Goal: Task Accomplishment & Management: Use online tool/utility

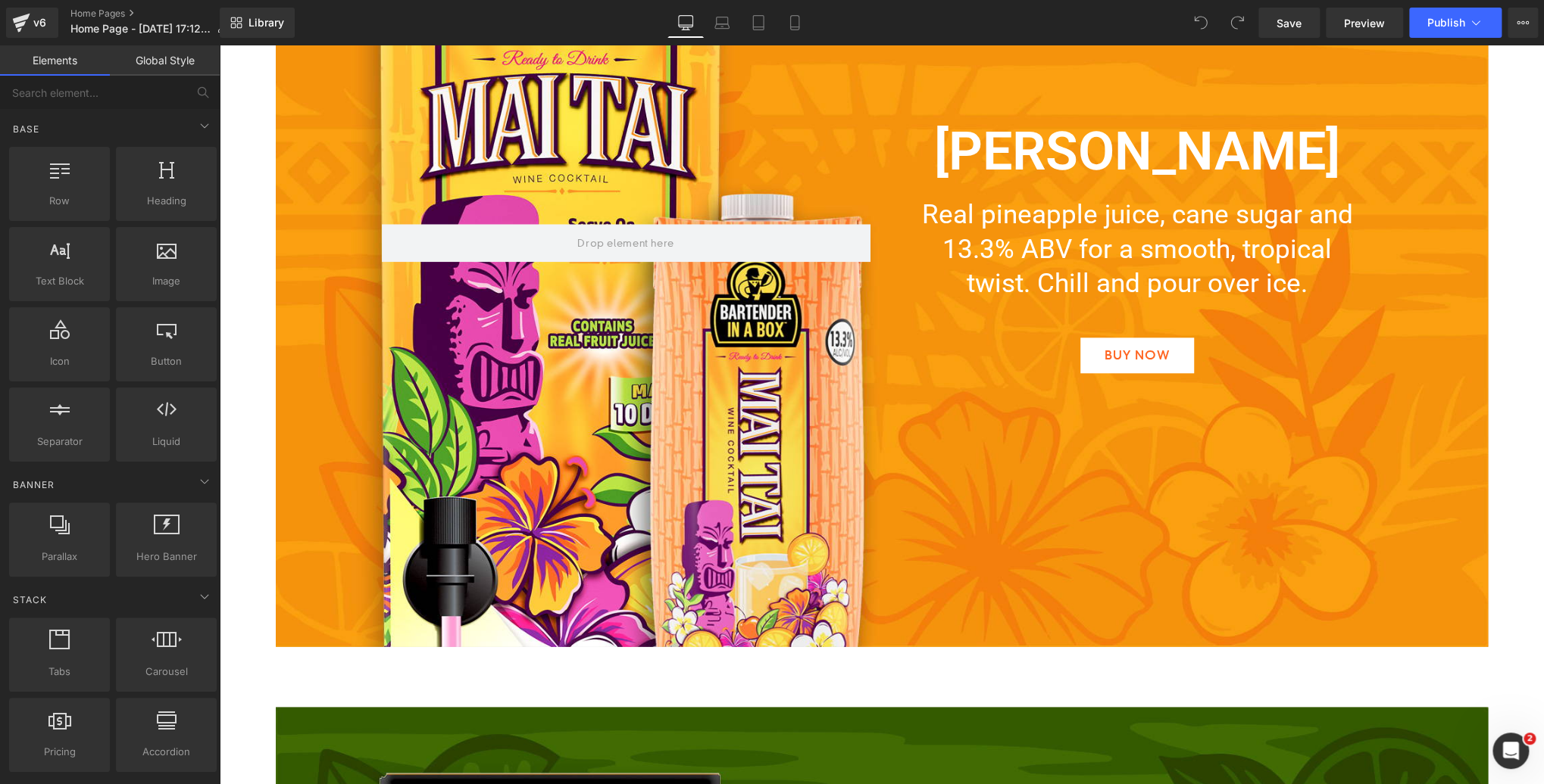
scroll to position [1860, 0]
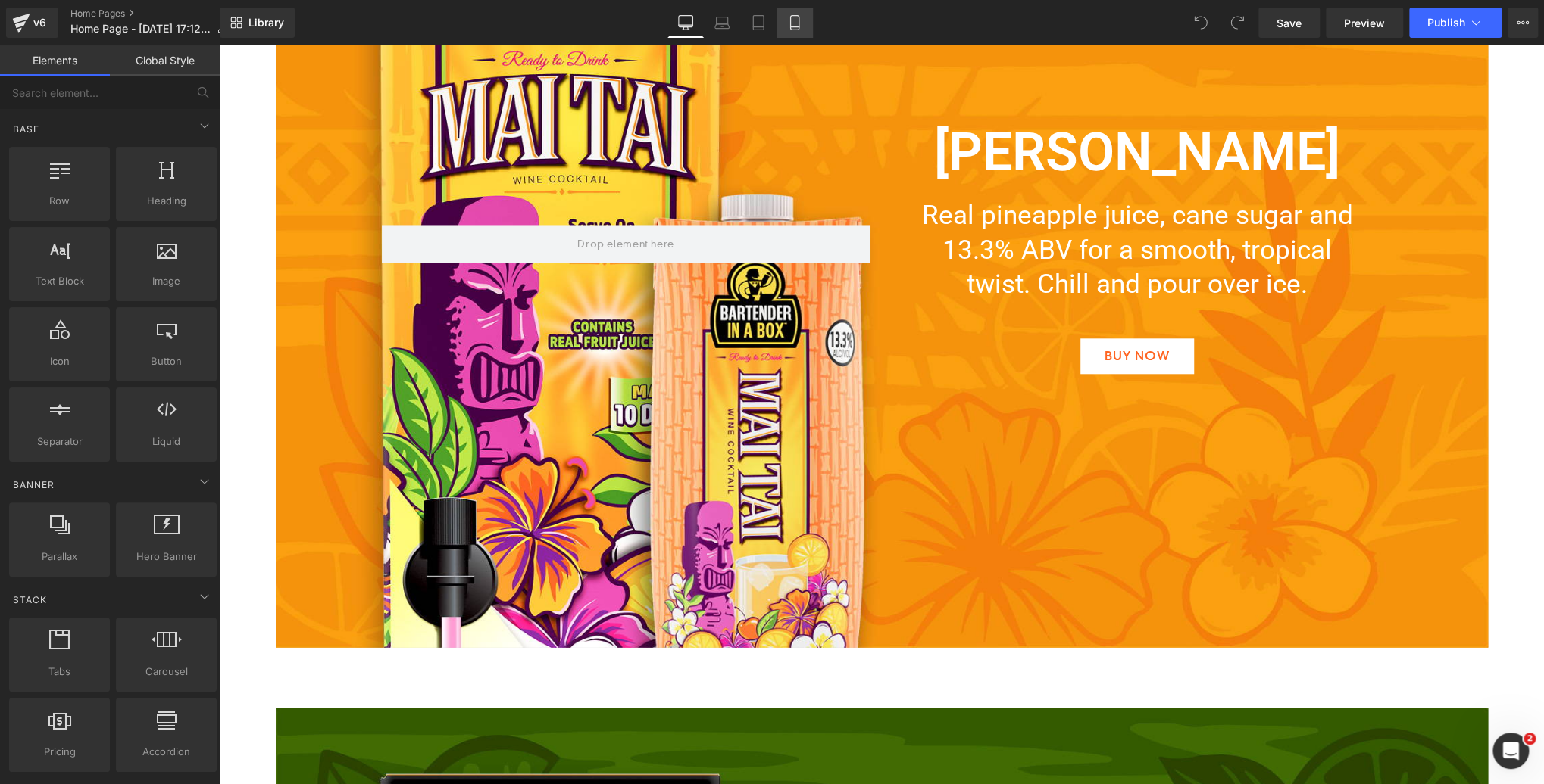
click at [801, 23] on icon at bounding box center [795, 23] width 16 height 16
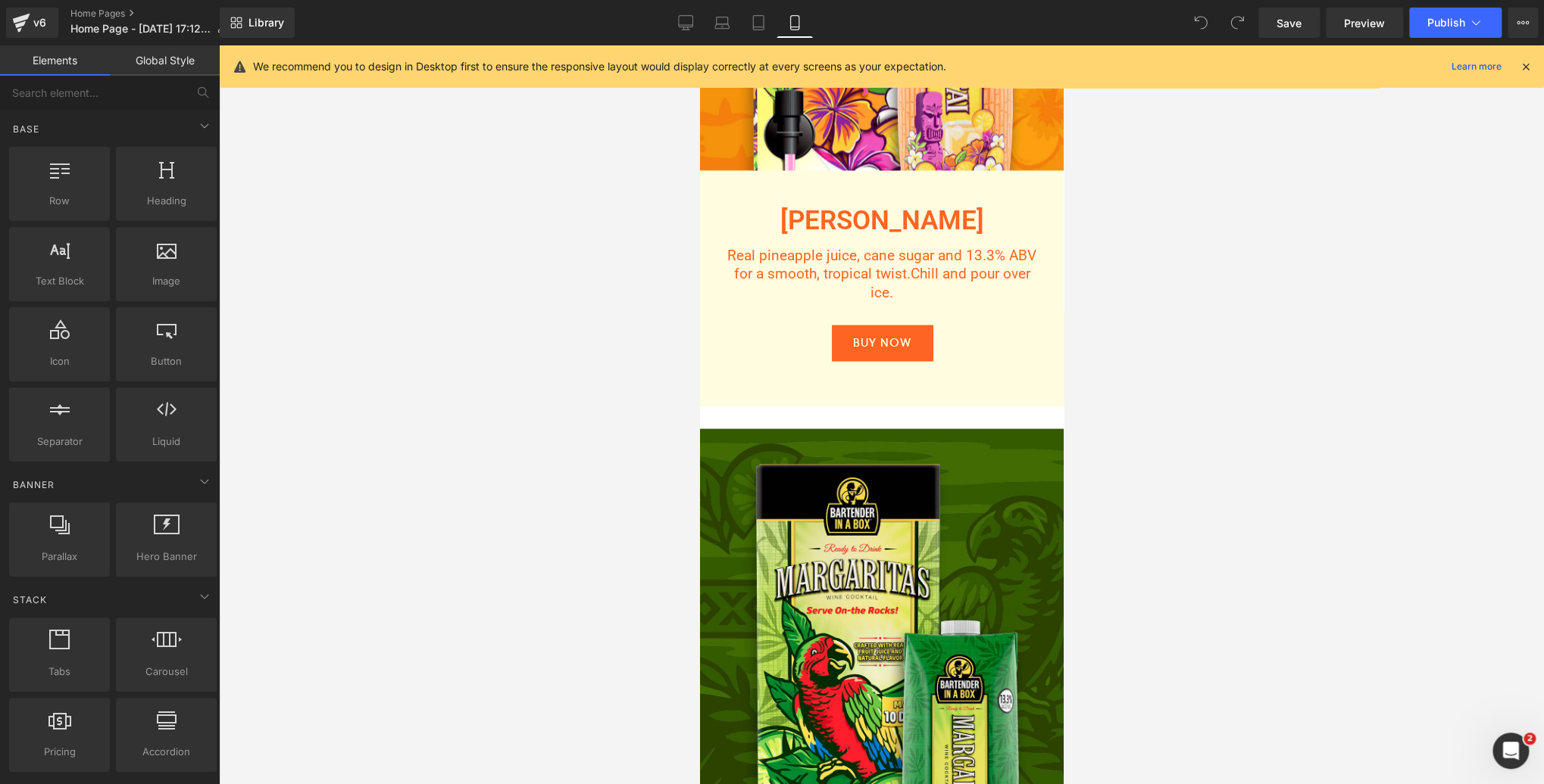
scroll to position [1908, 0]
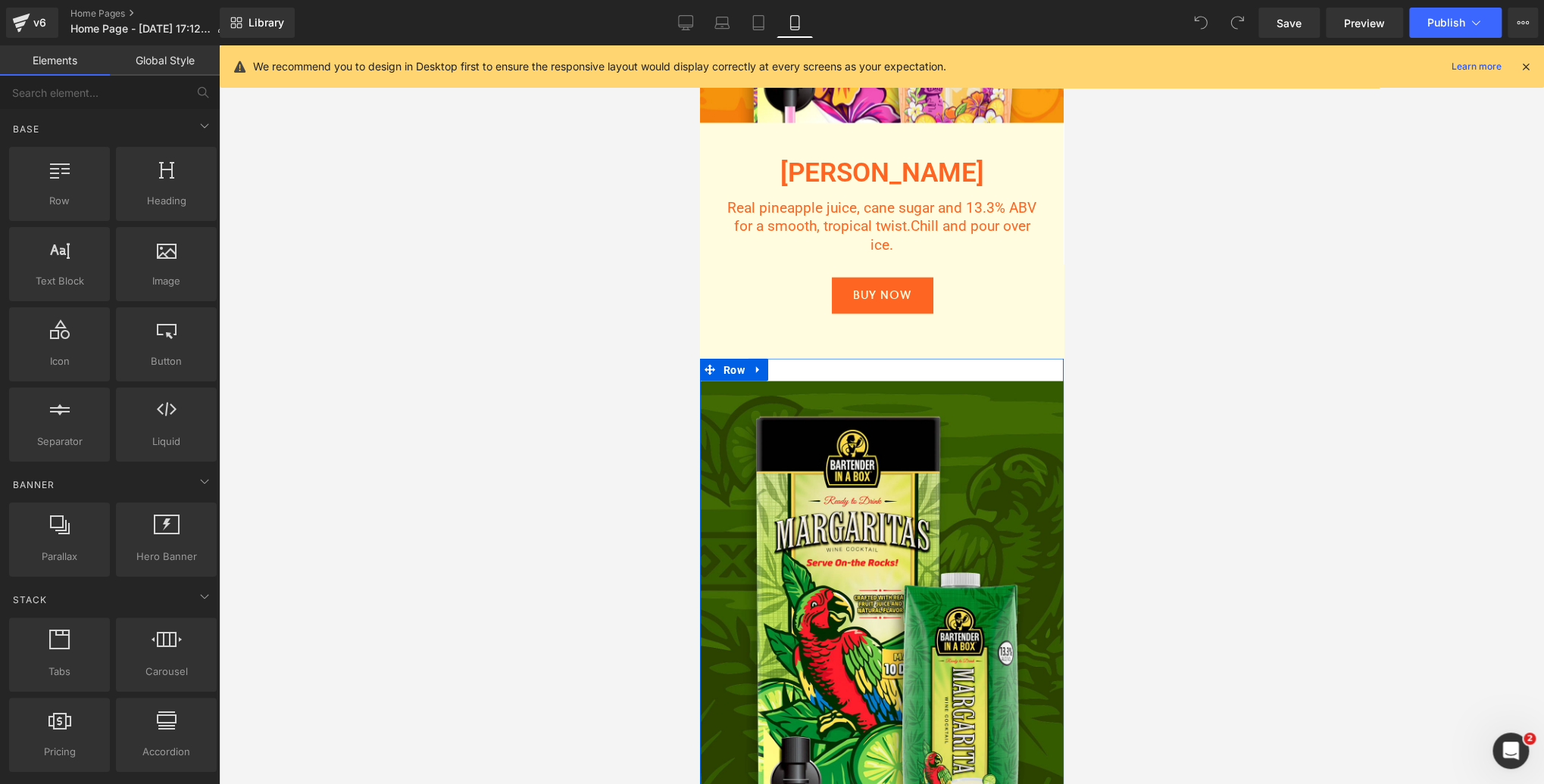
click at [890, 369] on div "Image [PERSON_NAME] Heading Made with real fruit juice, cane sugar, and 13.3% a…" at bounding box center [881, 705] width 364 height 694
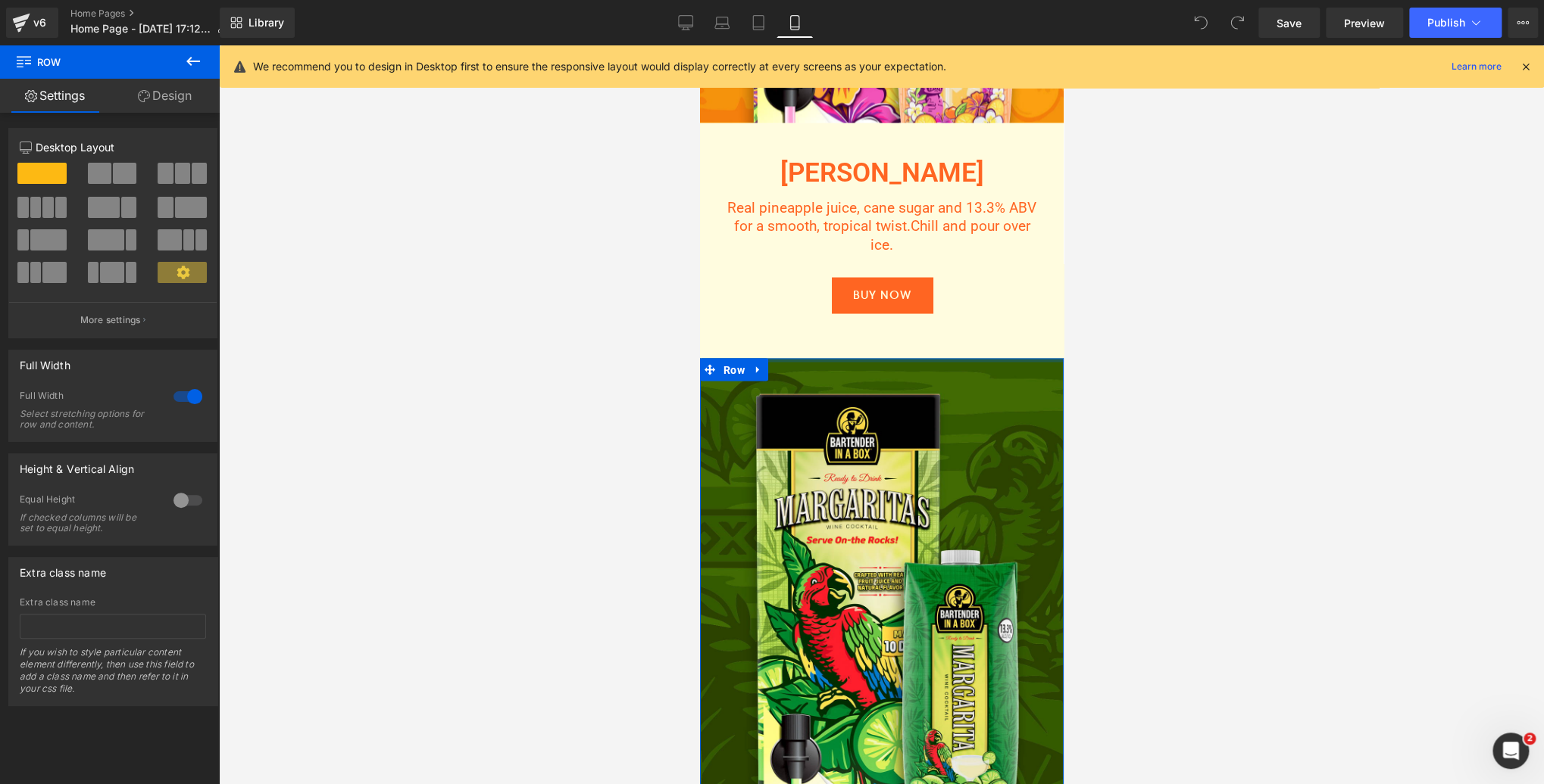
drag, startPoint x: 909, startPoint y: 368, endPoint x: 909, endPoint y: 326, distance: 42.0
click at [909, 326] on div "Image Image Row Hero Banner Row Image Row Image Row Image Row Image MAI TAI Hea…" at bounding box center [881, 85] width 364 height 3759
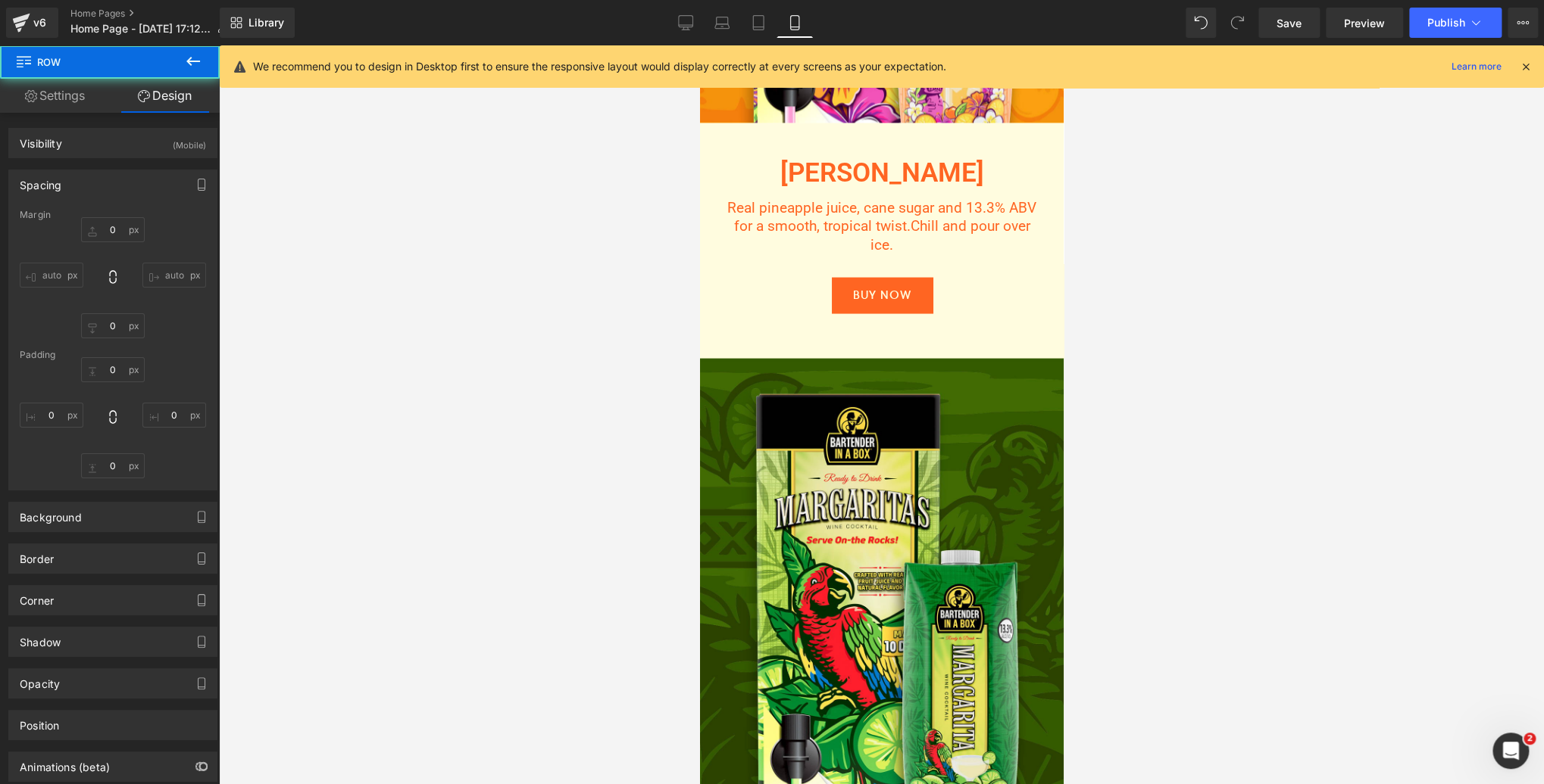
type input "0"
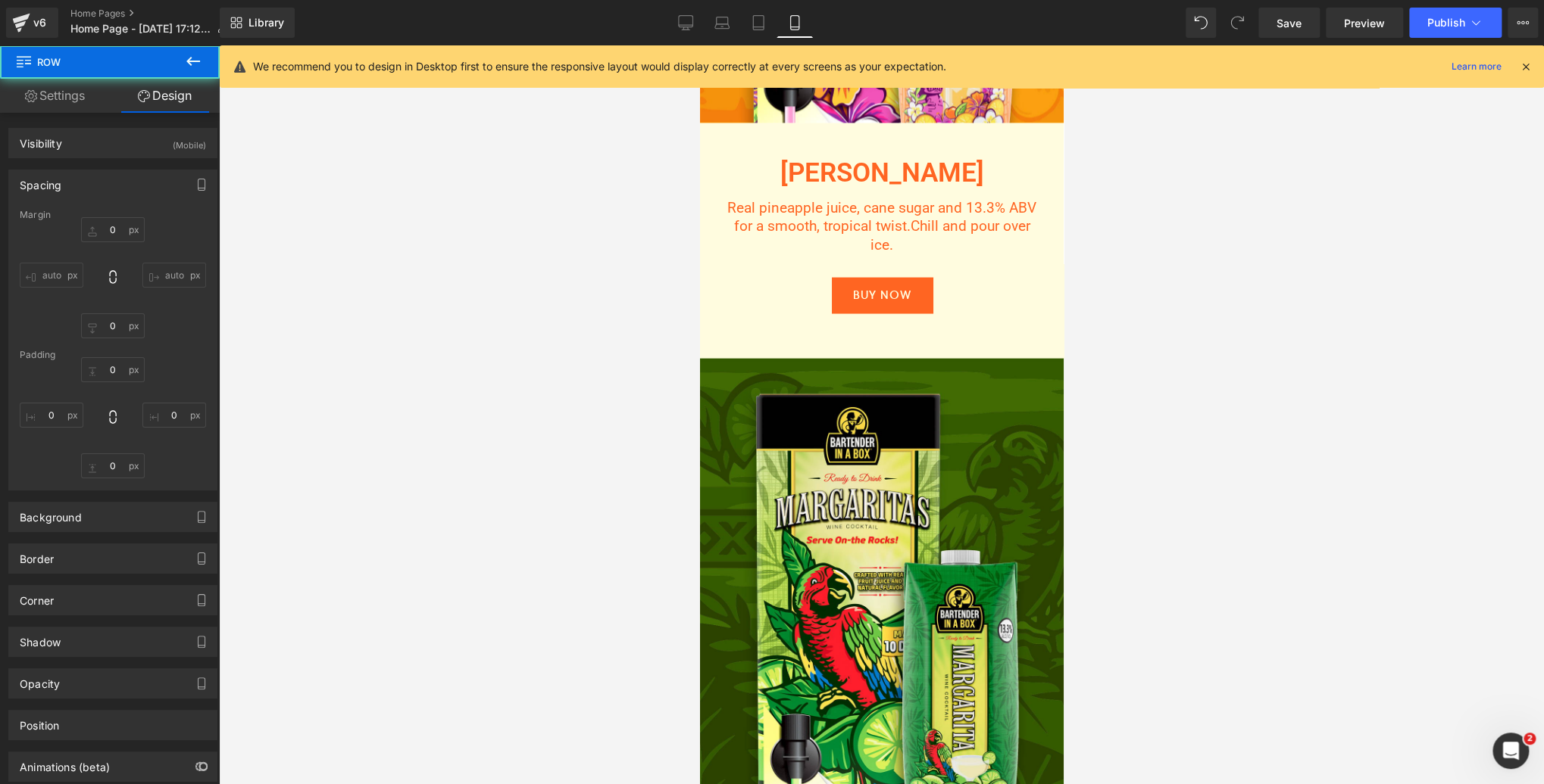
type input "0"
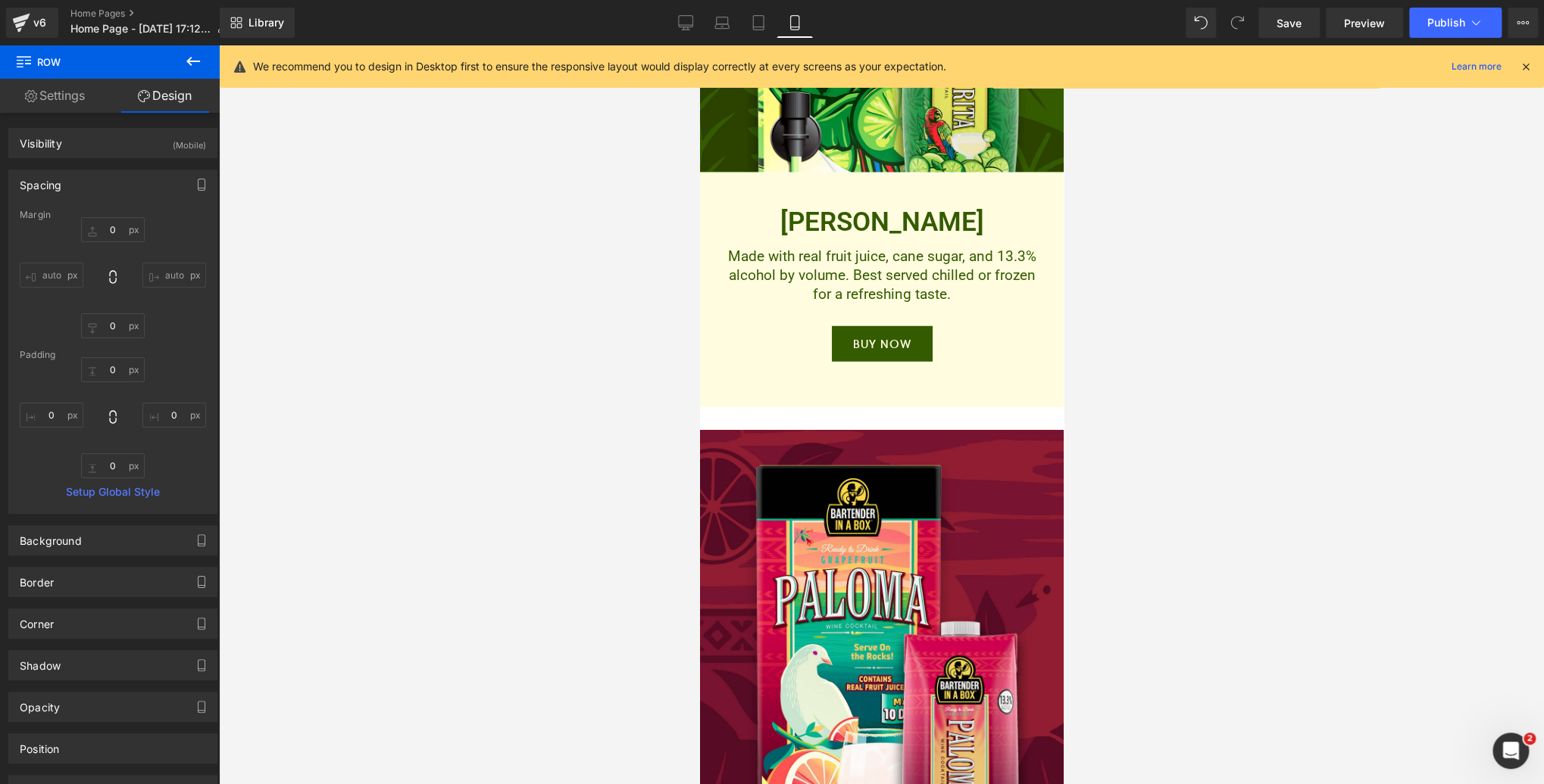
click at [947, 413] on div "Image PALOMA Heading Real grapefruit juice, cane sugar and 13.3% ABV for a bold…" at bounding box center [881, 754] width 364 height 694
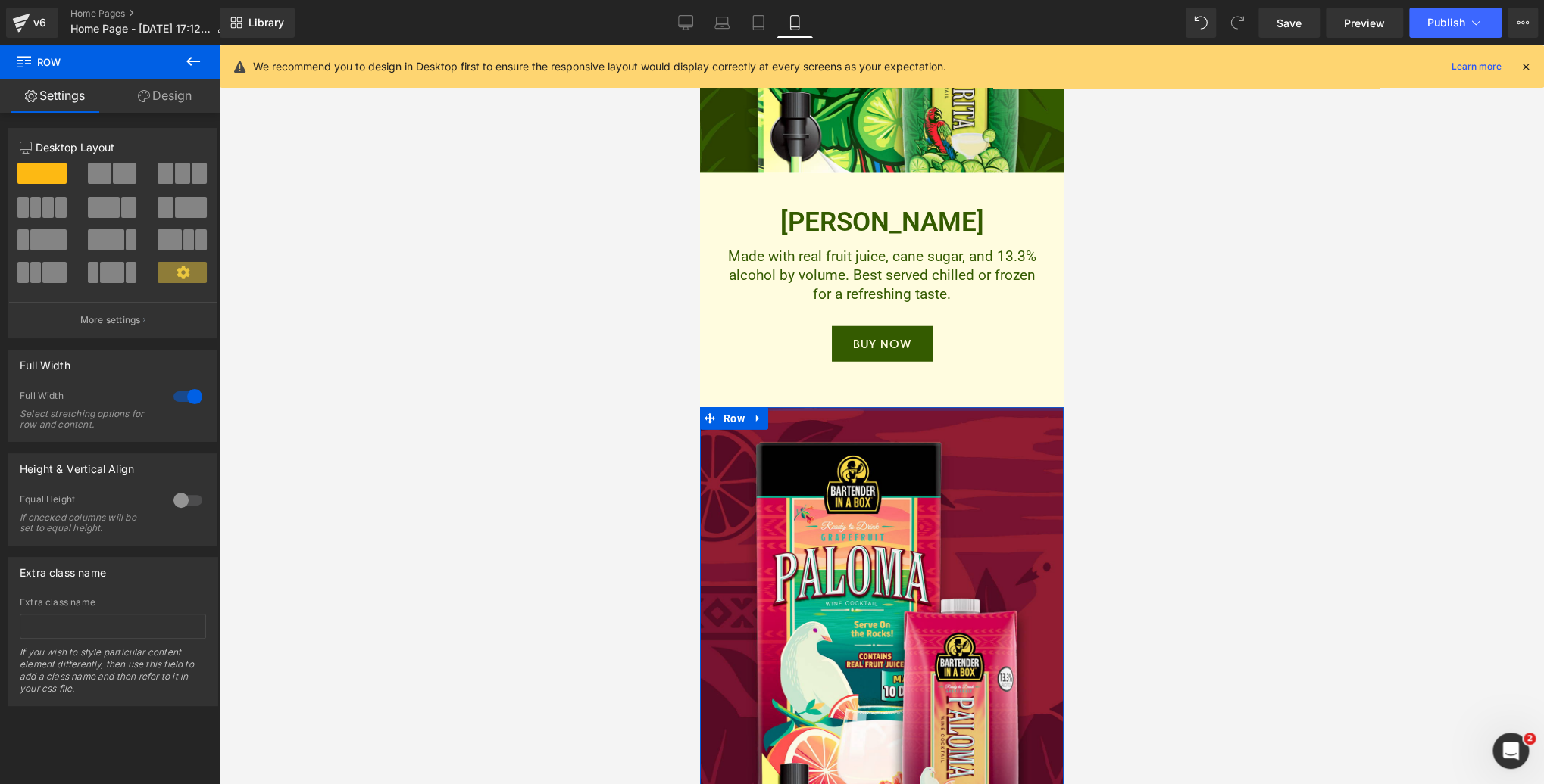
drag, startPoint x: 952, startPoint y: 402, endPoint x: 951, endPoint y: 377, distance: 25.0
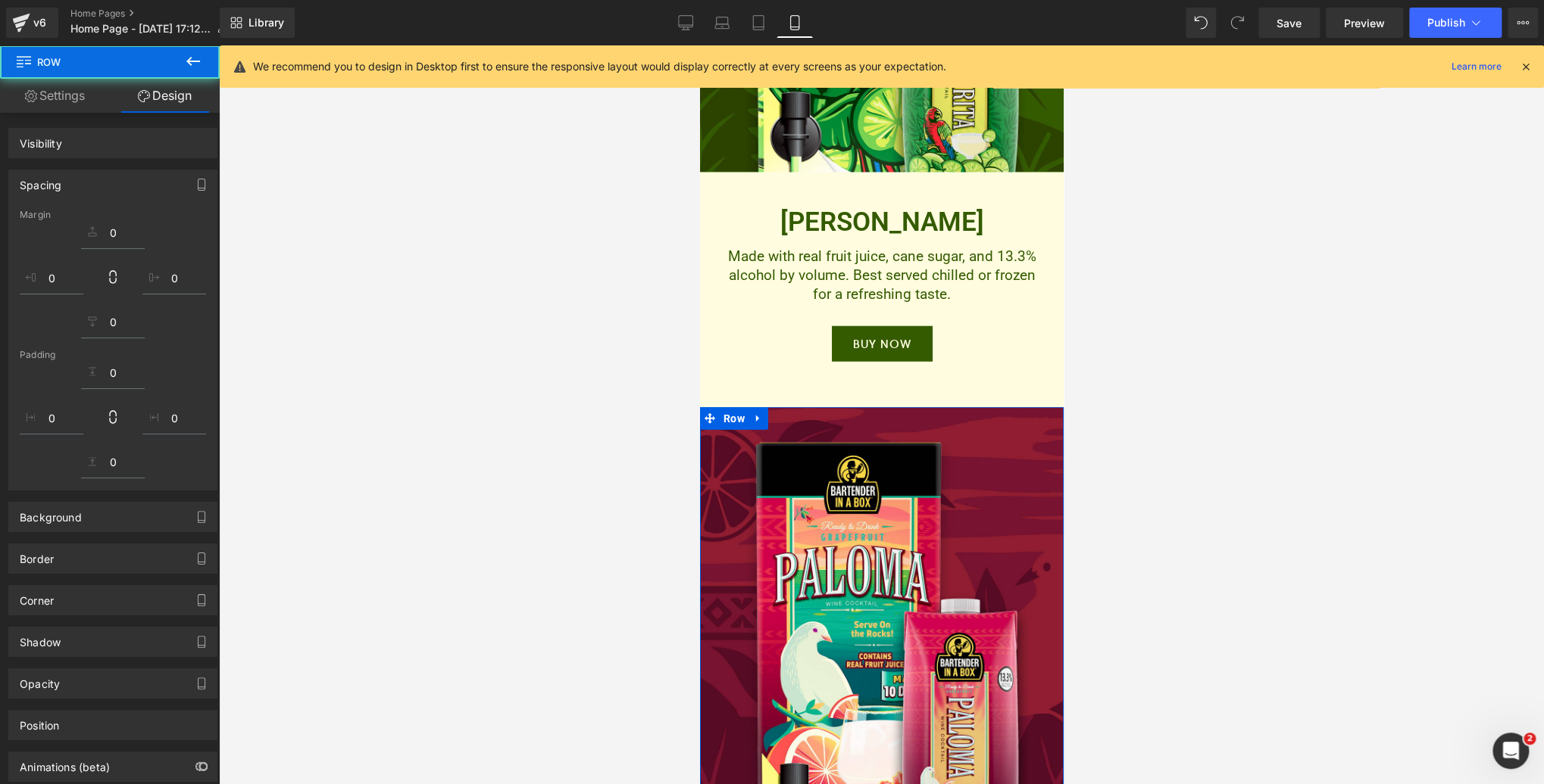
click at [1187, 375] on div at bounding box center [881, 415] width 1324 height 739
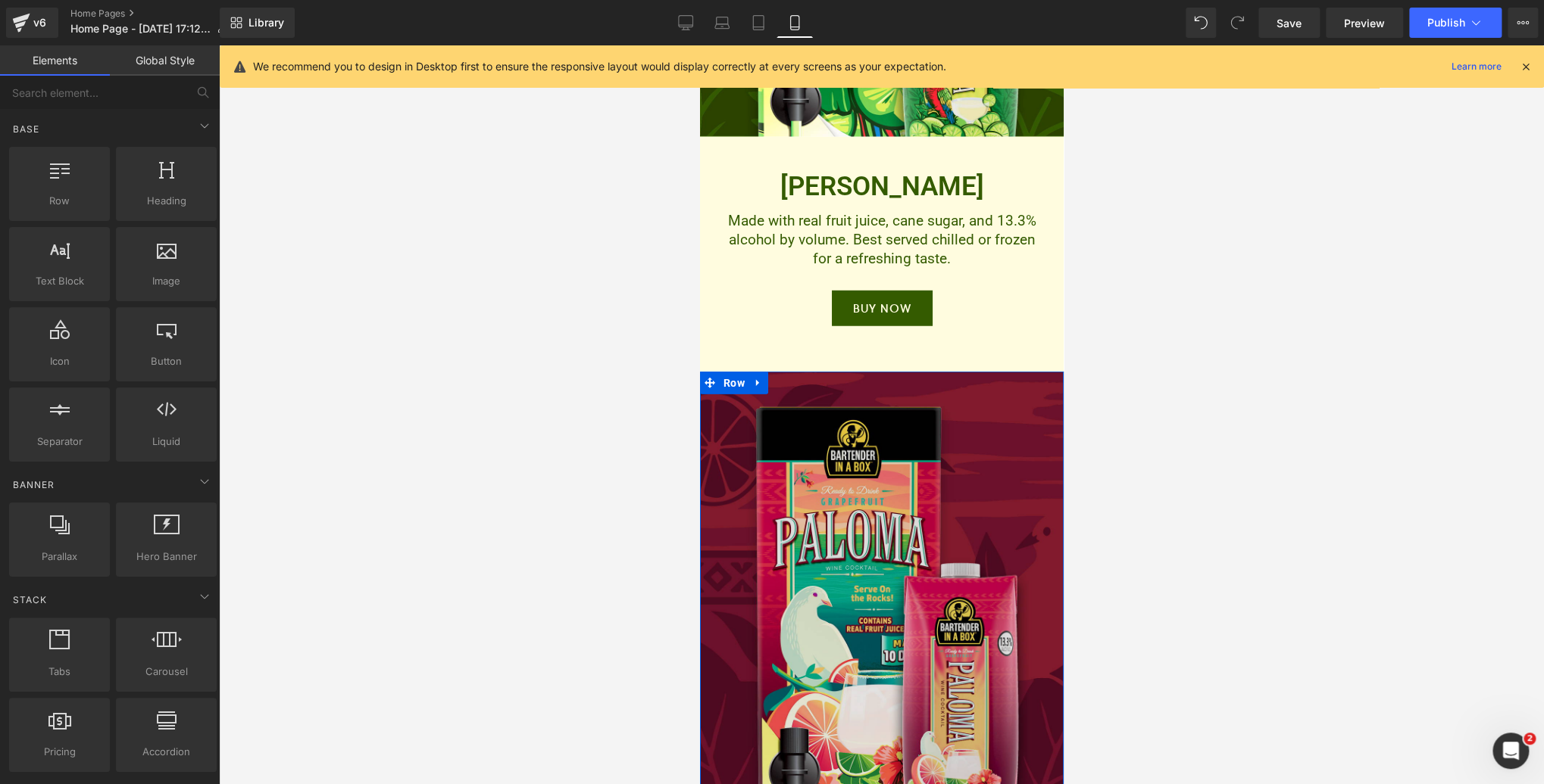
scroll to position [3246, 0]
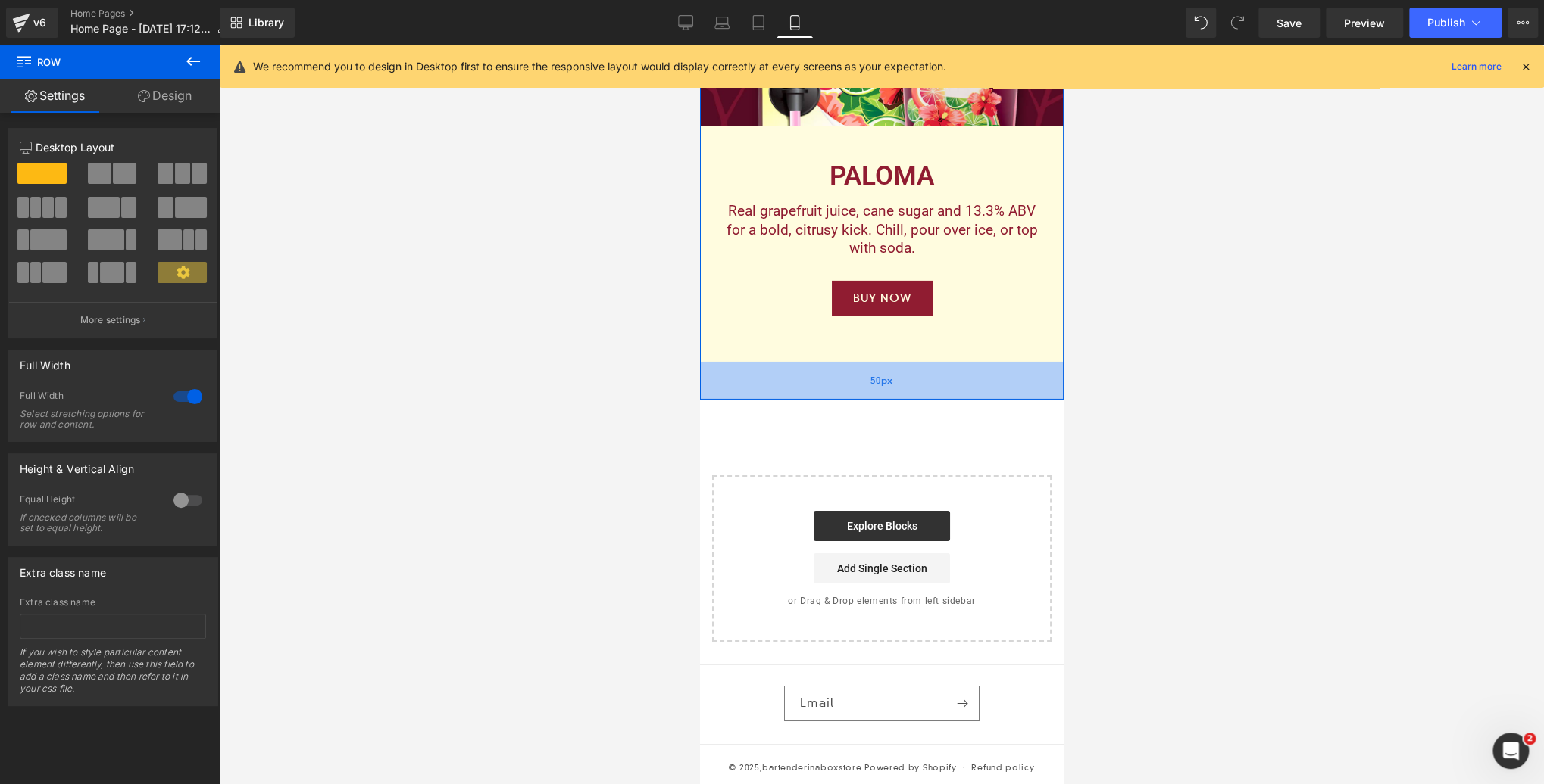
drag, startPoint x: 937, startPoint y: 384, endPoint x: 934, endPoint y: 399, distance: 15.3
click at [934, 399] on div "50px" at bounding box center [881, 381] width 364 height 38
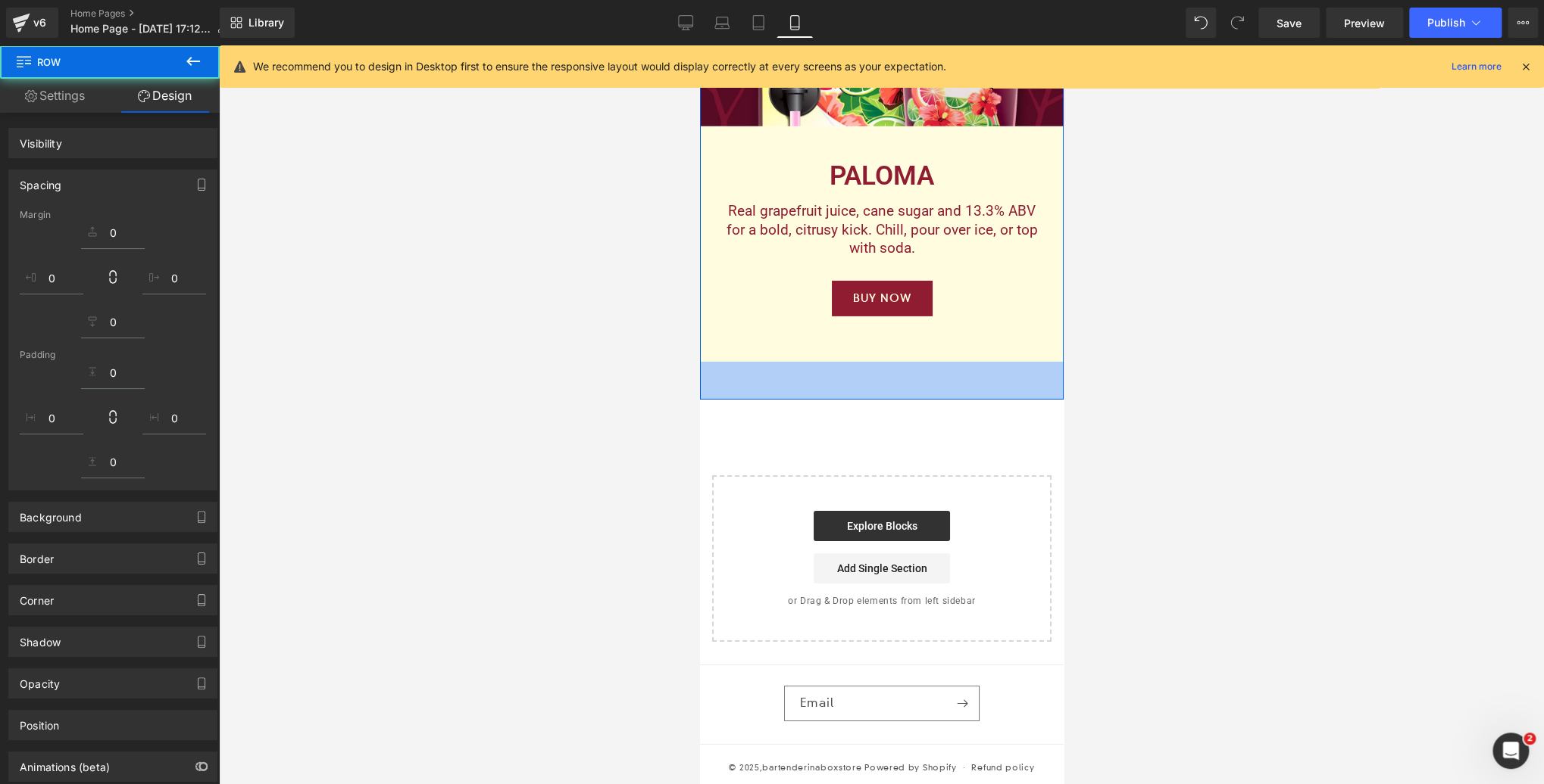
click at [1145, 326] on div at bounding box center [881, 415] width 1324 height 739
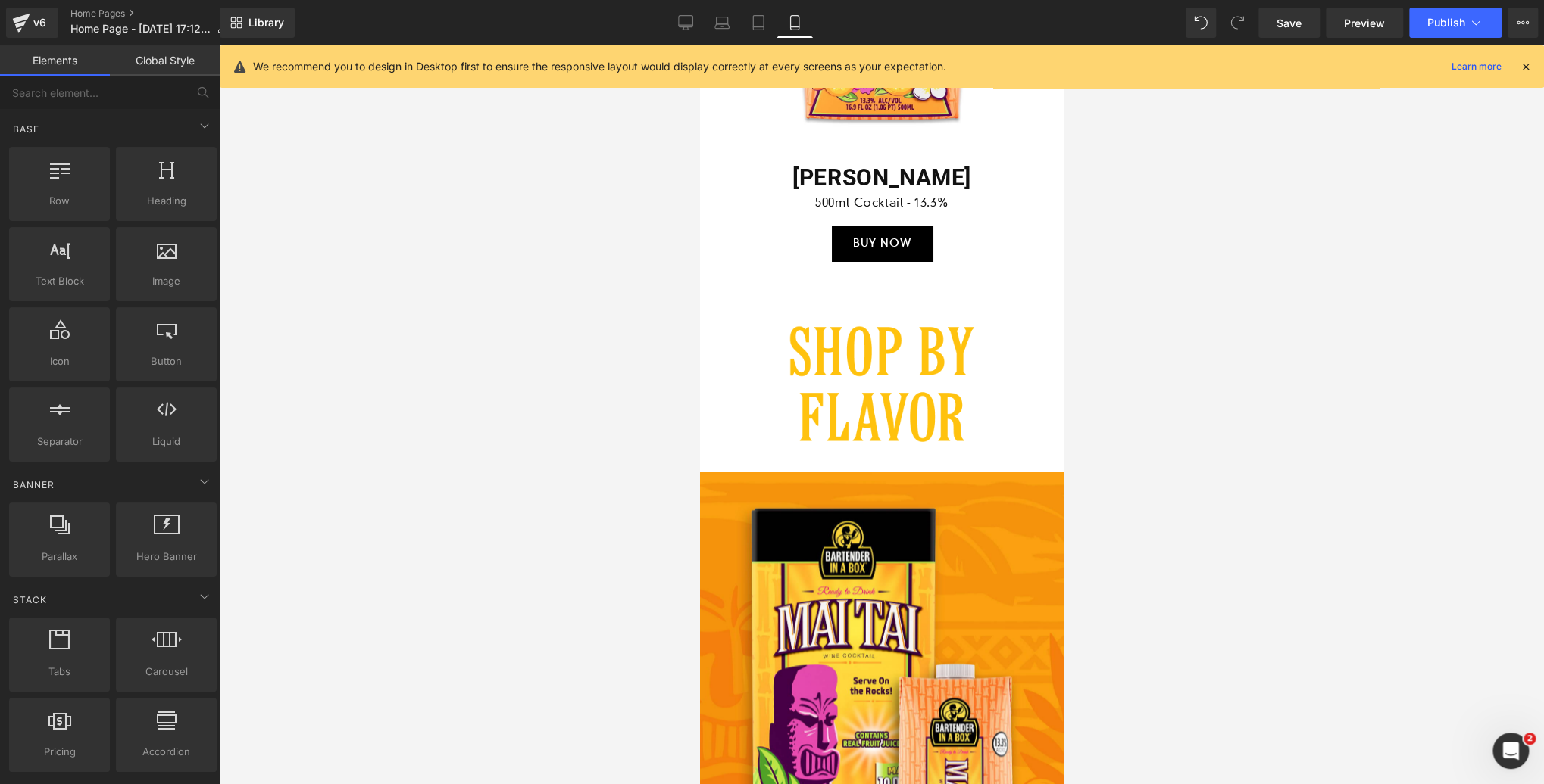
scroll to position [1121, 0]
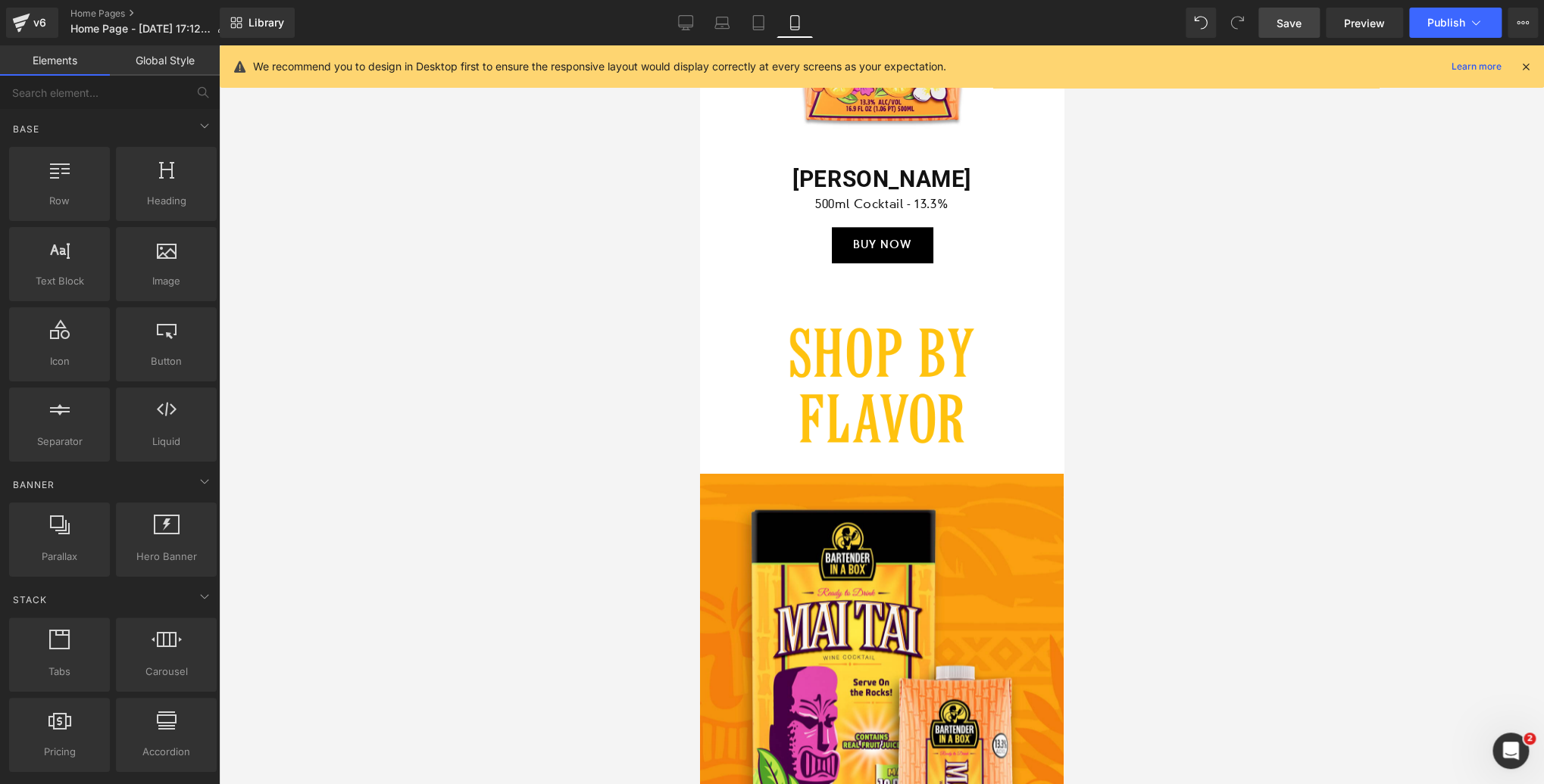
click at [1293, 21] on span "Save" at bounding box center [1289, 23] width 25 height 16
click at [1525, 67] on icon at bounding box center [1525, 67] width 14 height 14
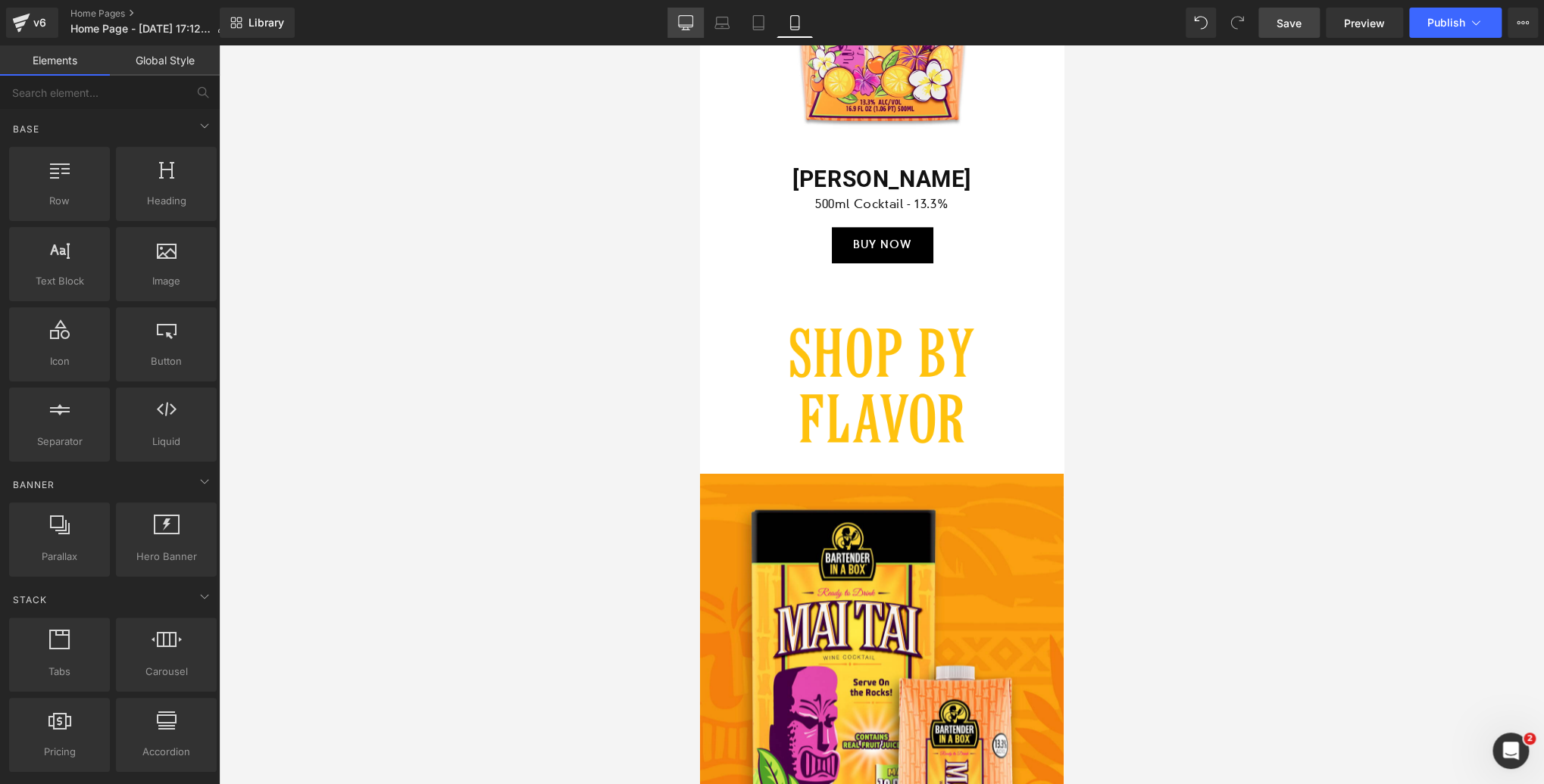
click at [687, 25] on icon at bounding box center [686, 25] width 15 height 0
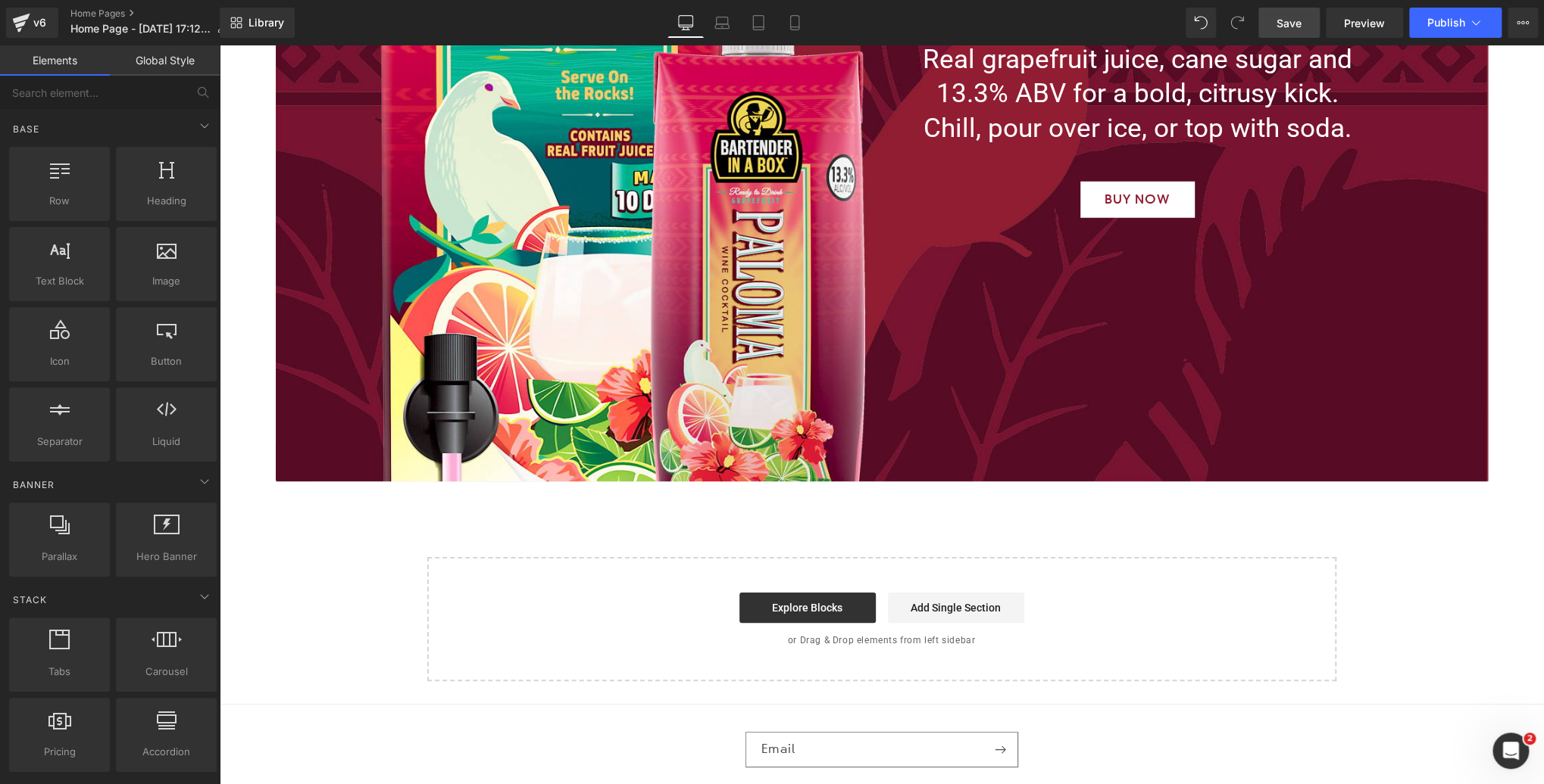
scroll to position [3860, 0]
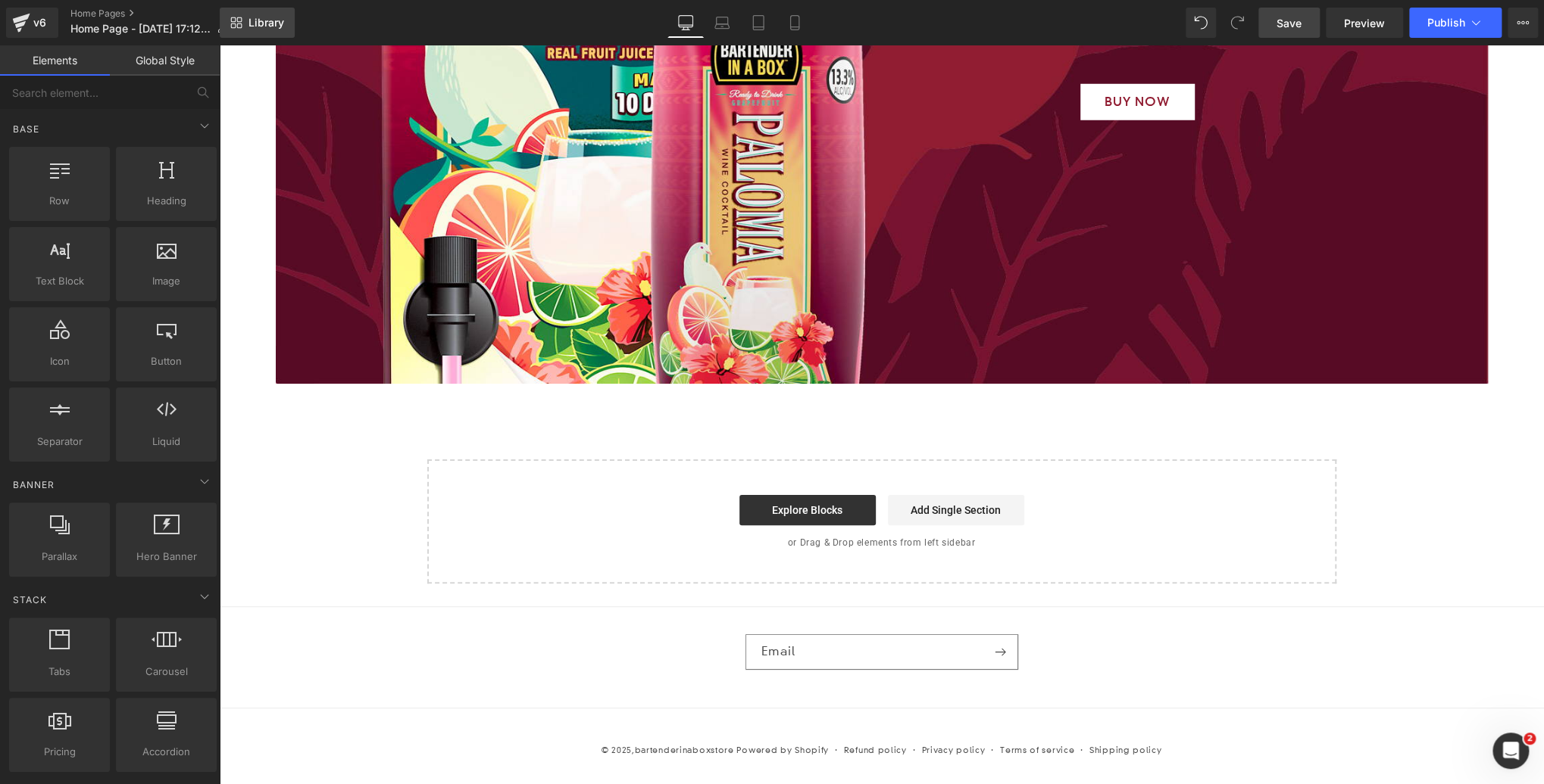
click at [267, 22] on span "Library" at bounding box center [266, 23] width 36 height 14
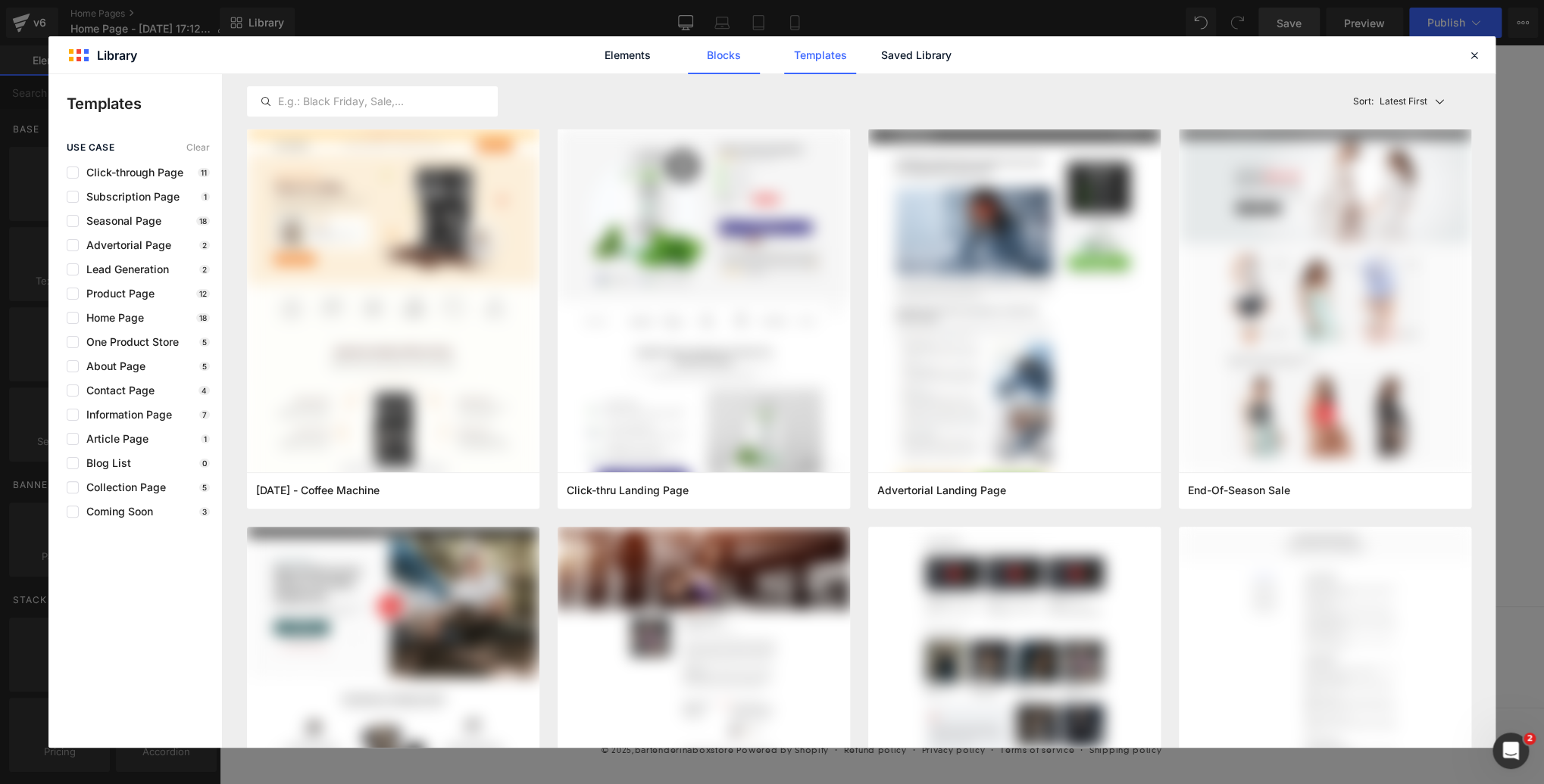
click at [880, 53] on link "Blocks" at bounding box center [916, 55] width 72 height 38
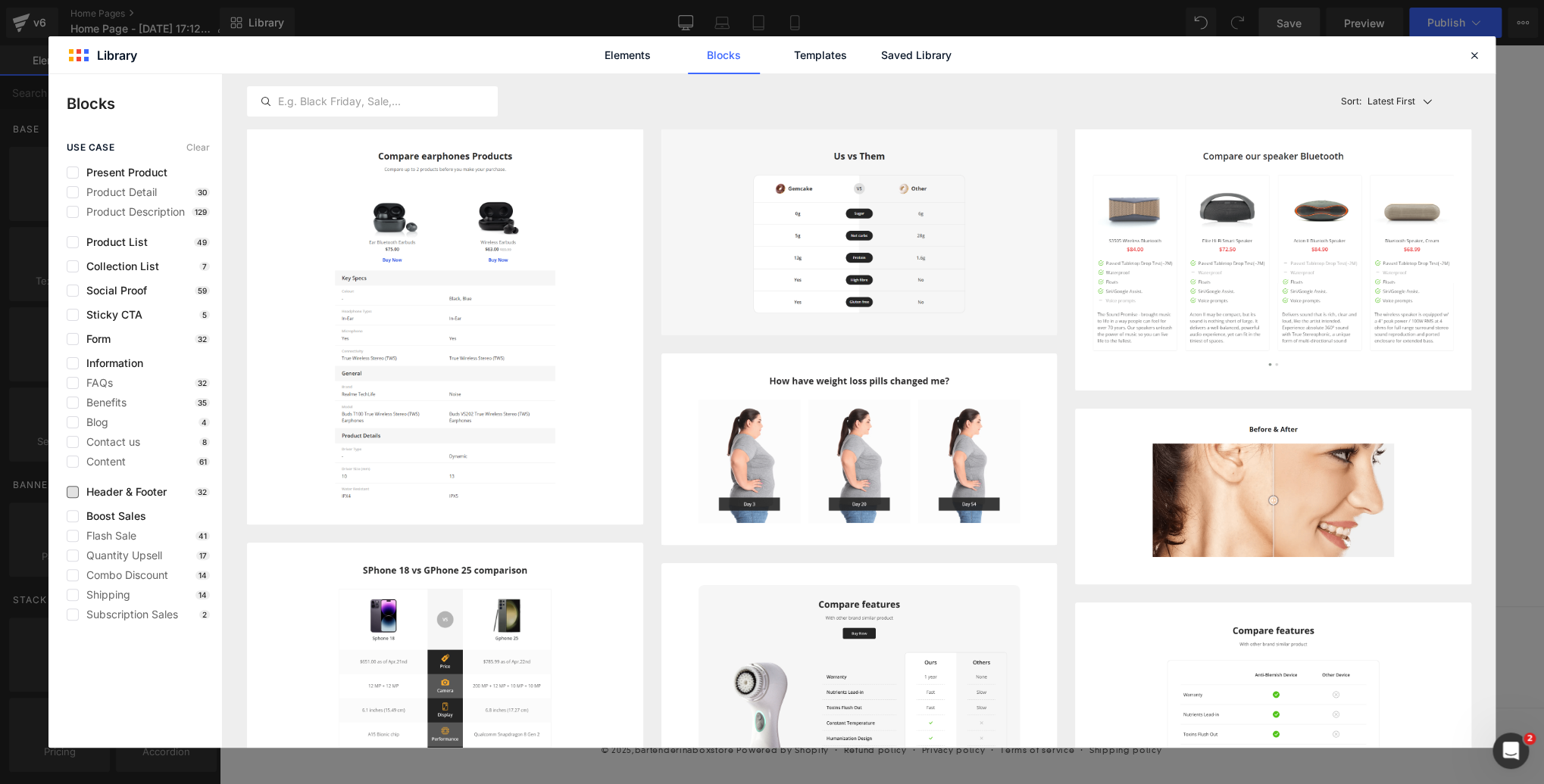
click at [126, 492] on span "Header & Footer" at bounding box center [123, 492] width 88 height 12
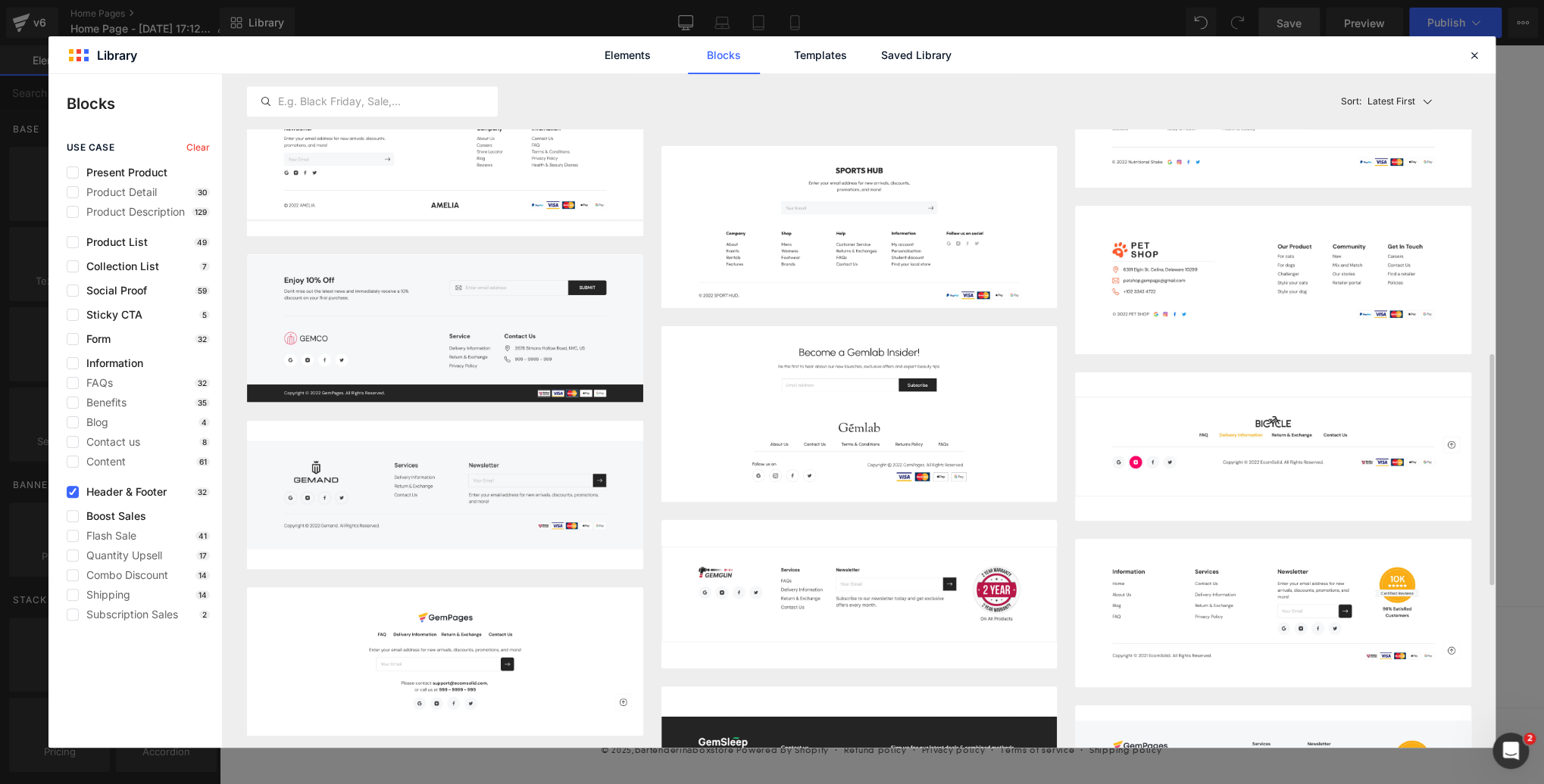
scroll to position [699, 0]
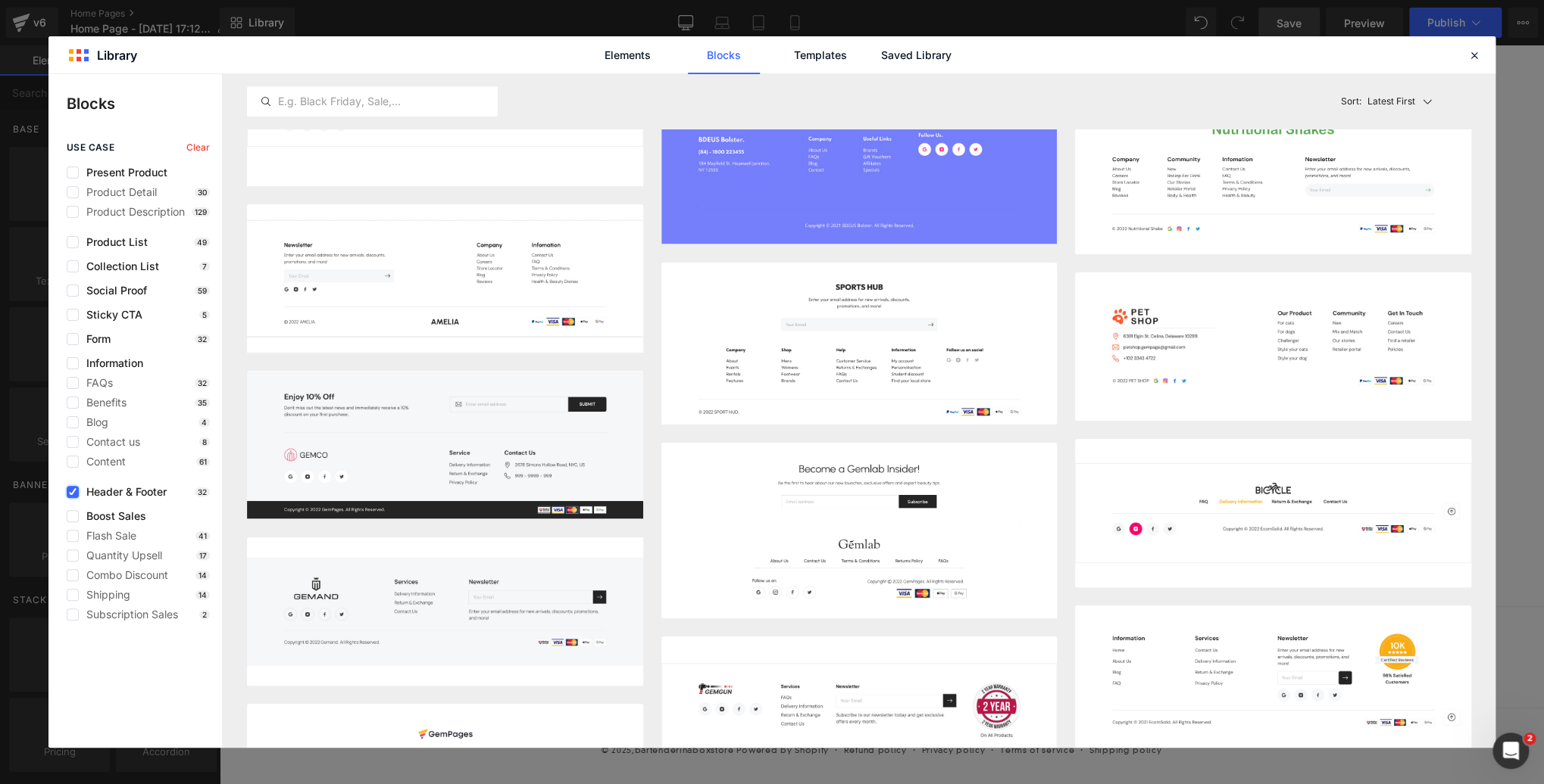
click at [73, 492] on icon at bounding box center [73, 492] width 8 height 0
click at [73, 492] on input "checkbox" at bounding box center [73, 492] width 0 height 0
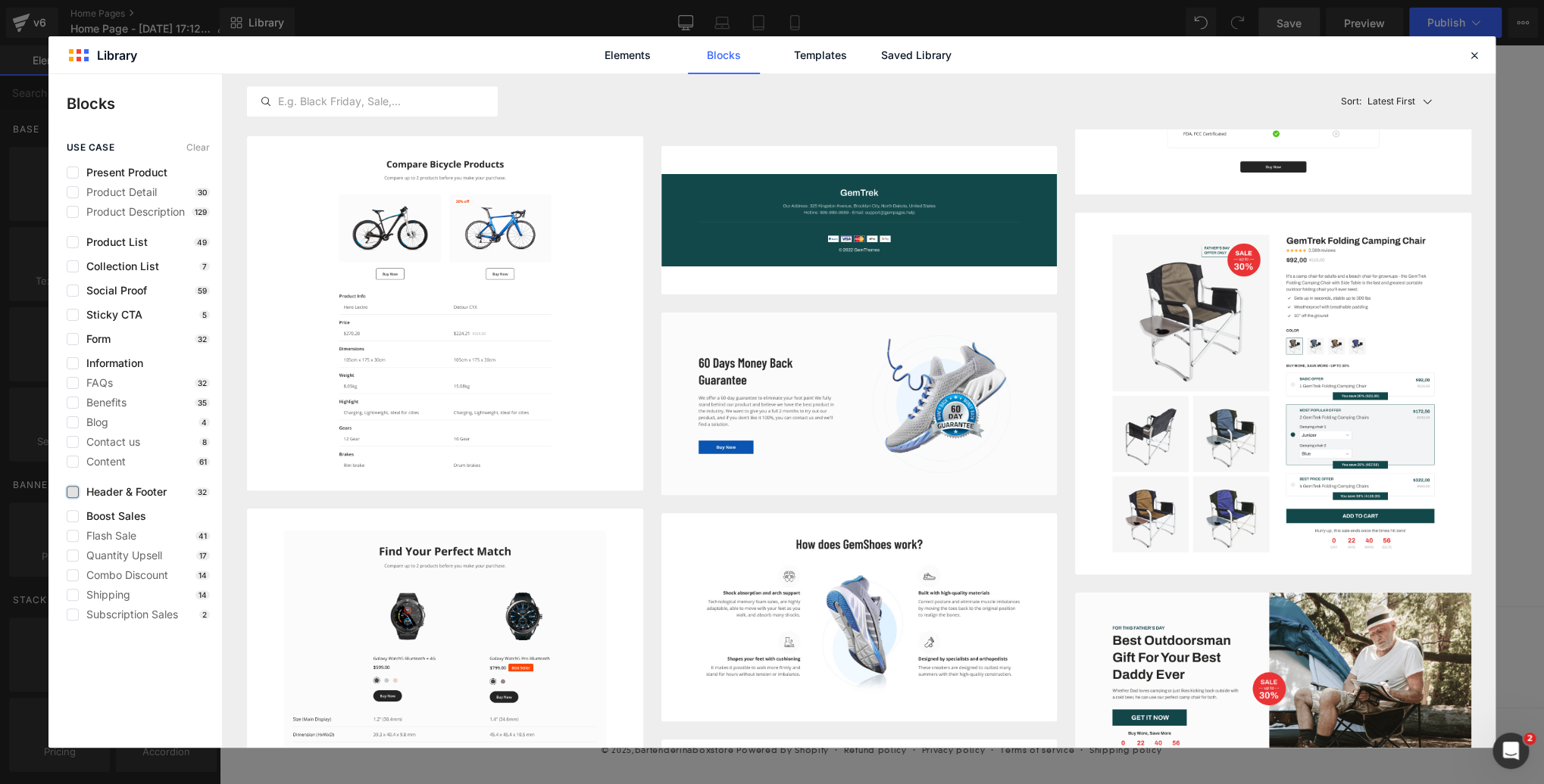
scroll to position [0, 0]
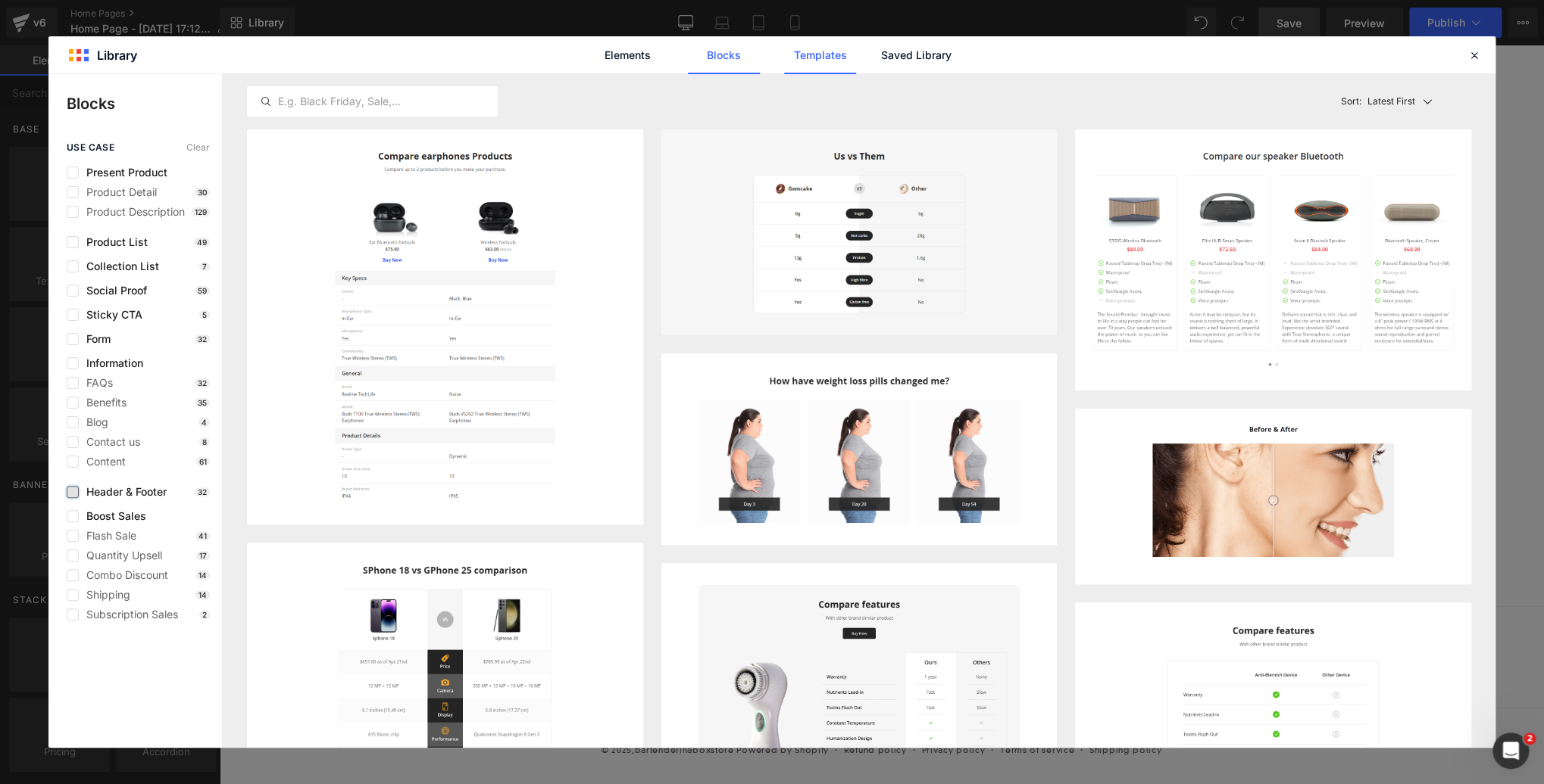
click at [832, 55] on link "Templates" at bounding box center [819, 55] width 72 height 38
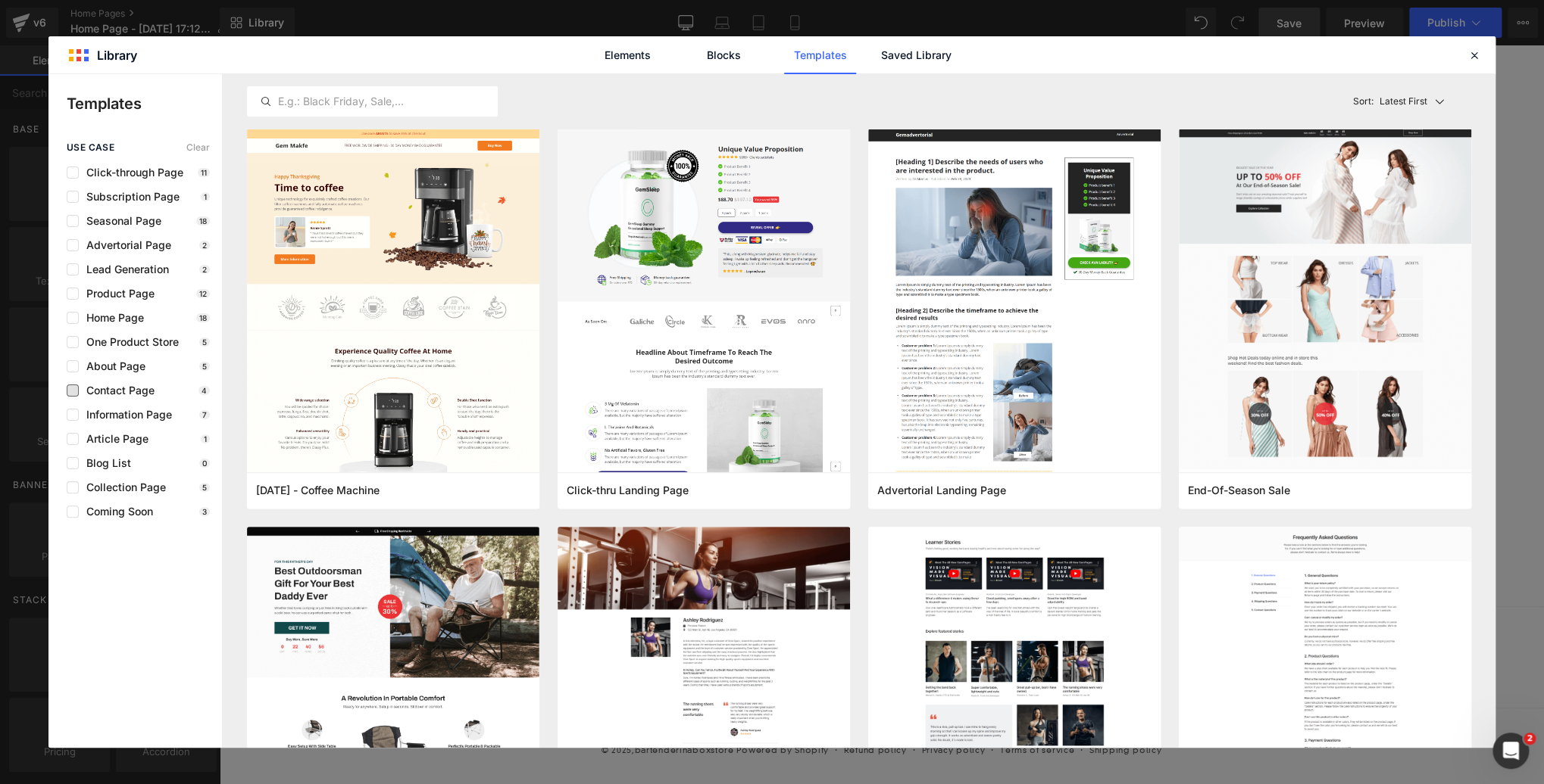
click at [132, 385] on span "Contact Page" at bounding box center [117, 391] width 76 height 12
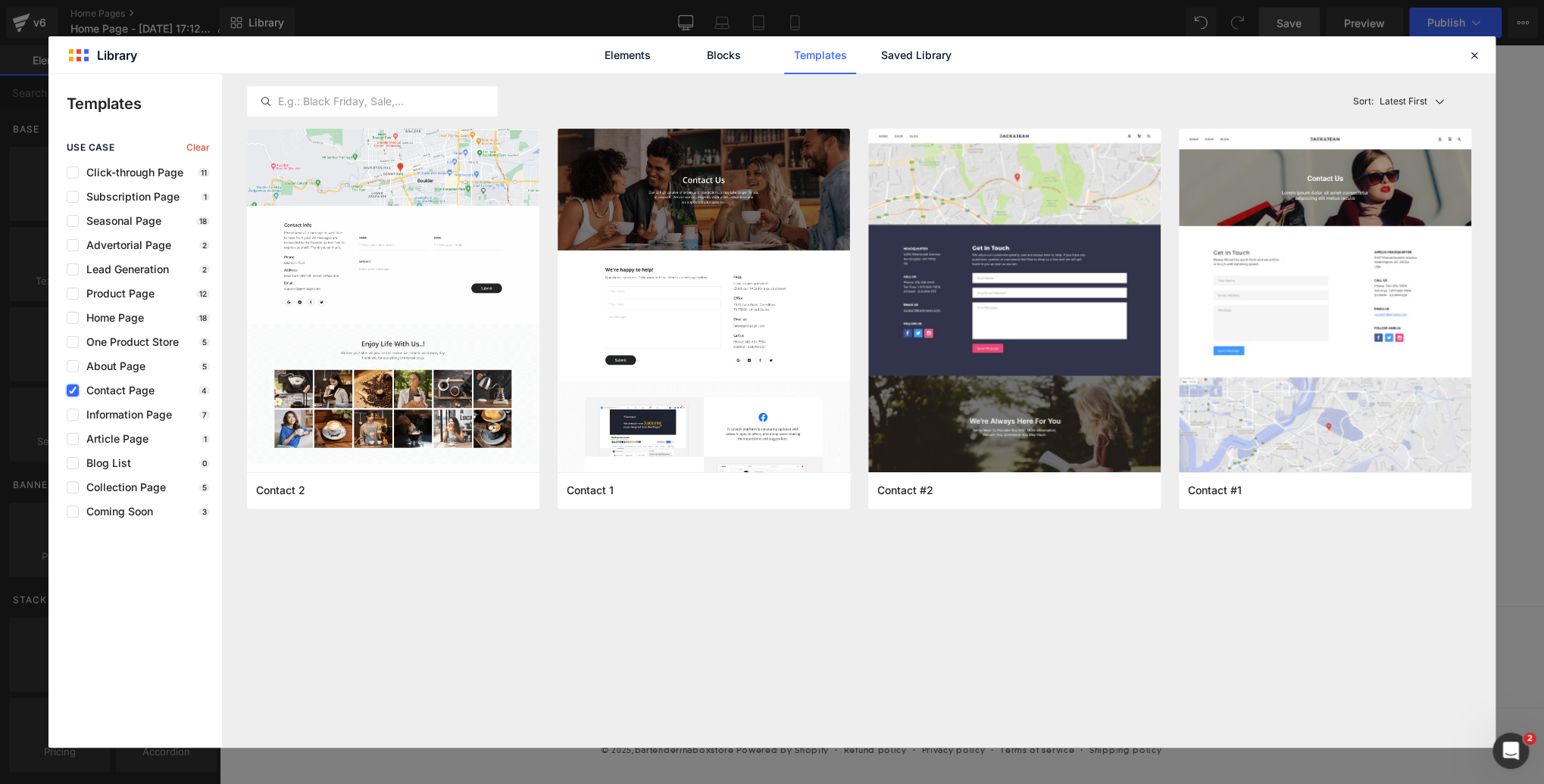
click at [71, 391] on icon at bounding box center [73, 391] width 8 height 0
click at [73, 391] on input "checkbox" at bounding box center [73, 391] width 0 height 0
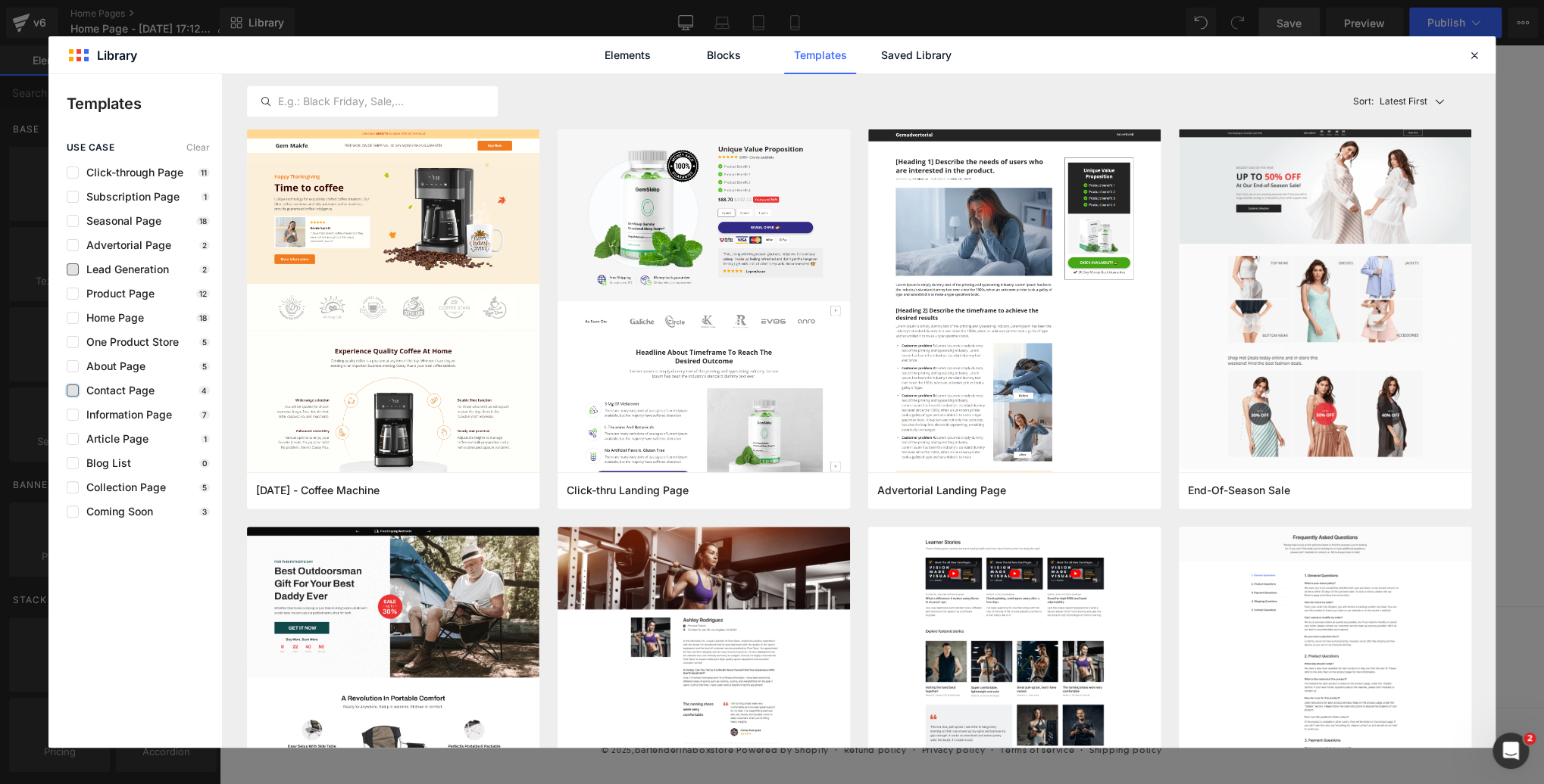
click at [144, 268] on span "Lead Generation" at bounding box center [124, 270] width 90 height 12
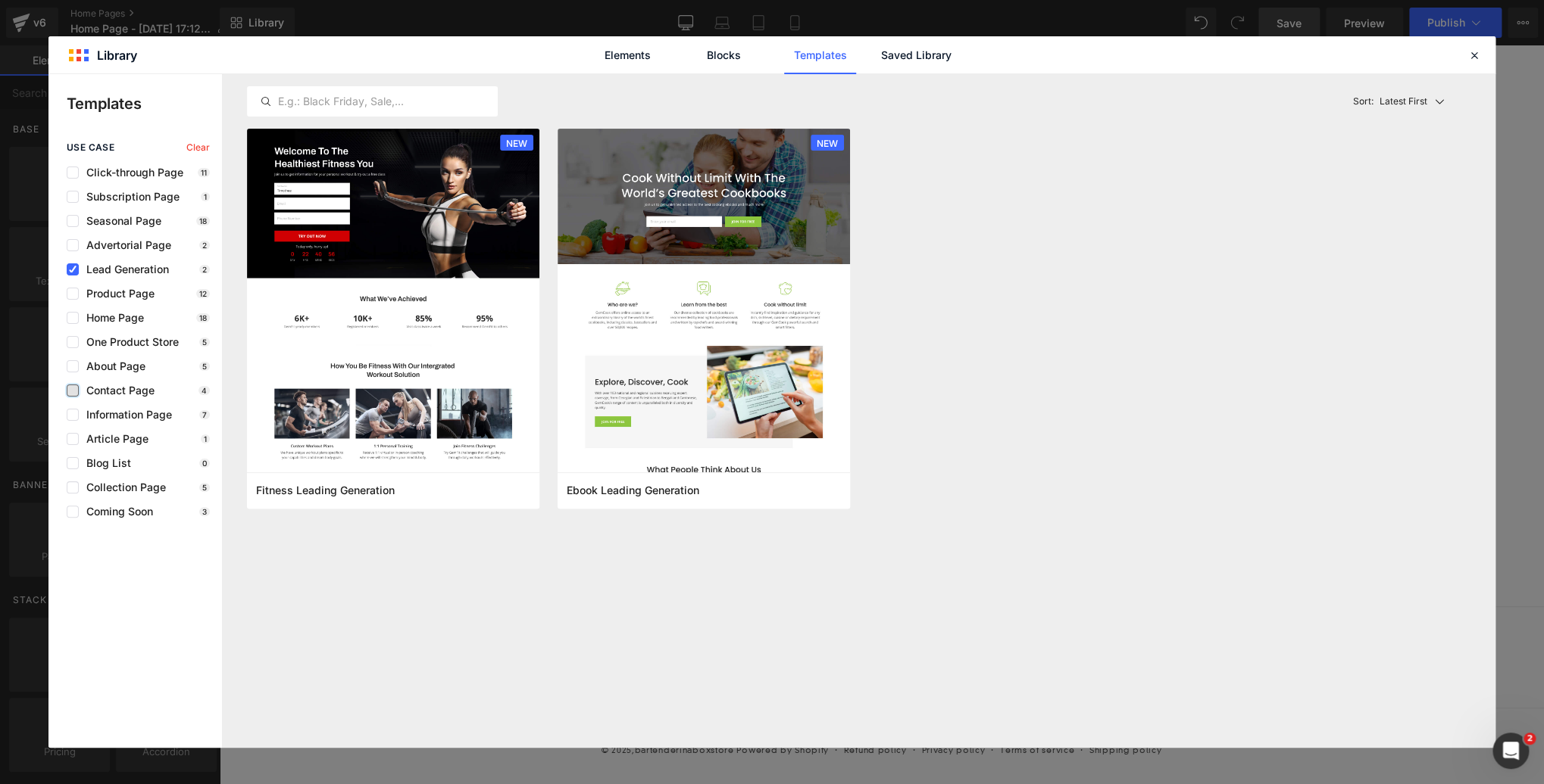
click at [108, 269] on span "Lead Generation" at bounding box center [124, 270] width 90 height 12
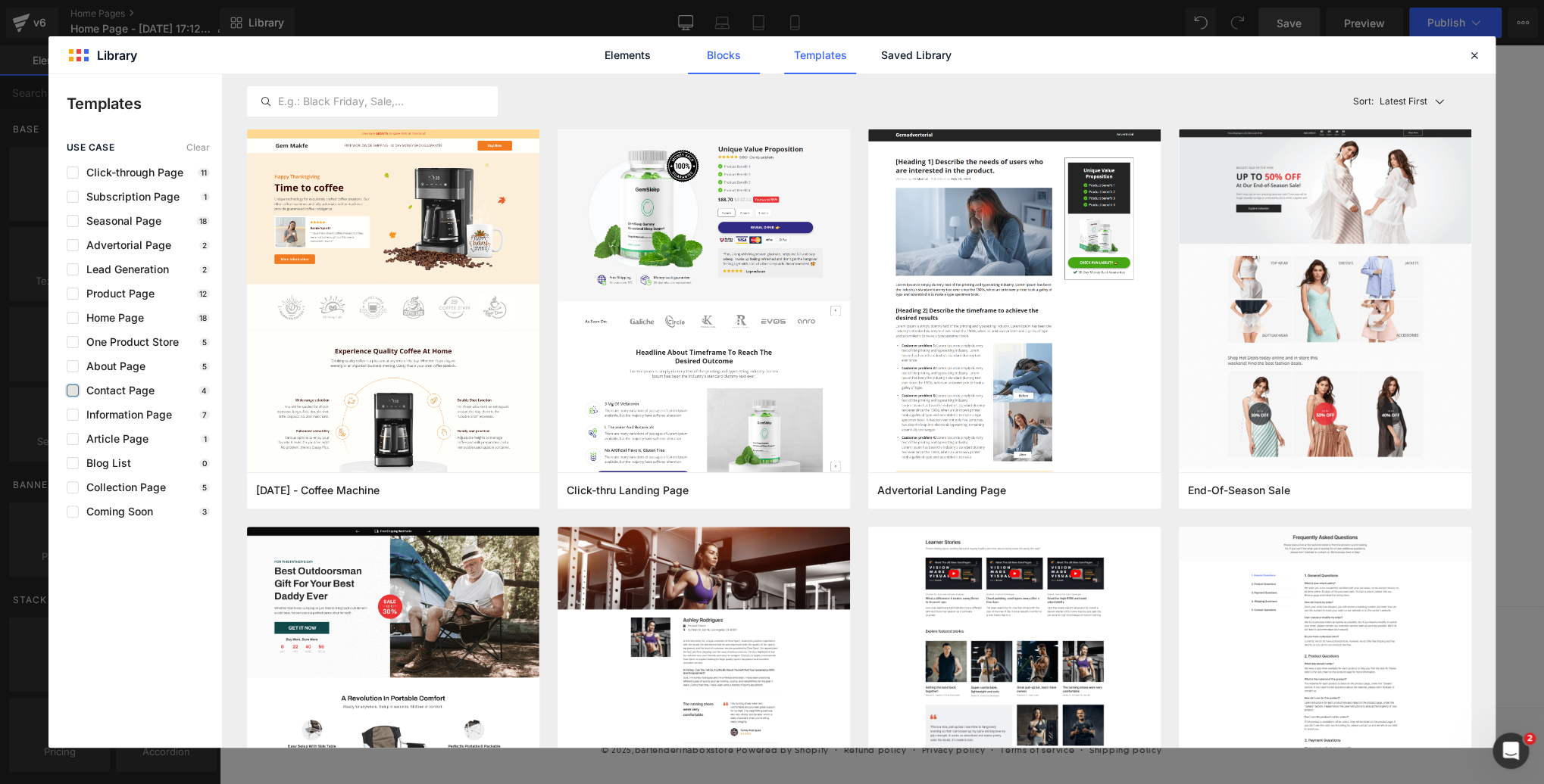
click at [880, 58] on link "Blocks" at bounding box center [916, 55] width 72 height 38
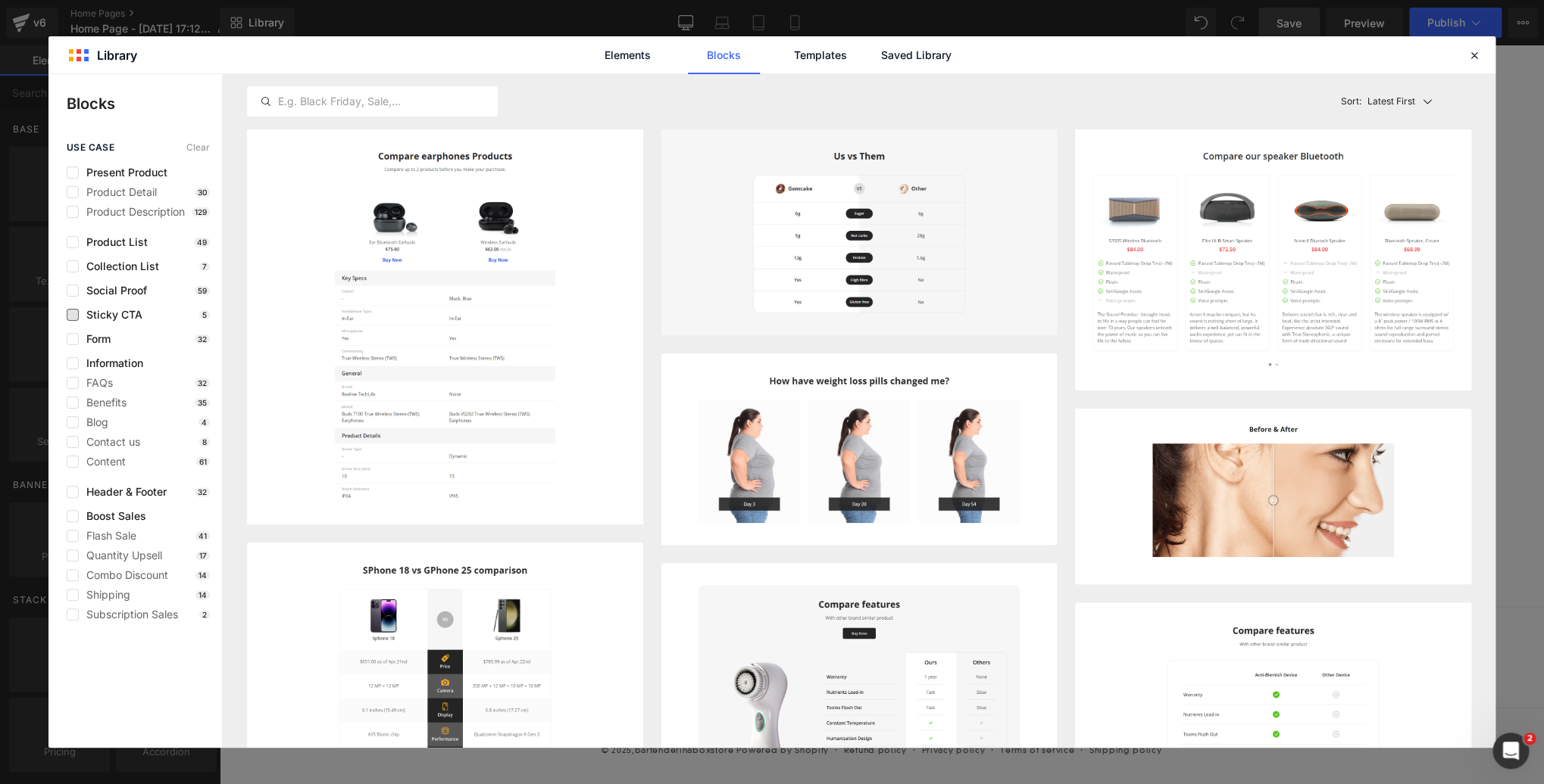
click at [117, 315] on span "Sticky CTA" at bounding box center [111, 315] width 64 height 12
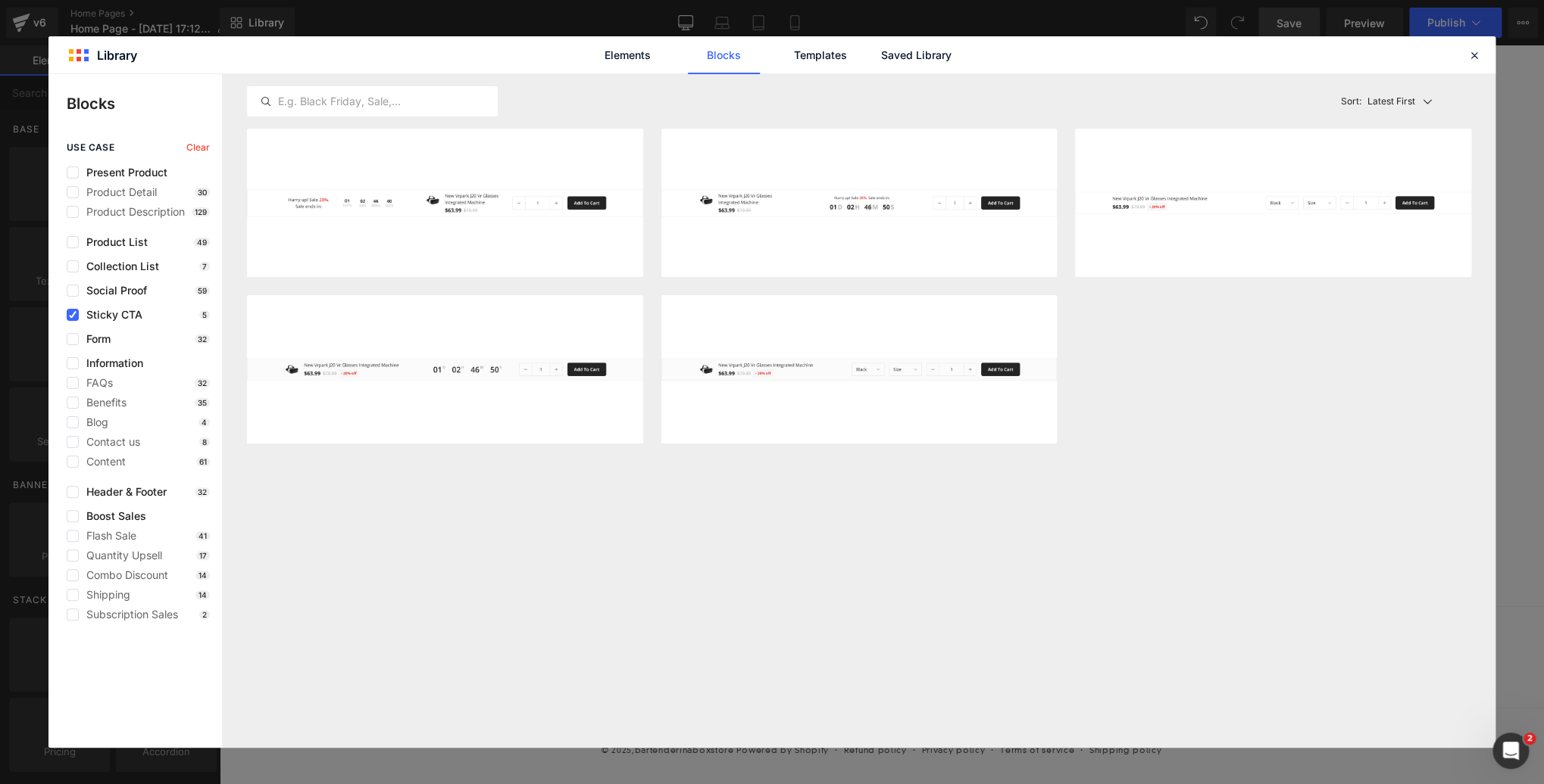
click at [117, 315] on span "Sticky CTA" at bounding box center [111, 315] width 64 height 12
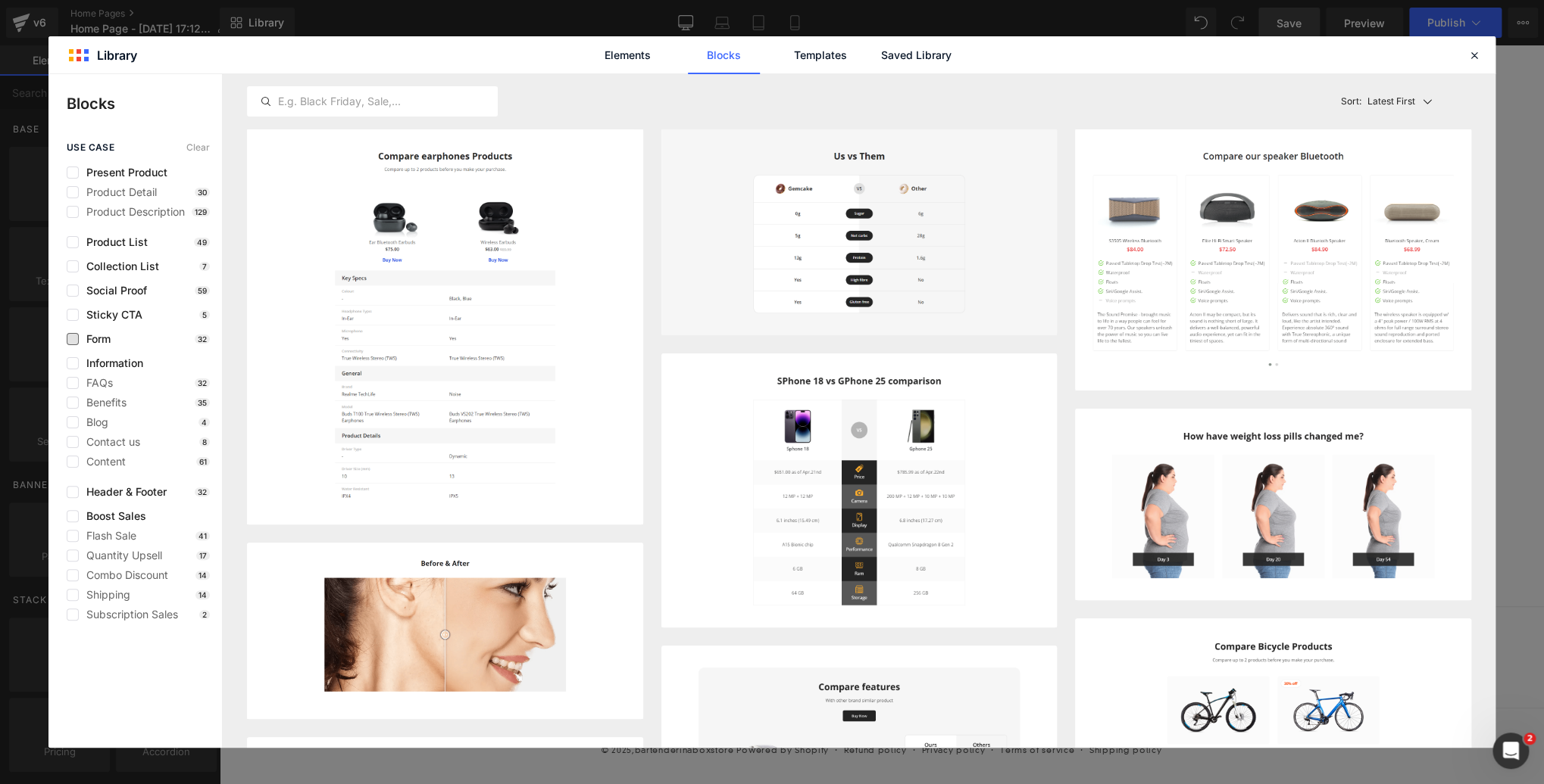
click at [107, 336] on span "Form" at bounding box center [95, 340] width 32 height 12
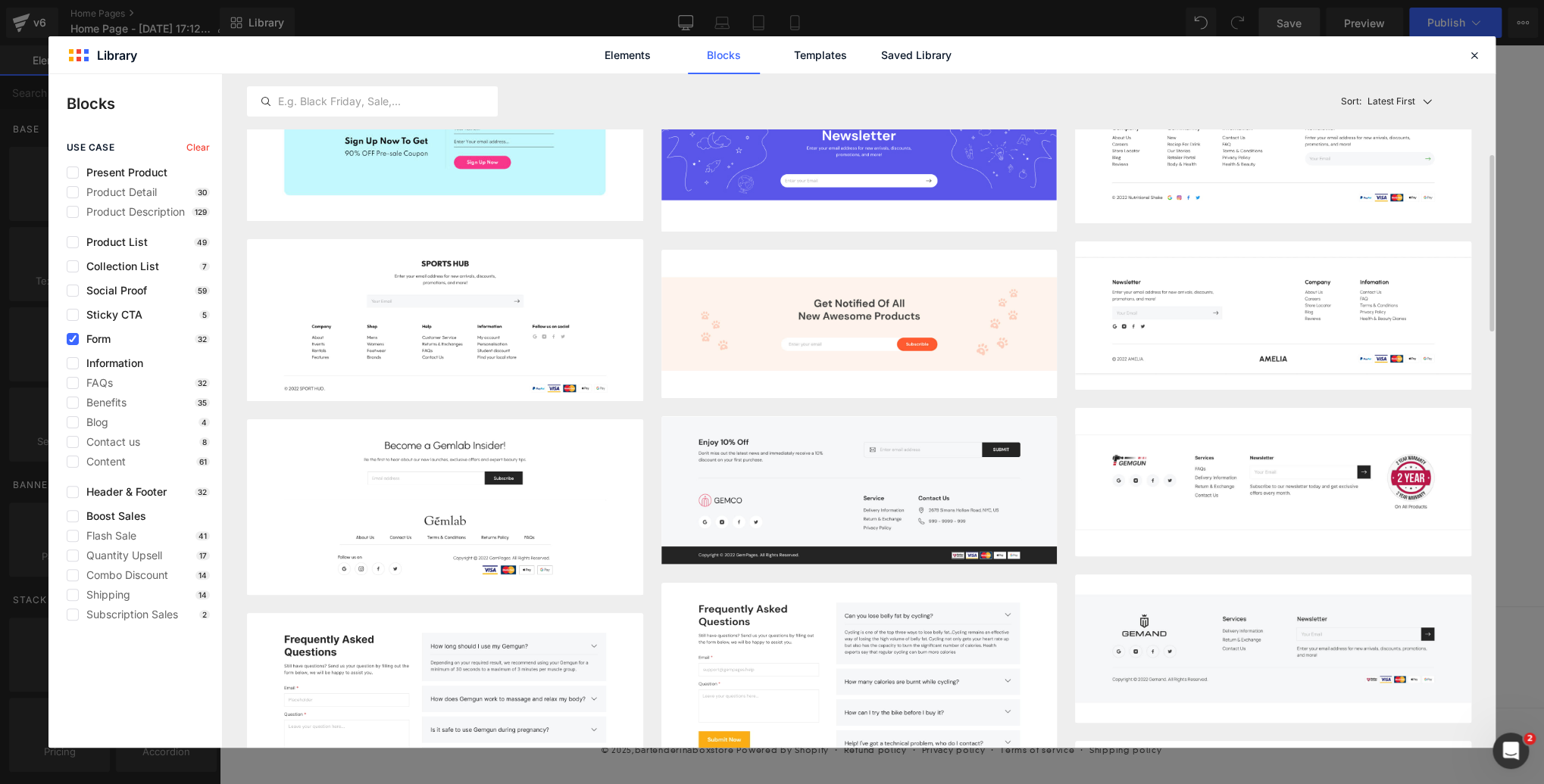
scroll to position [279, 0]
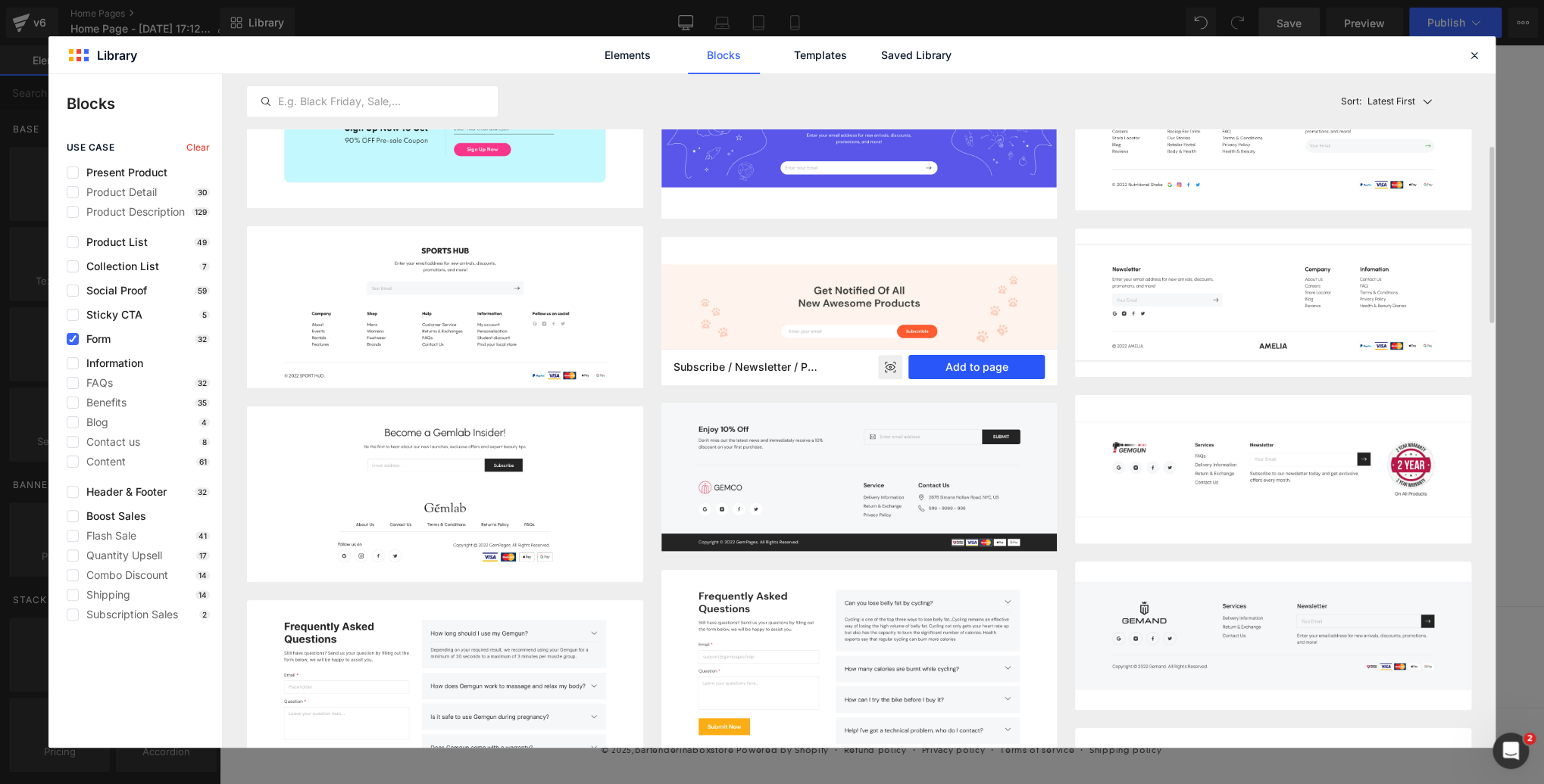
click at [964, 366] on button "Add to page" at bounding box center [976, 367] width 137 height 24
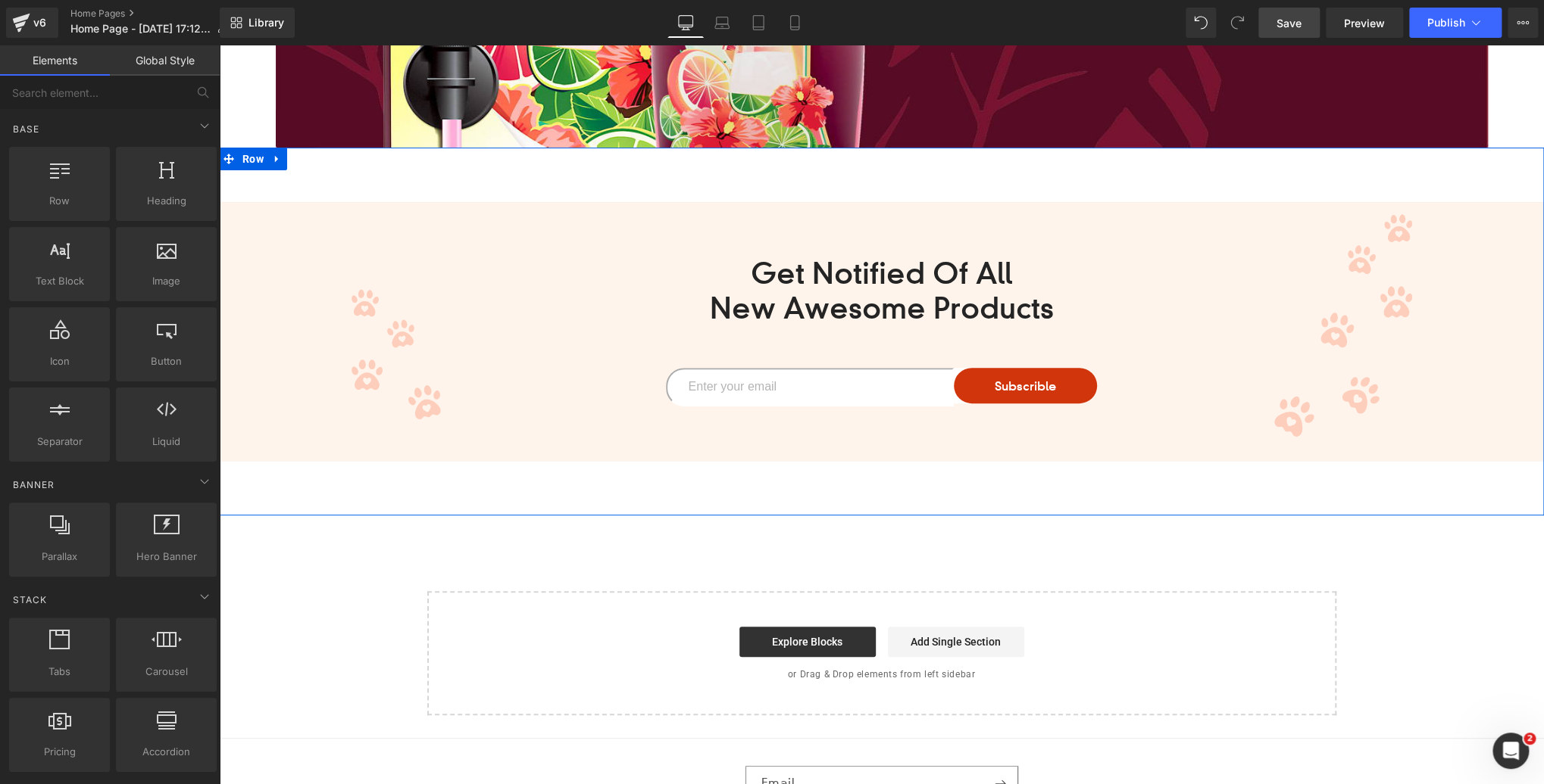
scroll to position [4147, 0]
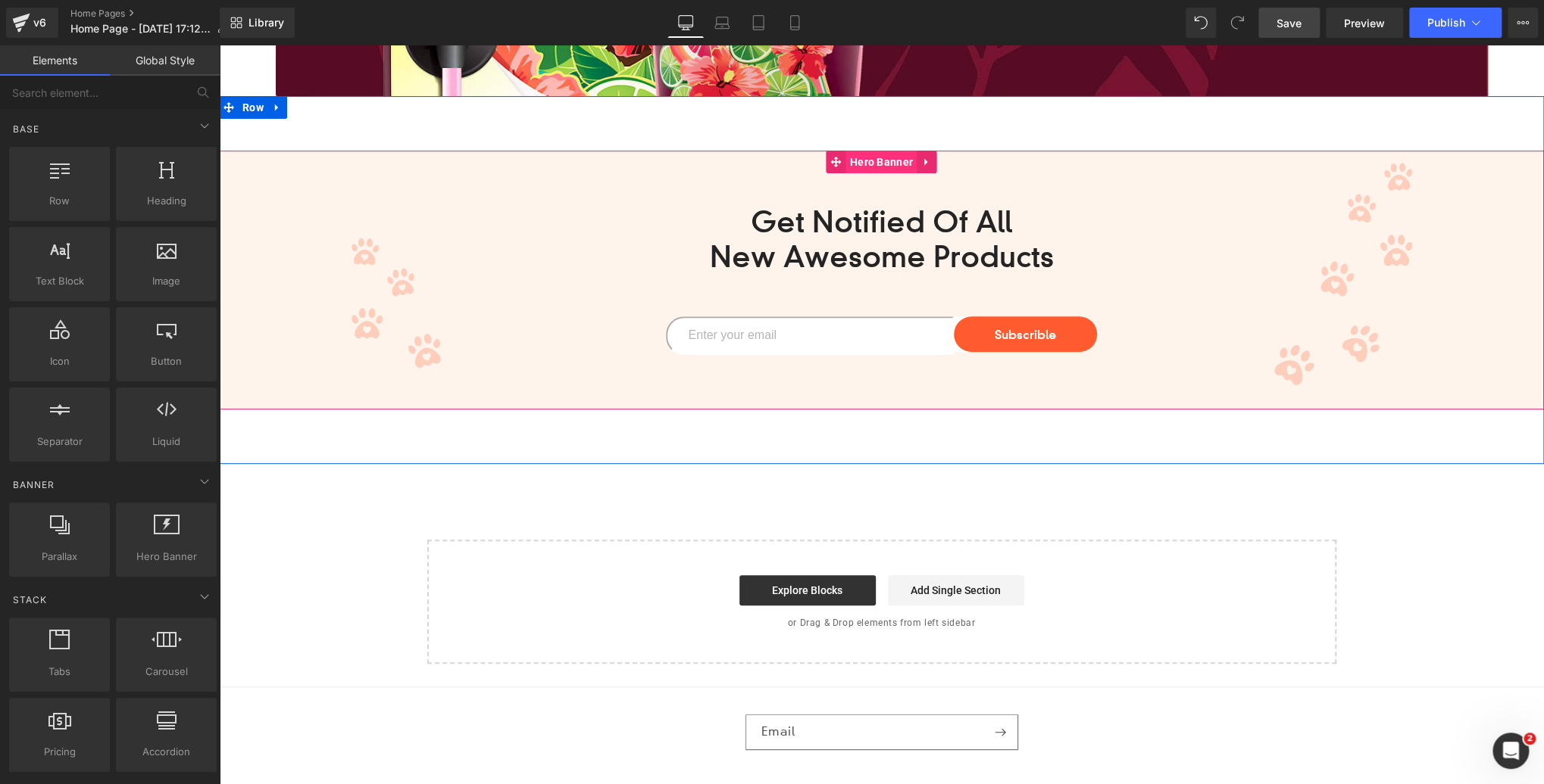
click at [895, 157] on span "Hero Banner" at bounding box center [881, 161] width 71 height 22
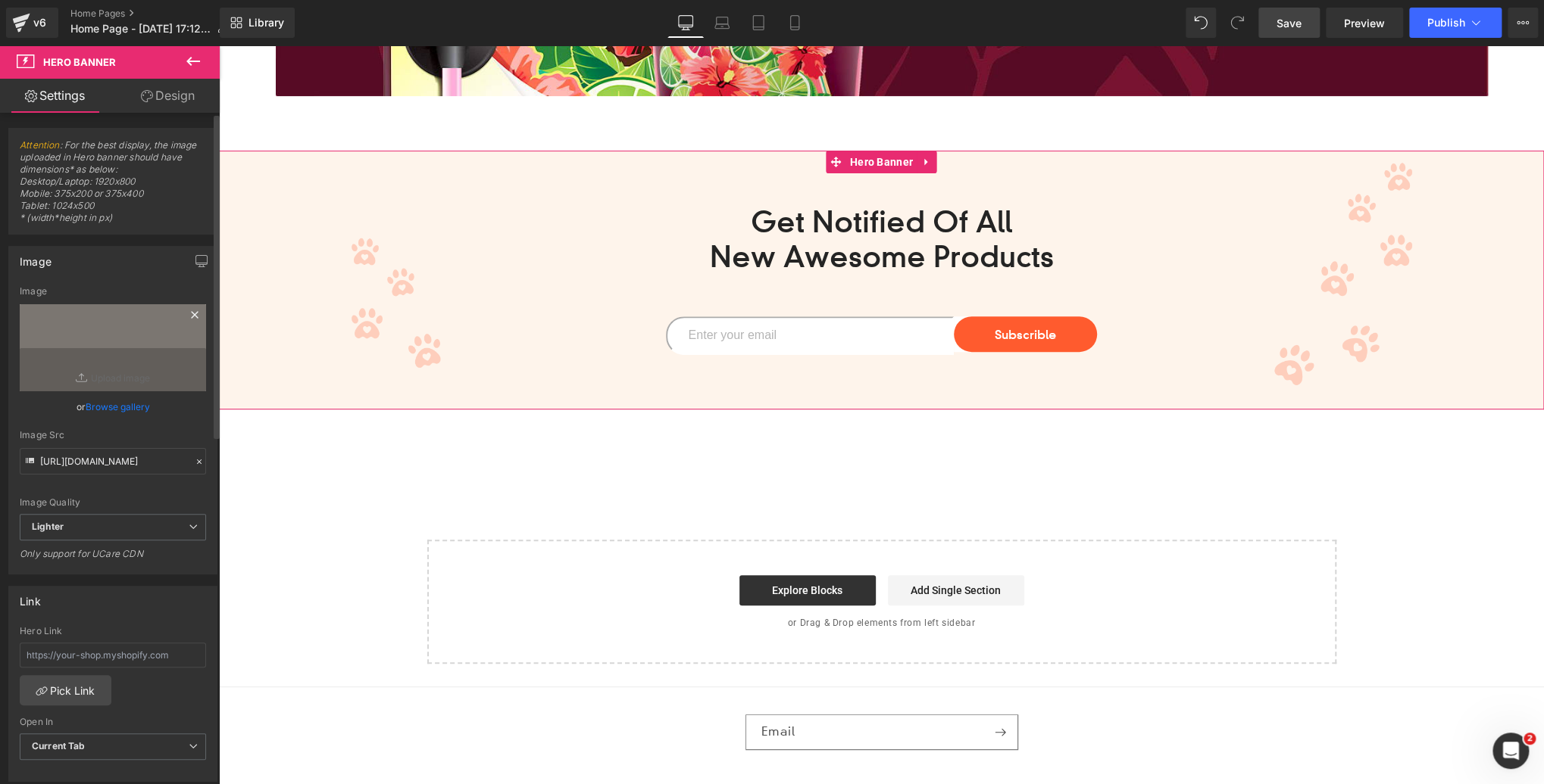
click at [189, 312] on icon at bounding box center [194, 314] width 18 height 18
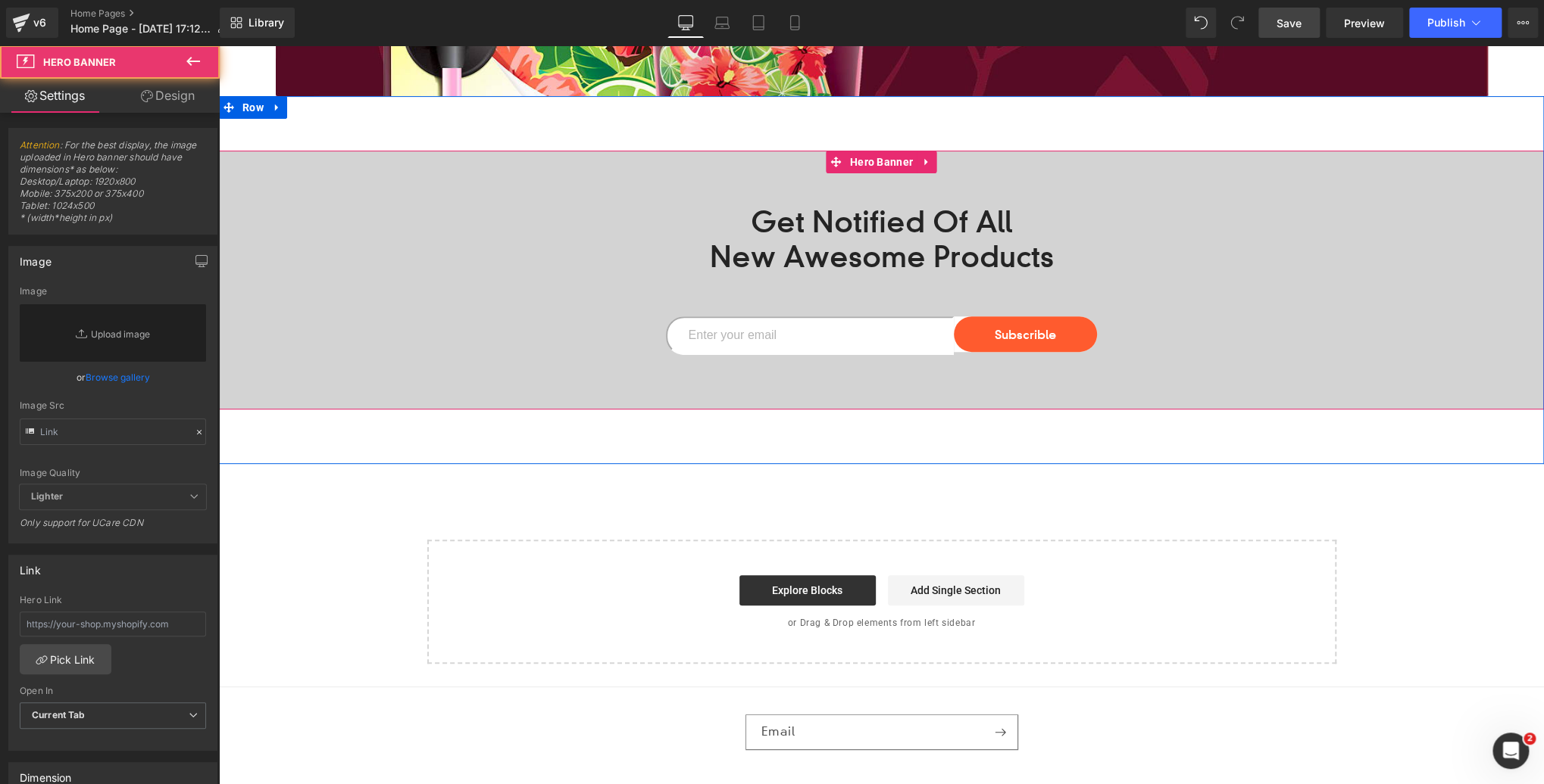
click at [441, 249] on span "Get Notified Of All New Awesome Products Heading Email Field Subscrible Submit …" at bounding box center [881, 280] width 1324 height 150
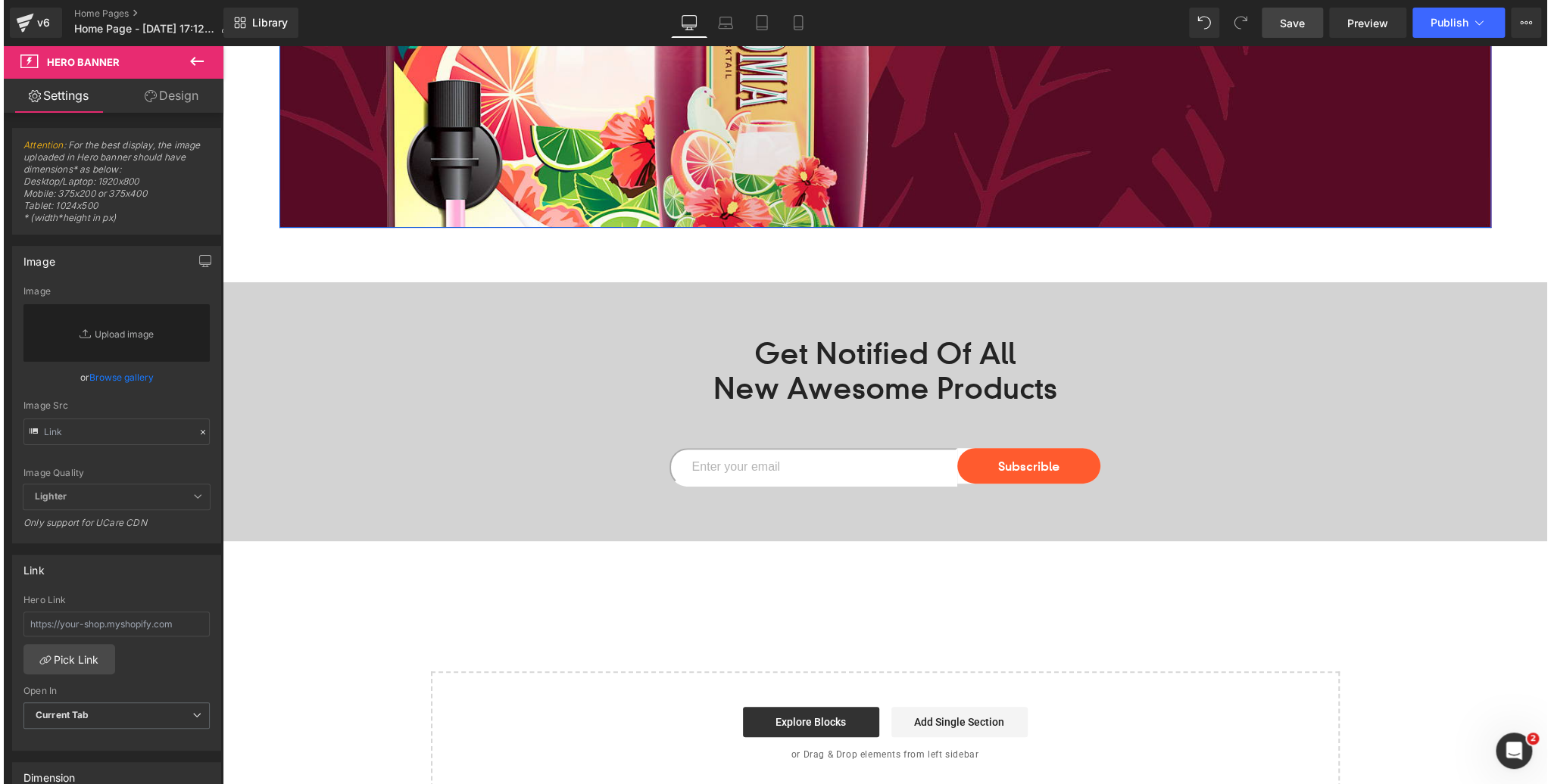
scroll to position [4090, 0]
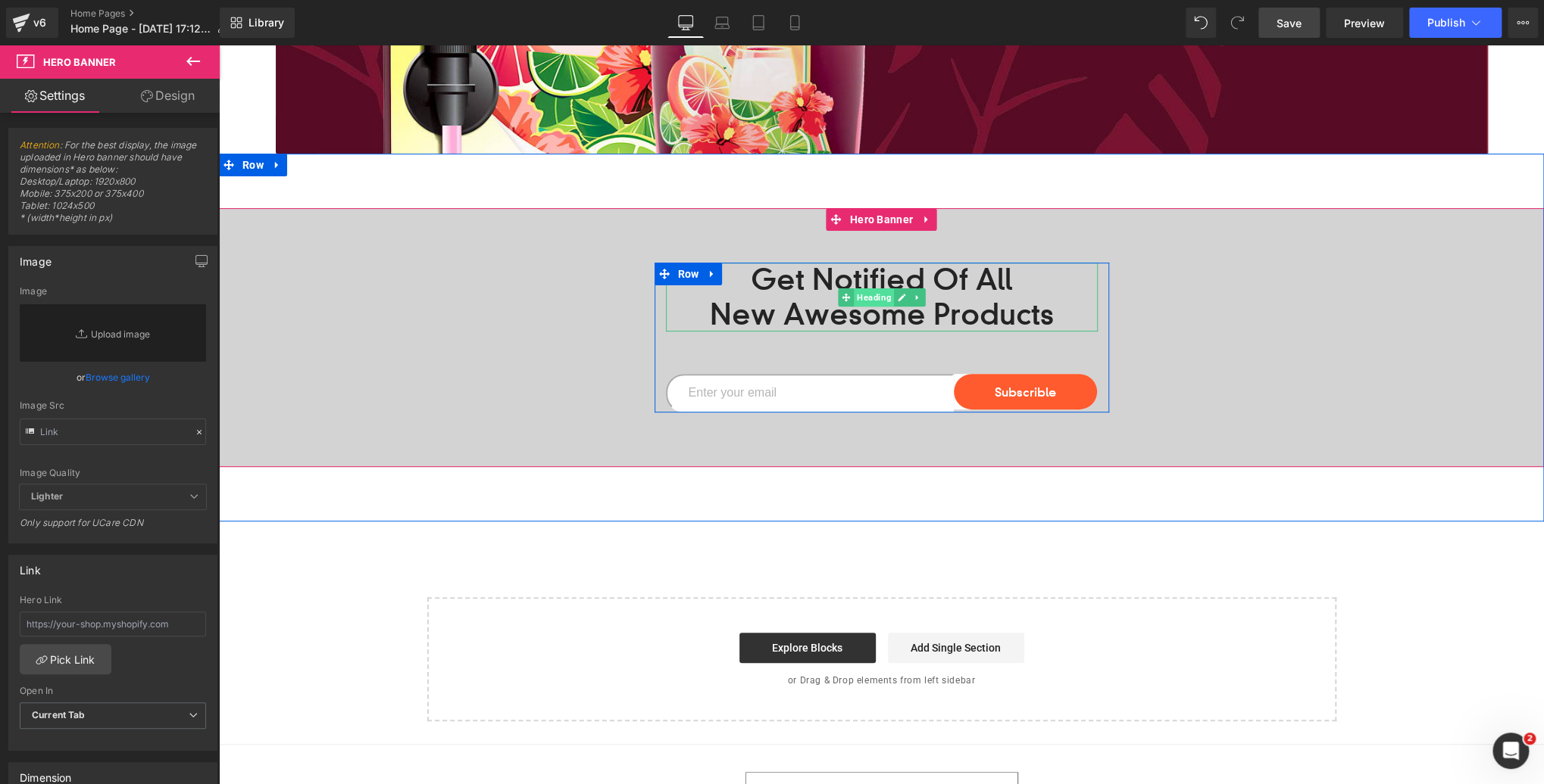
click at [867, 299] on span "Heading" at bounding box center [874, 297] width 40 height 18
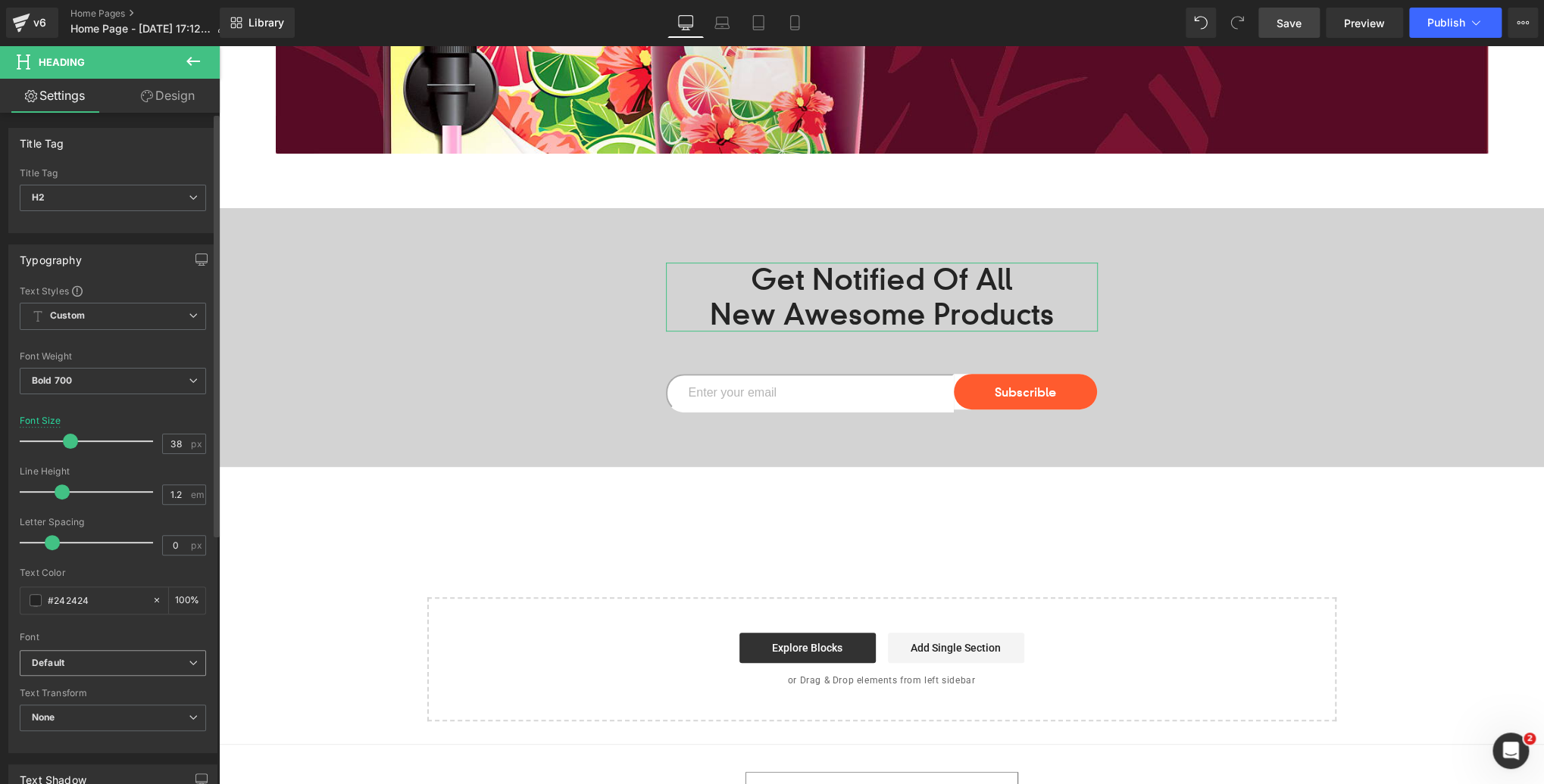
click at [111, 668] on span "Default" at bounding box center [113, 664] width 186 height 26
click at [71, 713] on p "Roboto" at bounding box center [64, 716] width 30 height 11
click at [37, 599] on span at bounding box center [36, 600] width 12 height 12
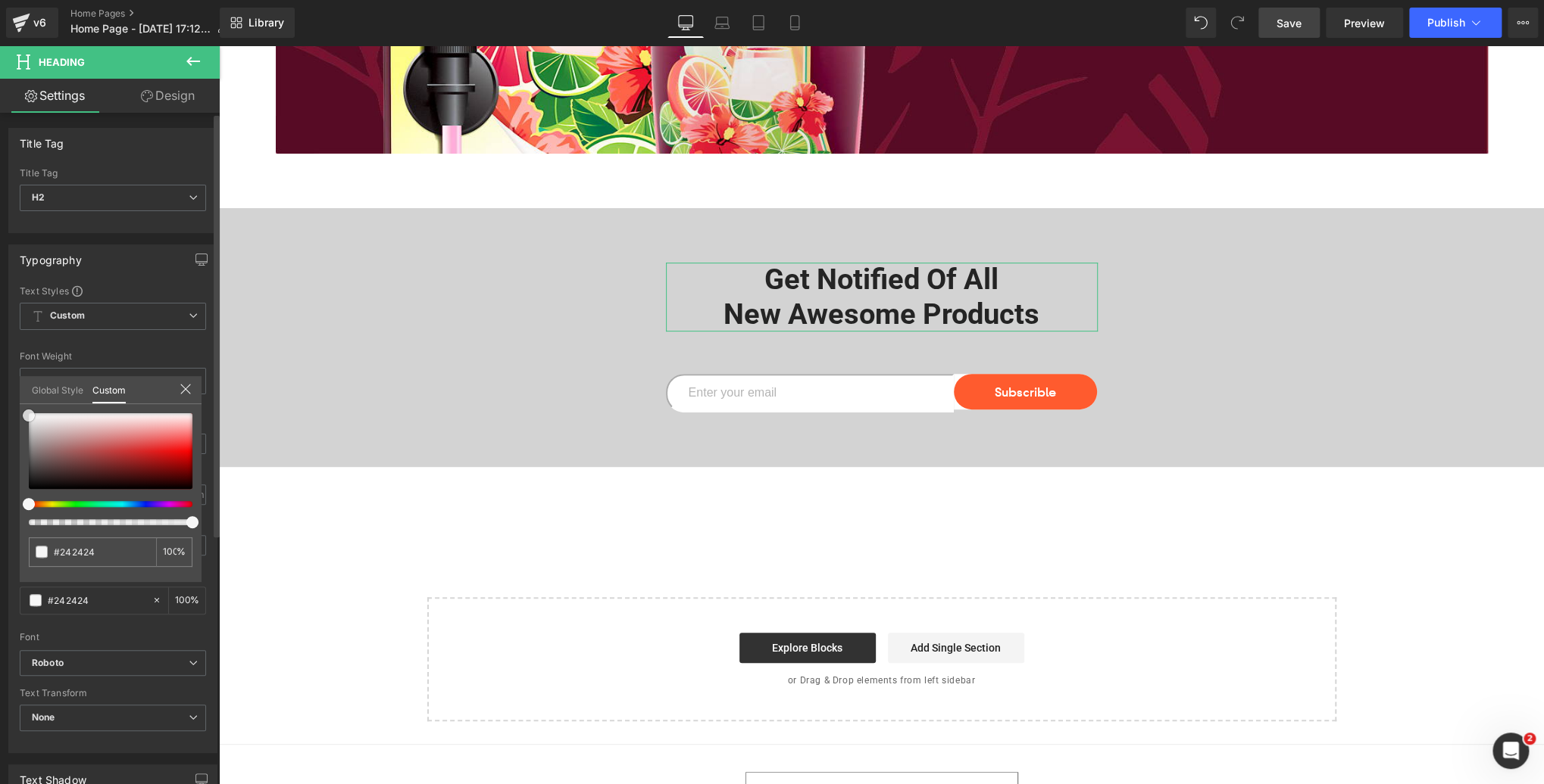
type input "#232323"
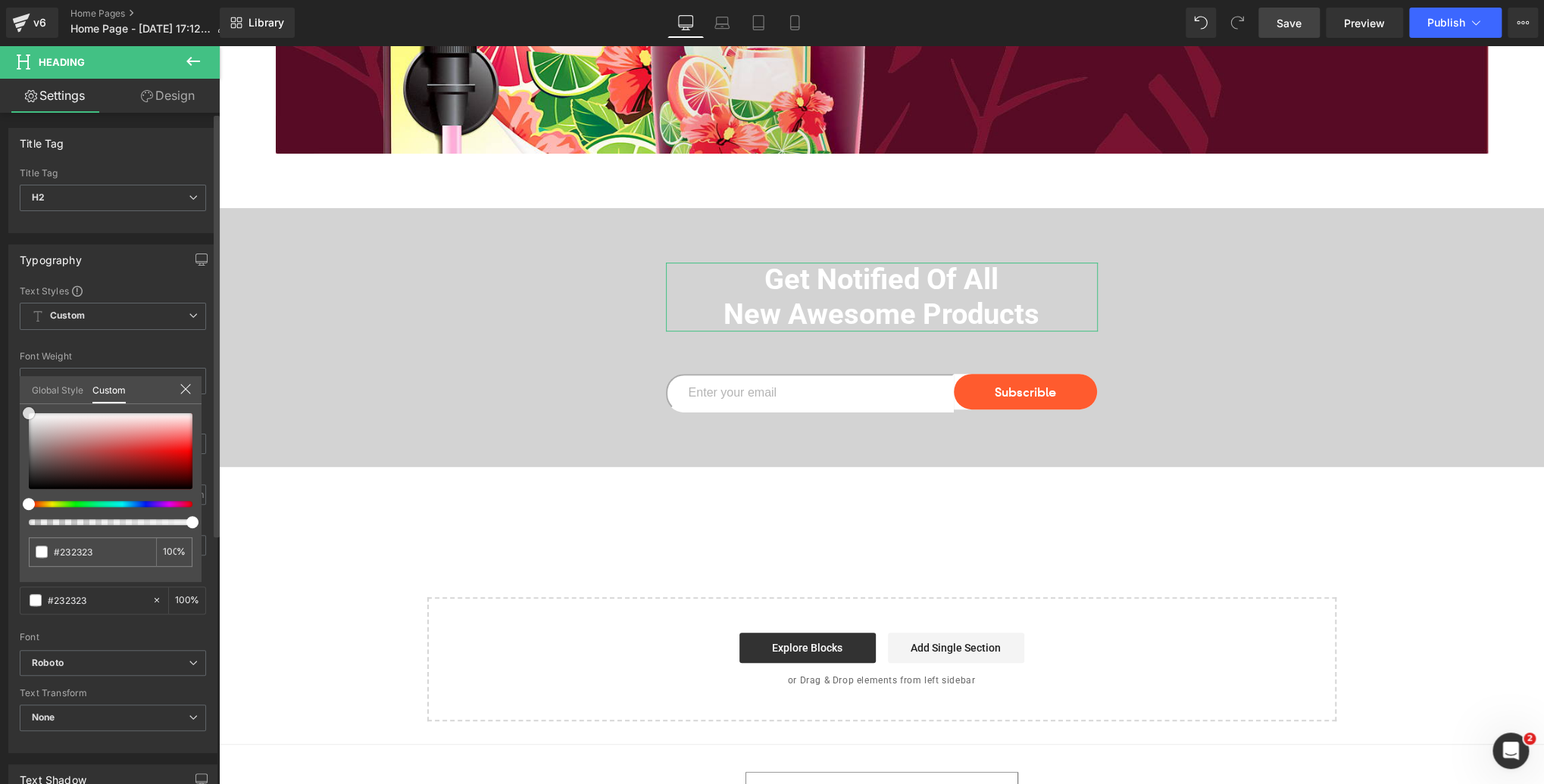
type input "#ffffff"
drag, startPoint x: 5, startPoint y: 414, endPoint x: 2, endPoint y: 390, distance: 24.2
click at [2, 390] on div "Typography Text Styles Custom Custom Setup Global Style Custom Setup Global Sty…" at bounding box center [113, 493] width 227 height 520
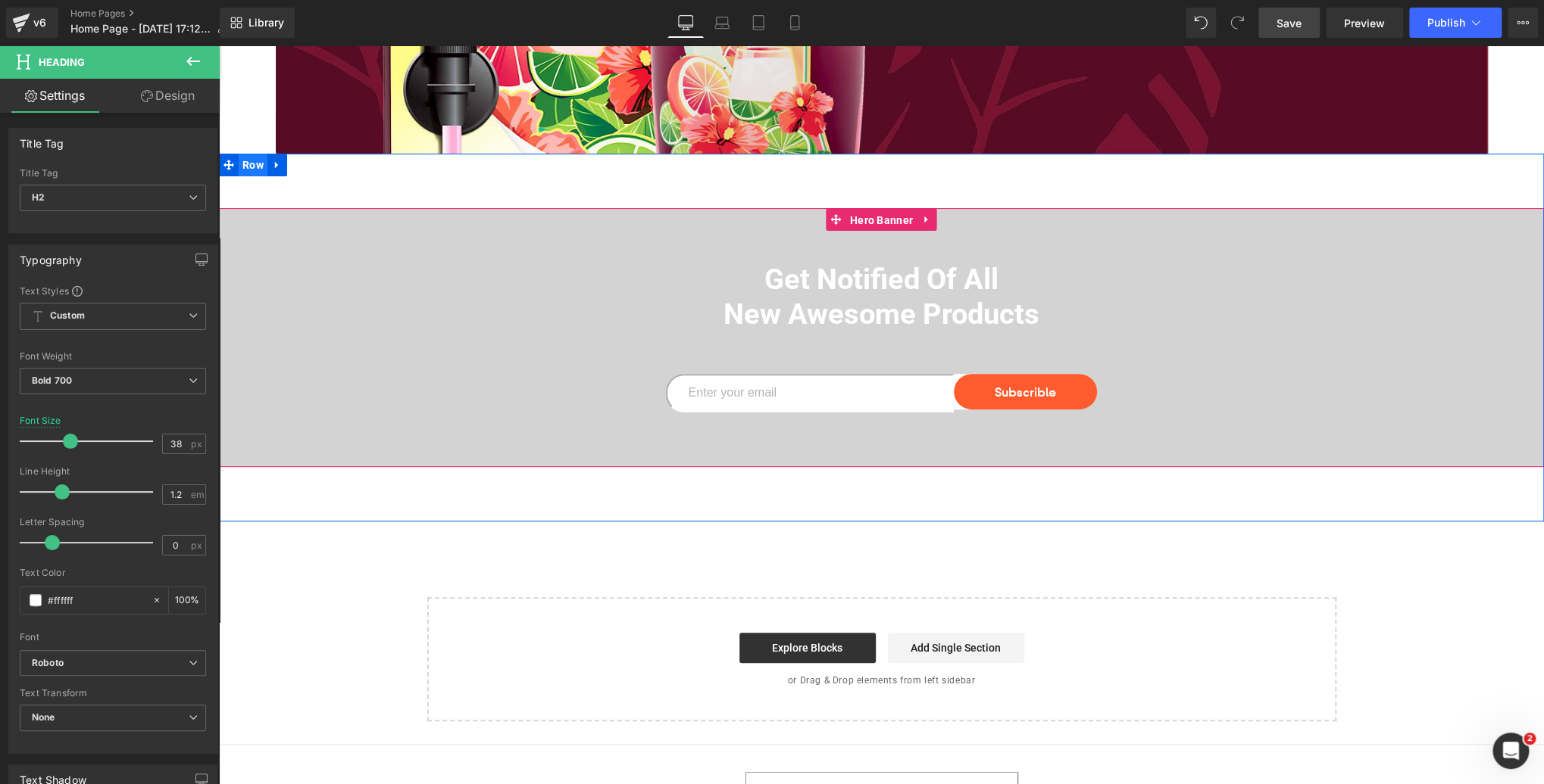
drag, startPoint x: 871, startPoint y: 223, endPoint x: 244, endPoint y: 158, distance: 630.4
click at [871, 223] on span "Hero Banner" at bounding box center [881, 219] width 71 height 22
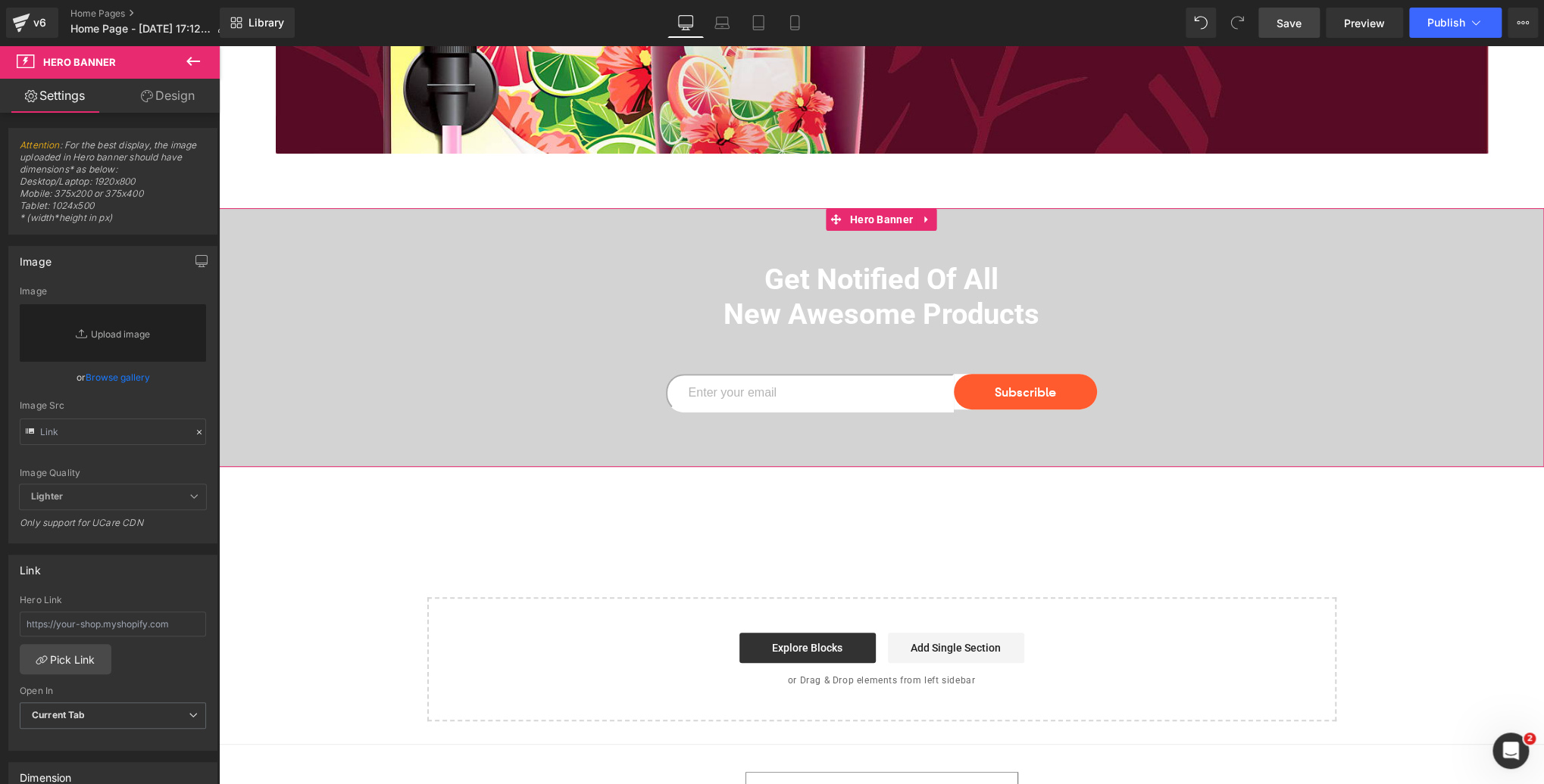
click at [171, 101] on link "Design" at bounding box center [168, 96] width 110 height 34
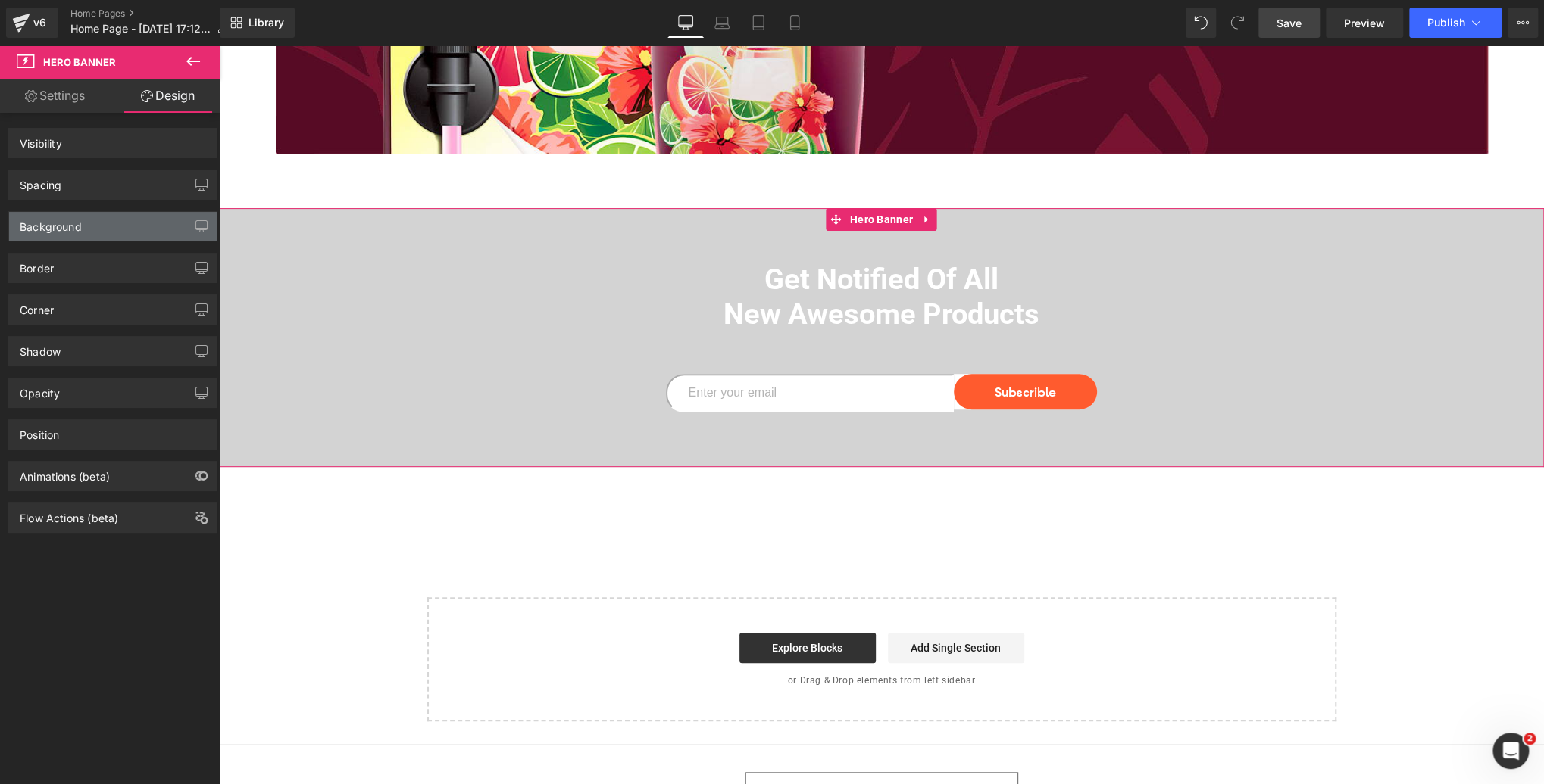
click at [76, 223] on div "Background" at bounding box center [50, 222] width 62 height 21
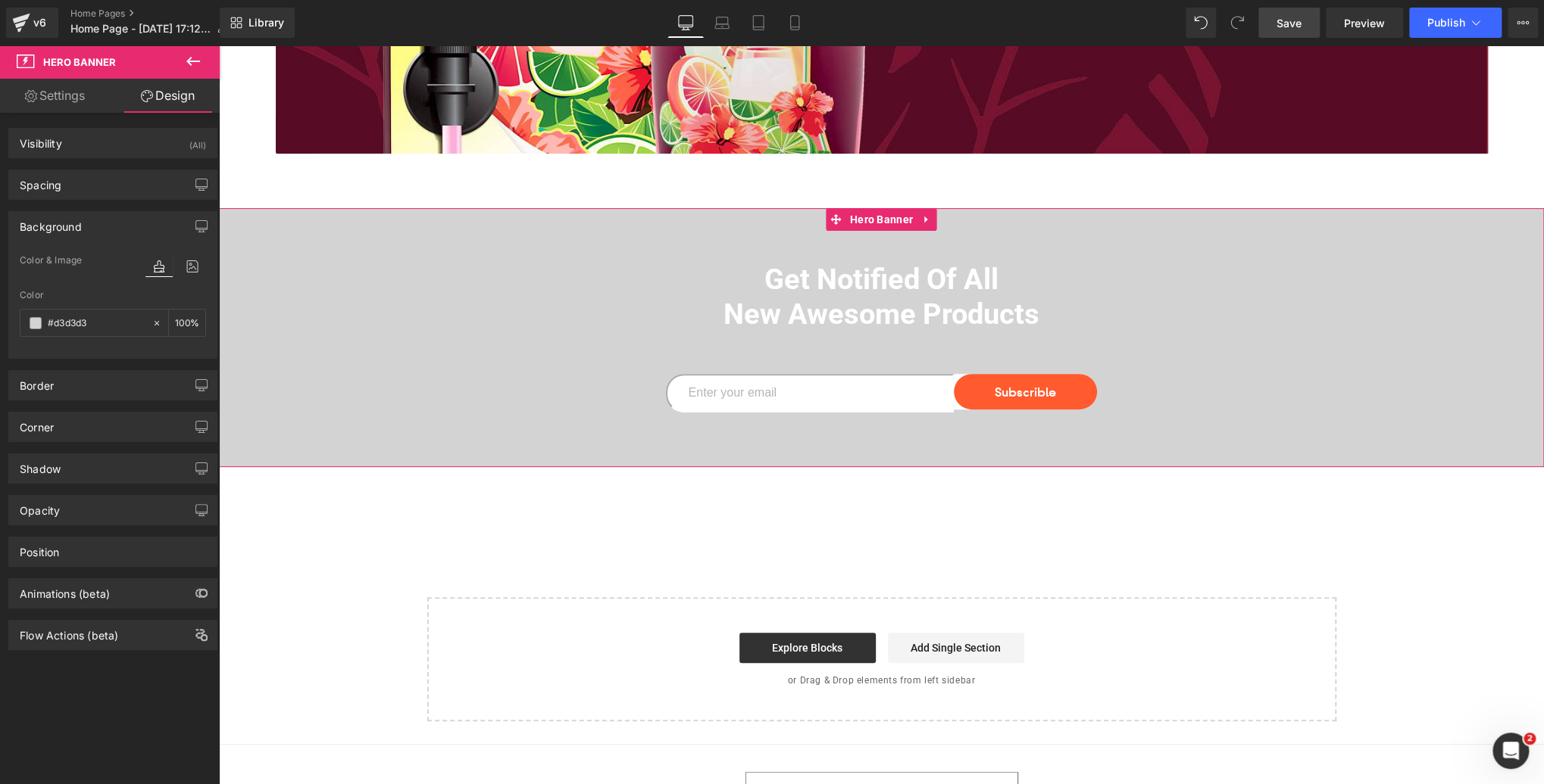
type input "#d3d3d3"
type input "100"
click at [33, 326] on span at bounding box center [36, 323] width 12 height 12
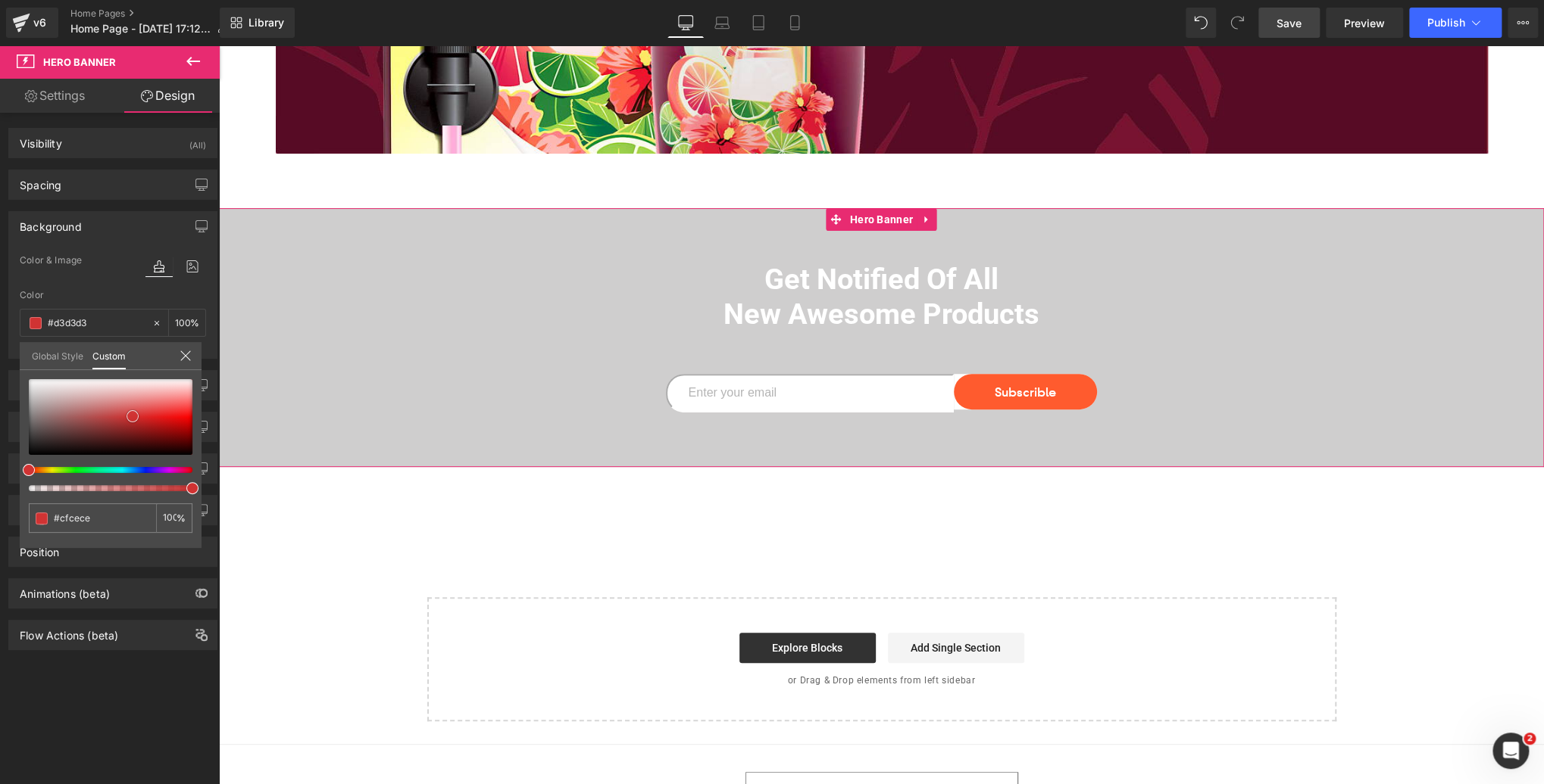
type input "#cfcece"
type input "#d03333"
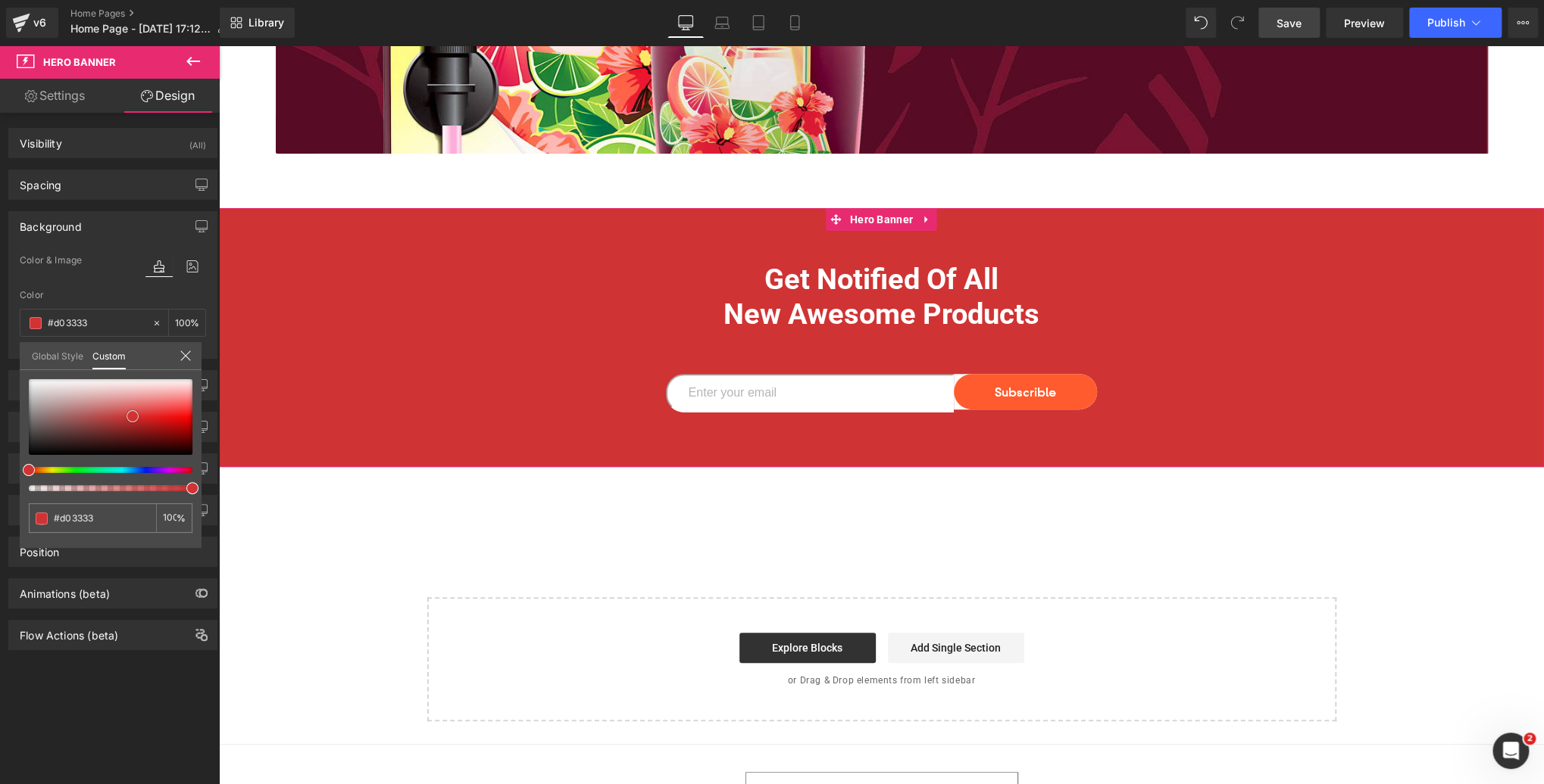
type input "#d41f1f"
type input "#e00a0a"
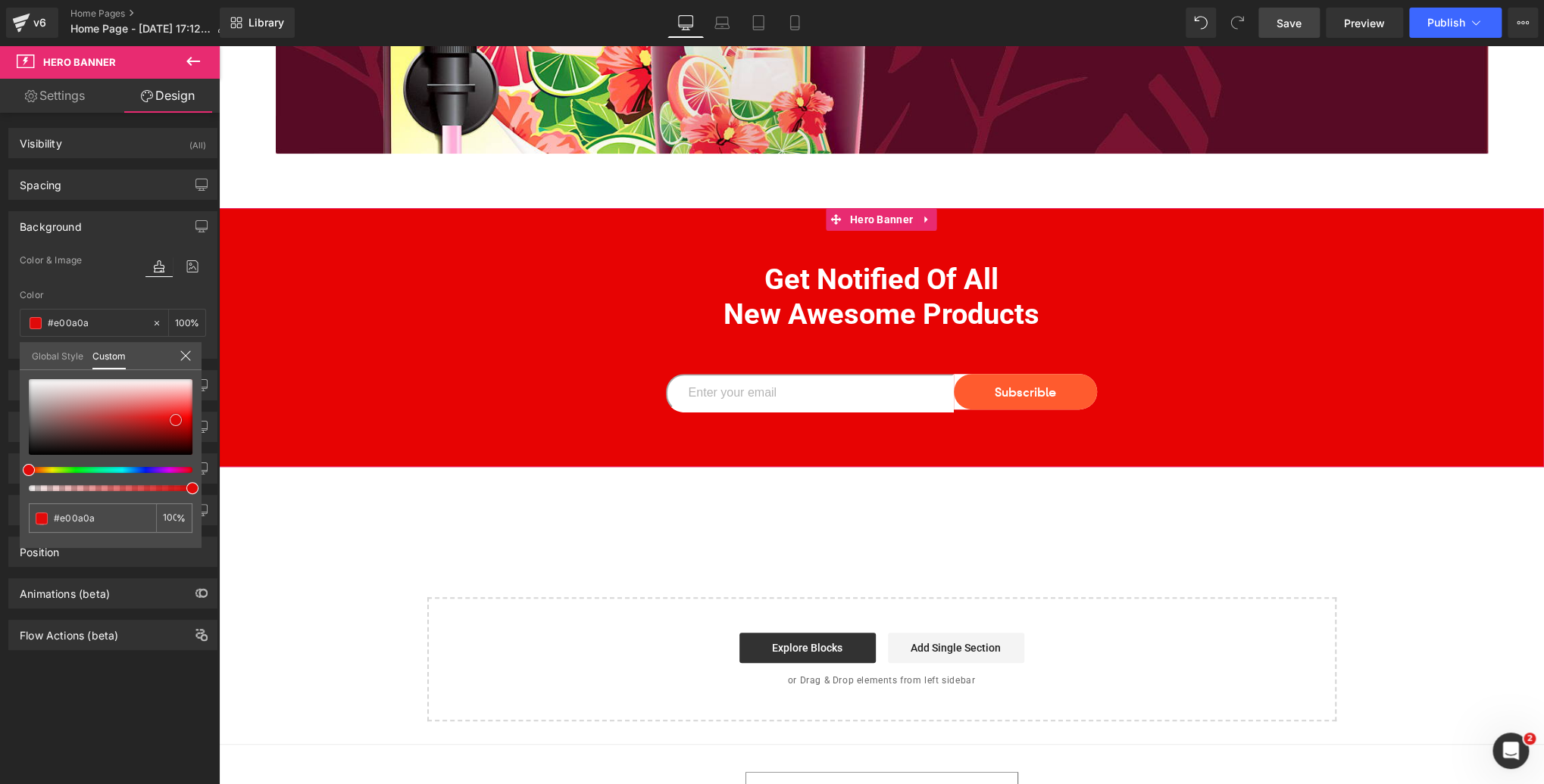
type input "#e70303"
type input "#de0606"
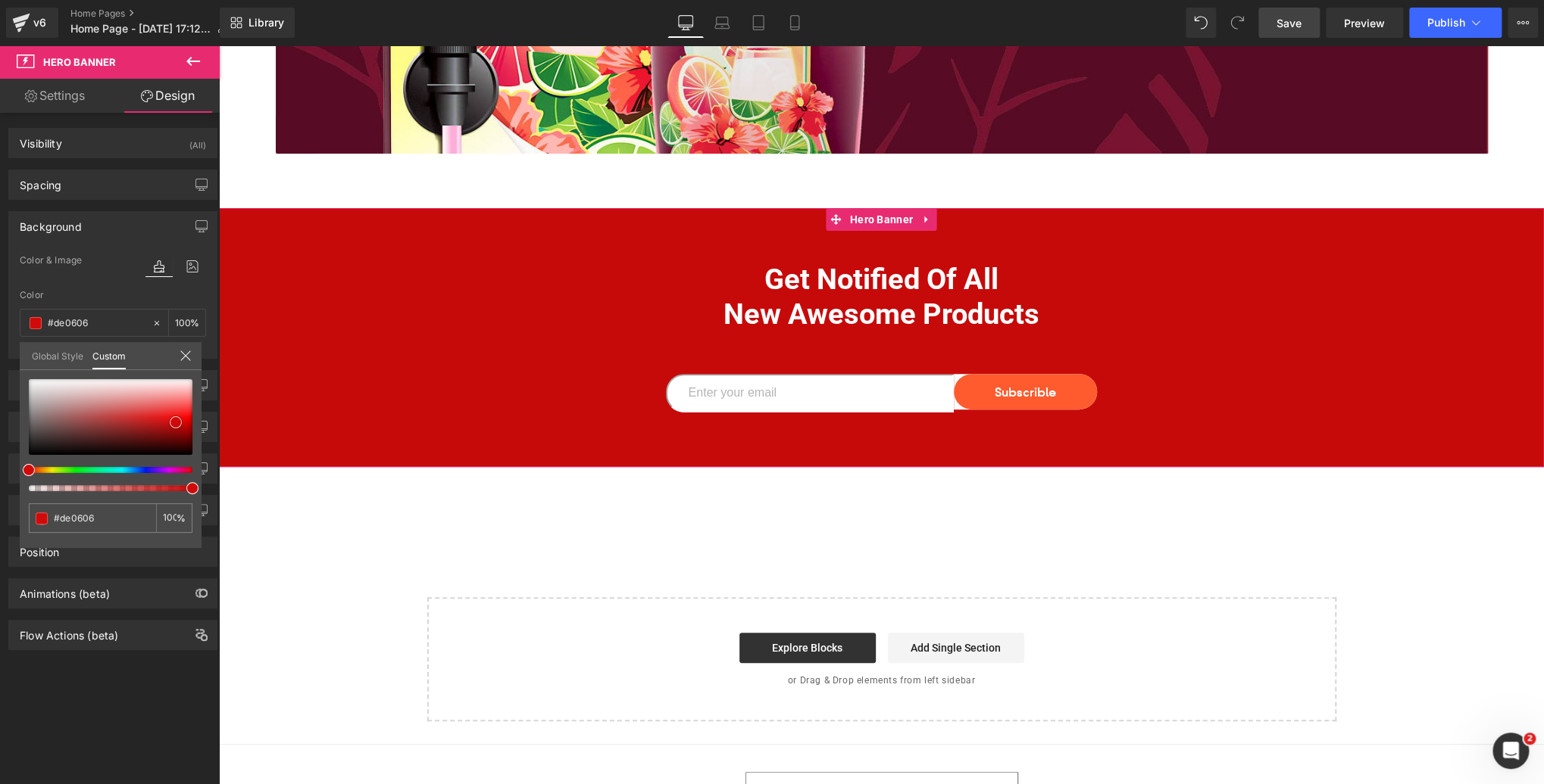
type input "#c60a0a"
type input "#b90c0c"
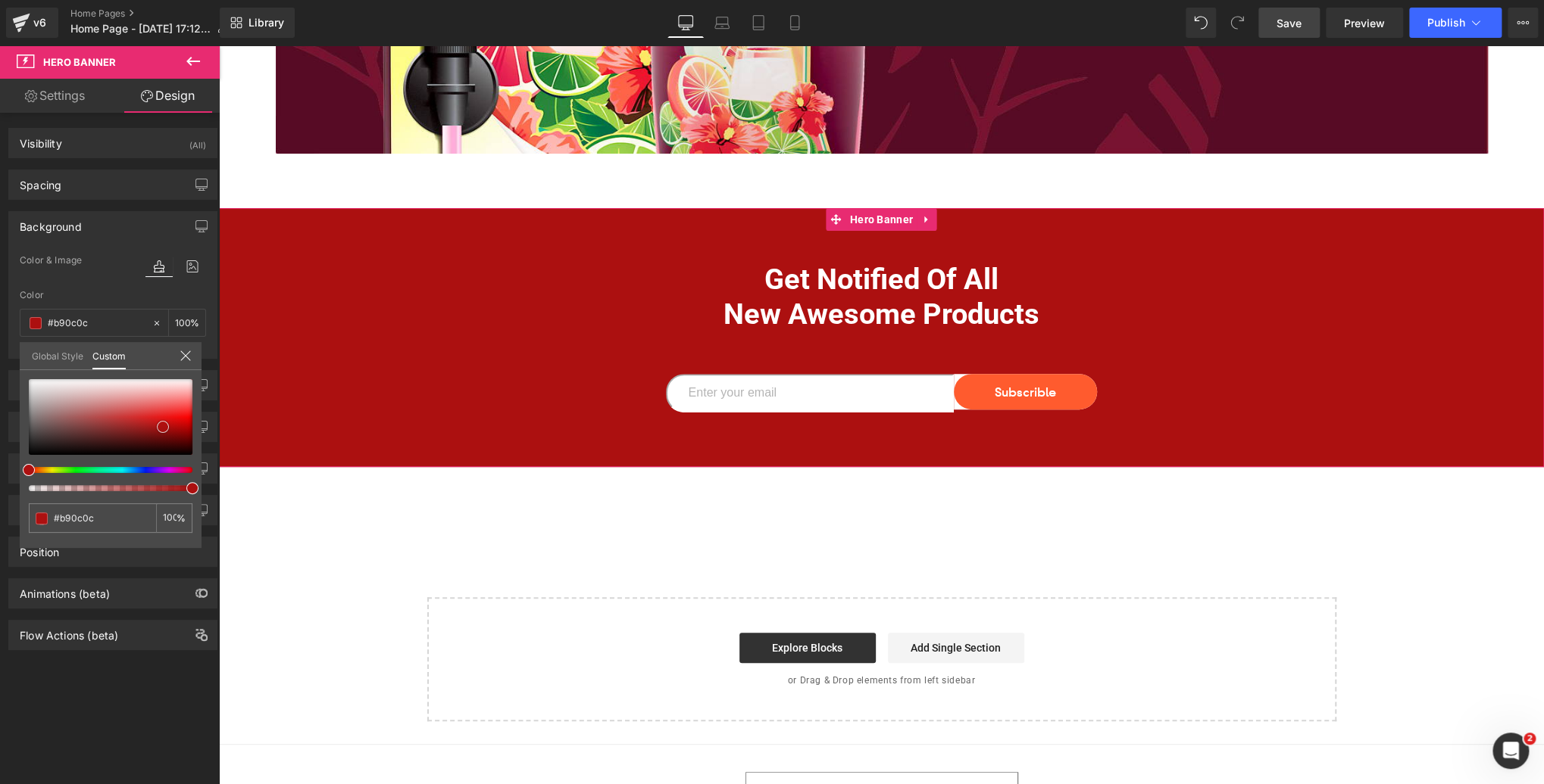
type input "#ac1010"
type input "#a31414"
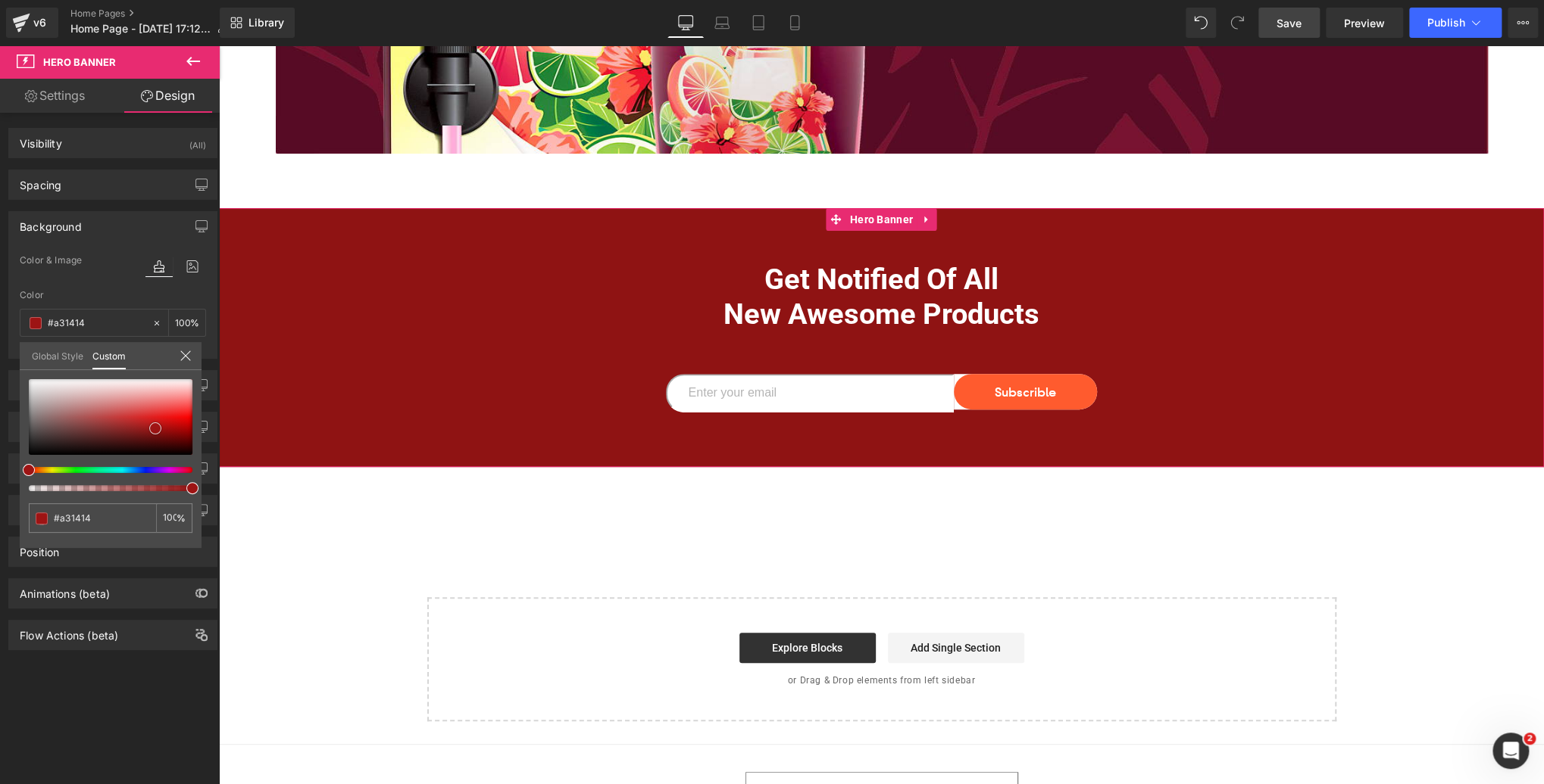
type input "#8f1313"
type input "#7b1d1d"
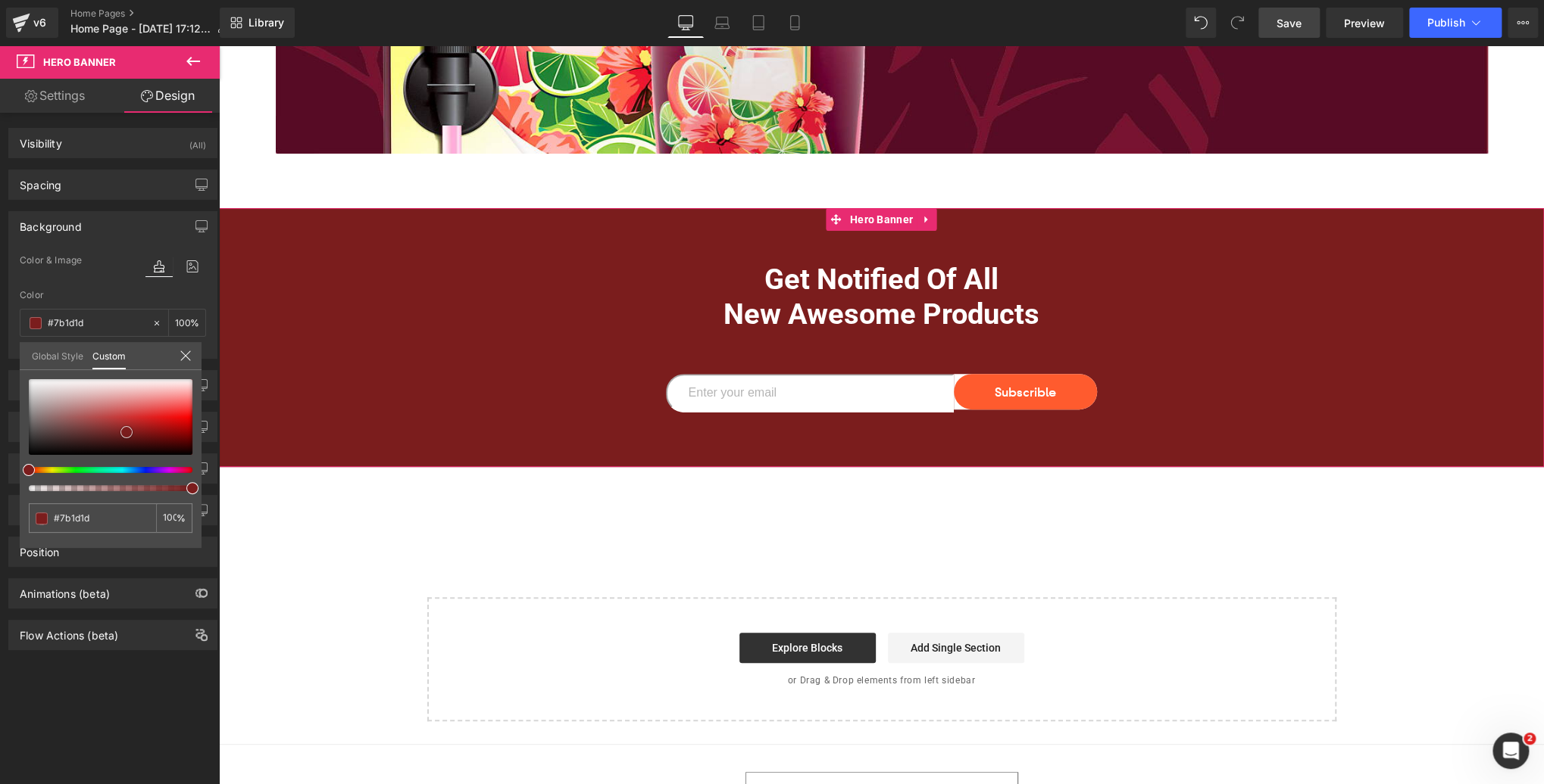
type input "#7f1e1e"
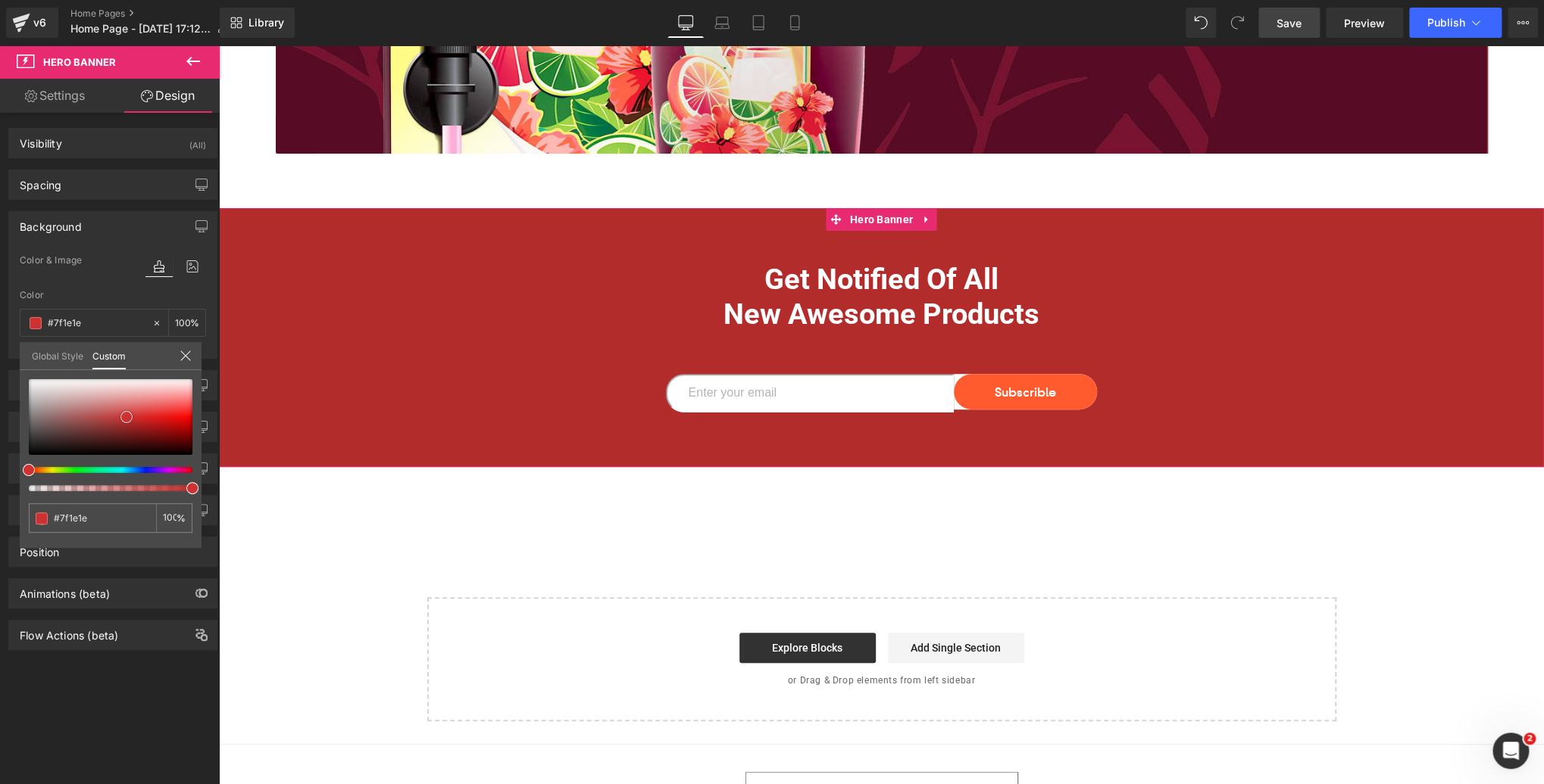
type input "#b32c2c"
type input "#cf4d4d"
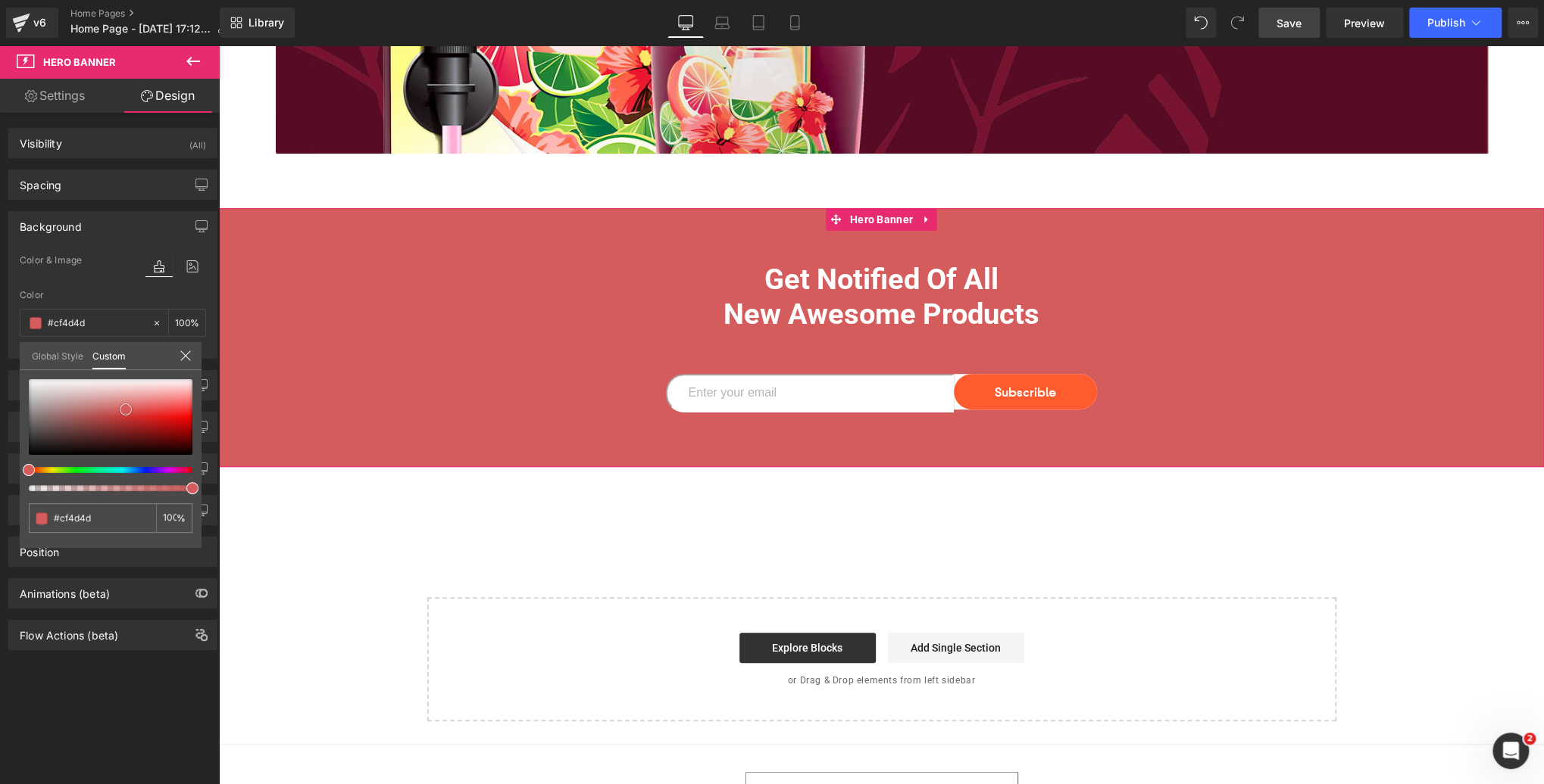
type input "#d55c5c"
type input "#d65b5b"
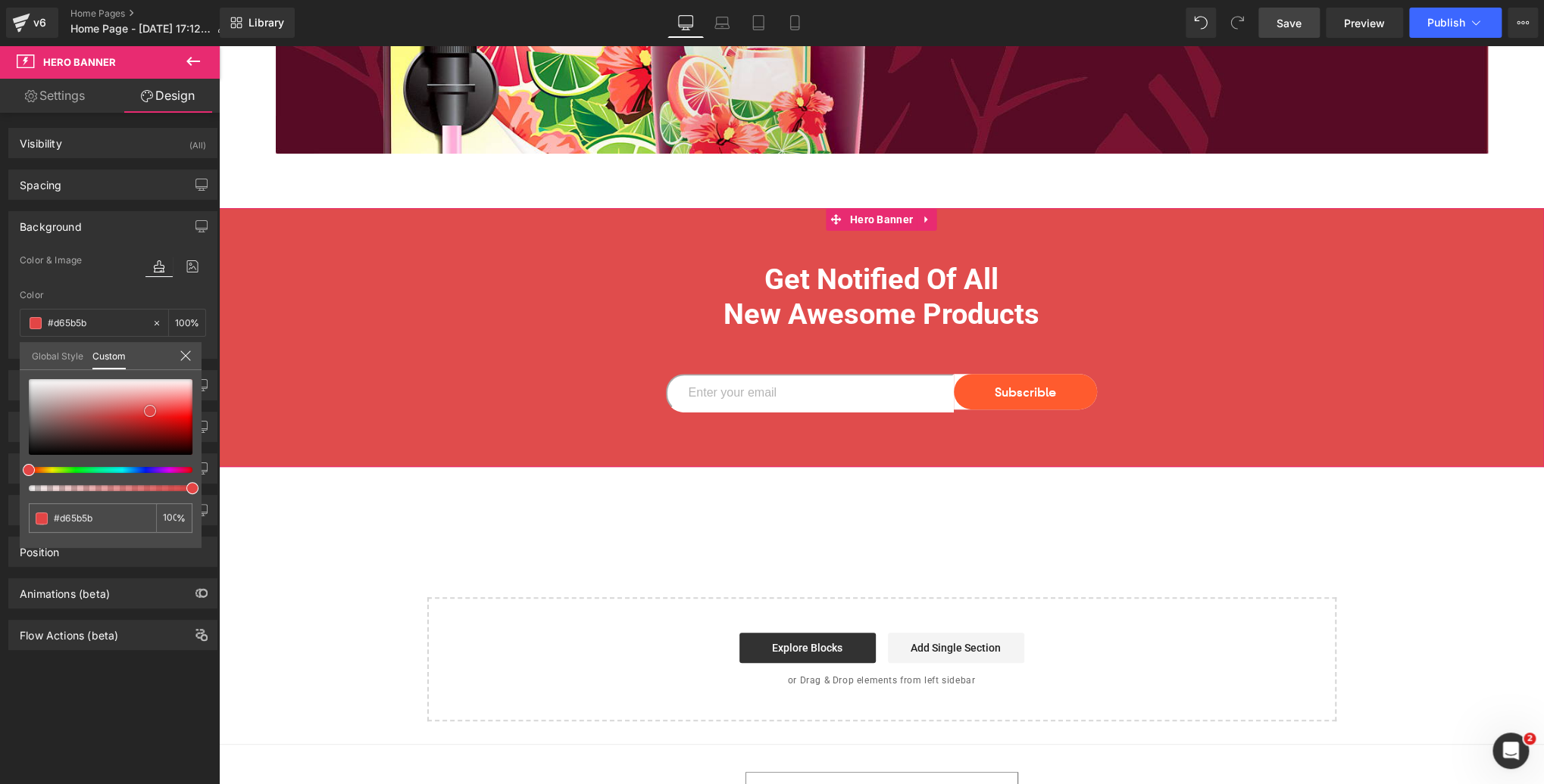
type input "#e04c4c"
type input "#e64141"
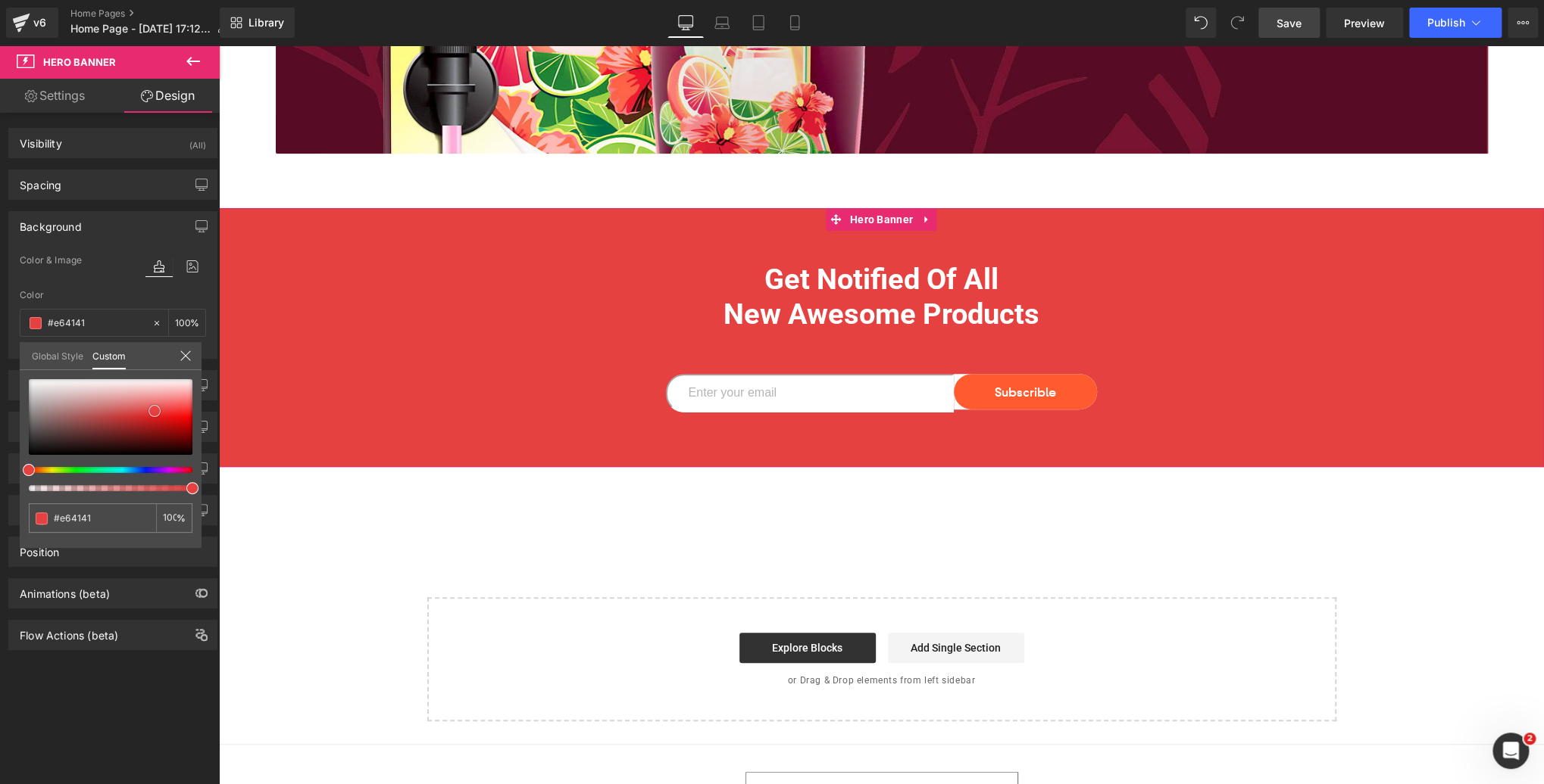
type input "#e53c3c"
drag, startPoint x: 33, startPoint y: 392, endPoint x: 159, endPoint y: 411, distance: 127.4
click at [159, 411] on span at bounding box center [154, 412] width 12 height 12
type input "#e3603f"
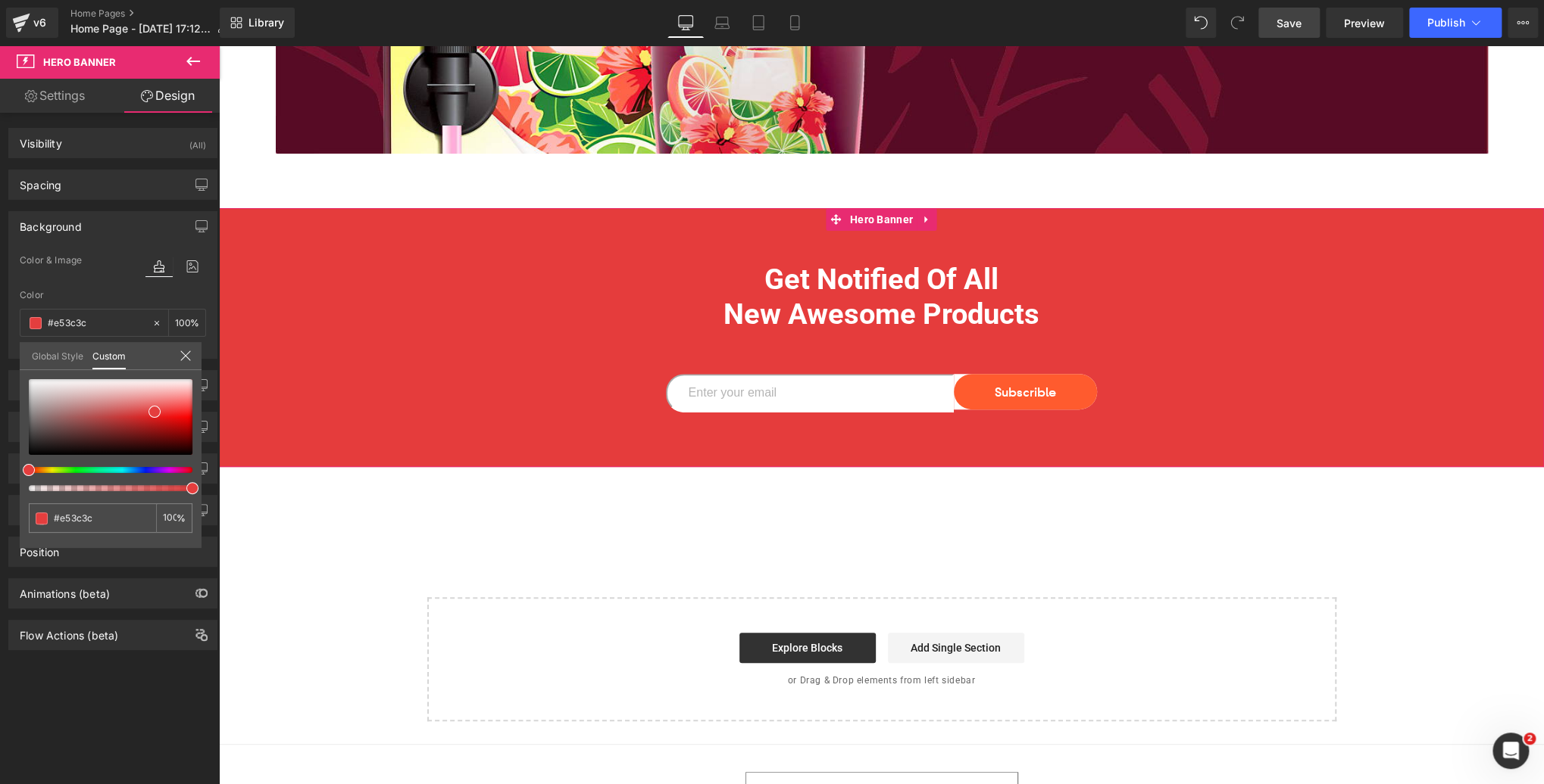
type input "#e3603f"
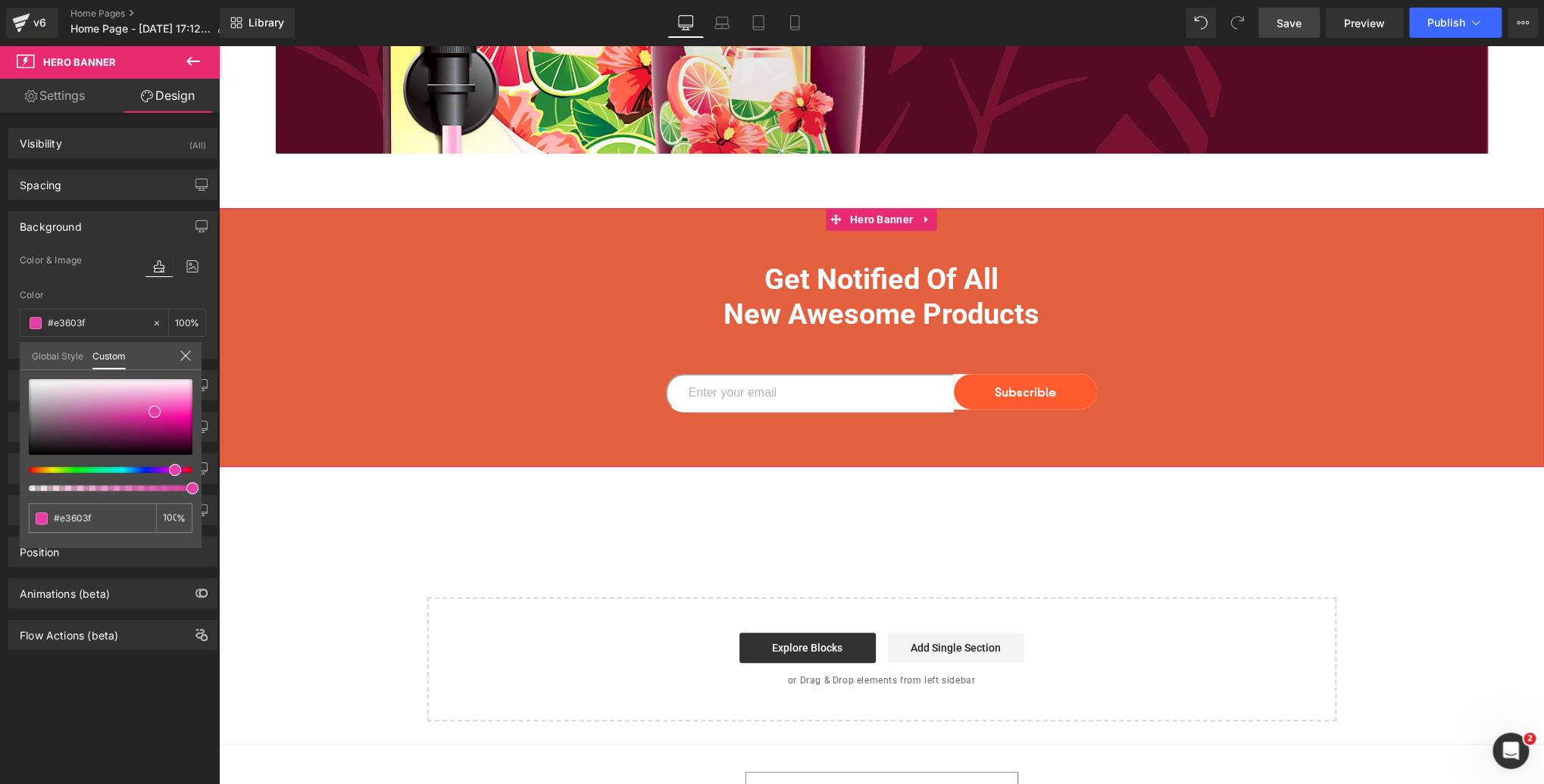
type input "#d5e33f"
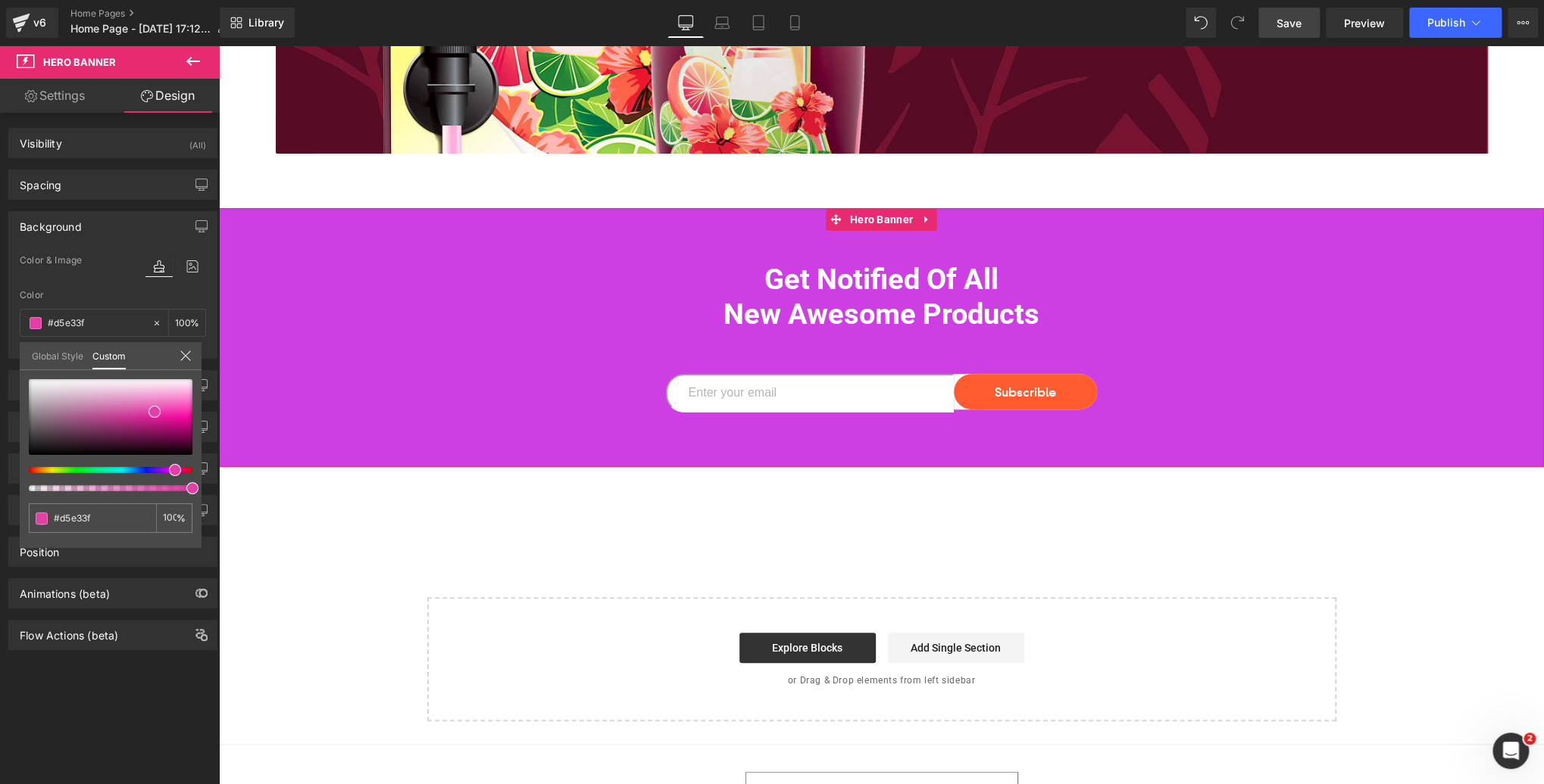
type input "#cd3fe3"
type input "#e33f44"
type input "#e33f4c"
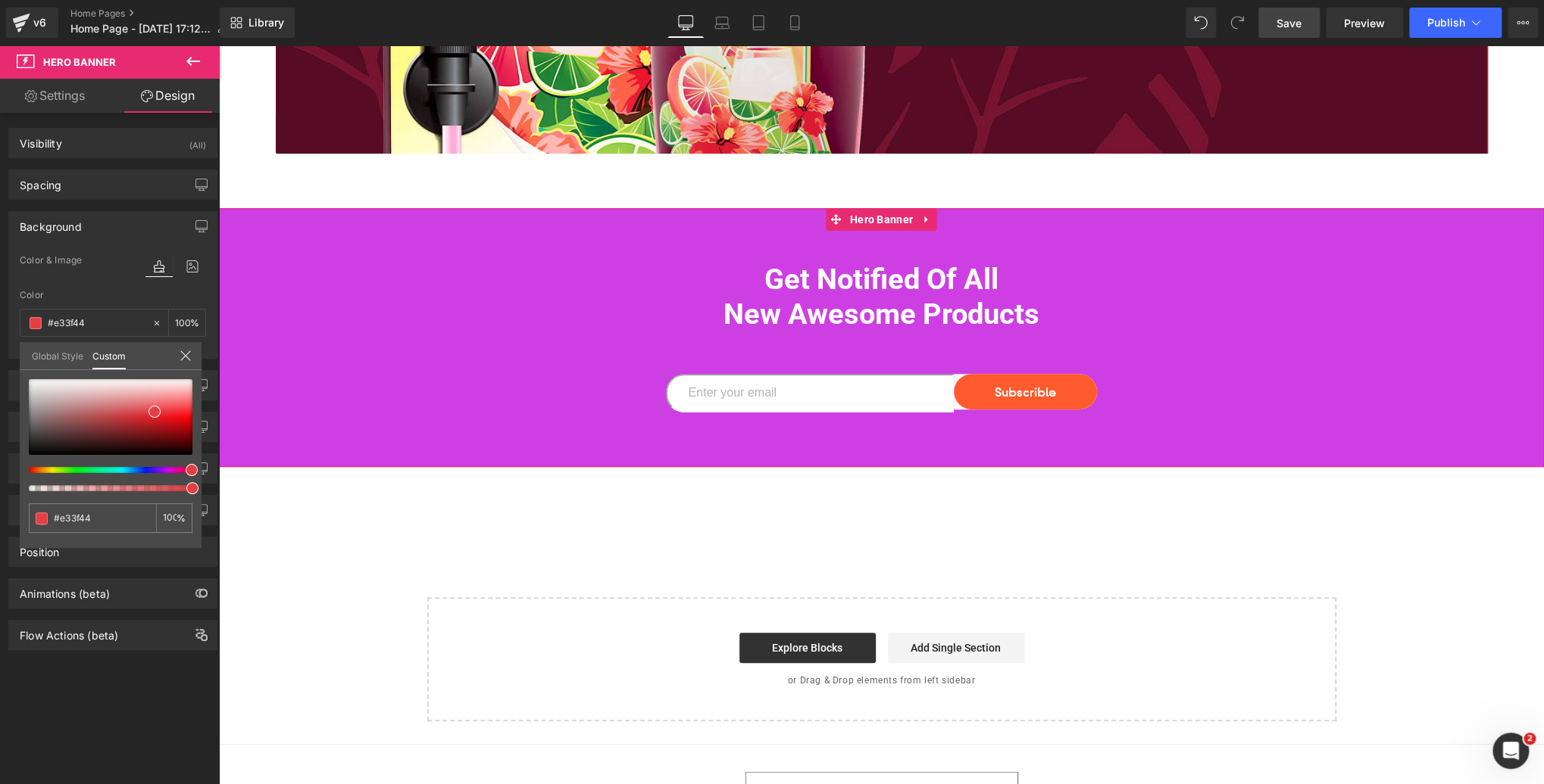
type input "#e33f4c"
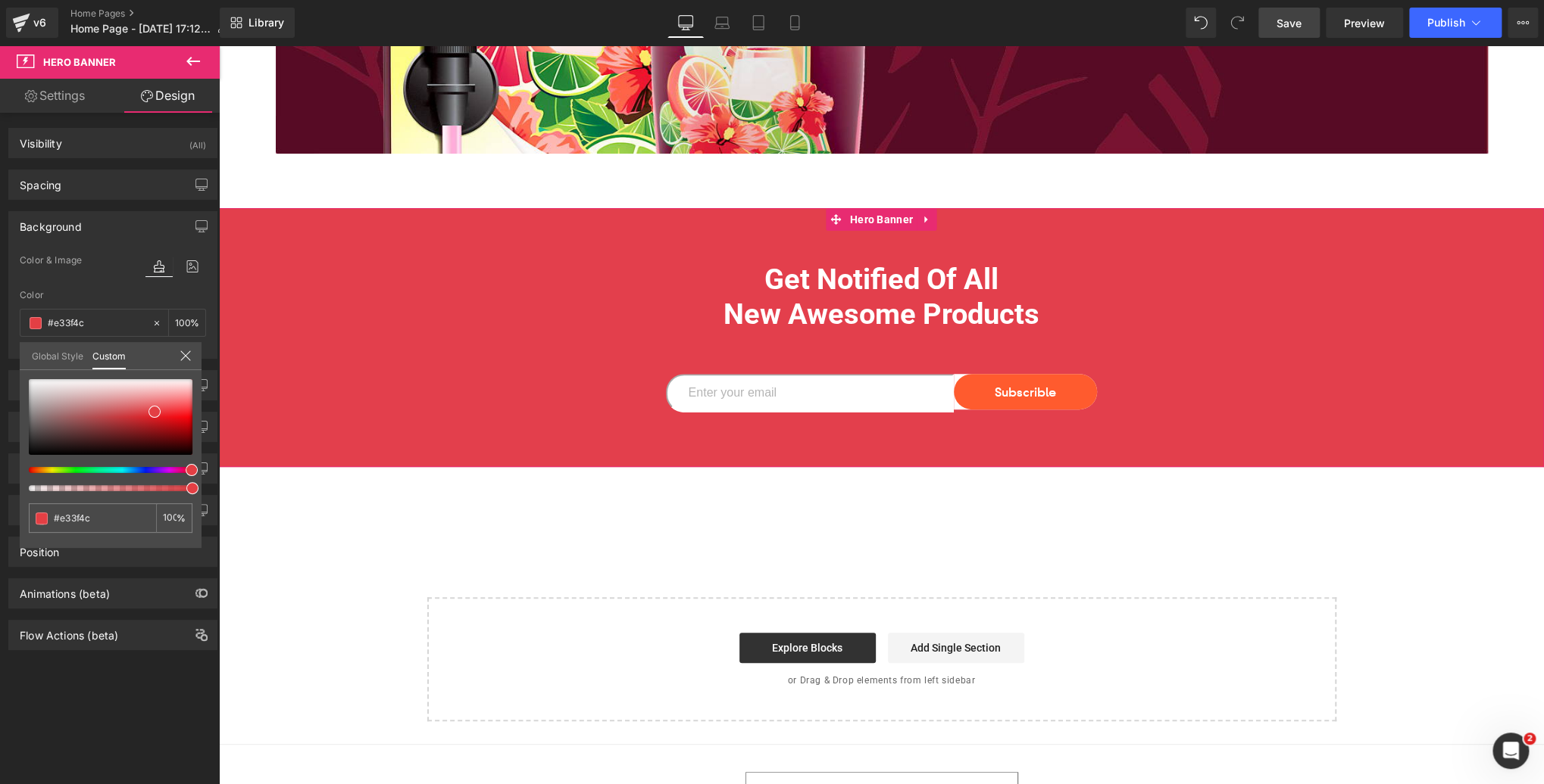
type input "#e33f52"
type input "#e33f55"
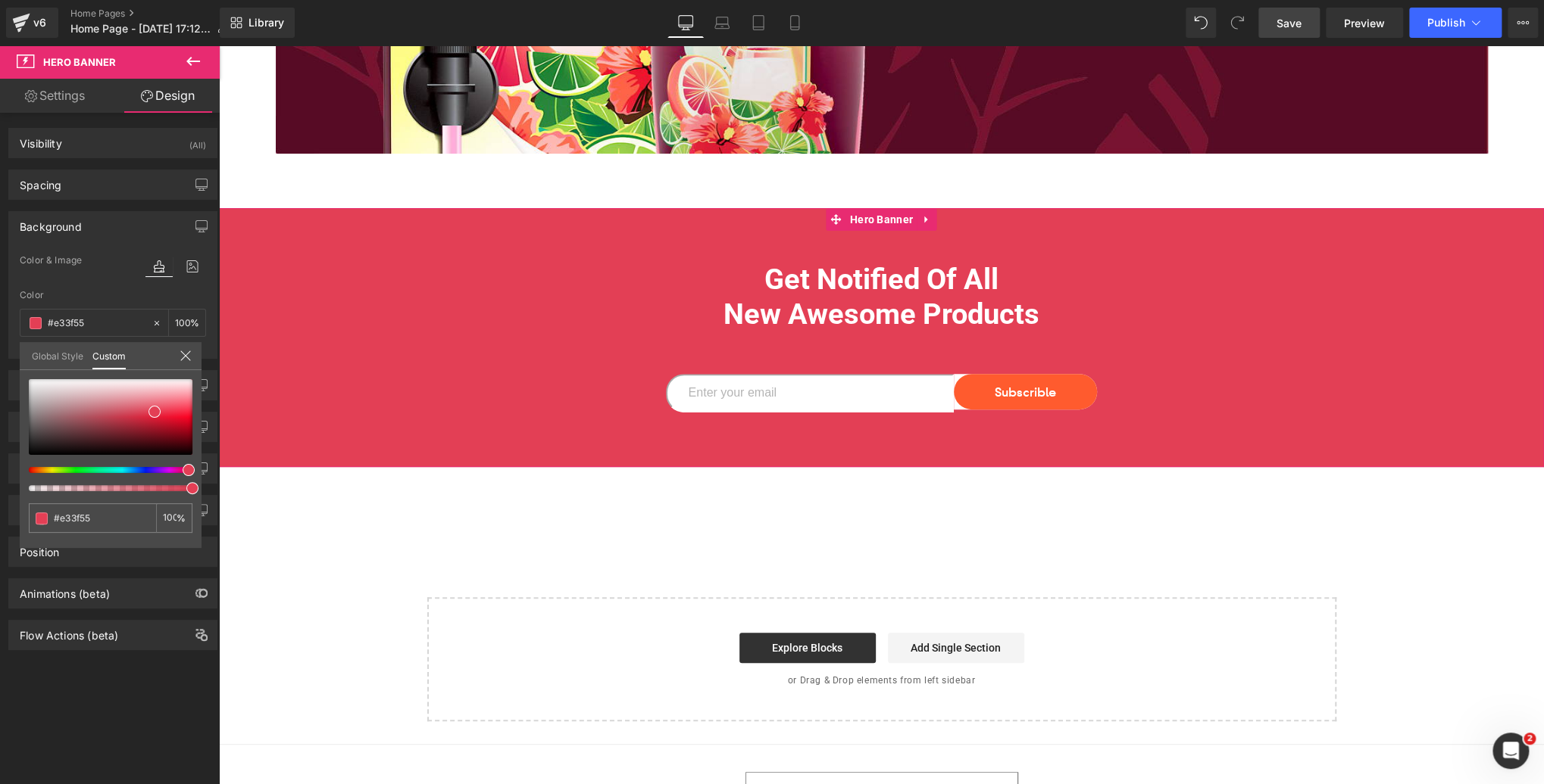
type input "#e33f5a"
type input "#e33f68"
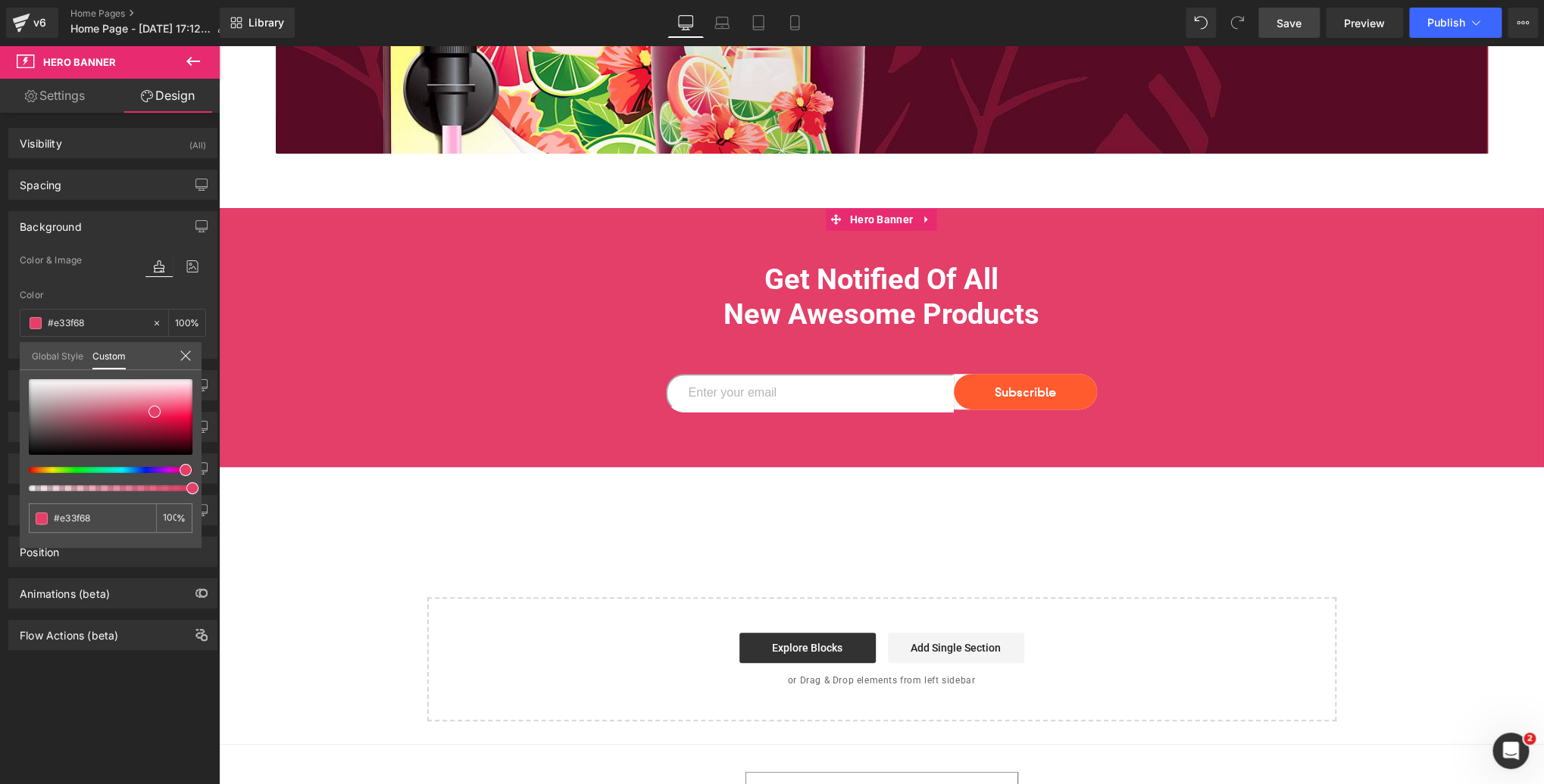
type input "#e33f62"
type input "#e33f60"
type input "#e33f5a"
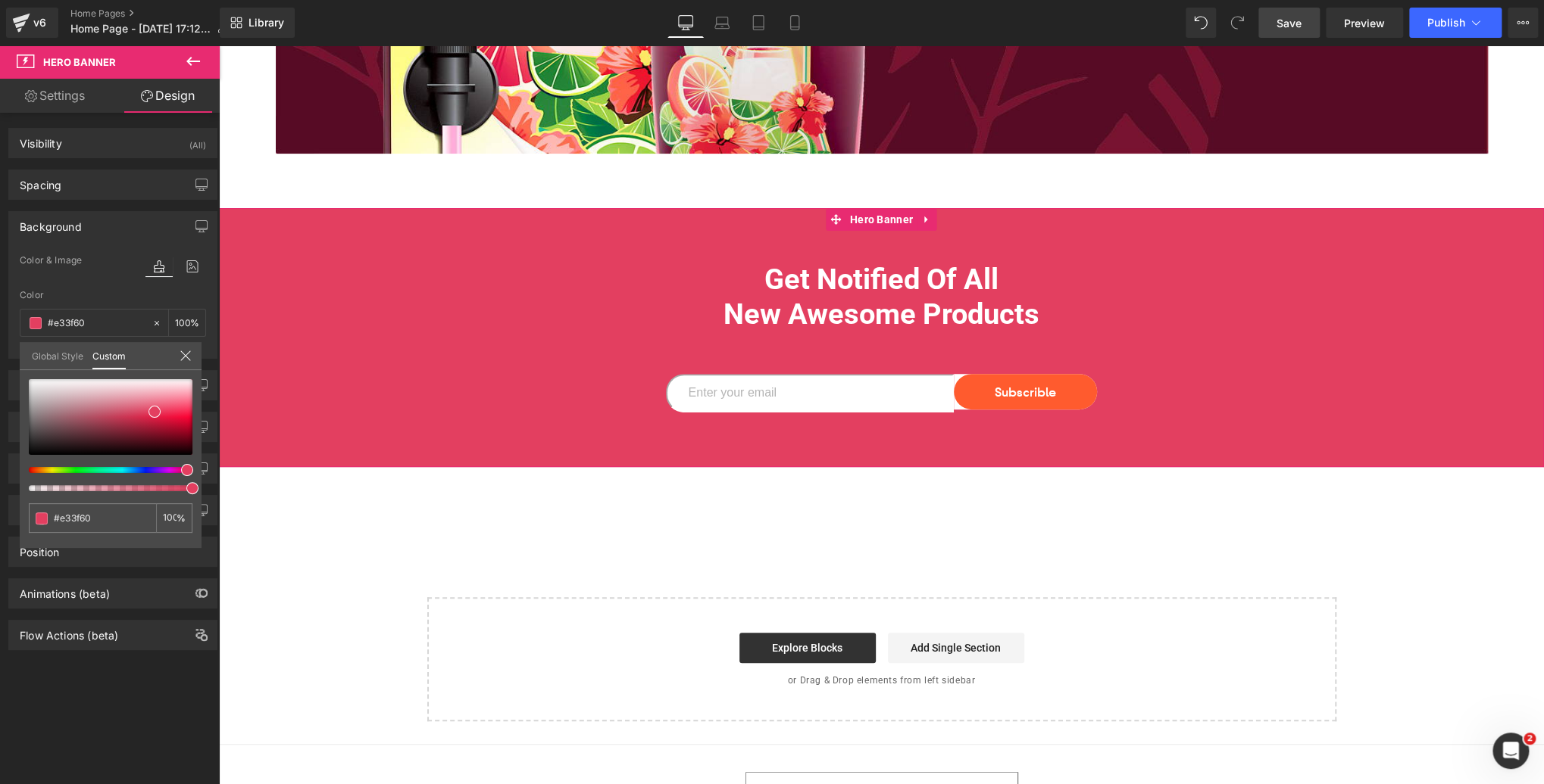
type input "#e33f5a"
drag, startPoint x: 127, startPoint y: 476, endPoint x: 183, endPoint y: 478, distance: 56.0
click at [183, 478] on div at bounding box center [110, 435] width 164 height 112
type input "#e43950"
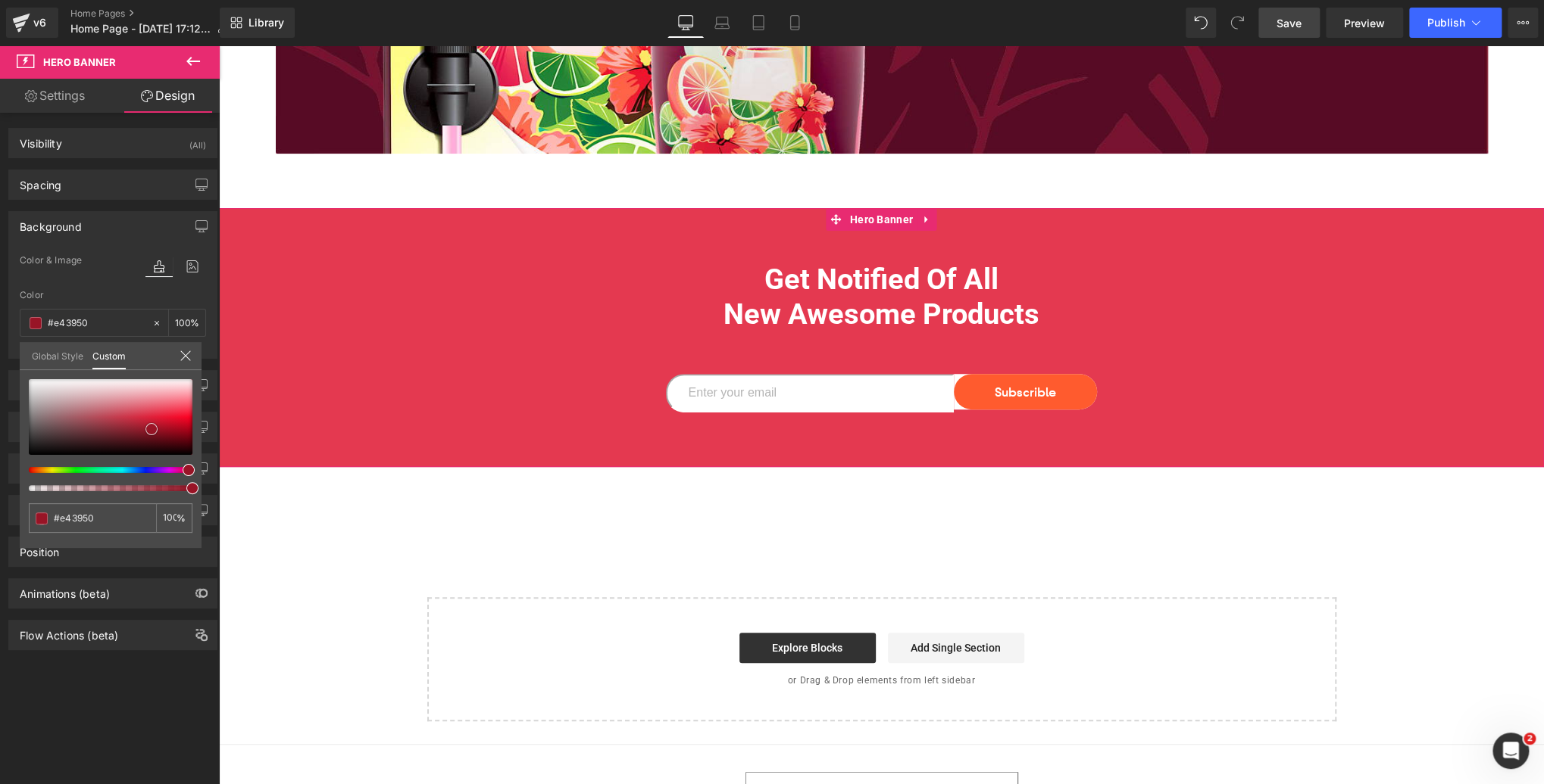
type input "#c01a30"
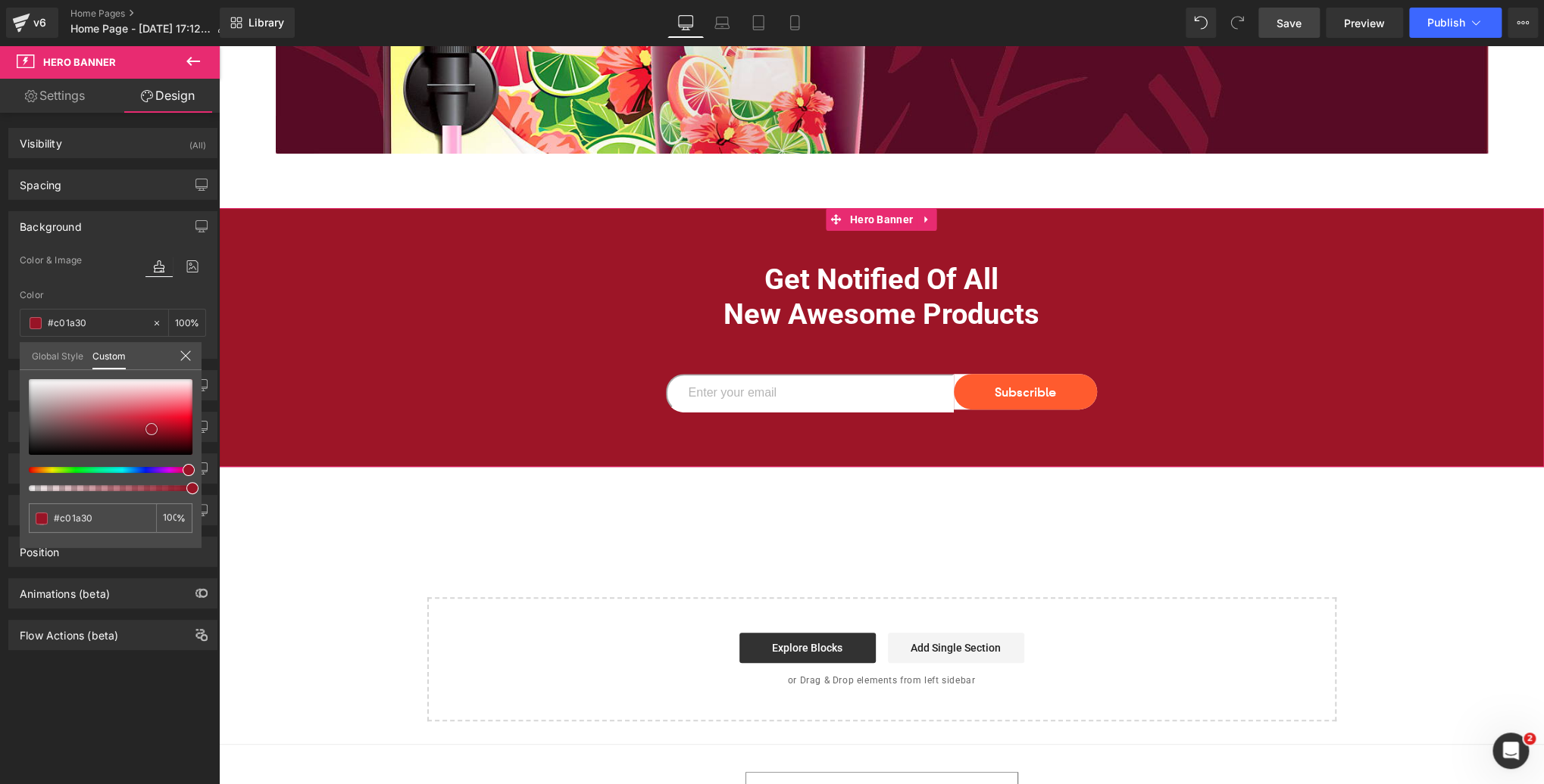
type input "#9d1527"
type input "#941425"
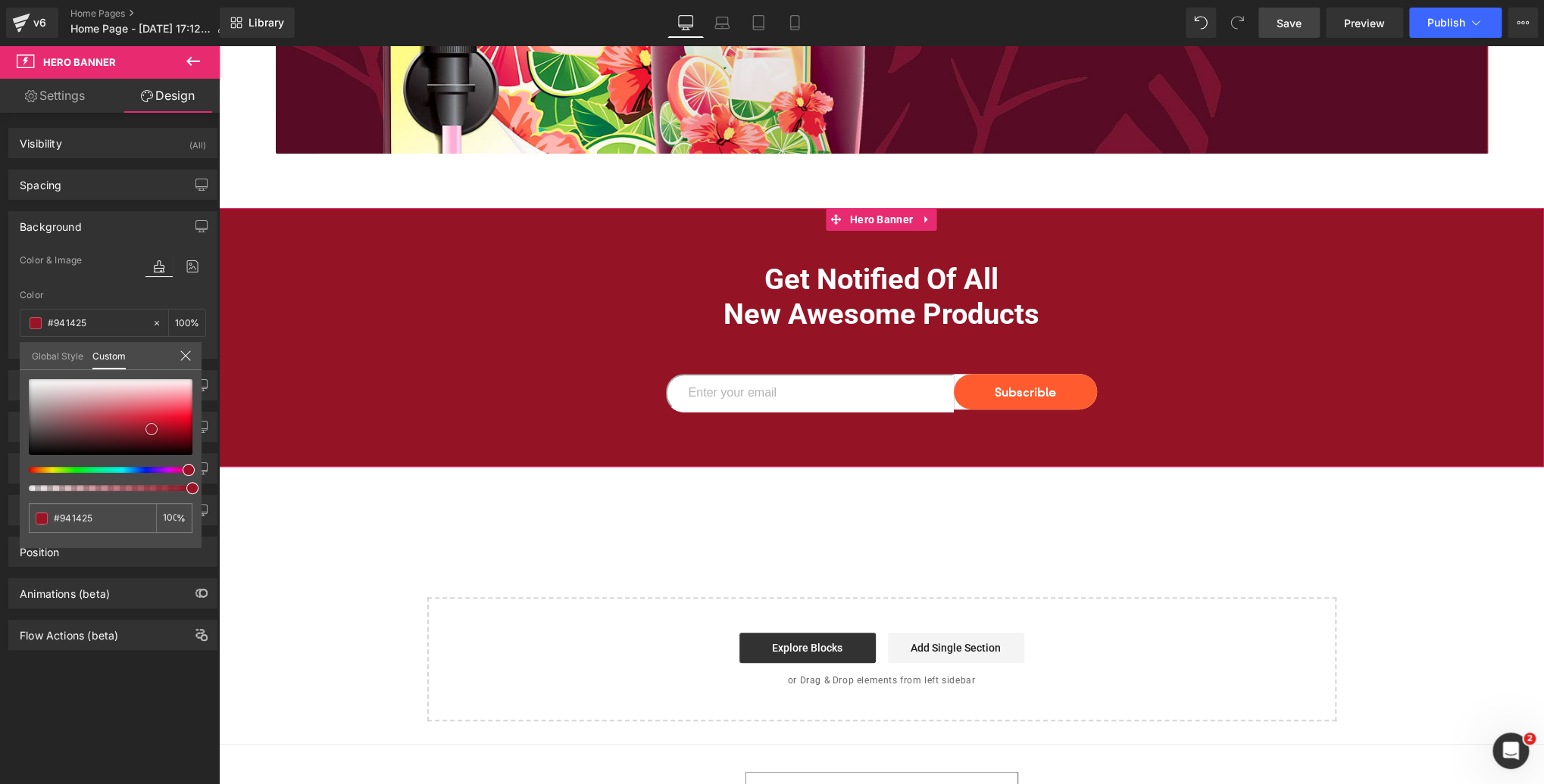
type input "#8b1222"
type input "#861221"
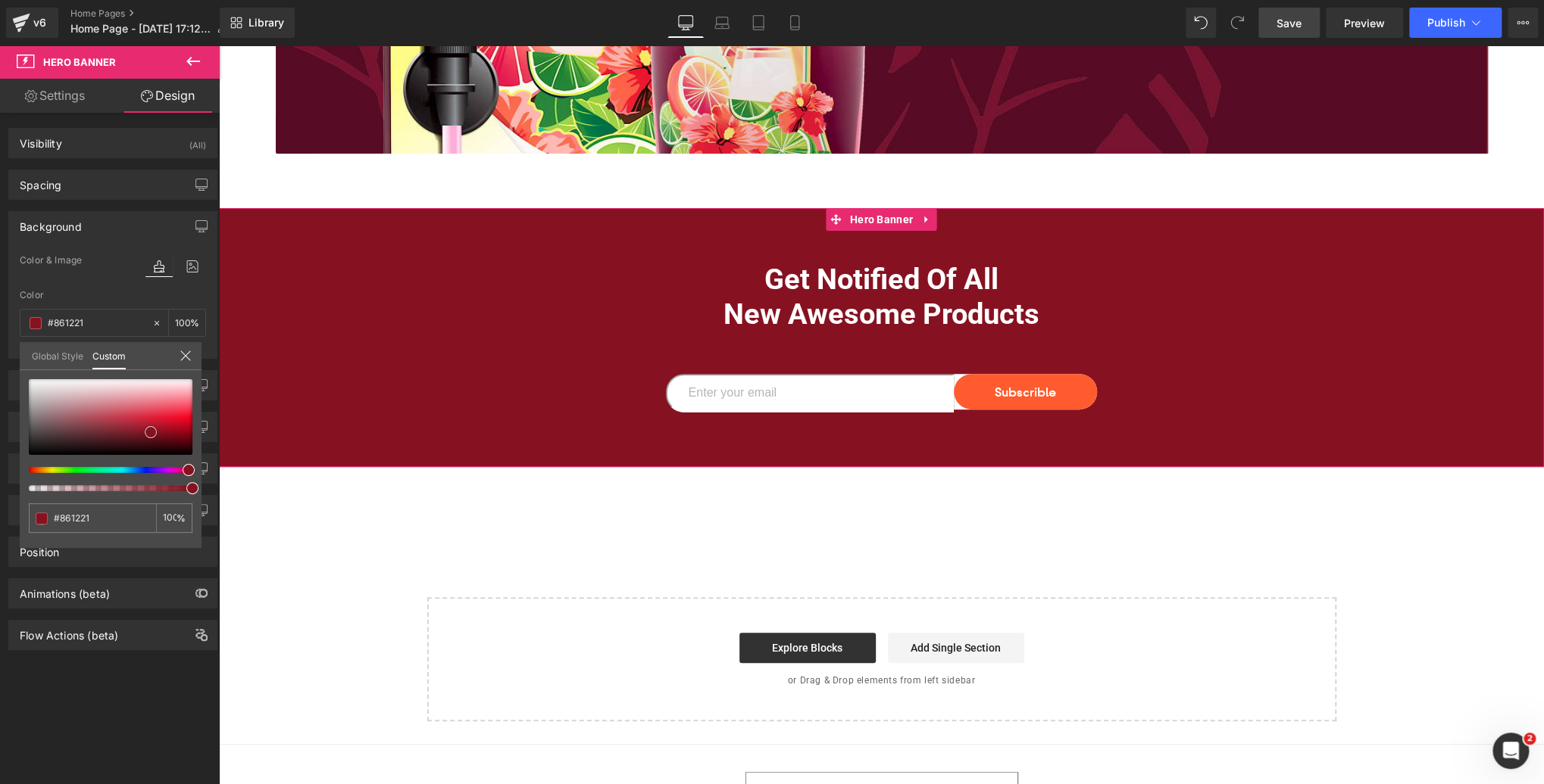
type input "#8a1323"
type input "#981426"
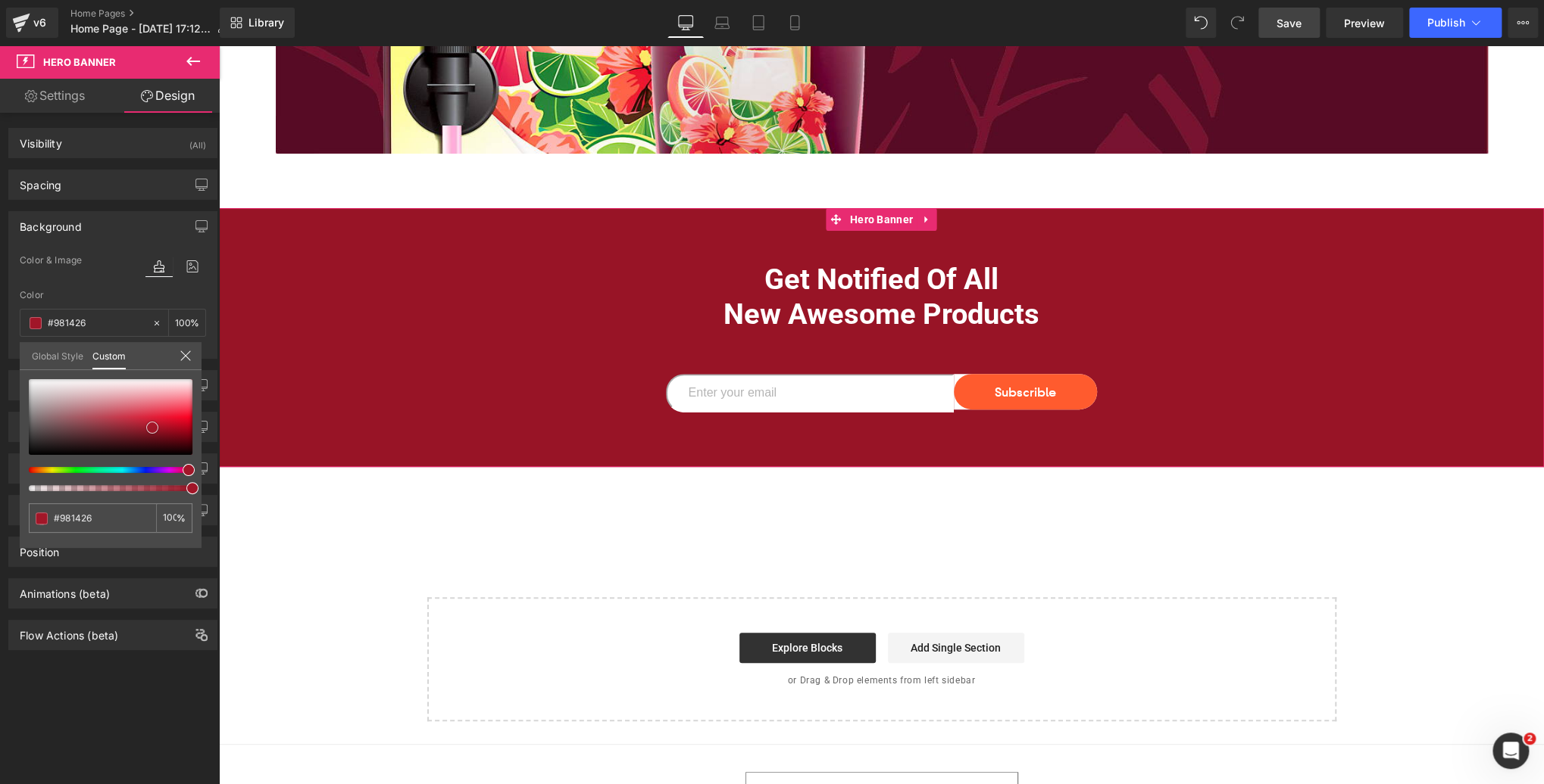
type input "#a11628"
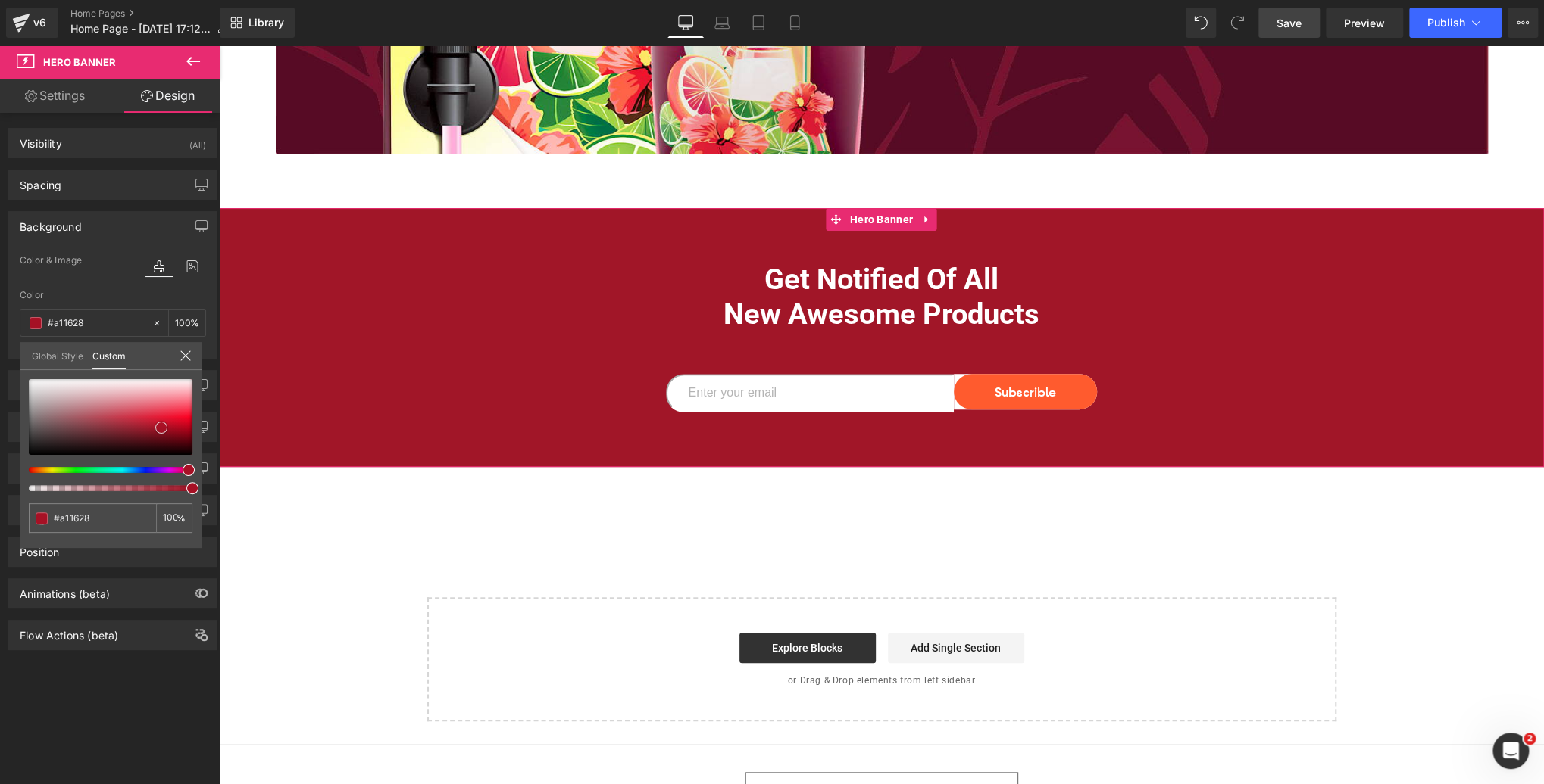
type input "#a61125"
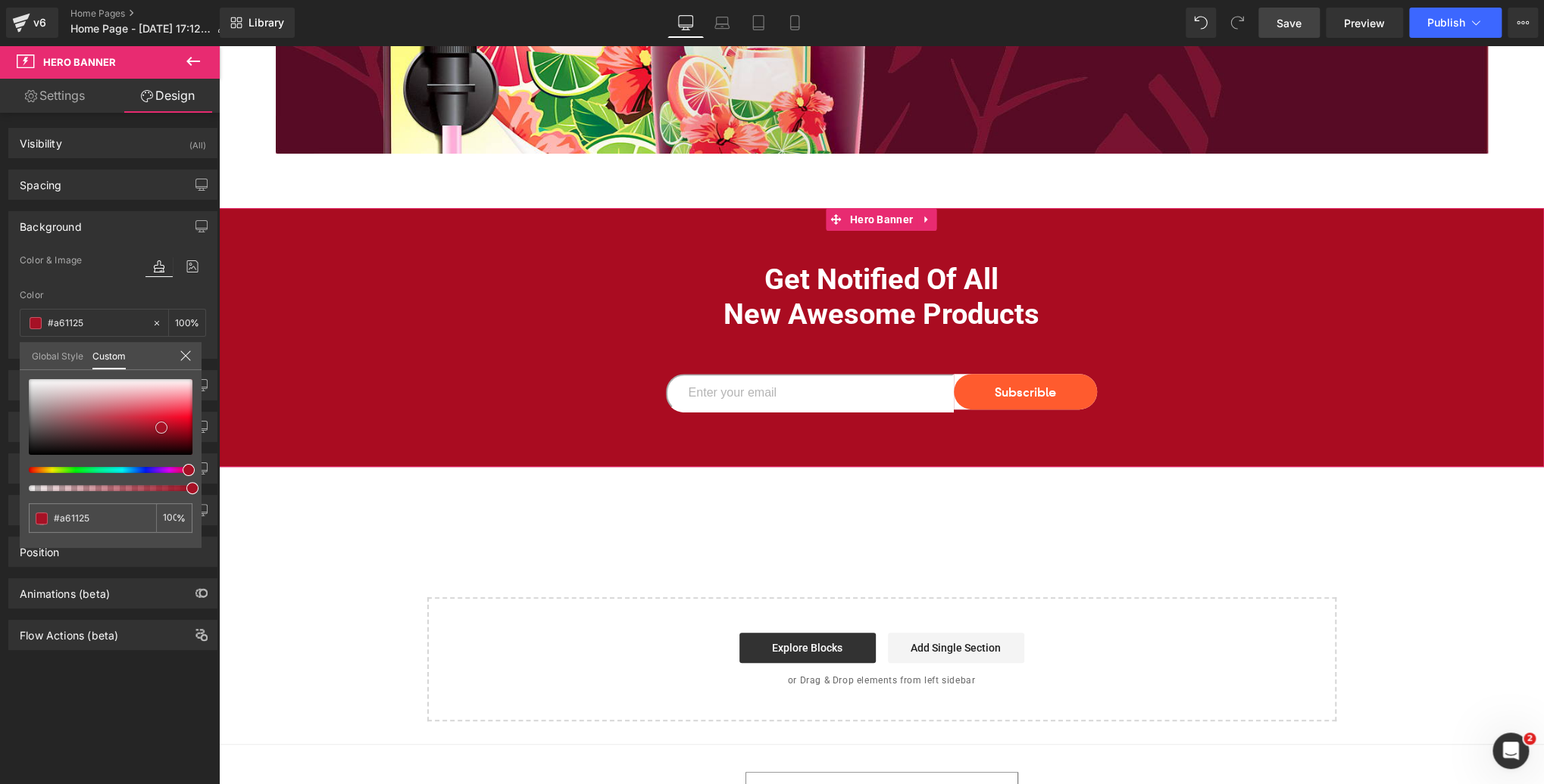
type input "#aa0c21"
type input "#ab0b21"
type input "#af0d22"
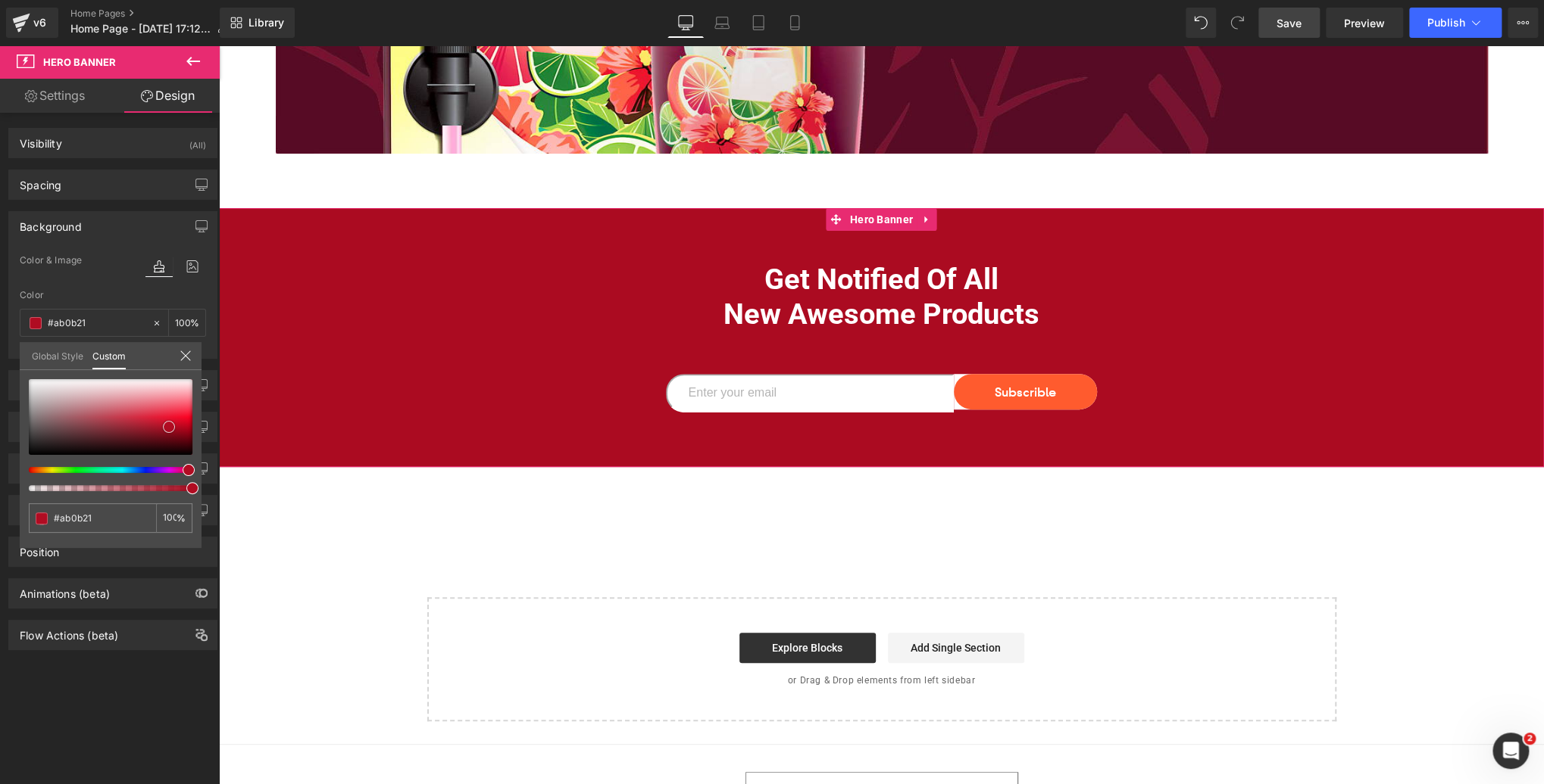
type input "#af0d22"
type input "#a91226"
type input "#a61629"
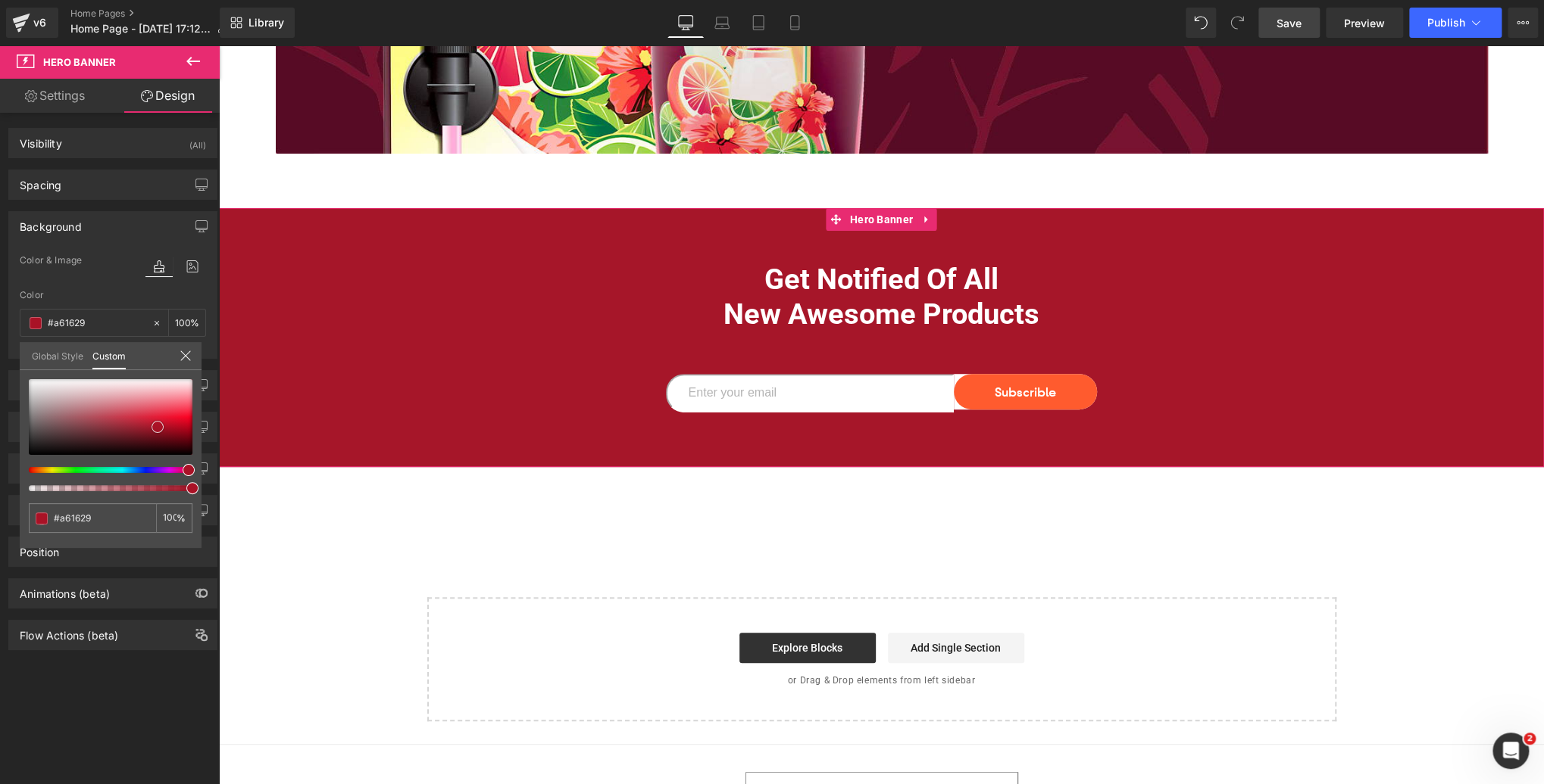
type input "#9b1c2d"
type input "#991e2e"
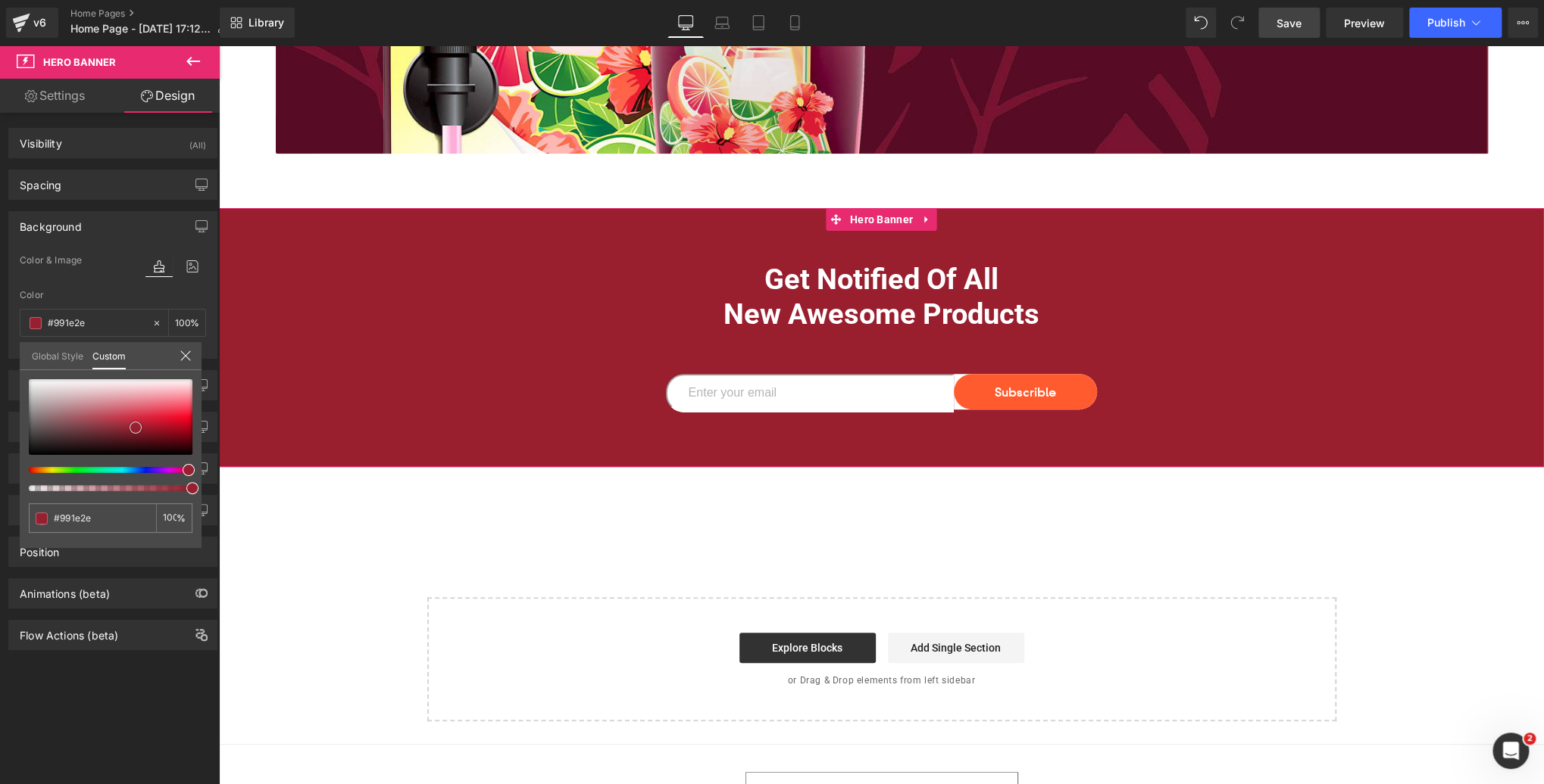
type input "#962130"
type input "#952131"
type input "#912634"
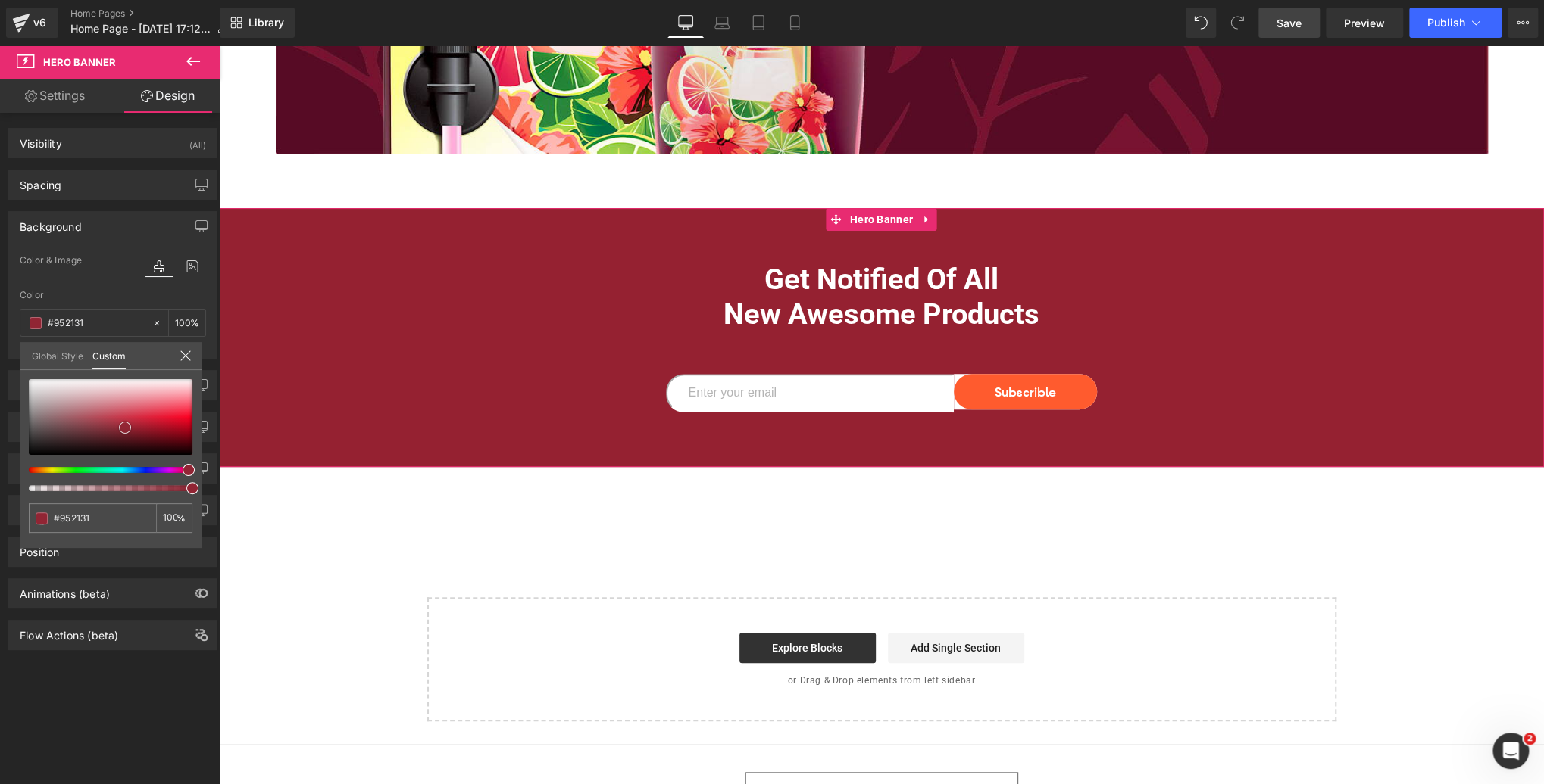
type input "#912634"
type input "#8f2836"
type input "#8b2734"
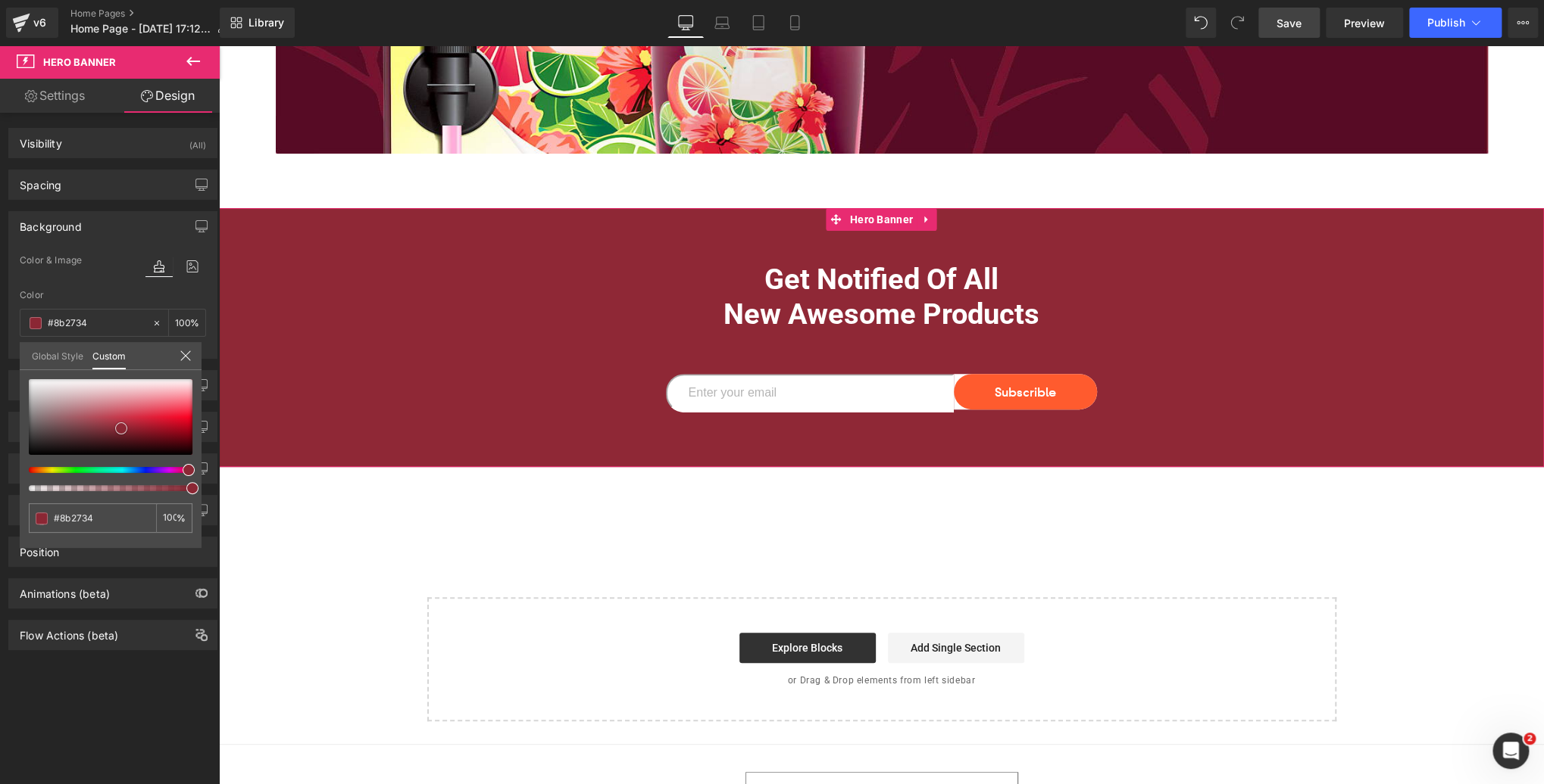
type input "#872633"
type input "#8b2734"
type input "#8f2836"
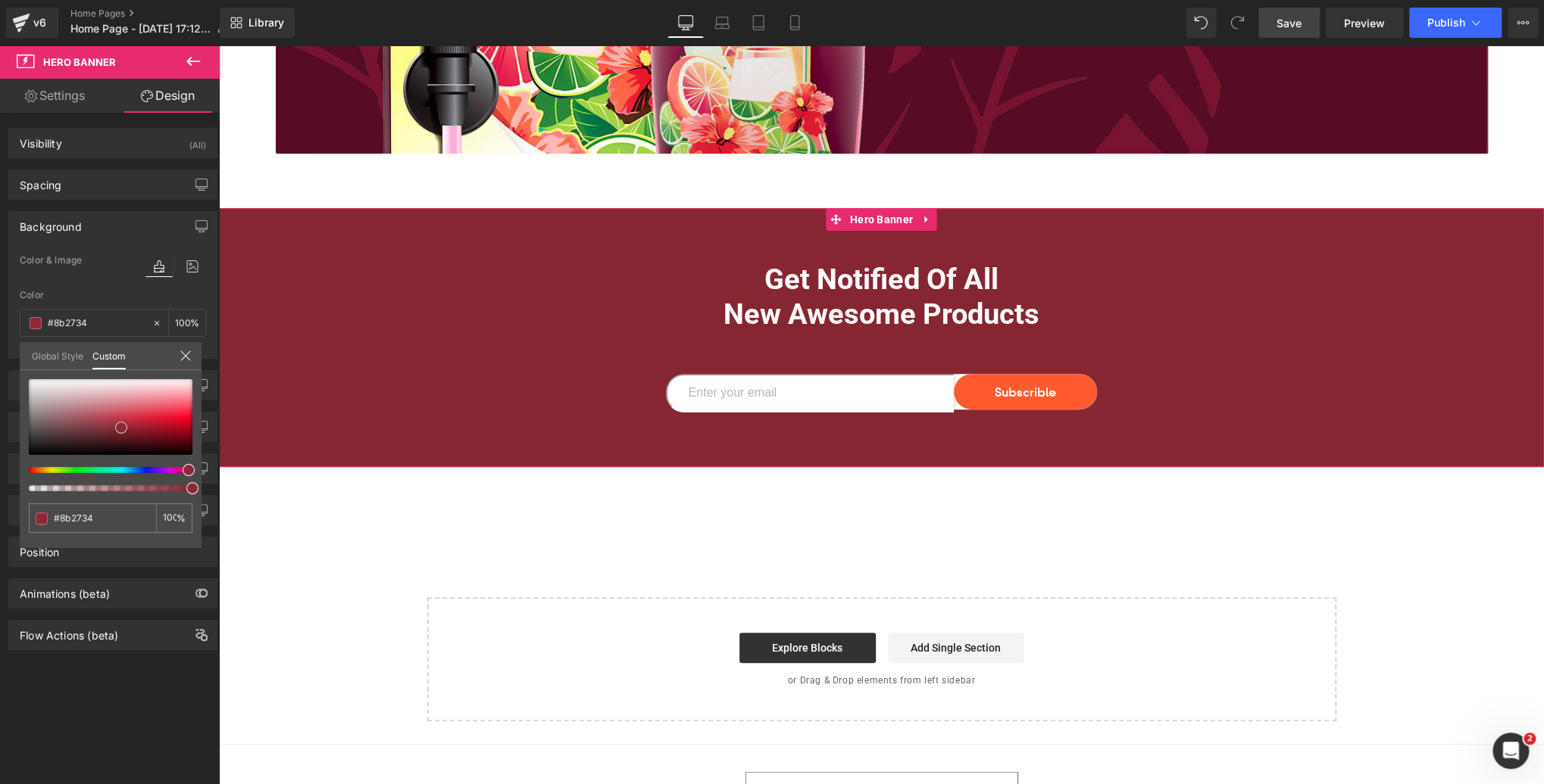
type input "#8f2836"
drag, startPoint x: 151, startPoint y: 408, endPoint x: 117, endPoint y: 424, distance: 37.6
click at [117, 424] on span at bounding box center [121, 428] width 12 height 12
type input "#932937"
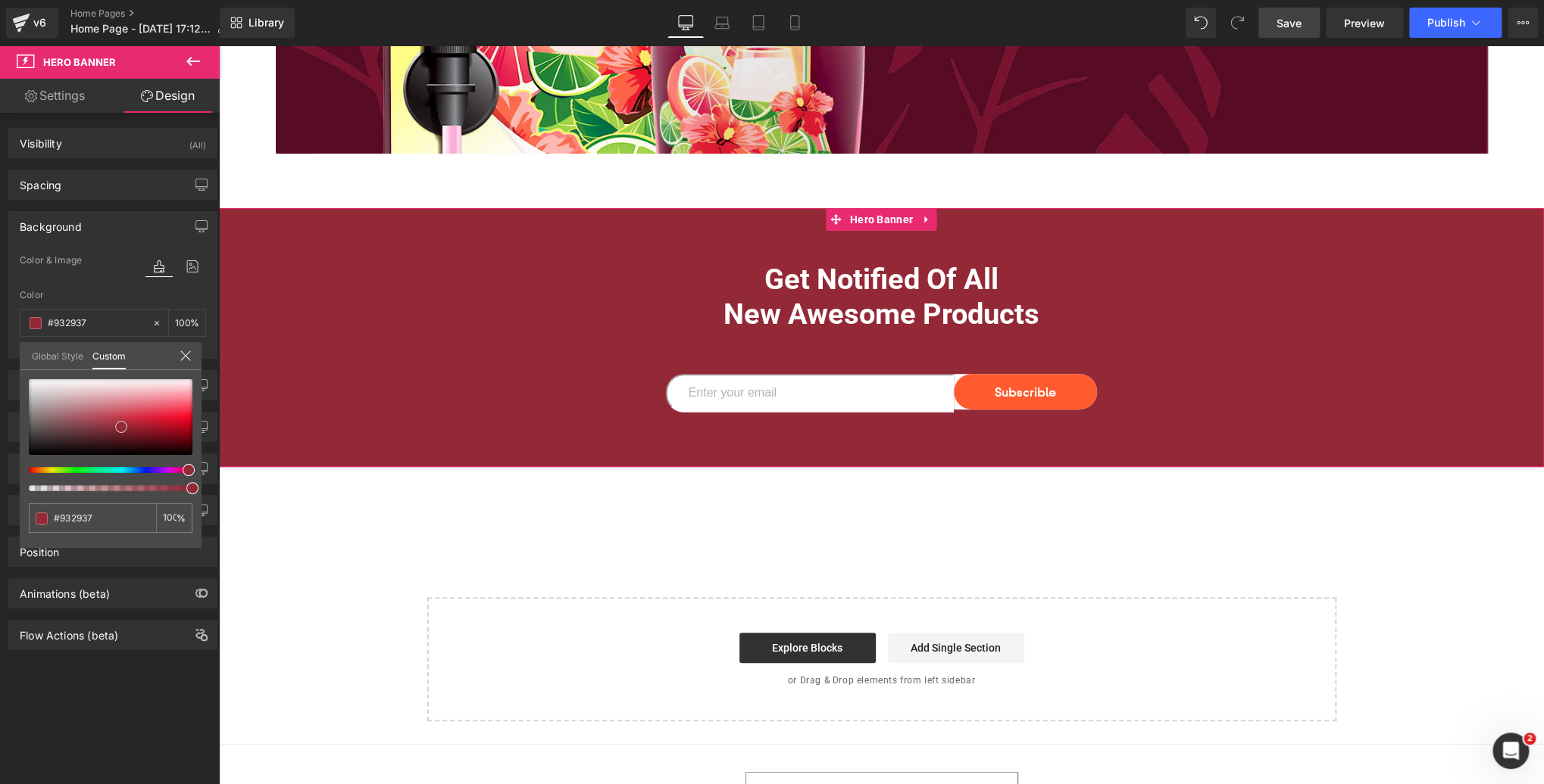
type input "#9e2838"
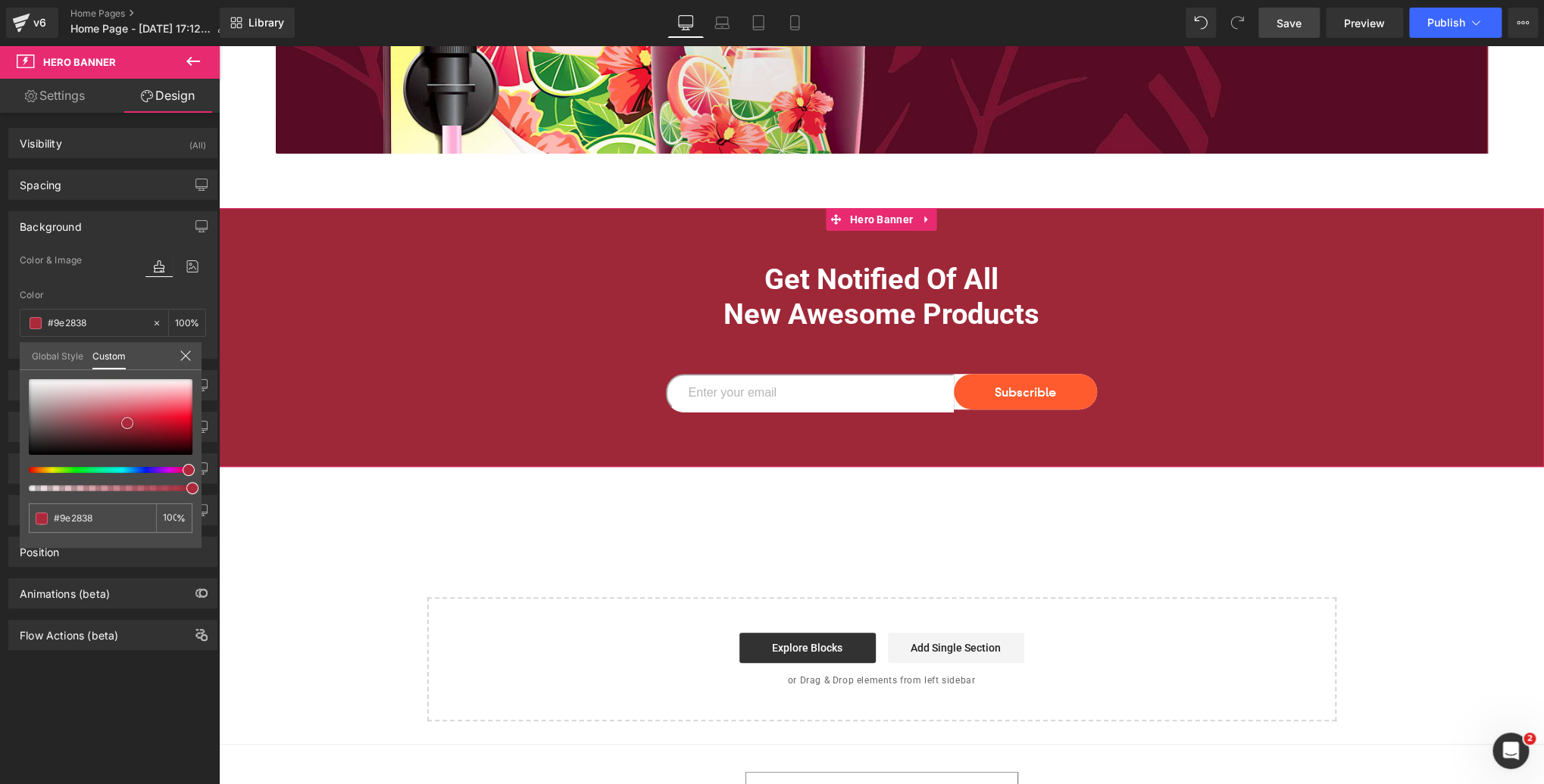
type input "#9f2737"
type input "#ac293b"
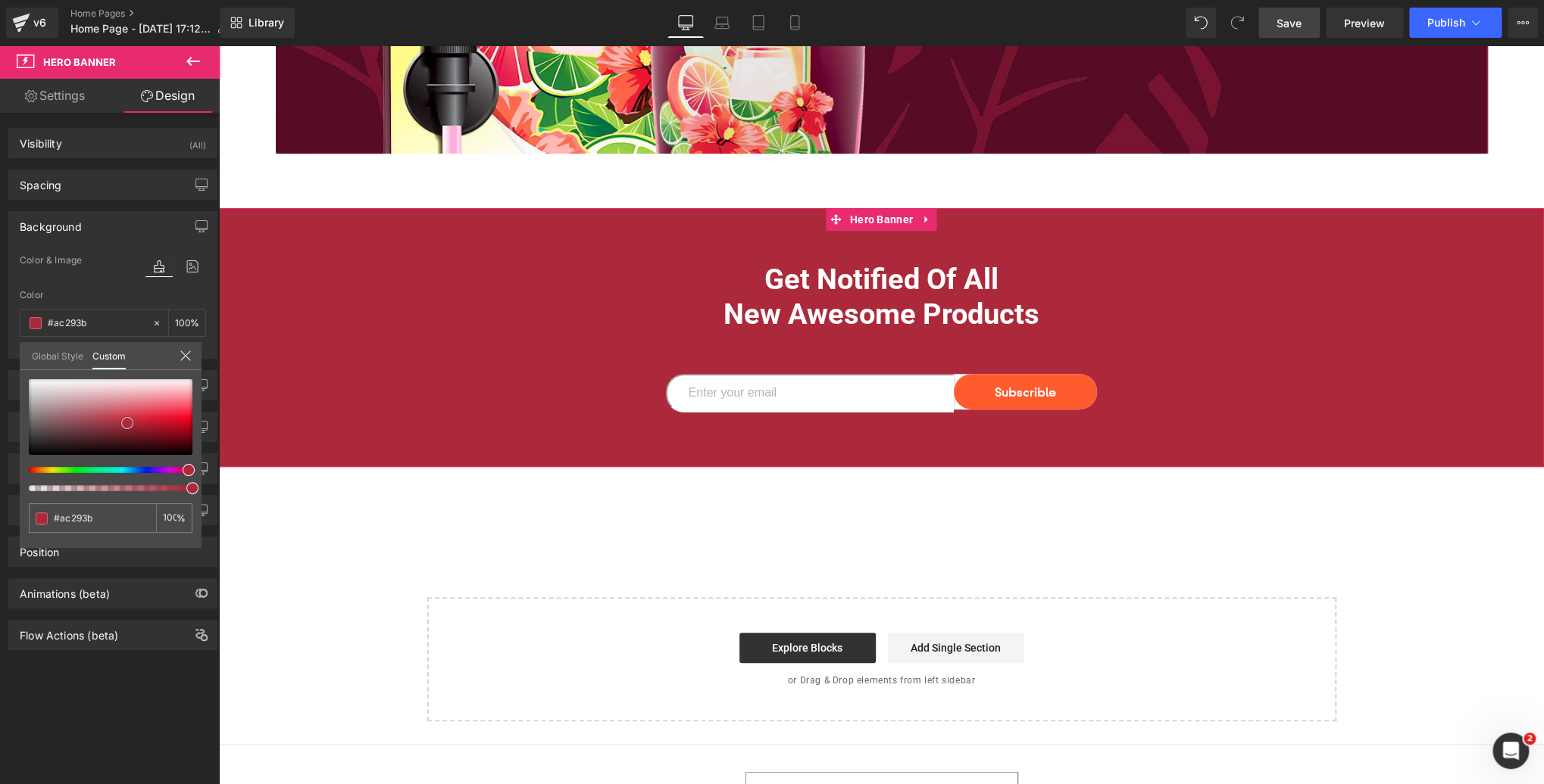
type input "#a82839"
type input "#a32839"
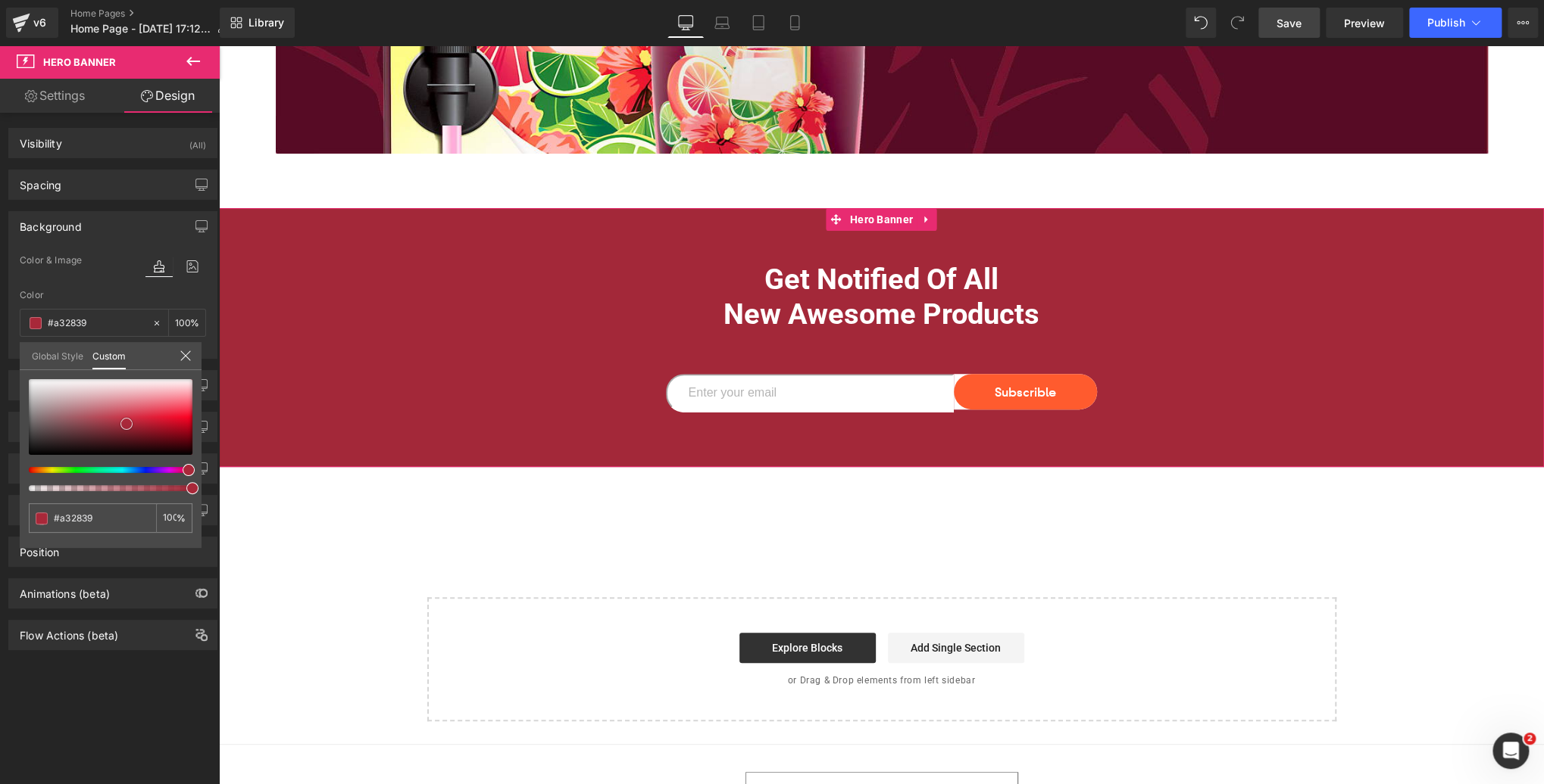
type input "#9f2737"
type input "#a82335"
type input "#aa2133"
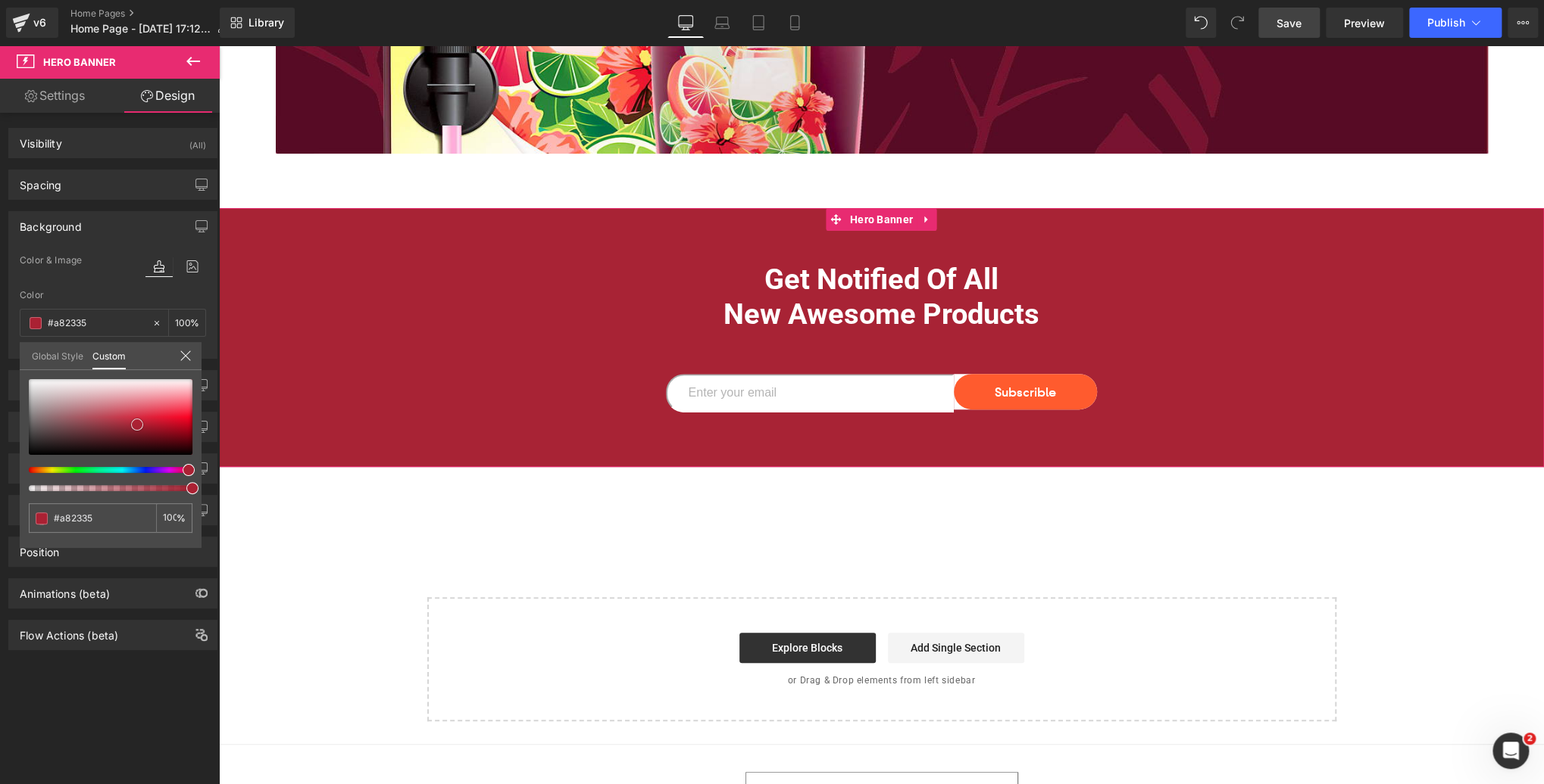
type input "#aa2133"
type input "#a81e31"
type input "#a91d30"
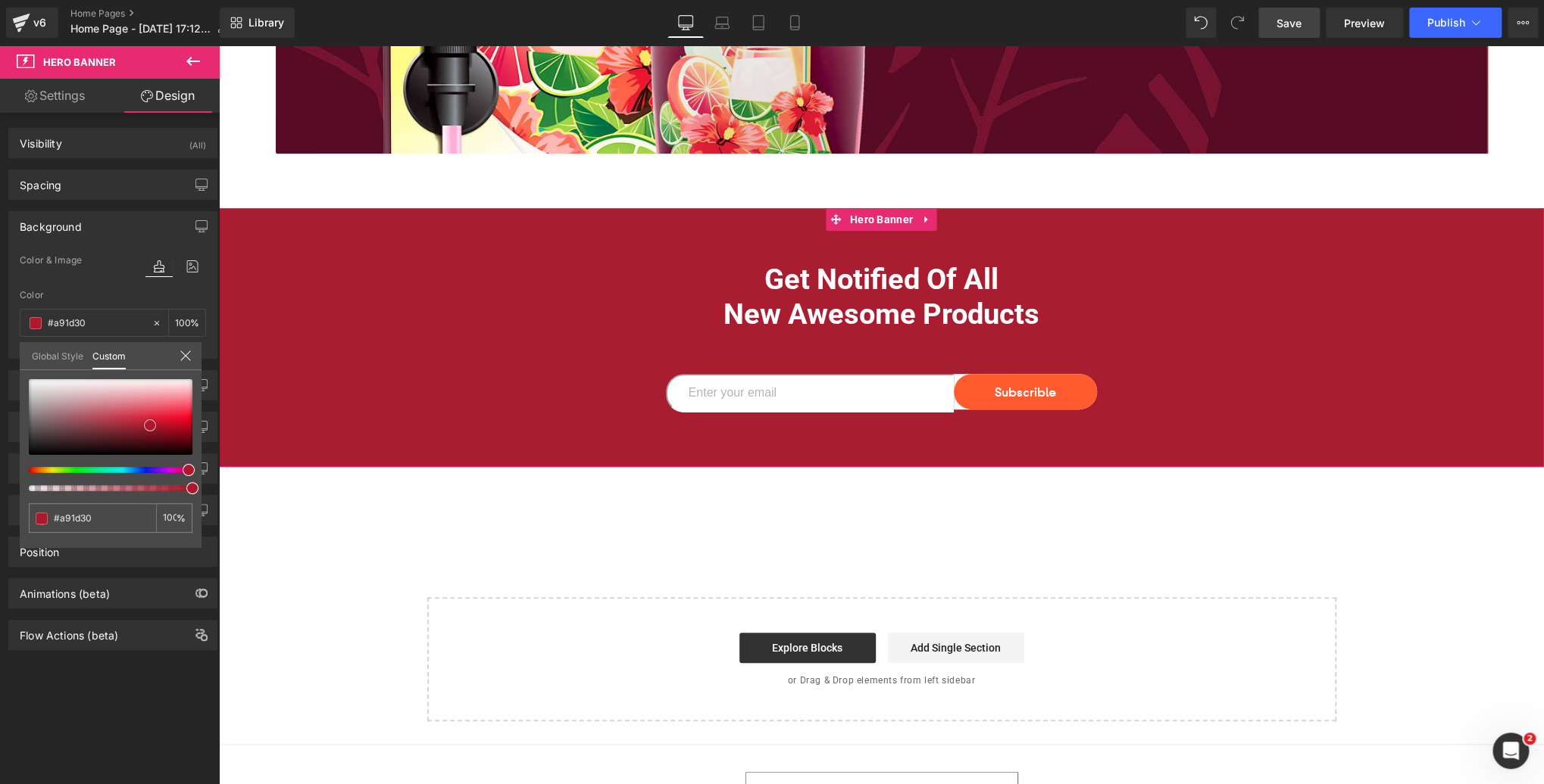
type input "#ac1a2e"
type input "#ae182c"
type input "#af172c"
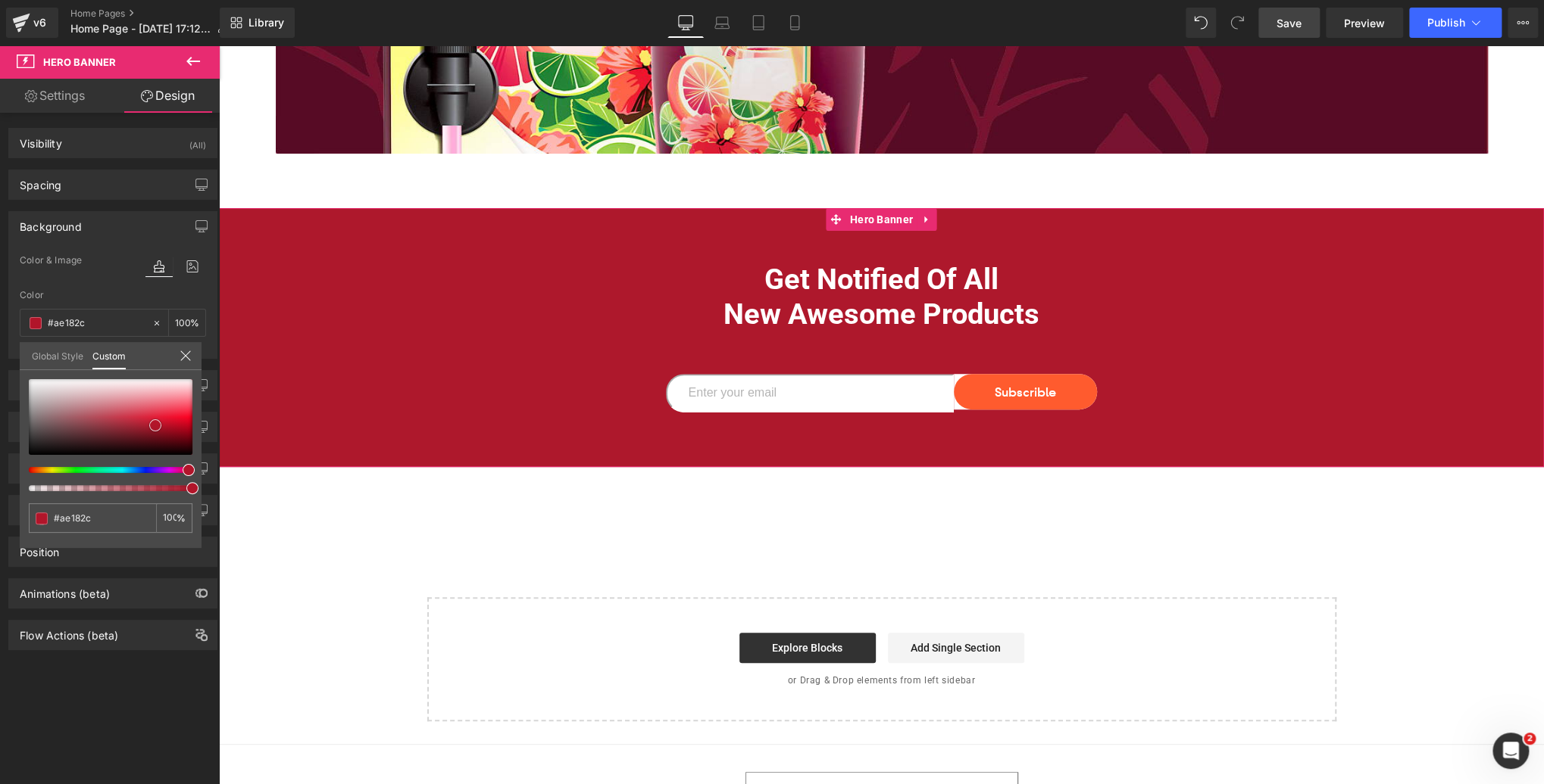
type input "#af172c"
type input "#b1152a"
type input "#b31329"
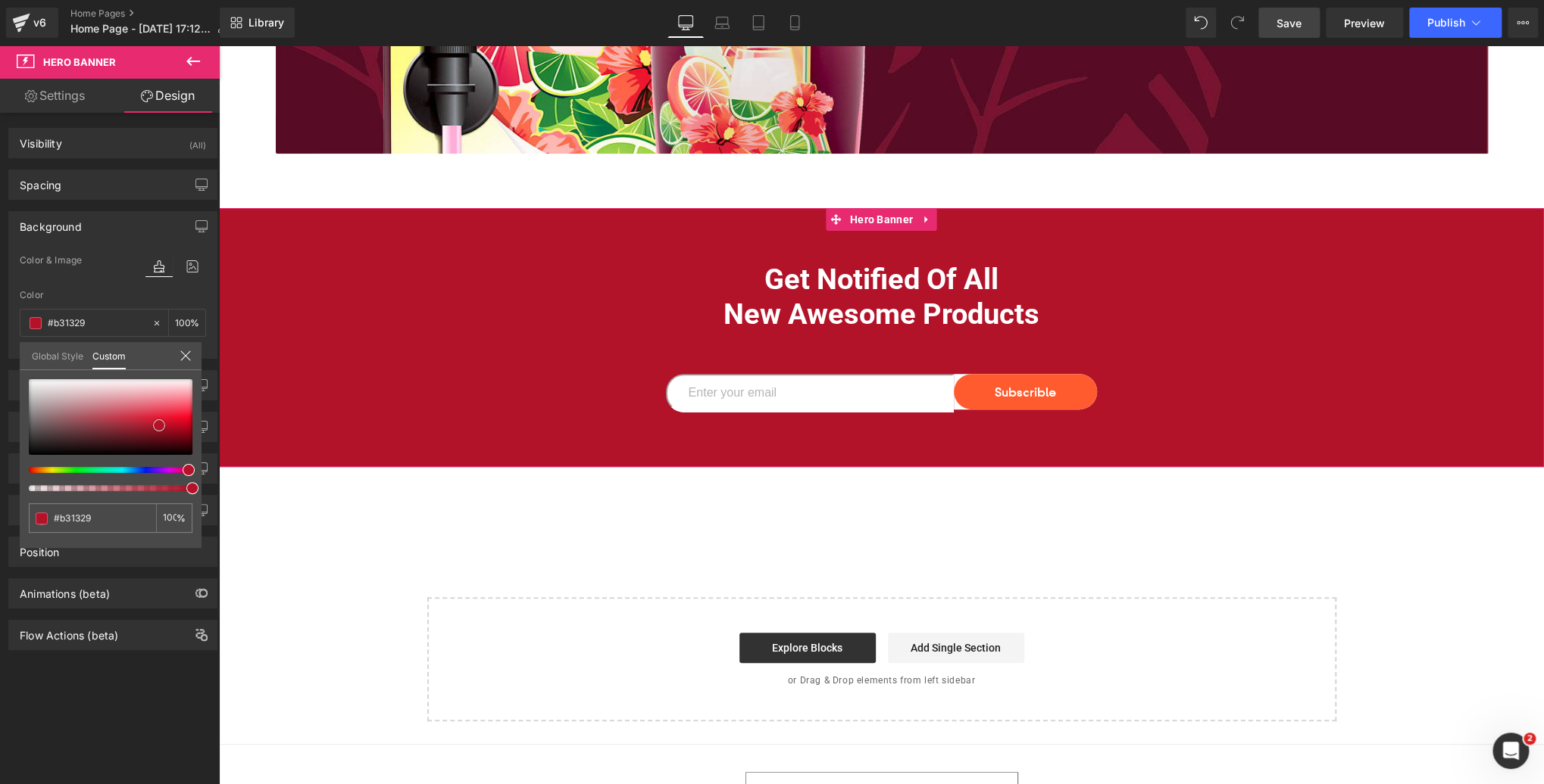
type input "#b41228"
type input "#ae1328"
type input "#aa1126"
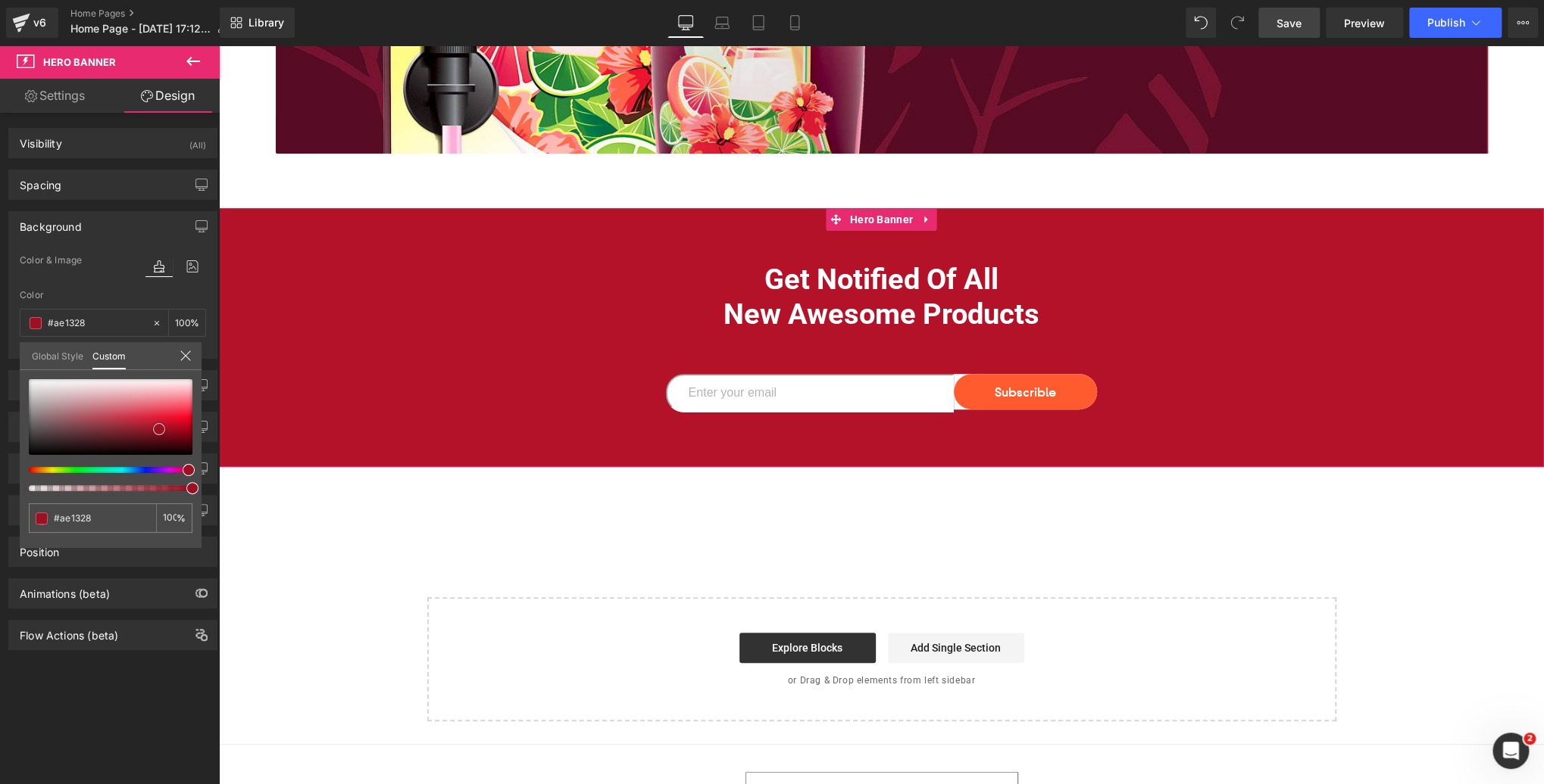
type input "#aa1126"
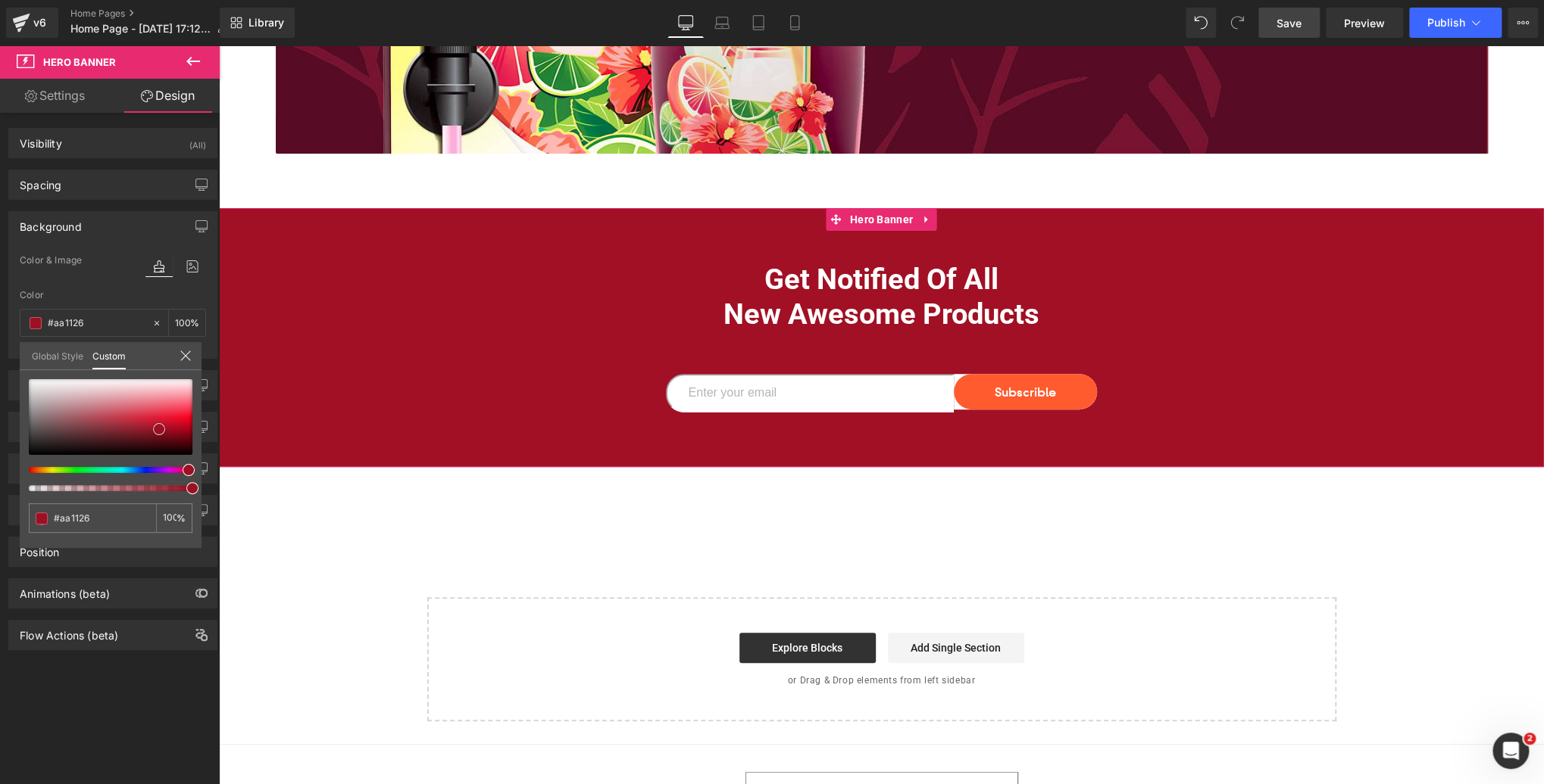
type input "#a11024"
type input "#971022"
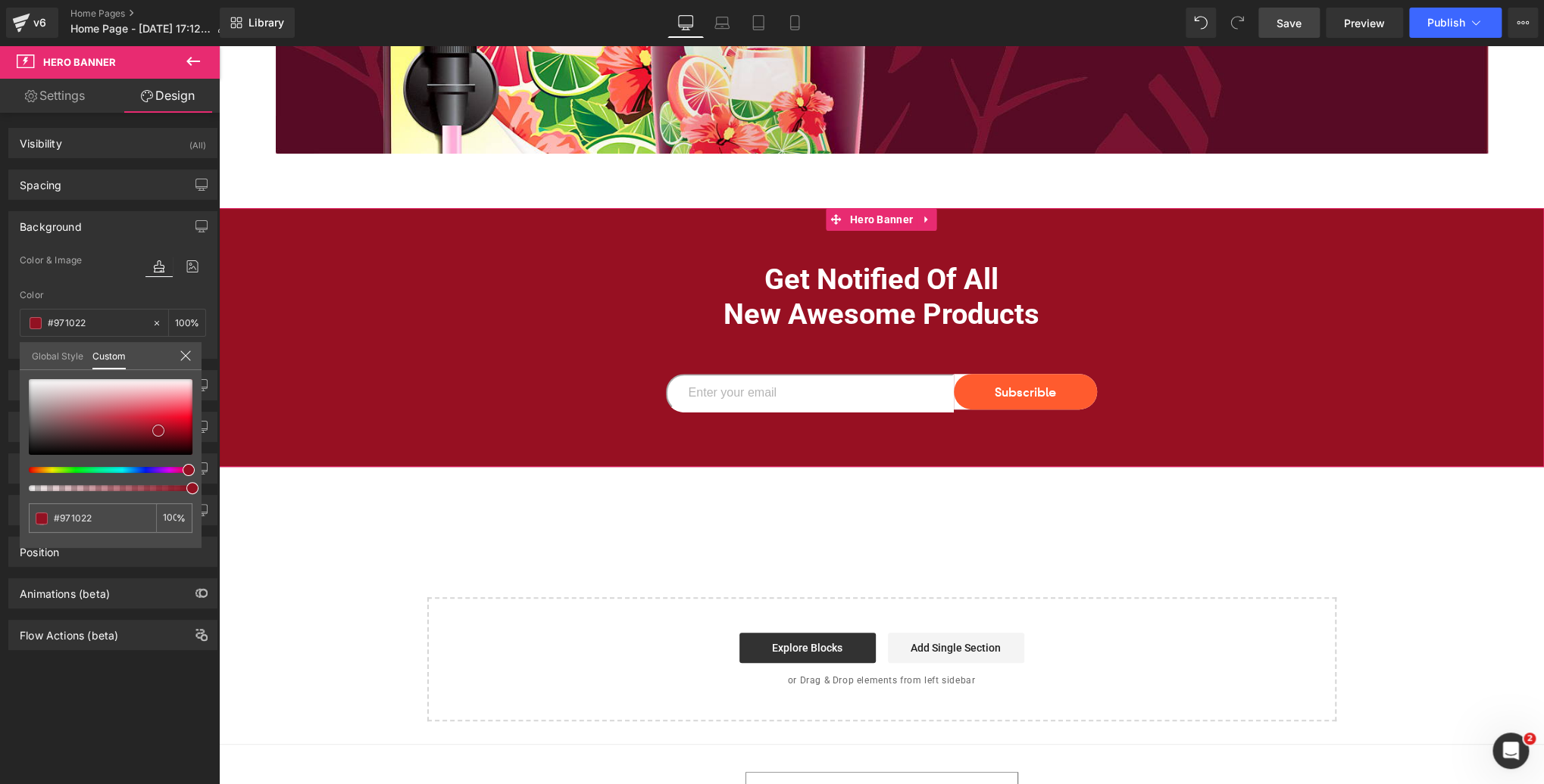
type input "#961123"
type input "#9c1123"
type input "#a01124"
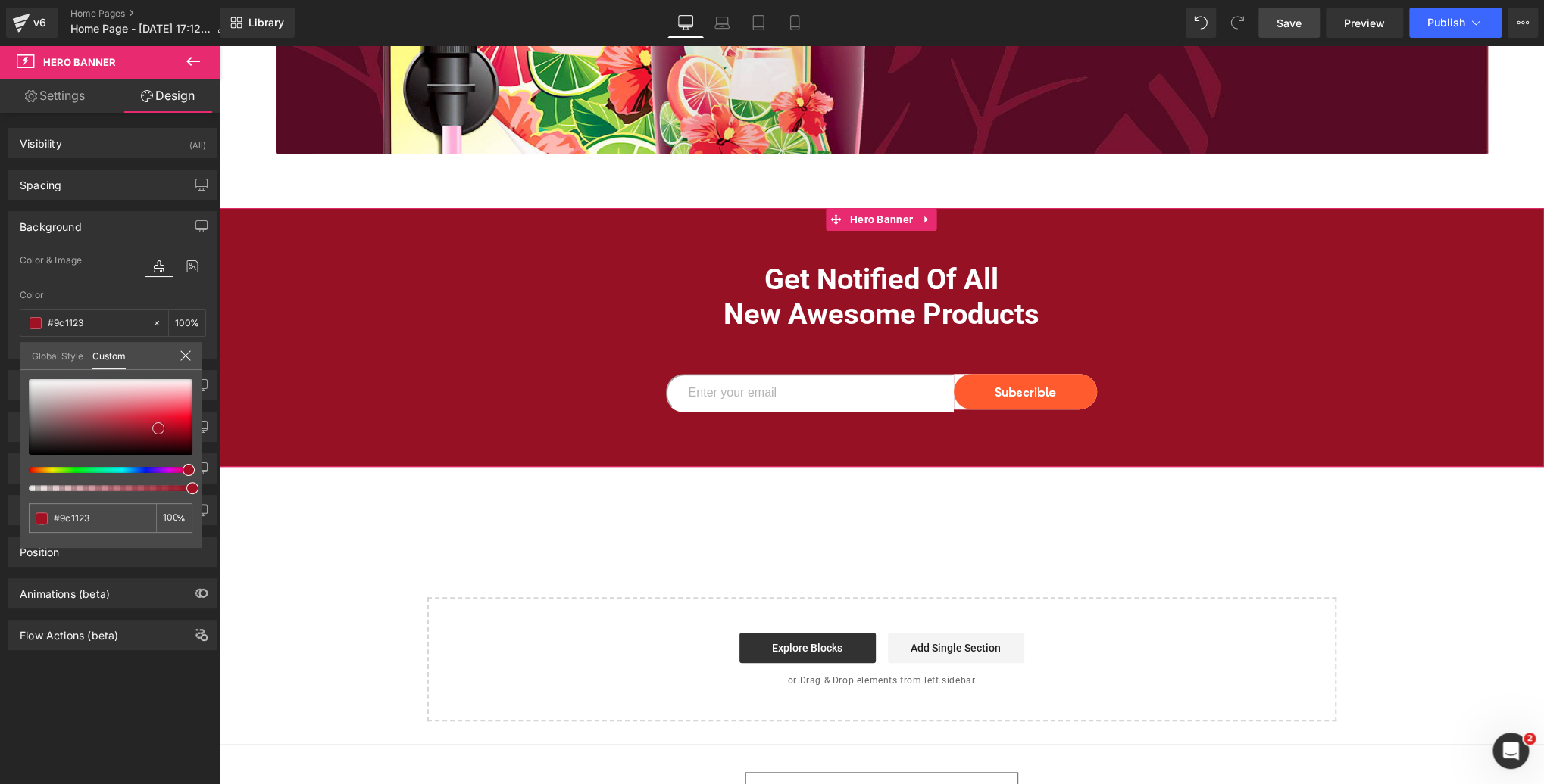
type input "#a01124"
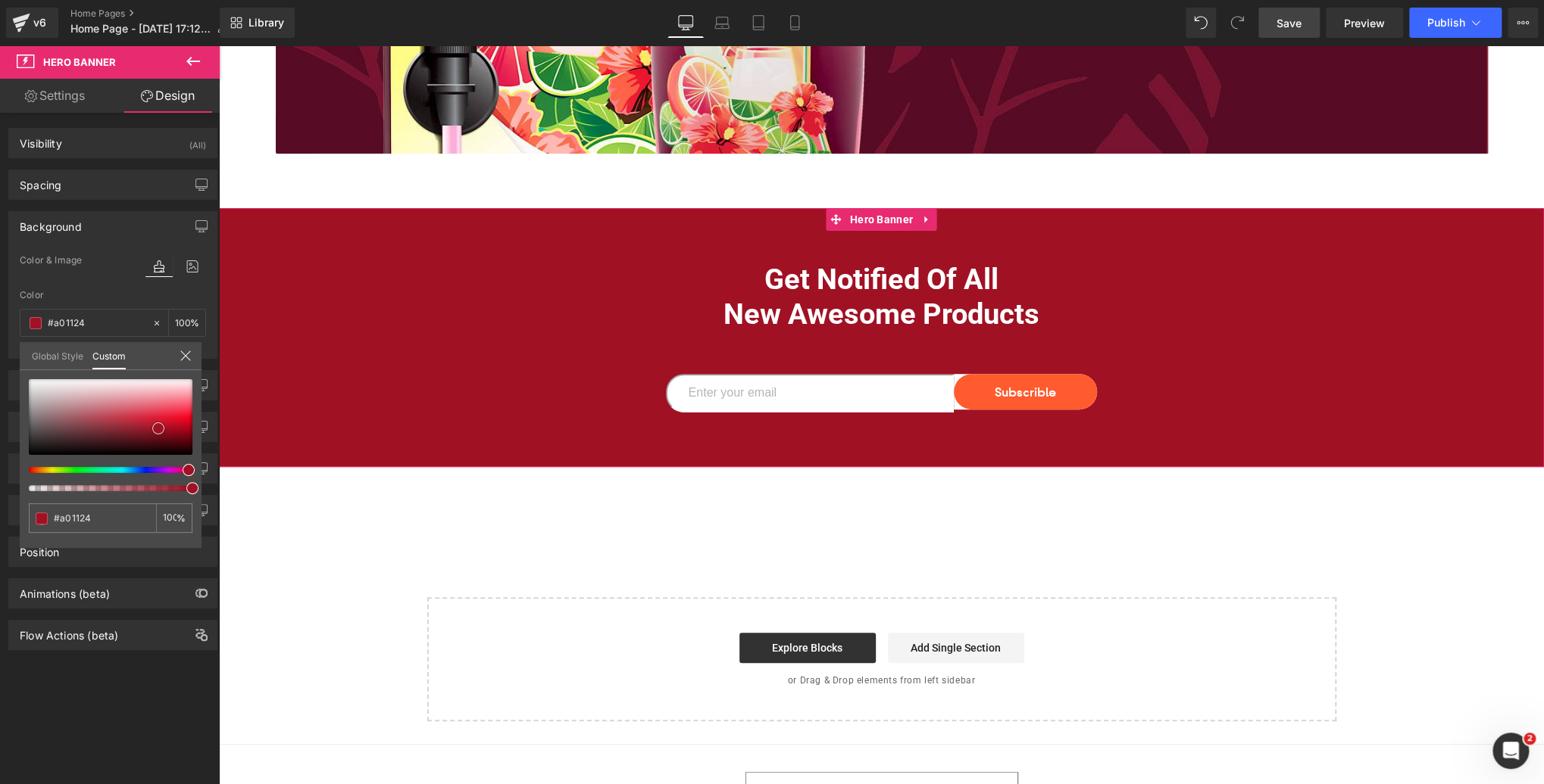
type input "#a51225"
type input "#a41326"
type input "#a11628"
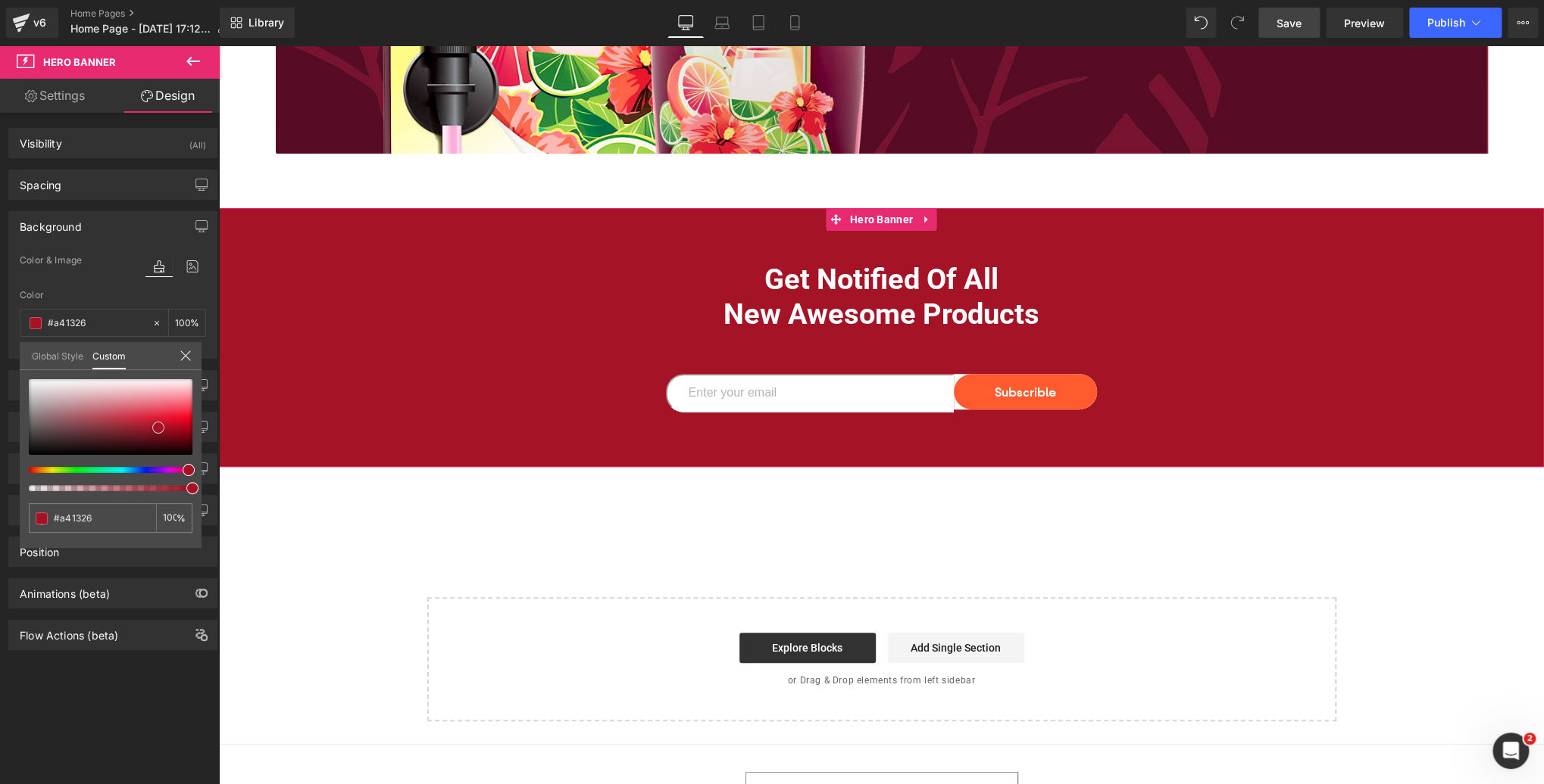
type input "#a11628"
type input "#9b1c2d"
type input "#9a1d2e"
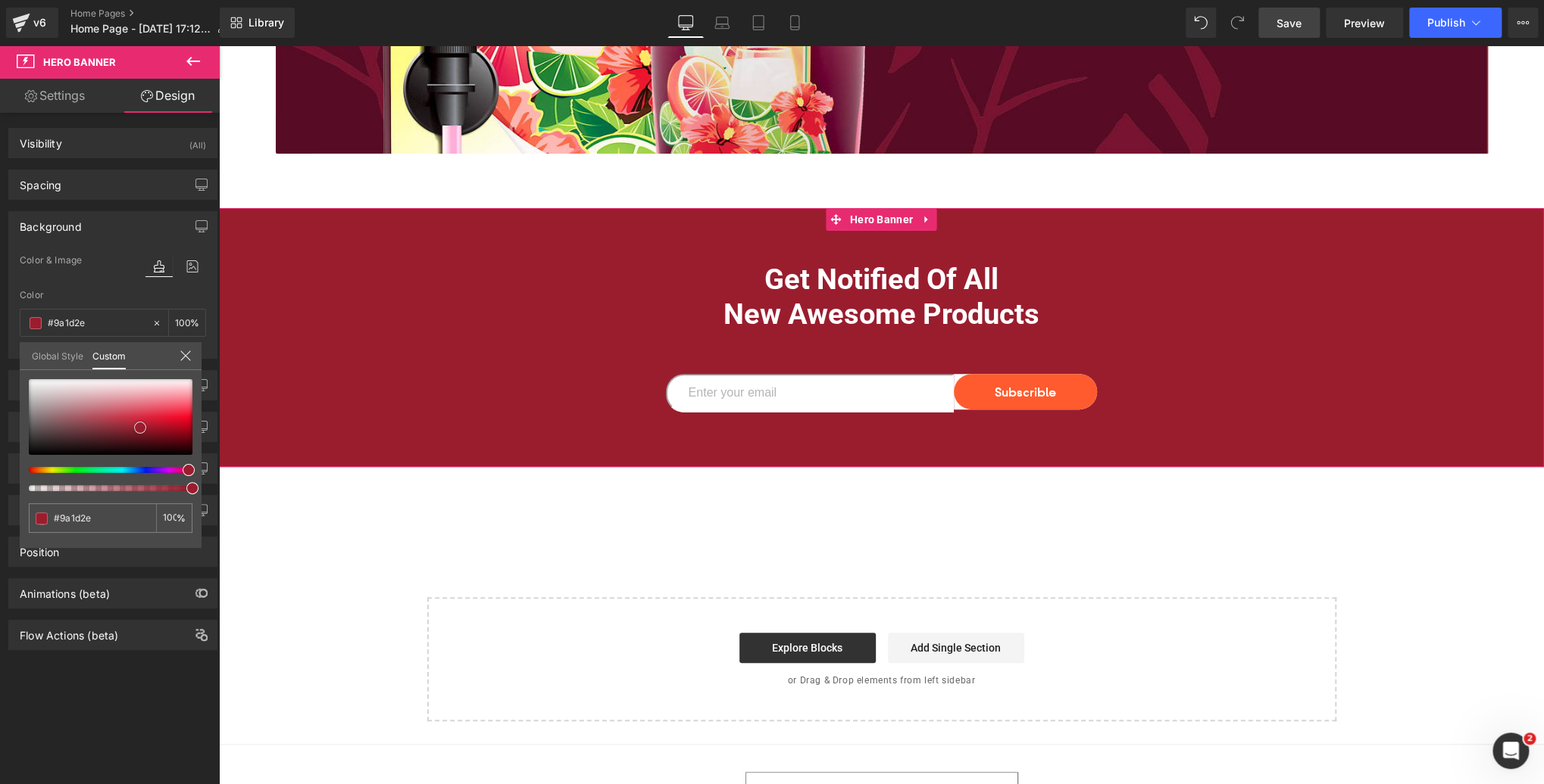
type input "#952131"
type input "#942232"
click at [127, 429] on span at bounding box center [128, 428] width 12 height 12
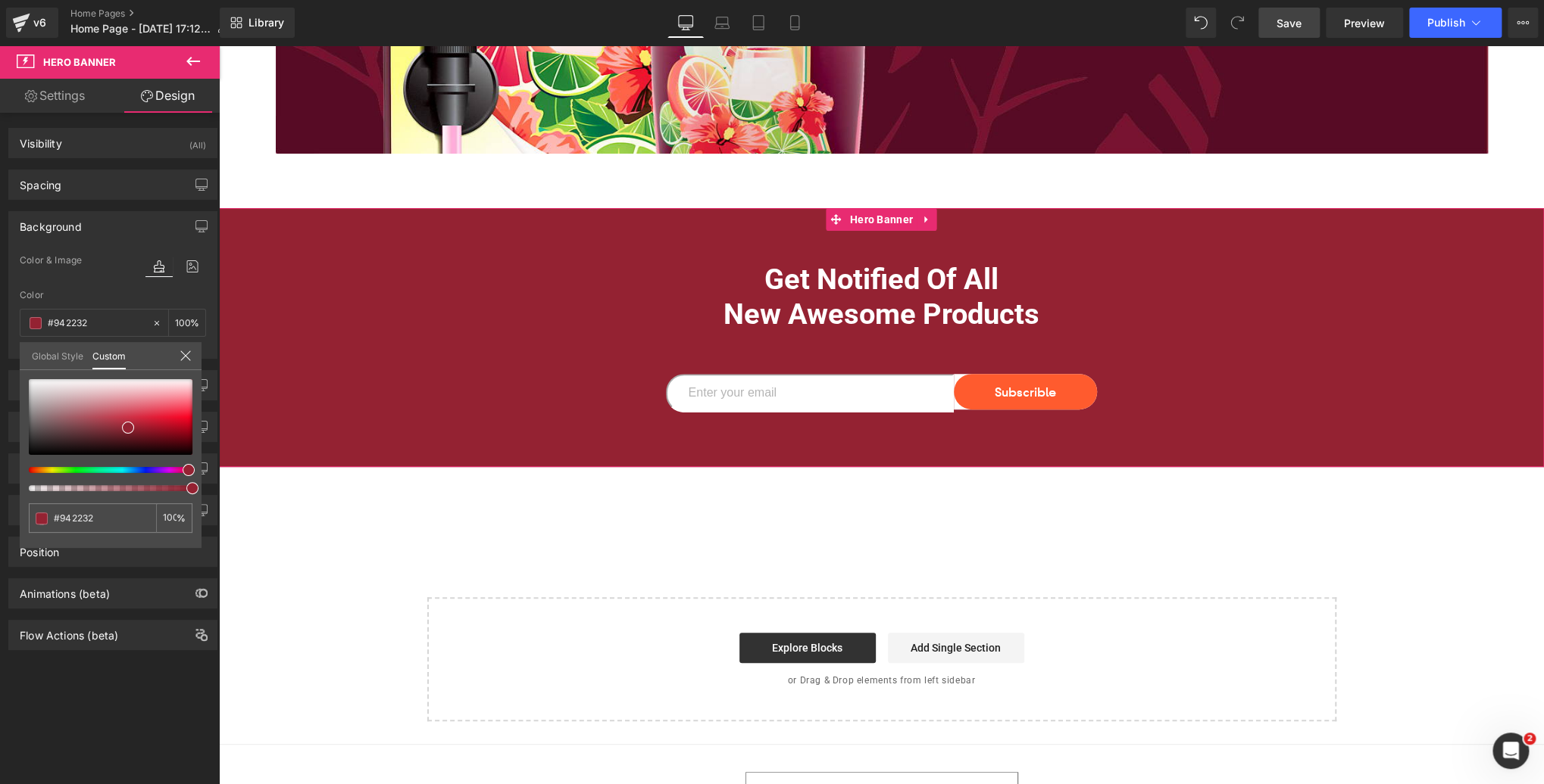
click at [183, 357] on icon at bounding box center [185, 356] width 12 height 12
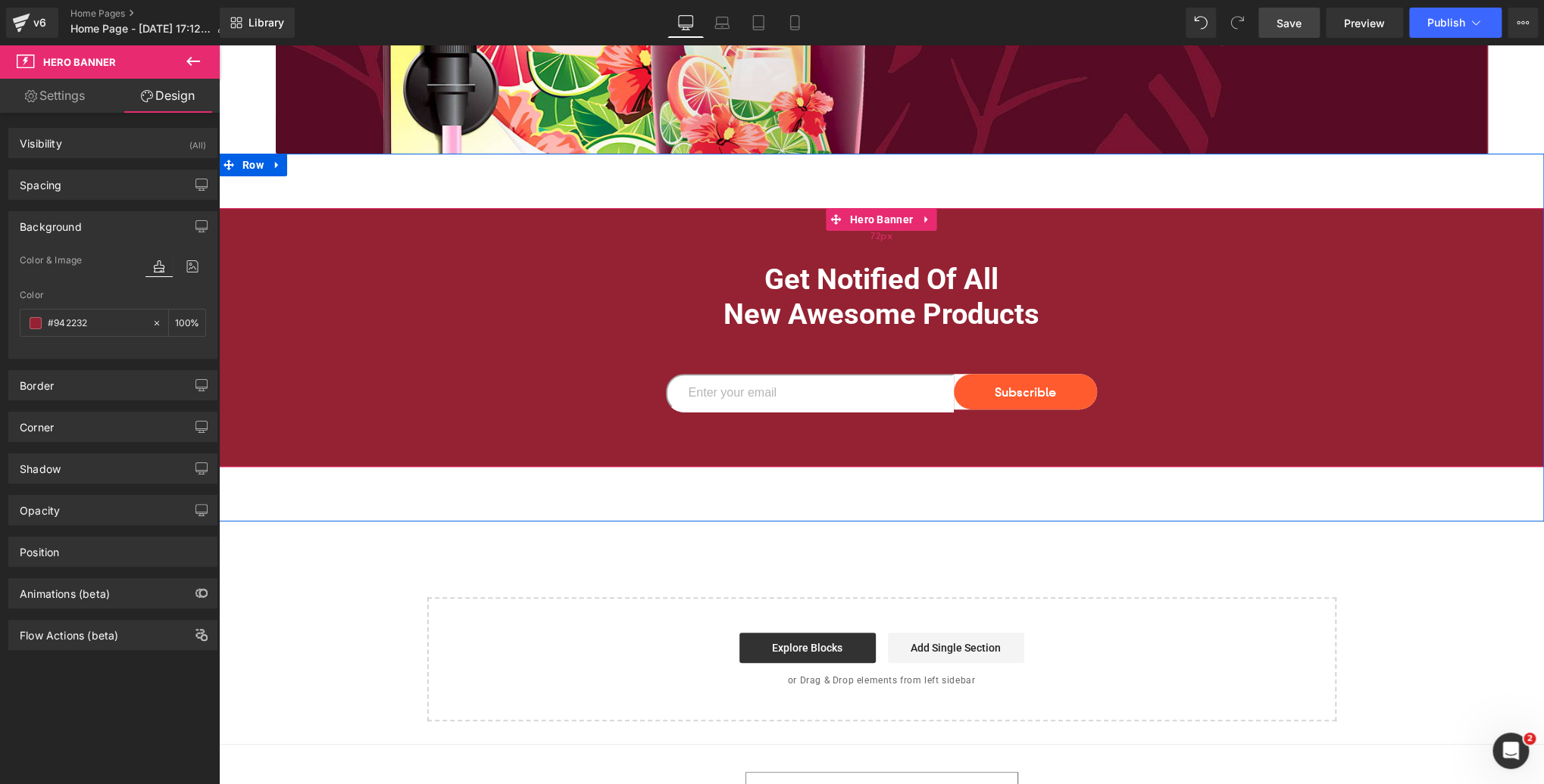
drag, startPoint x: 864, startPoint y: 216, endPoint x: 500, endPoint y: 233, distance: 364.4
click at [864, 216] on span "Hero Banner" at bounding box center [881, 219] width 71 height 22
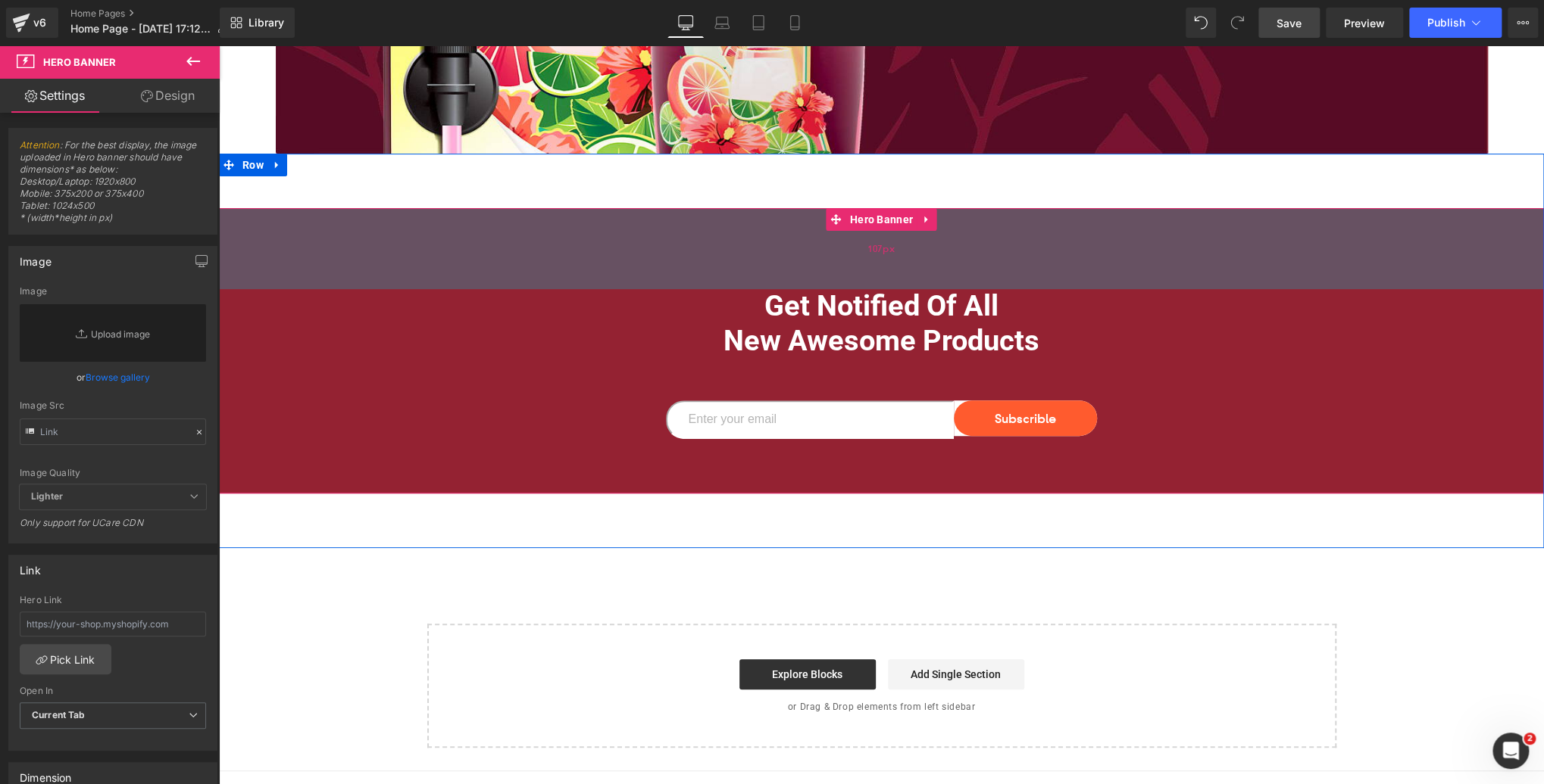
drag, startPoint x: 740, startPoint y: 233, endPoint x: 733, endPoint y: 258, distance: 26.0
click at [733, 258] on div "107px" at bounding box center [881, 248] width 1324 height 81
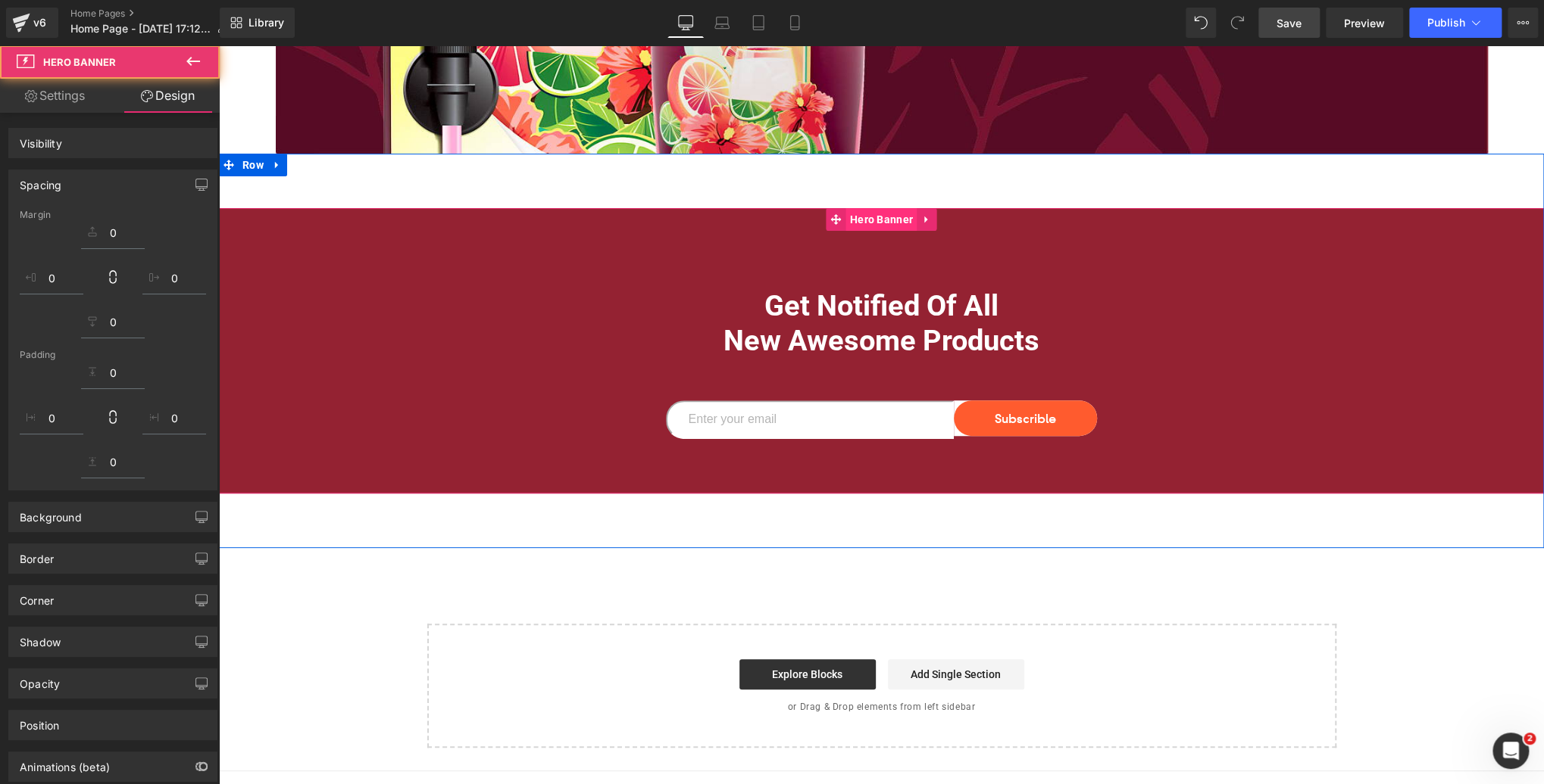
click at [881, 225] on span "Hero Banner" at bounding box center [881, 219] width 71 height 22
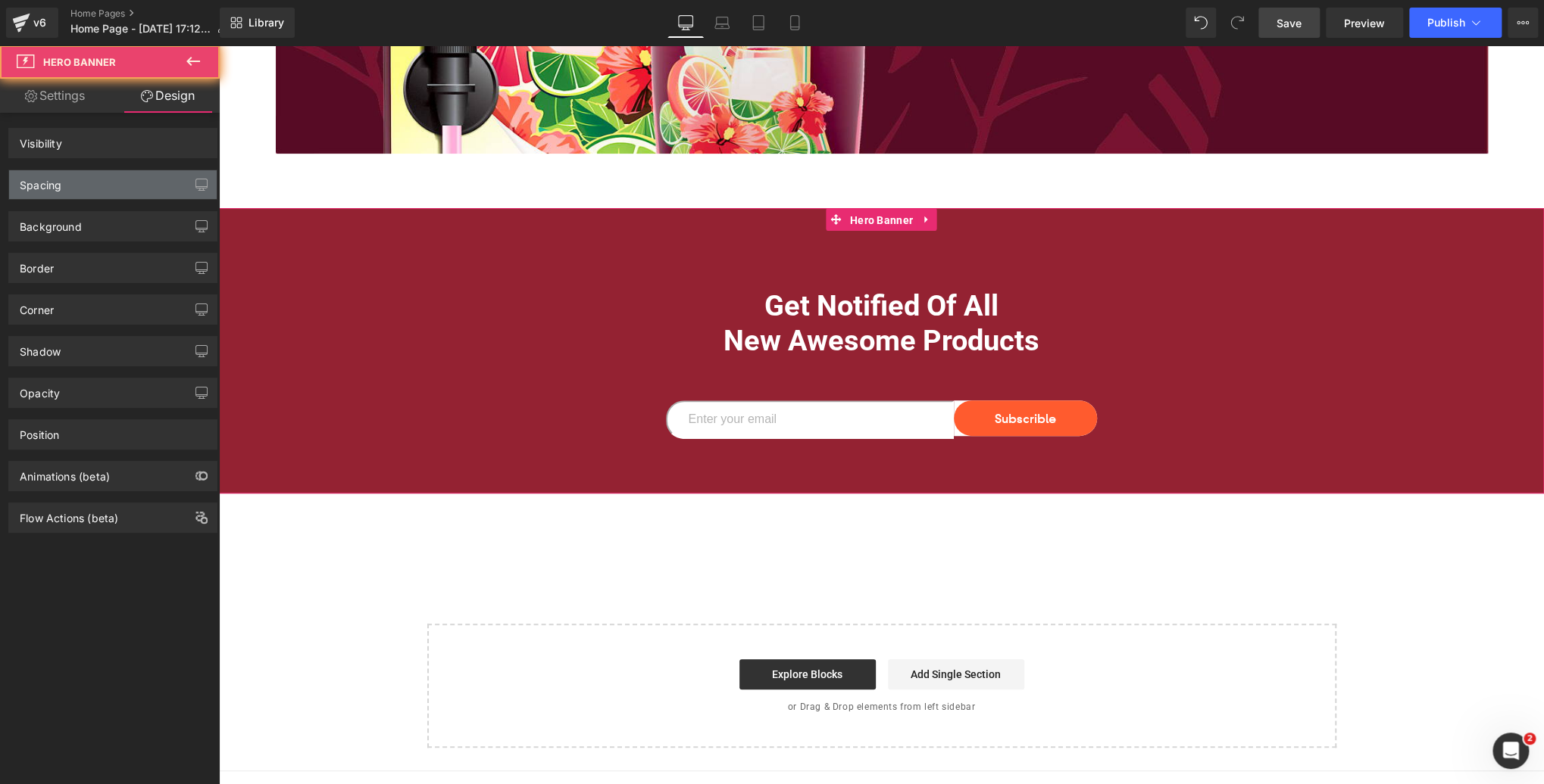
click at [114, 191] on div "Spacing" at bounding box center [113, 185] width 207 height 29
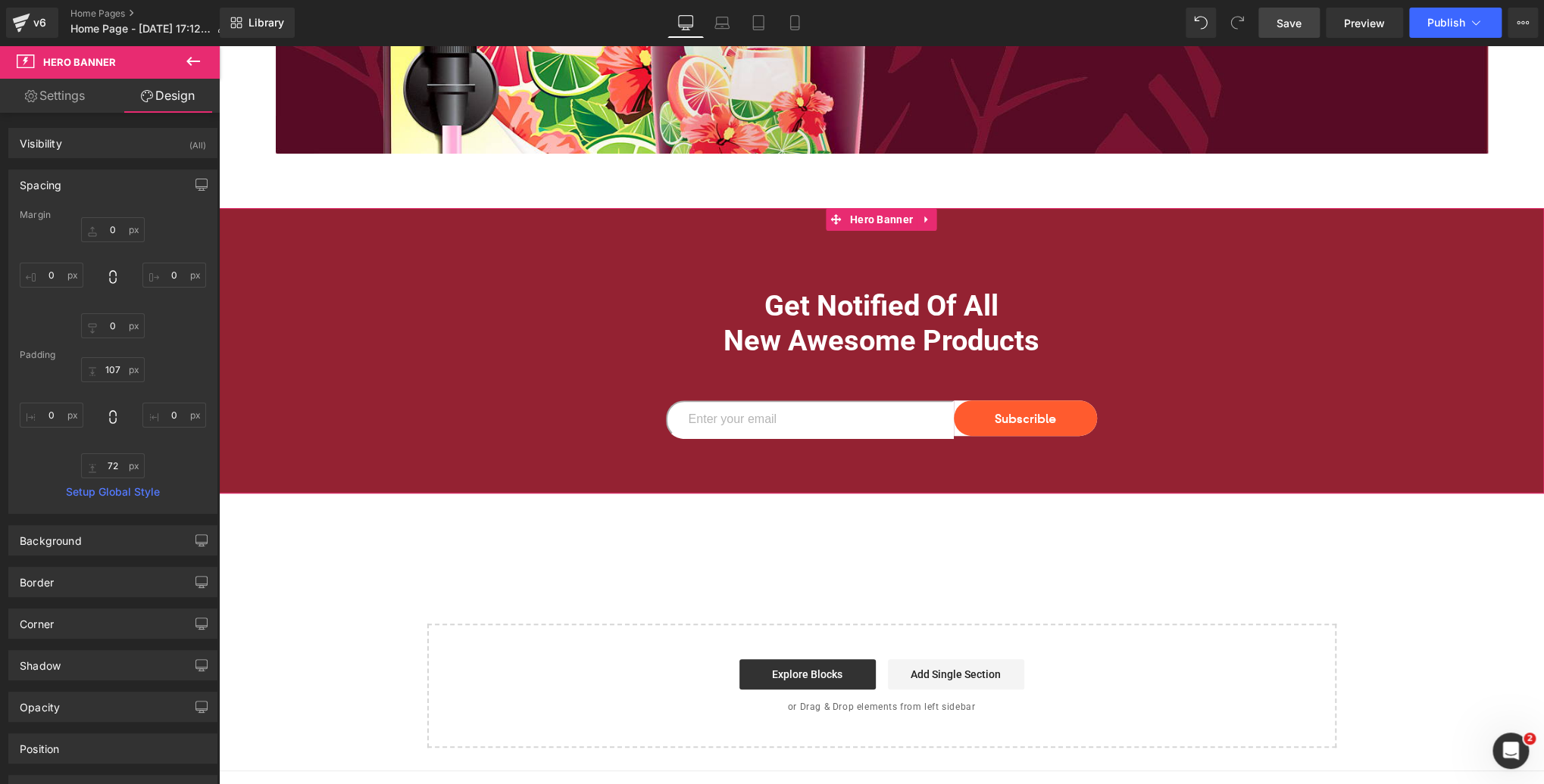
type input "0"
type input "107"
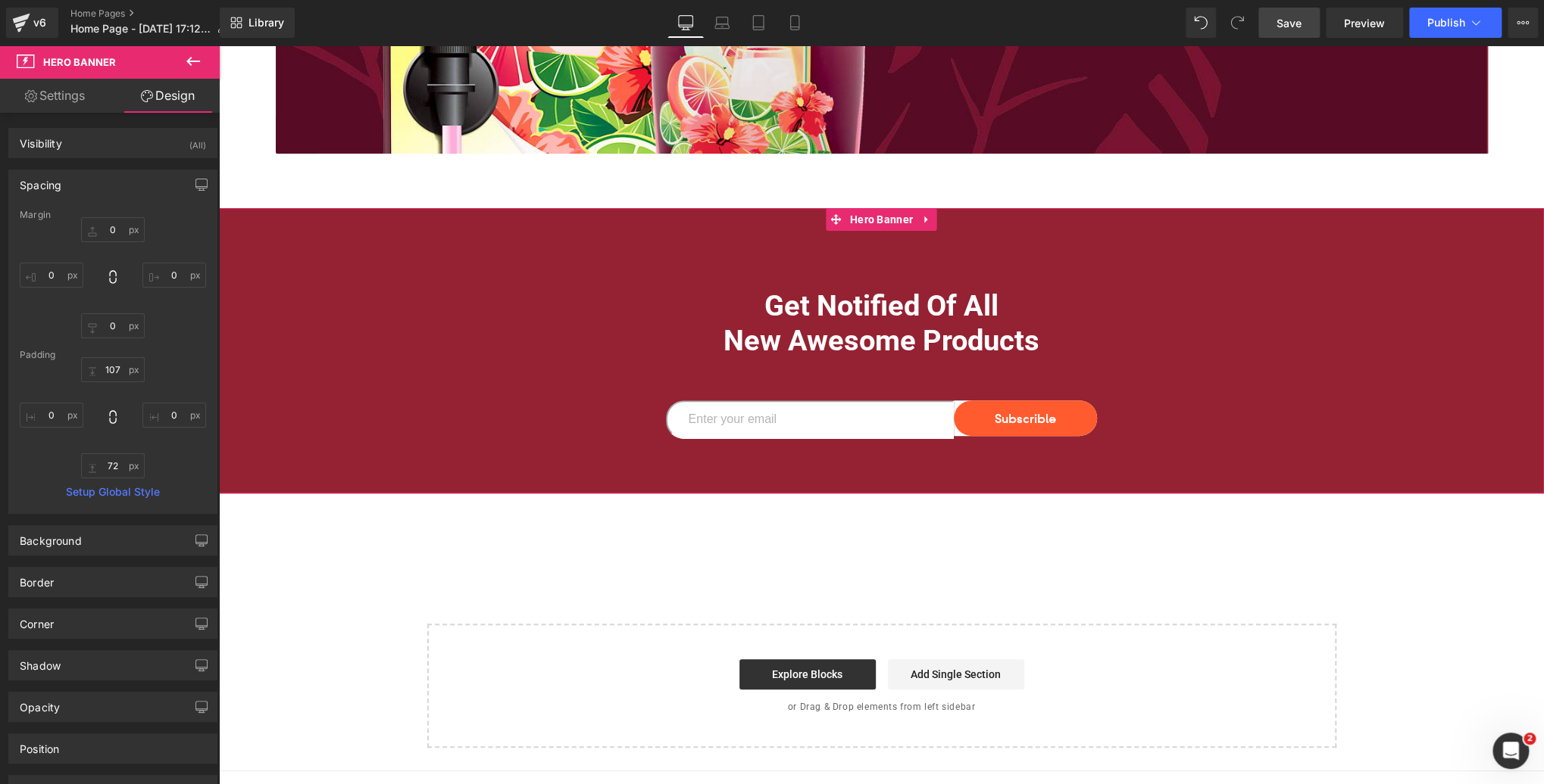
type input "0"
type input "72"
type input "0"
click at [114, 368] on input "107" at bounding box center [113, 370] width 64 height 25
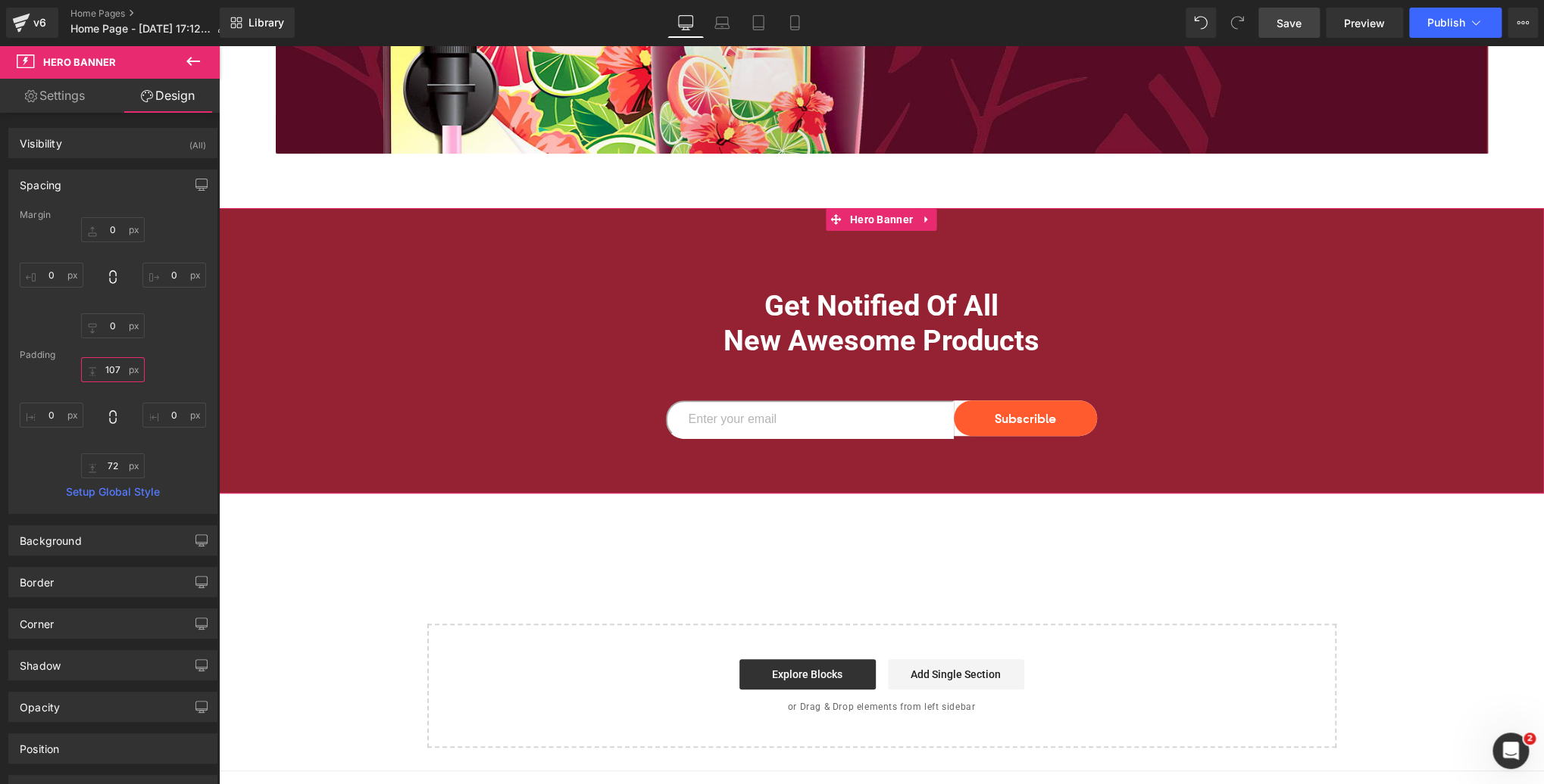
click at [114, 368] on input "107" at bounding box center [113, 370] width 64 height 25
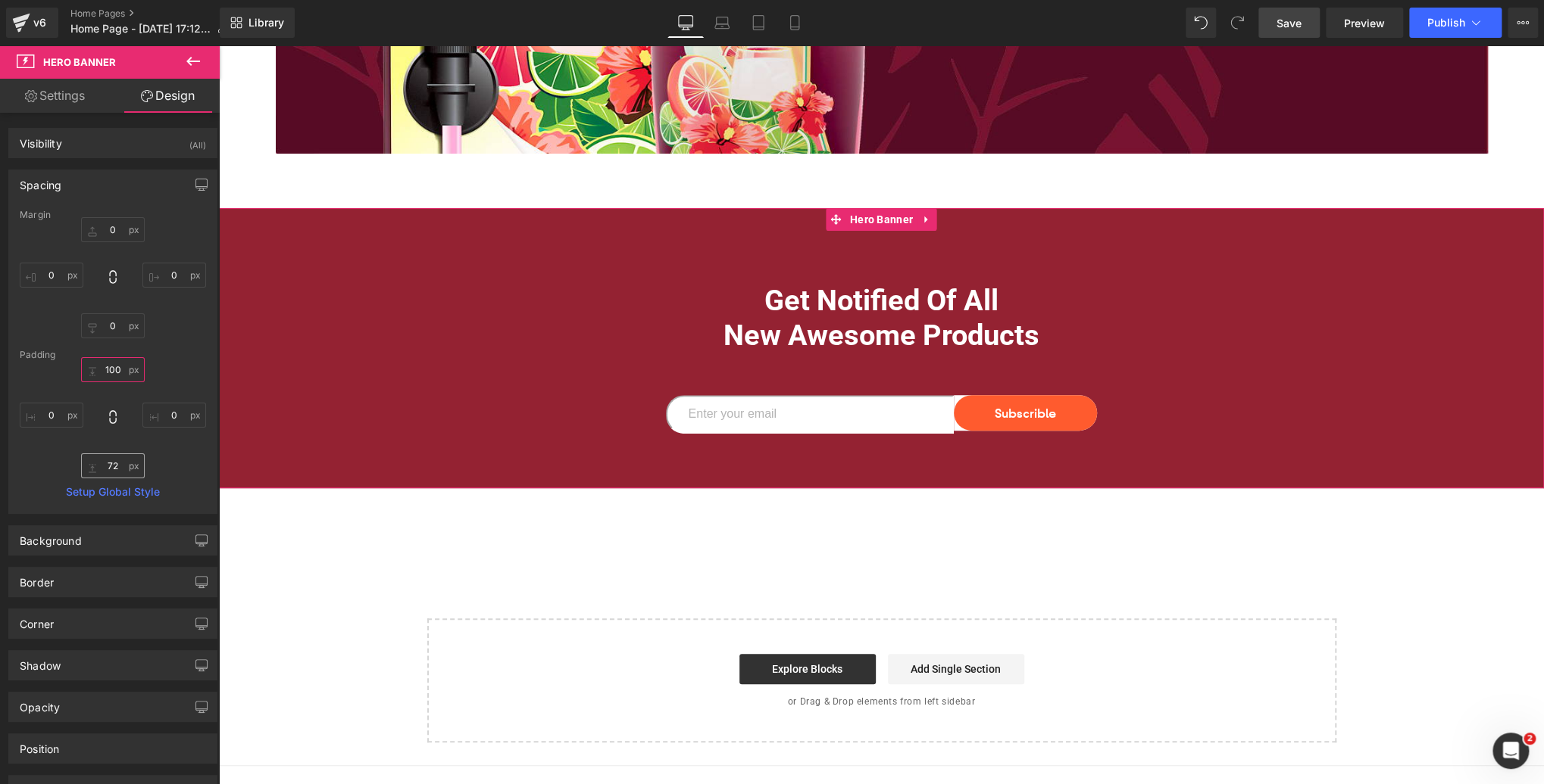
type input "100"
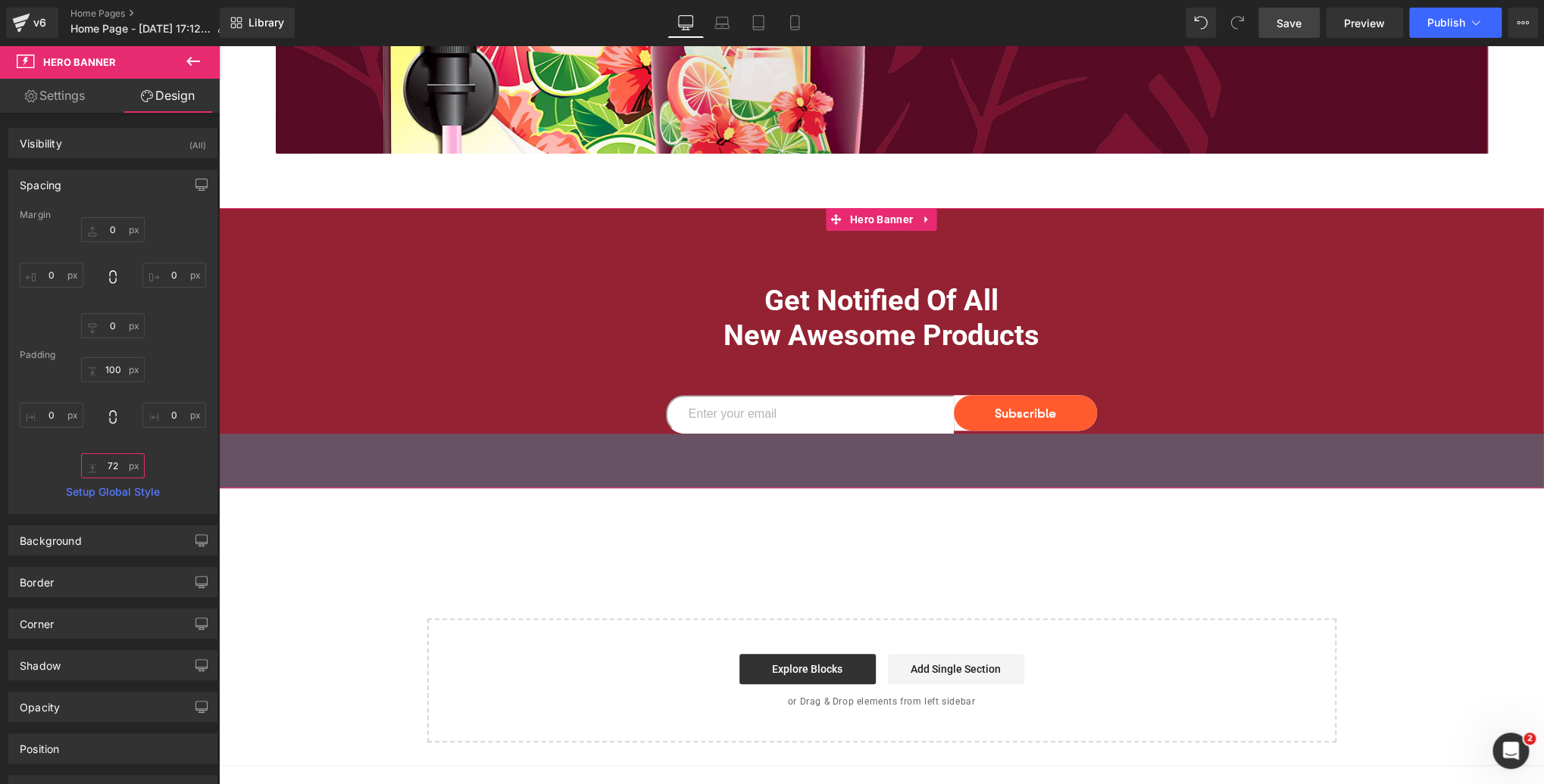
click at [117, 464] on input "72" at bounding box center [113, 466] width 64 height 25
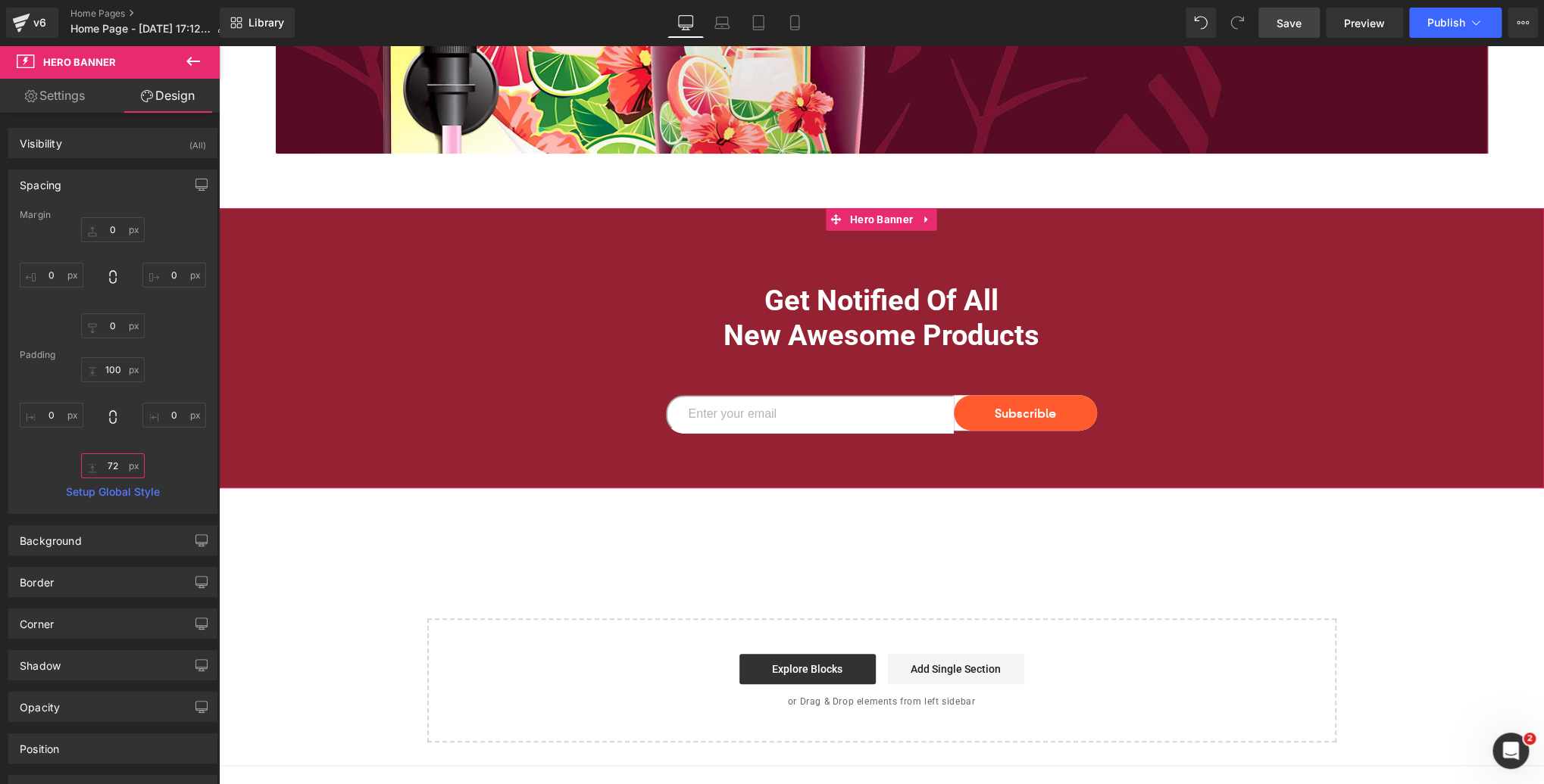
click at [117, 464] on input "72" at bounding box center [113, 466] width 64 height 25
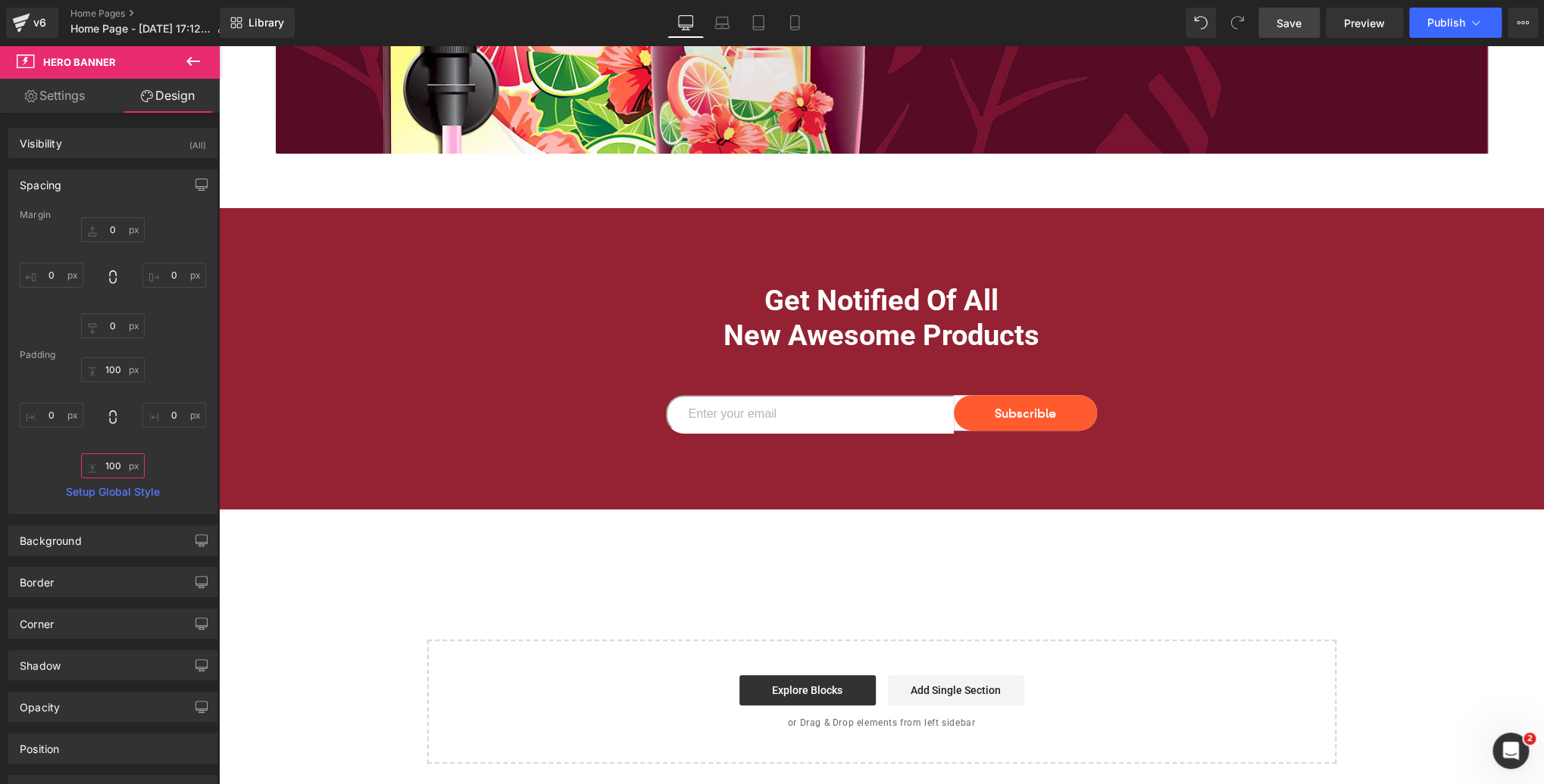
type input "100"
click at [1277, 26] on span "Save" at bounding box center [1289, 23] width 25 height 16
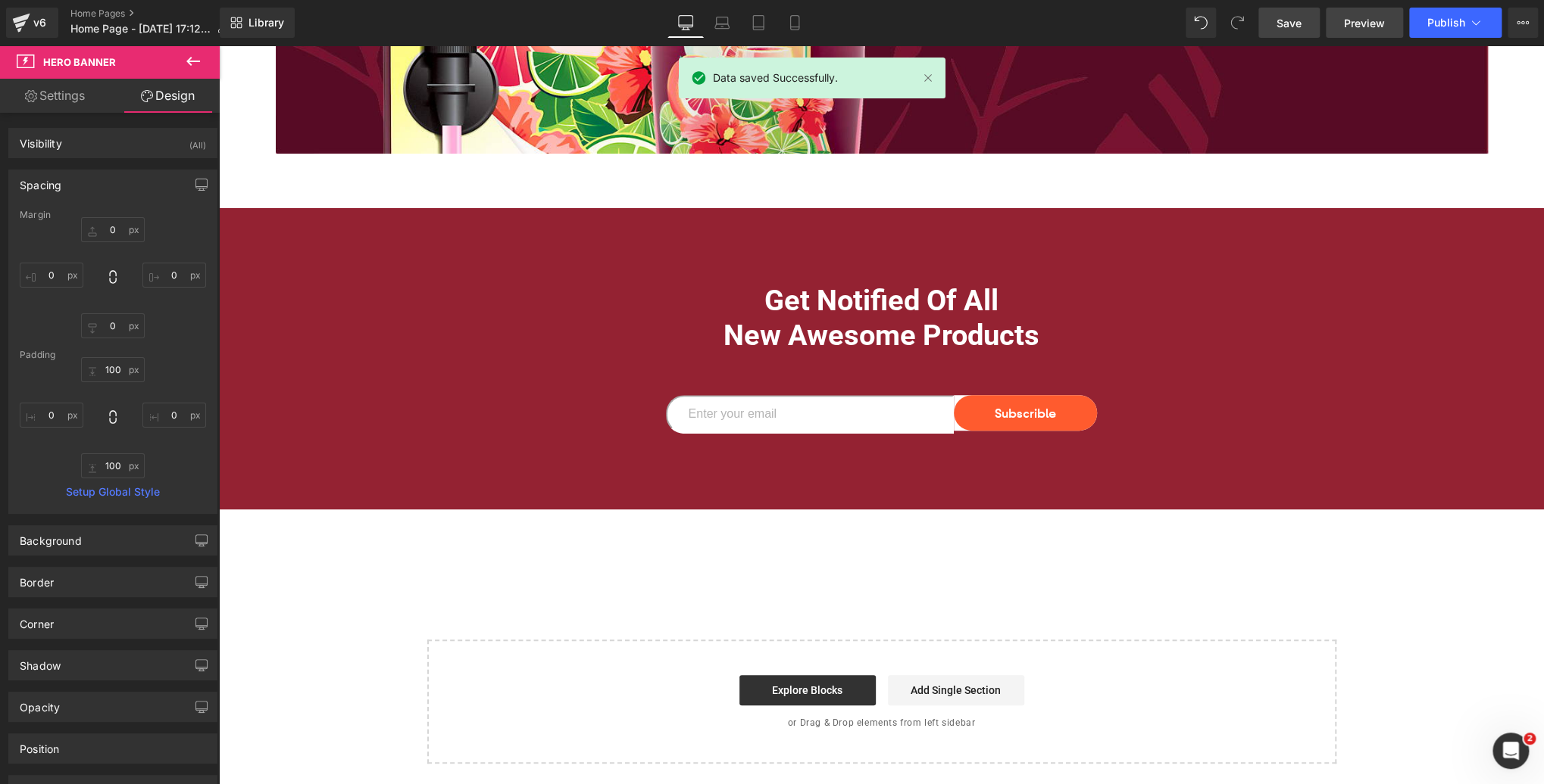
click at [1359, 22] on span "Preview" at bounding box center [1364, 23] width 41 height 16
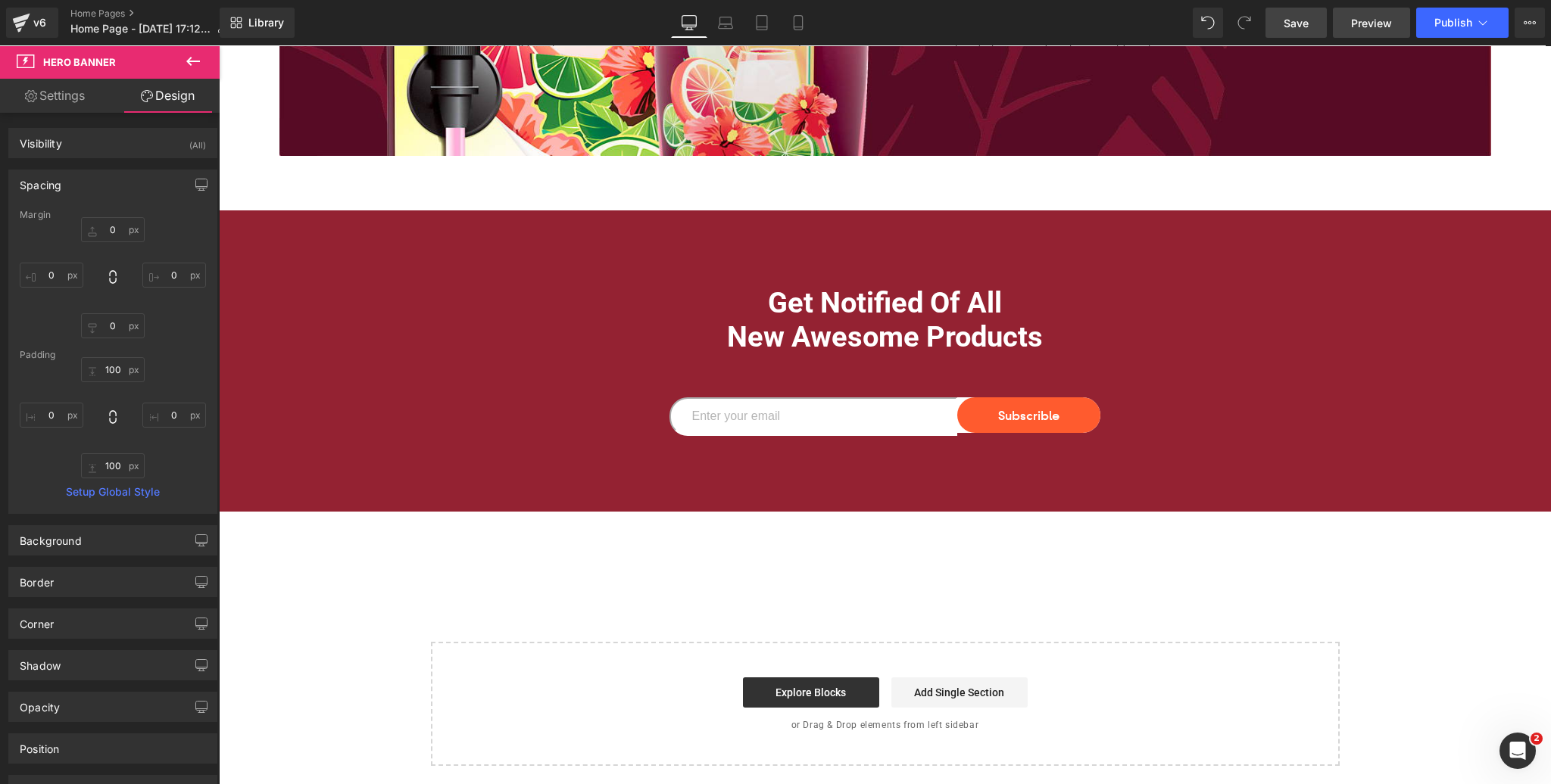
scroll to position [4095, 0]
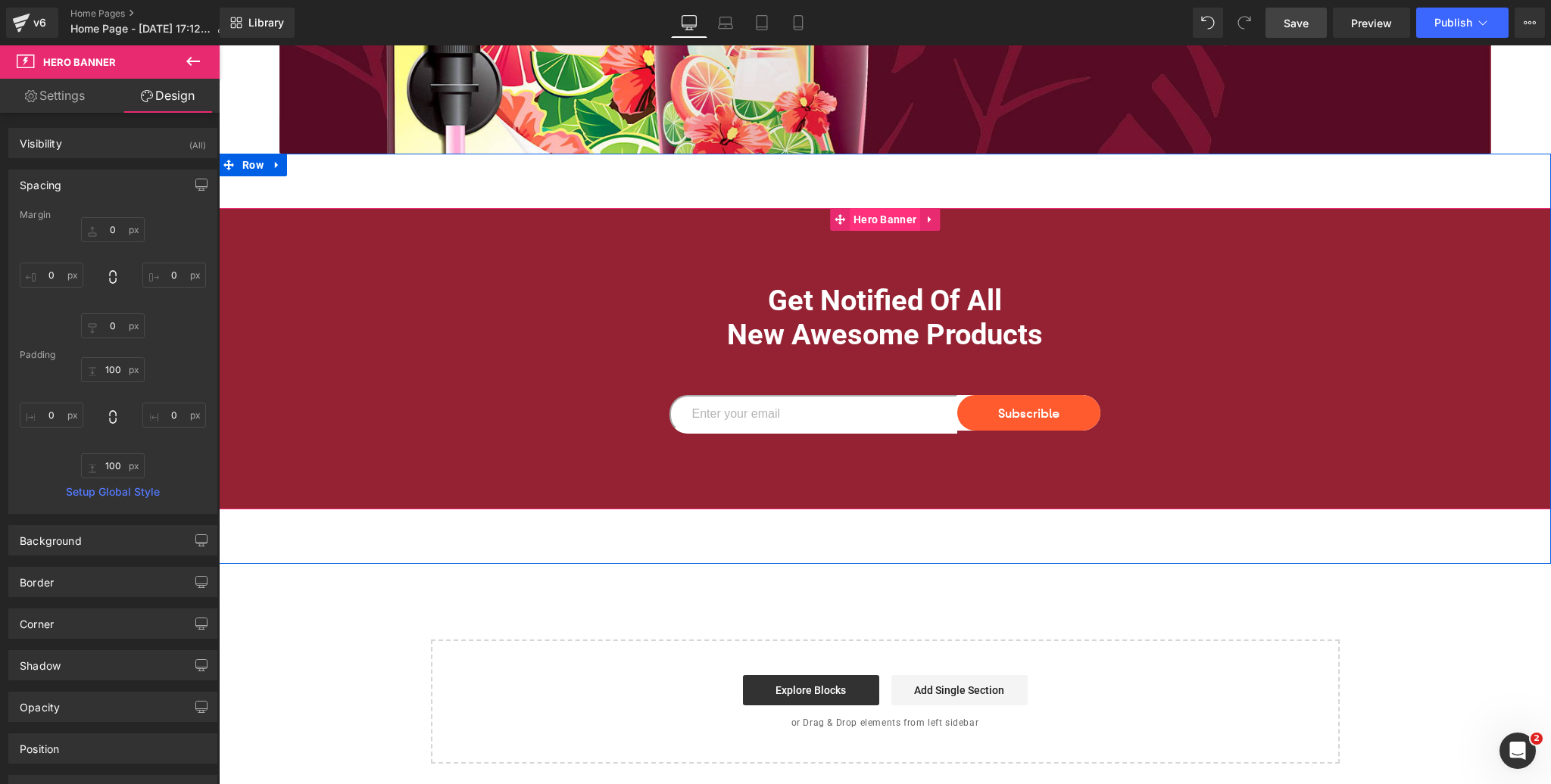
click at [437, 355] on span "Get Notified Of All New Awesome Products Heading Email Field Subscrible Submit …" at bounding box center [885, 358] width 1332 height 150
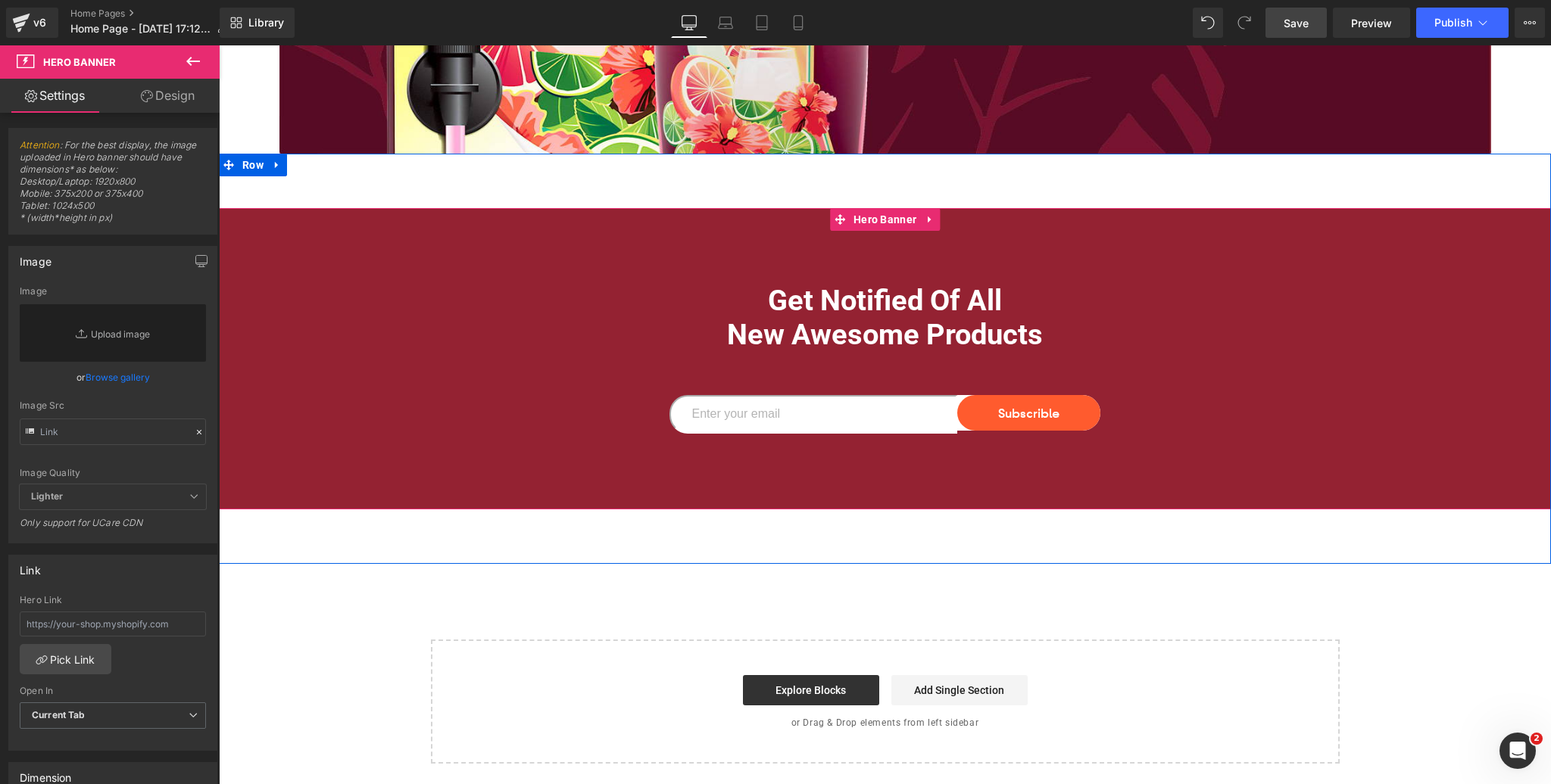
click at [930, 218] on icon at bounding box center [930, 219] width 3 height 7
click at [943, 218] on icon at bounding box center [940, 219] width 11 height 11
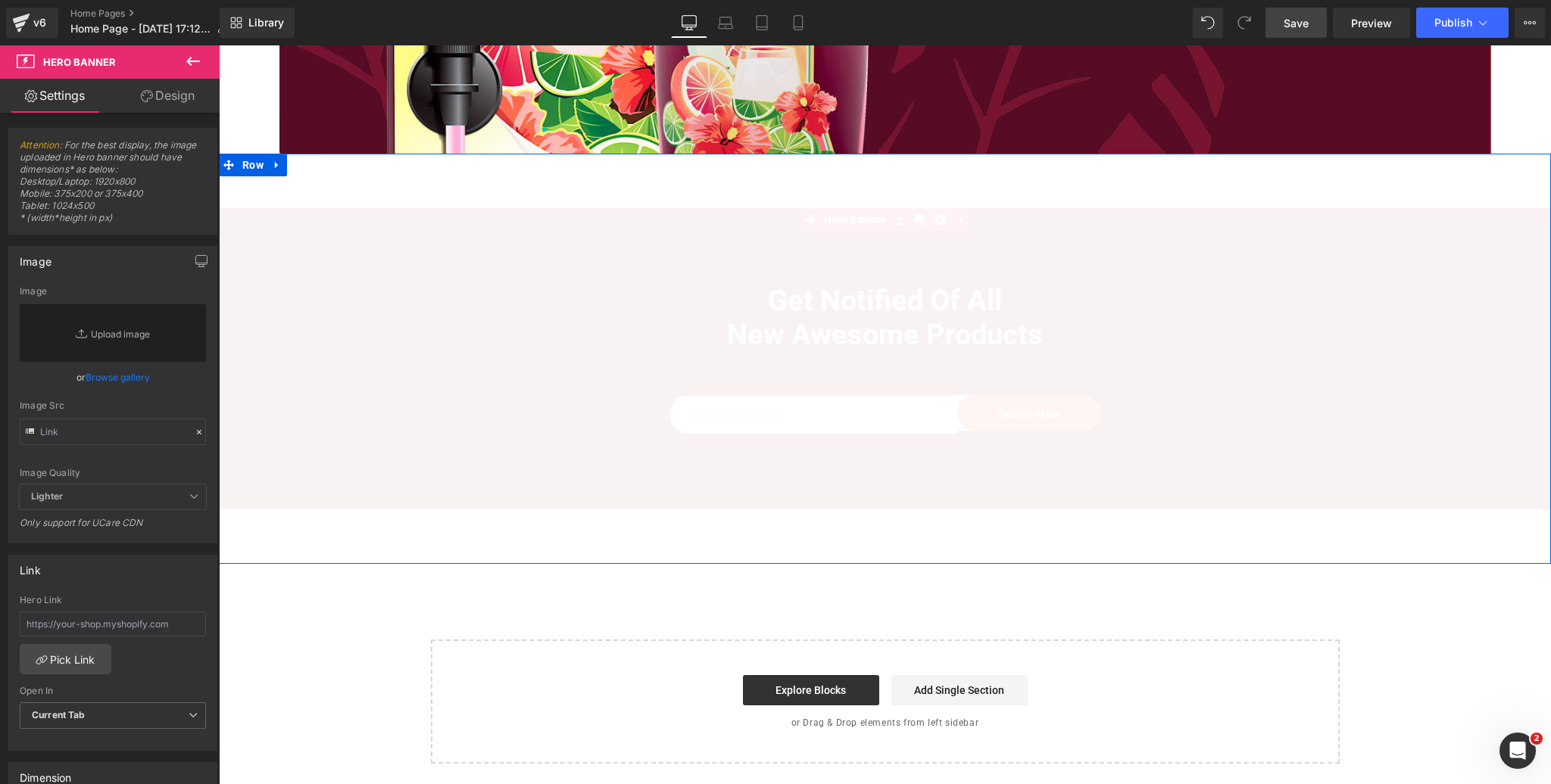
scroll to position [4004, 0]
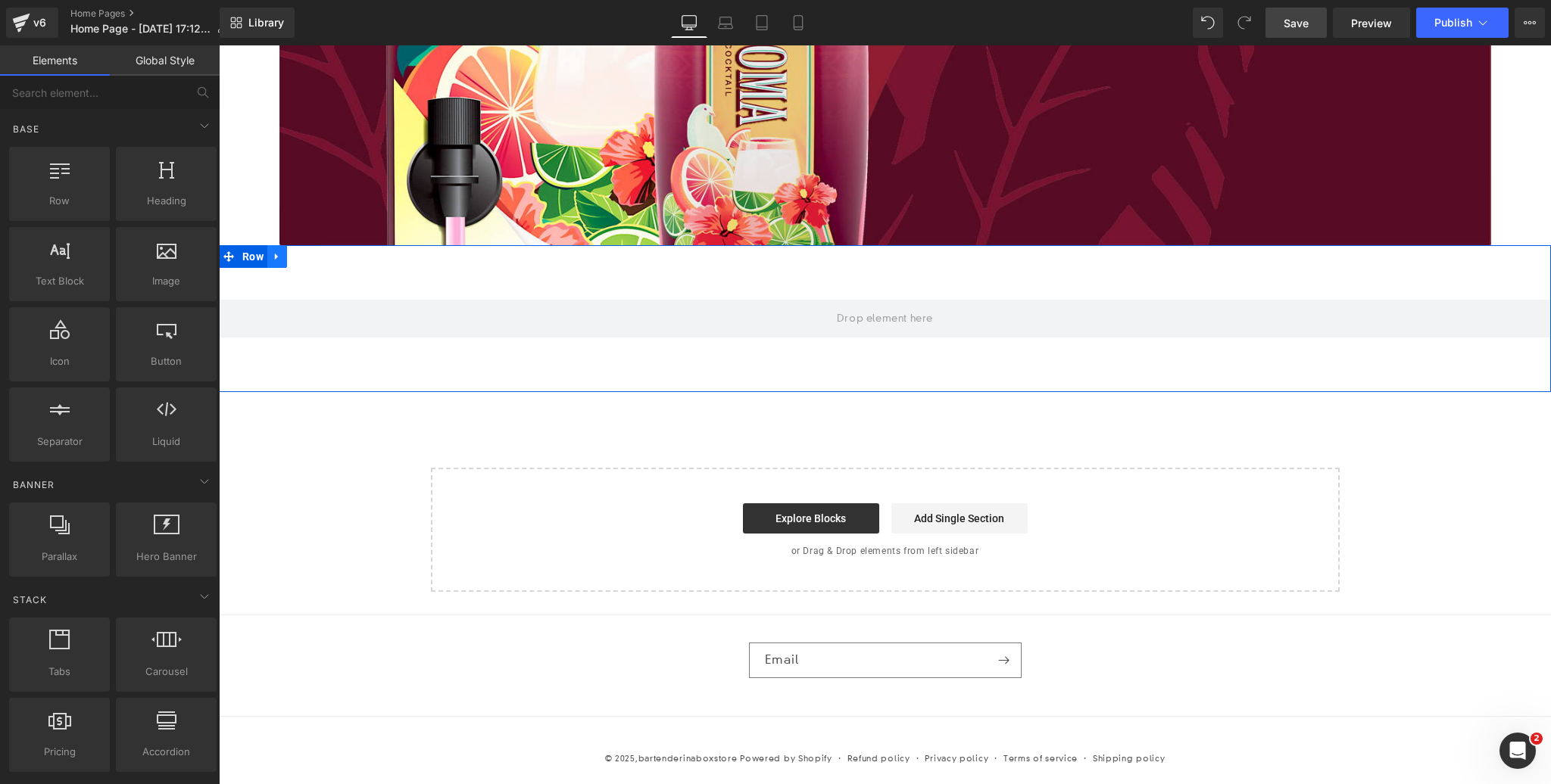
click at [276, 260] on icon at bounding box center [277, 256] width 11 height 12
click at [312, 254] on icon at bounding box center [317, 257] width 11 height 11
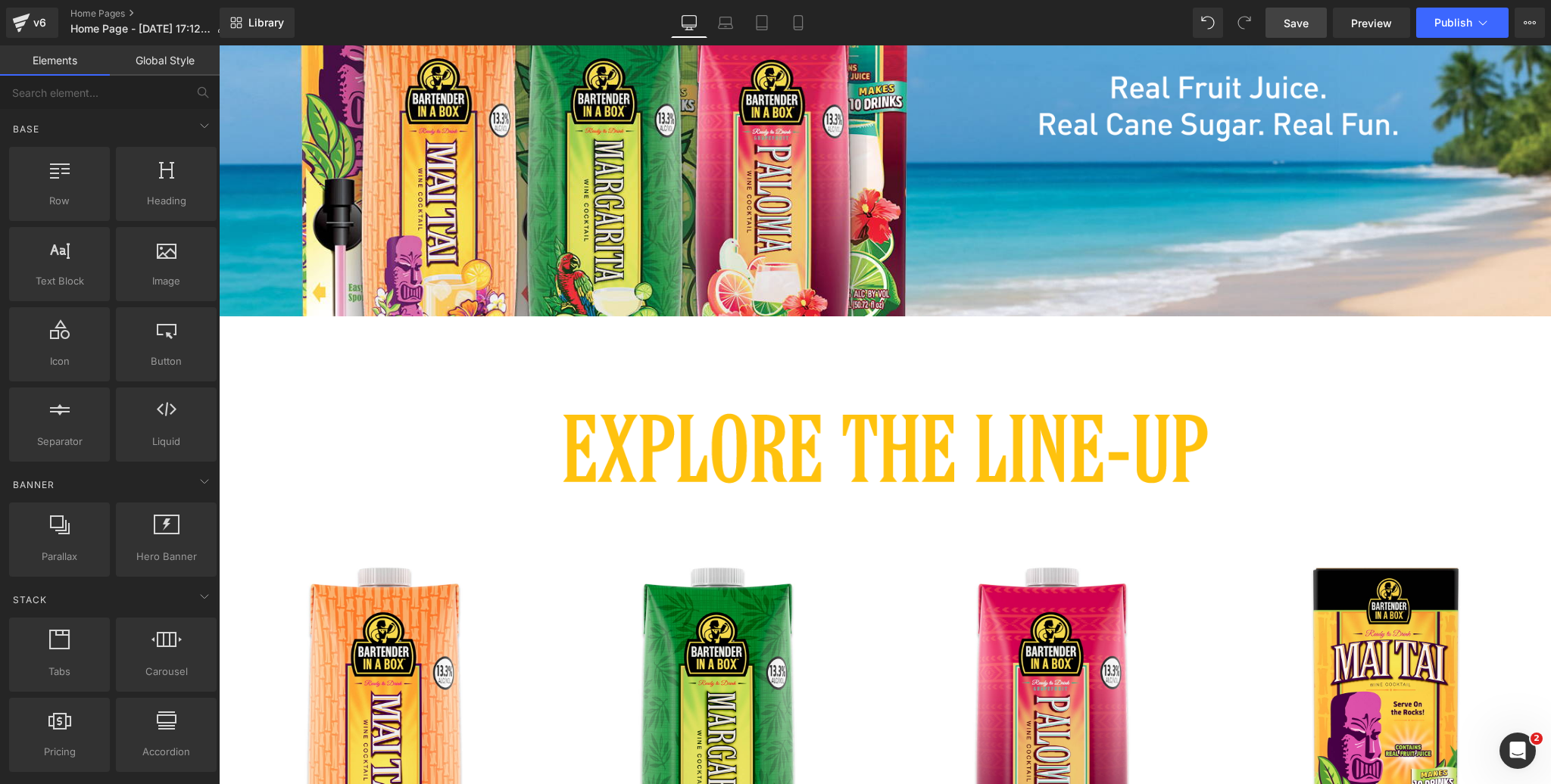
scroll to position [402, 0]
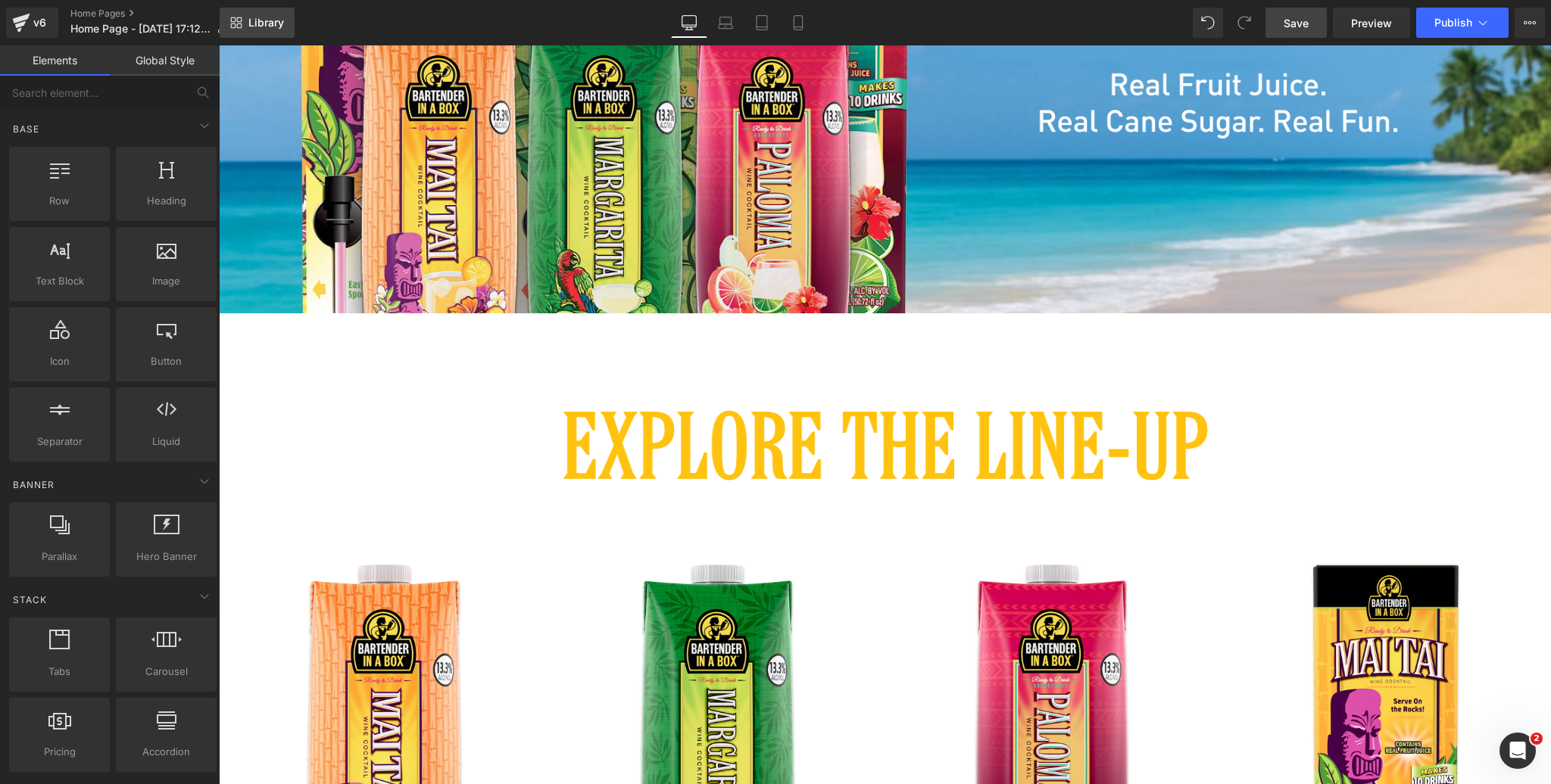
click at [248, 16] on span "Library" at bounding box center [266, 23] width 36 height 14
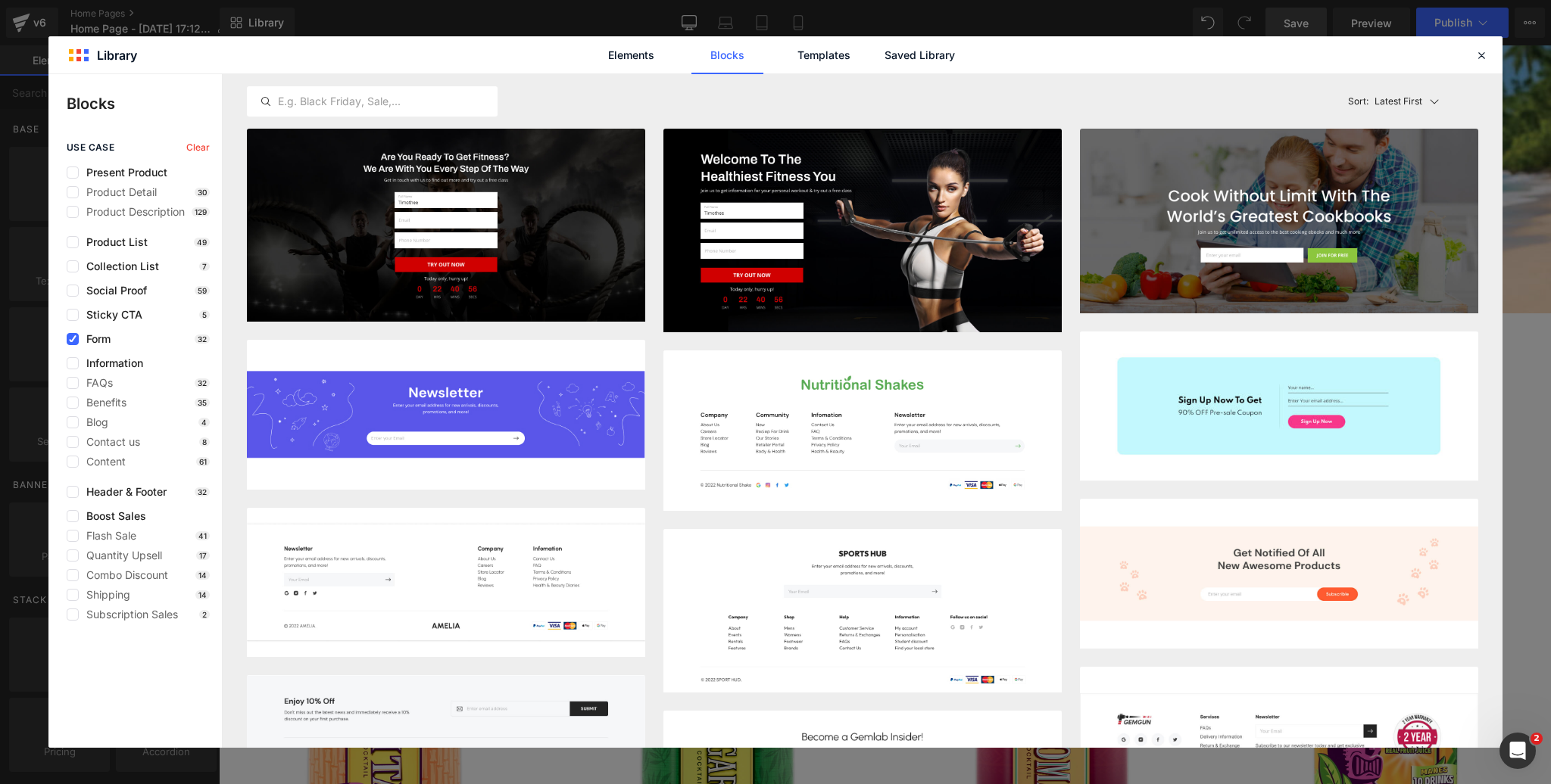
click at [723, 57] on link "Blocks" at bounding box center [727, 55] width 72 height 38
click at [70, 339] on icon at bounding box center [73, 339] width 8 height 0
click at [73, 339] on input "checkbox" at bounding box center [73, 339] width 0 height 0
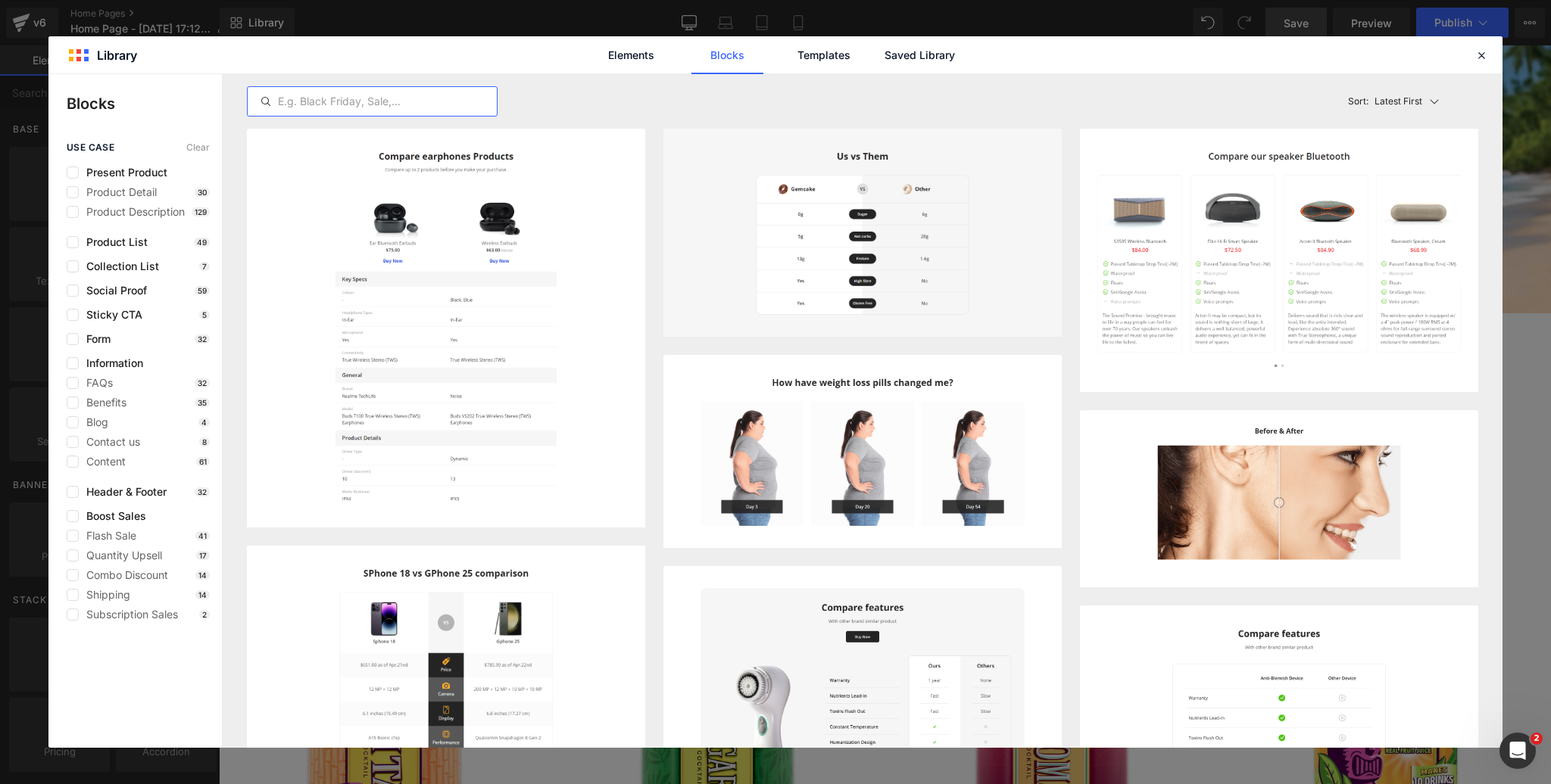
click at [398, 103] on input "text" at bounding box center [372, 101] width 249 height 18
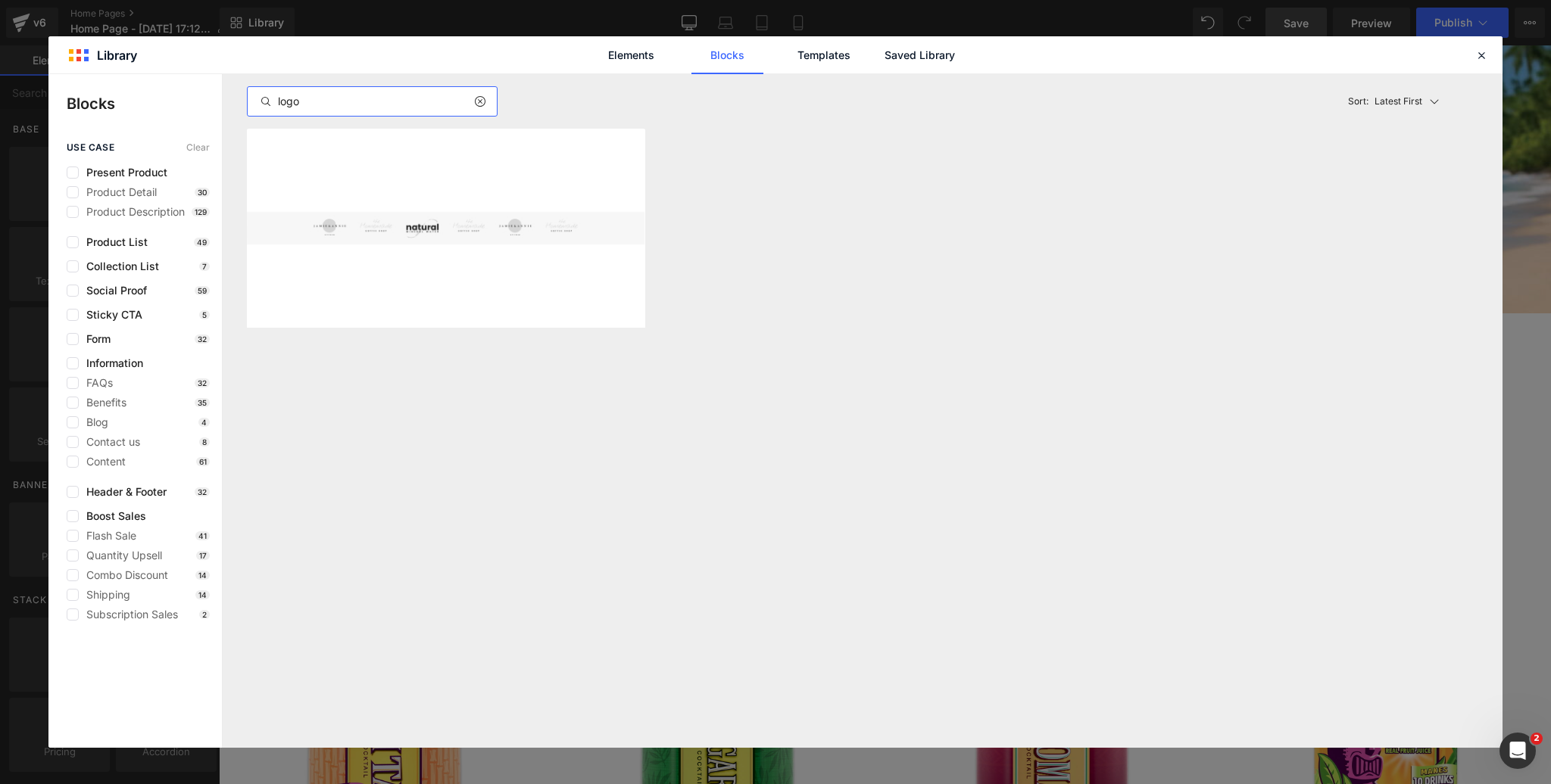
type input "logo"
click at [432, 48] on div "Elements Blocks Templates Saved Library" at bounding box center [775, 55] width 1454 height 37
drag, startPoint x: 294, startPoint y: 98, endPoint x: 215, endPoint y: 96, distance: 79.0
click at [215, 96] on div "Blocks use case Clear Present Product Product Detail 30 Product Description 129…" at bounding box center [775, 411] width 1454 height 674
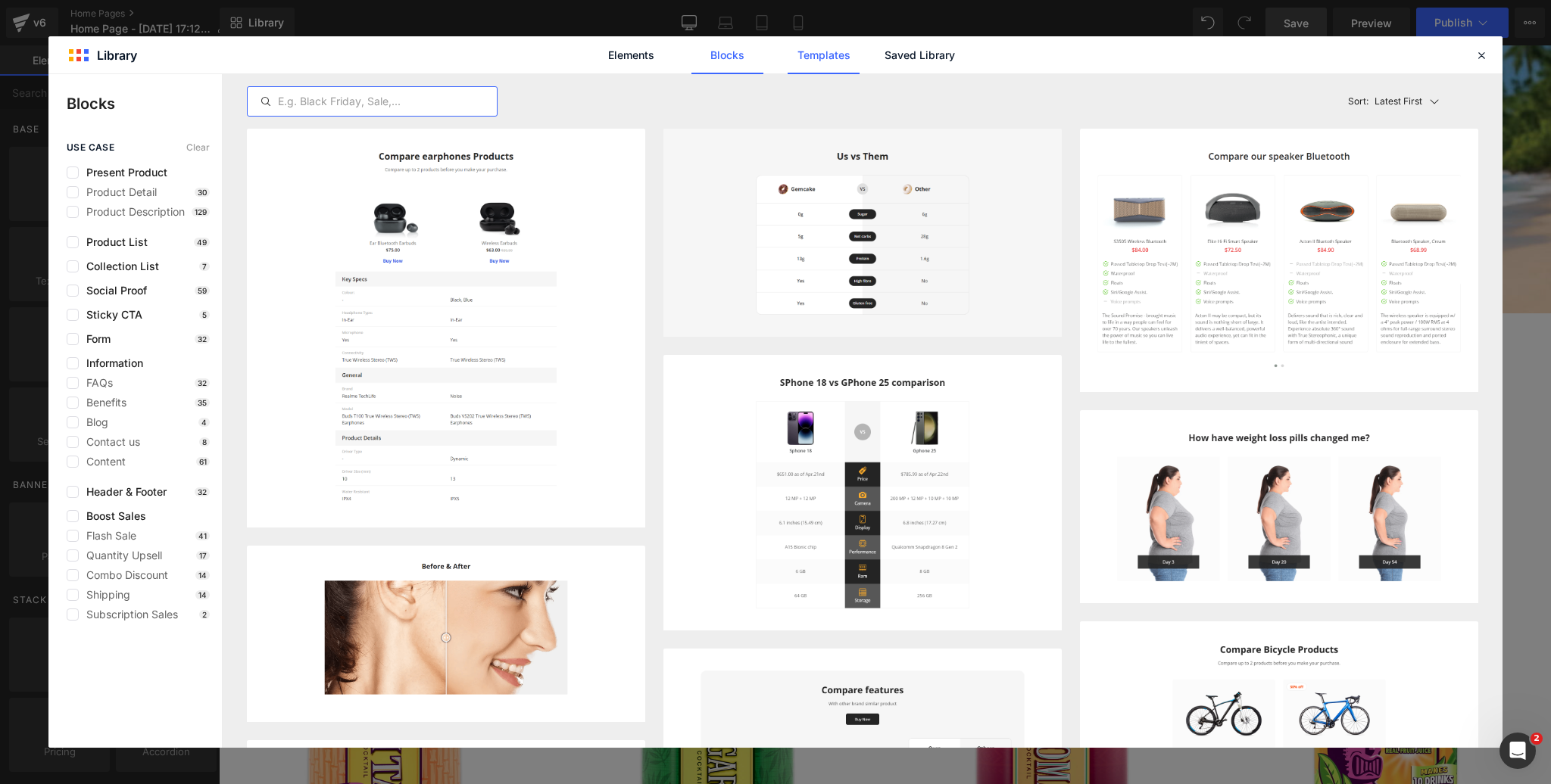
click at [820, 55] on link "Templates" at bounding box center [823, 55] width 72 height 38
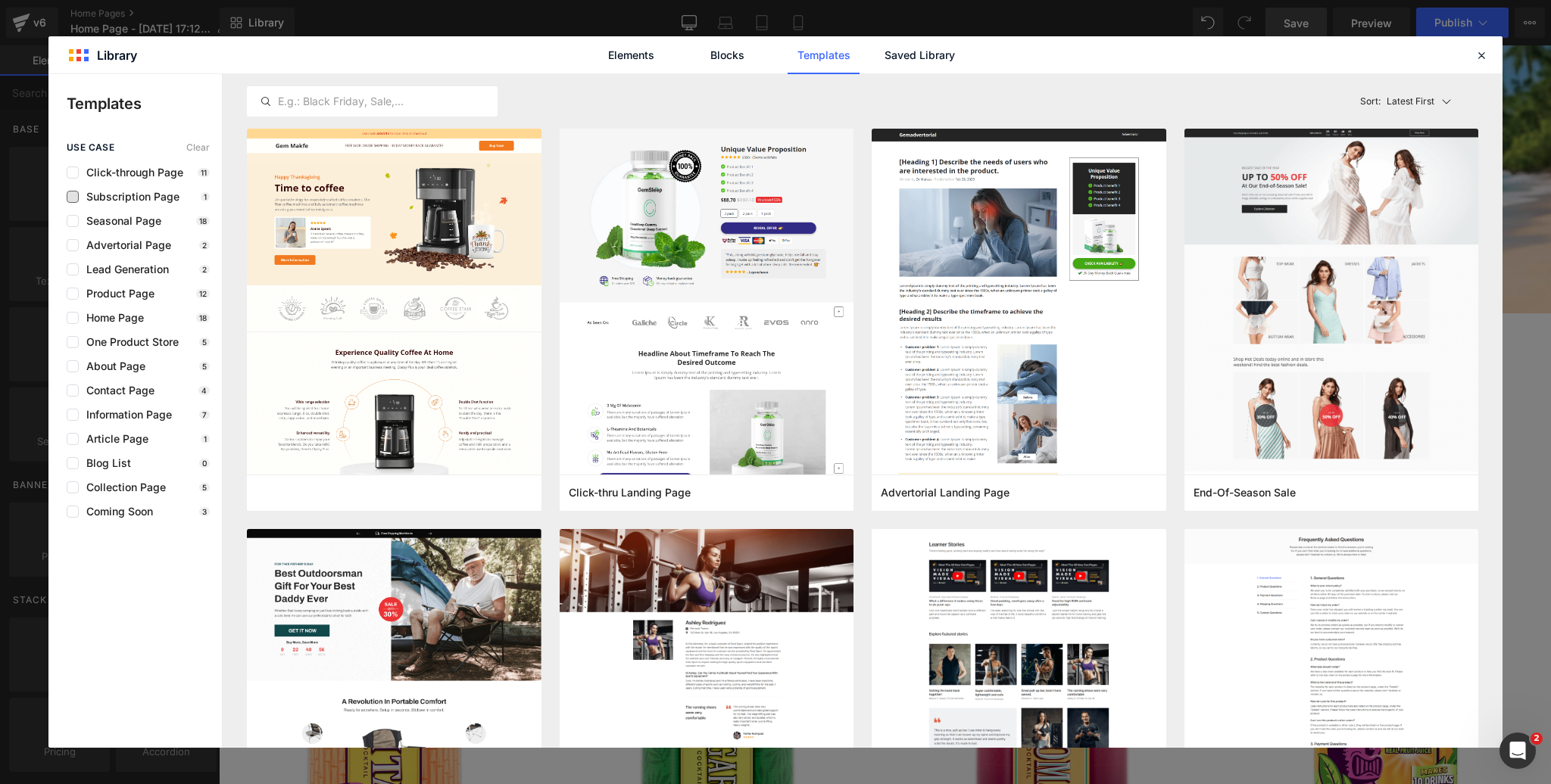
click at [133, 192] on span "Subscription Page" at bounding box center [130, 197] width 101 height 12
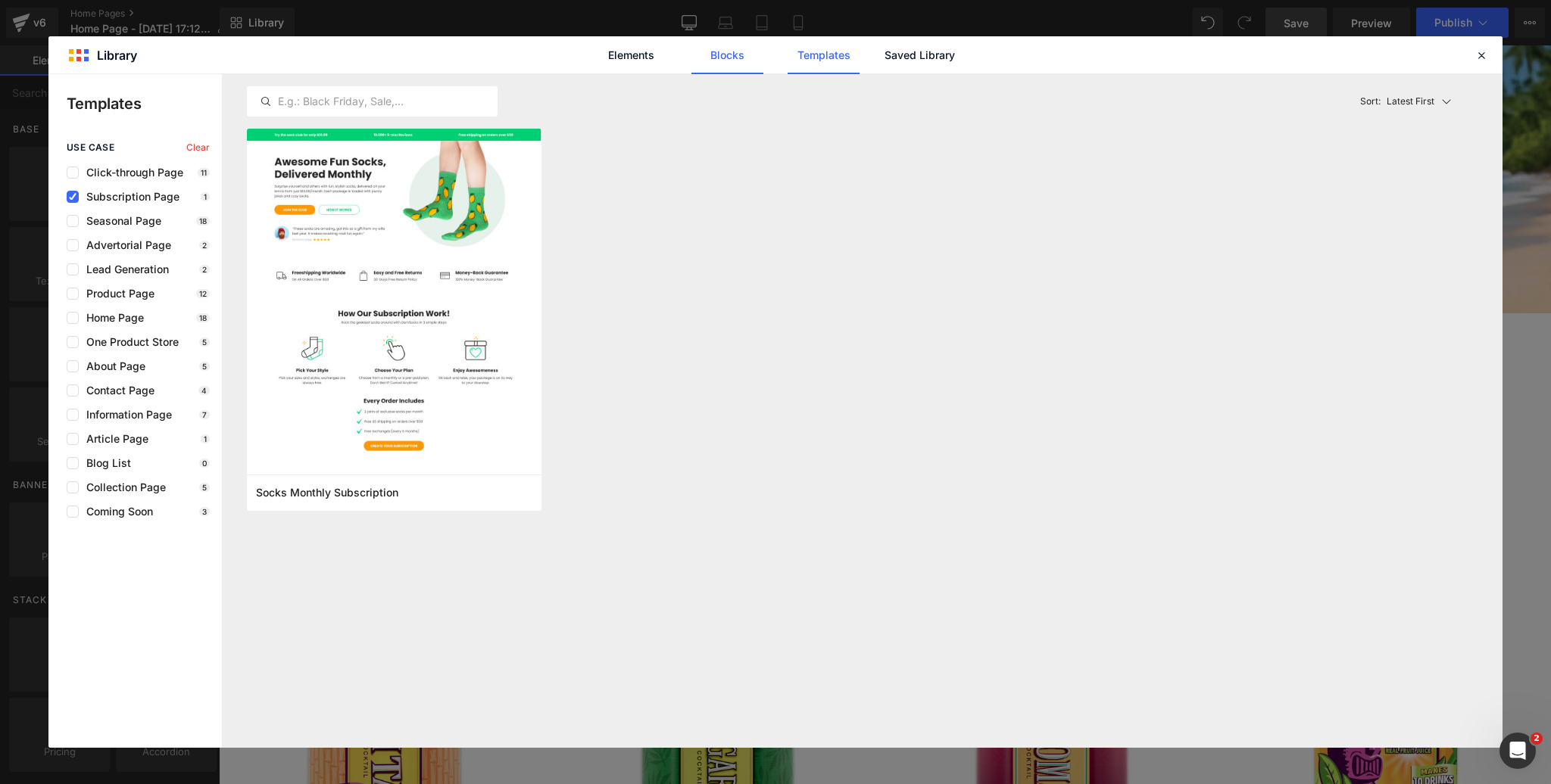
click at [884, 57] on link "Blocks" at bounding box center [919, 55] width 72 height 38
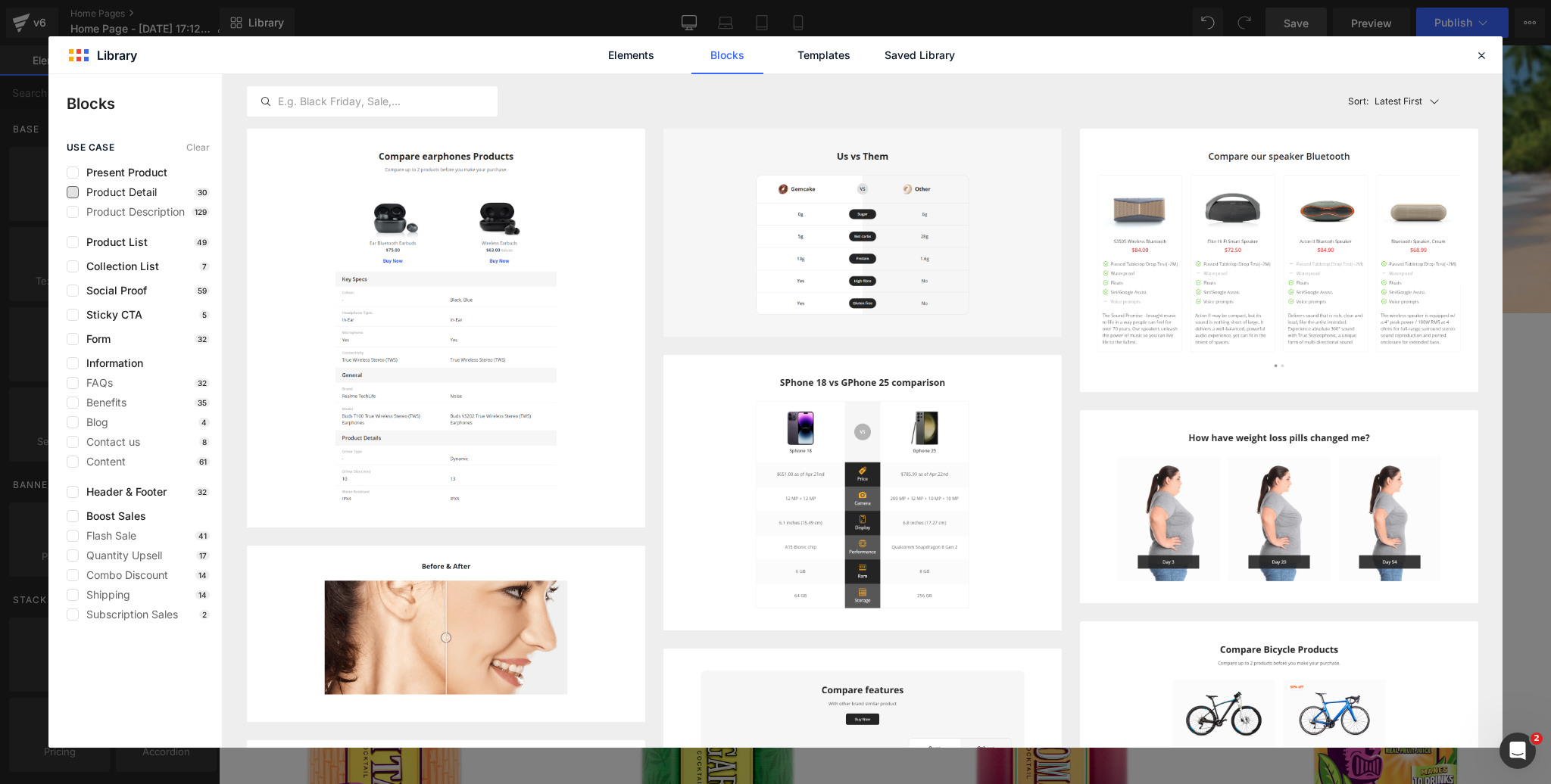
click at [132, 192] on span "Product Detail" at bounding box center [118, 192] width 78 height 12
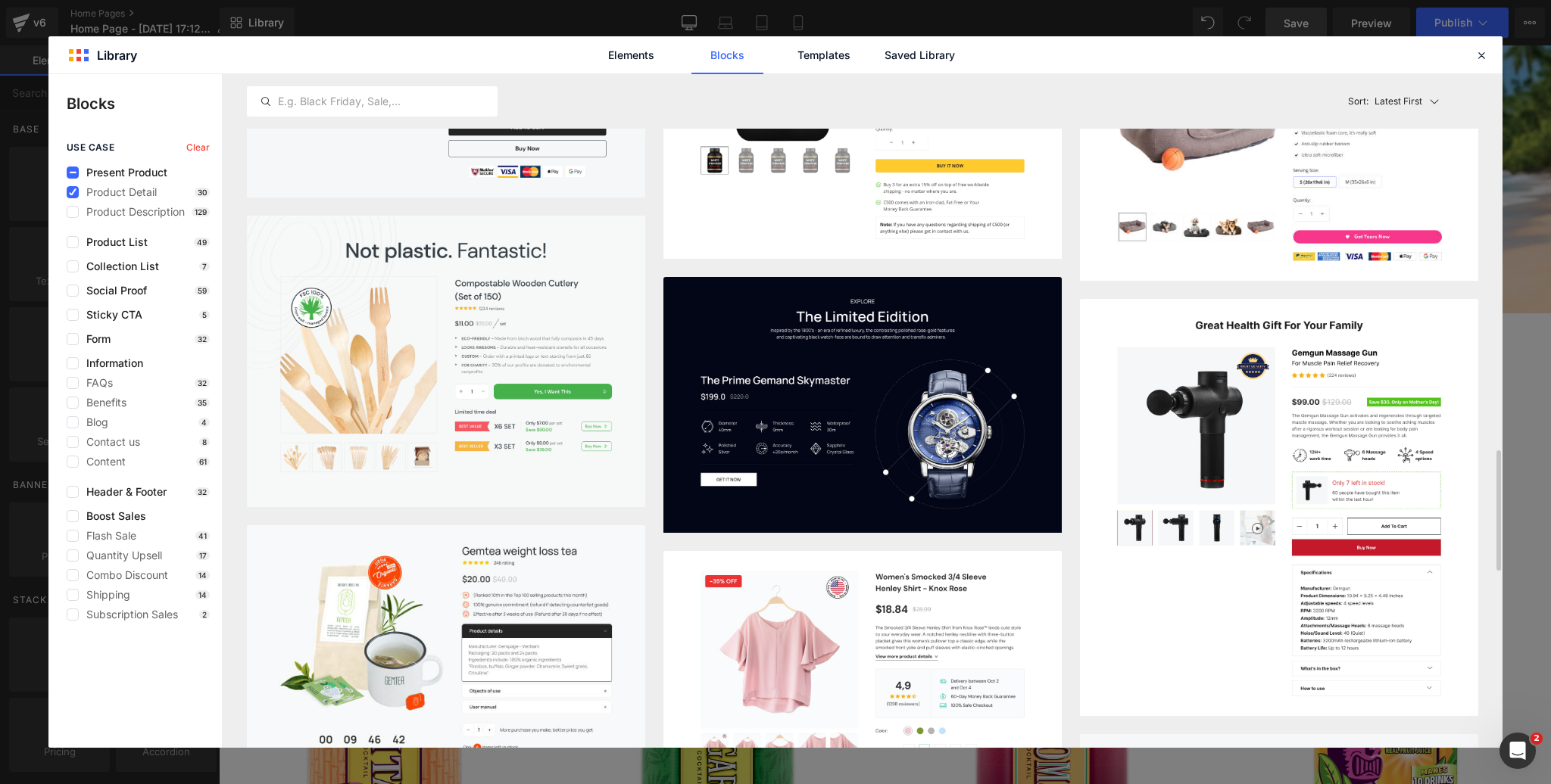
scroll to position [2407, 0]
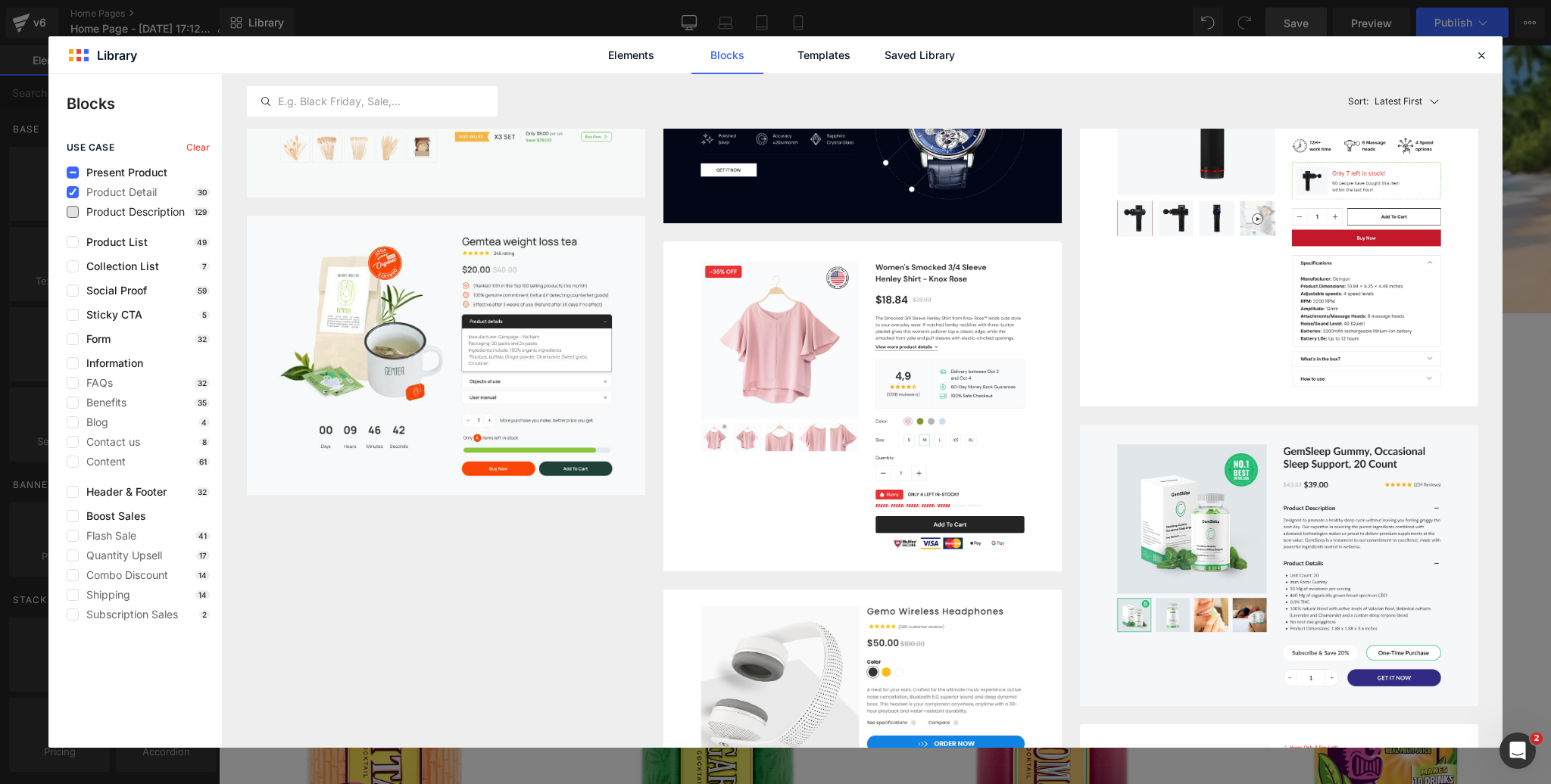
click at [101, 213] on span "Product Description" at bounding box center [132, 212] width 106 height 12
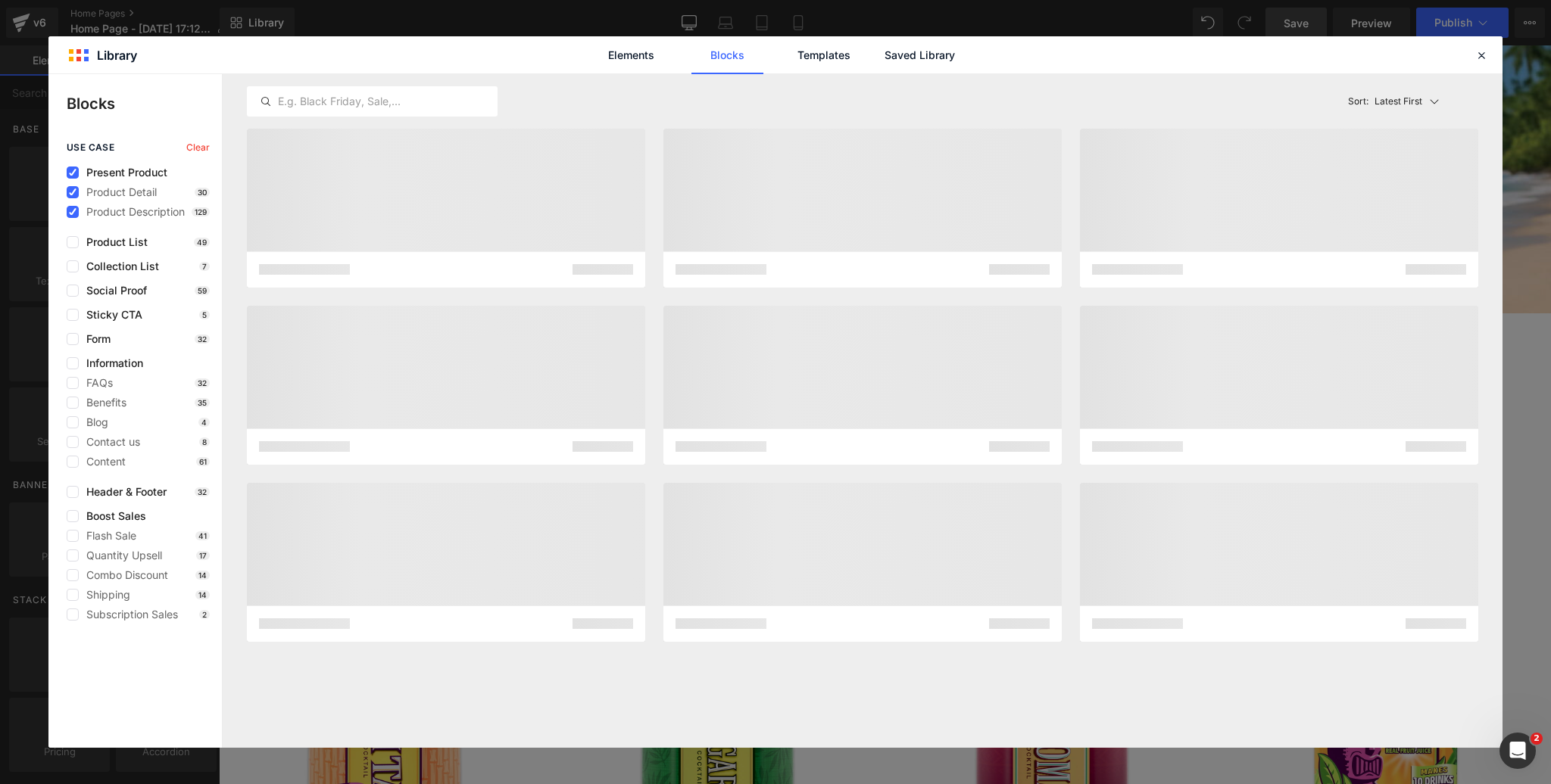
scroll to position [0, 0]
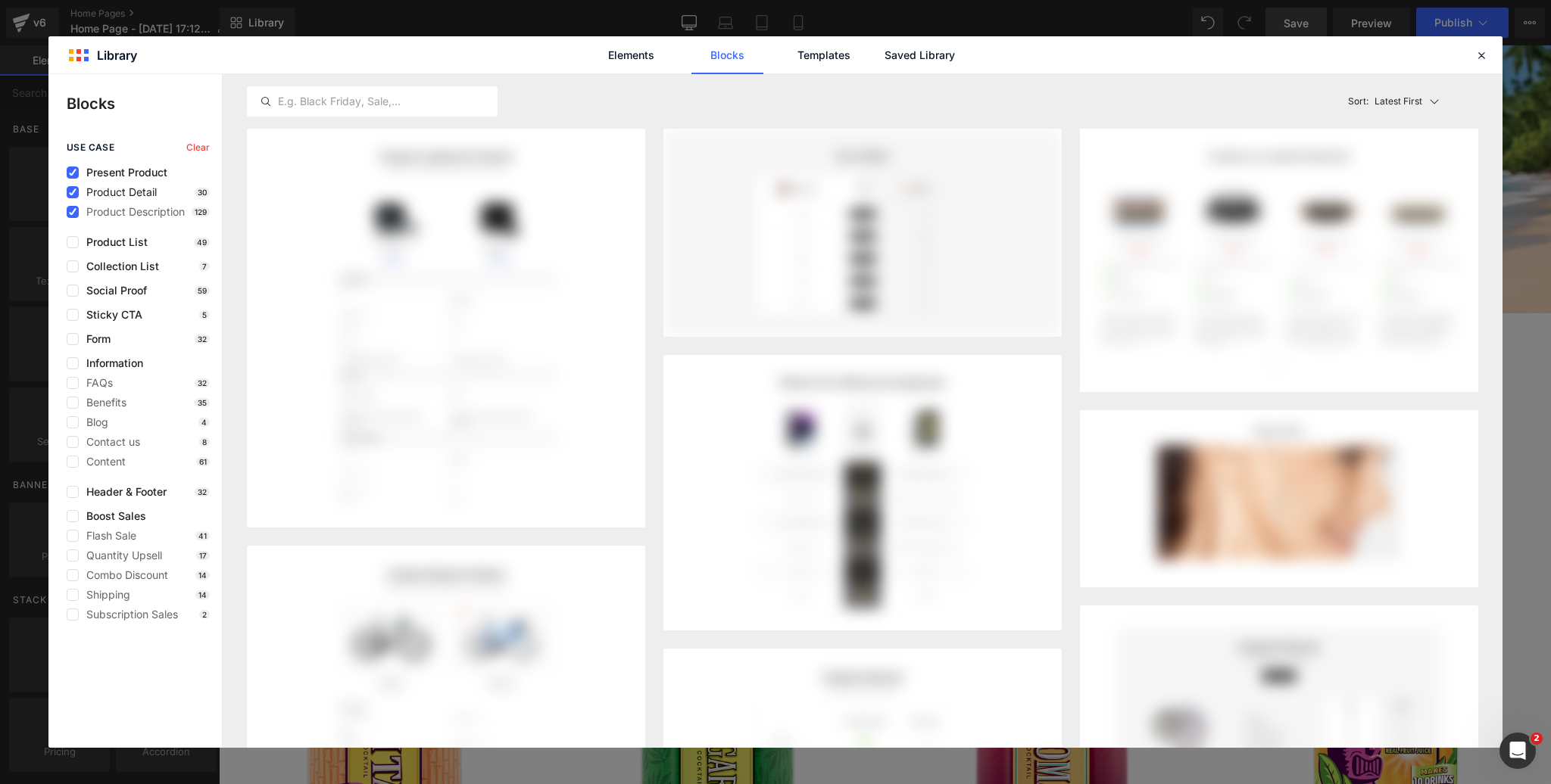
click at [99, 192] on span "Product Detail" at bounding box center [118, 192] width 78 height 12
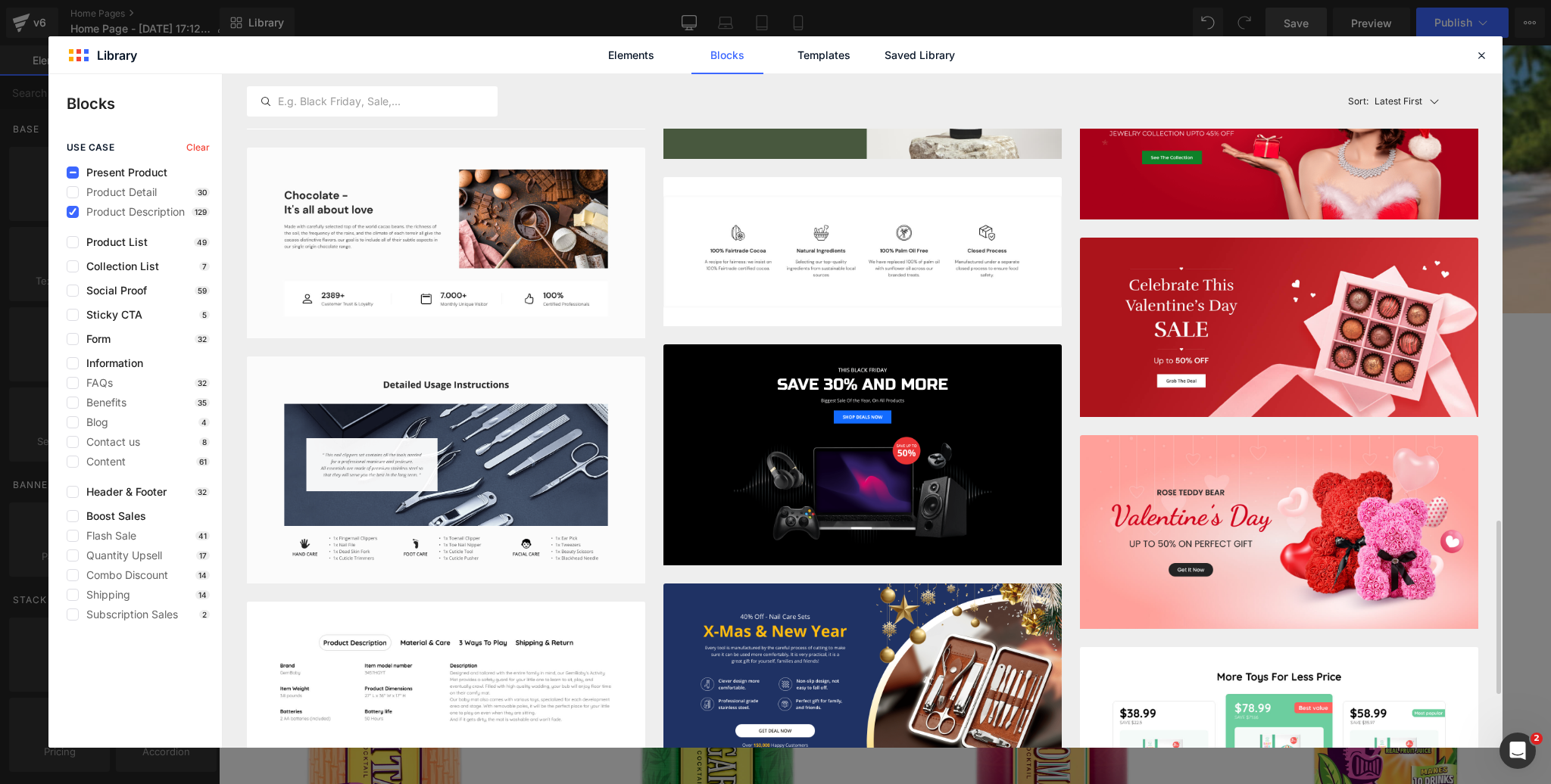
scroll to position [1739, 0]
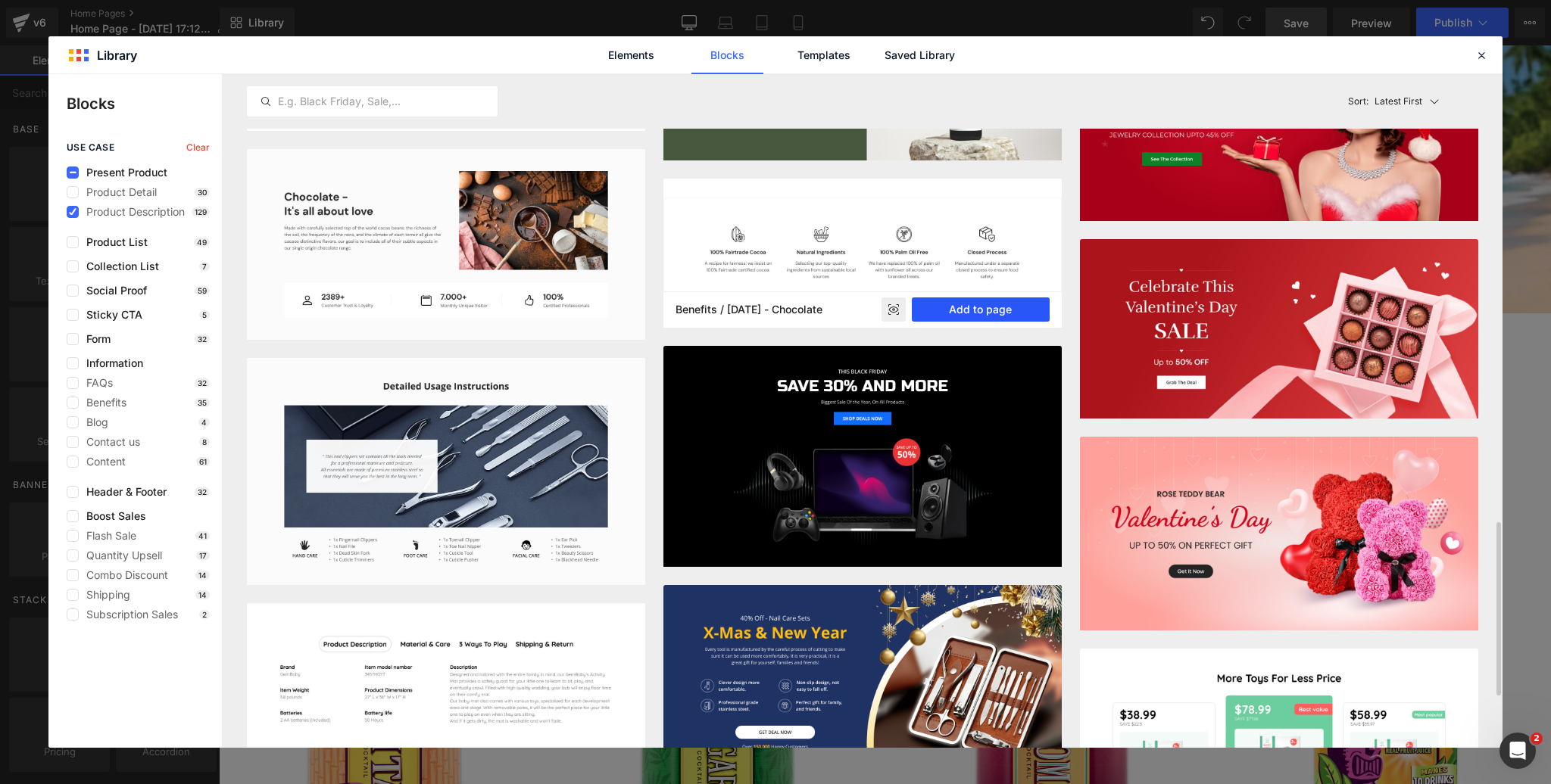
click at [996, 309] on button "Add to page" at bounding box center [981, 309] width 138 height 24
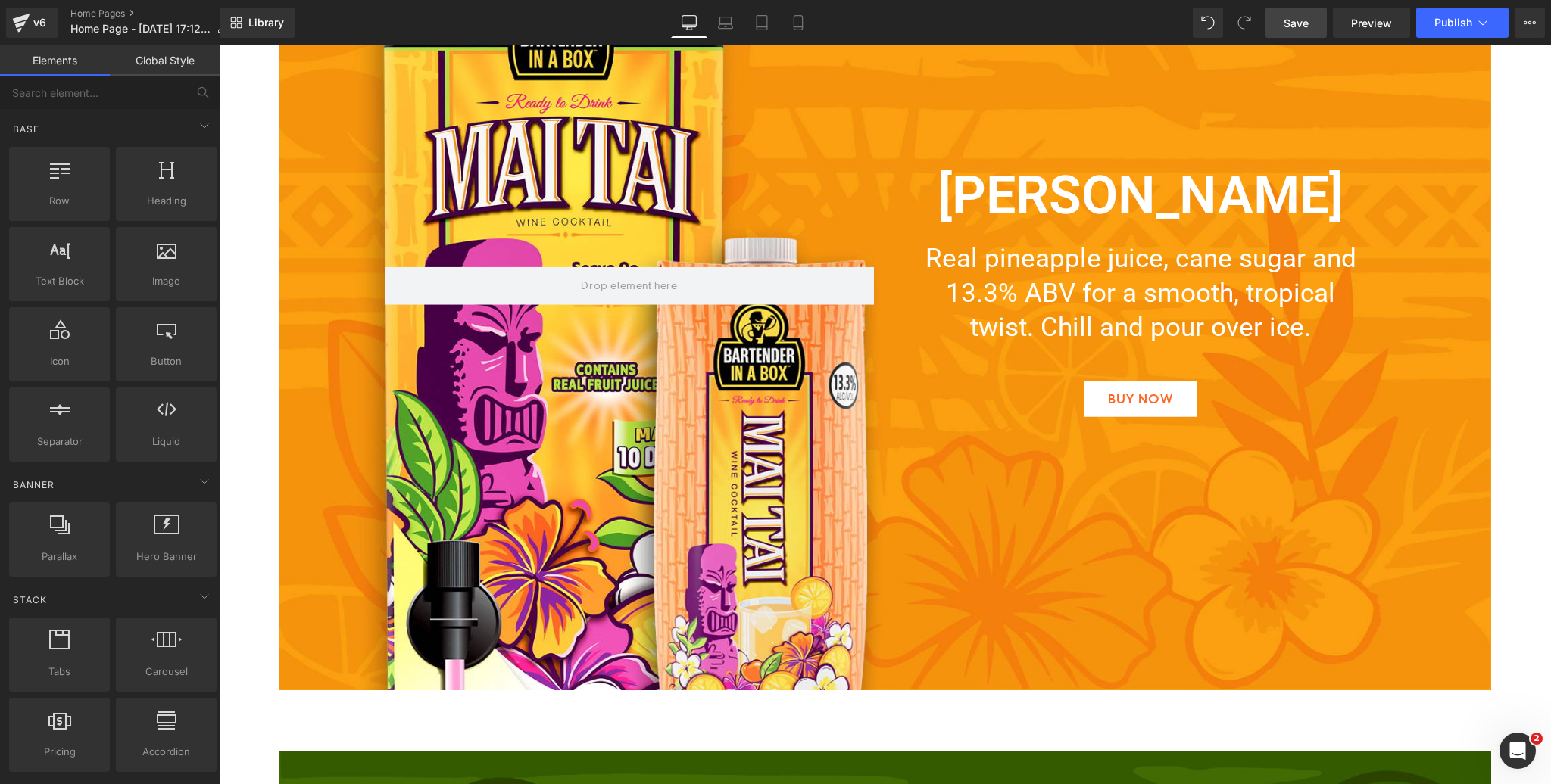
scroll to position [3941, 0]
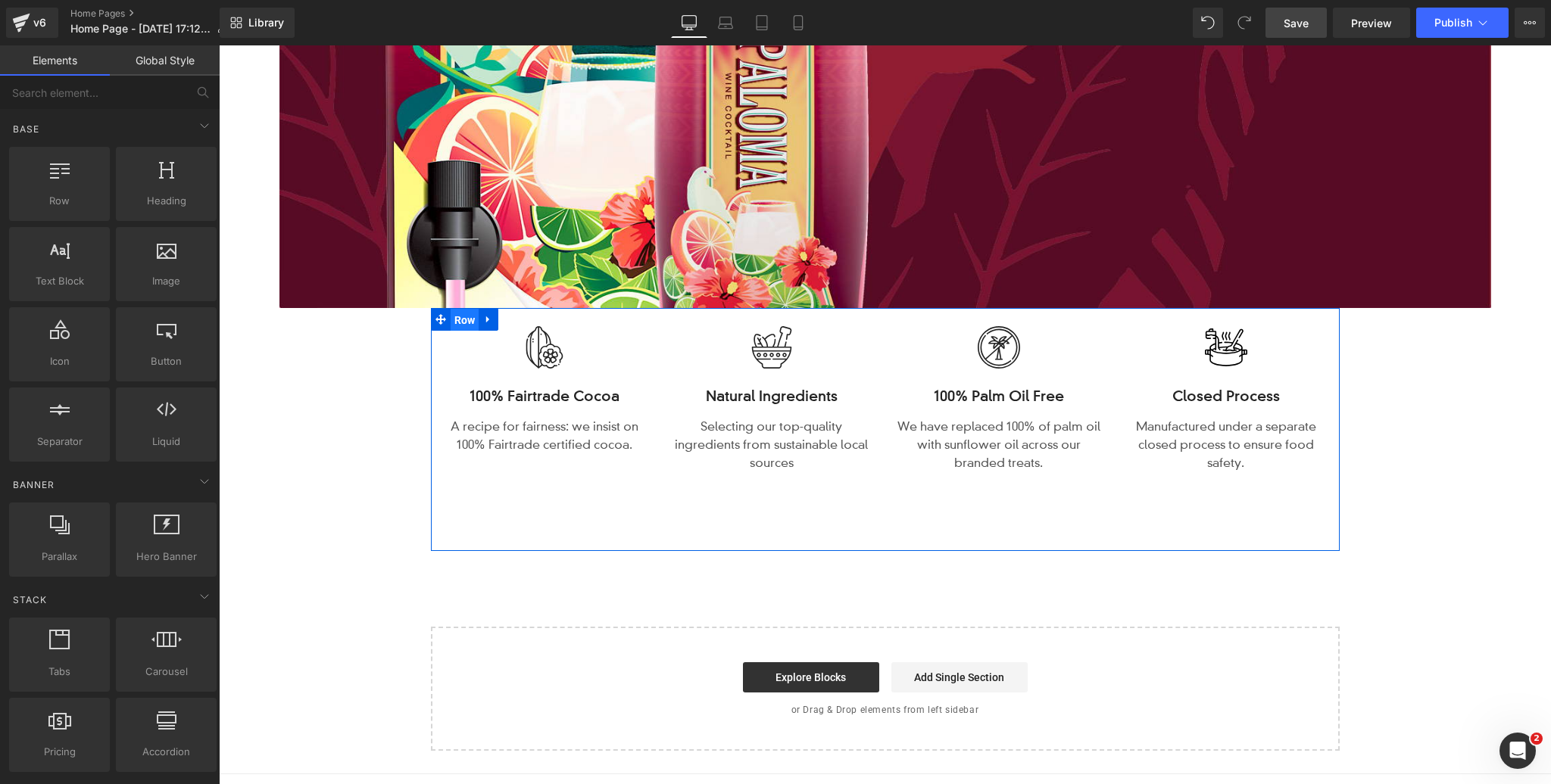
click at [470, 315] on span "Row" at bounding box center [465, 319] width 29 height 22
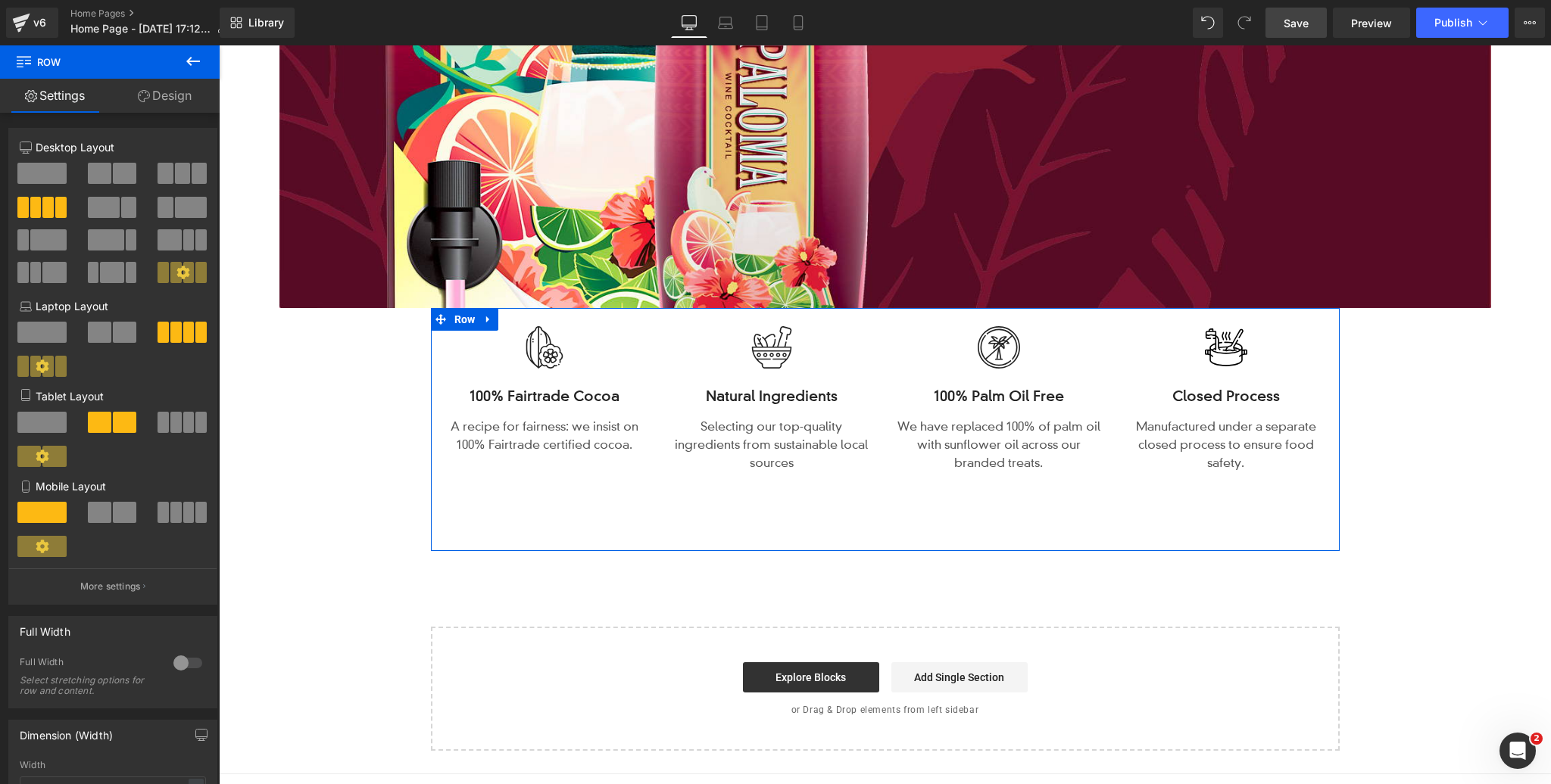
click at [161, 92] on link "Design" at bounding box center [165, 96] width 110 height 34
click at [0, 0] on div "Spacing" at bounding box center [0, 0] width 0 height 0
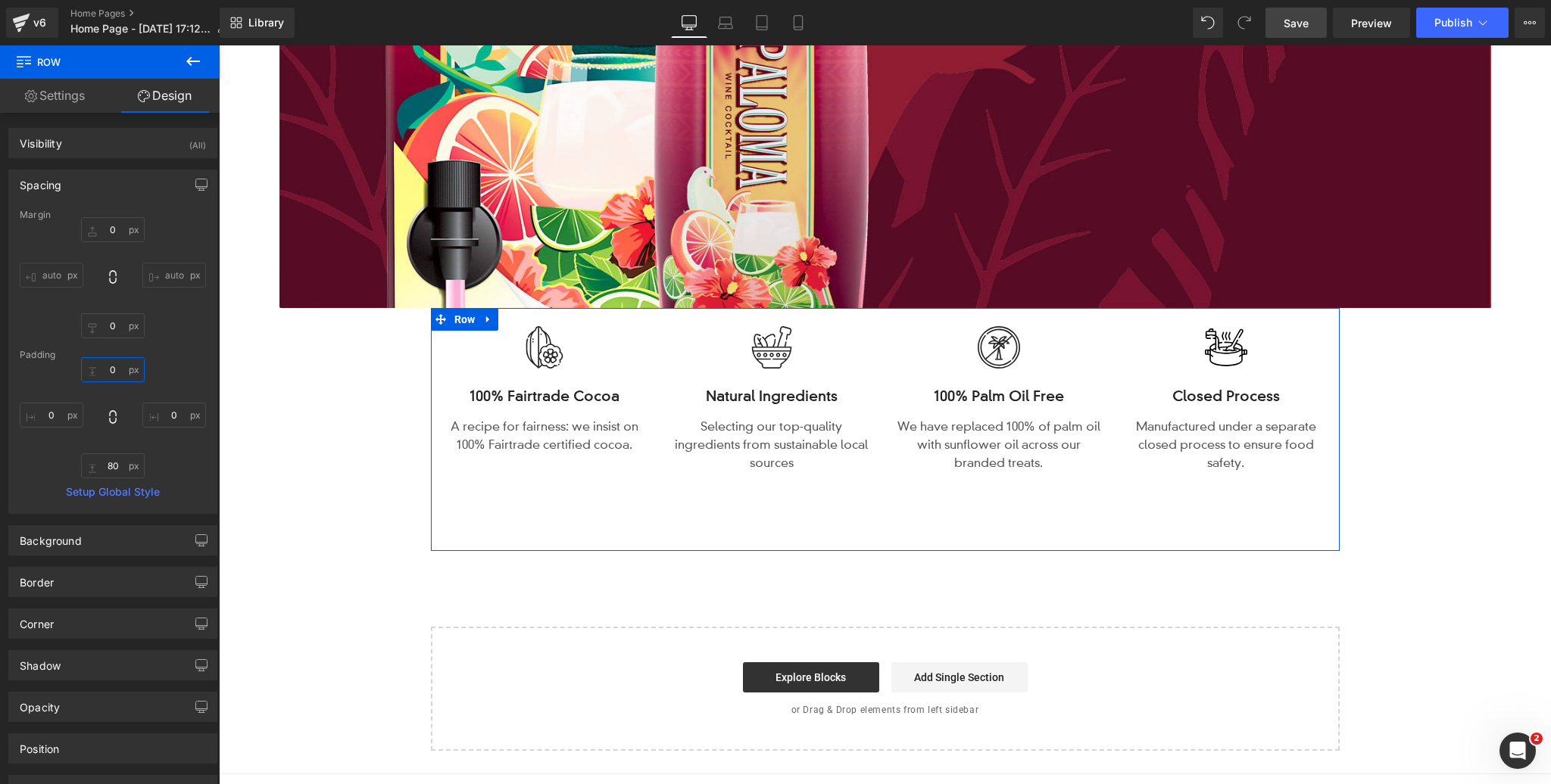
click at [113, 371] on input "0" at bounding box center [113, 370] width 64 height 25
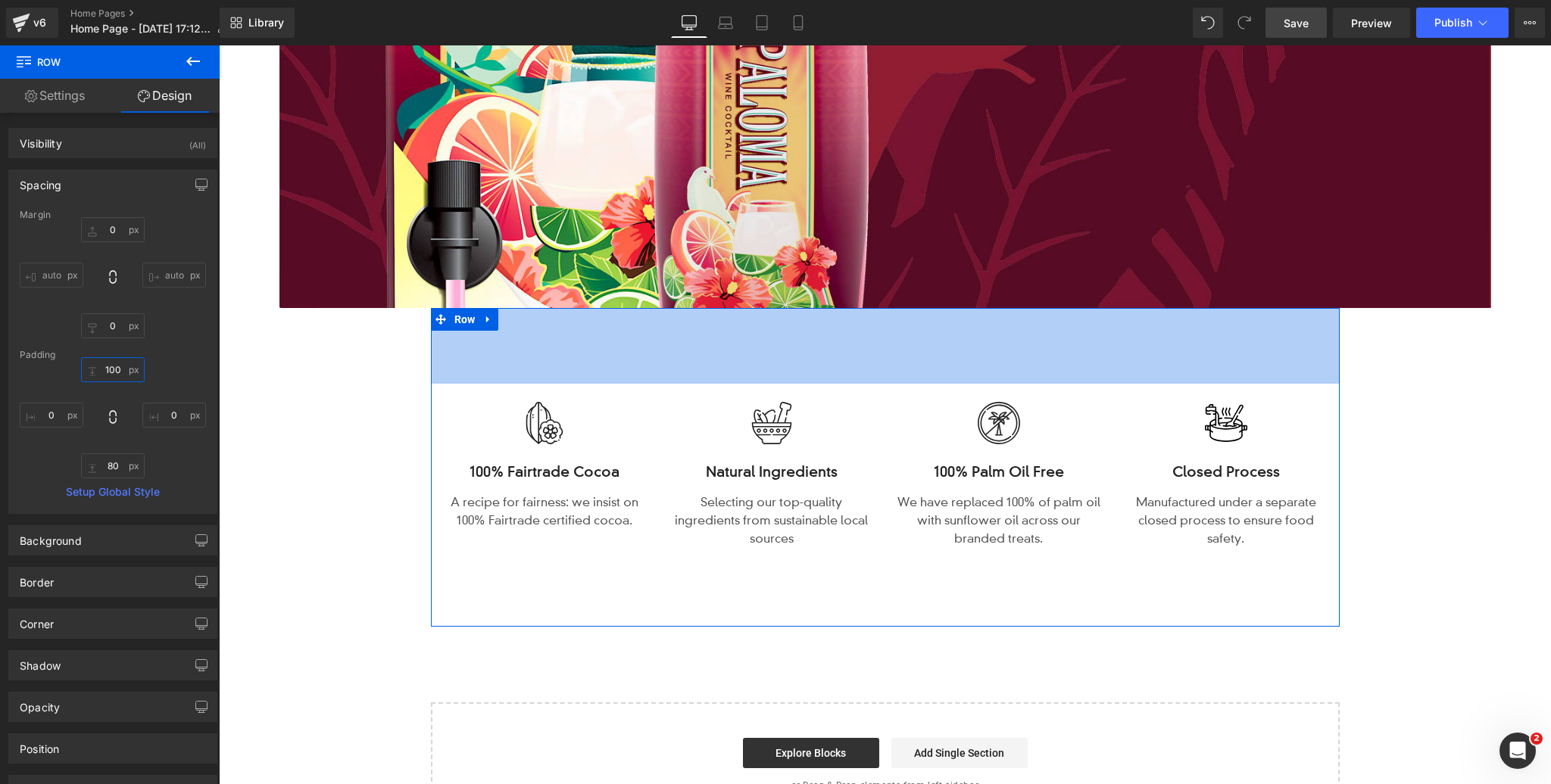
click at [114, 367] on input "100" at bounding box center [113, 370] width 64 height 25
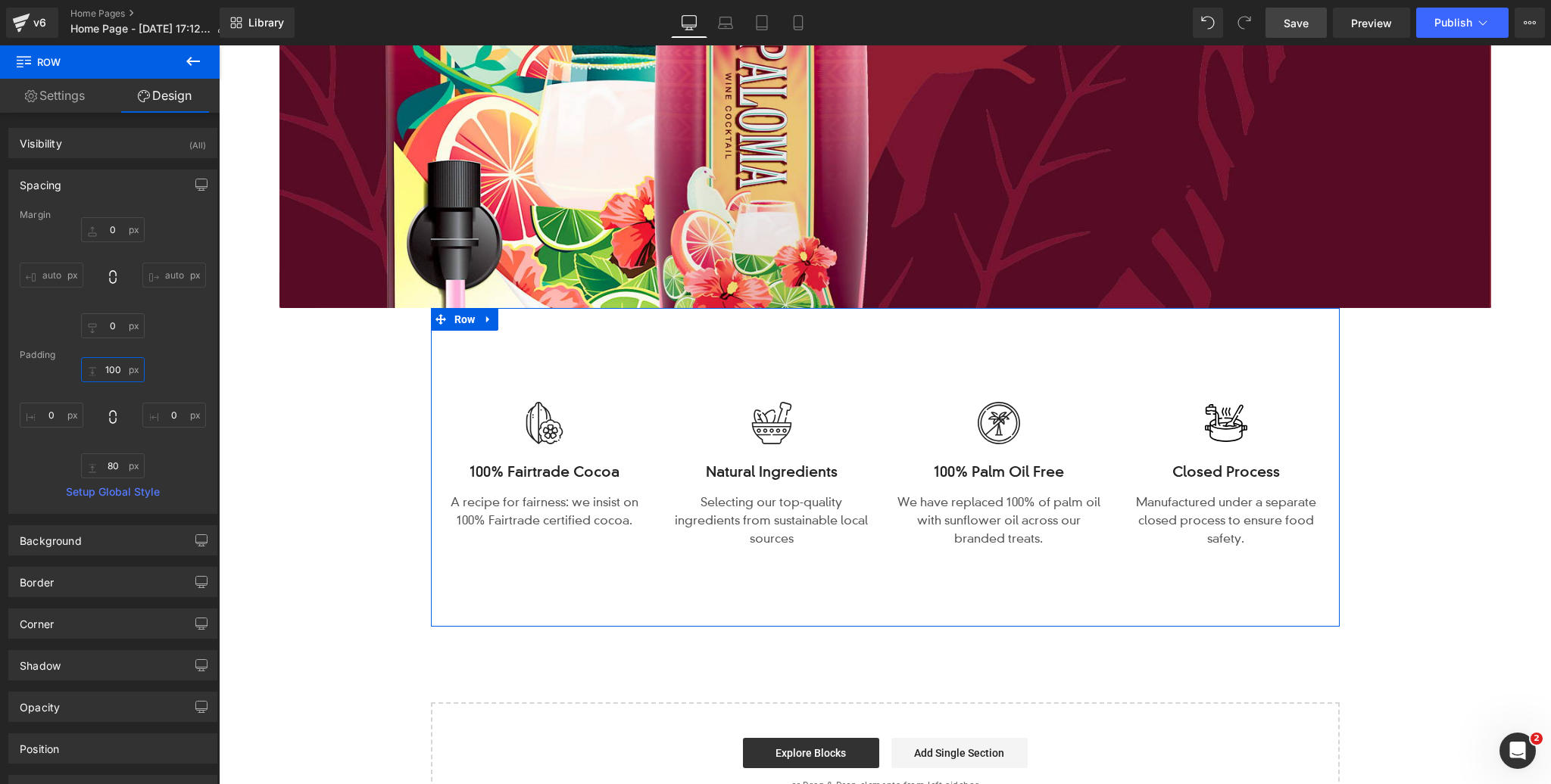
click at [114, 367] on input "100" at bounding box center [113, 370] width 64 height 25
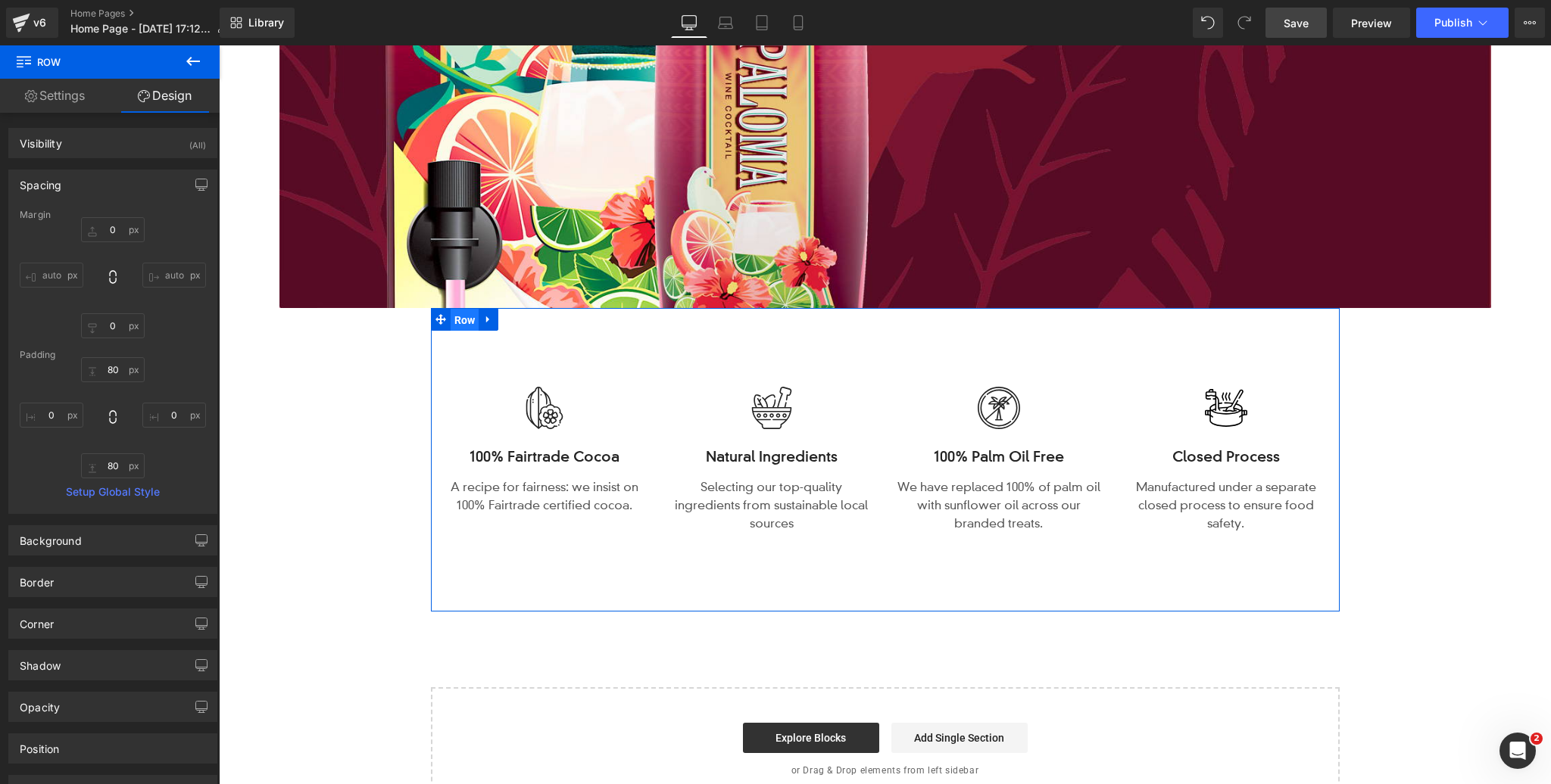
click at [466, 319] on span "Row" at bounding box center [465, 319] width 29 height 22
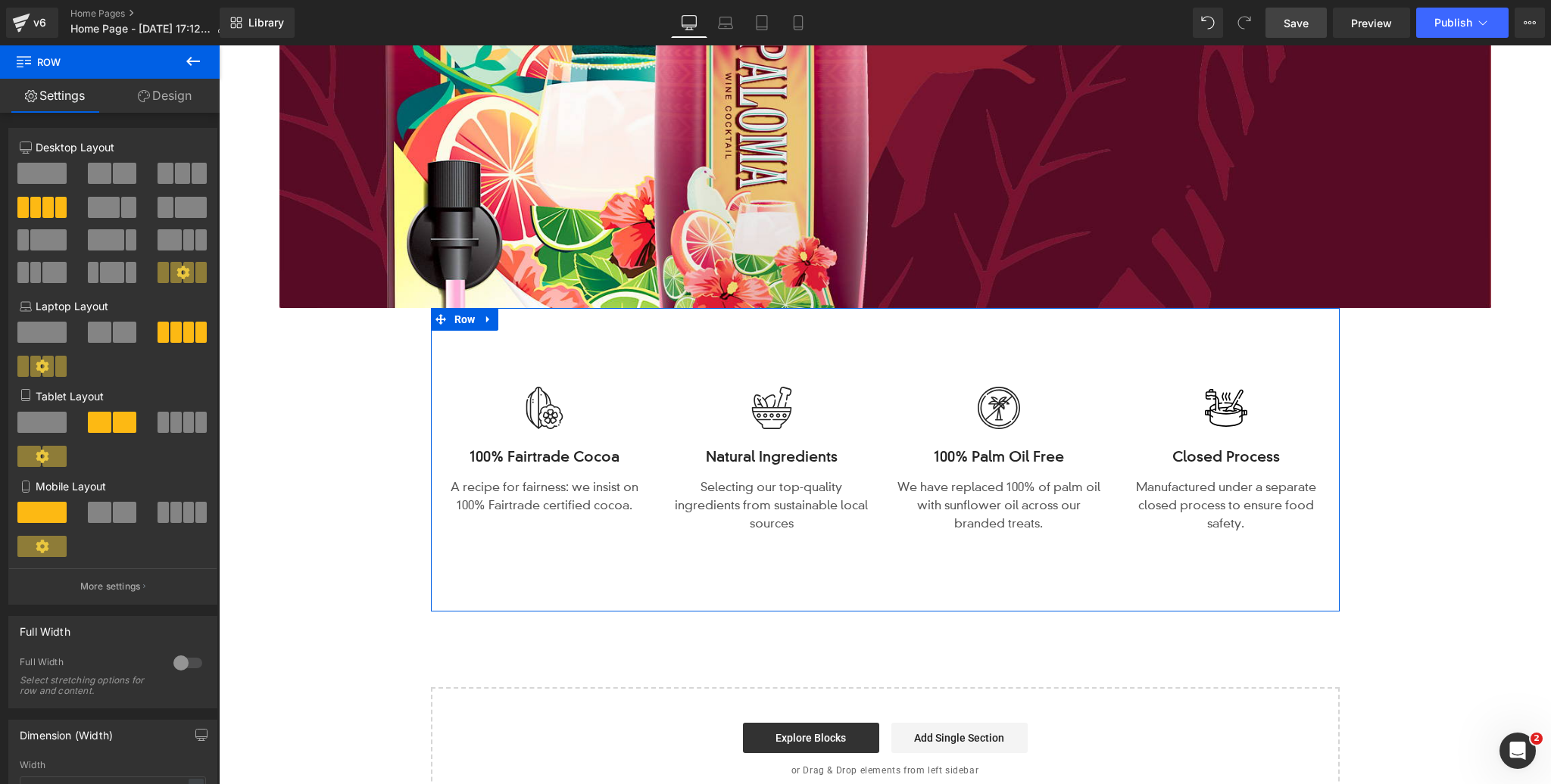
click at [185, 665] on div at bounding box center [188, 663] width 36 height 24
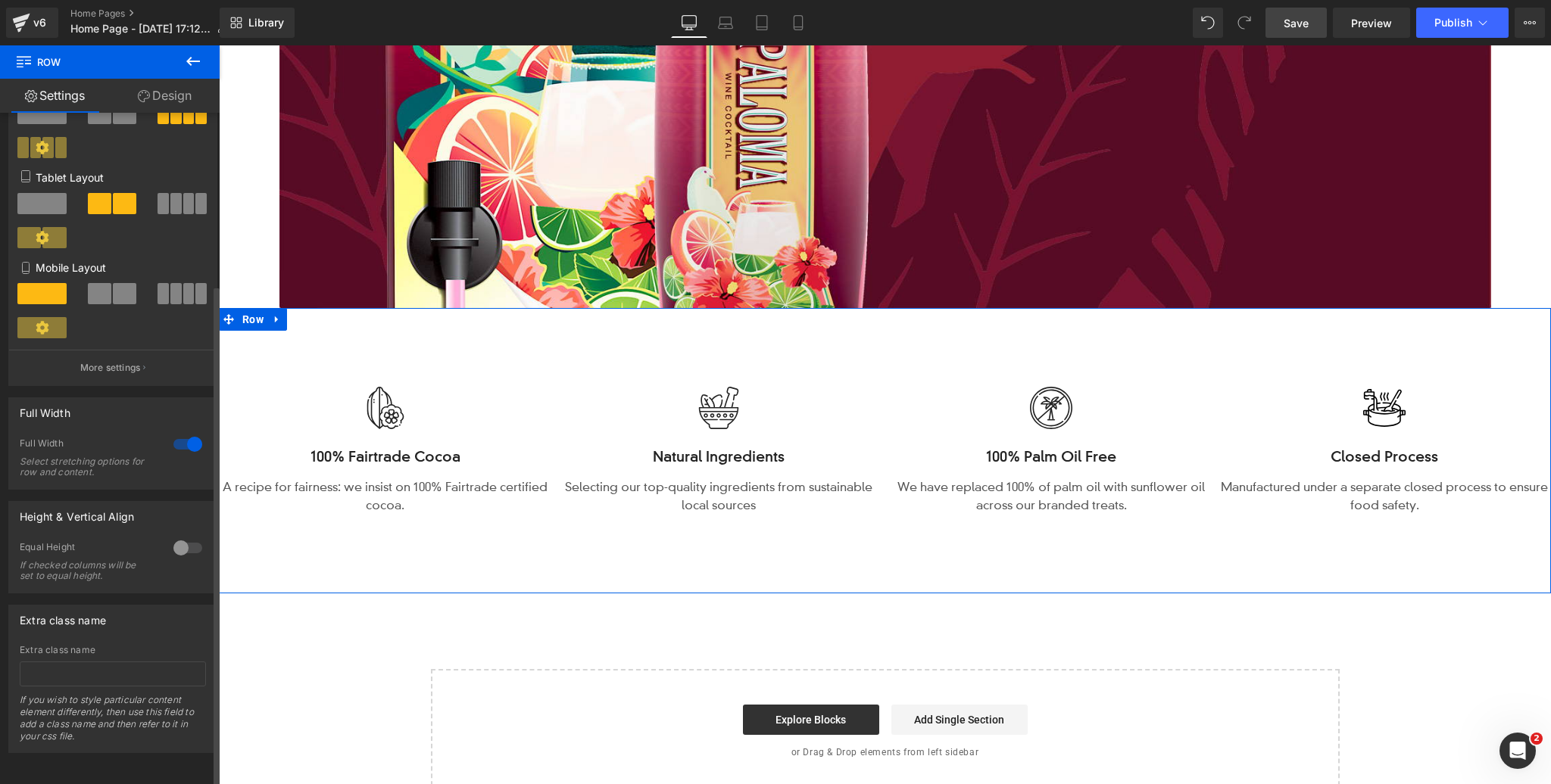
scroll to position [230, 0]
click at [262, 320] on span "Row" at bounding box center [253, 319] width 29 height 22
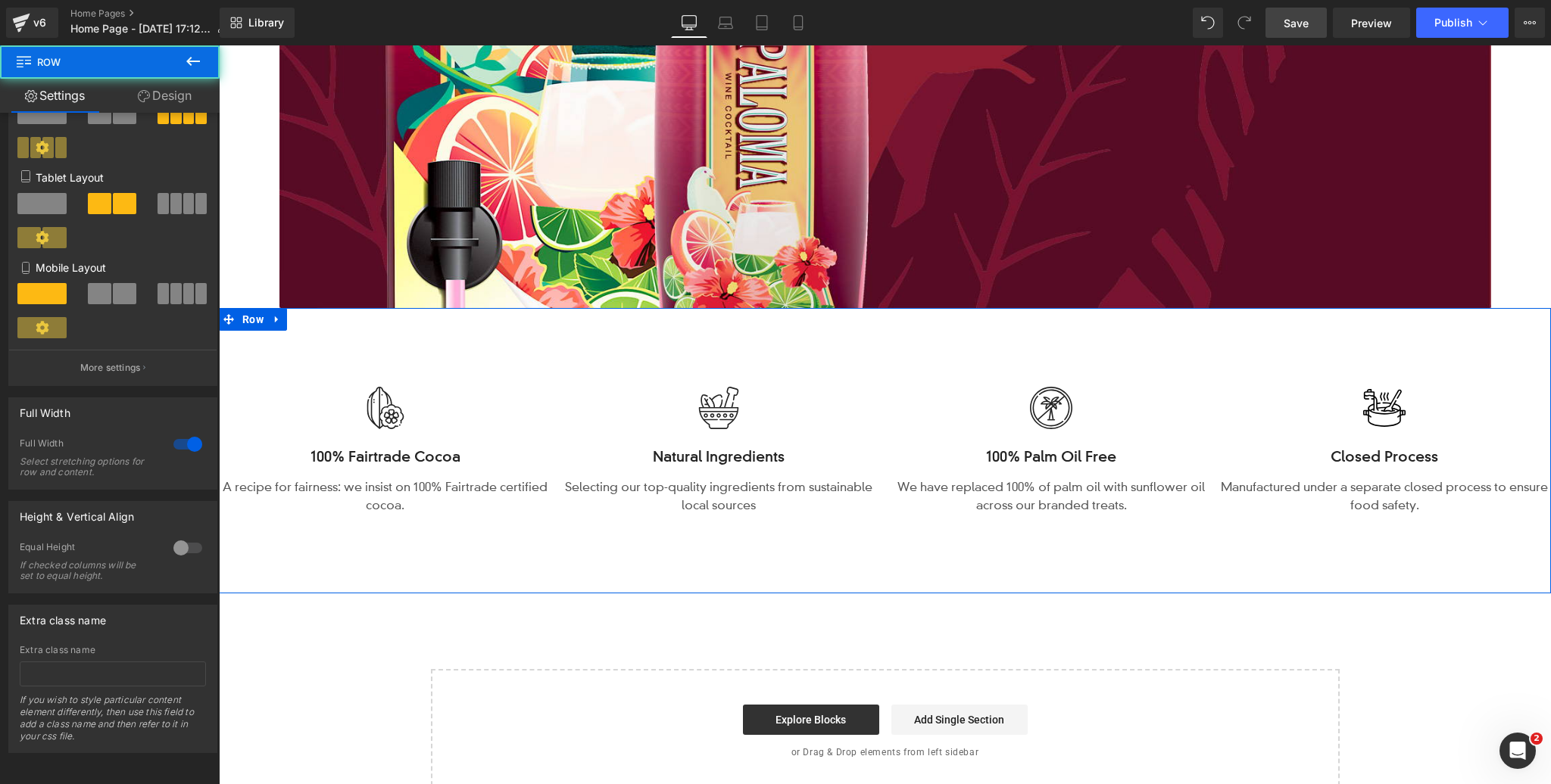
click at [168, 88] on link "Design" at bounding box center [165, 96] width 110 height 34
click at [0, 0] on div "Spacing" at bounding box center [0, 0] width 0 height 0
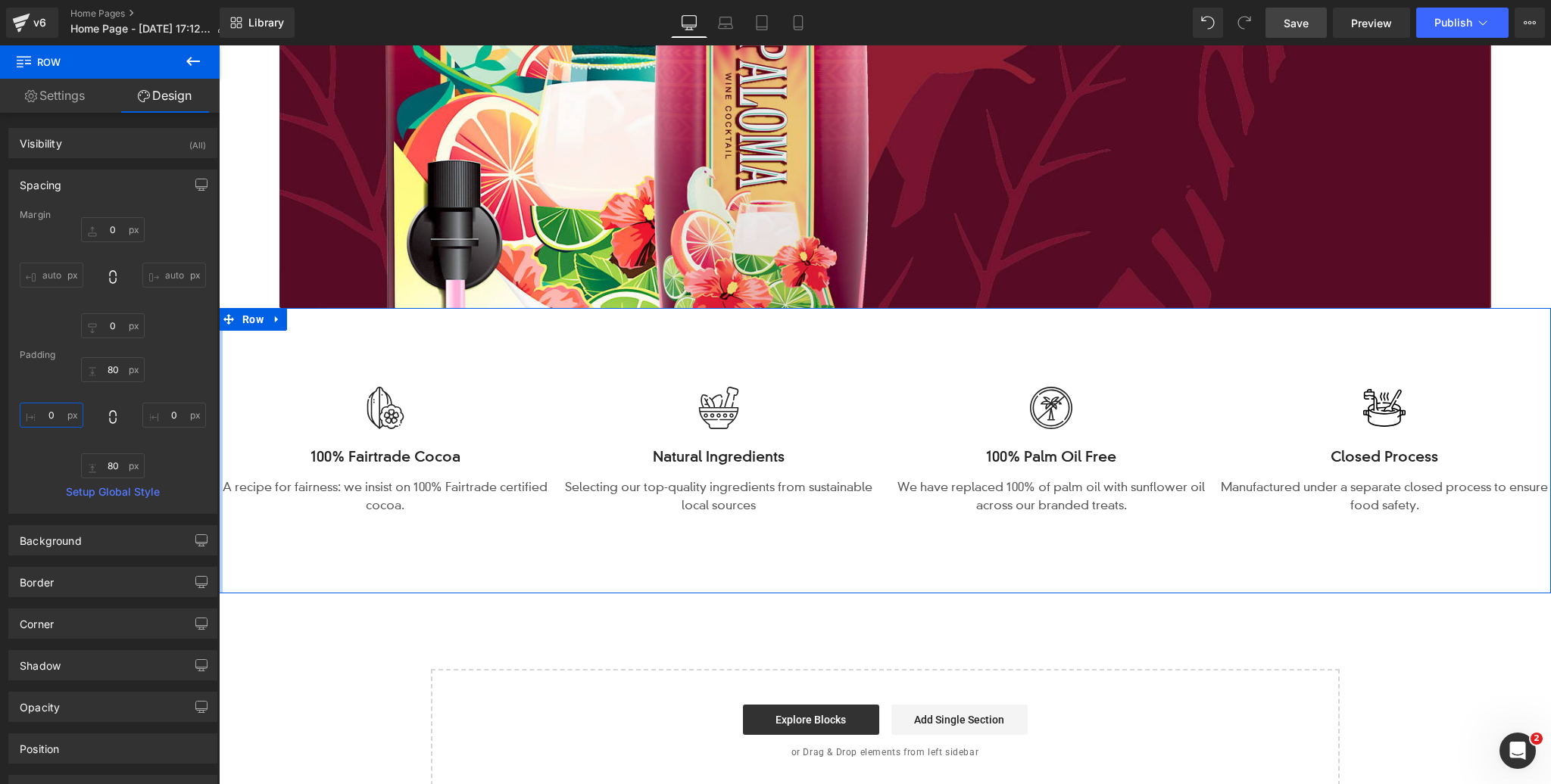
click at [54, 418] on input "0" at bounding box center [51, 415] width 64 height 25
click at [54, 418] on input "0" at bounding box center [51, 415] width 64 height 25
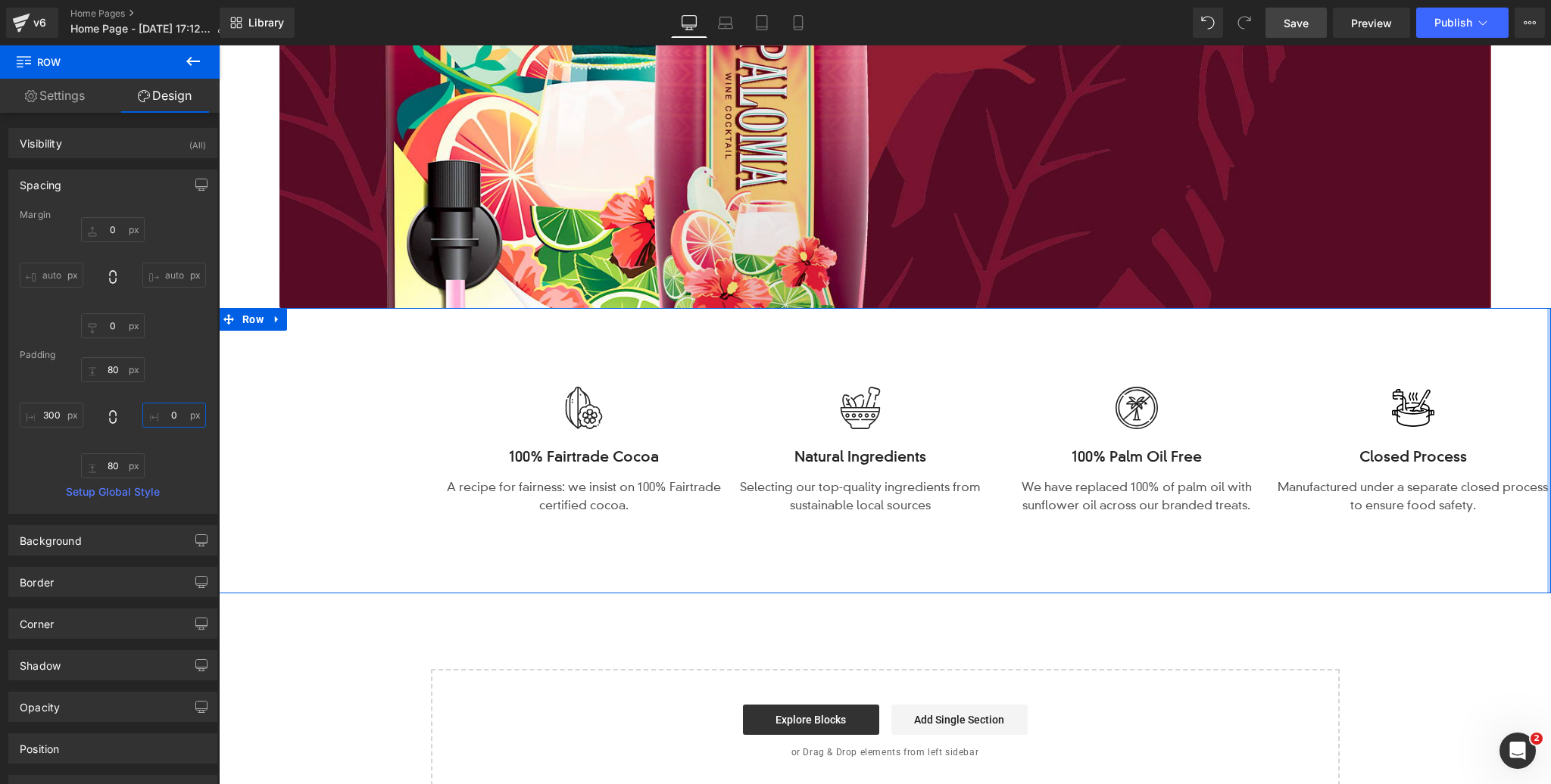
click at [171, 413] on input "0" at bounding box center [175, 415] width 64 height 25
click at [172, 413] on input "0" at bounding box center [175, 415] width 64 height 25
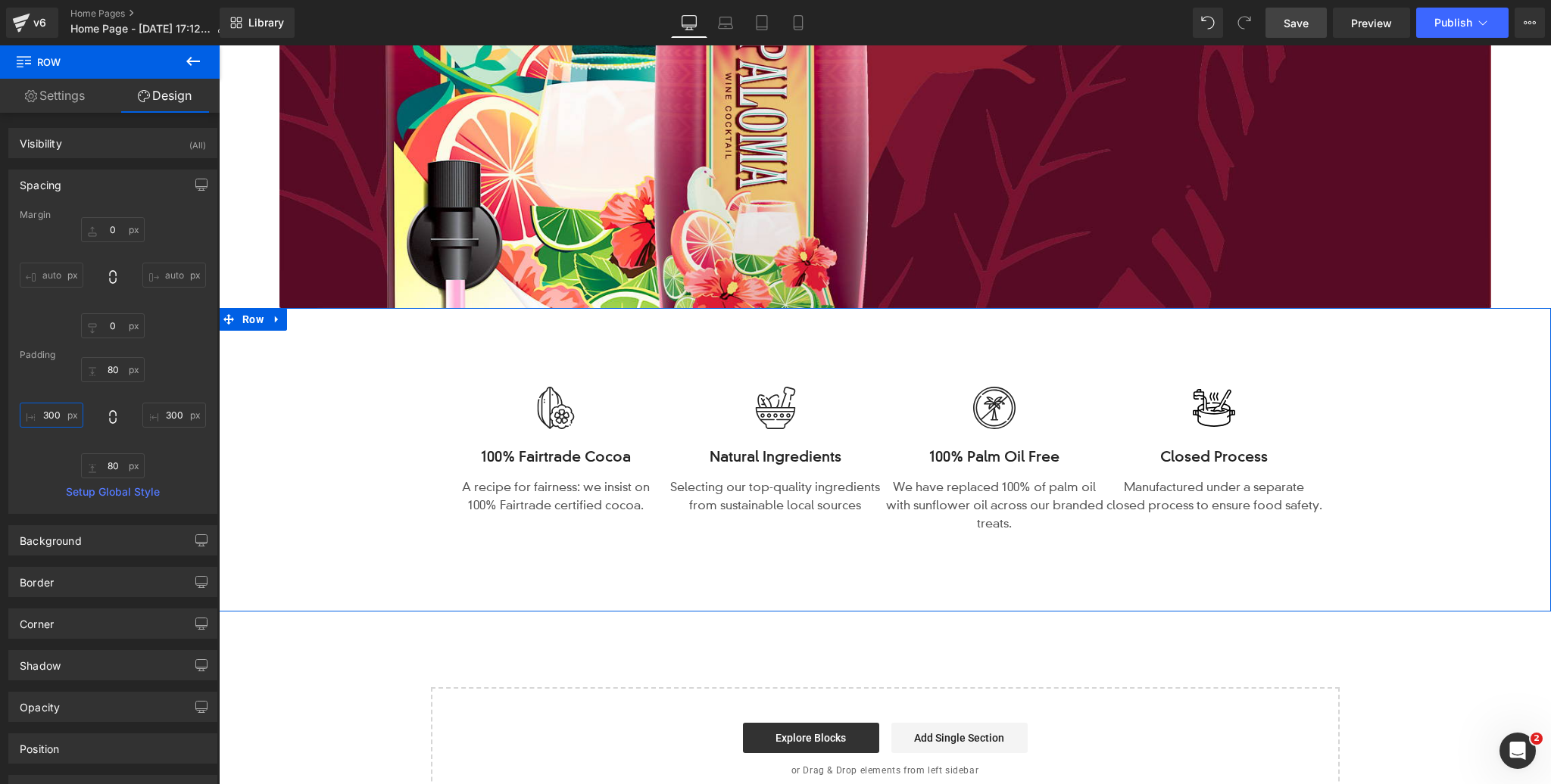
click at [49, 408] on input "300" at bounding box center [51, 415] width 64 height 25
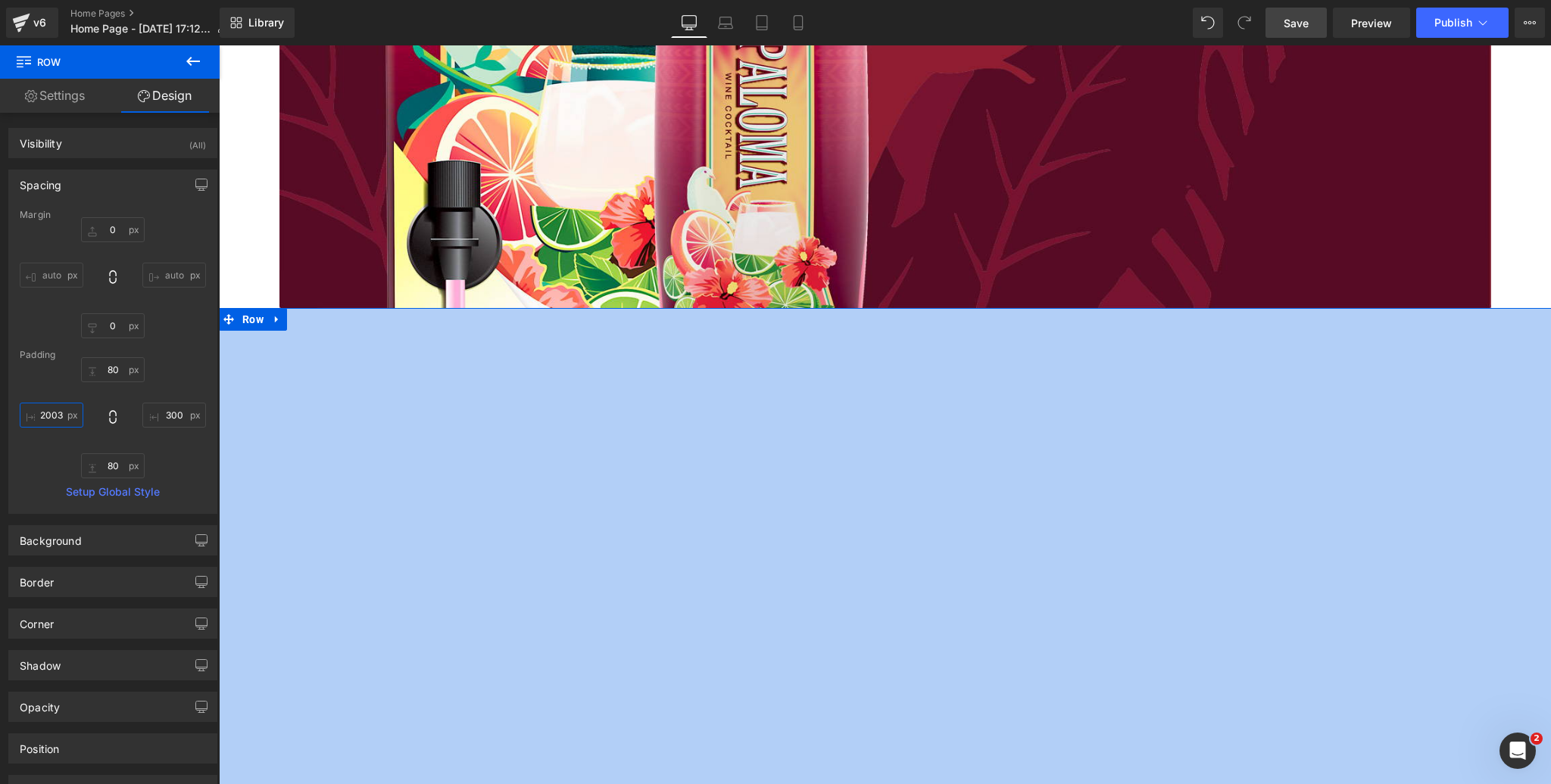
click at [61, 413] on input "200300" at bounding box center [51, 415] width 64 height 25
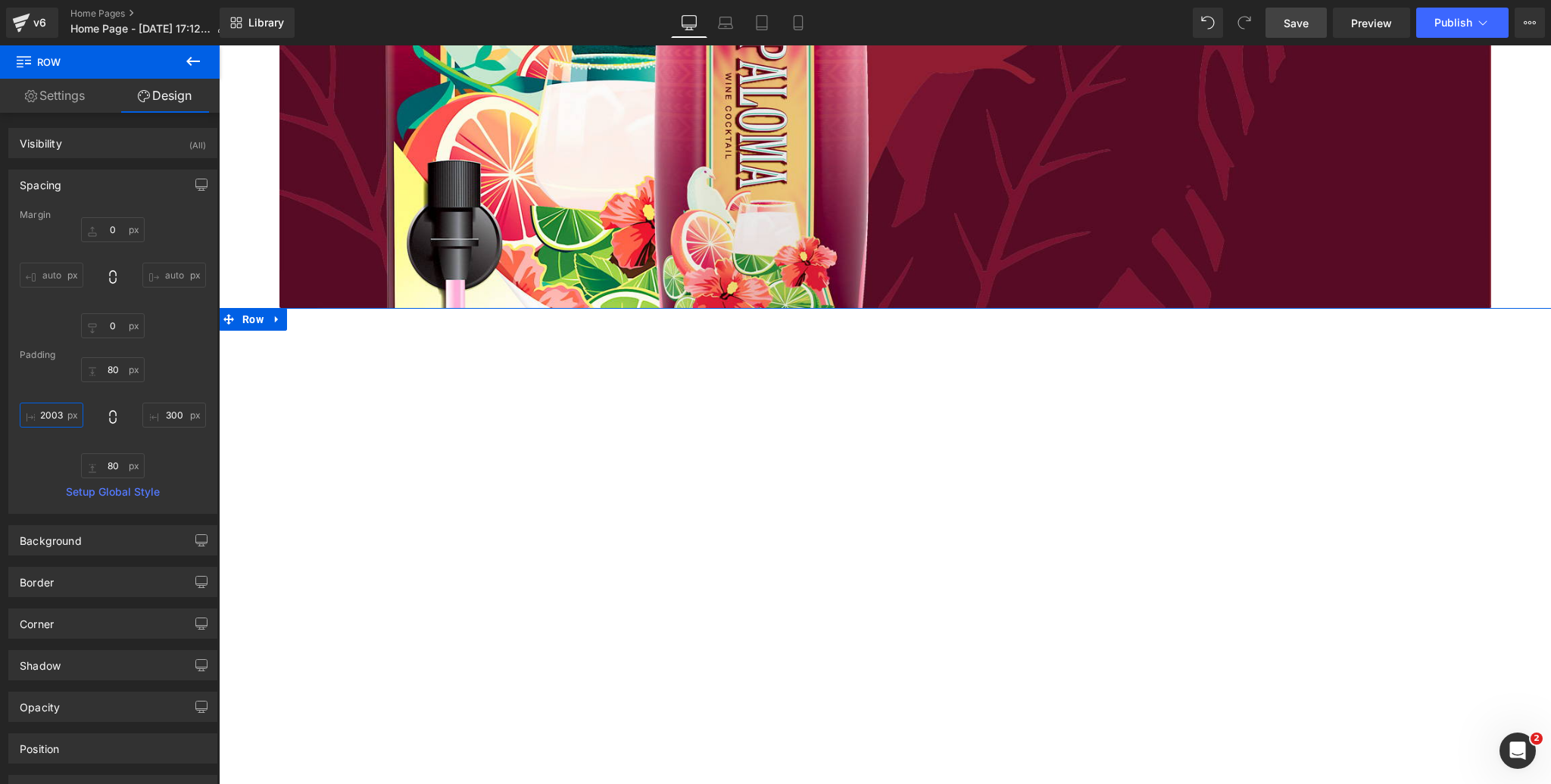
scroll to position [0, 11]
click at [61, 413] on input "200300" at bounding box center [51, 415] width 64 height 25
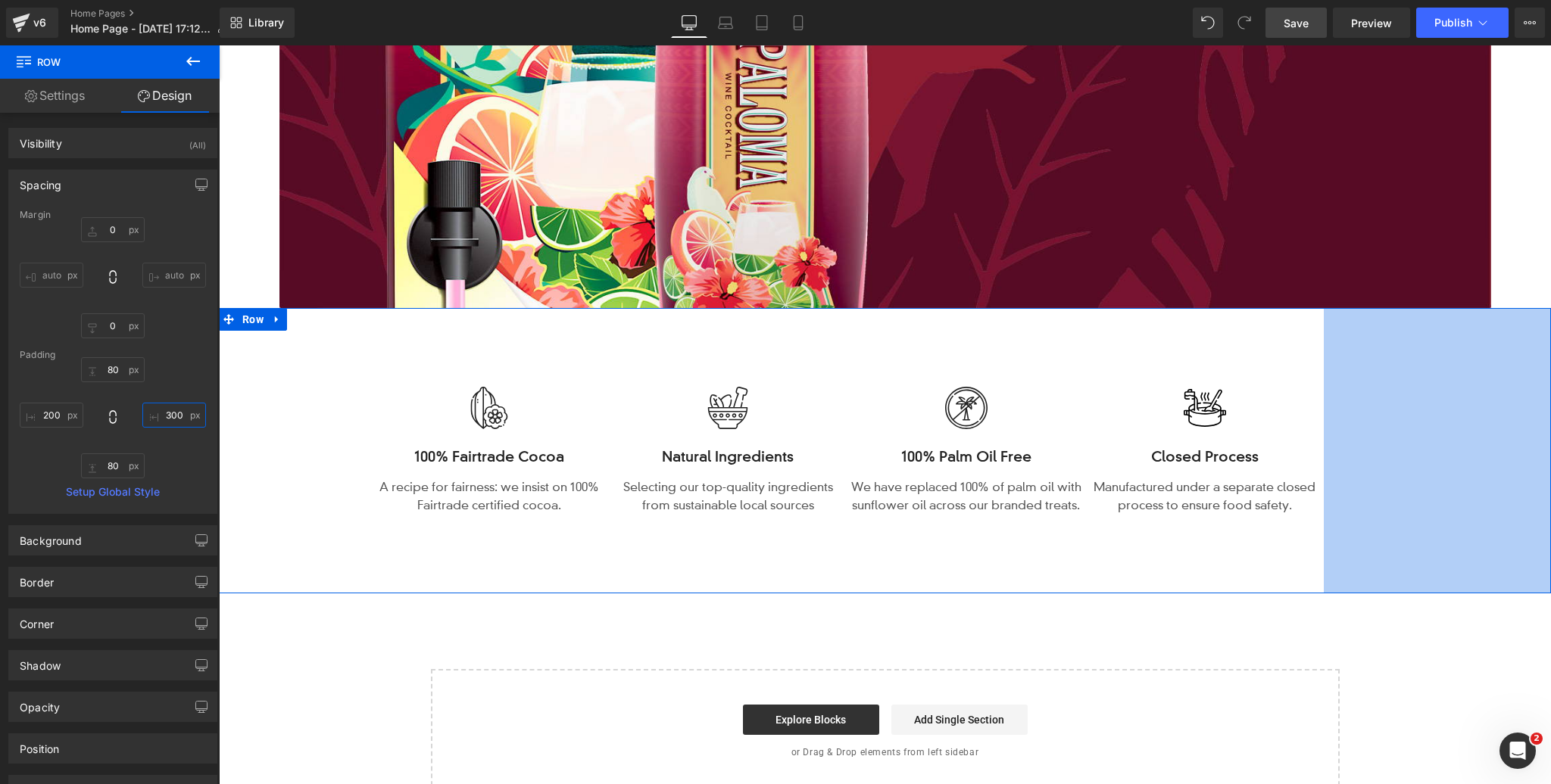
click at [174, 413] on input "300" at bounding box center [175, 415] width 64 height 25
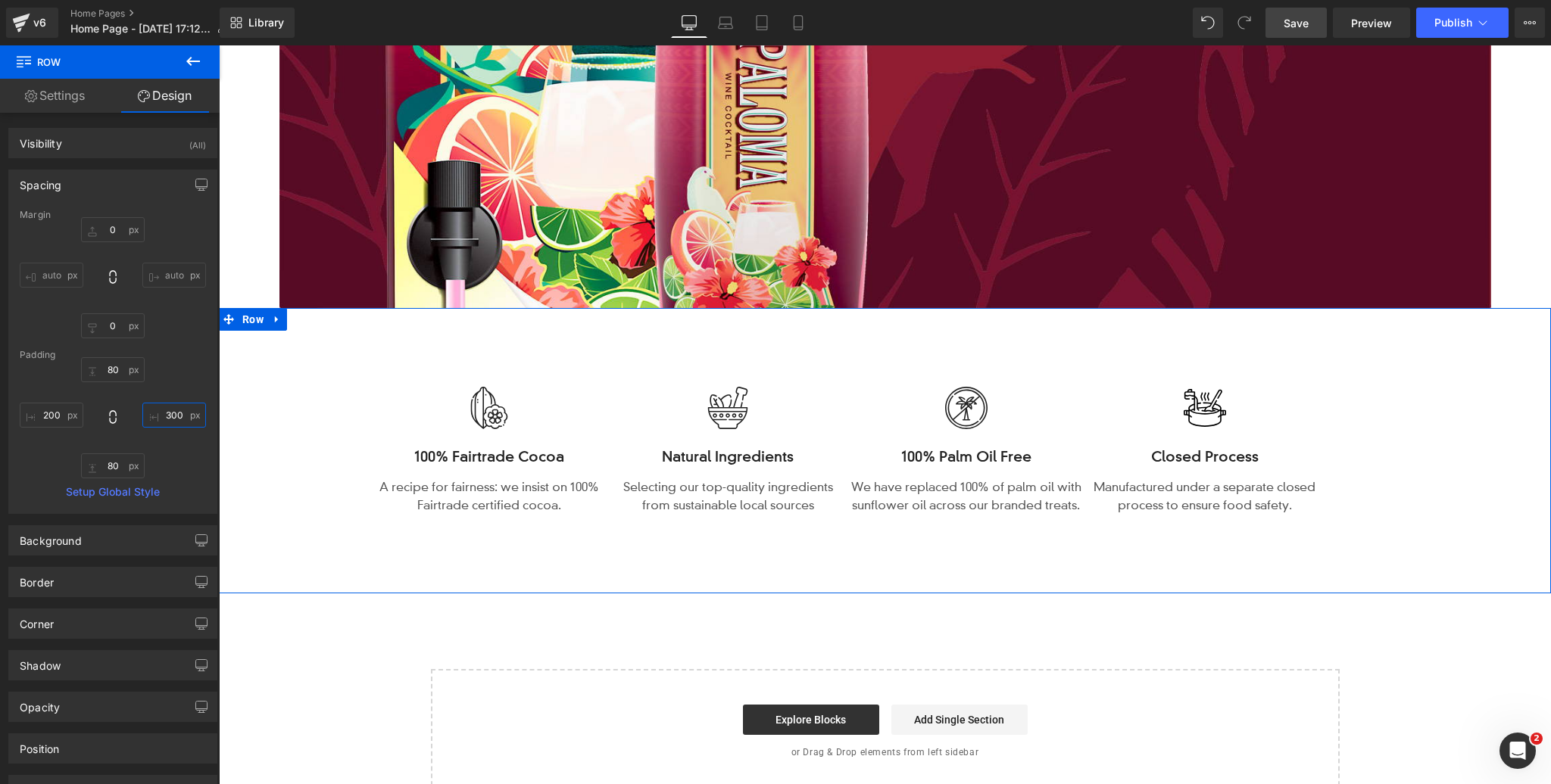
click at [174, 413] on input "300" at bounding box center [175, 415] width 64 height 25
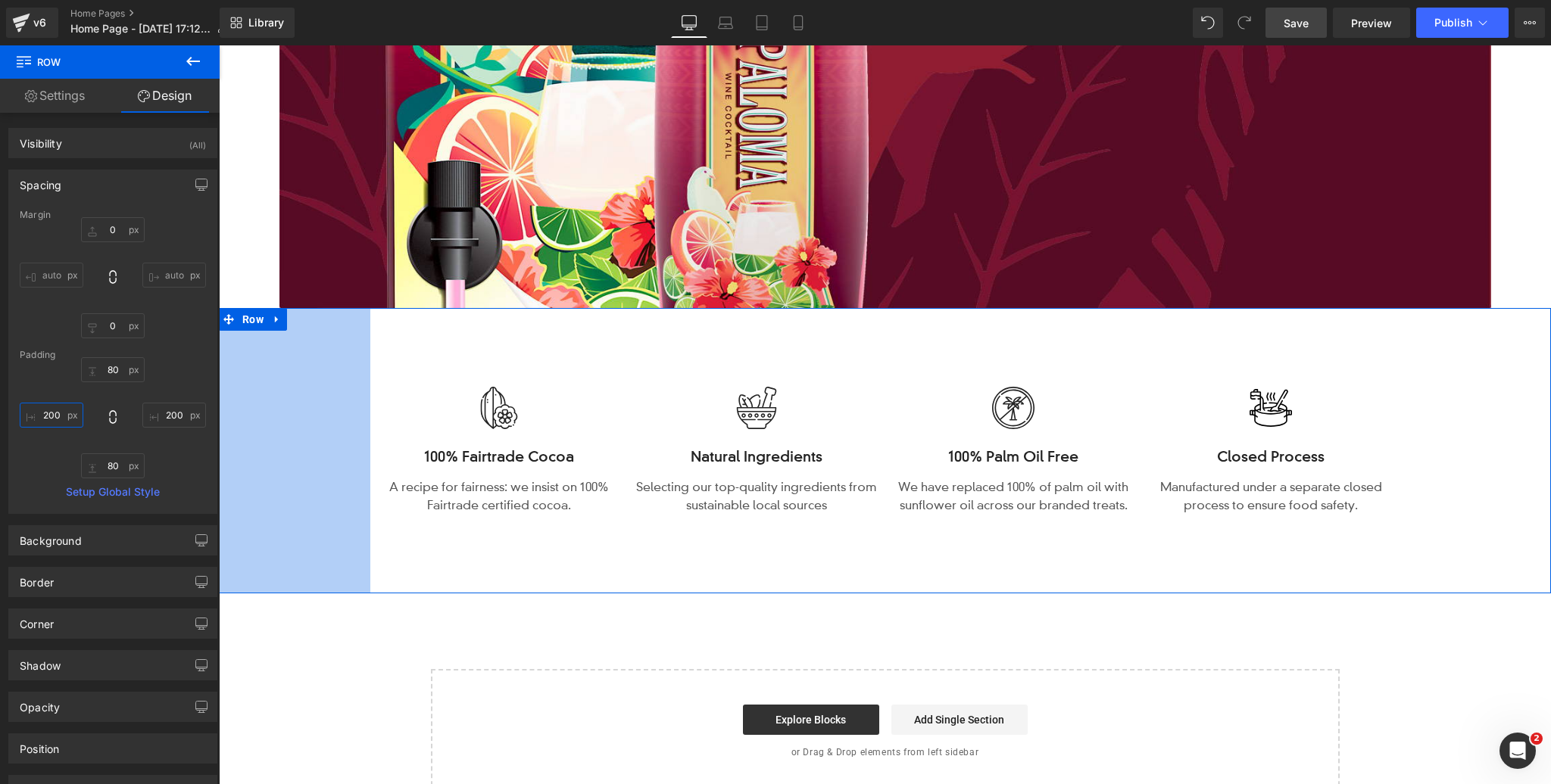
click at [49, 412] on input "200" at bounding box center [51, 415] width 64 height 25
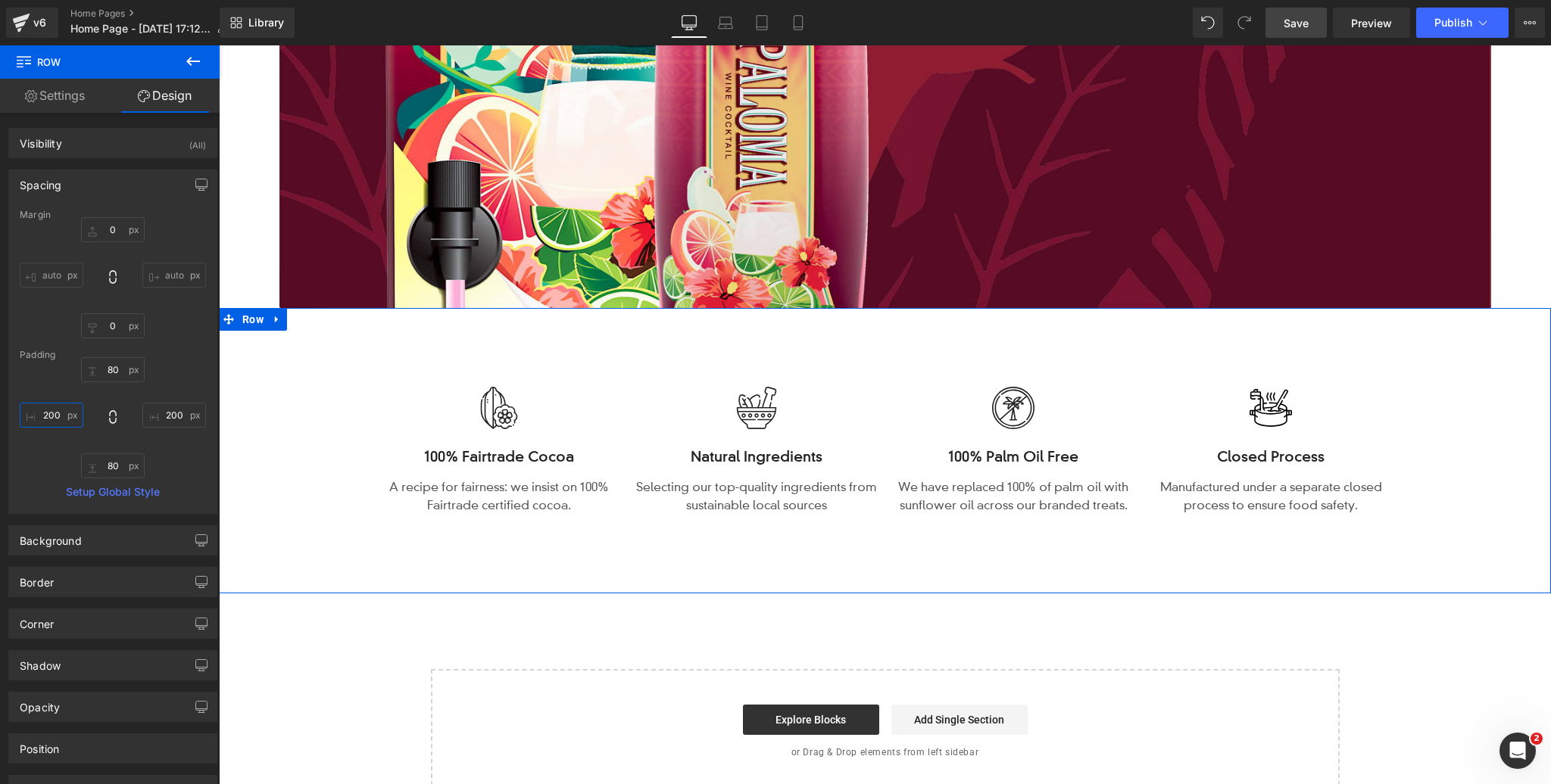
click at [49, 412] on input "200" at bounding box center [51, 415] width 64 height 25
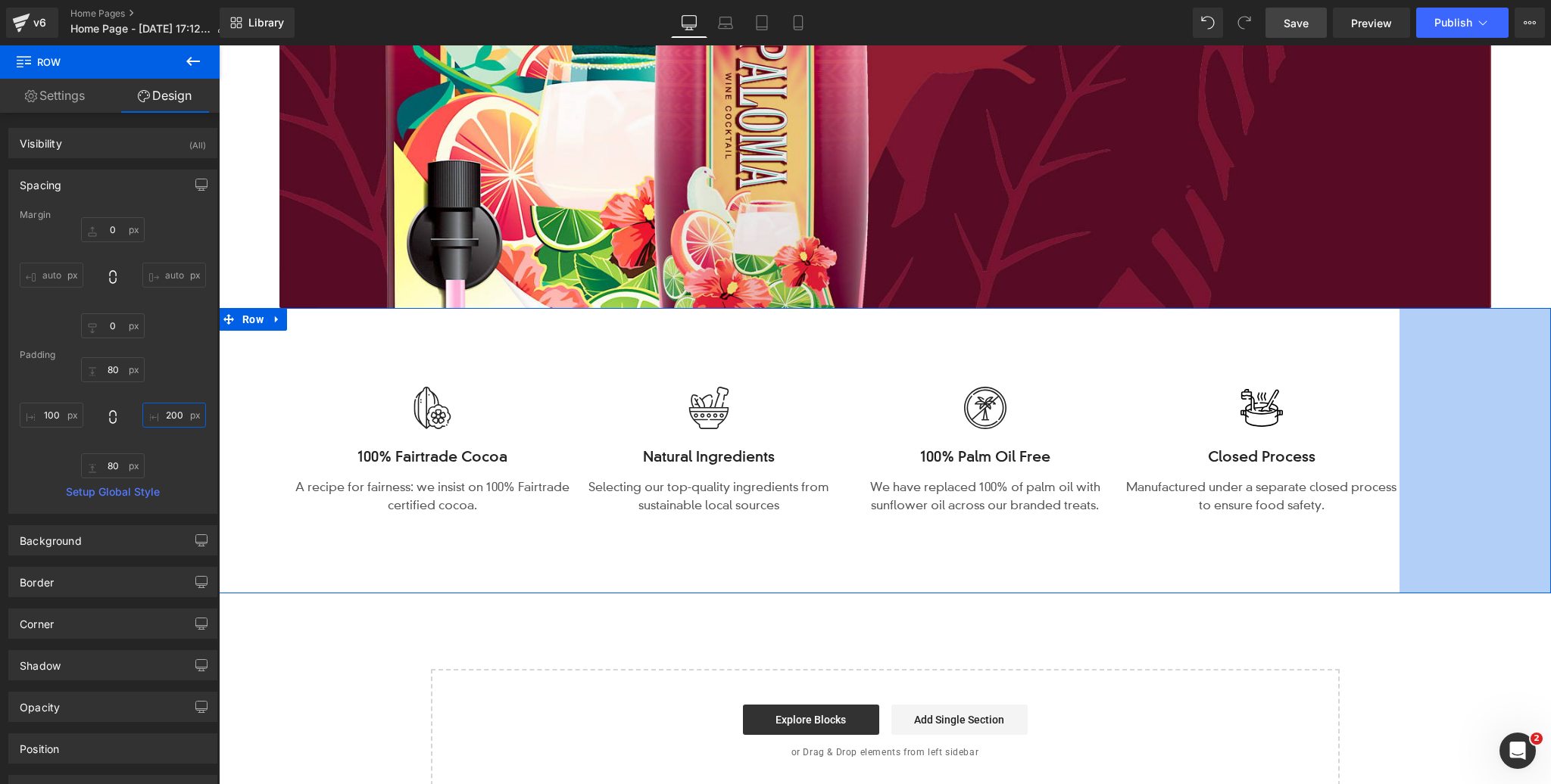
click at [174, 413] on input "200" at bounding box center [175, 415] width 64 height 25
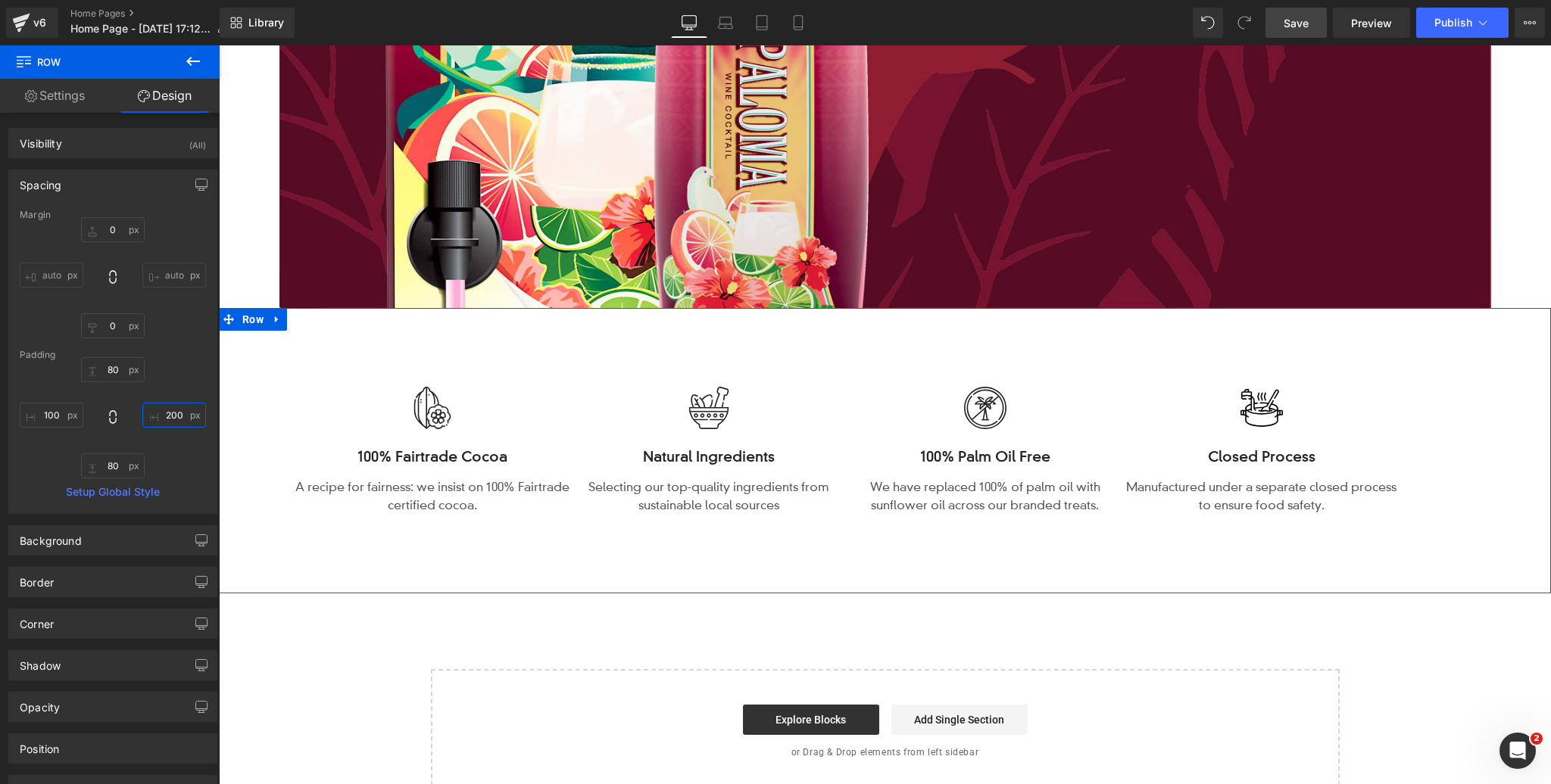
click at [174, 413] on input "200" at bounding box center [175, 415] width 64 height 25
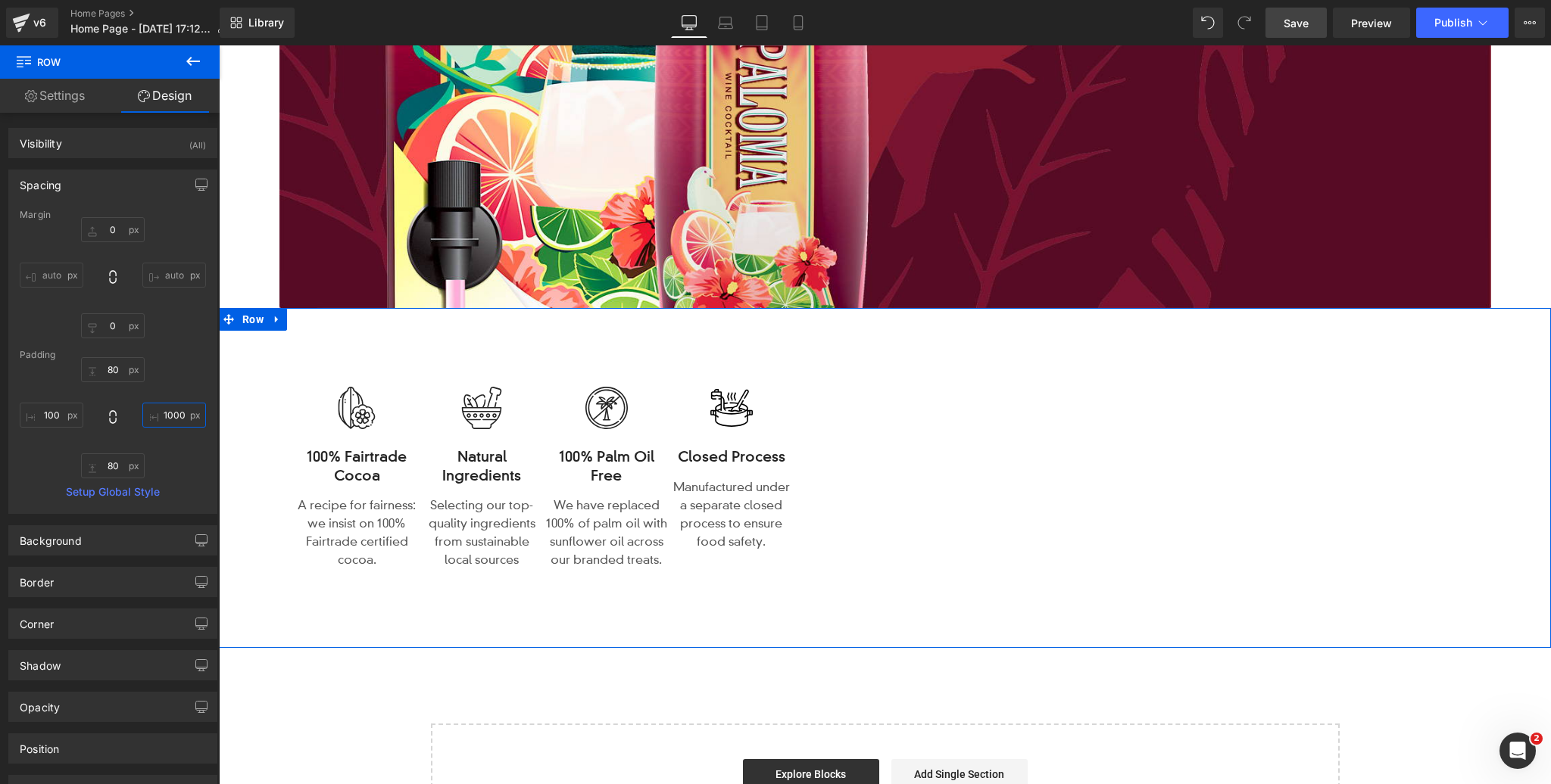
click at [174, 413] on input "1000" at bounding box center [175, 415] width 64 height 25
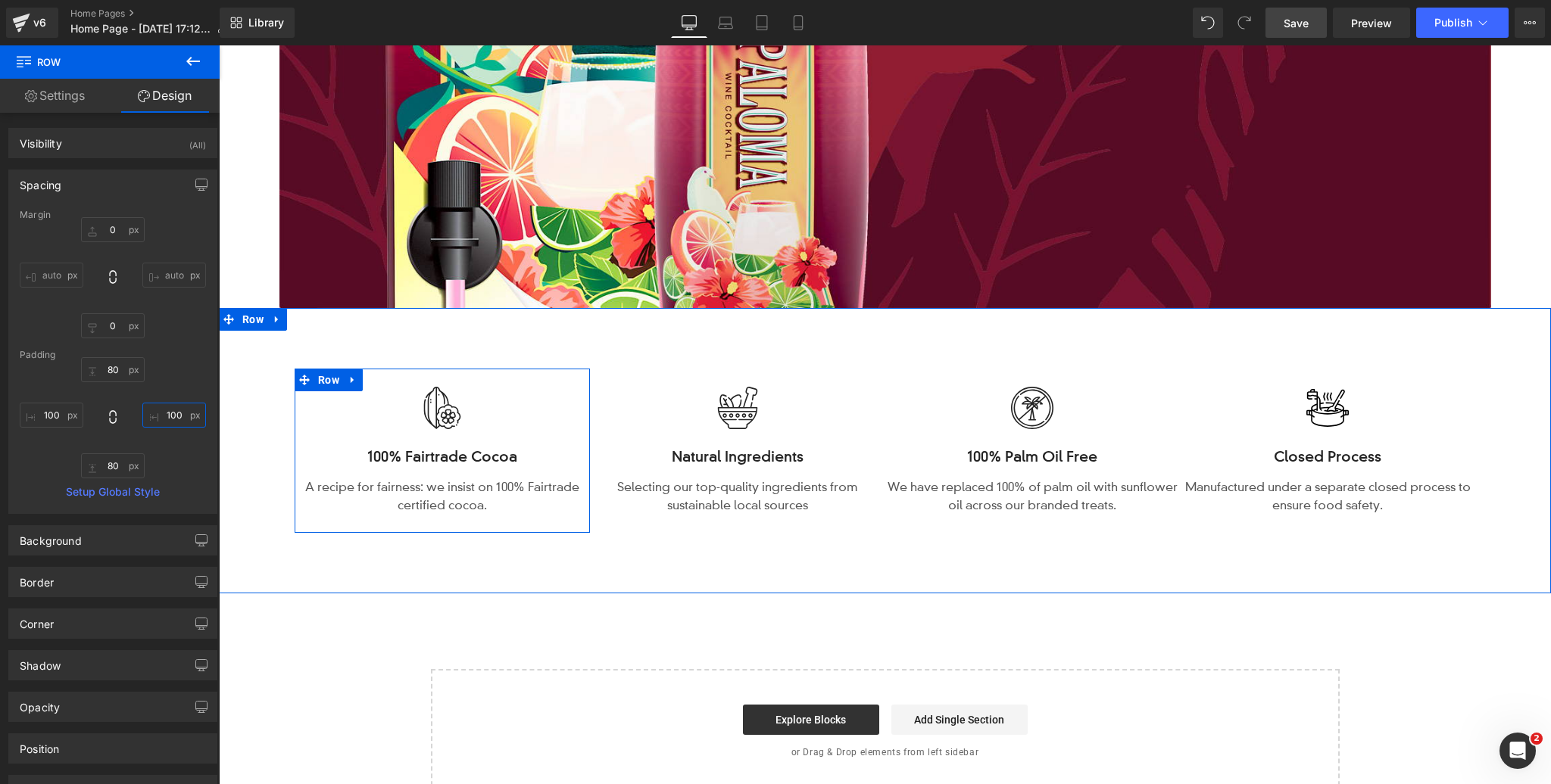
drag, startPoint x: 331, startPoint y: 378, endPoint x: 261, endPoint y: 302, distance: 103.3
click at [331, 378] on span "Row" at bounding box center [328, 379] width 29 height 22
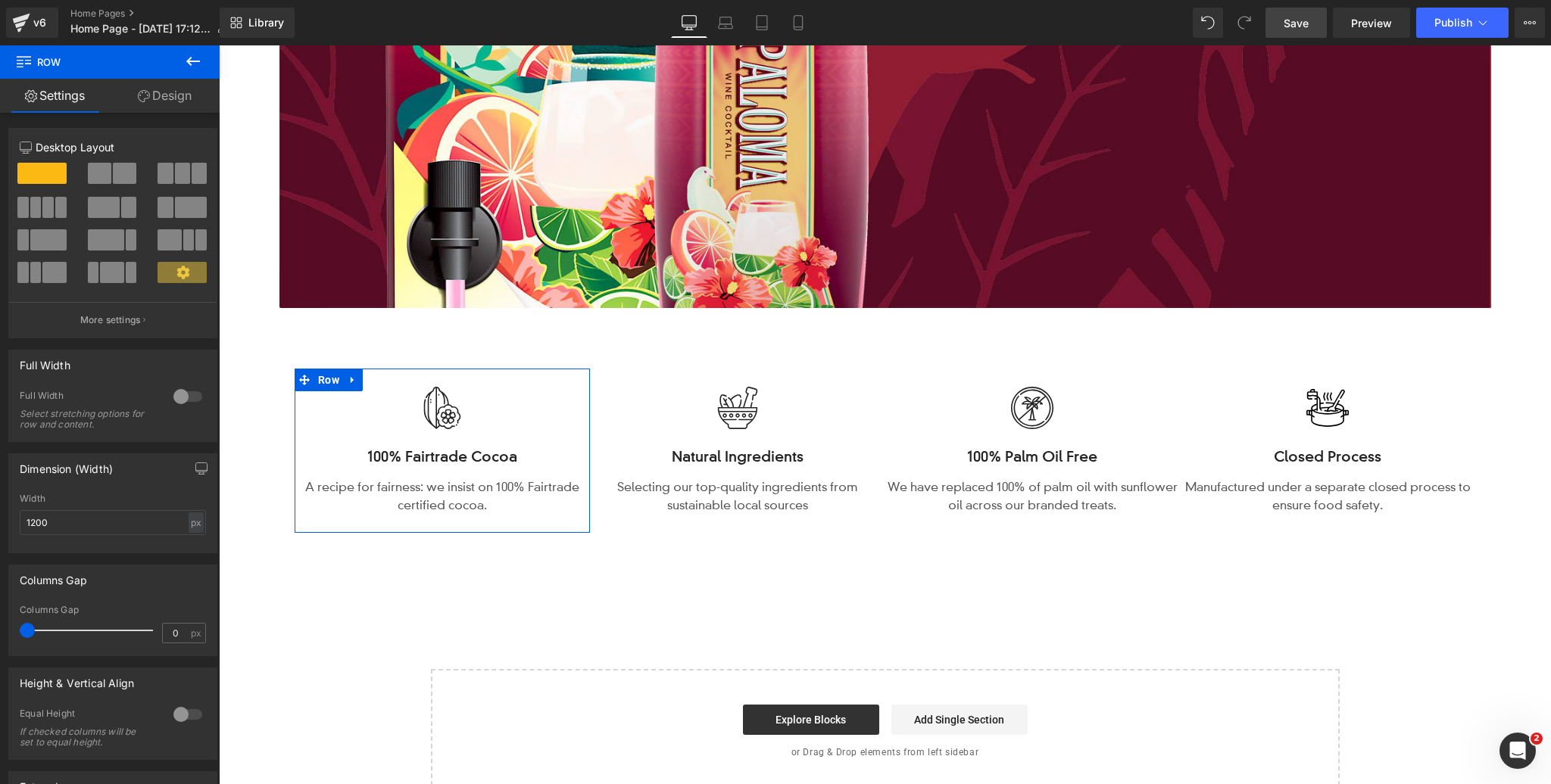
click at [175, 97] on link "Design" at bounding box center [165, 96] width 110 height 34
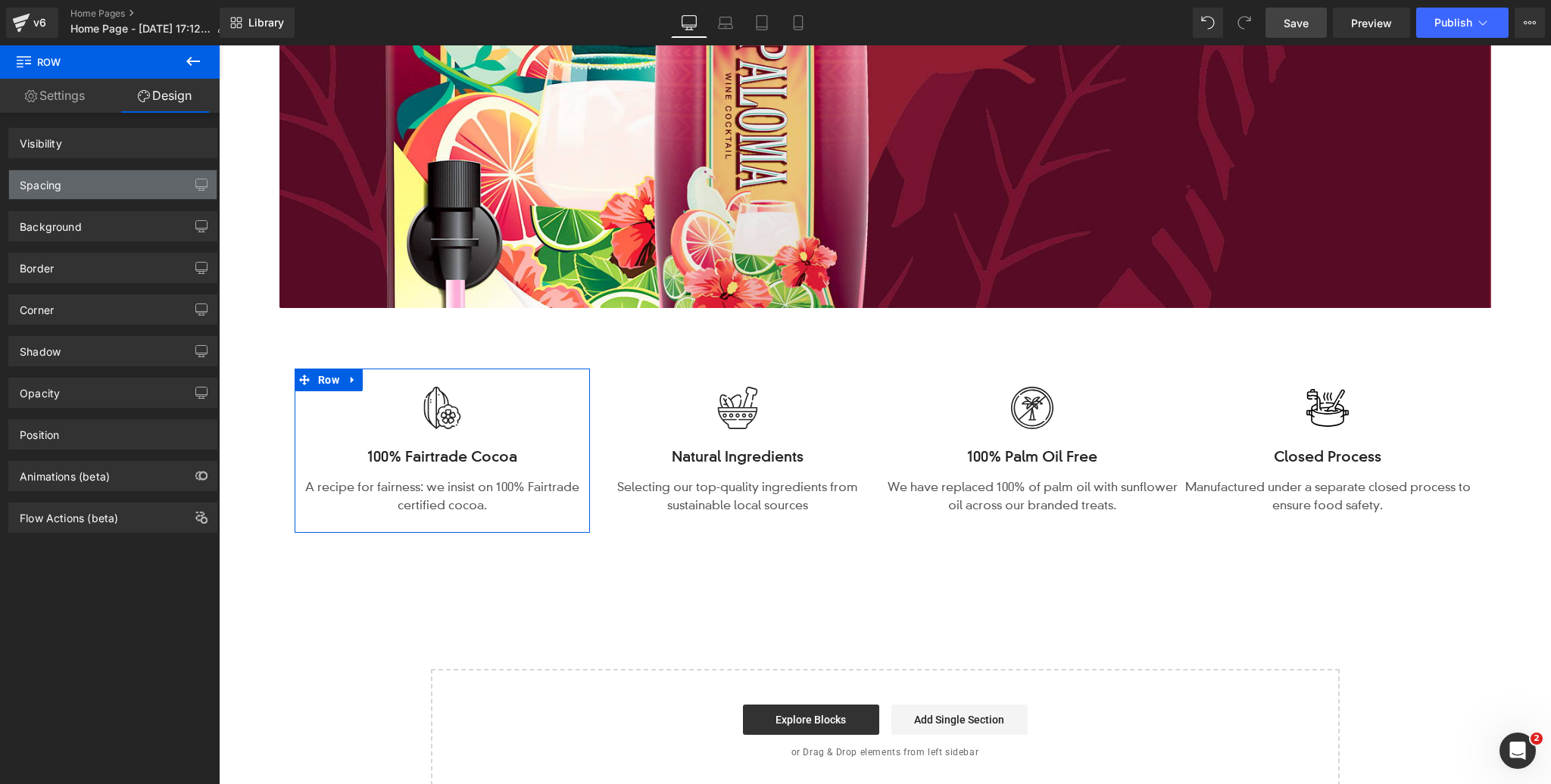
click at [128, 172] on div "Spacing" at bounding box center [113, 185] width 207 height 29
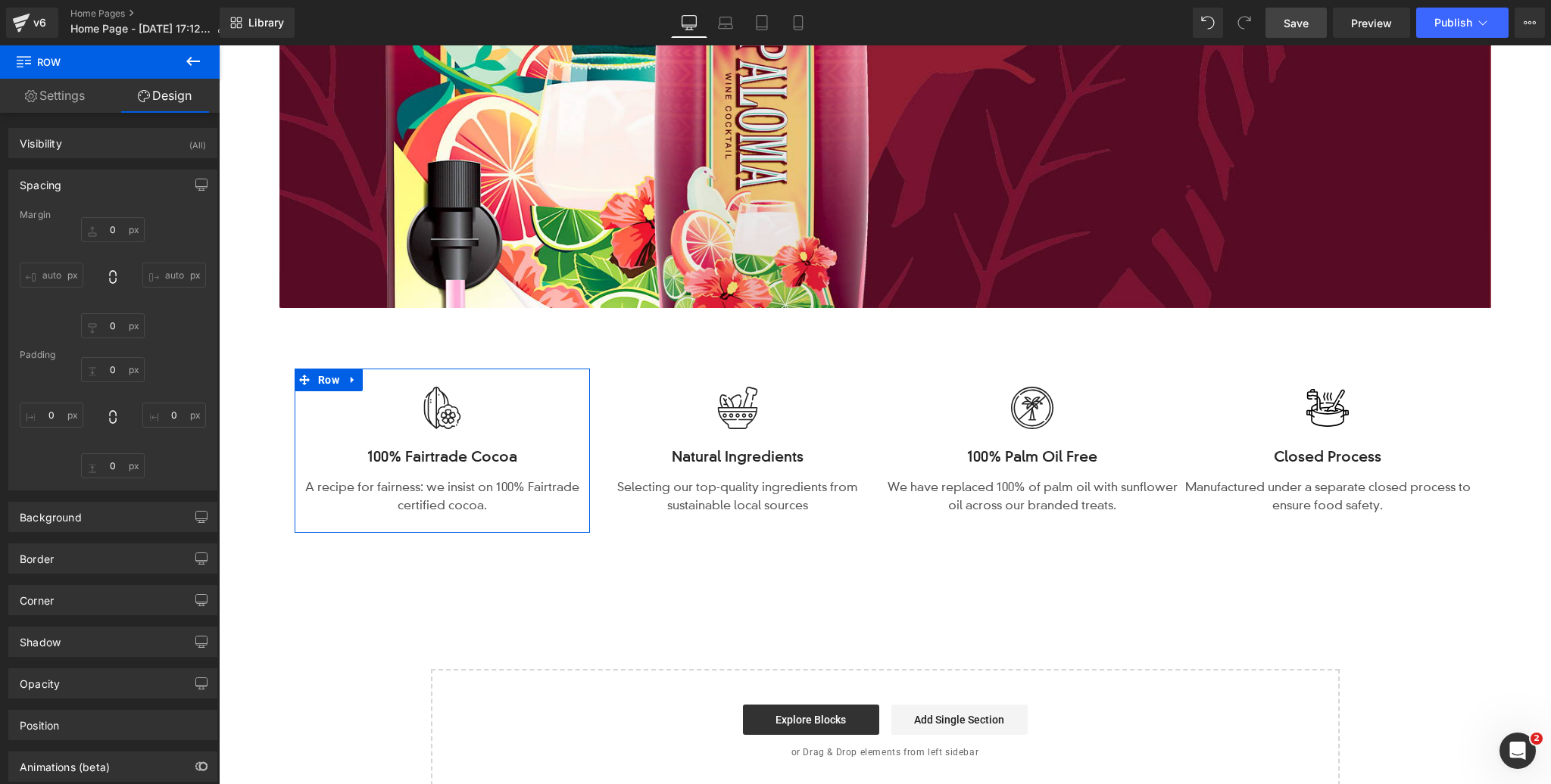
click at [126, 178] on div "Spacing" at bounding box center [113, 185] width 207 height 29
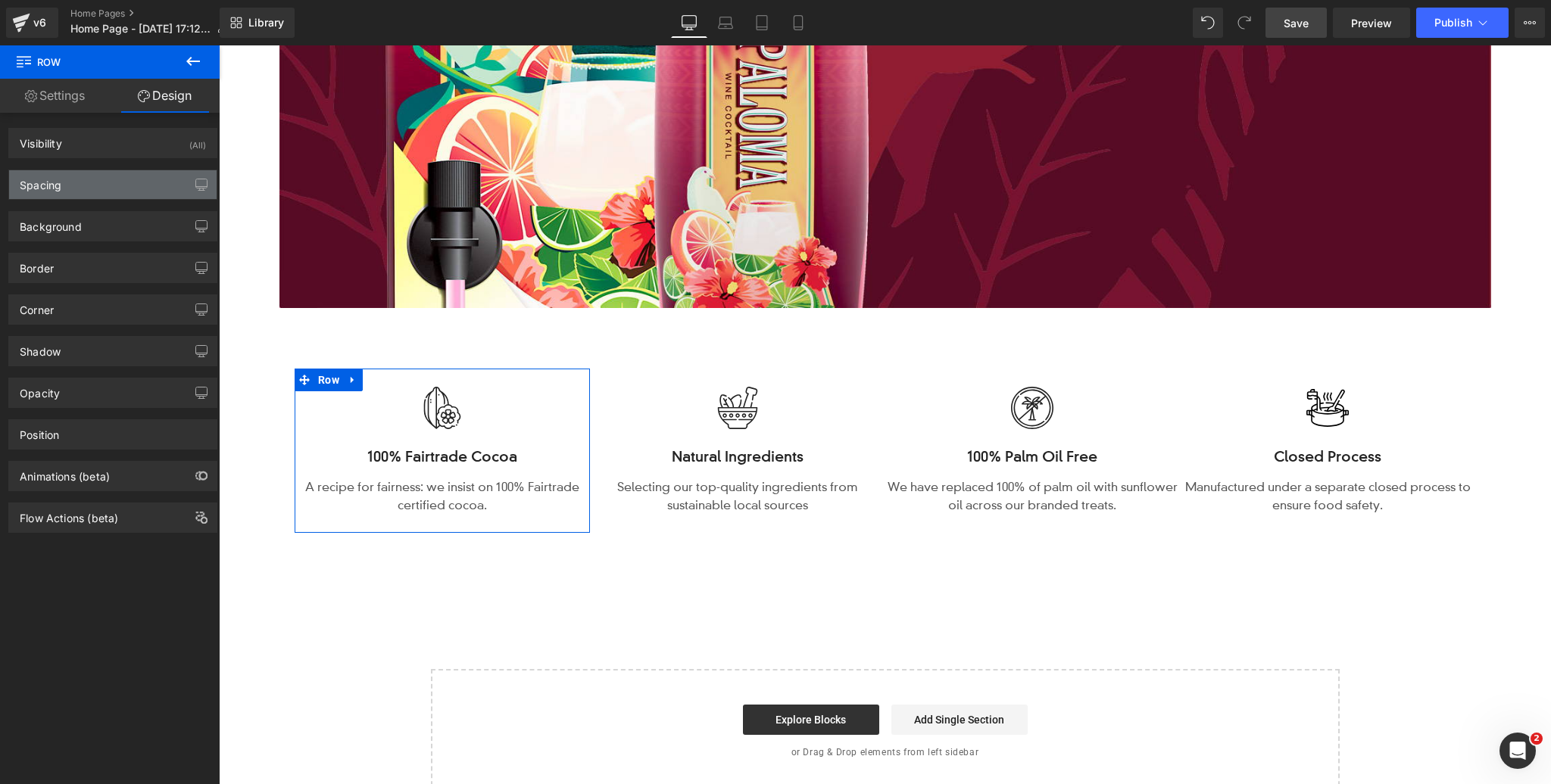
click at [128, 185] on div "Spacing" at bounding box center [113, 185] width 207 height 29
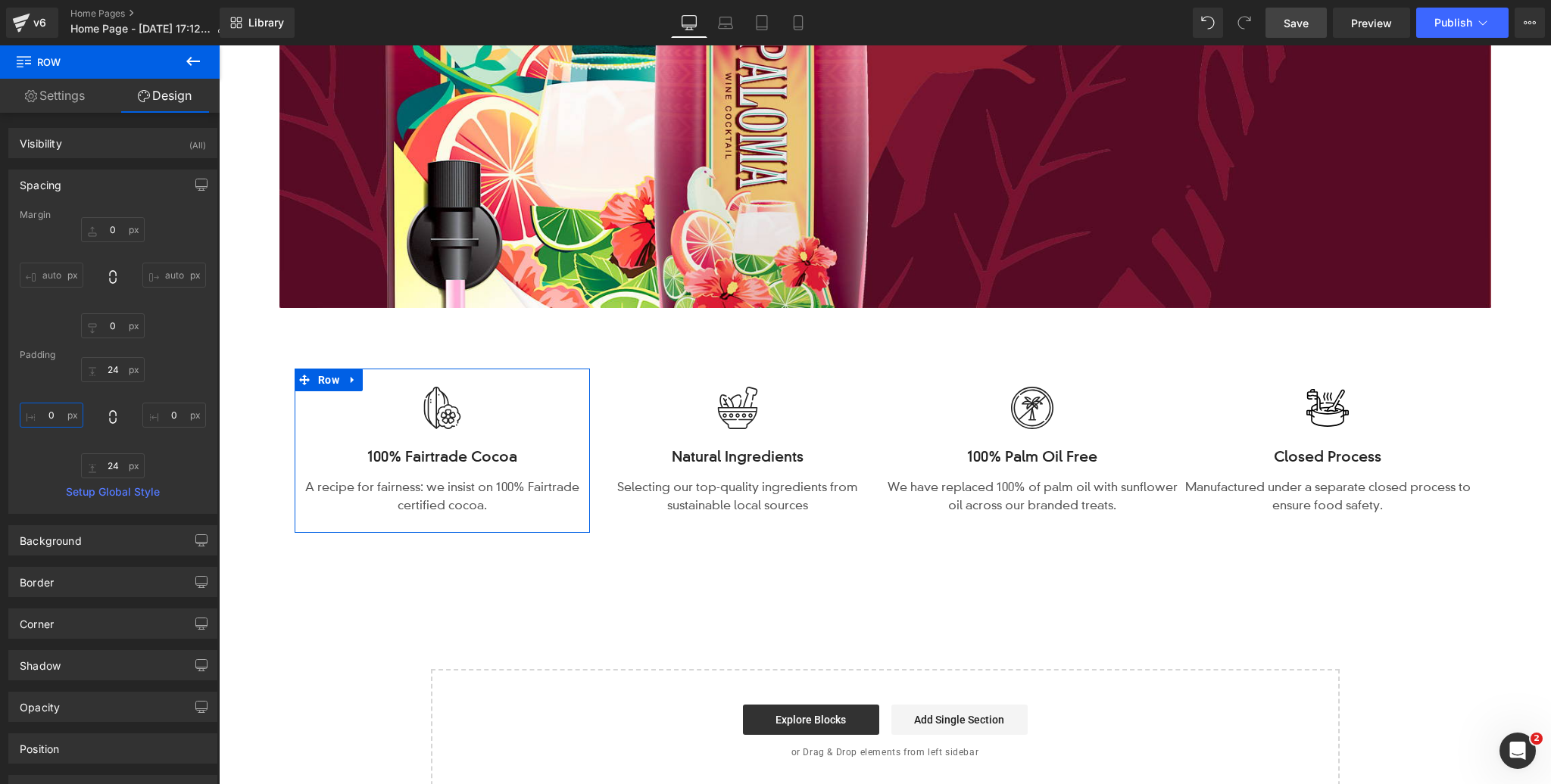
click at [52, 409] on input "0" at bounding box center [51, 415] width 64 height 25
click at [169, 416] on input "0" at bounding box center [175, 415] width 64 height 25
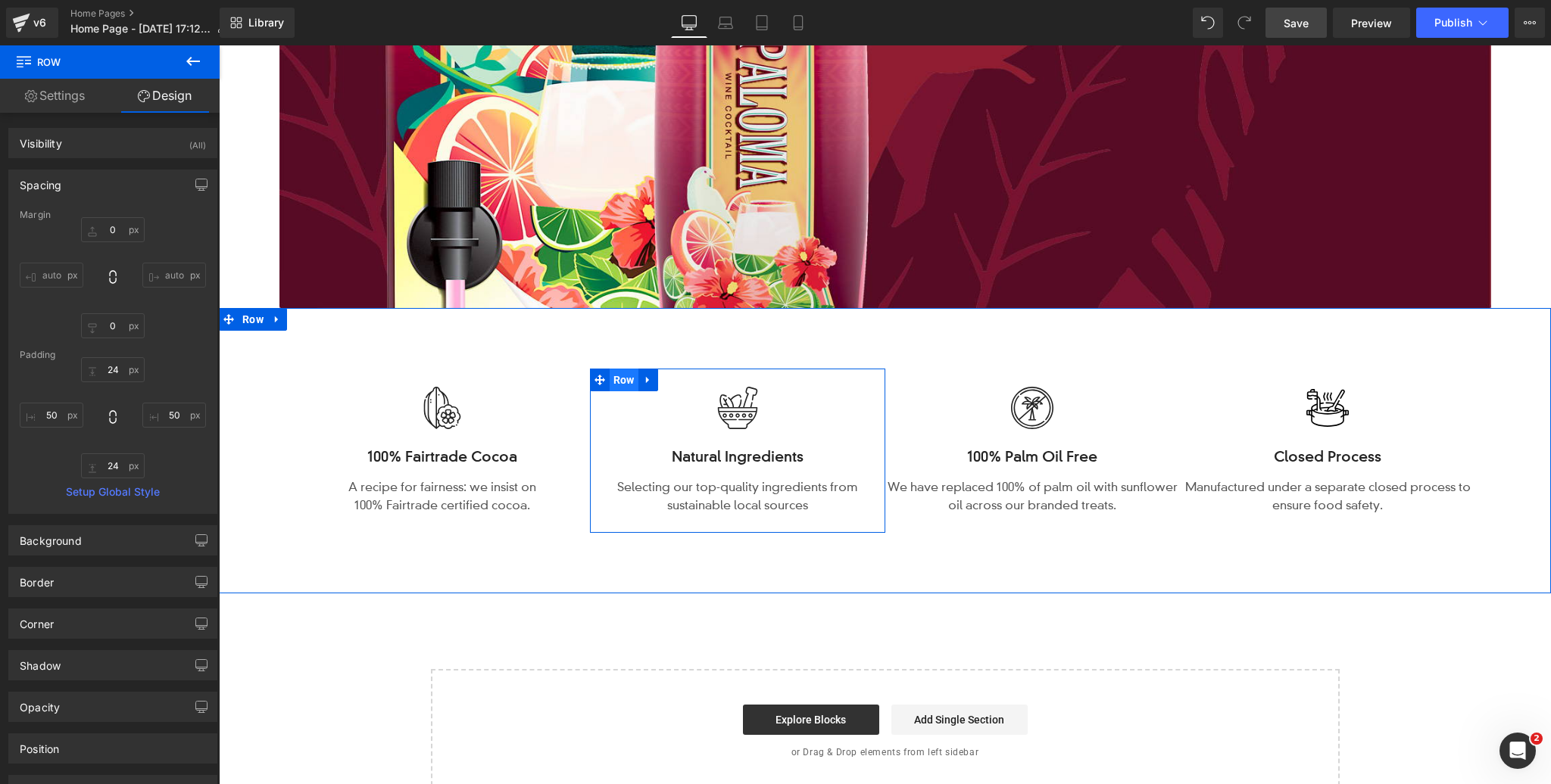
click at [628, 380] on span "Row" at bounding box center [624, 379] width 29 height 22
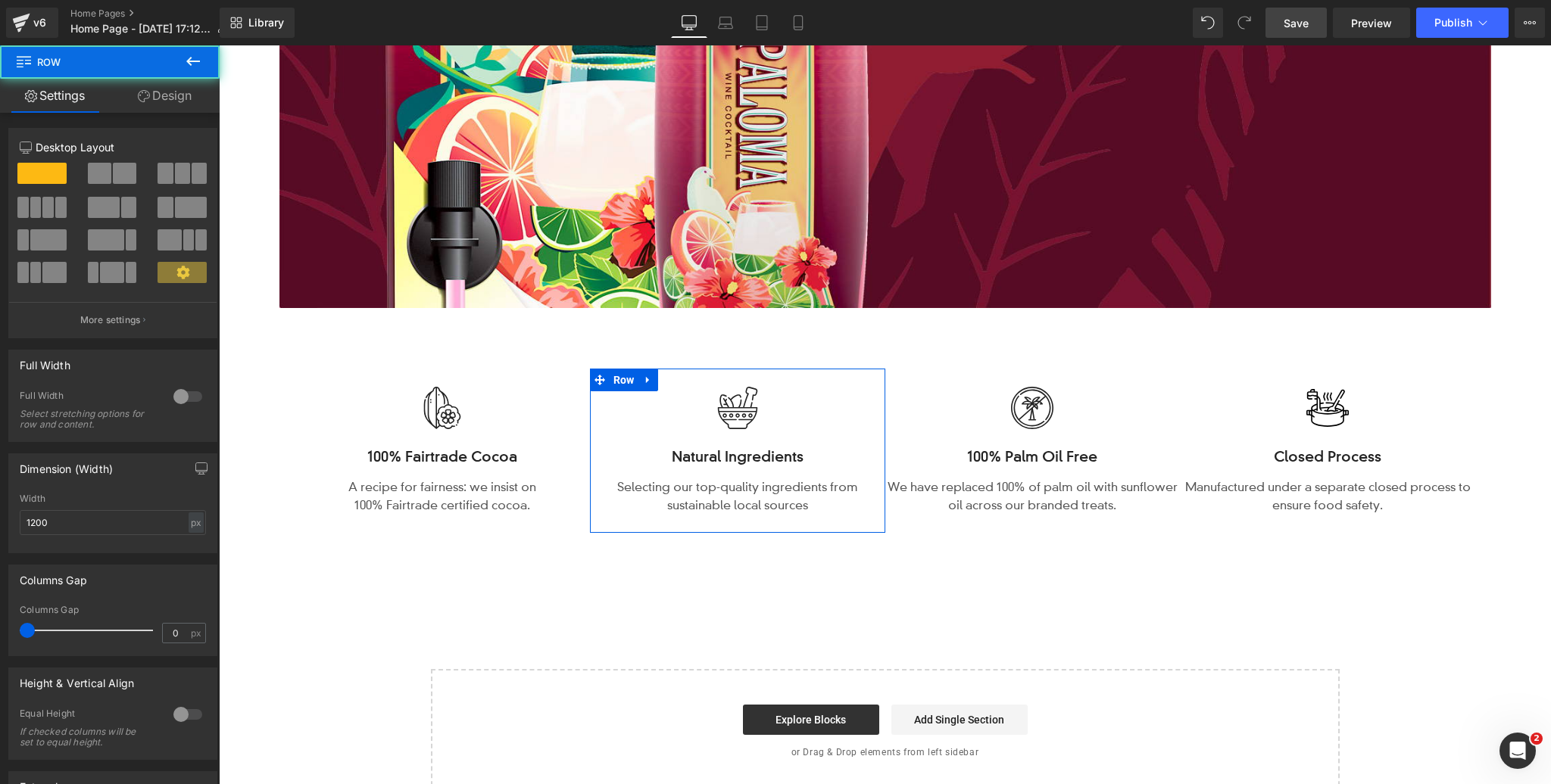
click at [166, 96] on link "Design" at bounding box center [165, 96] width 110 height 34
click at [0, 0] on div "Spacing" at bounding box center [0, 0] width 0 height 0
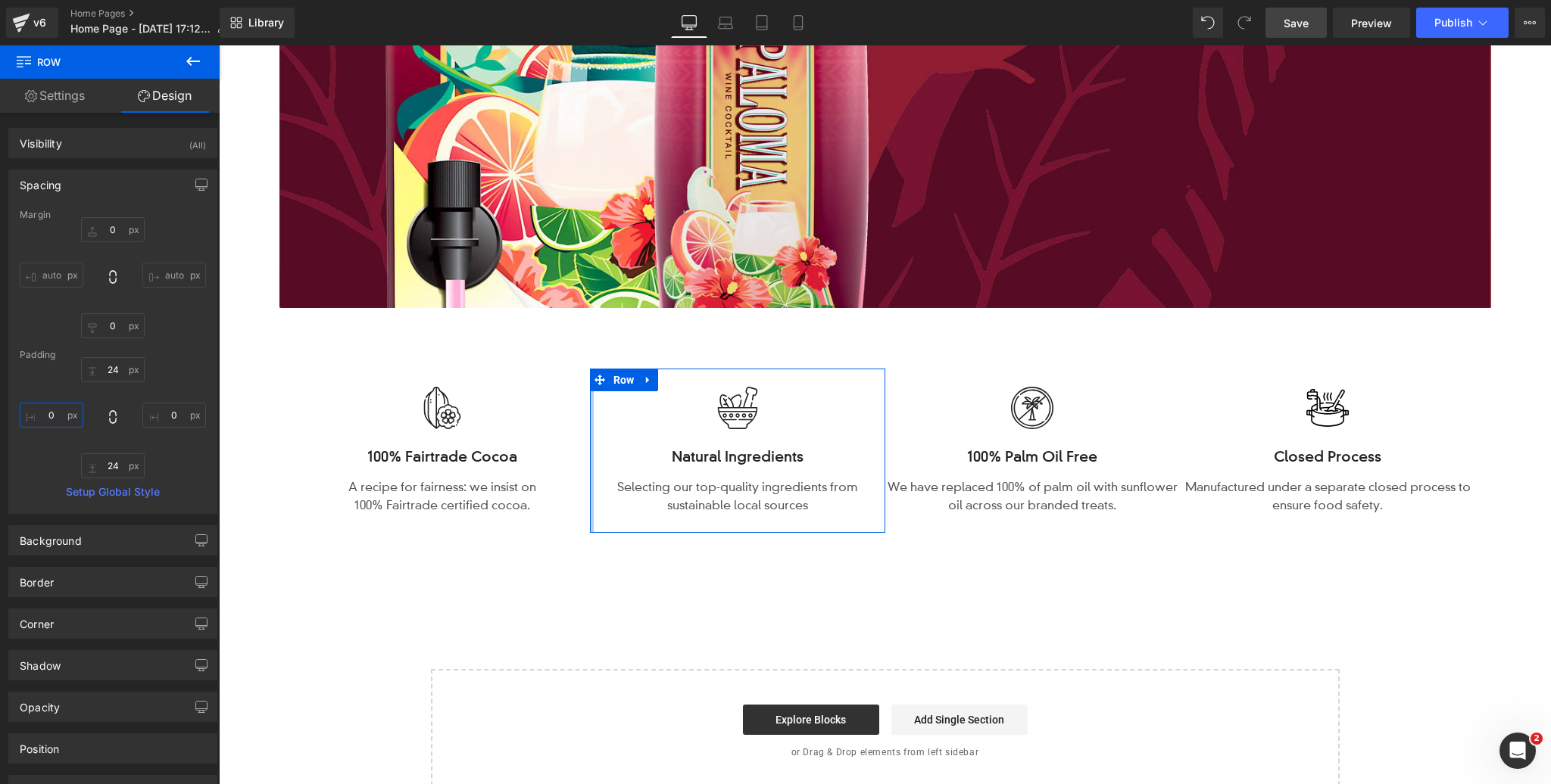
click at [61, 411] on input "0" at bounding box center [51, 415] width 64 height 25
click at [179, 413] on input "0" at bounding box center [175, 415] width 64 height 25
click at [178, 413] on input "0" at bounding box center [175, 415] width 64 height 25
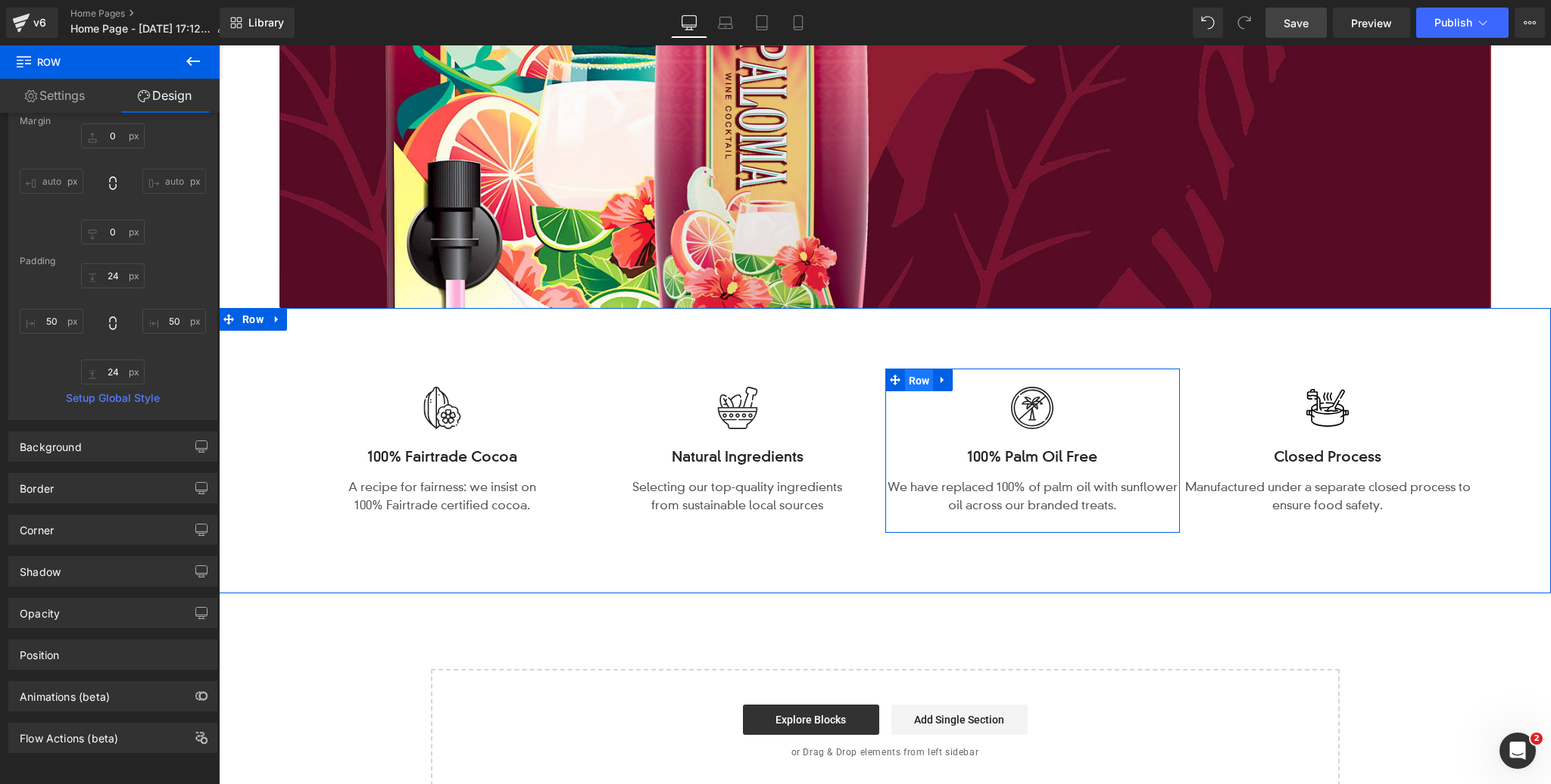
click at [915, 382] on span "Row" at bounding box center [919, 380] width 29 height 22
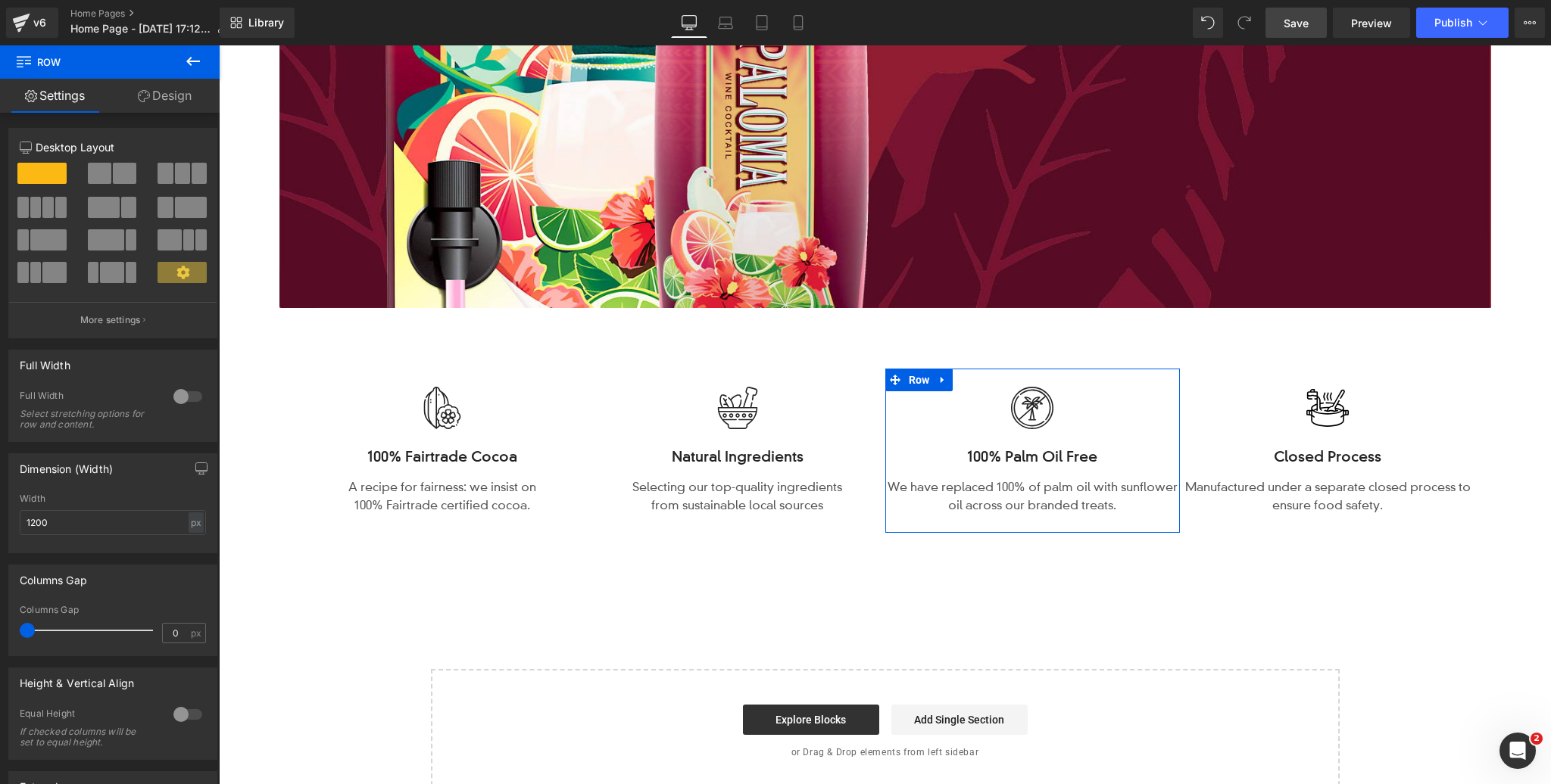
drag, startPoint x: 180, startPoint y: 95, endPoint x: 133, endPoint y: 411, distance: 319.5
click at [180, 95] on link "Design" at bounding box center [165, 96] width 110 height 34
click at [0, 0] on div "Spacing" at bounding box center [0, 0] width 0 height 0
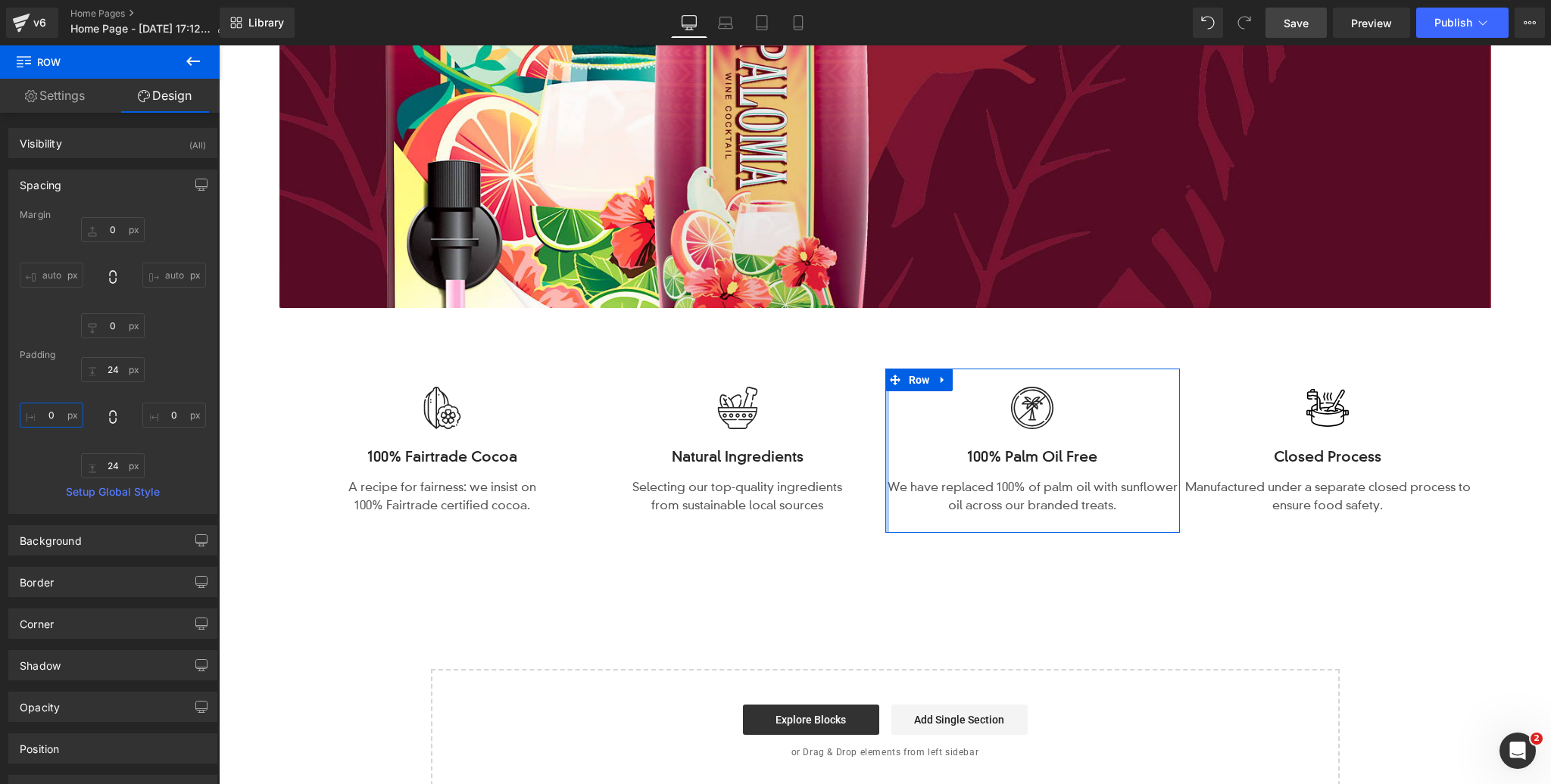
click at [58, 411] on input "0" at bounding box center [51, 415] width 64 height 25
click at [171, 416] on input "0" at bounding box center [175, 415] width 64 height 25
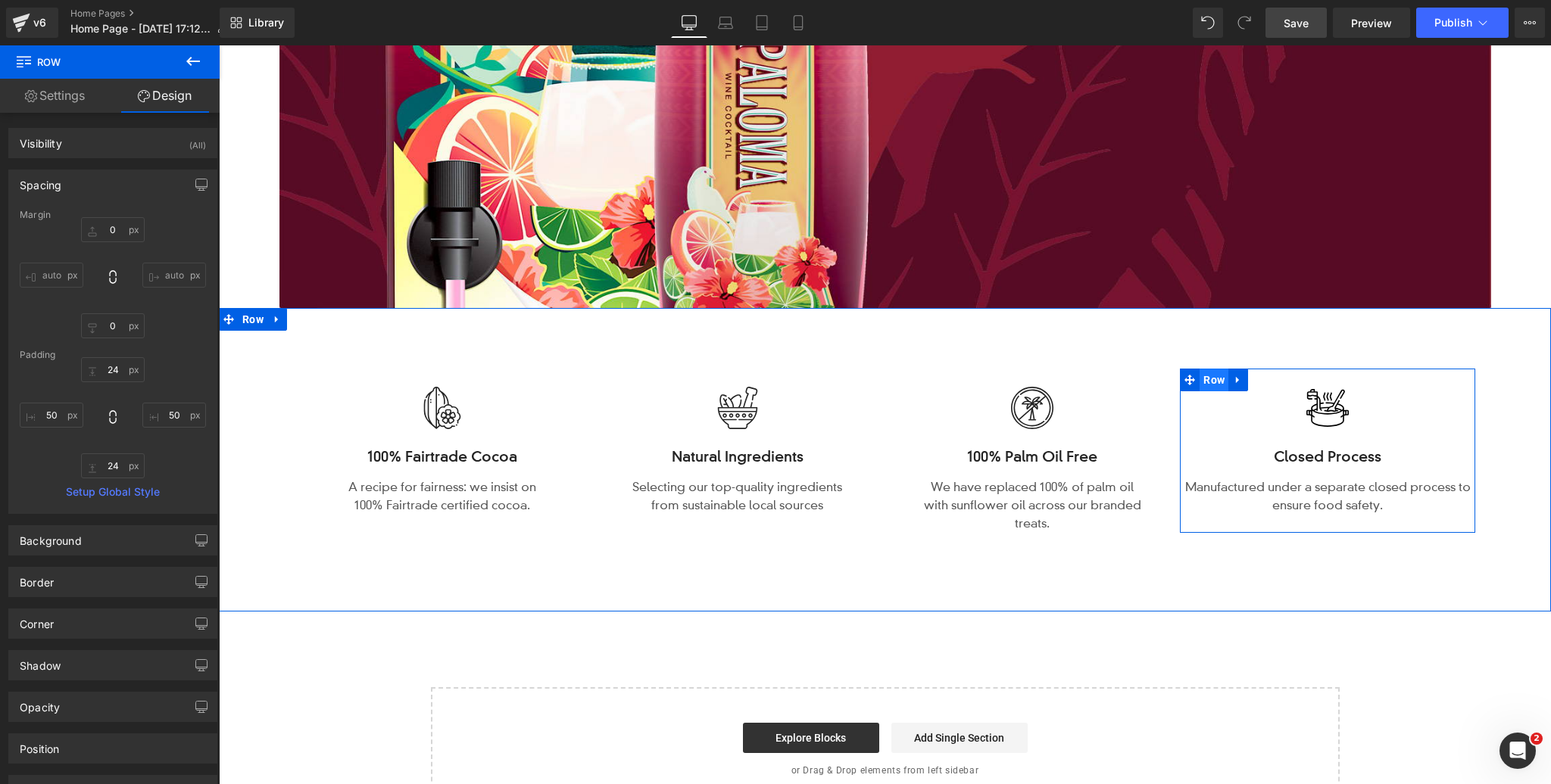
click at [1213, 381] on span "Row" at bounding box center [1213, 379] width 29 height 22
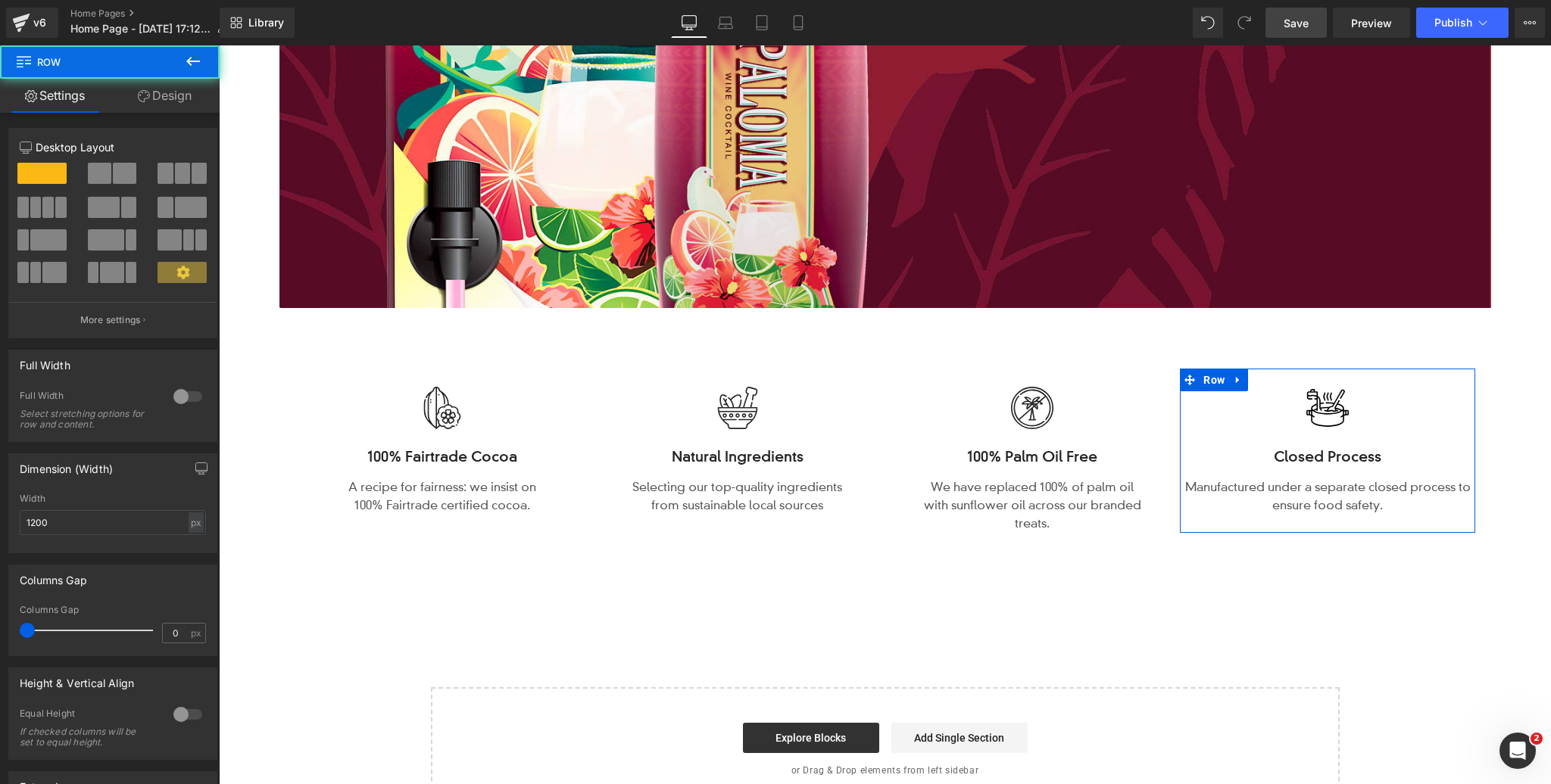
click at [174, 91] on link "Design" at bounding box center [165, 96] width 110 height 34
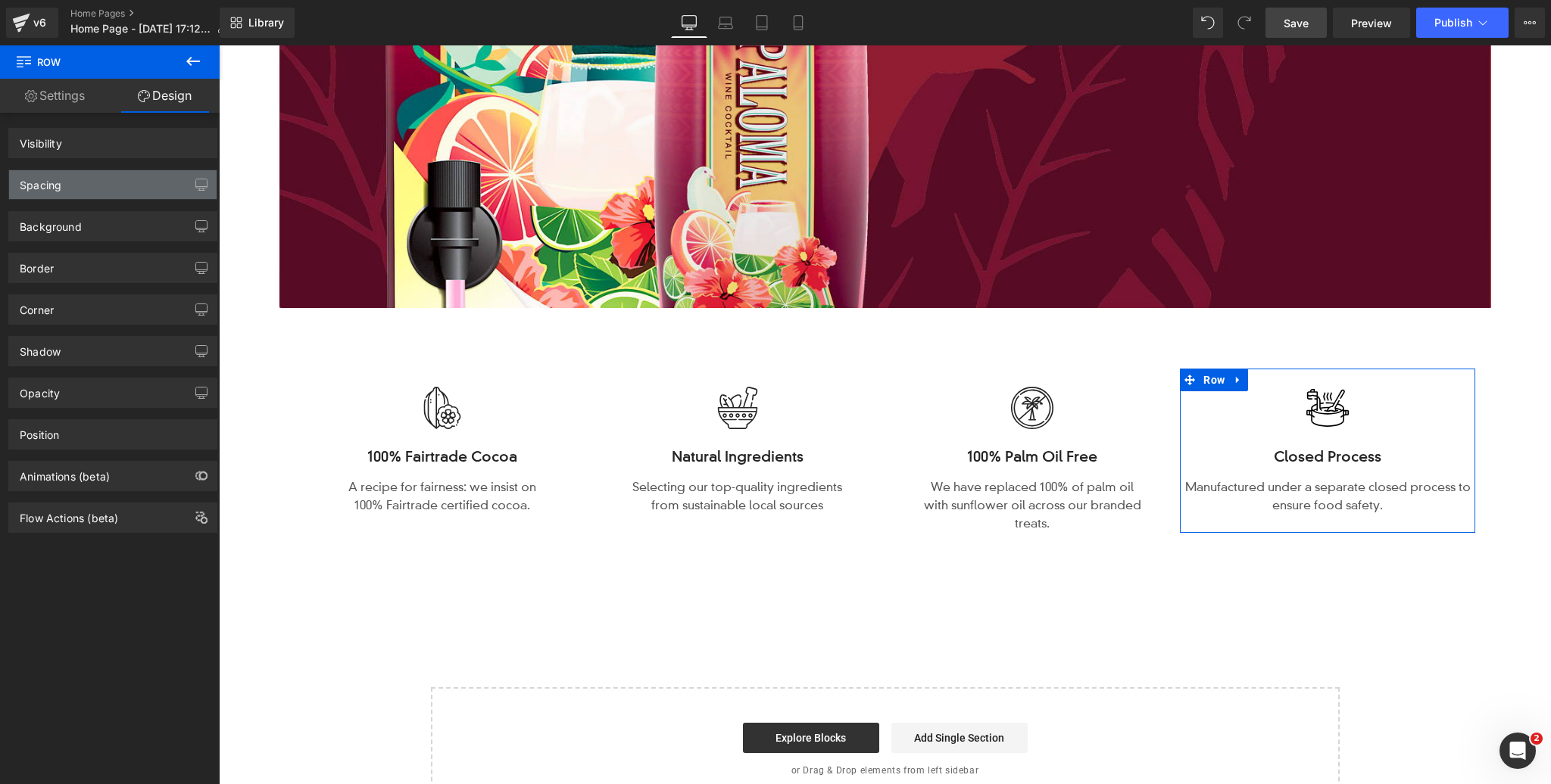
click at [97, 188] on div "Spacing" at bounding box center [113, 185] width 207 height 29
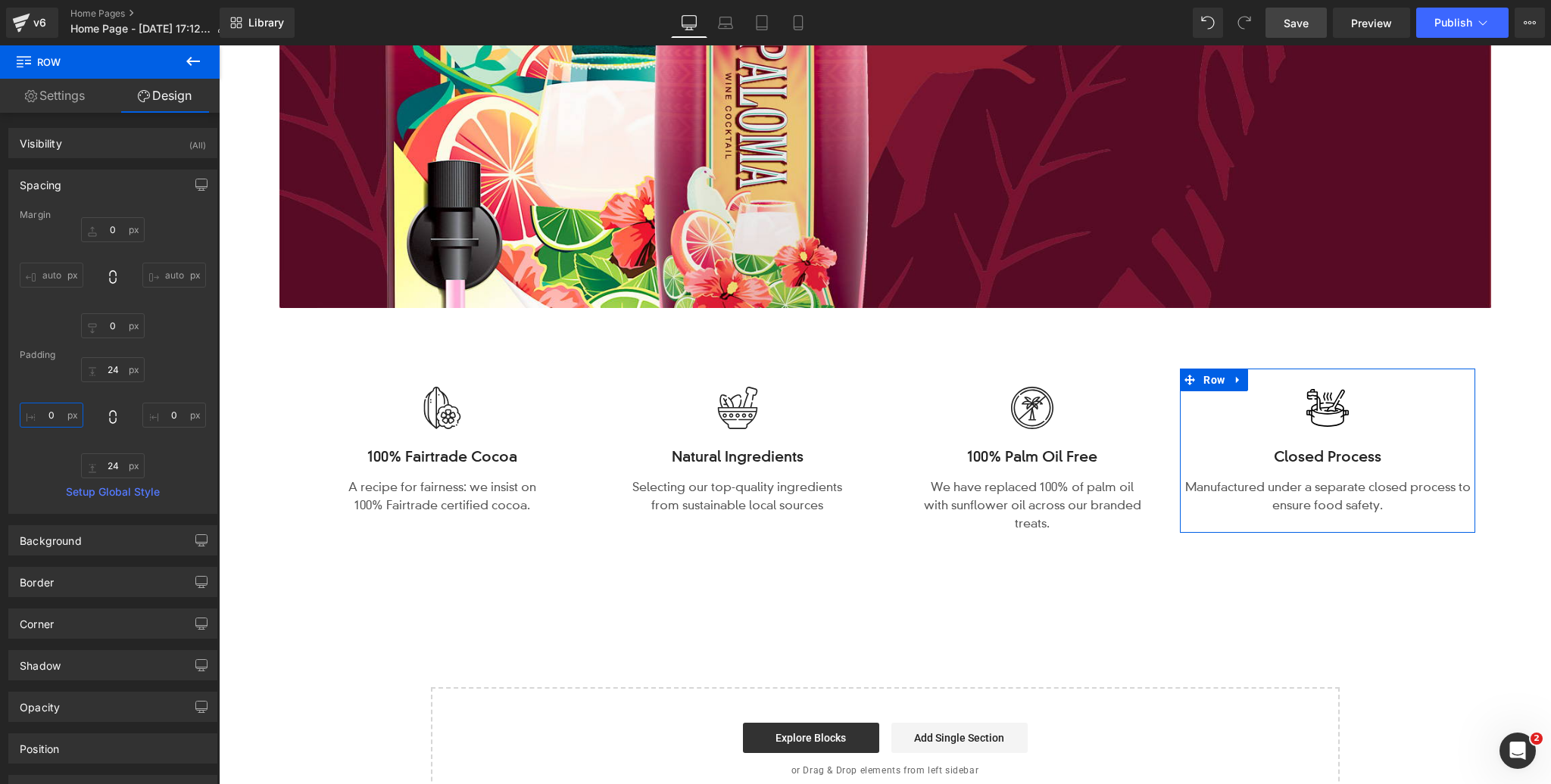
click at [51, 411] on input "0" at bounding box center [51, 415] width 64 height 25
click at [180, 413] on input "0" at bounding box center [175, 415] width 64 height 25
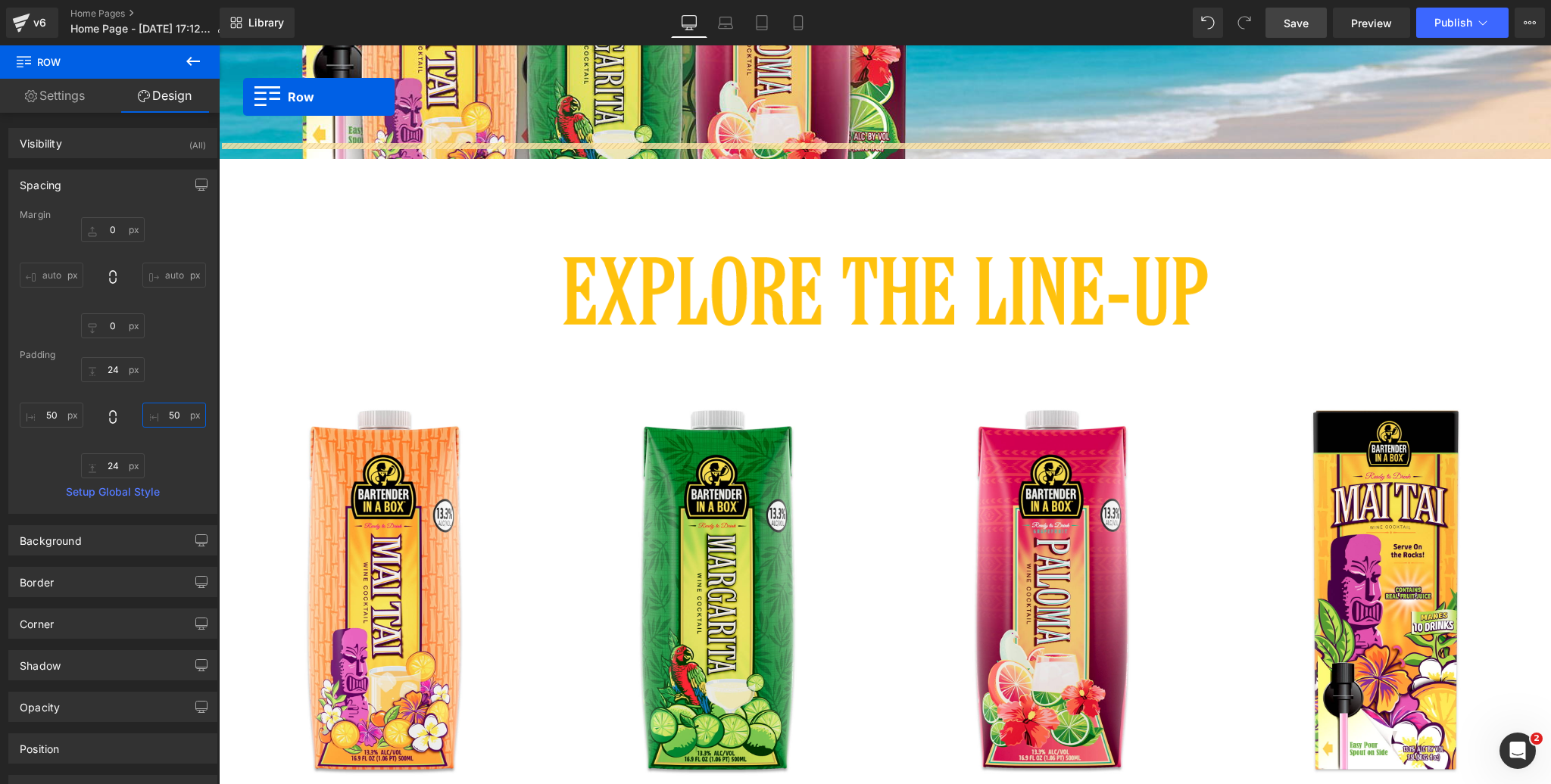
scroll to position [542, 0]
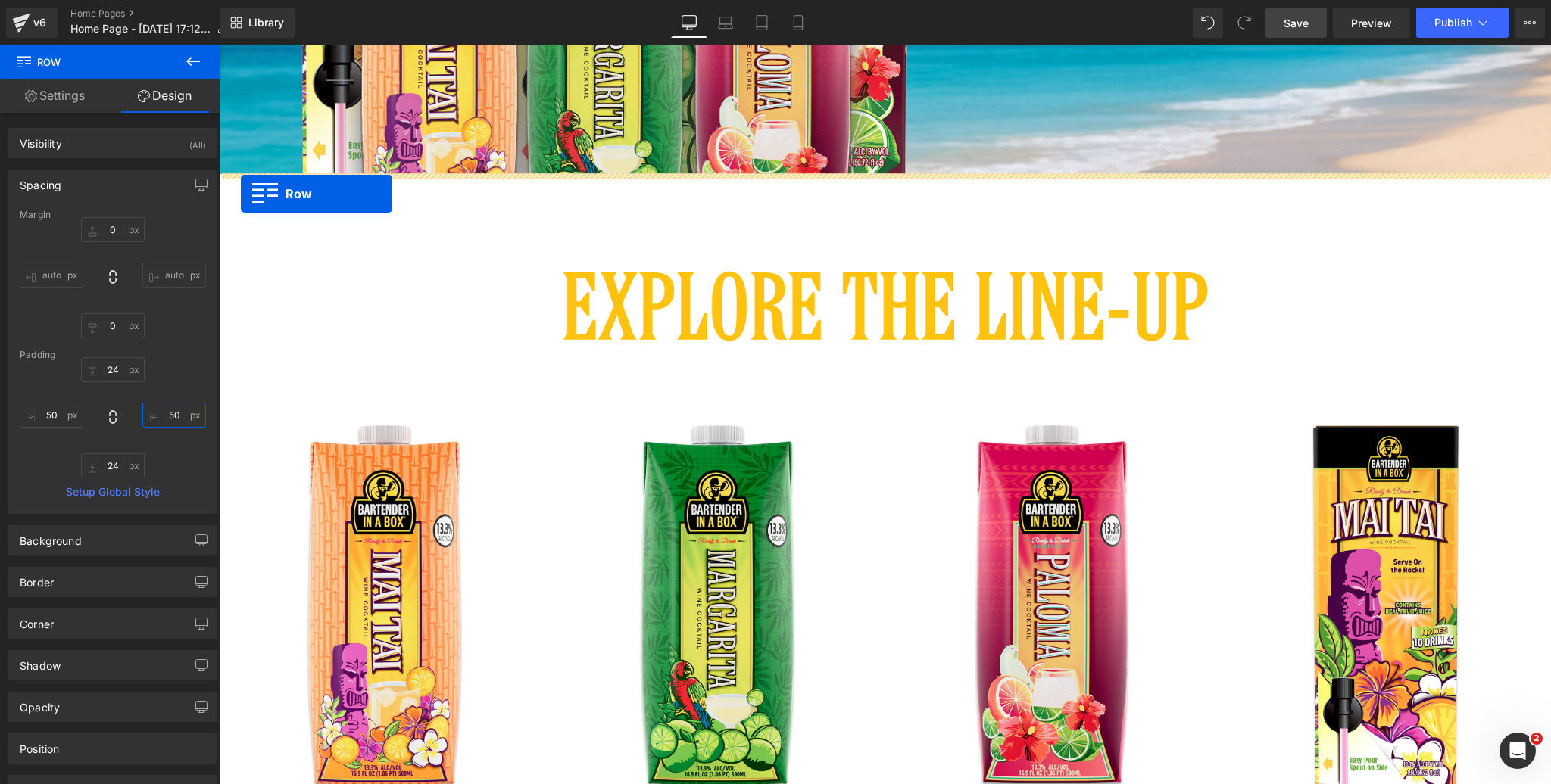
drag, startPoint x: 227, startPoint y: 303, endPoint x: 241, endPoint y: 194, distance: 109.9
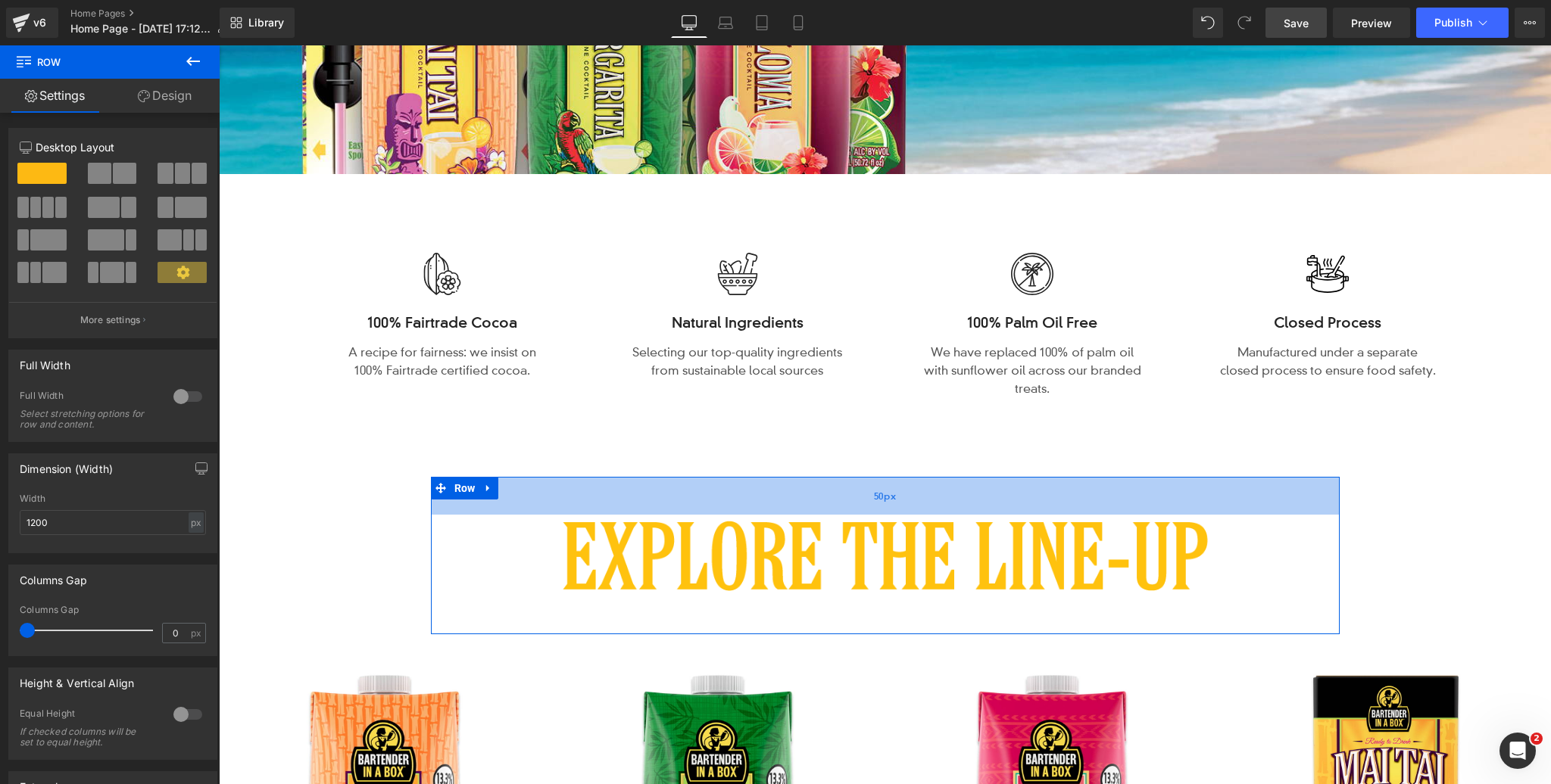
drag, startPoint x: 960, startPoint y: 491, endPoint x: 966, endPoint y: 461, distance: 30.6
click at [966, 477] on div "50px" at bounding box center [885, 496] width 909 height 38
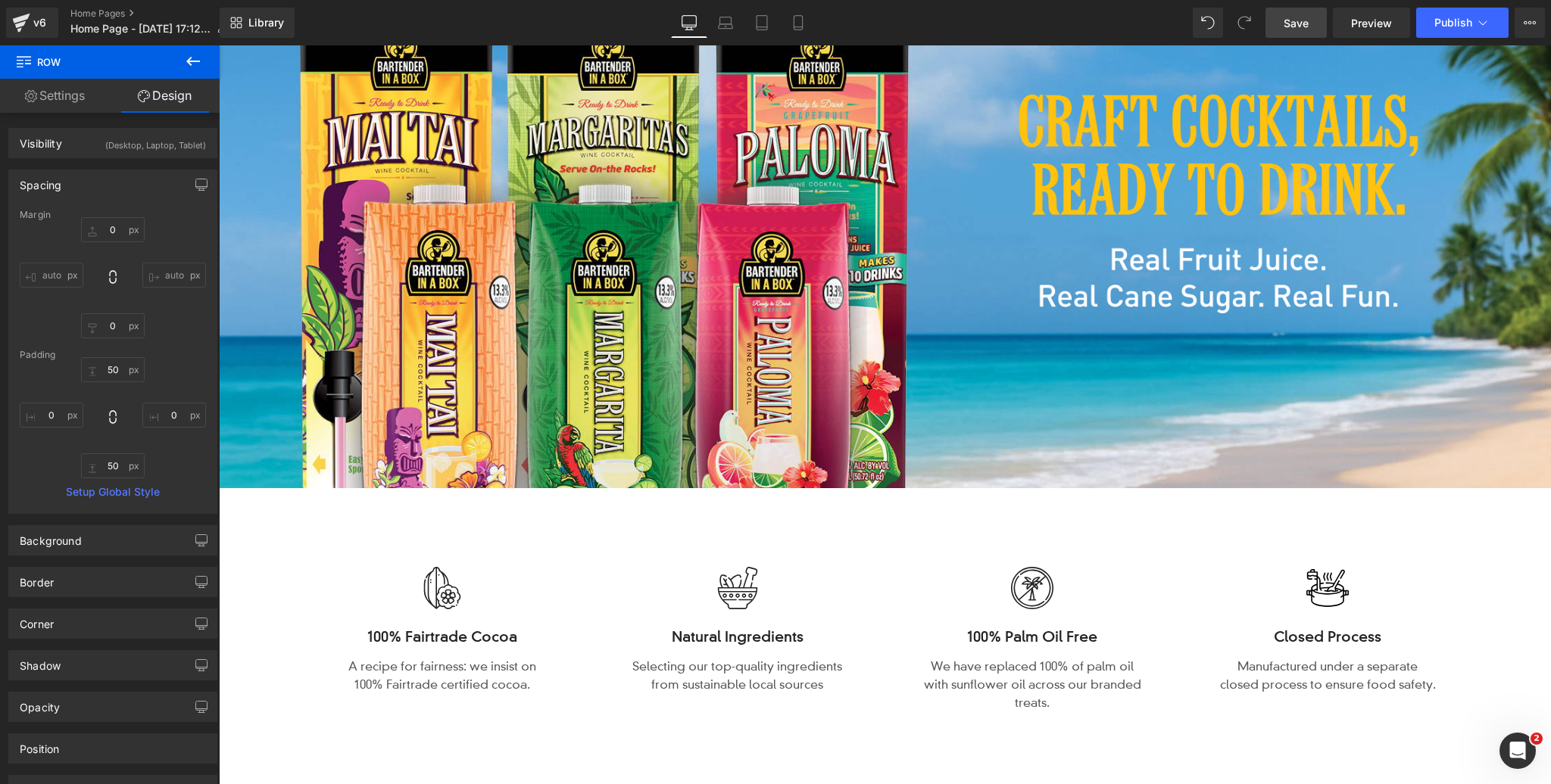
scroll to position [240, 0]
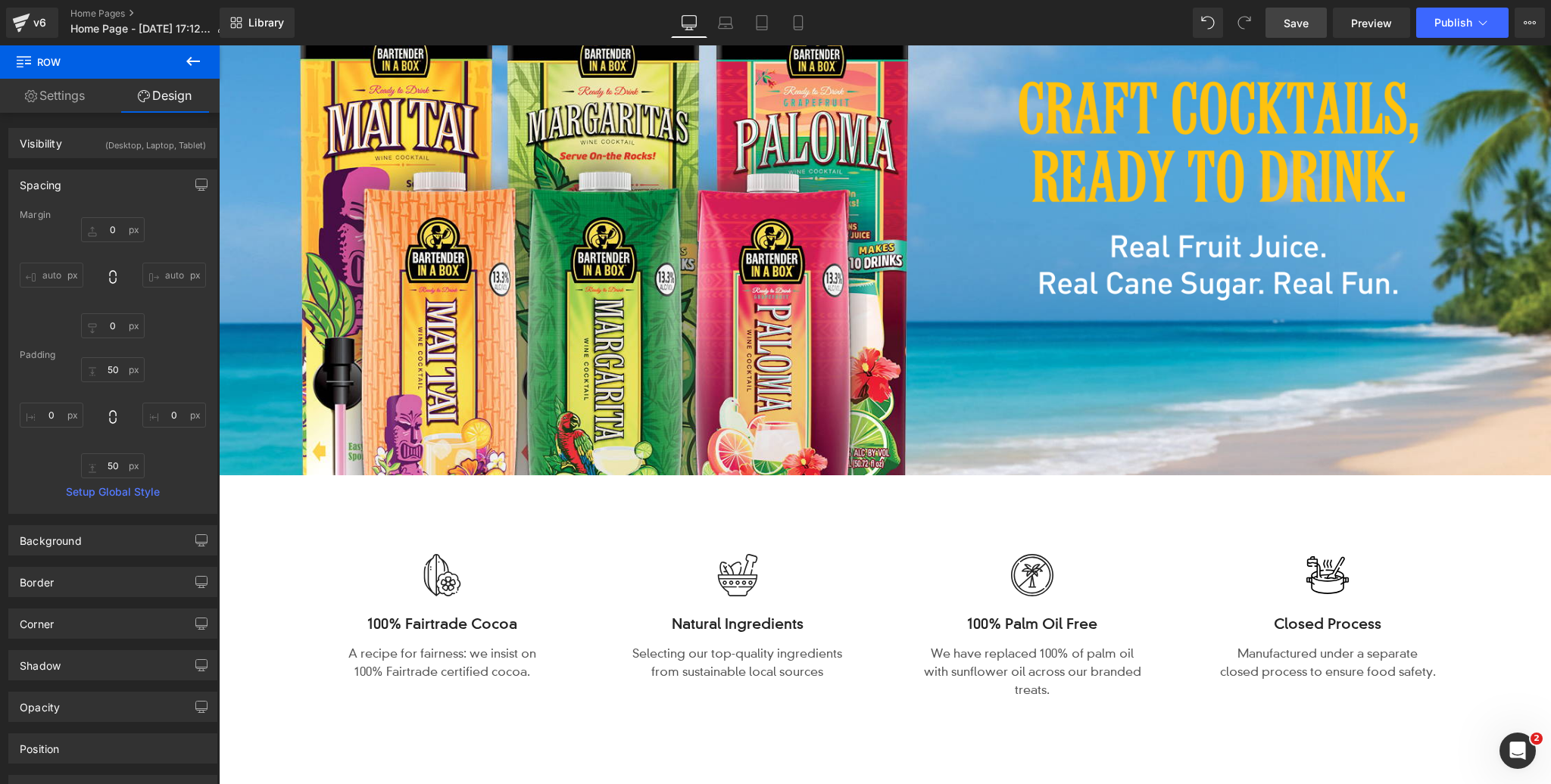
click at [1296, 19] on span "Save" at bounding box center [1297, 23] width 25 height 16
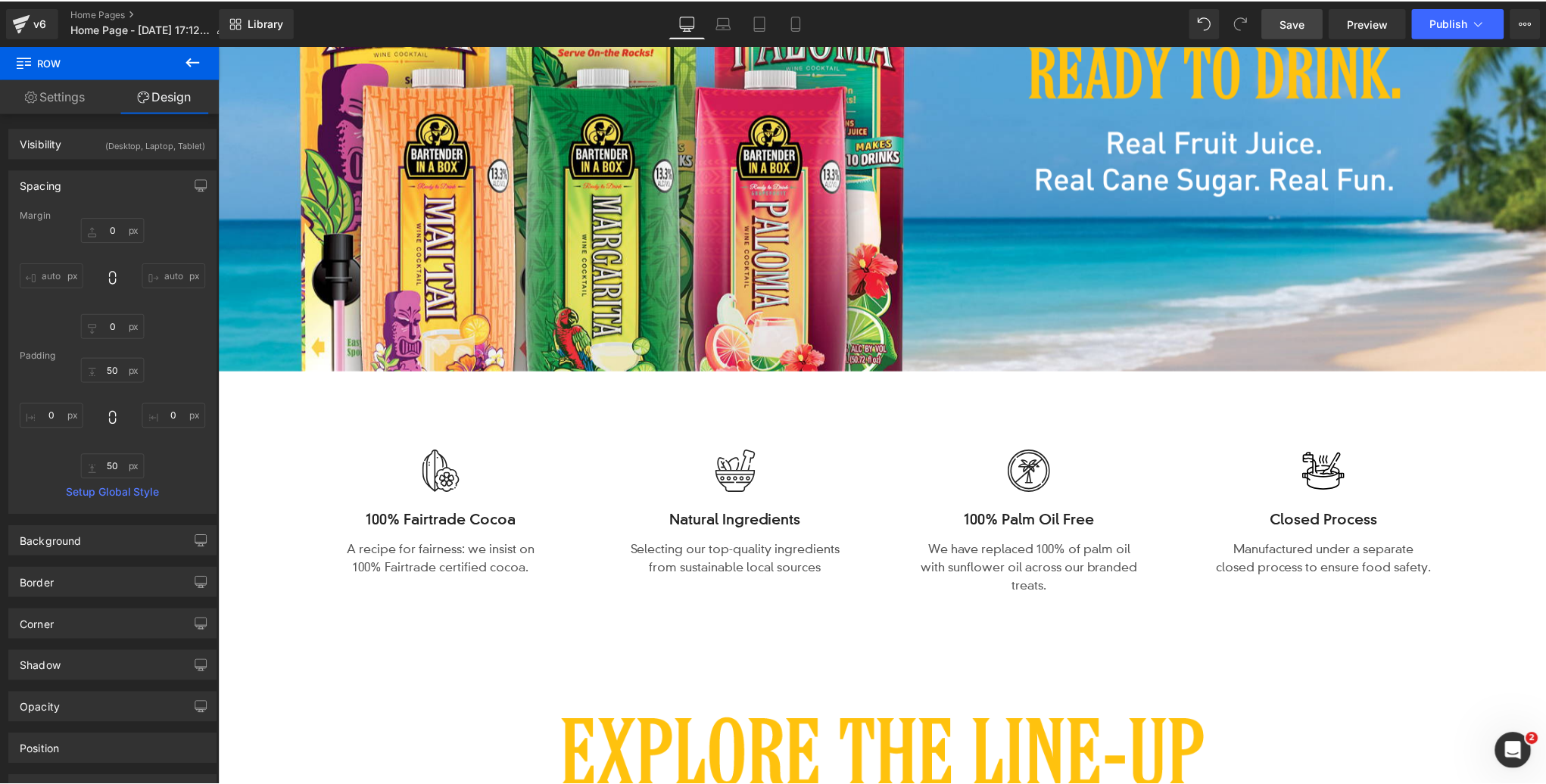
scroll to position [345, 0]
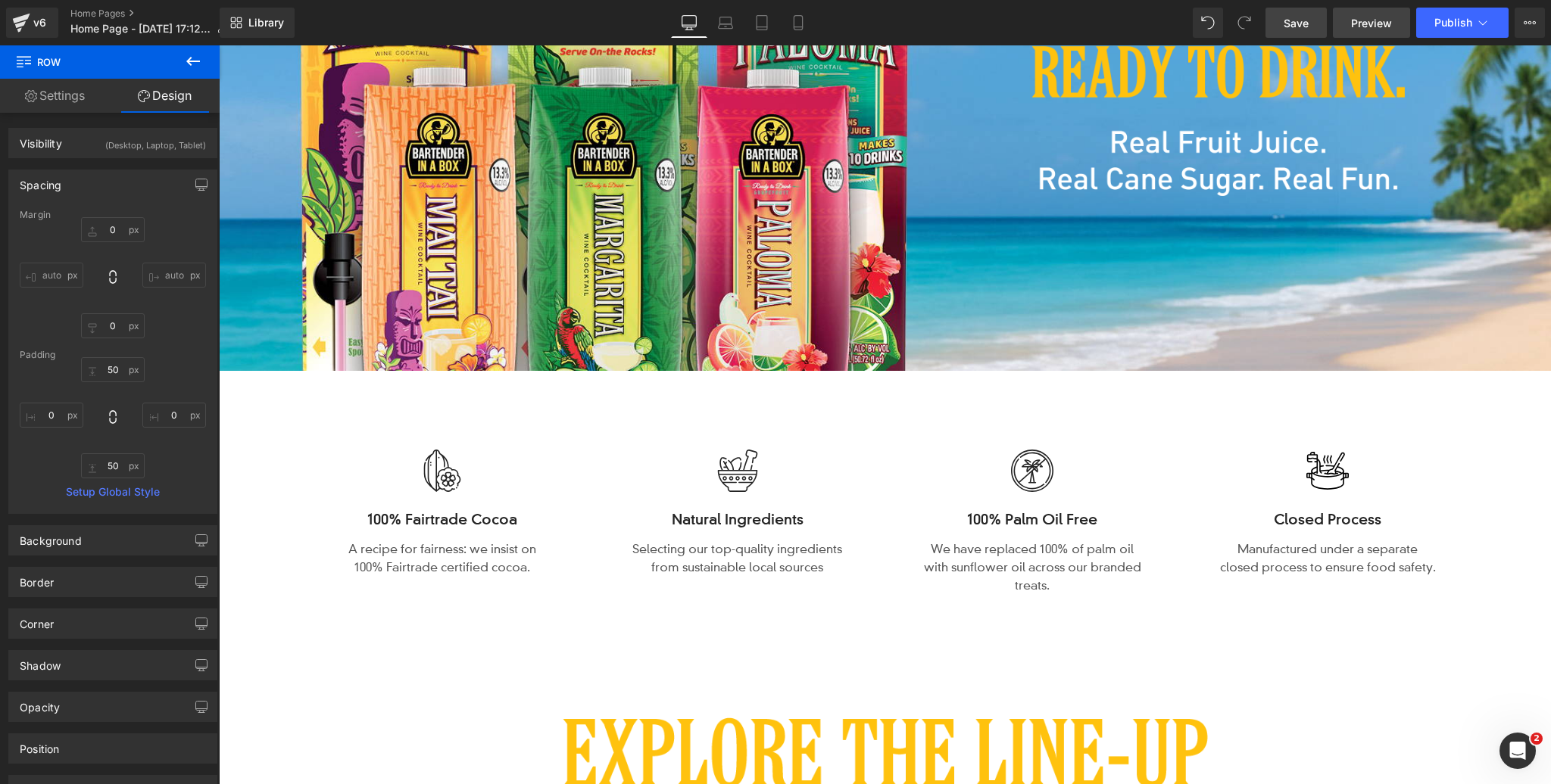
click at [1373, 21] on span "Preview" at bounding box center [1372, 23] width 41 height 16
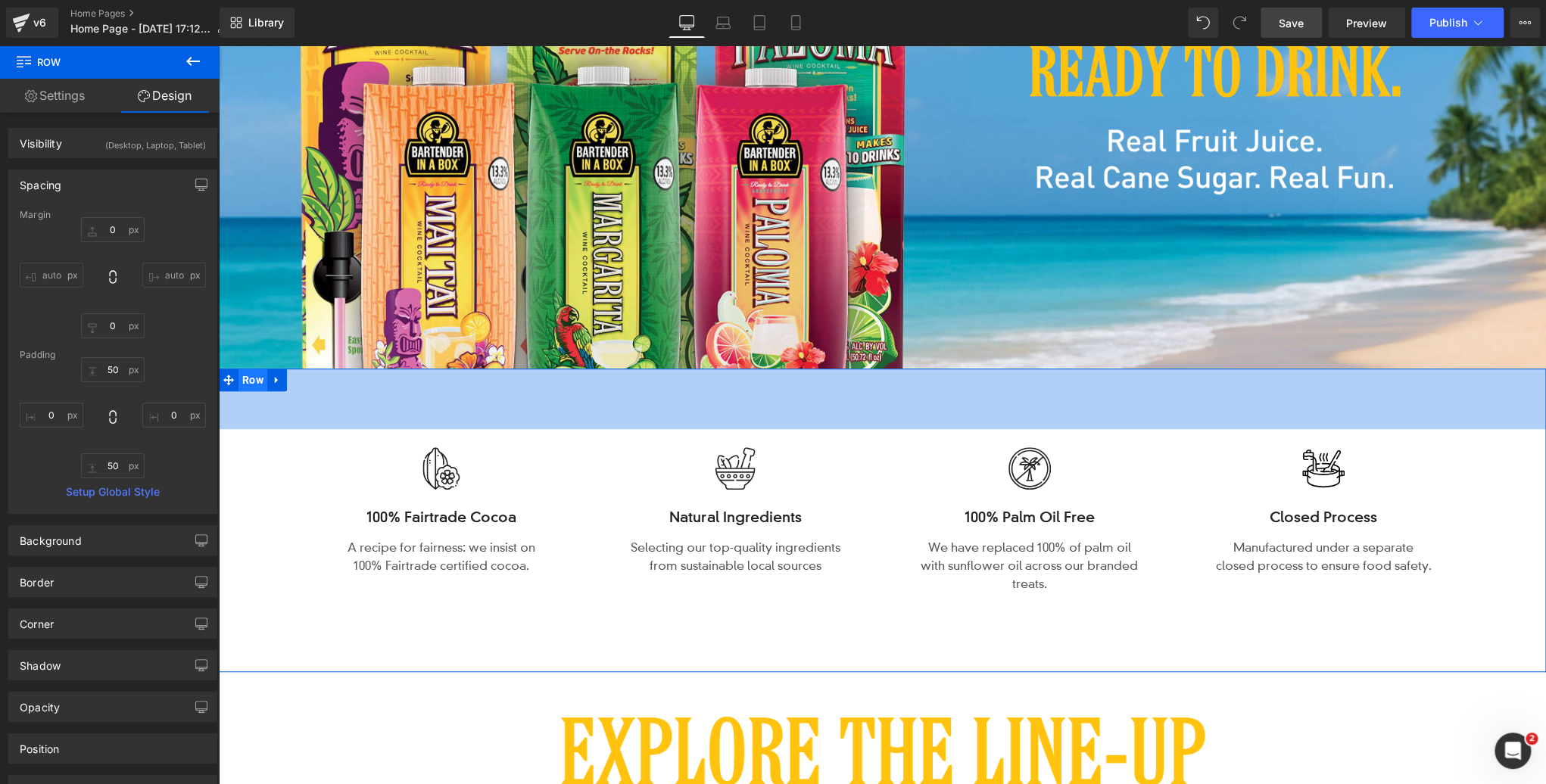
drag, startPoint x: 496, startPoint y: 407, endPoint x: 254, endPoint y: 385, distance: 243.0
click at [496, 407] on div "80px" at bounding box center [882, 399] width 1327 height 60
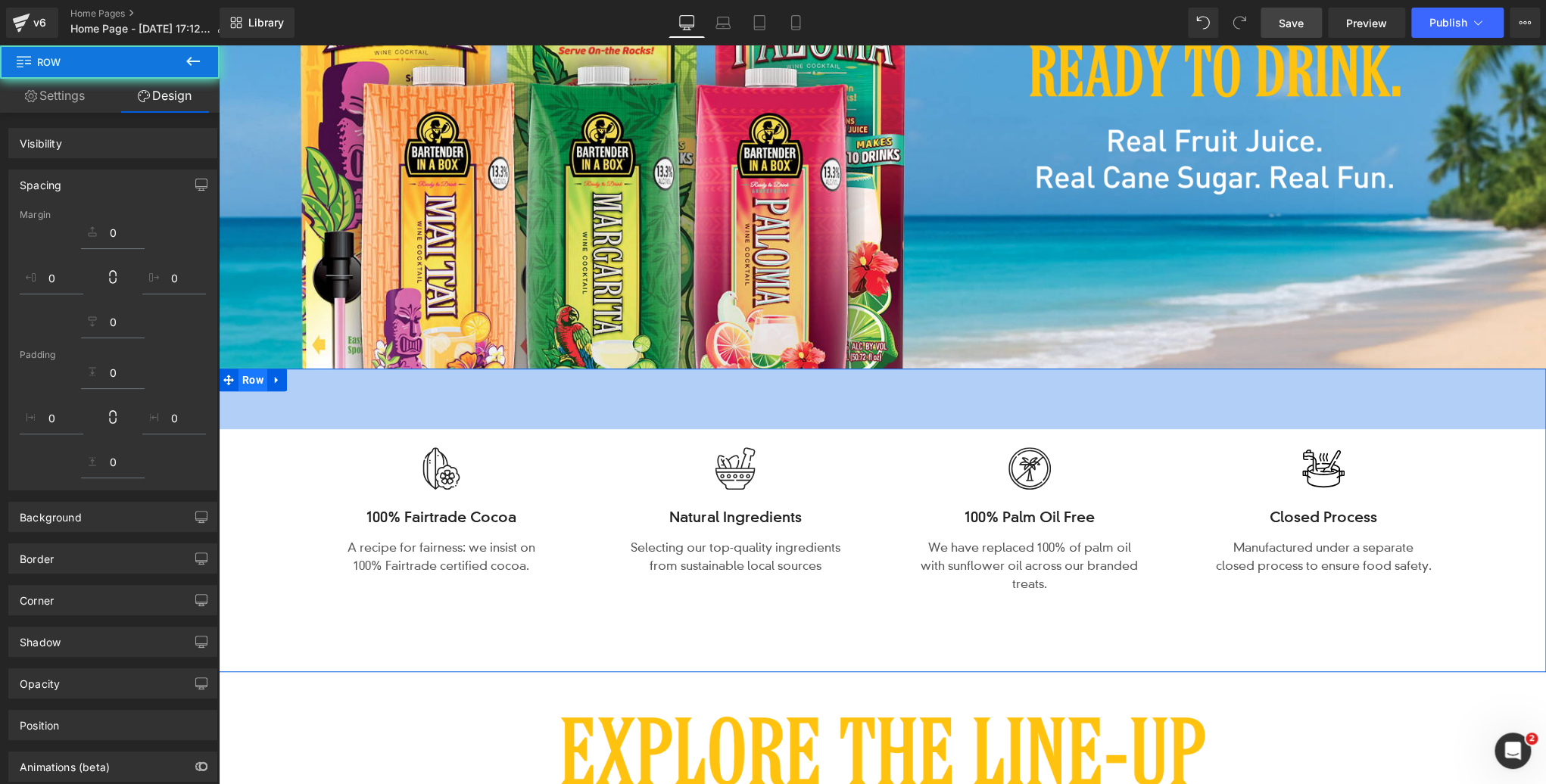
click at [254, 385] on span "Row" at bounding box center [253, 379] width 29 height 22
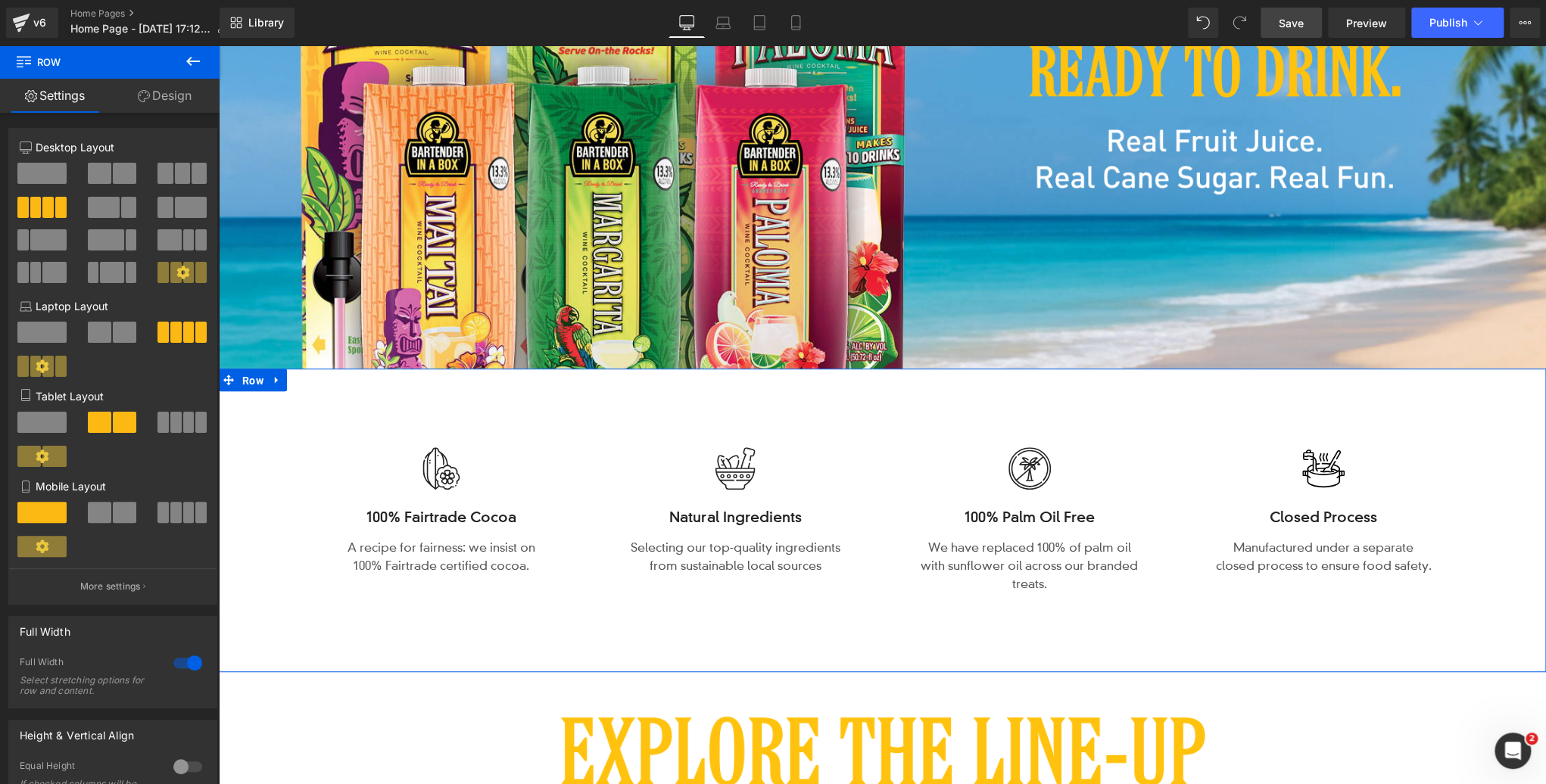
click at [177, 99] on link "Design" at bounding box center [165, 96] width 110 height 34
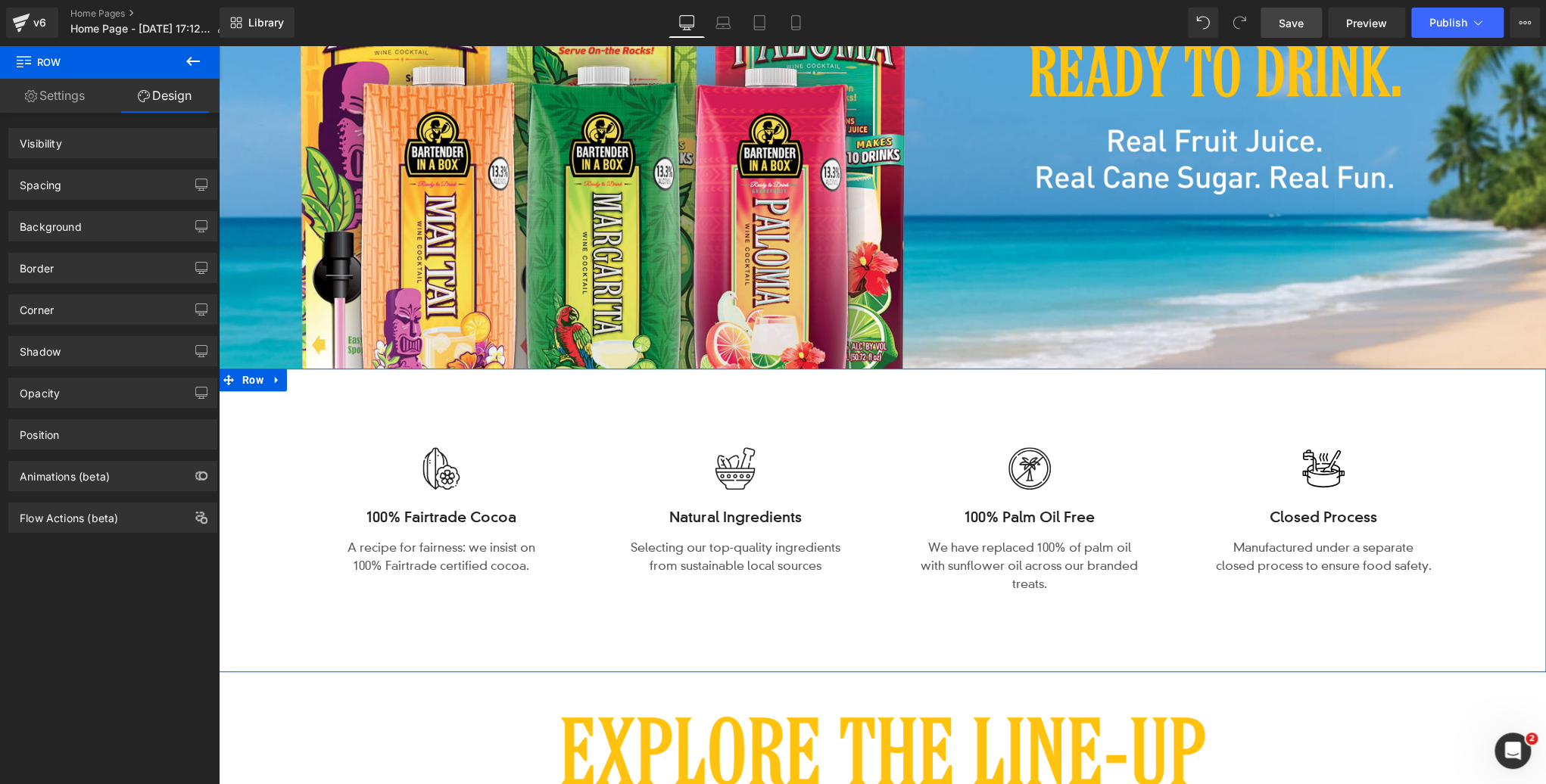
click at [102, 231] on div "Background" at bounding box center [112, 226] width 207 height 29
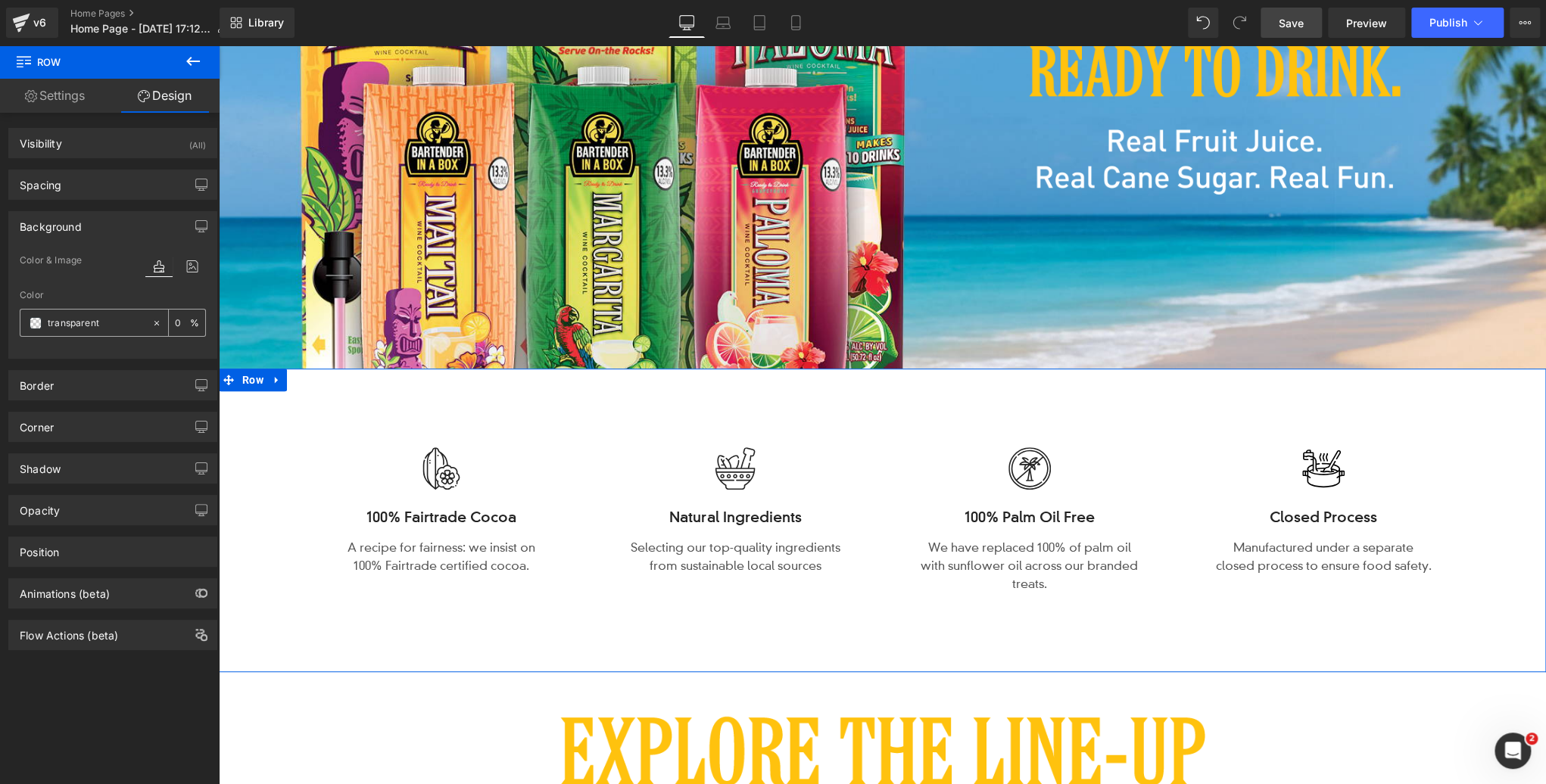
click at [36, 323] on span at bounding box center [36, 323] width 12 height 12
drag, startPoint x: 102, startPoint y: 318, endPoint x: 16, endPoint y: 320, distance: 86.0
click at [16, 320] on div "Color & Image color transparent Color transparent 0 % Image Replace Image Uploa…" at bounding box center [112, 305] width 207 height 107
paste input "ffc02a"
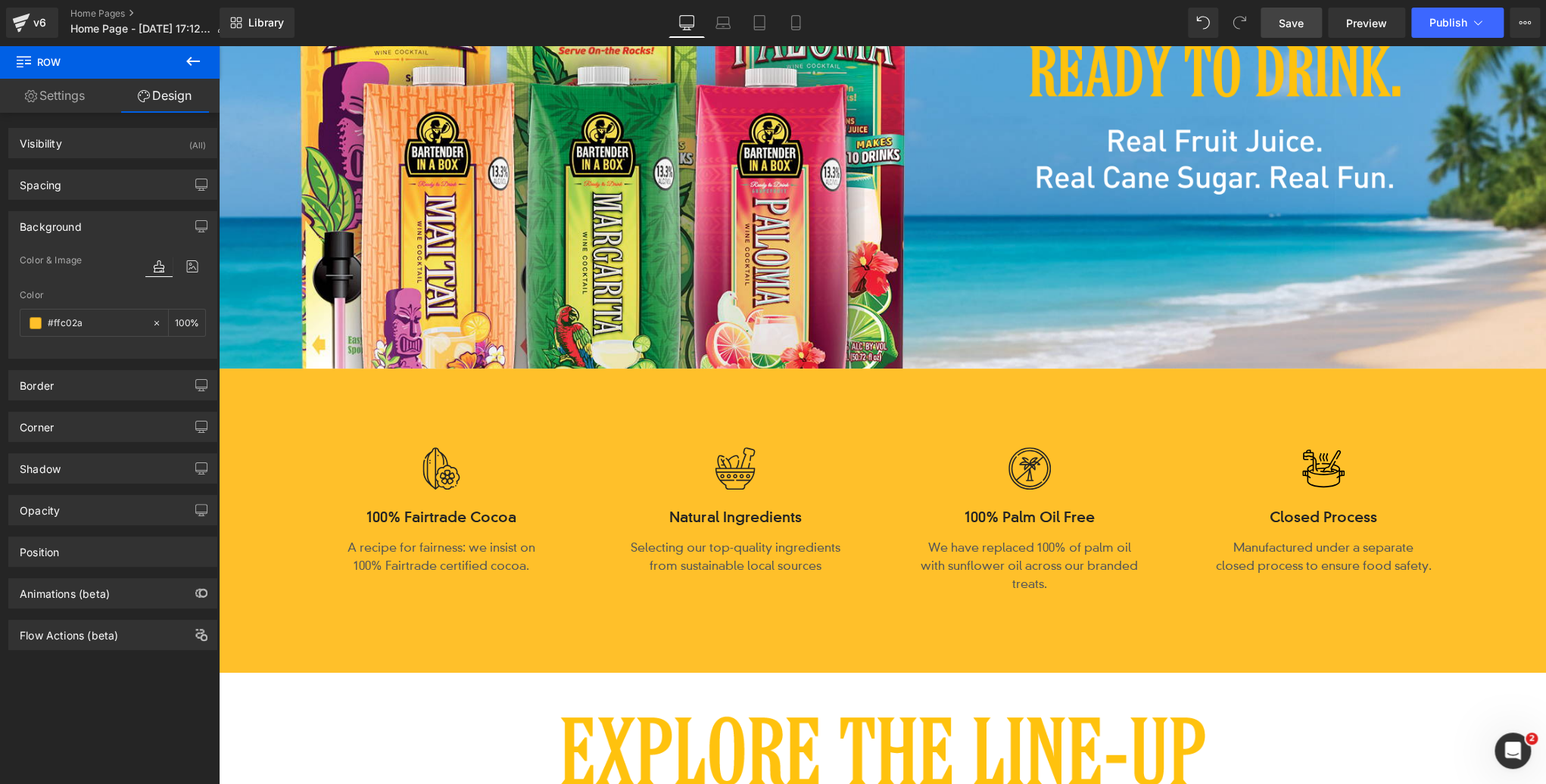
click at [1295, 25] on span "Save" at bounding box center [1292, 23] width 25 height 16
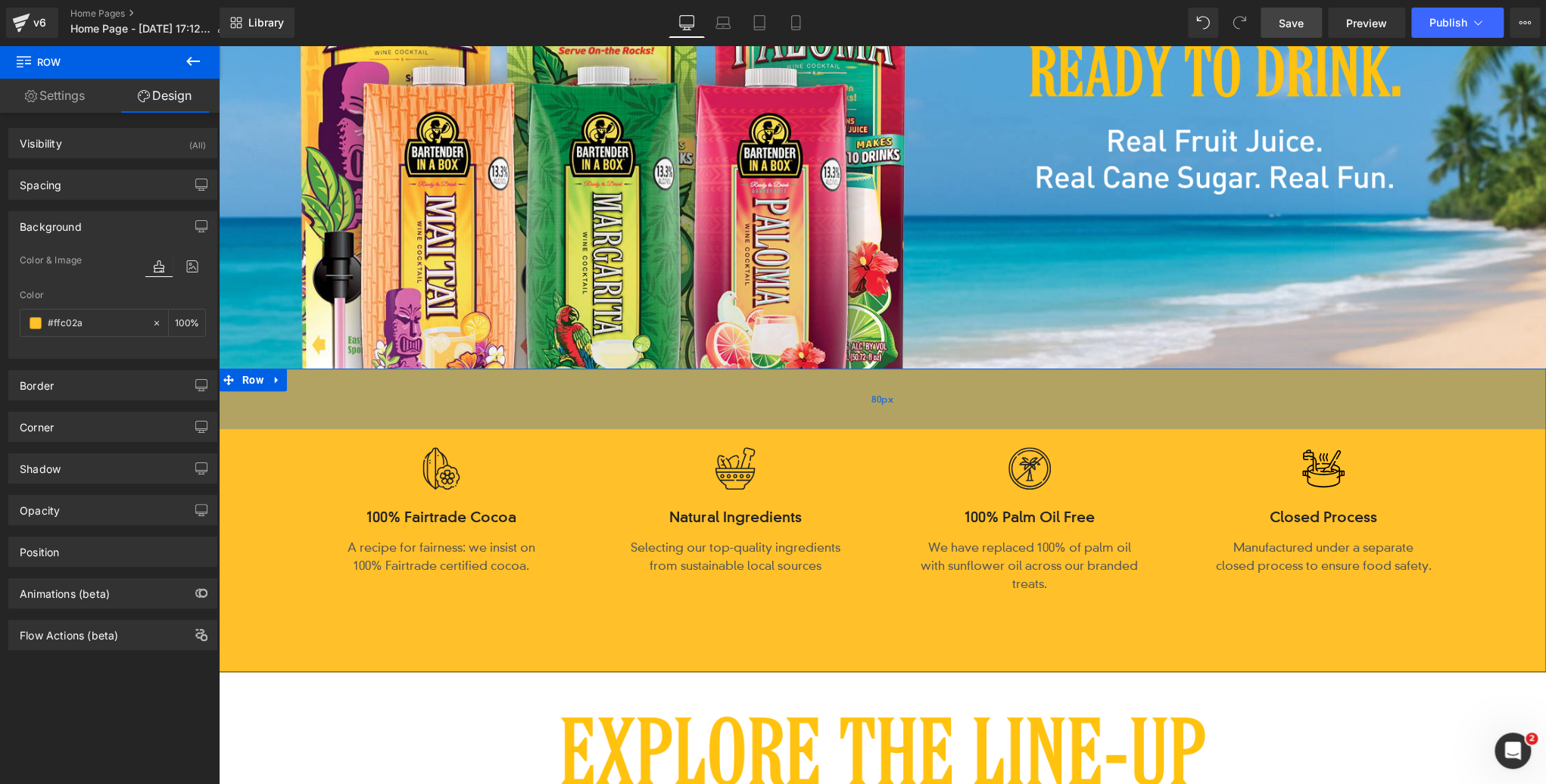
click at [946, 402] on div "80px" at bounding box center [882, 399] width 1327 height 60
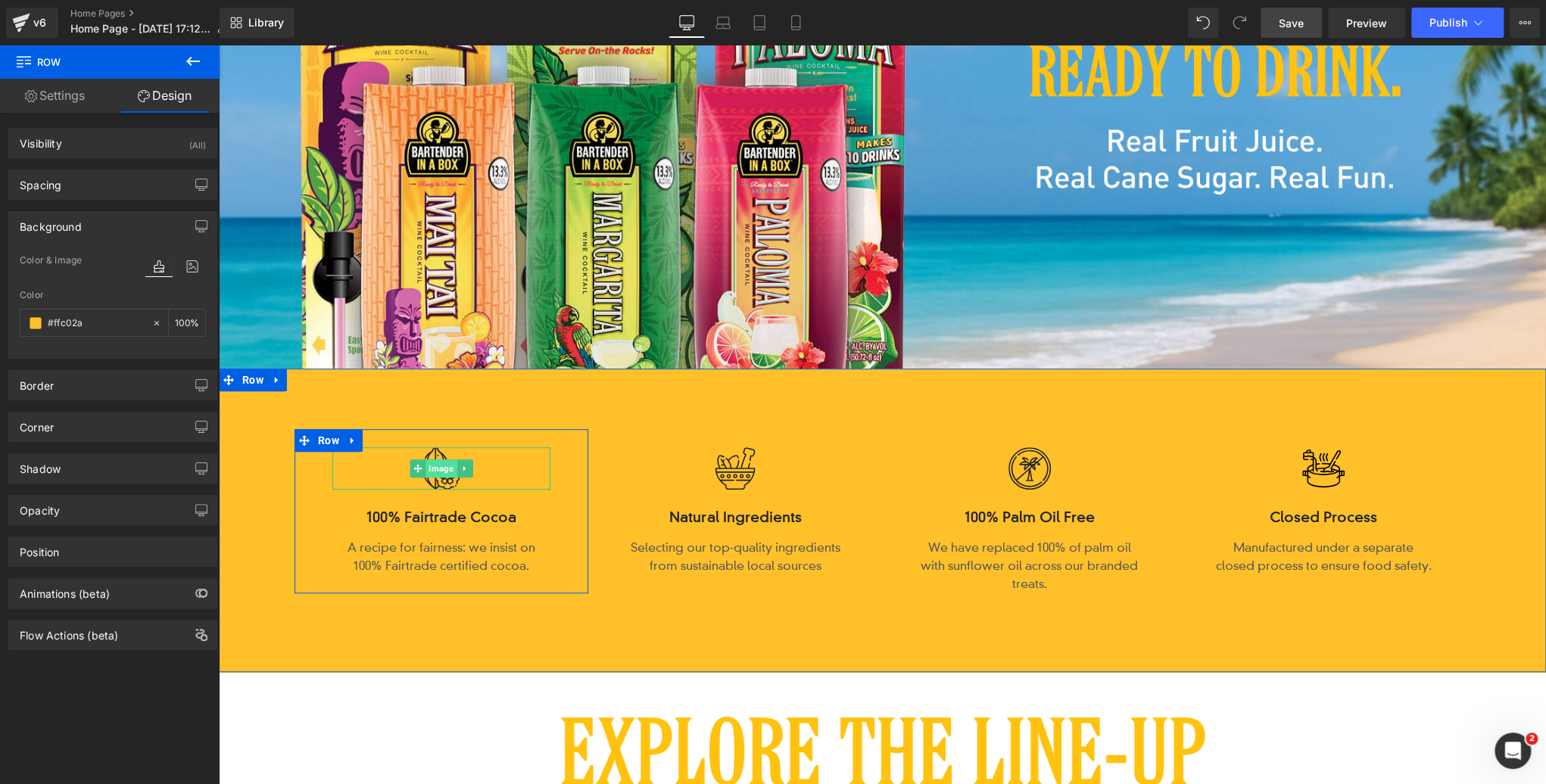
click at [437, 470] on span "Image" at bounding box center [441, 468] width 31 height 18
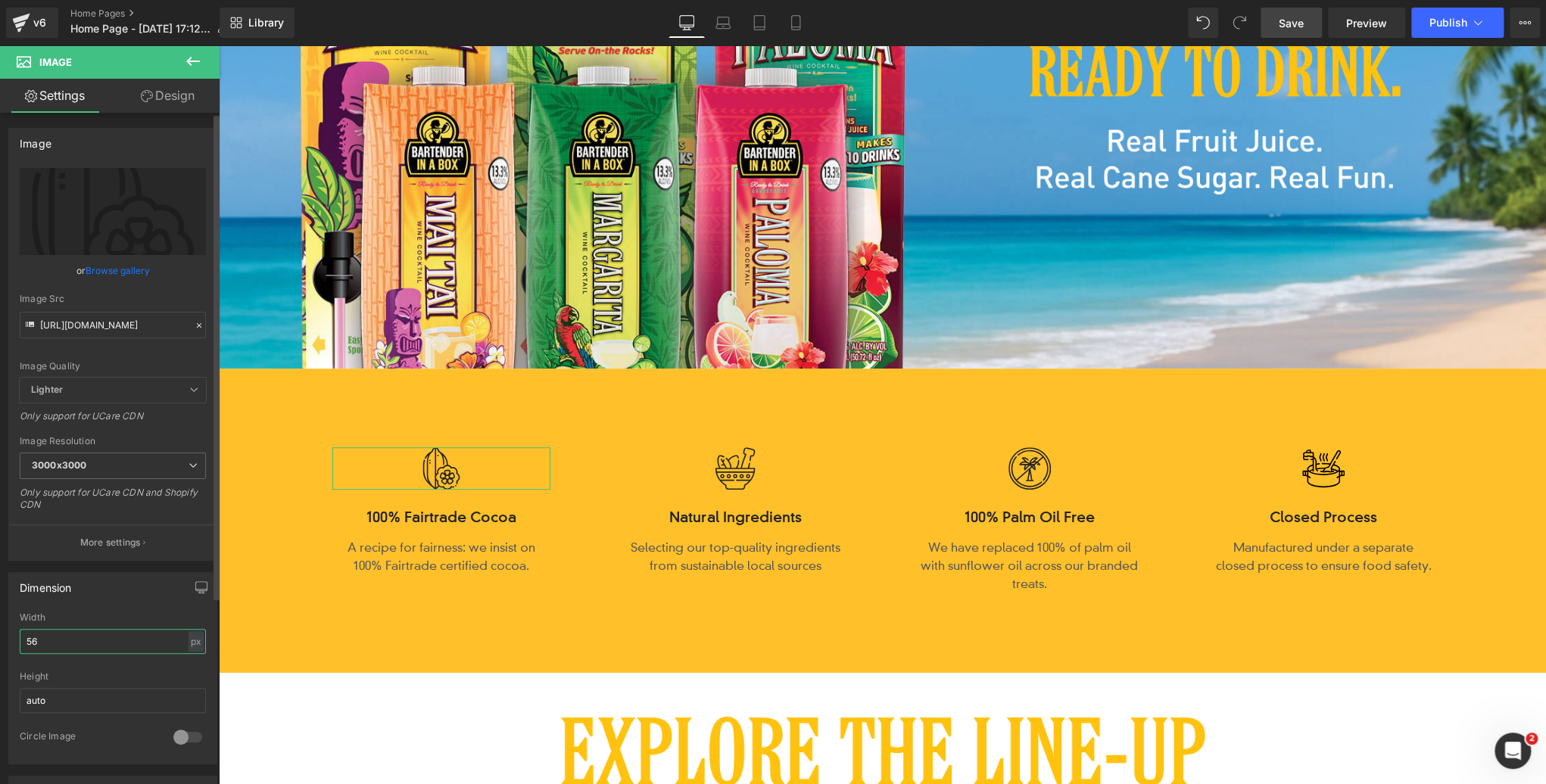
drag, startPoint x: 46, startPoint y: 641, endPoint x: 16, endPoint y: 639, distance: 30.1
click at [16, 639] on div "56px Width 56 px % px auto Height auto 0 Circle Image" at bounding box center [112, 688] width 207 height 151
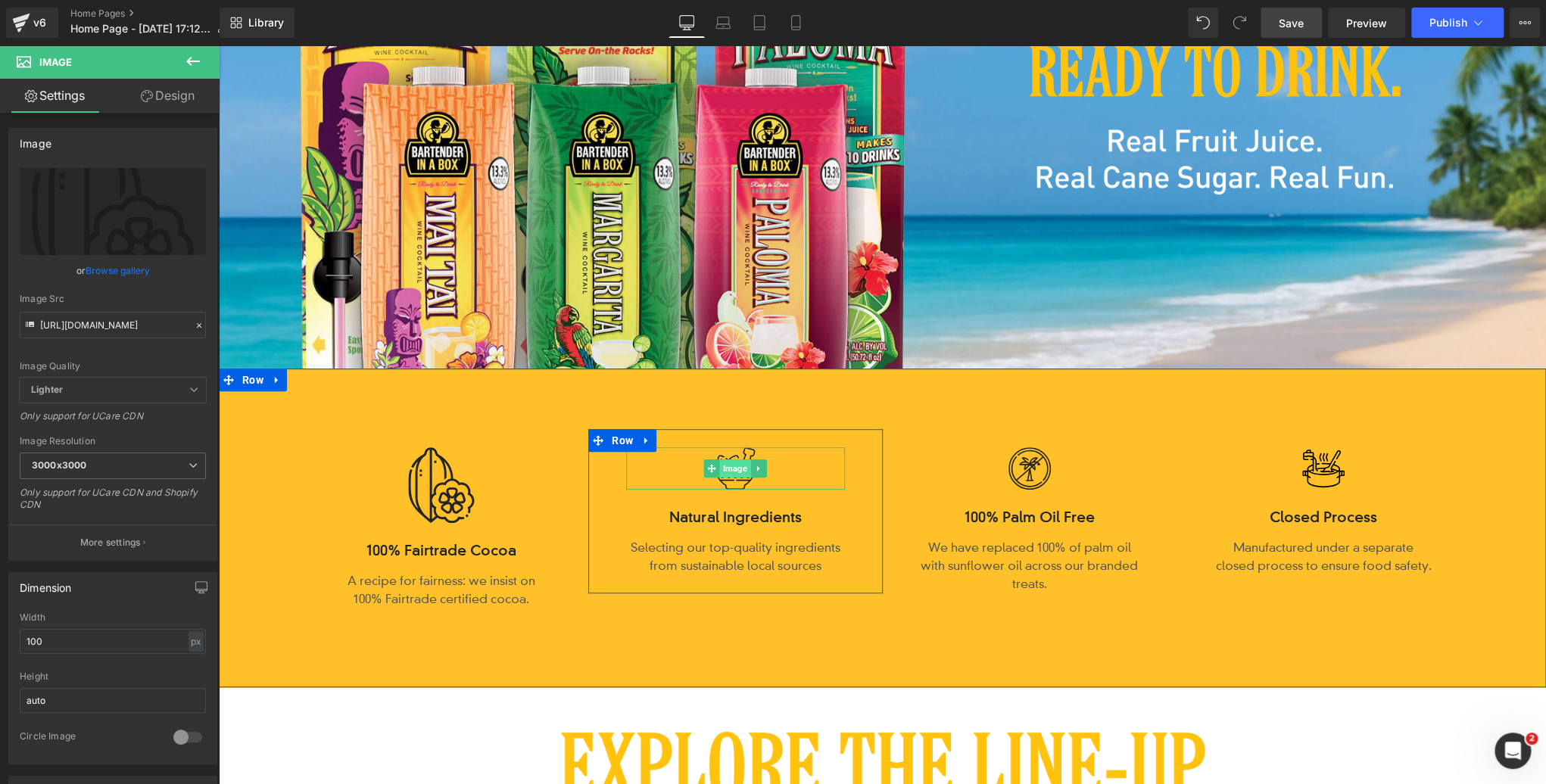
click at [741, 470] on span "Image" at bounding box center [735, 468] width 31 height 18
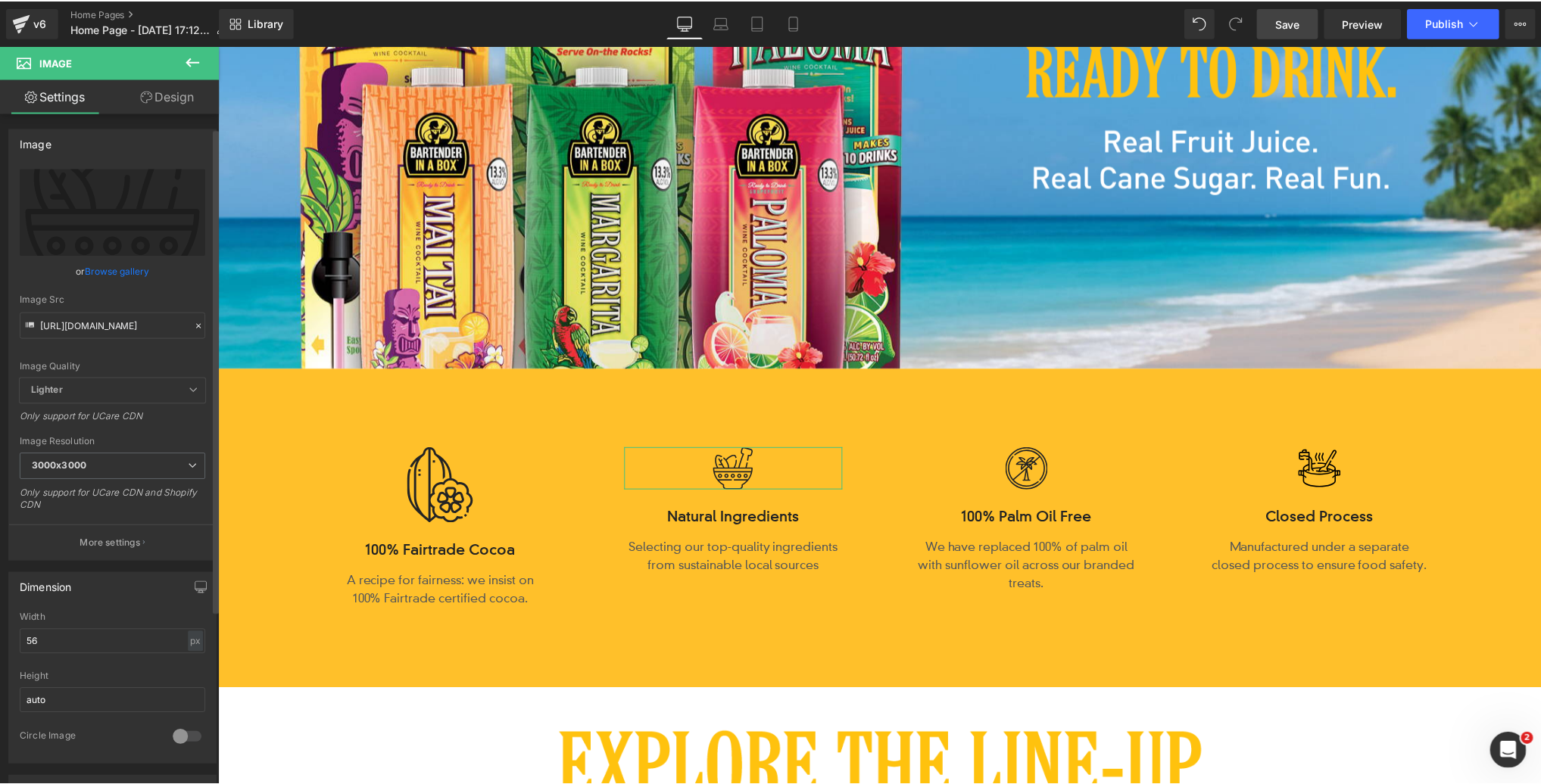
scroll to position [19, 0]
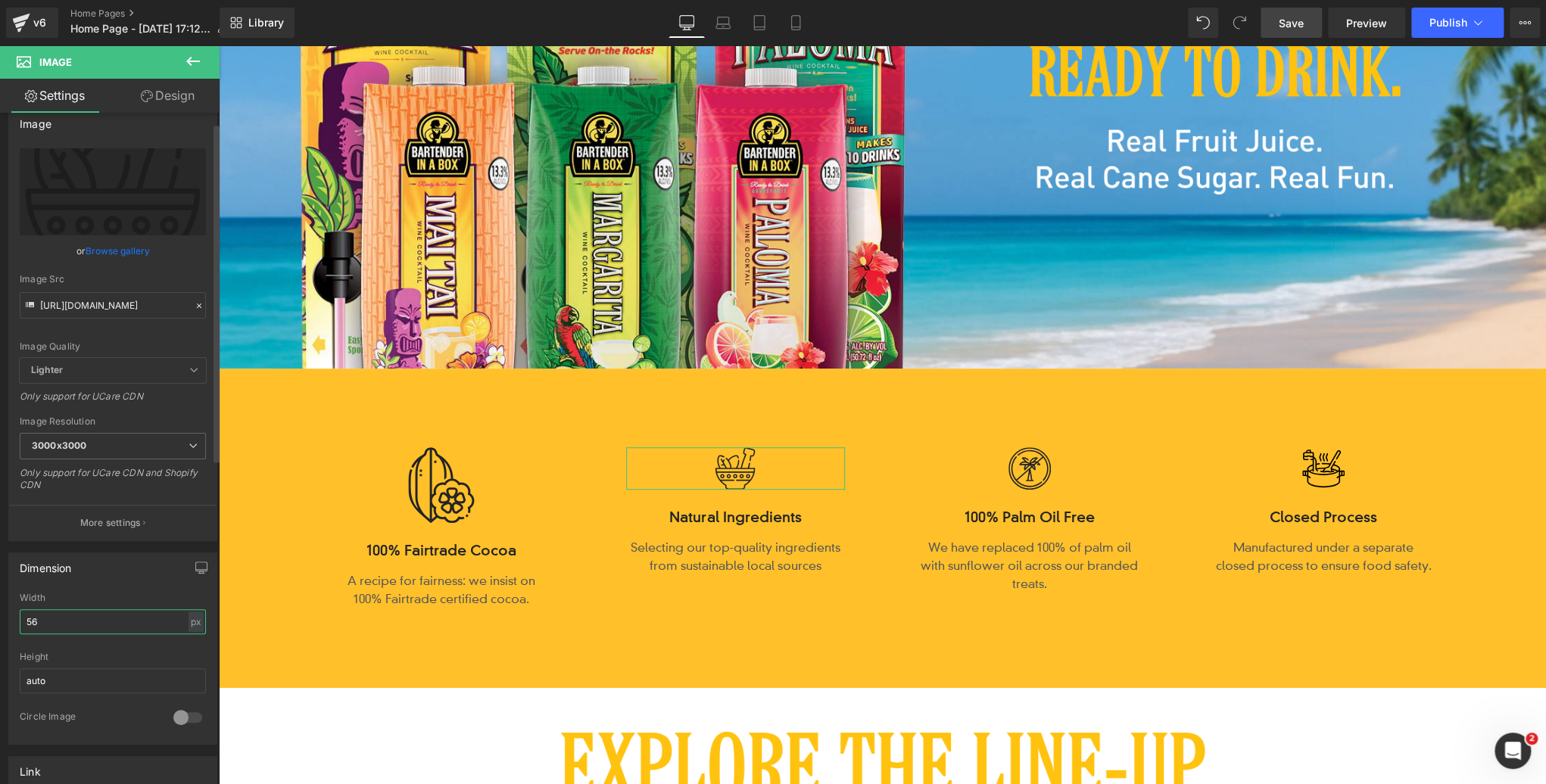
drag, startPoint x: 48, startPoint y: 620, endPoint x: 17, endPoint y: 620, distance: 31.0
click at [17, 620] on div "56px Width 56 px % px auto Height auto 0 Circle Image" at bounding box center [112, 668] width 207 height 151
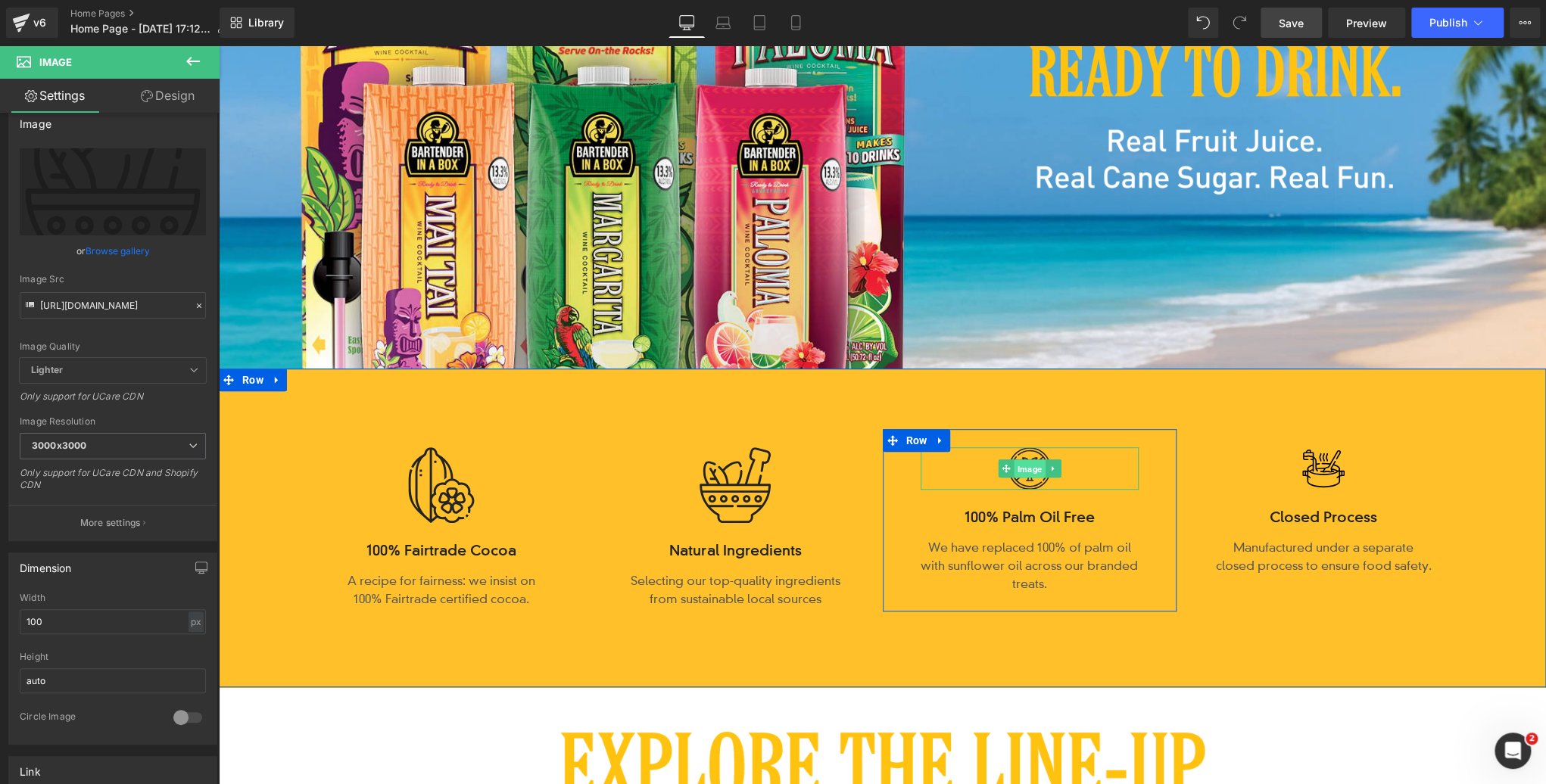
click at [1029, 471] on span "Image" at bounding box center [1029, 469] width 31 height 18
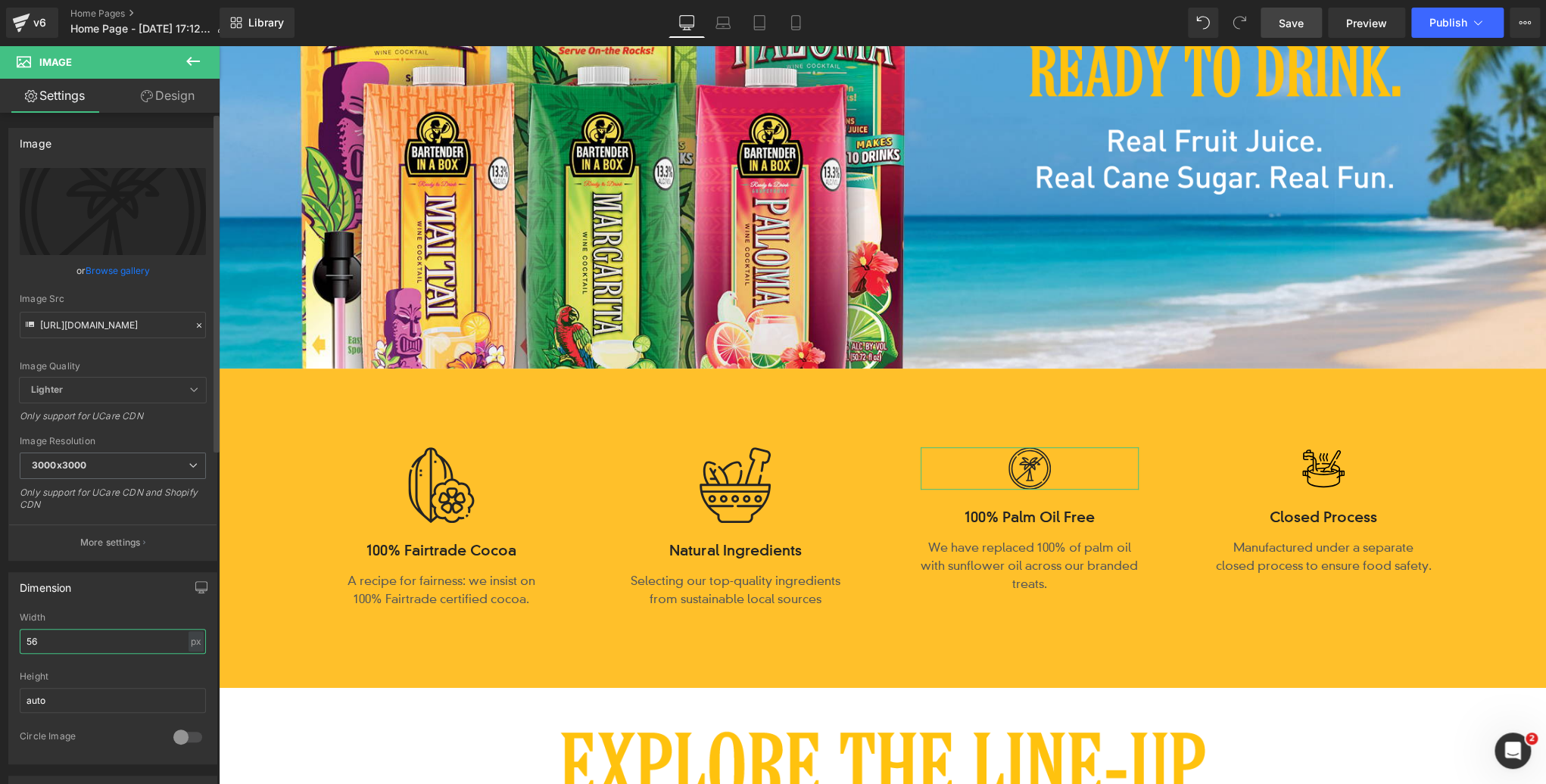
drag, startPoint x: 41, startPoint y: 642, endPoint x: 3, endPoint y: 639, distance: 38.1
click at [4, 639] on div "Dimension 56px Width 56 px % px auto Height auto 0 Circle Image" at bounding box center [113, 662] width 227 height 204
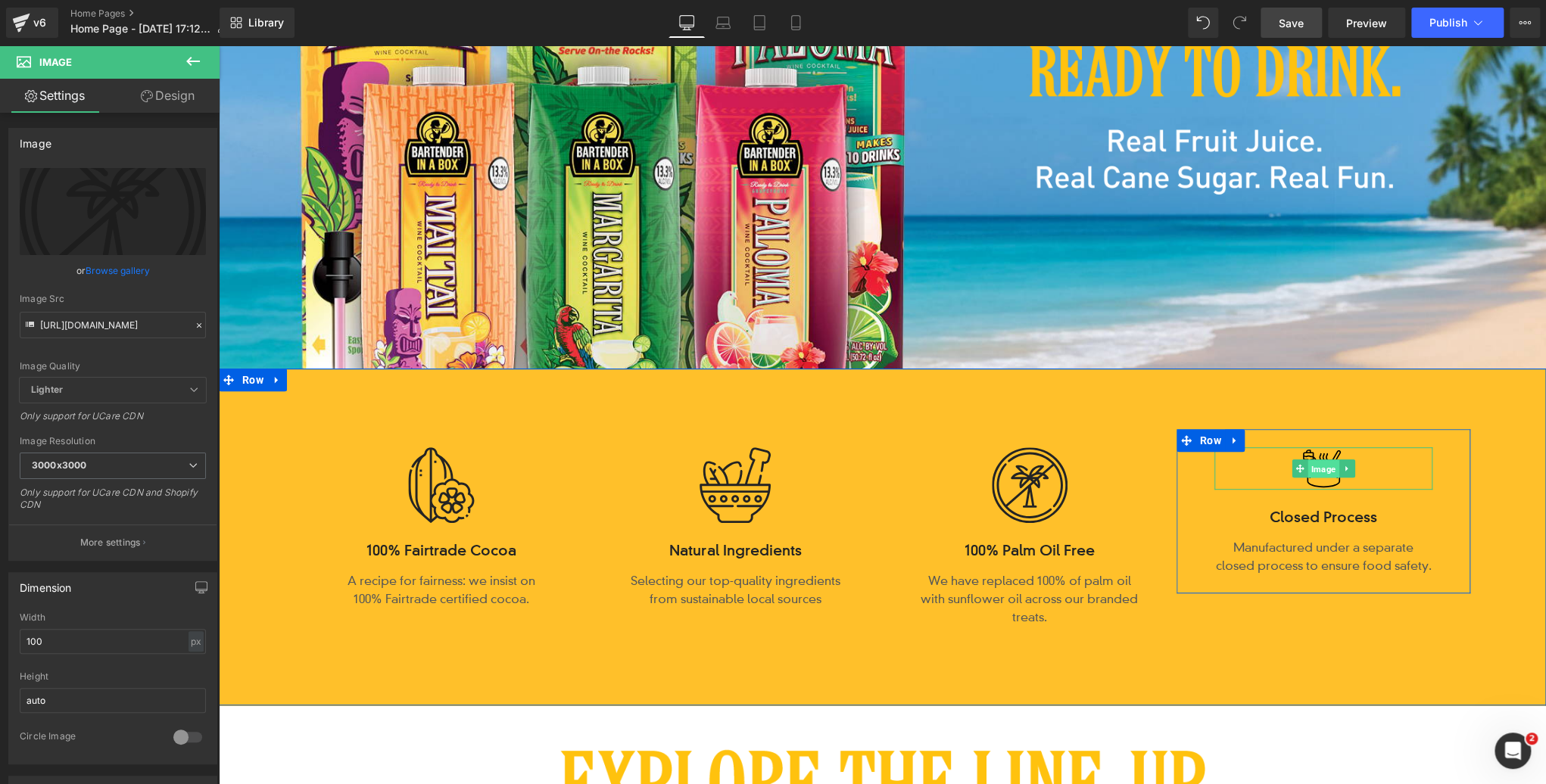
click at [1326, 471] on span "Image" at bounding box center [1323, 469] width 31 height 18
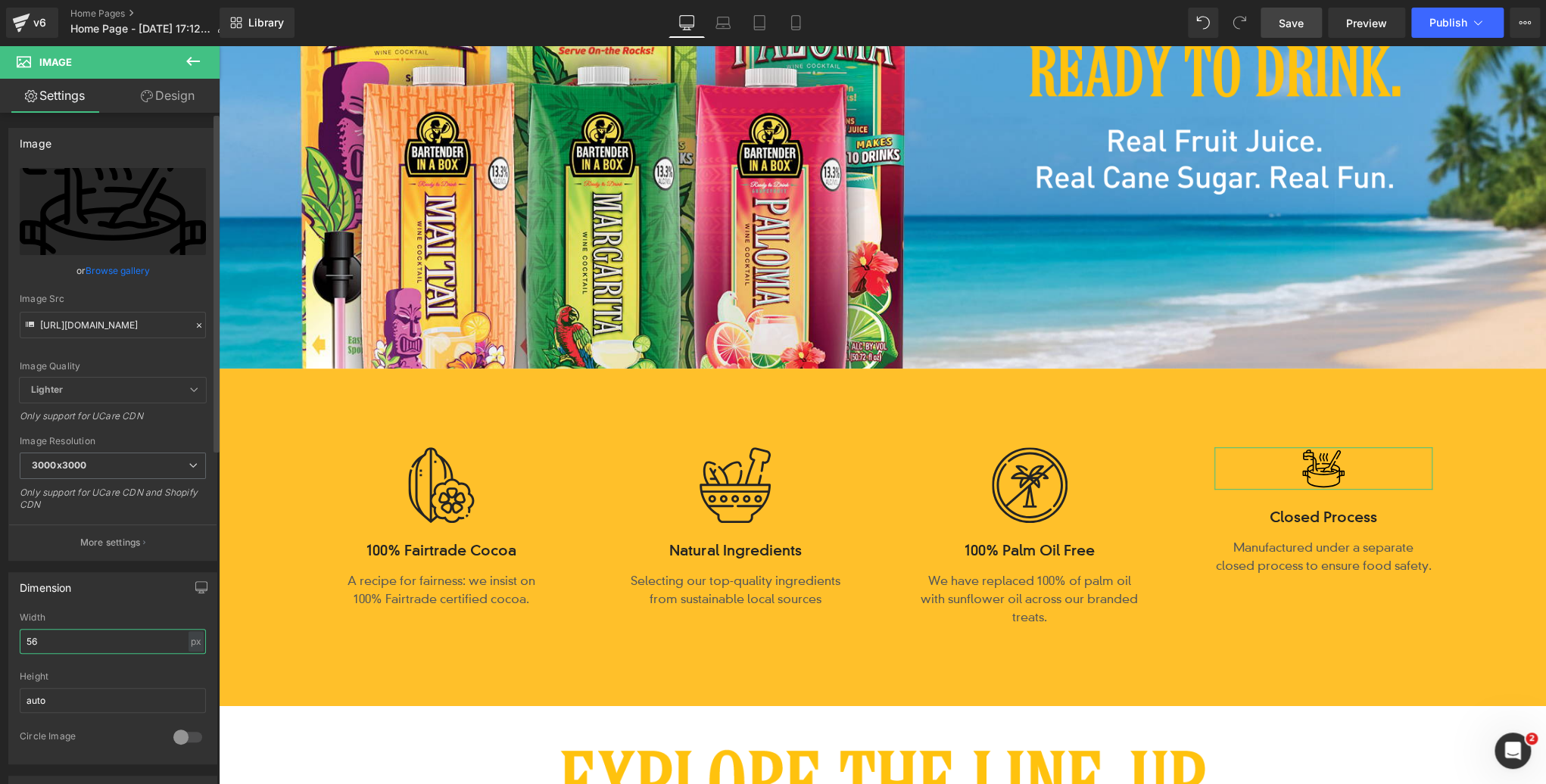
drag, startPoint x: 47, startPoint y: 637, endPoint x: 8, endPoint y: 636, distance: 39.0
click at [8, 636] on div "Dimension 56px Width 56 px % px auto Height auto 0 Circle Image" at bounding box center [113, 662] width 227 height 204
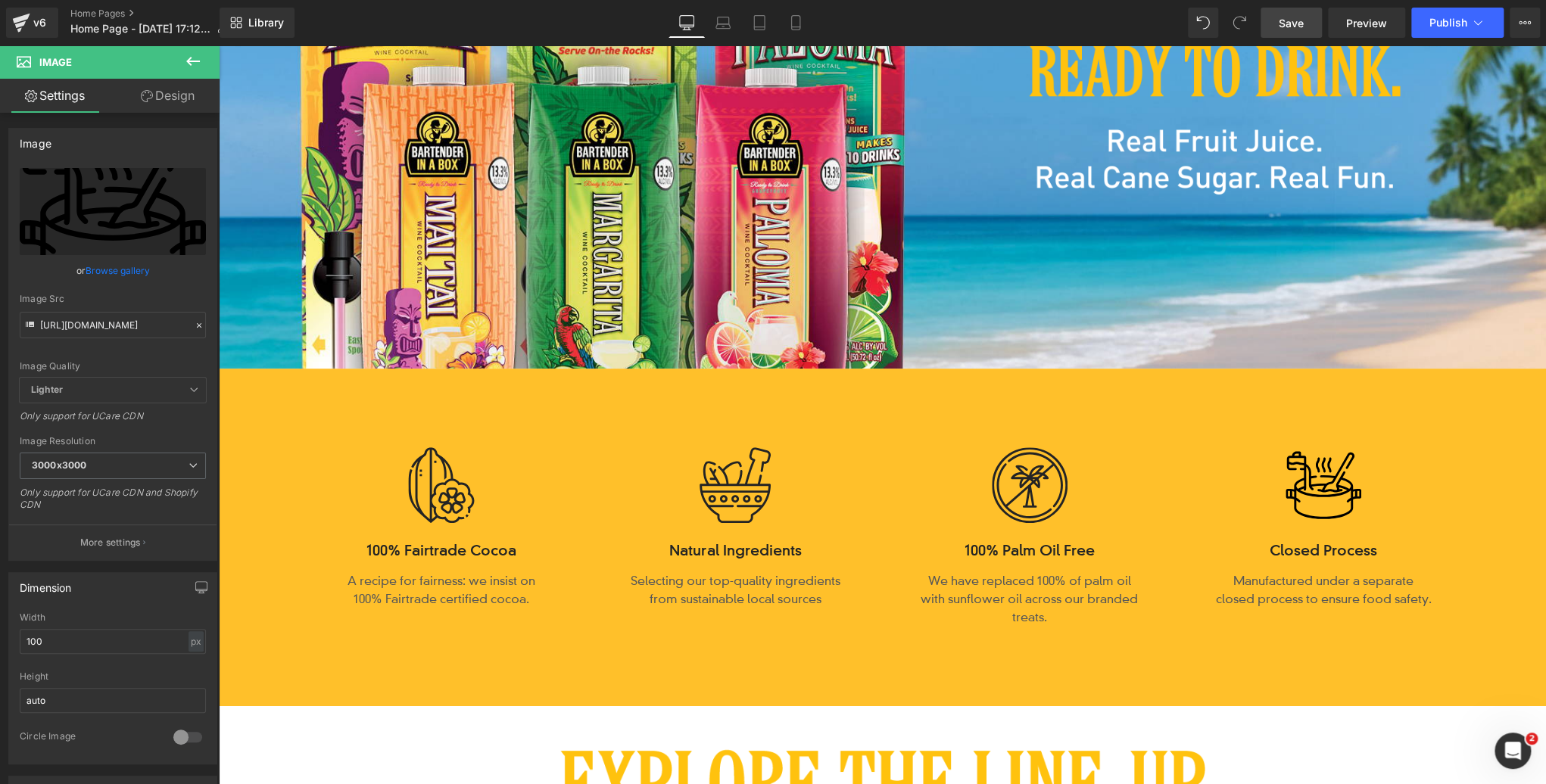
click at [1283, 29] on span "Save" at bounding box center [1292, 23] width 25 height 16
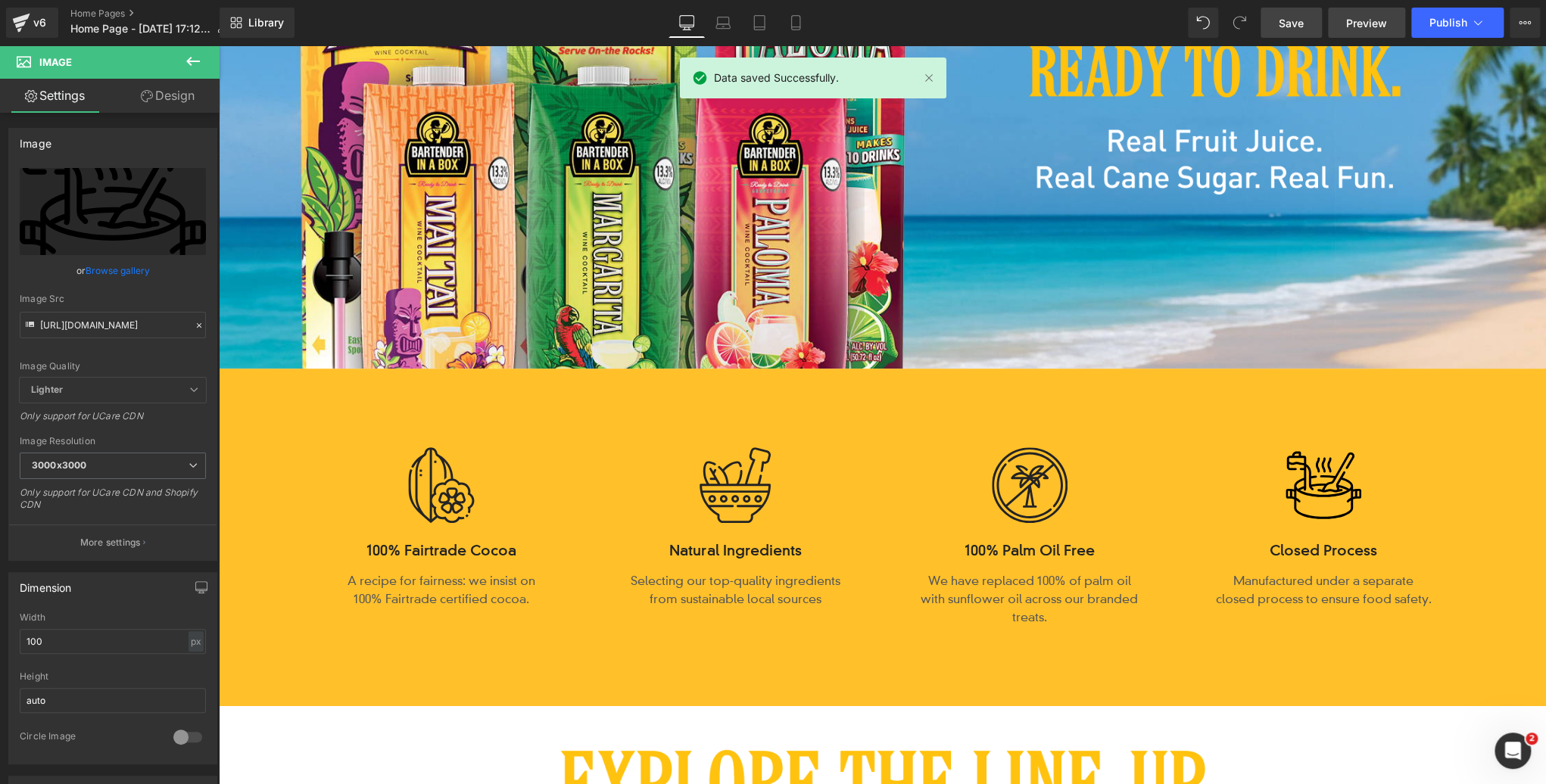
click at [1354, 22] on span "Preview" at bounding box center [1367, 23] width 41 height 16
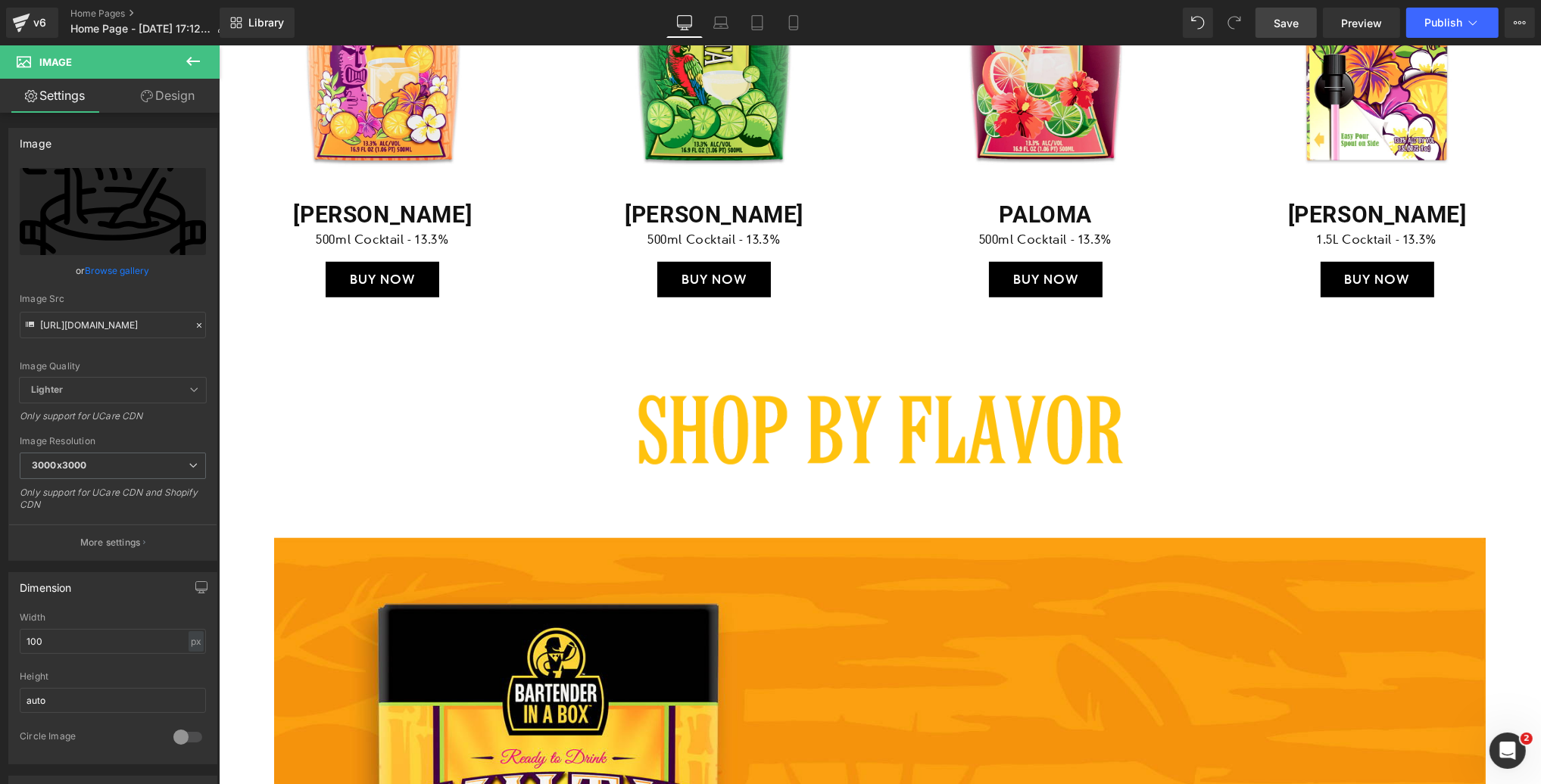
scroll to position [1444, 0]
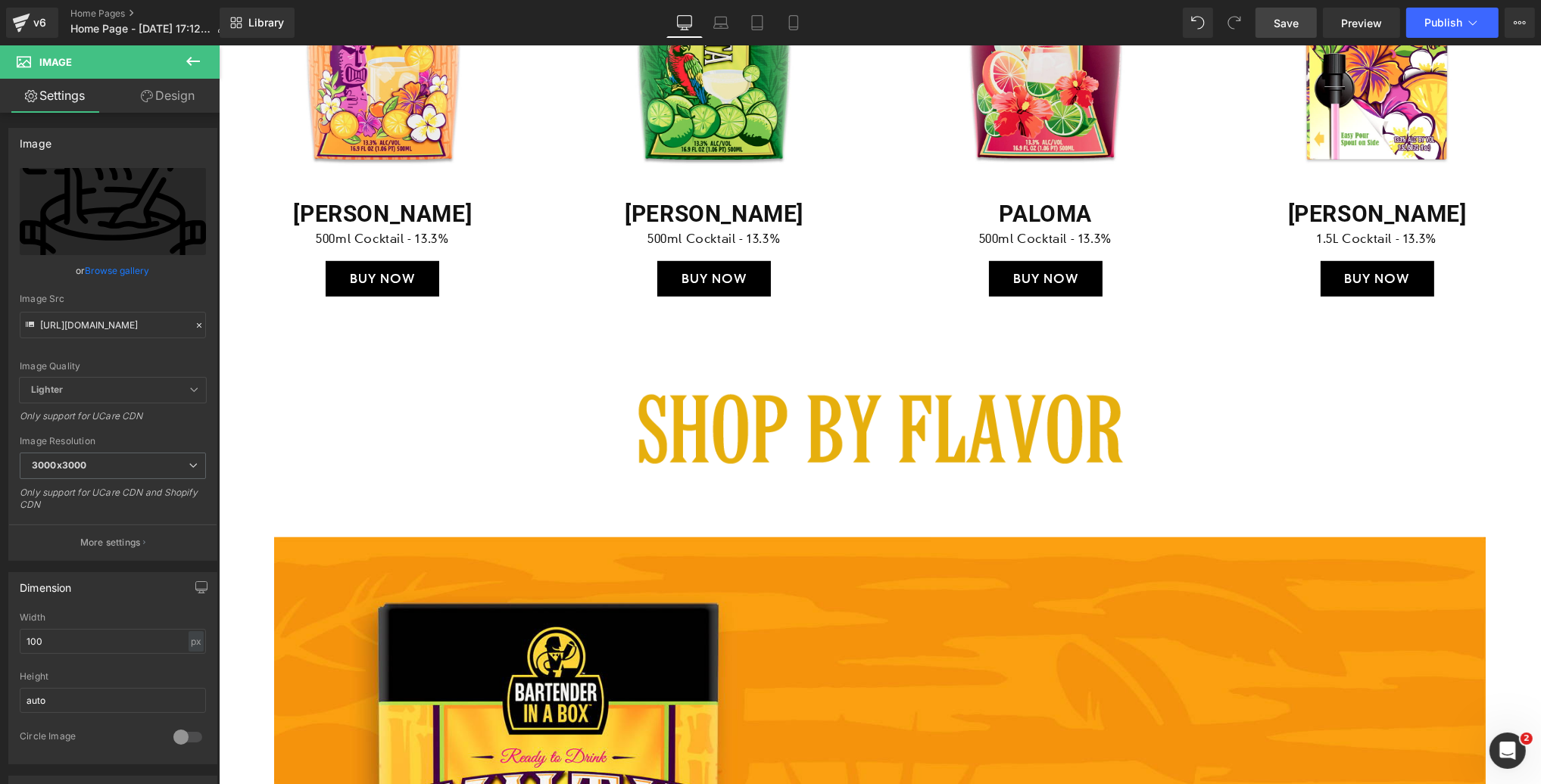
click at [827, 475] on div "Image Row" at bounding box center [879, 417] width 908 height 240
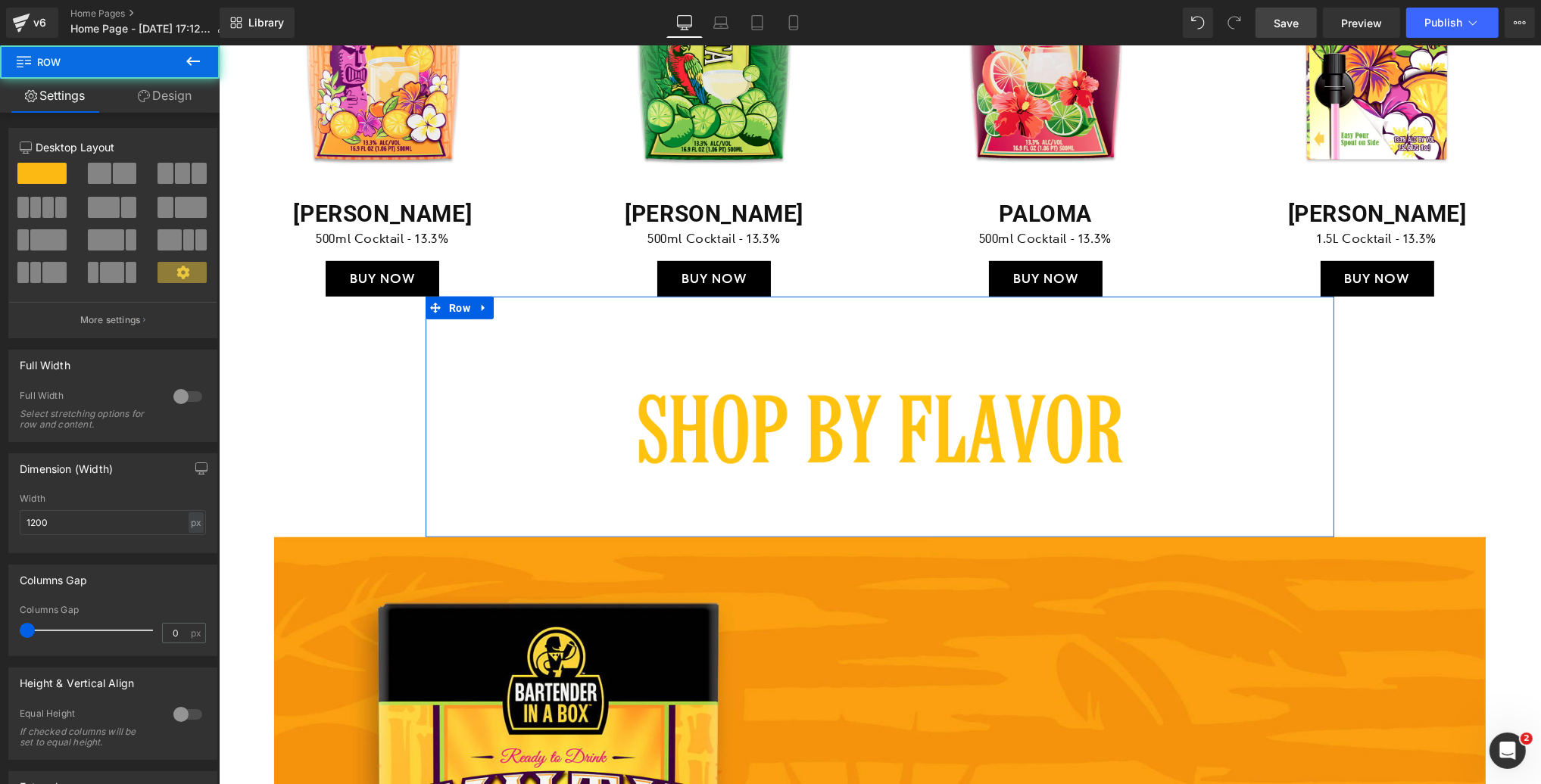
click at [829, 437] on img at bounding box center [879, 428] width 682 height 81
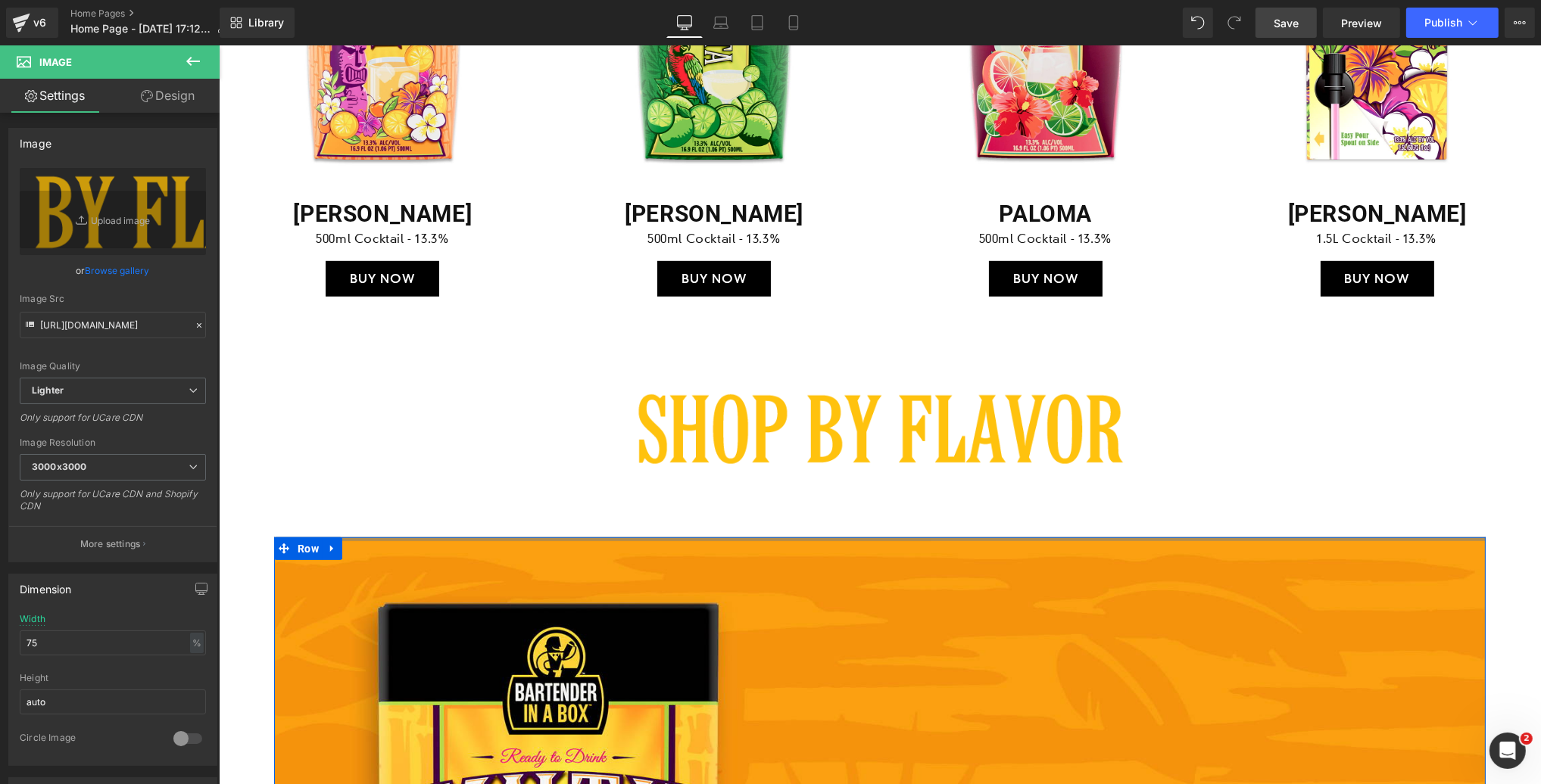
click at [218, 46] on div "90px" at bounding box center [218, 46] width 0 height 0
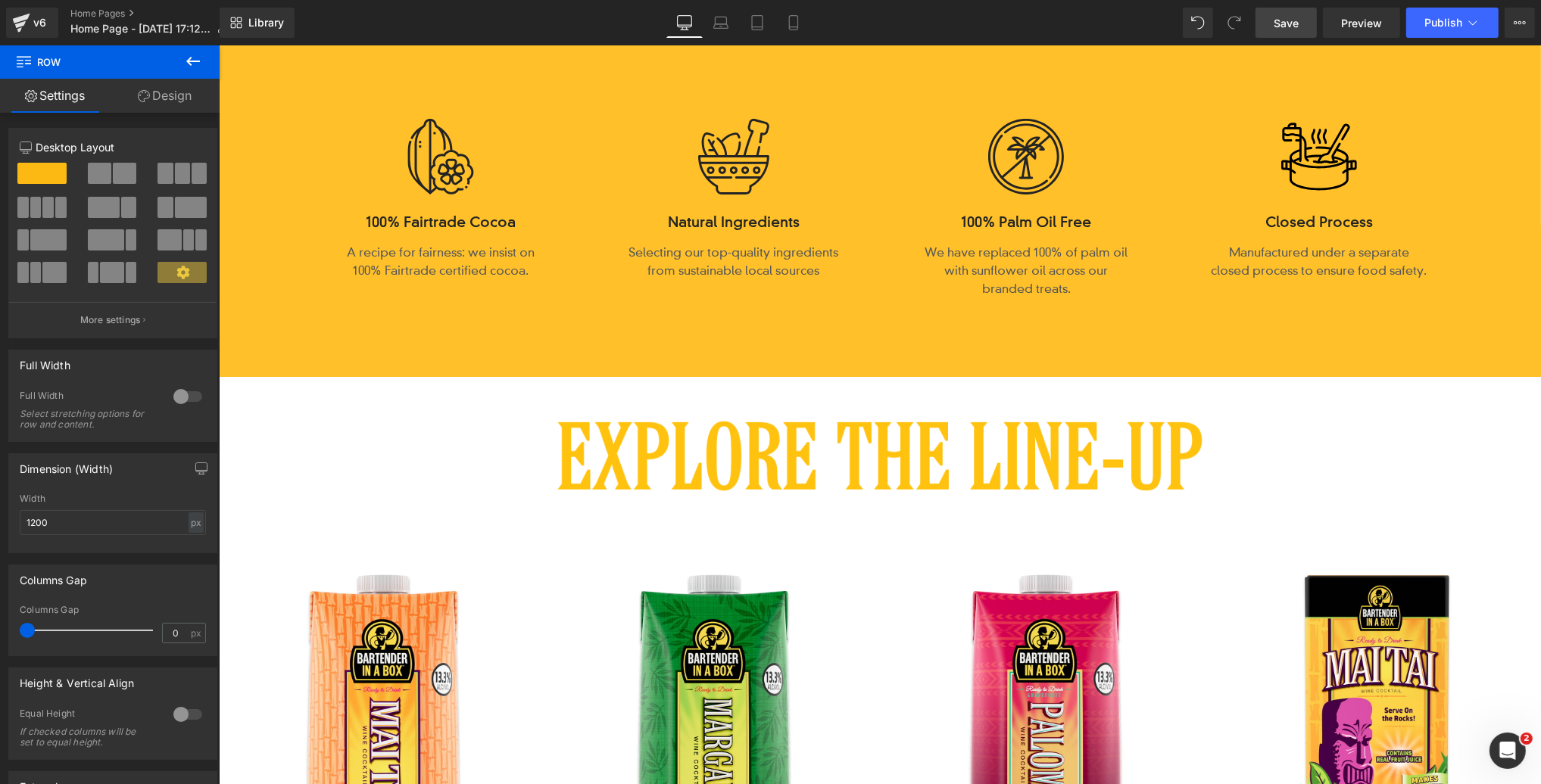
scroll to position [587, 0]
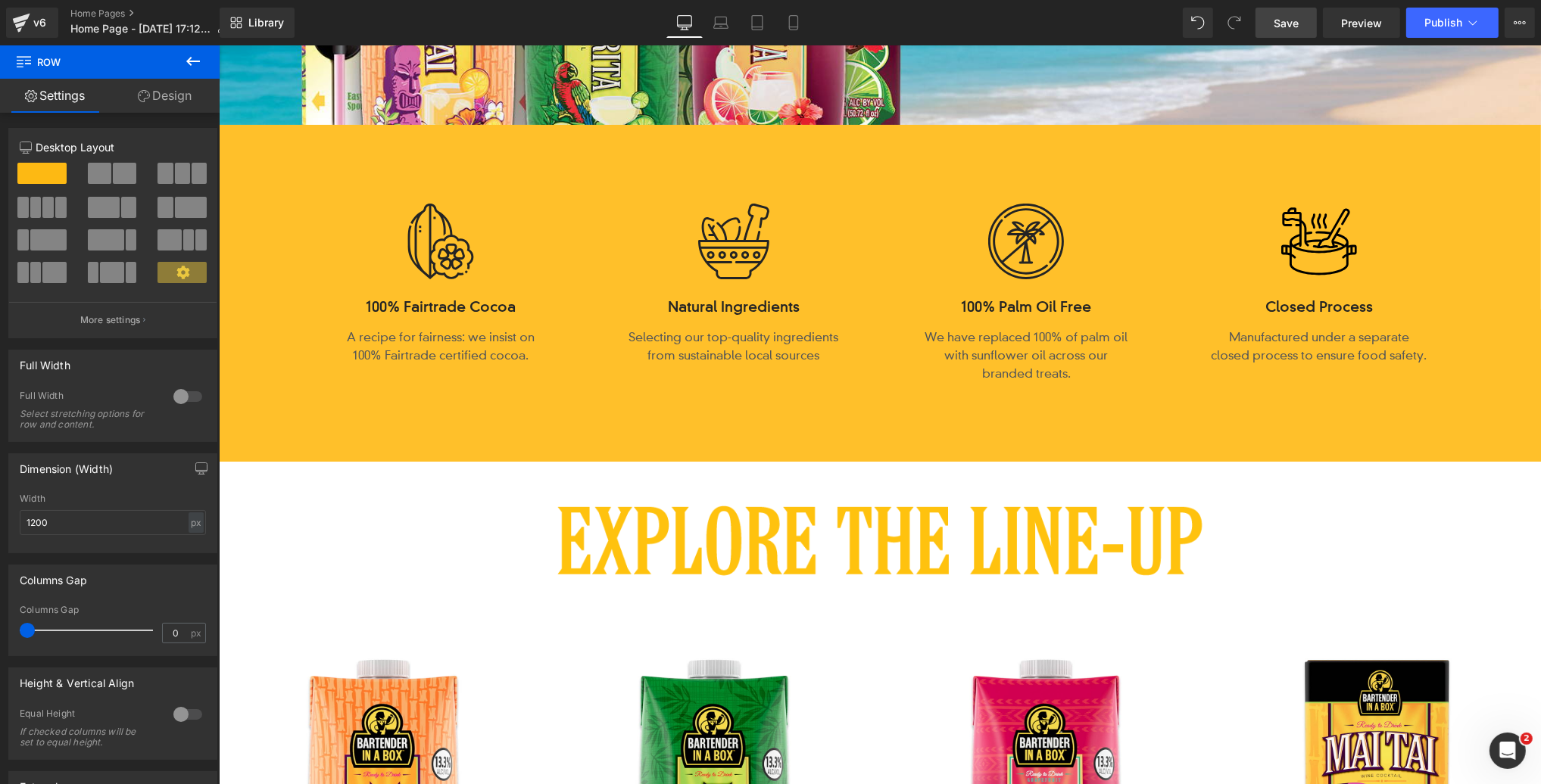
click at [828, 440] on div "Image 100% Fairtrade Cocoa Heading A recipe for fairness: we insist on 100% Fai…" at bounding box center [879, 293] width 1322 height 337
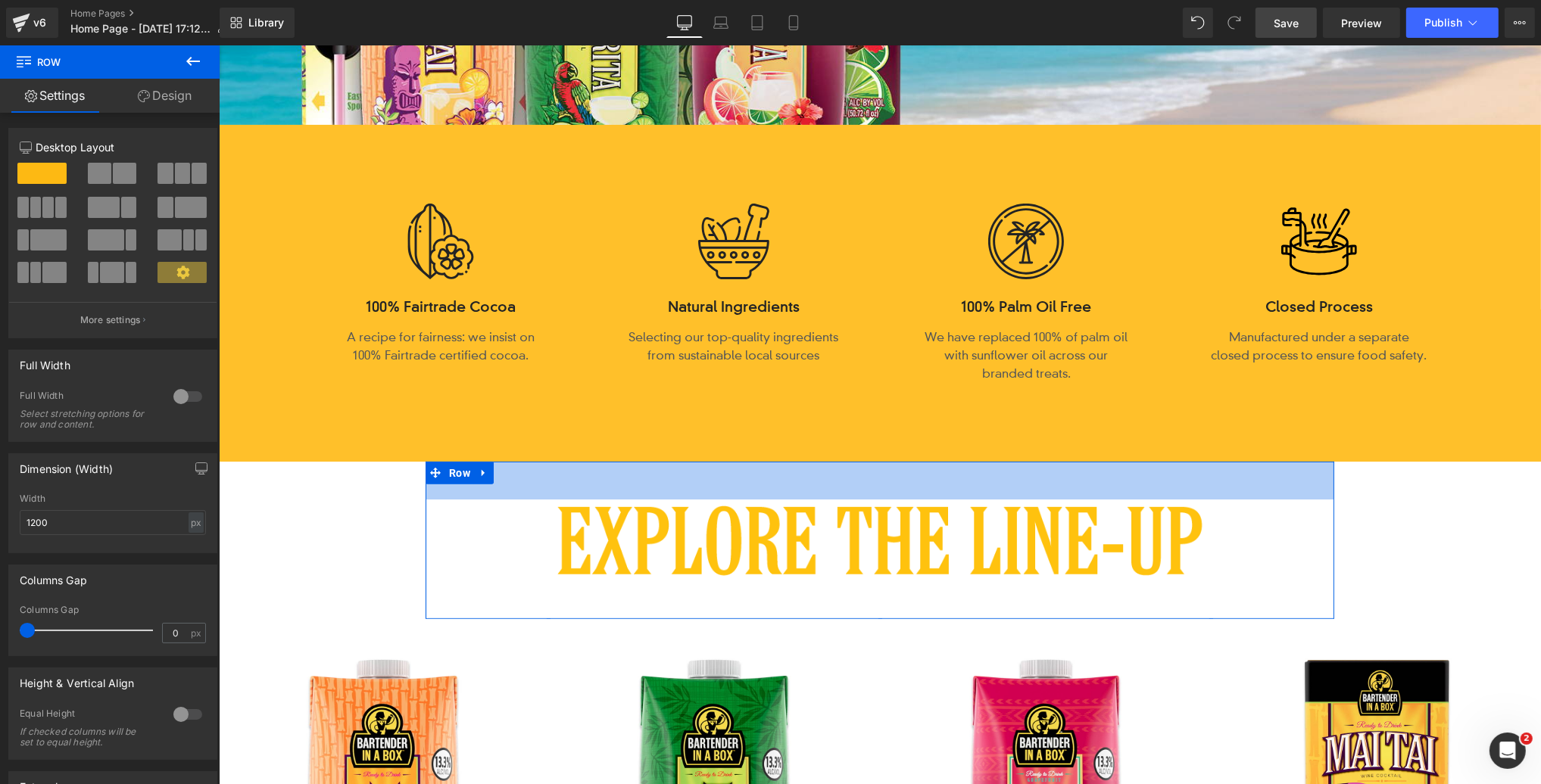
click at [836, 461] on div "Image Row 50px 50px" at bounding box center [879, 540] width 908 height 157
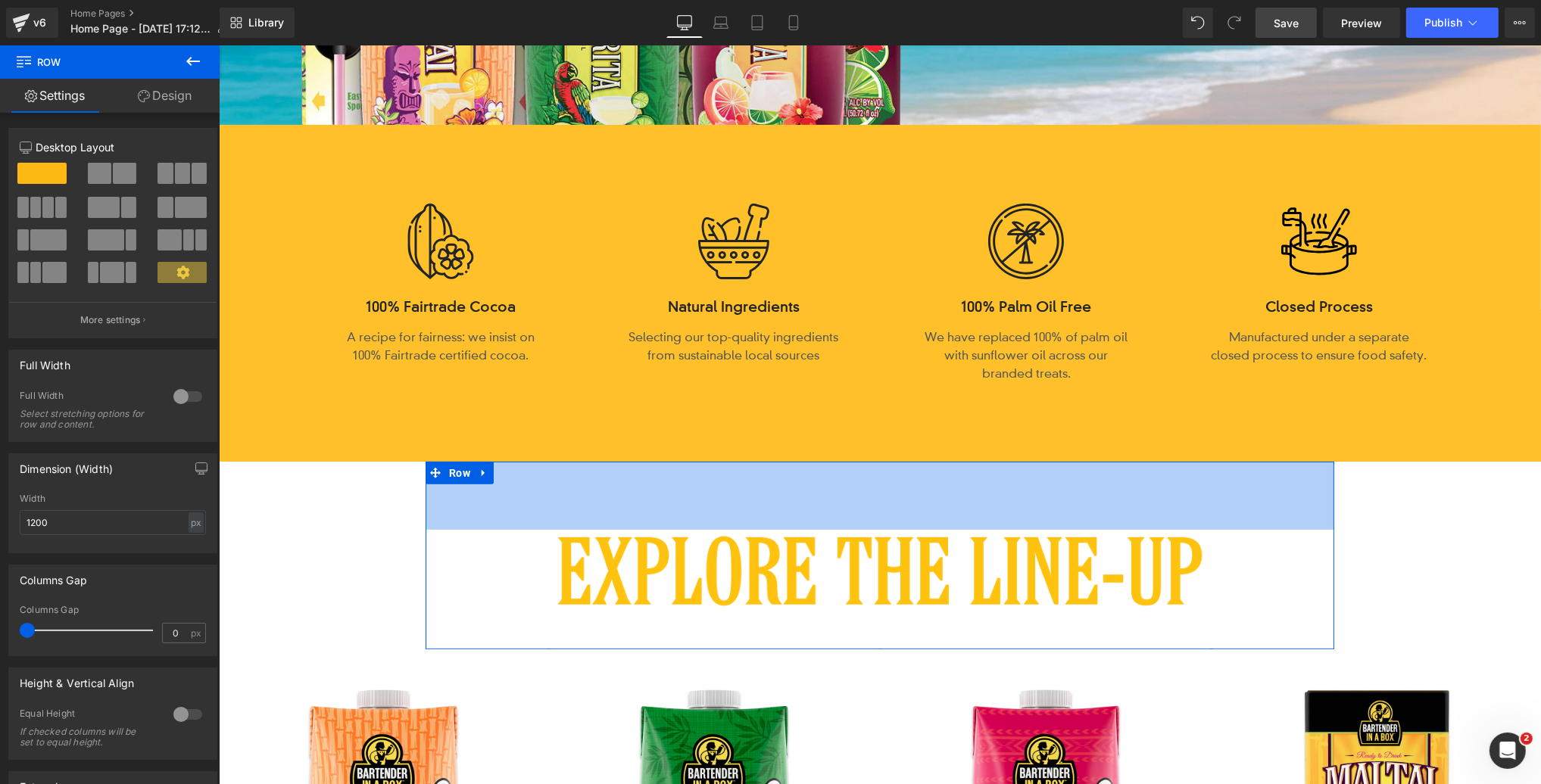
drag, startPoint x: 912, startPoint y: 470, endPoint x: 1509, endPoint y: 249, distance: 636.6
click at [909, 485] on div "90px" at bounding box center [879, 496] width 908 height 68
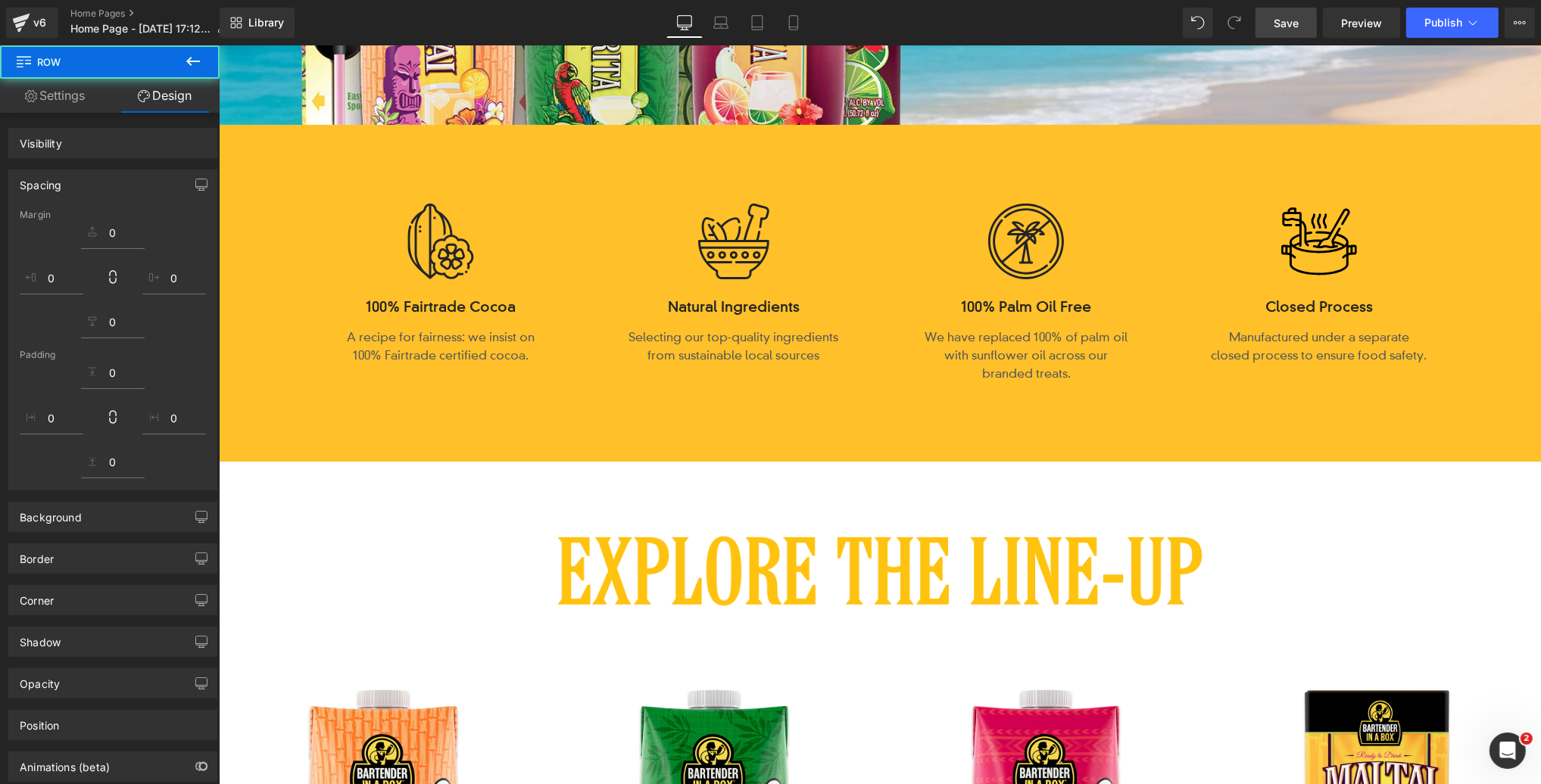
click at [1294, 23] on span "Save" at bounding box center [1286, 23] width 25 height 16
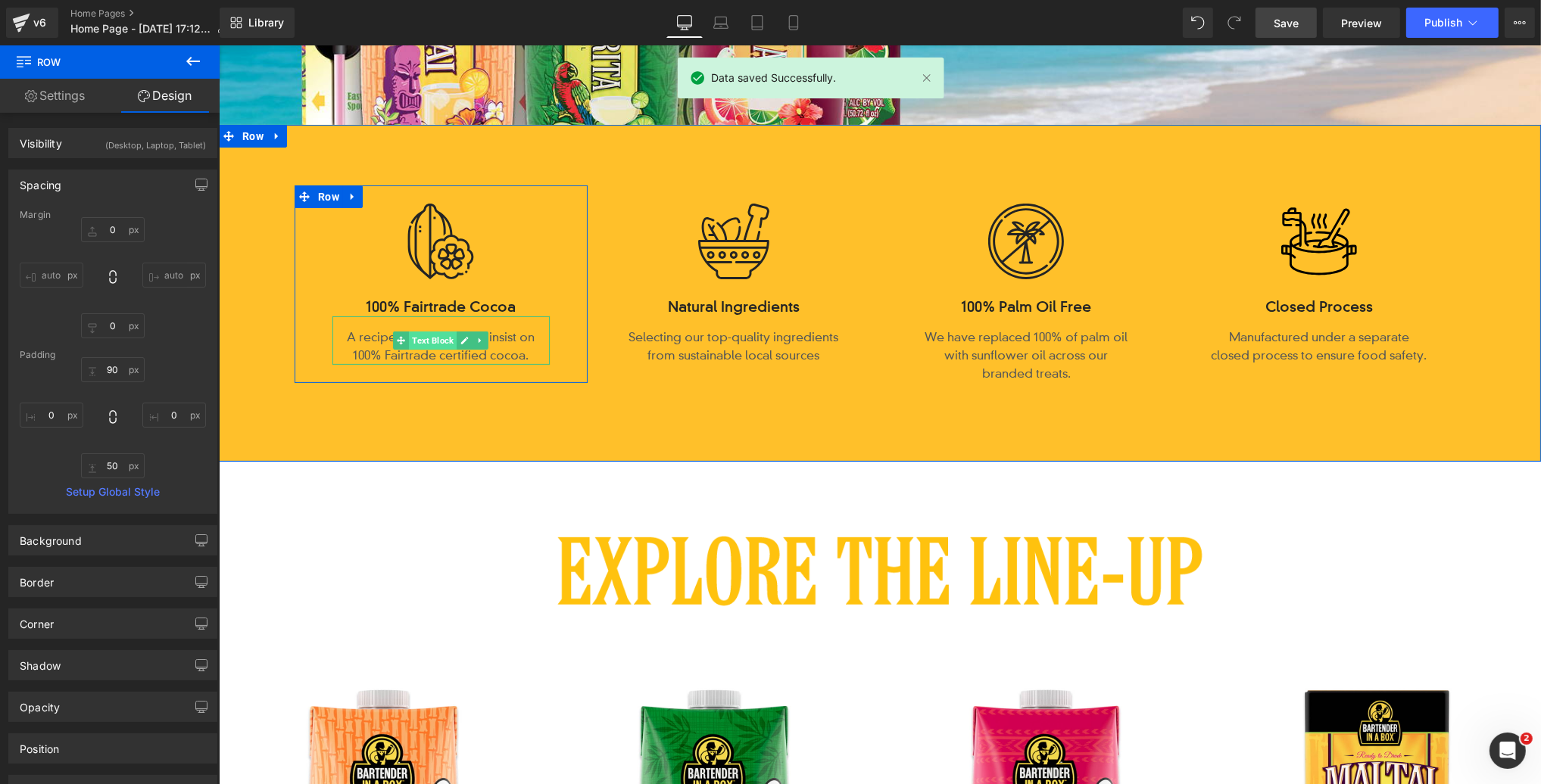
click at [433, 340] on span "Text Block" at bounding box center [432, 340] width 48 height 18
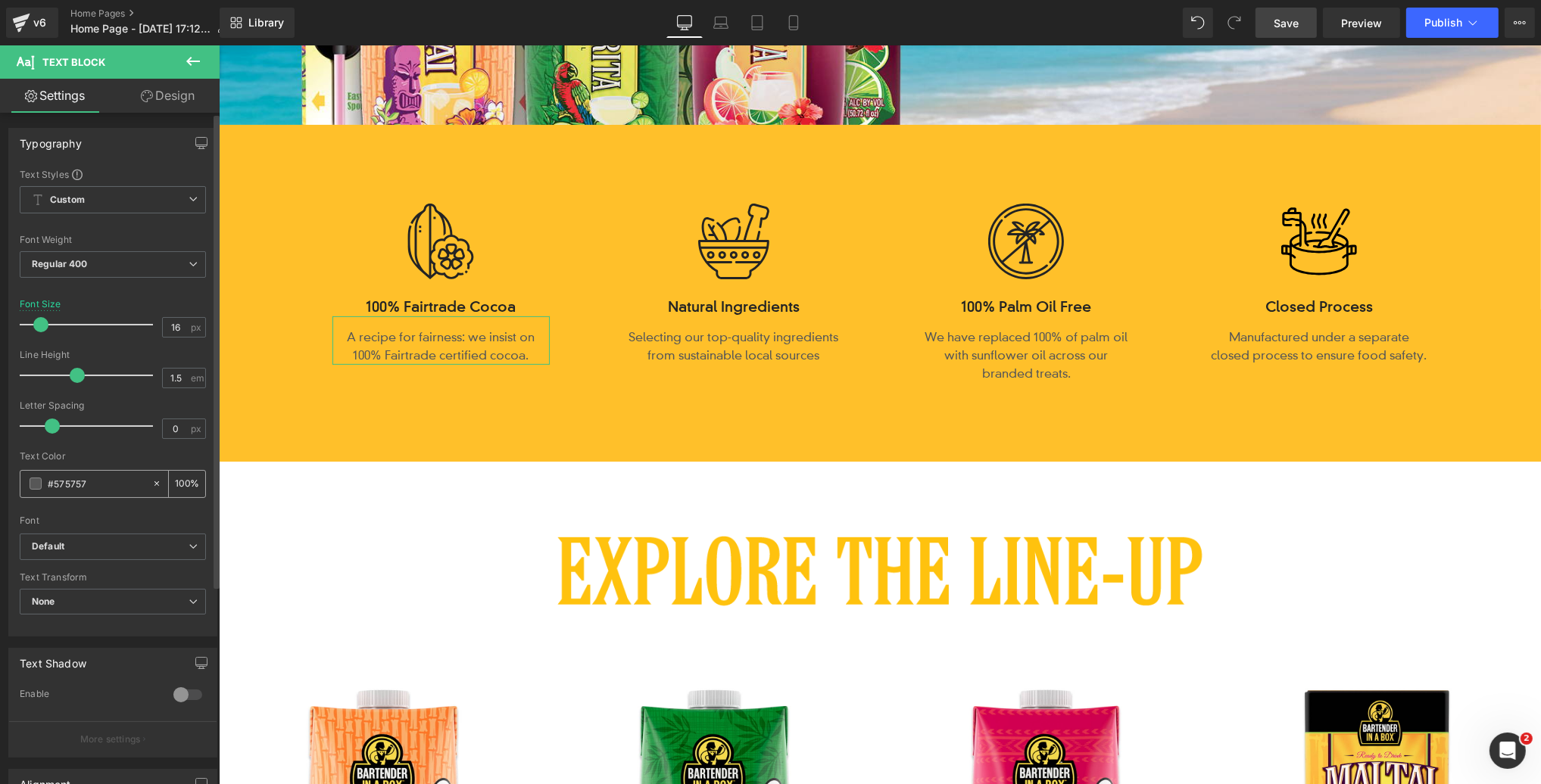
click at [30, 487] on span at bounding box center [36, 484] width 12 height 12
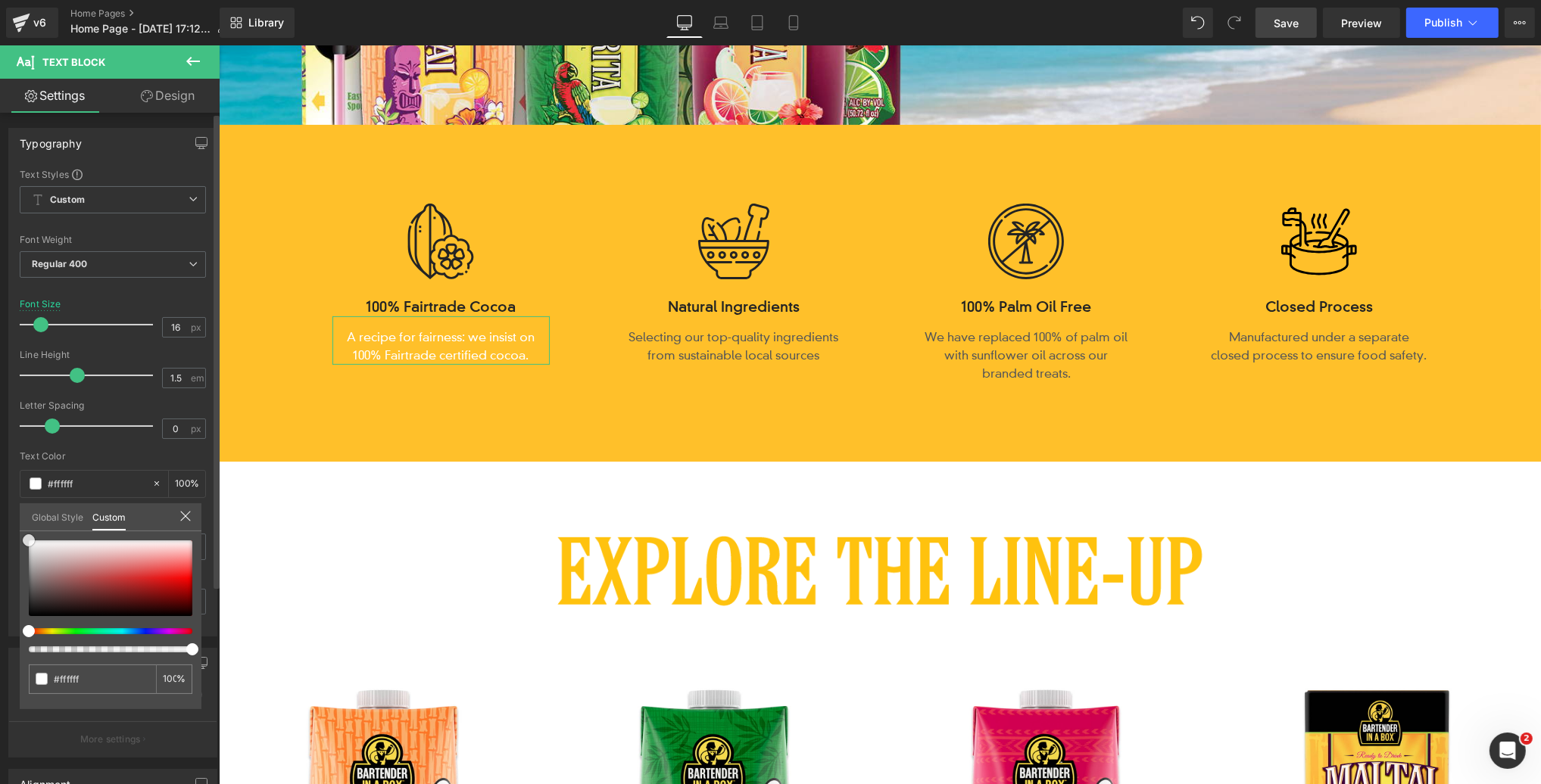
click at [20, 527] on div "Global Style Custom Setup Global Style #ffffff 100 %" at bounding box center [110, 527] width 181 height 47
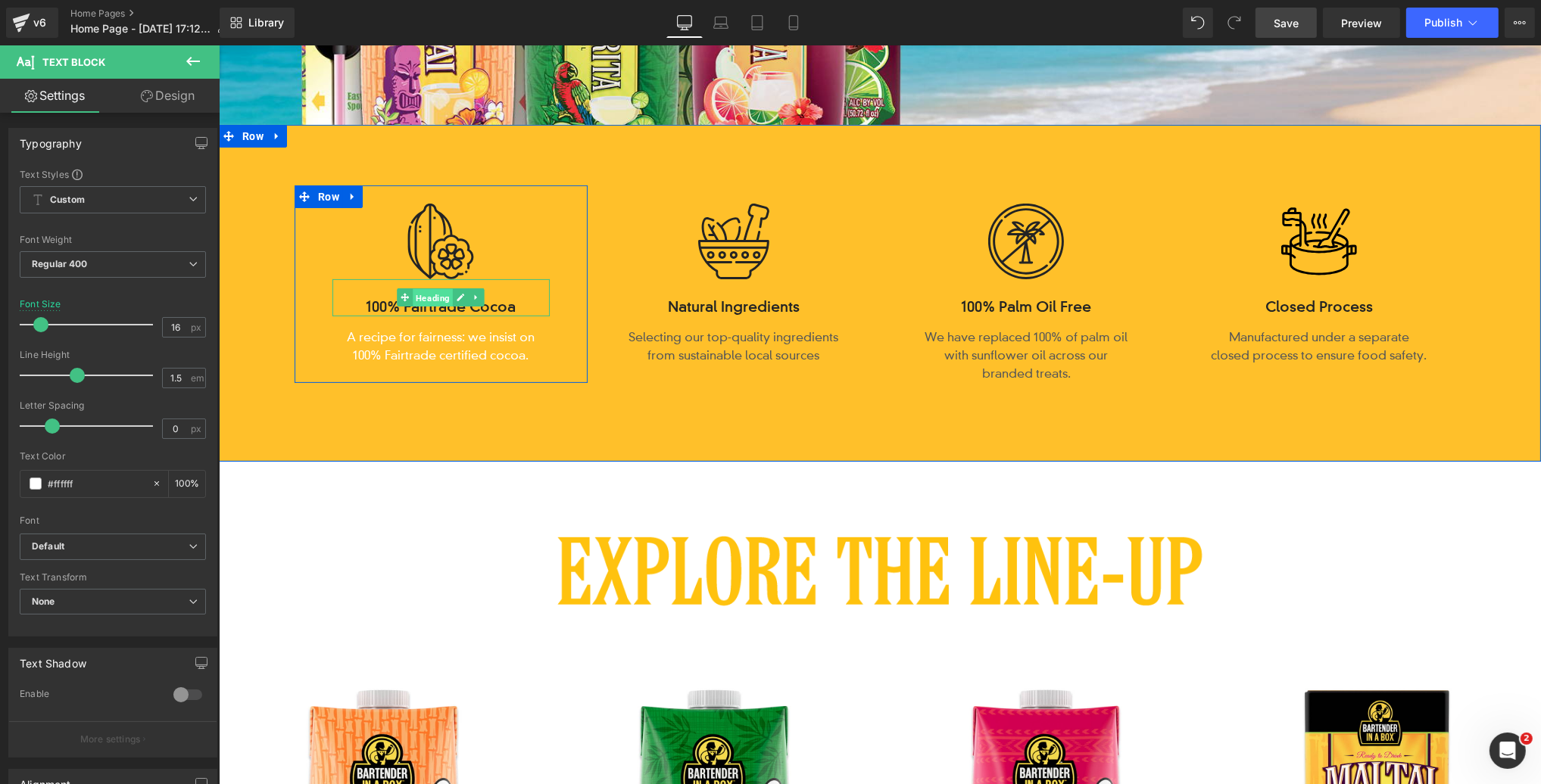
click at [430, 299] on span "Heading" at bounding box center [432, 298] width 40 height 18
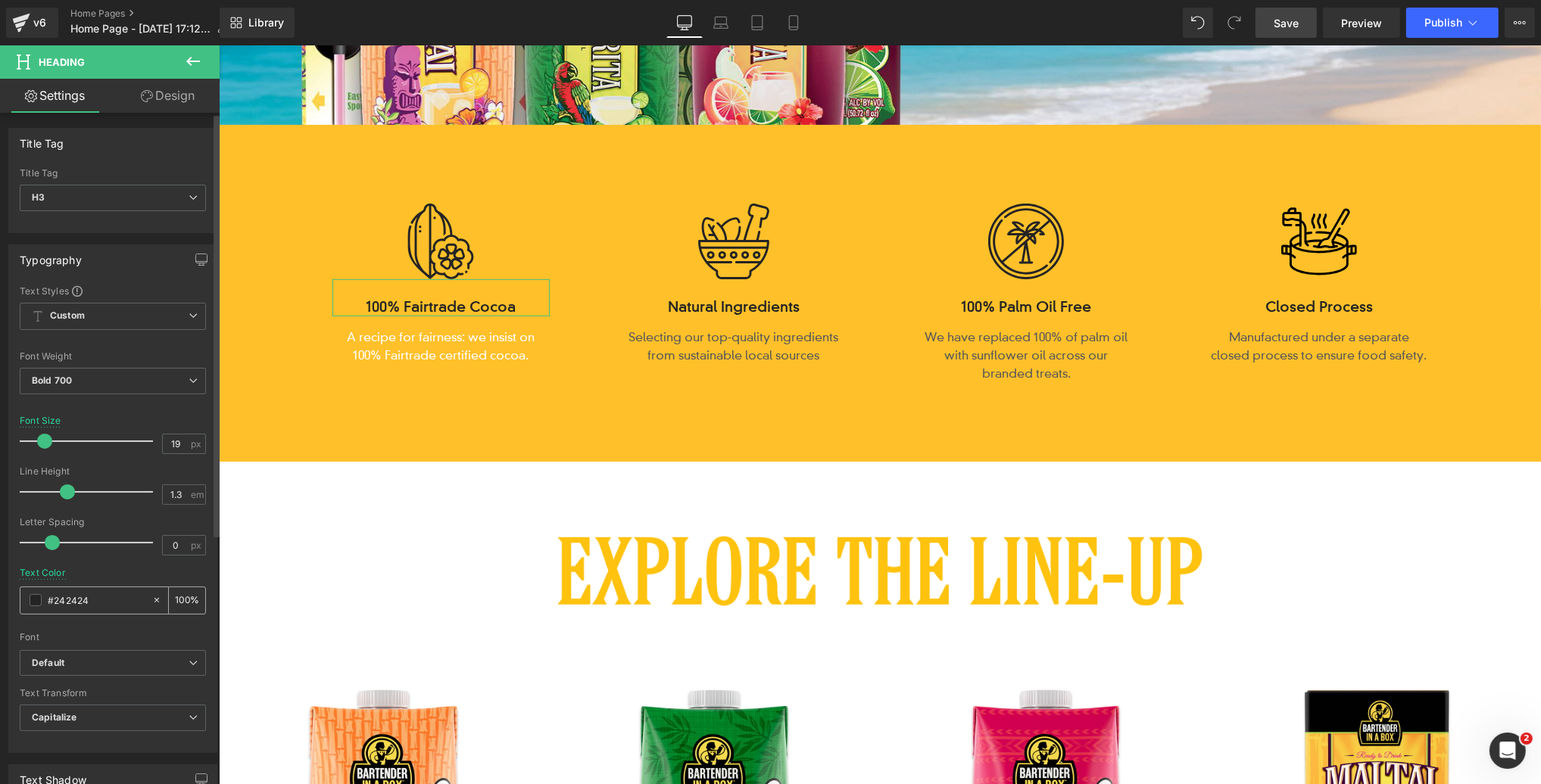
click at [35, 598] on span at bounding box center [36, 600] width 12 height 12
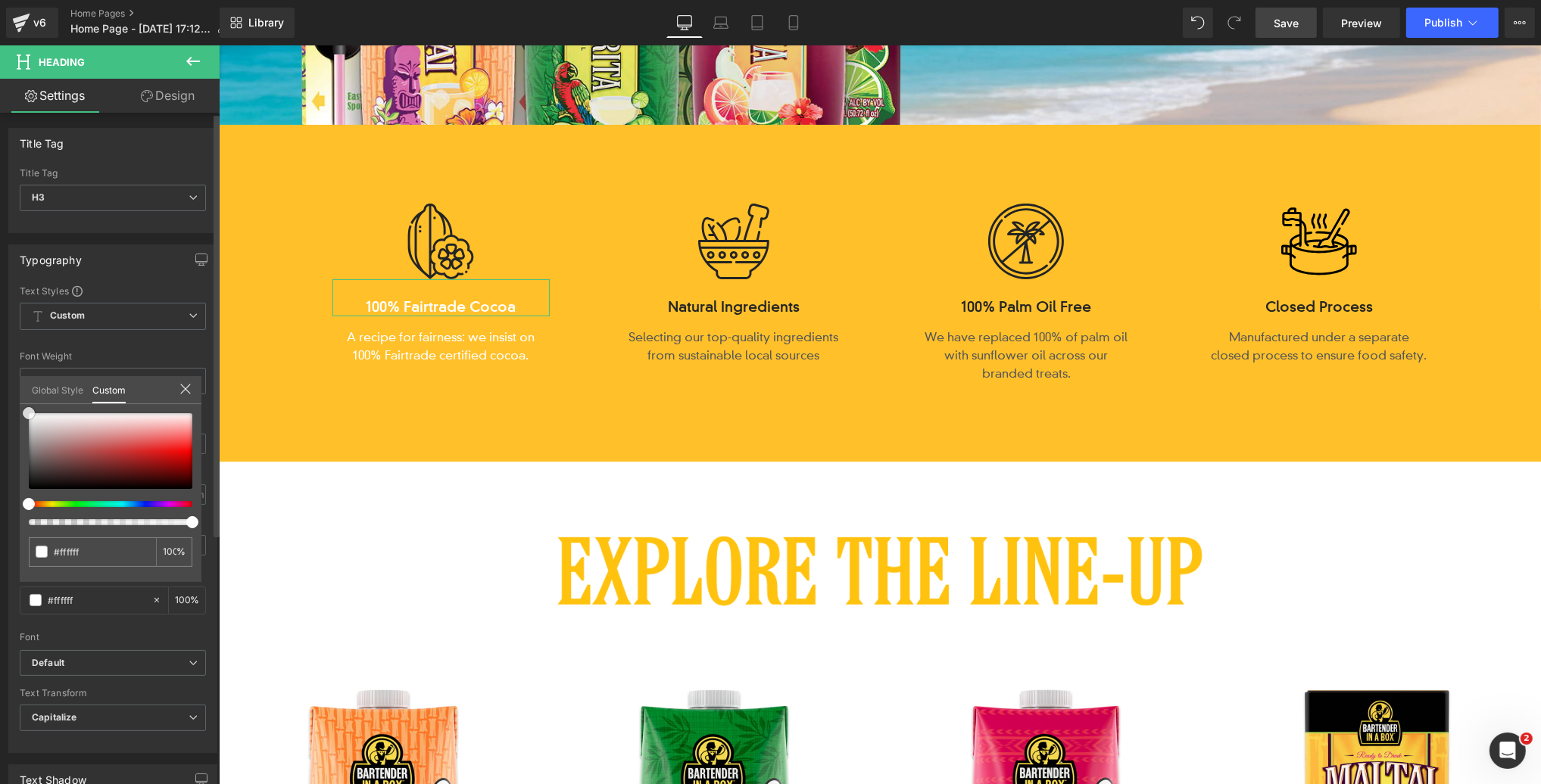
drag, startPoint x: 10, startPoint y: 399, endPoint x: 8, endPoint y: 386, distance: 13.2
click at [8, 386] on div "Typography Text Styles Custom Custom Setup Global Style Custom Setup Global Sty…" at bounding box center [113, 493] width 226 height 520
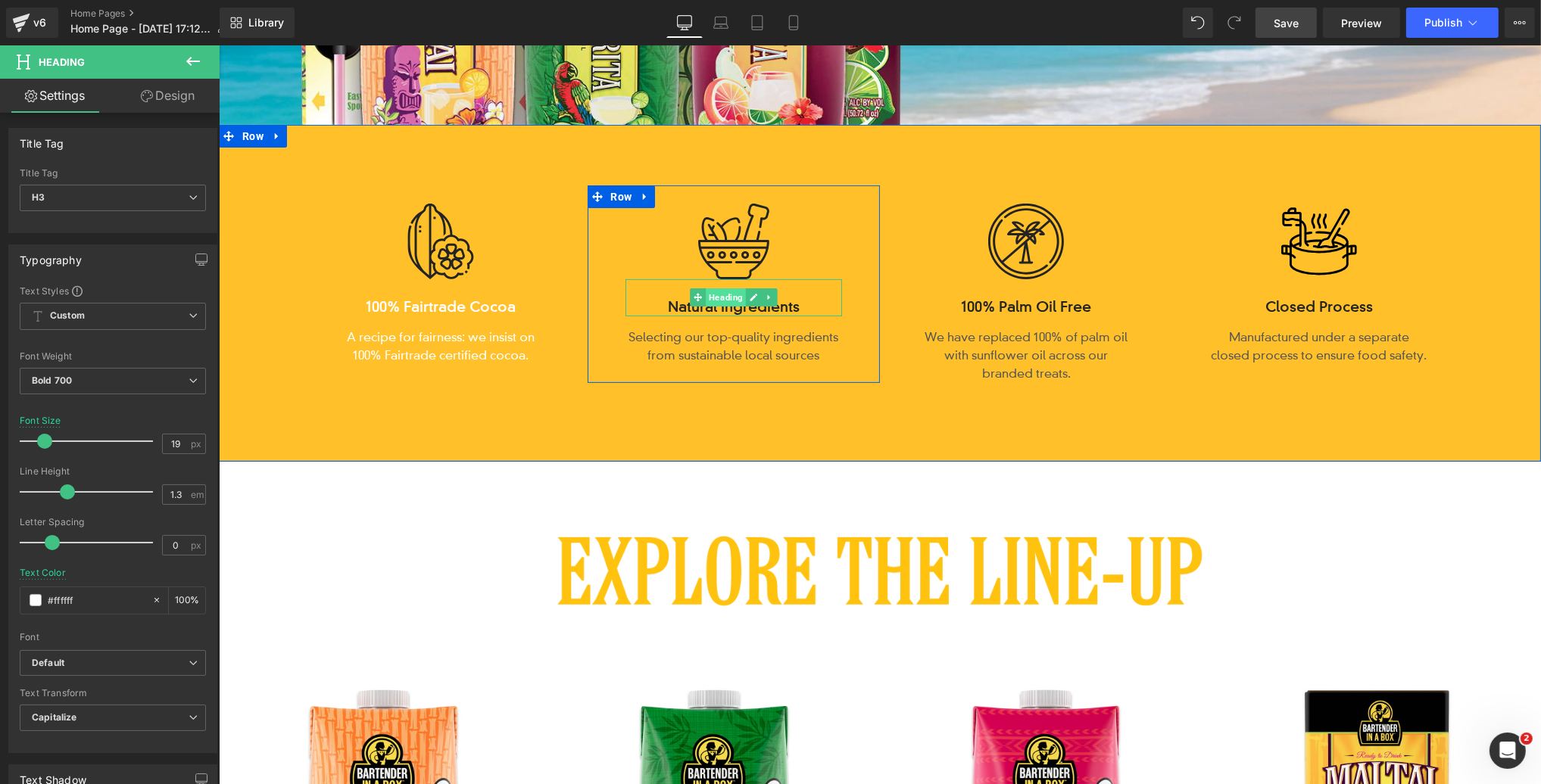
click at [722, 304] on span "Heading" at bounding box center [725, 297] width 40 height 18
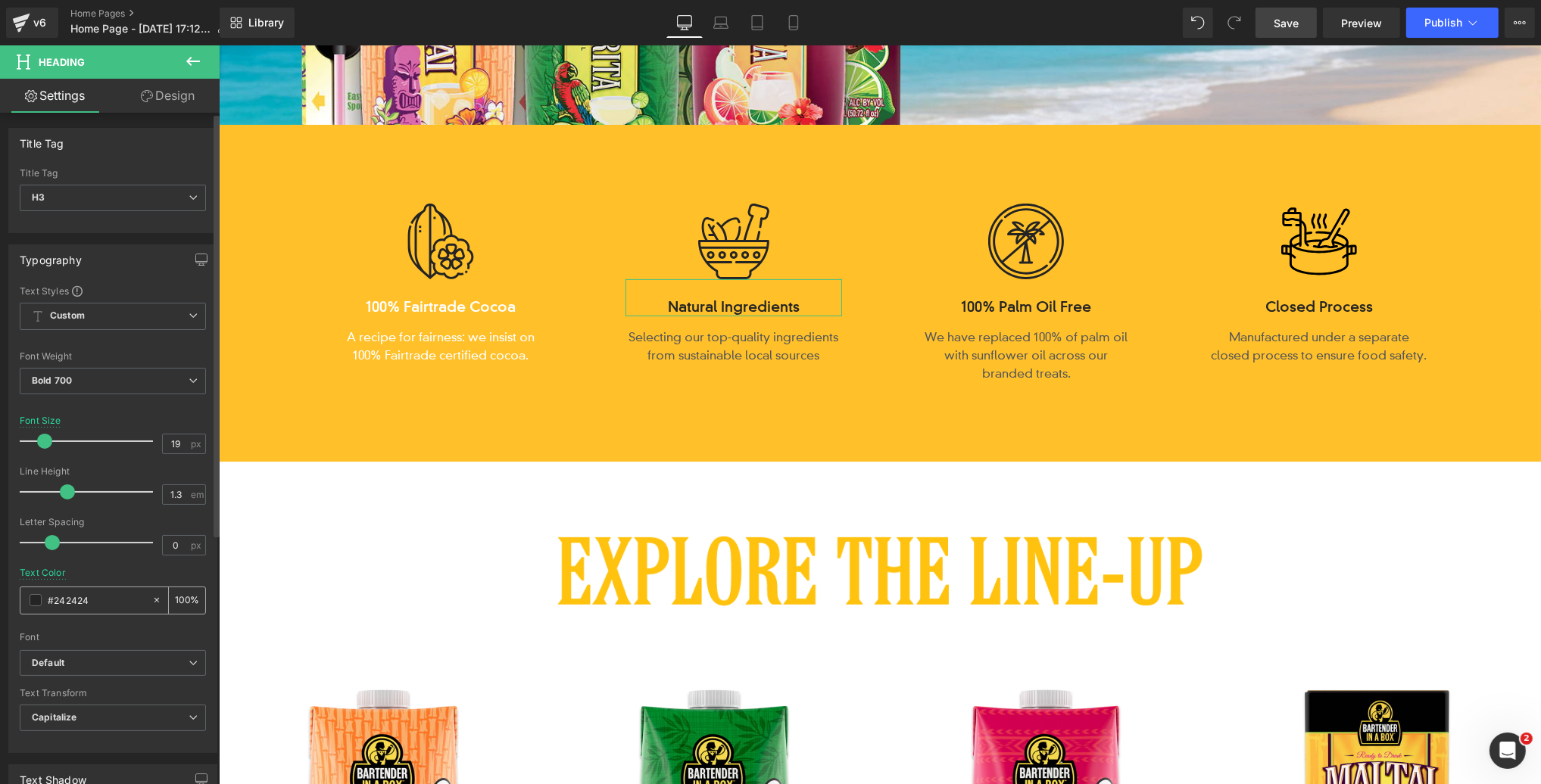
click at [34, 594] on span at bounding box center [36, 600] width 12 height 12
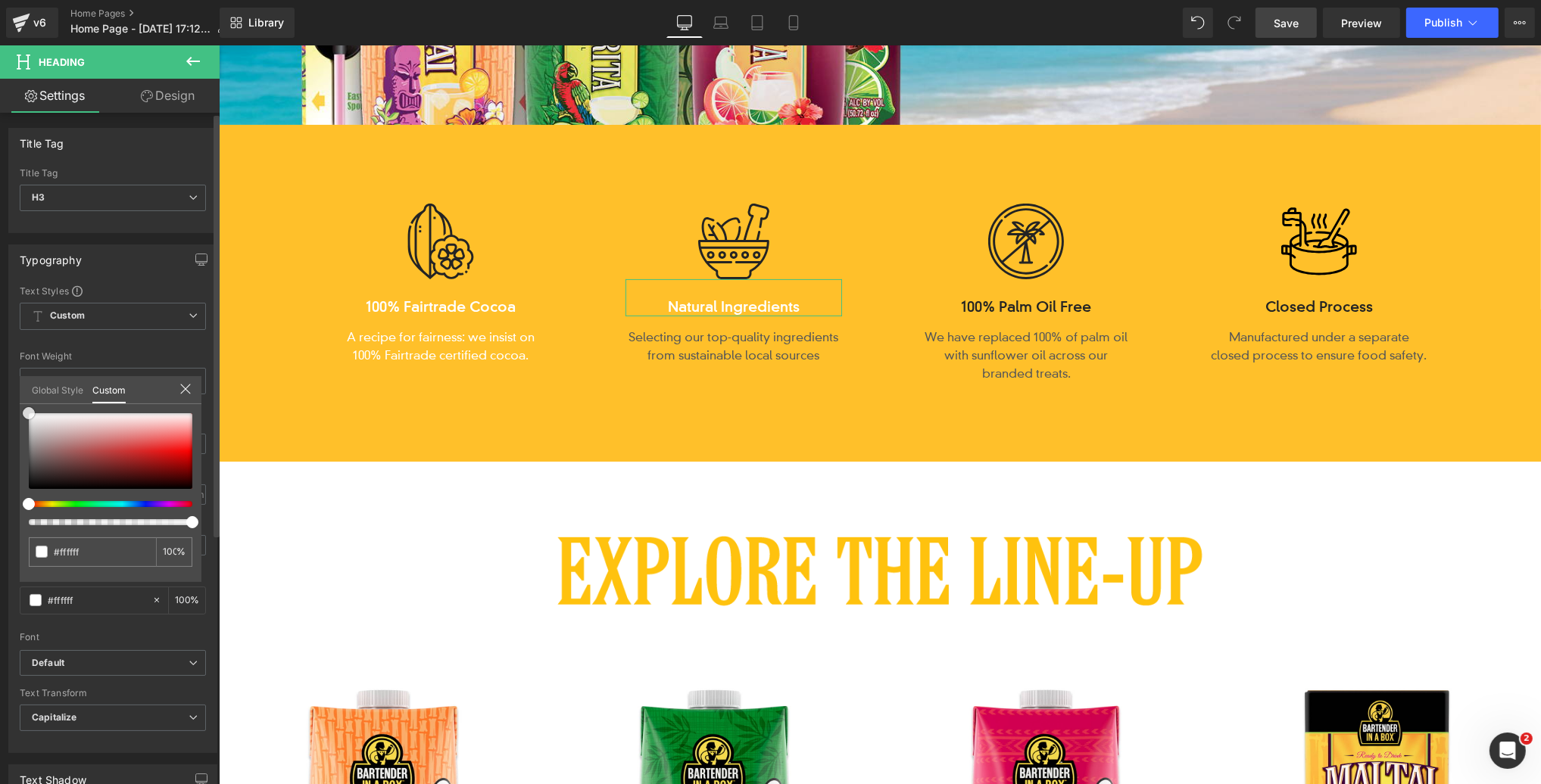
drag, startPoint x: 22, startPoint y: 405, endPoint x: 19, endPoint y: 396, distance: 9.5
click at [19, 396] on div "Global Style Custom Setup Global Style #ffffff 100 %" at bounding box center [110, 399] width 181 height 47
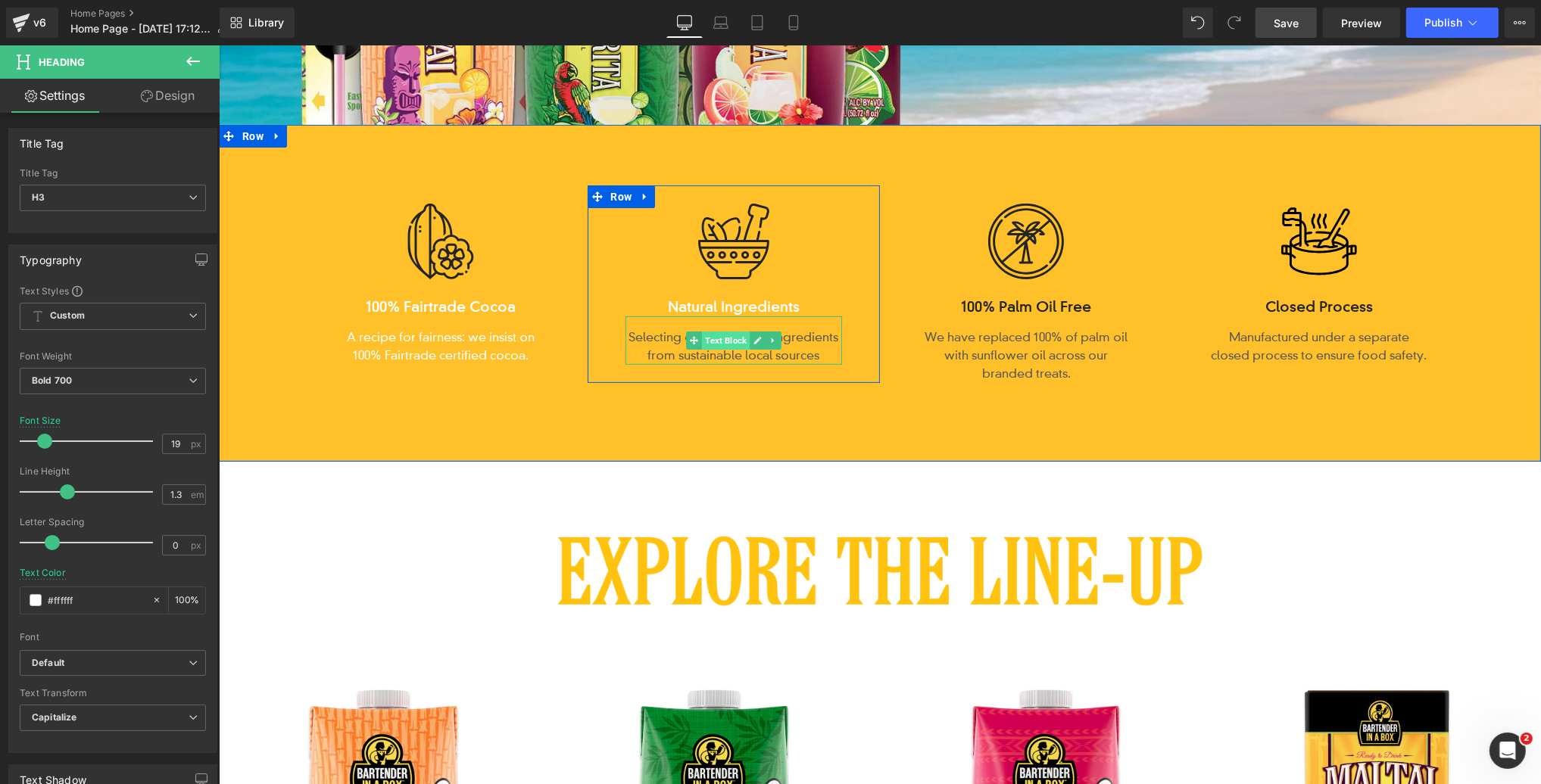
click at [727, 344] on span "Text Block" at bounding box center [725, 340] width 48 height 18
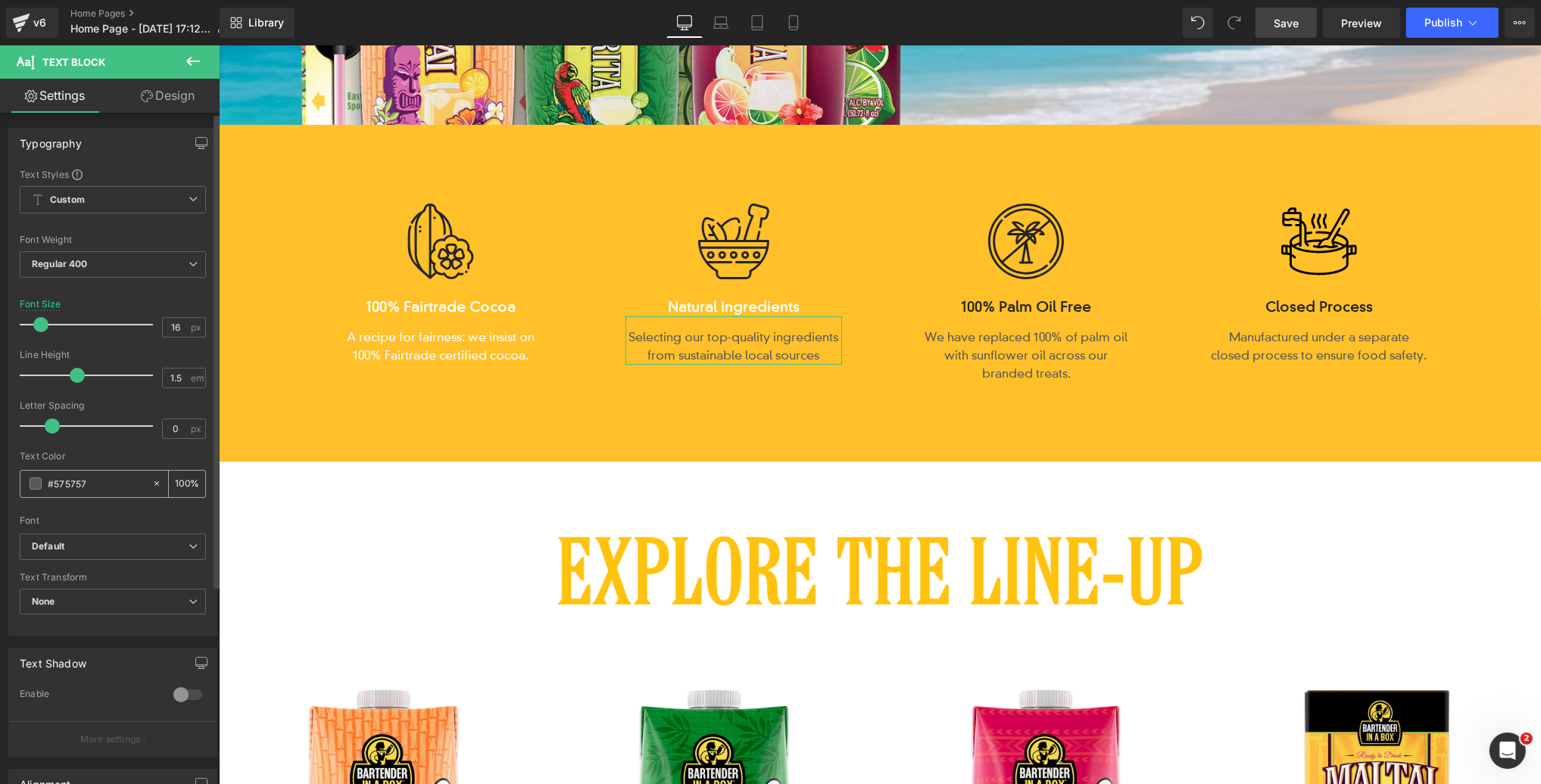
click at [33, 485] on span at bounding box center [36, 484] width 12 height 12
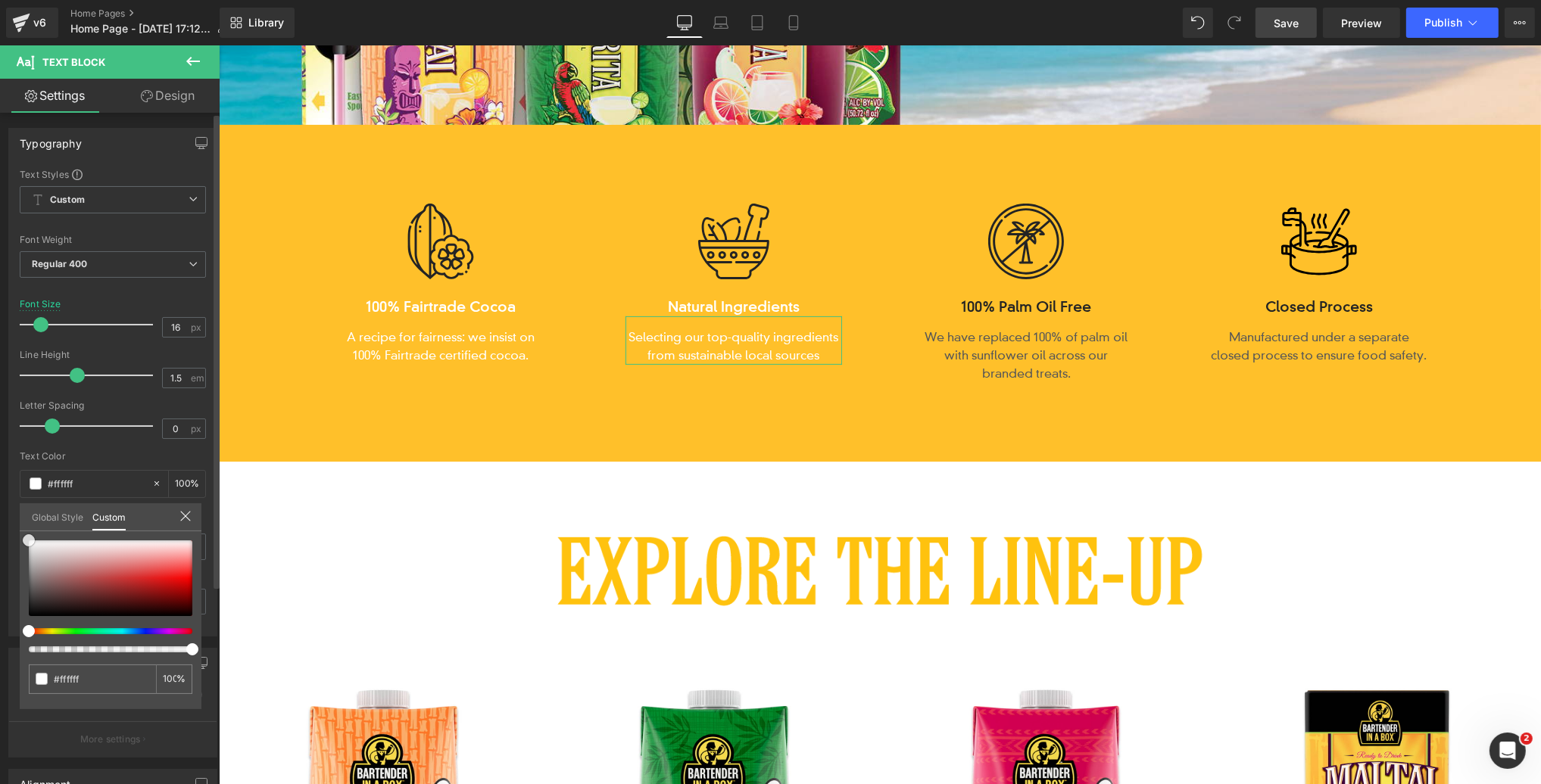
drag, startPoint x: 27, startPoint y: 586, endPoint x: 19, endPoint y: 525, distance: 61.5
click at [19, 525] on div "Global Style Custom Setup Global Style #ffffff 100 %" at bounding box center [110, 527] width 181 height 47
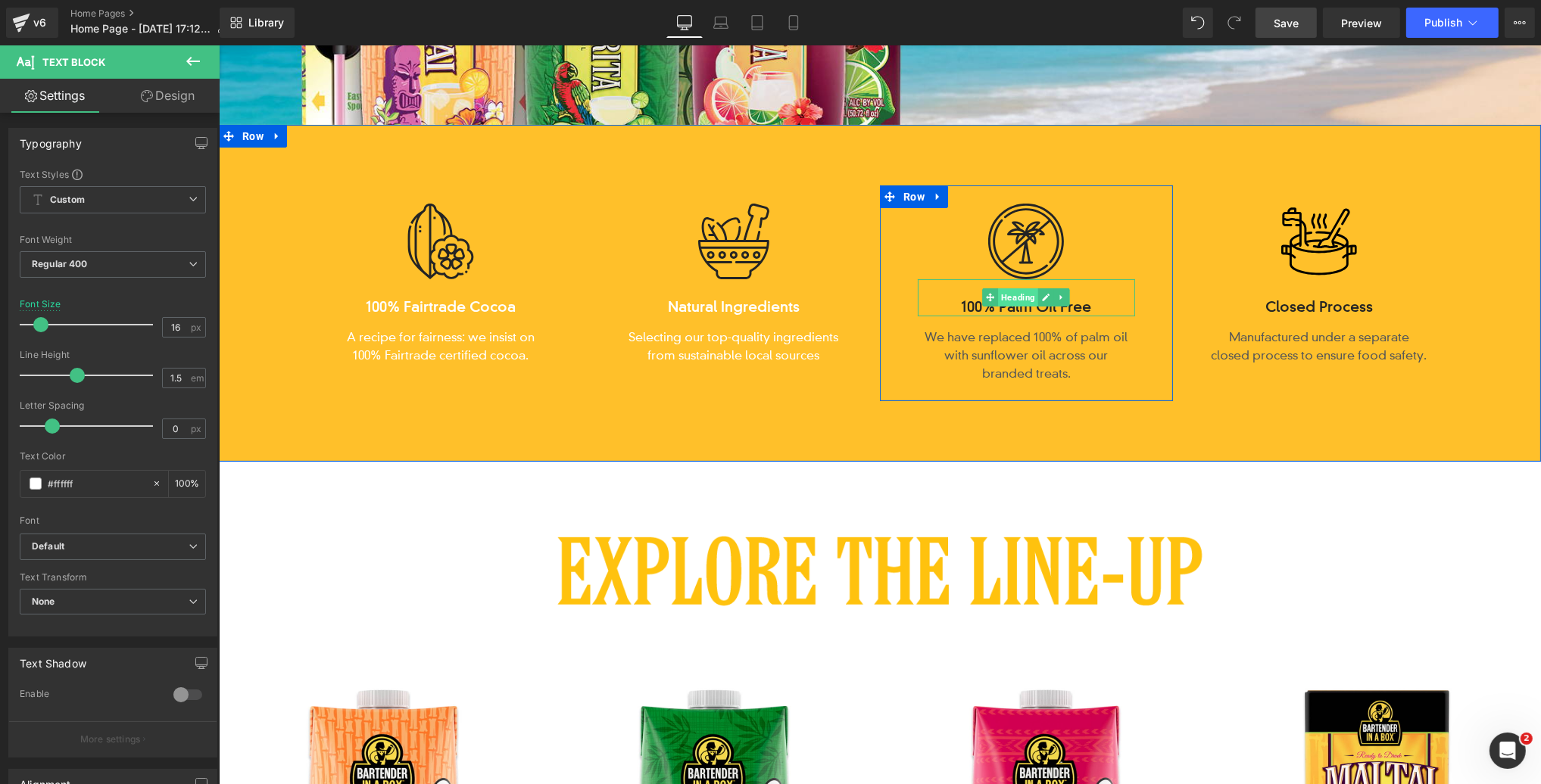
click at [1018, 299] on span "Heading" at bounding box center [1018, 297] width 40 height 18
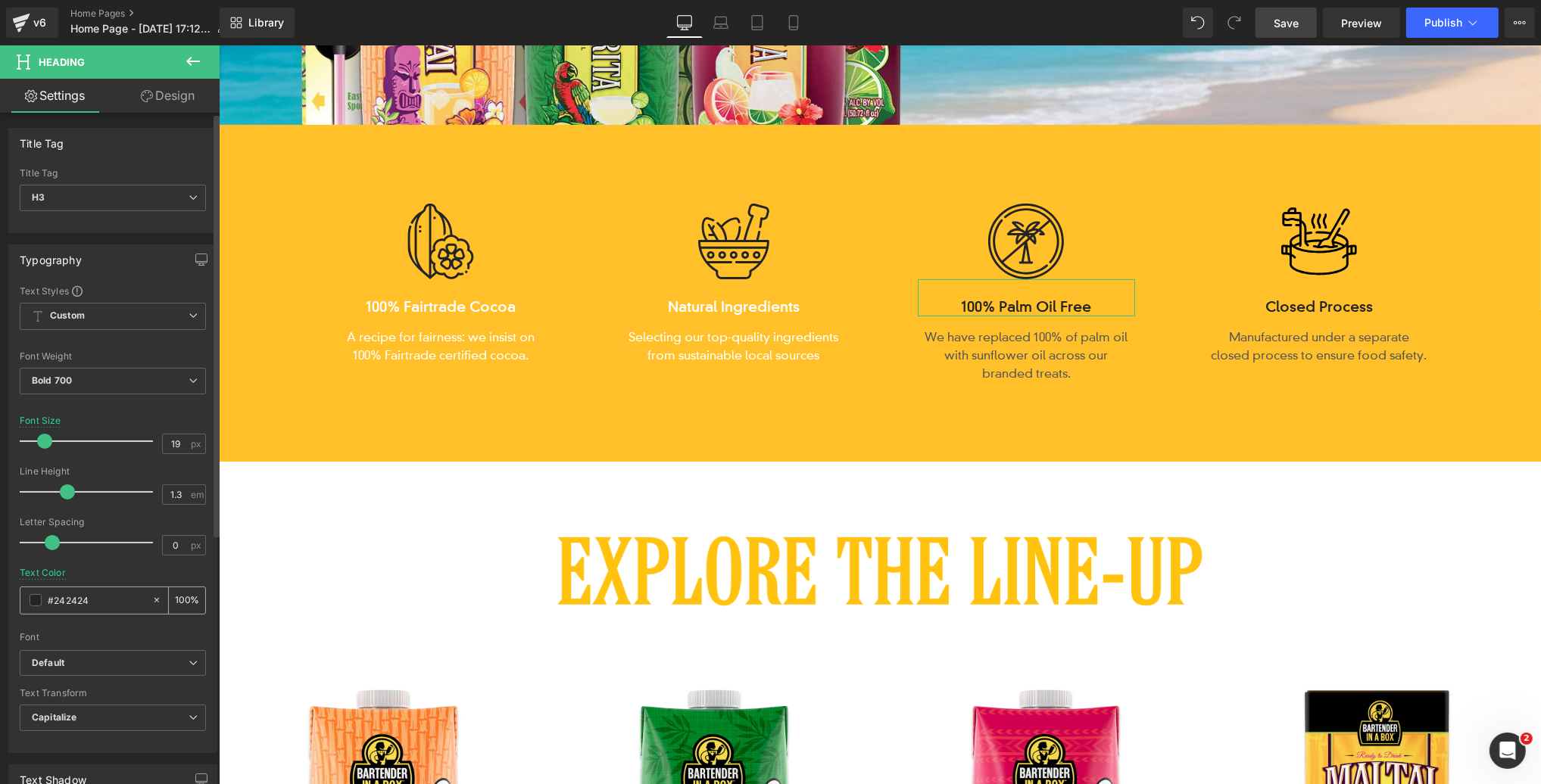
click at [30, 596] on span at bounding box center [36, 600] width 12 height 12
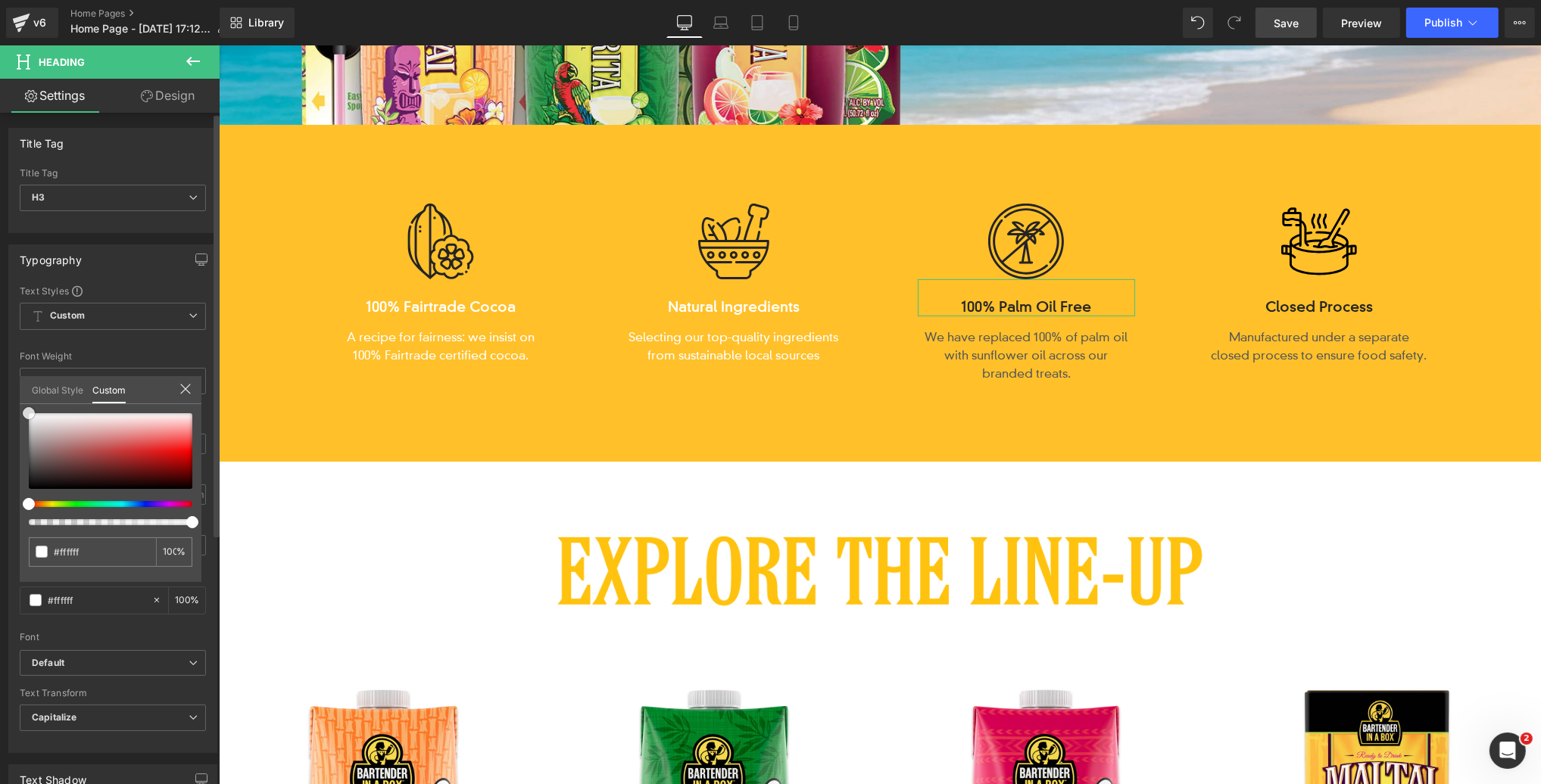
drag, startPoint x: 11, startPoint y: 405, endPoint x: 172, endPoint y: 377, distance: 163.4
click at [8, 389] on div "Typography Text Styles Custom Custom Setup Global Style Custom Setup Global Sty…" at bounding box center [113, 493] width 226 height 520
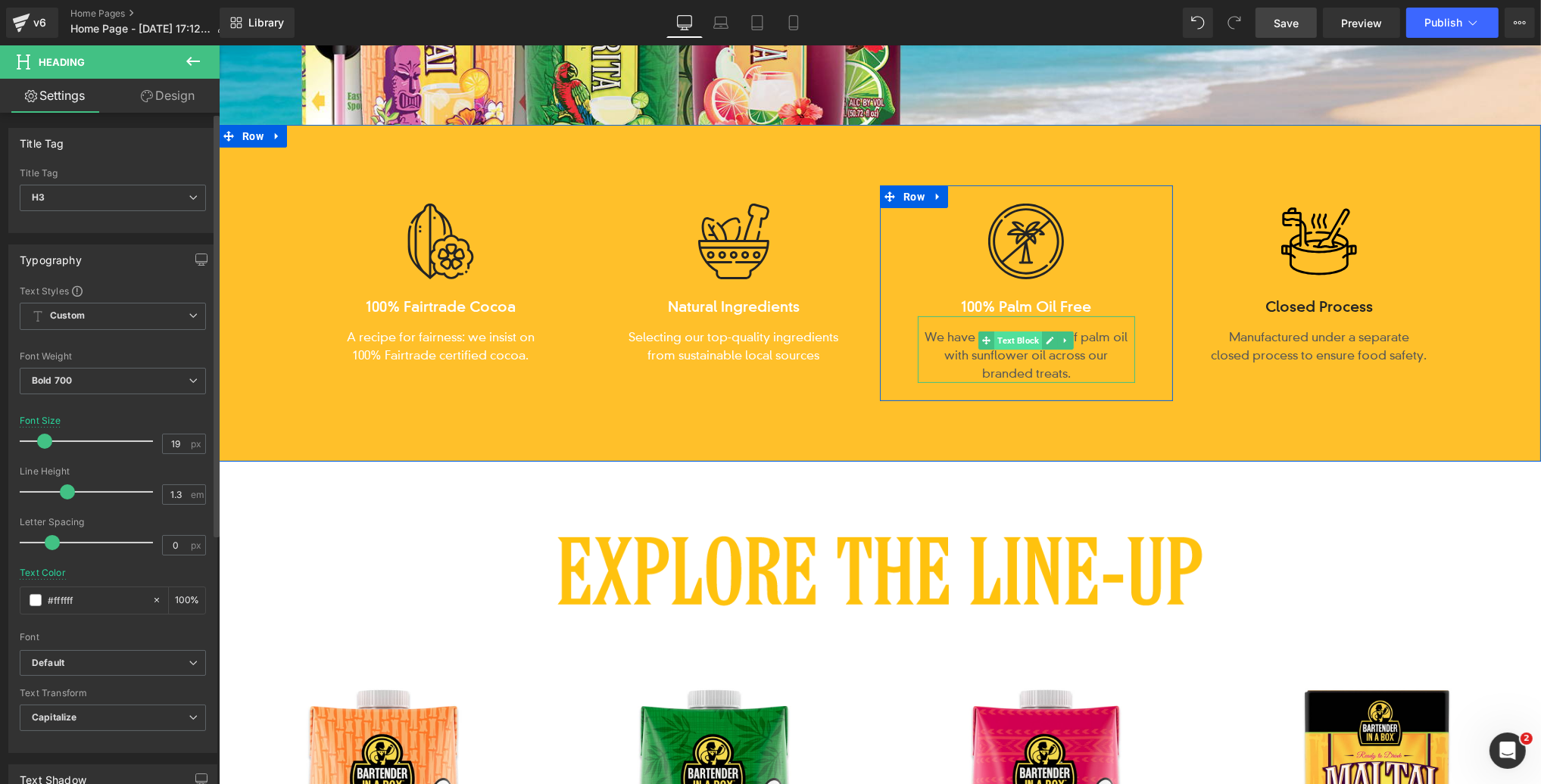
click at [1020, 340] on span "Text Block" at bounding box center [1018, 340] width 48 height 18
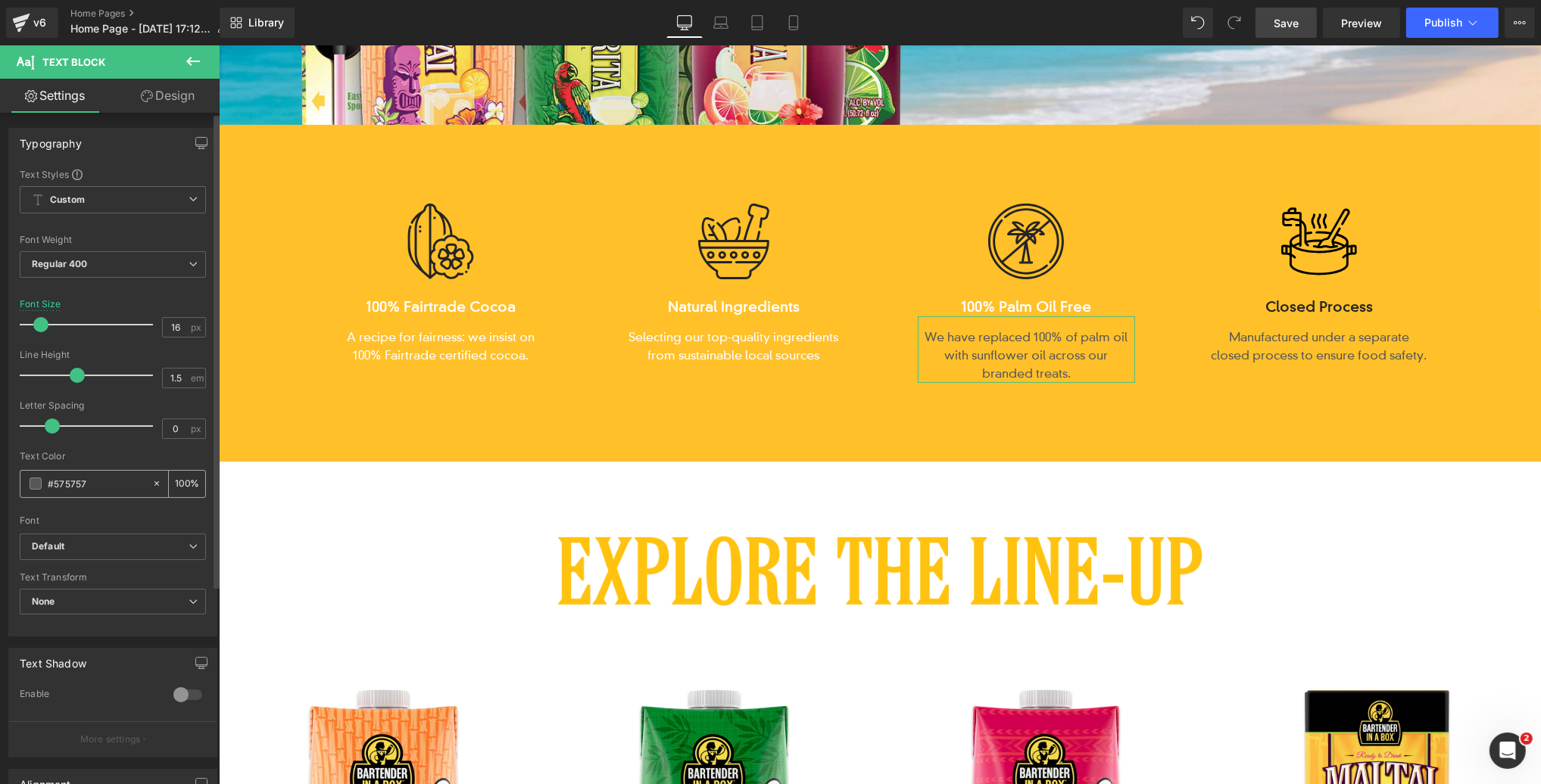
click at [33, 484] on span at bounding box center [36, 484] width 12 height 12
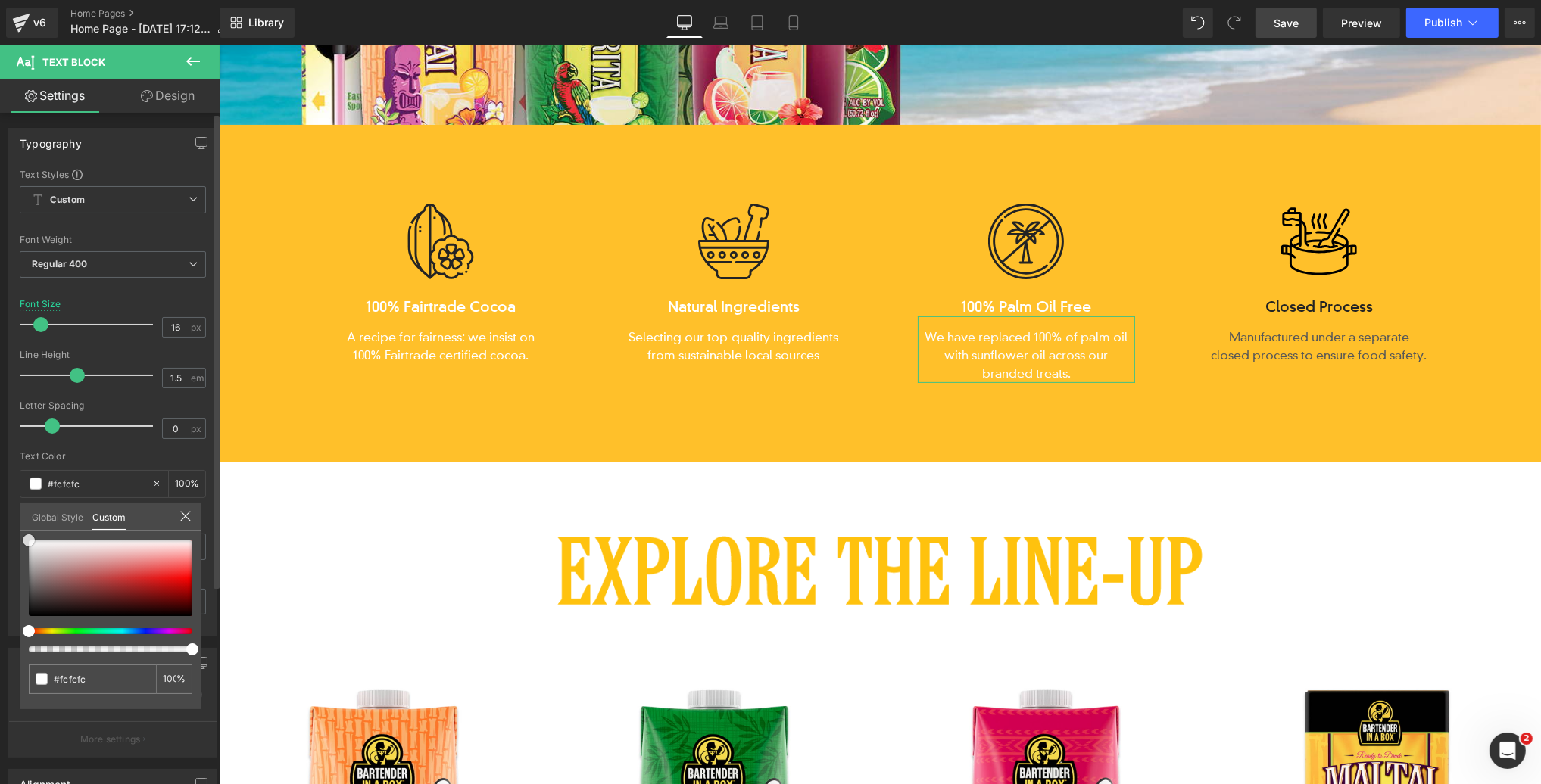
drag, startPoint x: 18, startPoint y: 555, endPoint x: 10, endPoint y: 526, distance: 30.1
click at [10, 526] on div "Typography Text Styles Custom Custom Setup Global Style Custom Setup Global Sty…" at bounding box center [113, 376] width 226 height 520
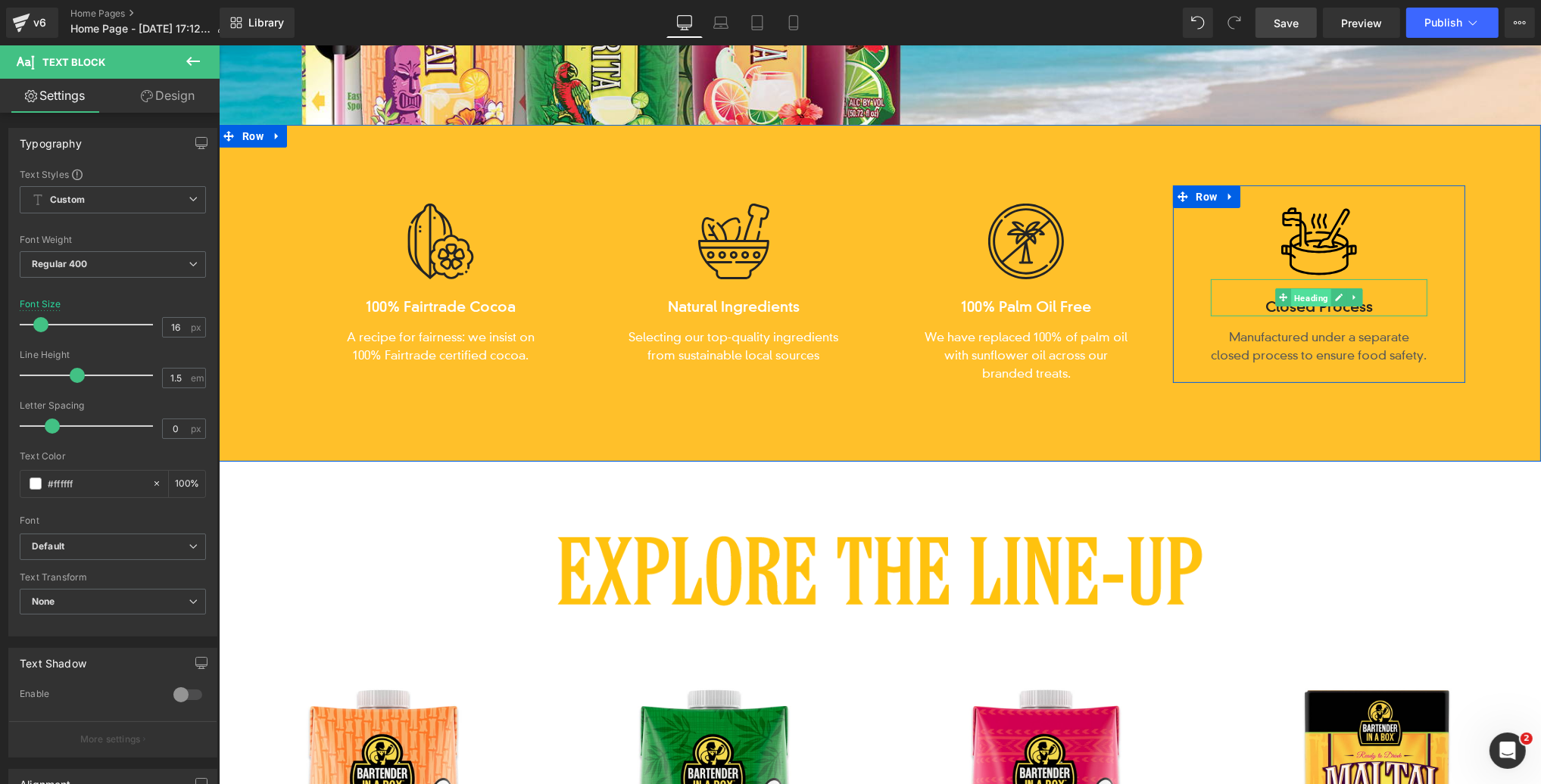
click at [1311, 300] on span "Heading" at bounding box center [1310, 298] width 40 height 18
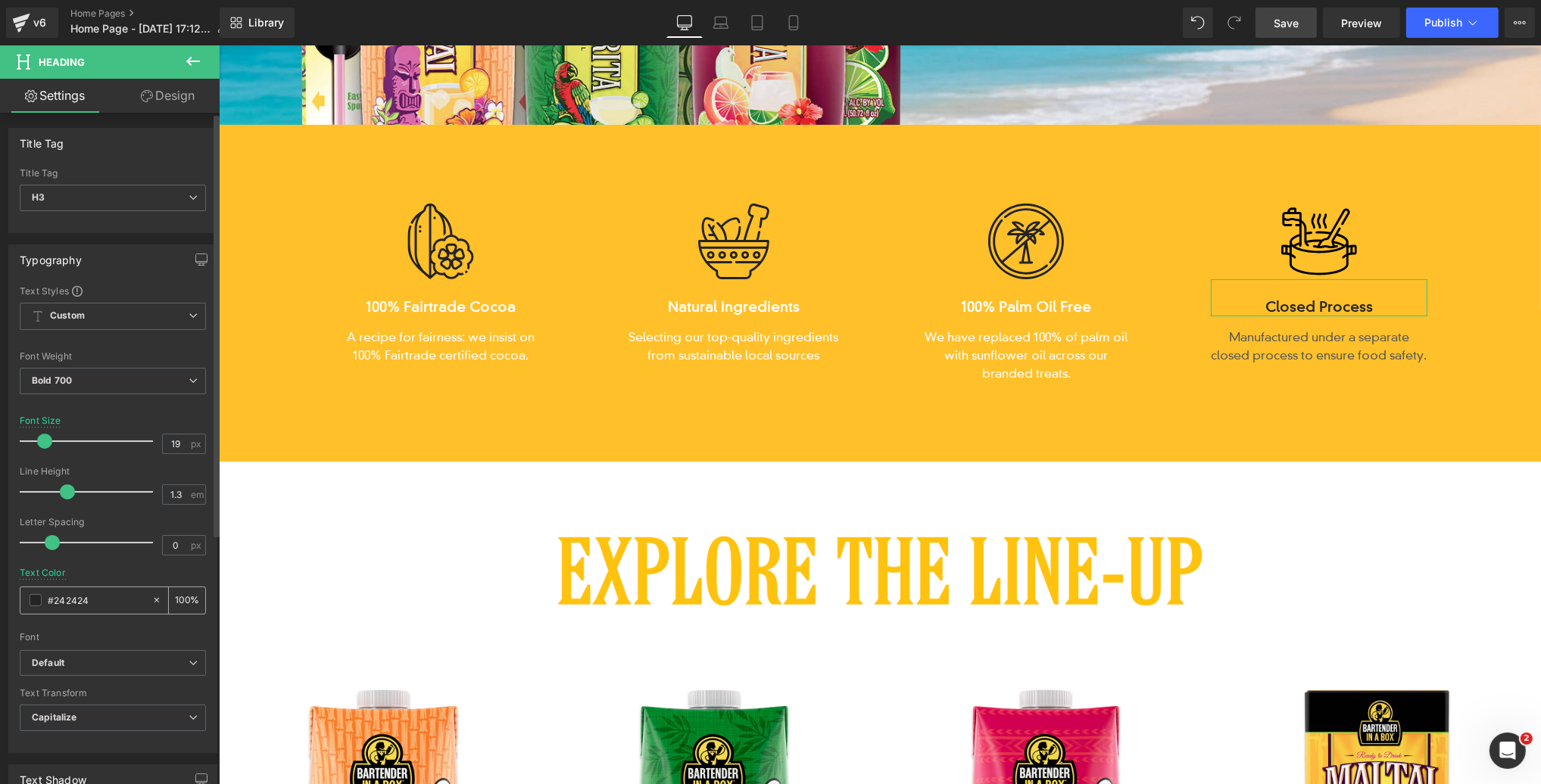
click at [30, 599] on span at bounding box center [36, 600] width 12 height 12
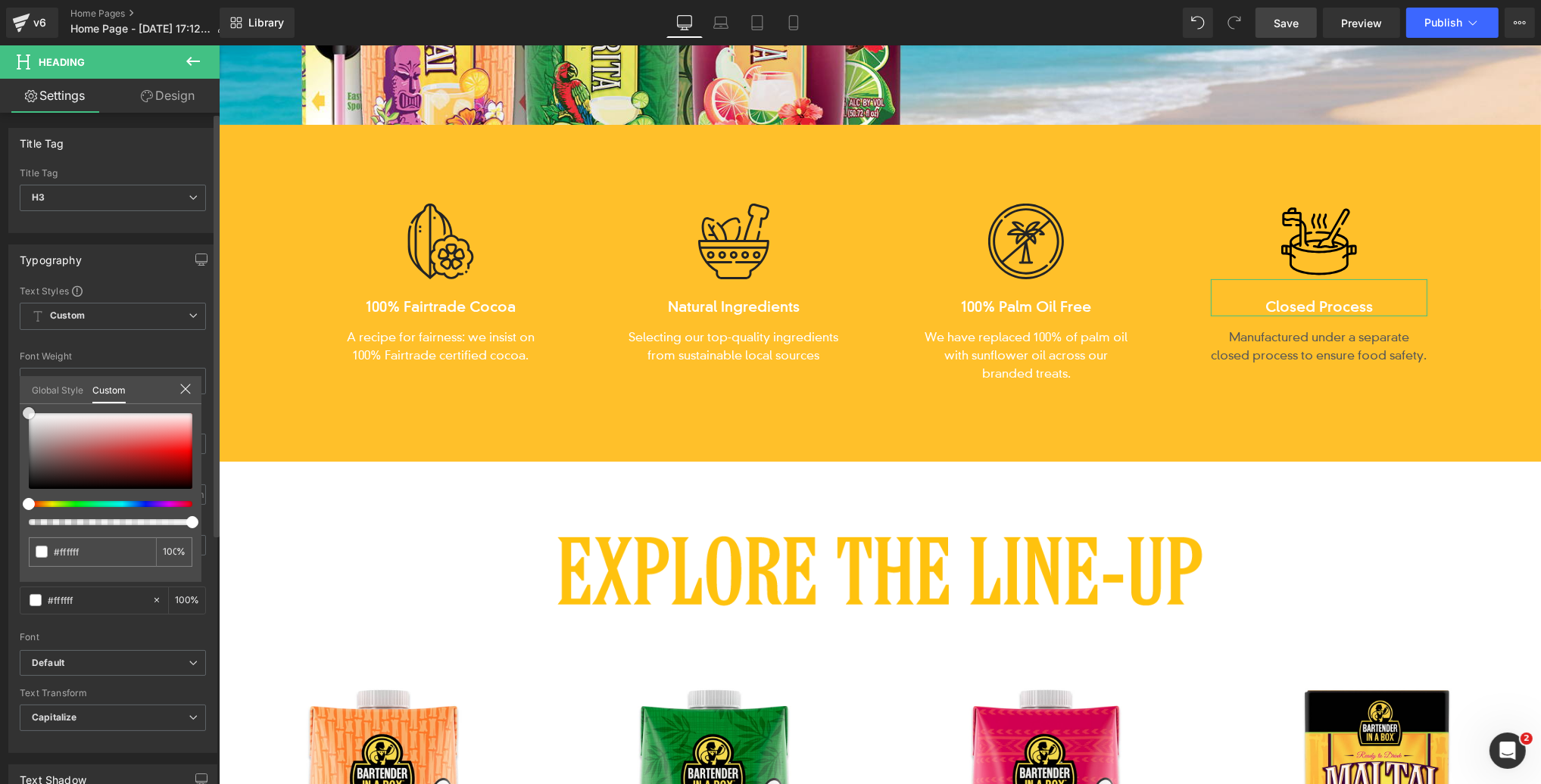
drag, startPoint x: 21, startPoint y: 465, endPoint x: 6, endPoint y: 394, distance: 72.6
click at [6, 394] on div "Typography Text Styles Custom Custom Setup Global Style Custom Setup Global Sty…" at bounding box center [113, 493] width 226 height 520
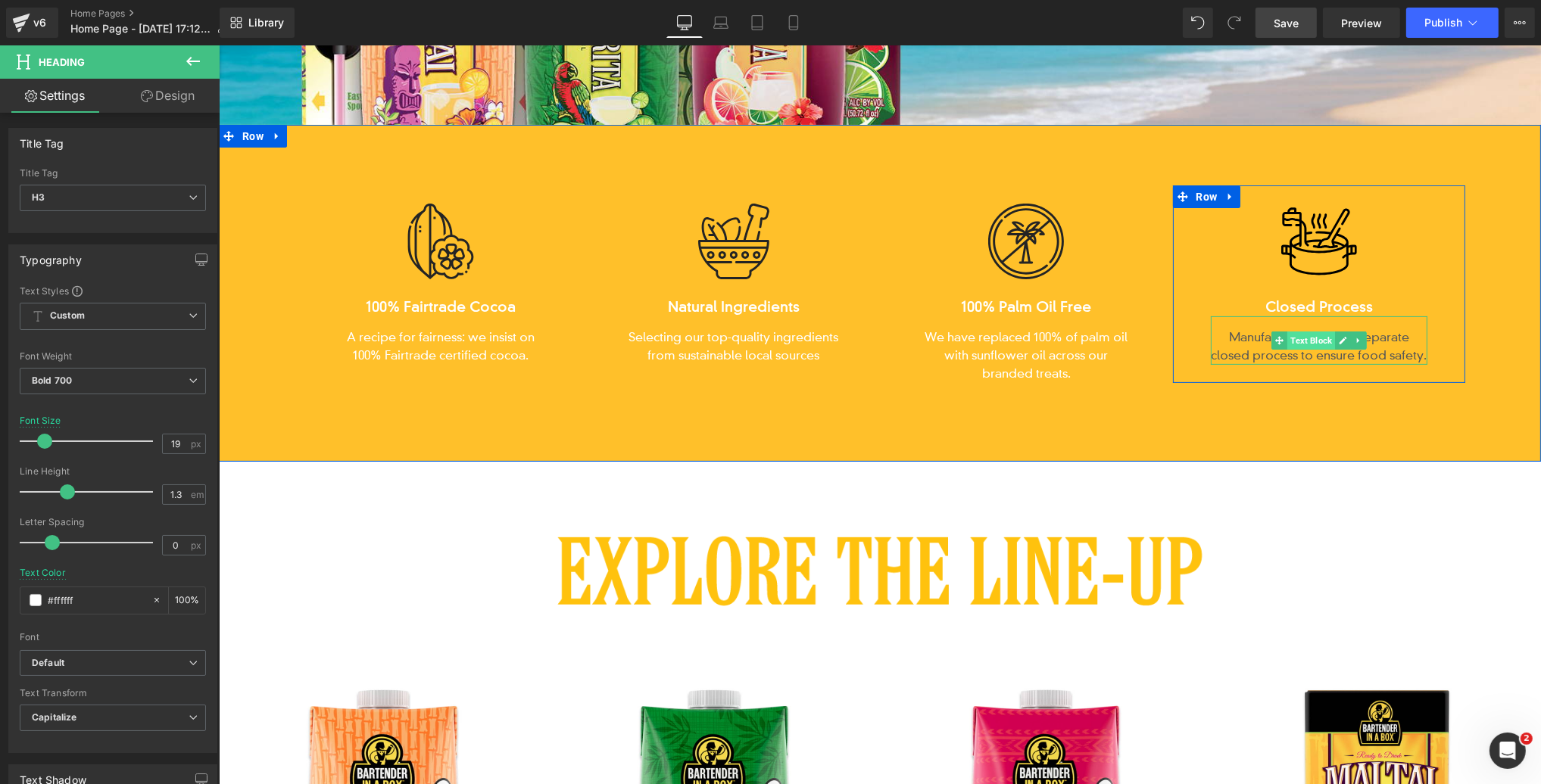
click at [1310, 342] on span "Text Block" at bounding box center [1311, 340] width 48 height 18
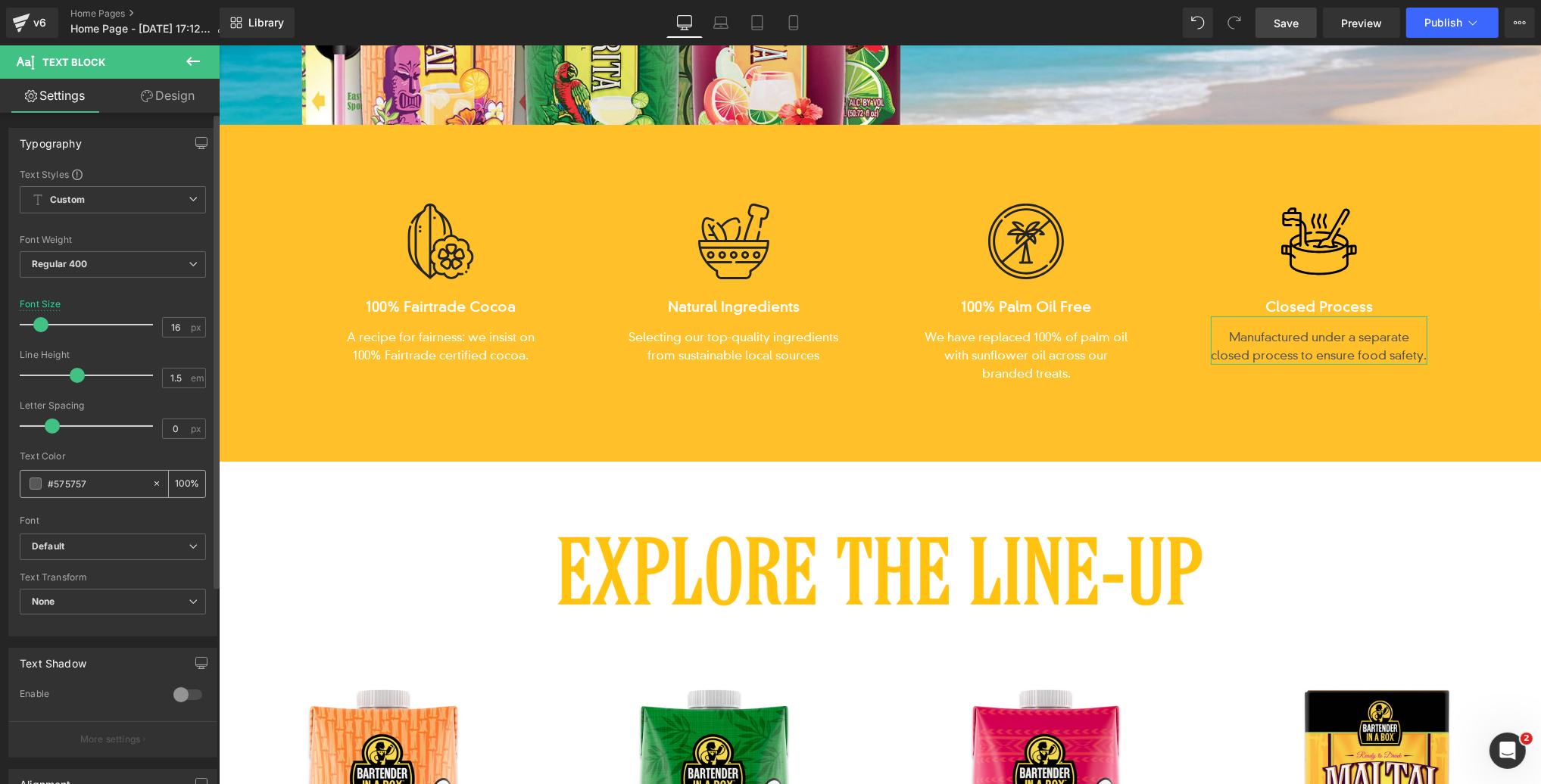
click at [35, 485] on span at bounding box center [36, 484] width 12 height 12
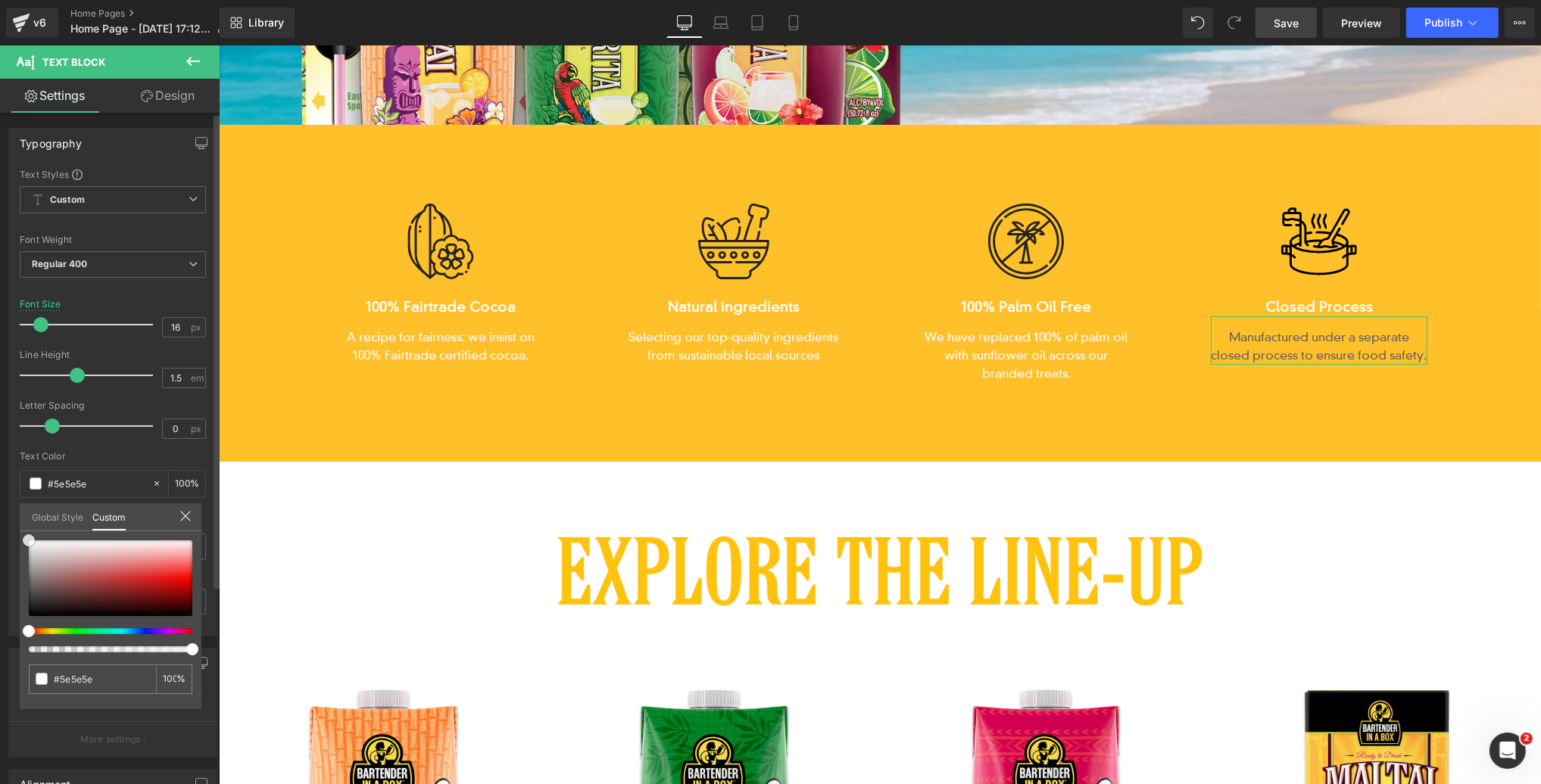
click at [13, 523] on div "Typography Text Styles Custom Custom Setup Global Style Custom Setup Global Sty…" at bounding box center [113, 376] width 226 height 520
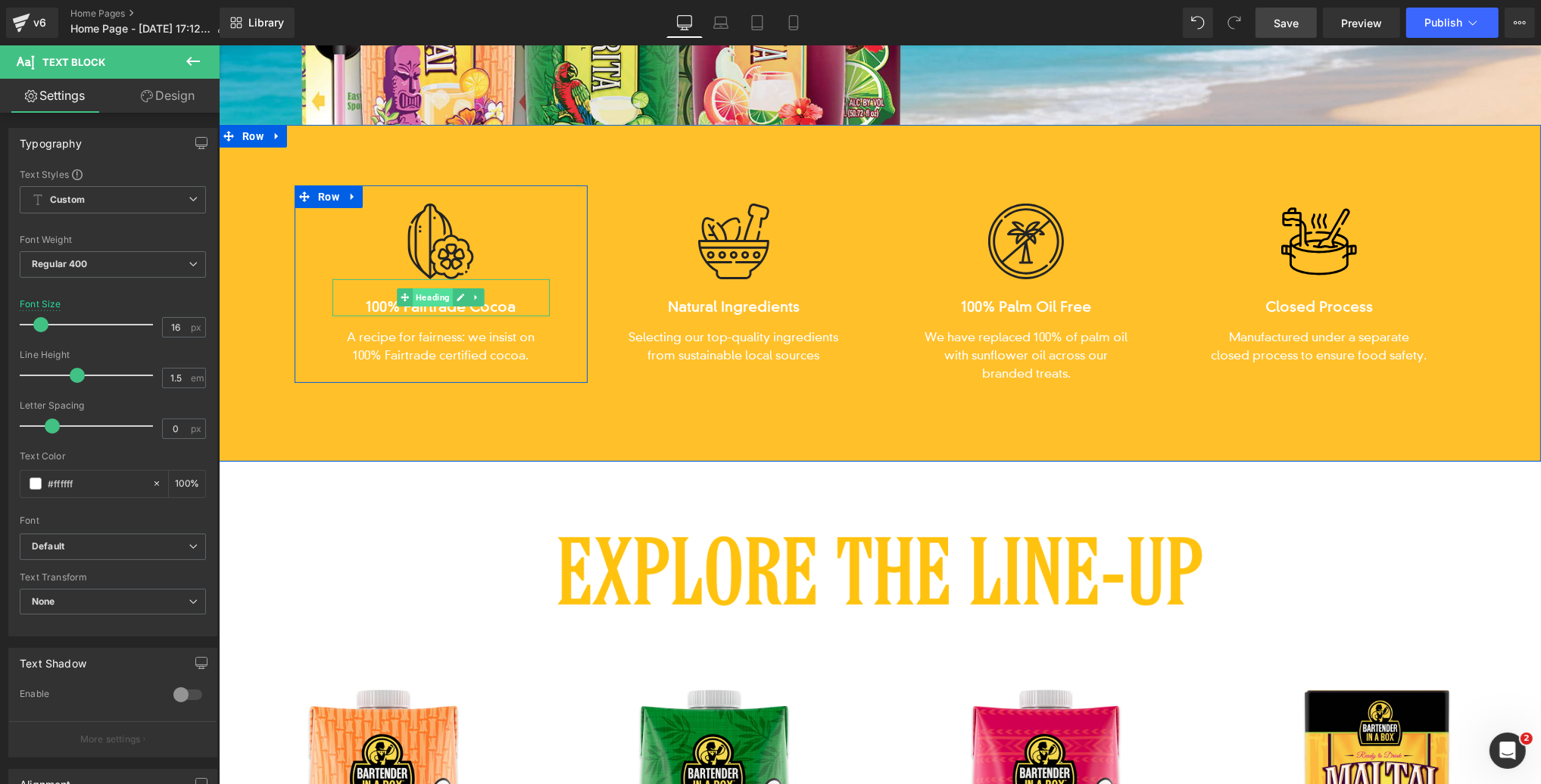
click at [433, 302] on span "Heading" at bounding box center [432, 297] width 40 height 18
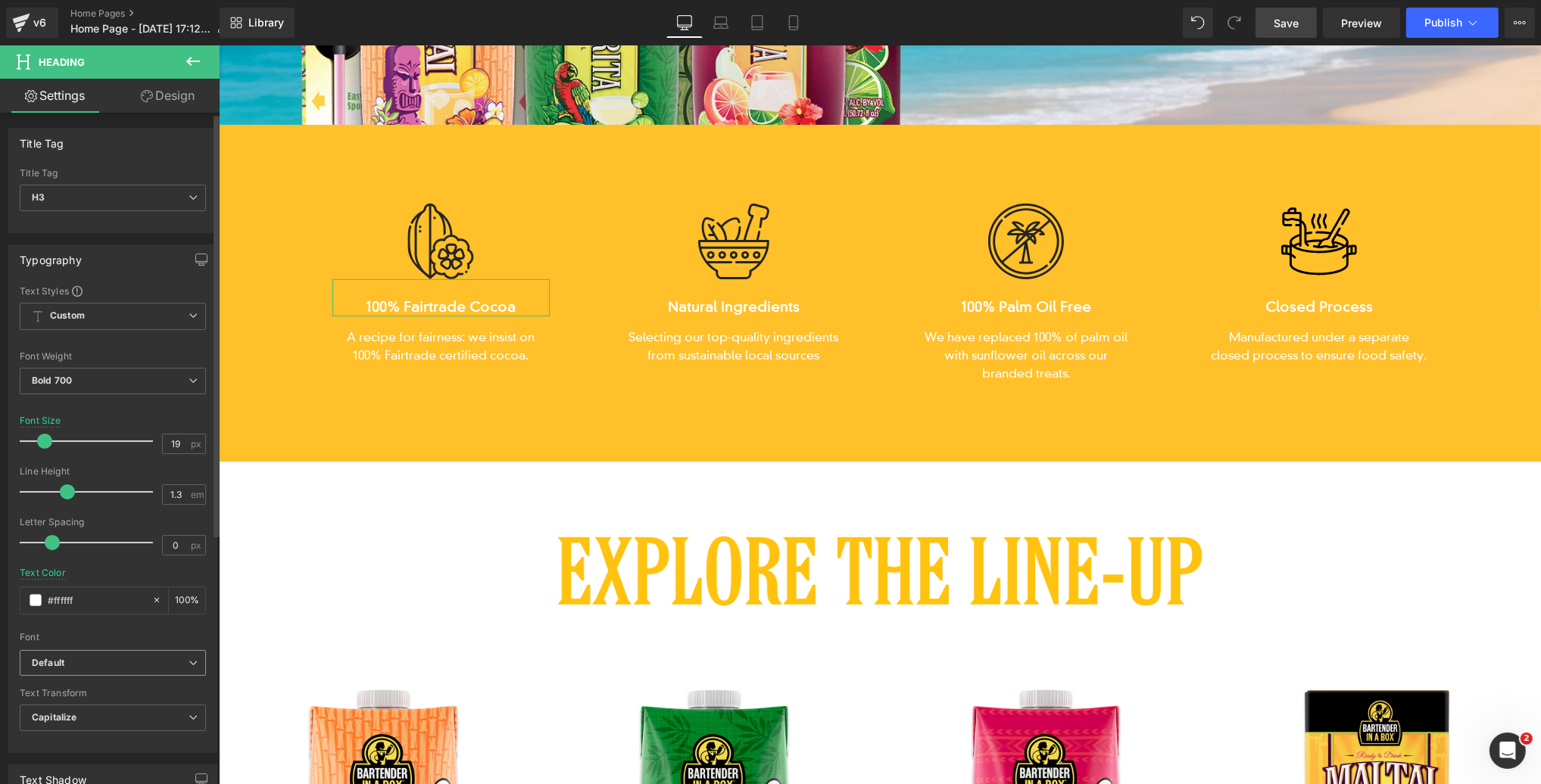
click at [65, 658] on b "Default" at bounding box center [110, 663] width 157 height 13
click at [71, 710] on p "Roboto" at bounding box center [64, 716] width 30 height 11
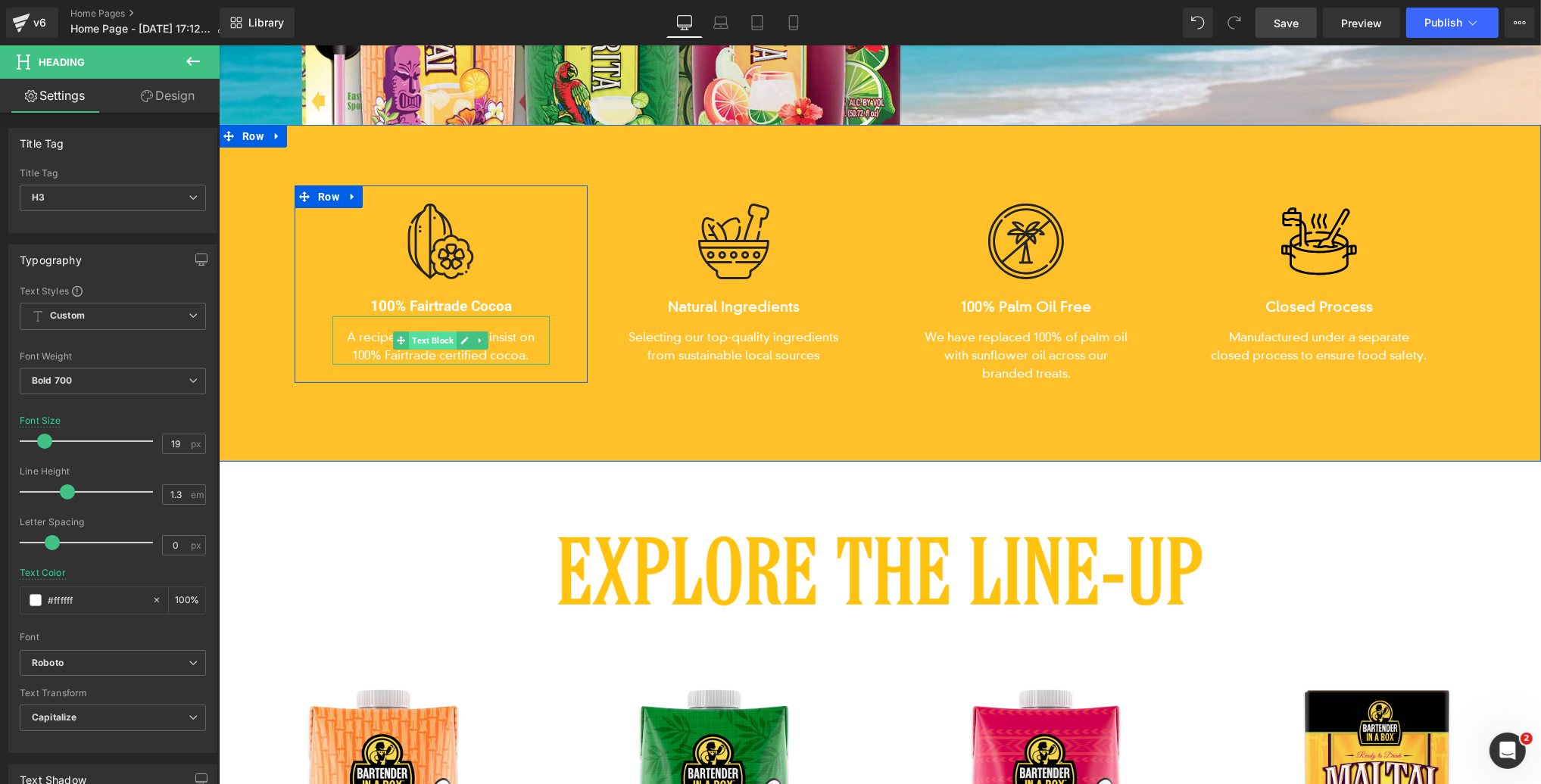
click at [436, 340] on span "Text Block" at bounding box center [432, 340] width 48 height 18
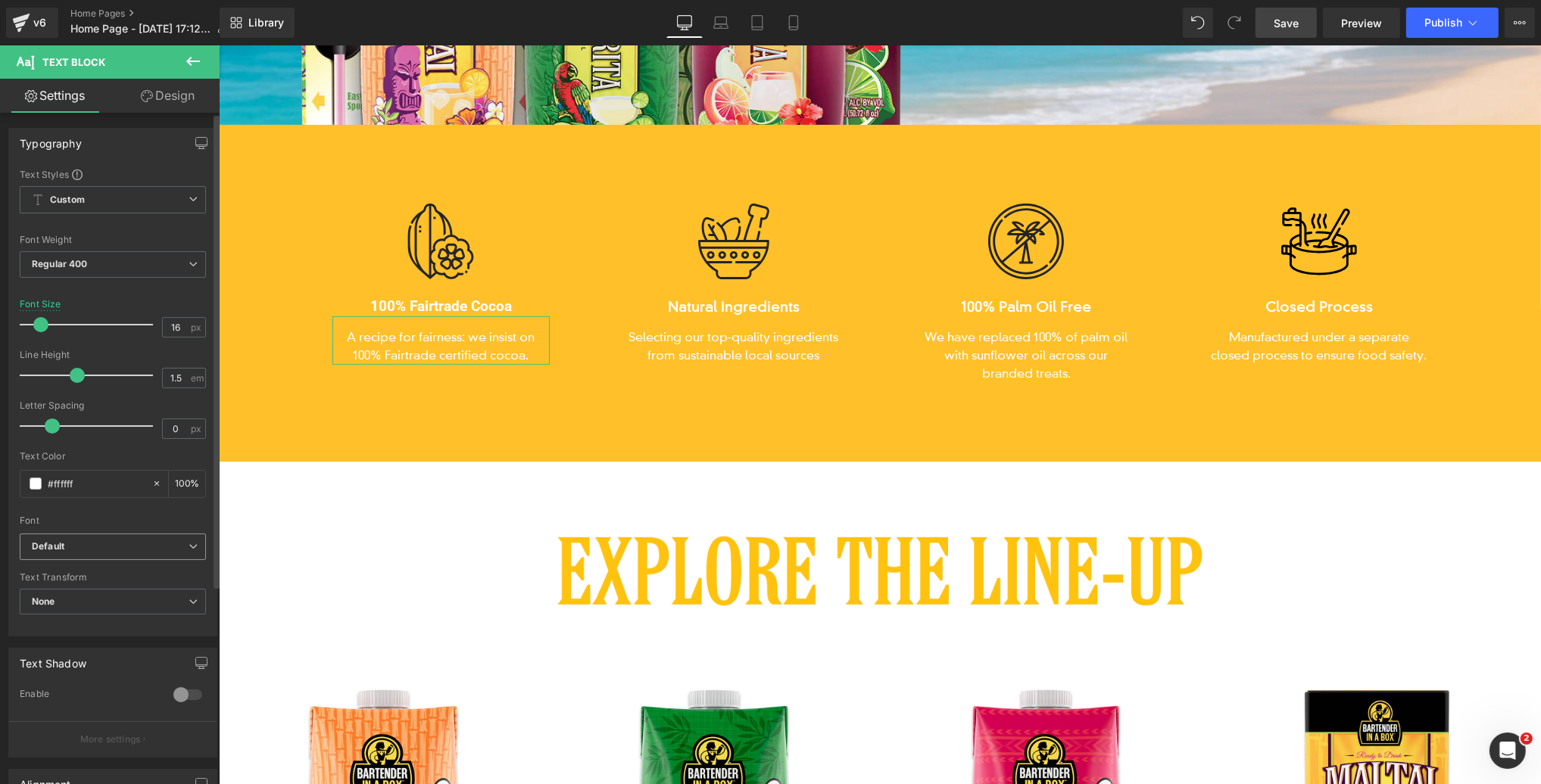
click at [73, 541] on b "Default" at bounding box center [110, 547] width 157 height 13
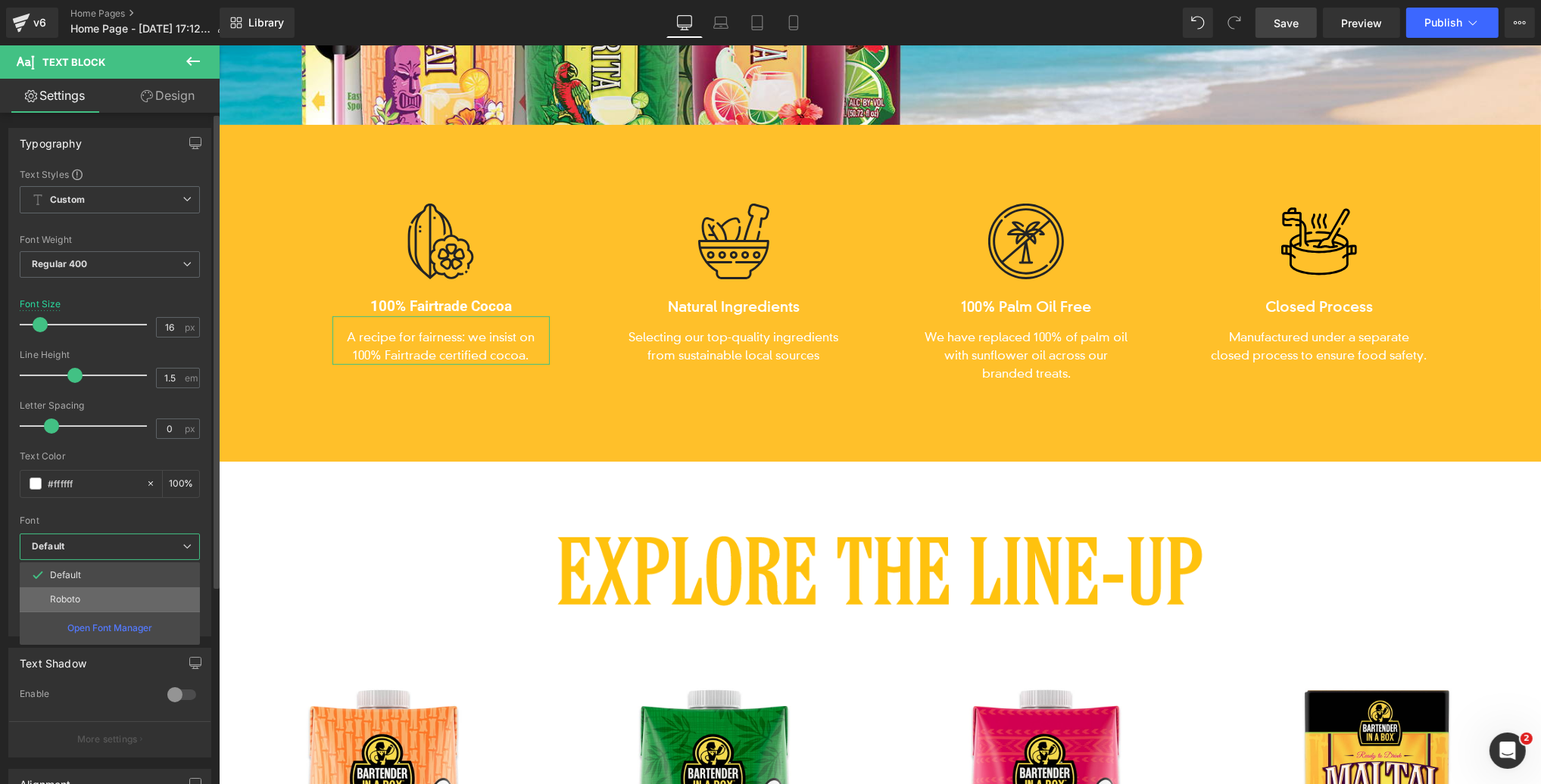
click at [60, 598] on p "Roboto" at bounding box center [64, 599] width 30 height 11
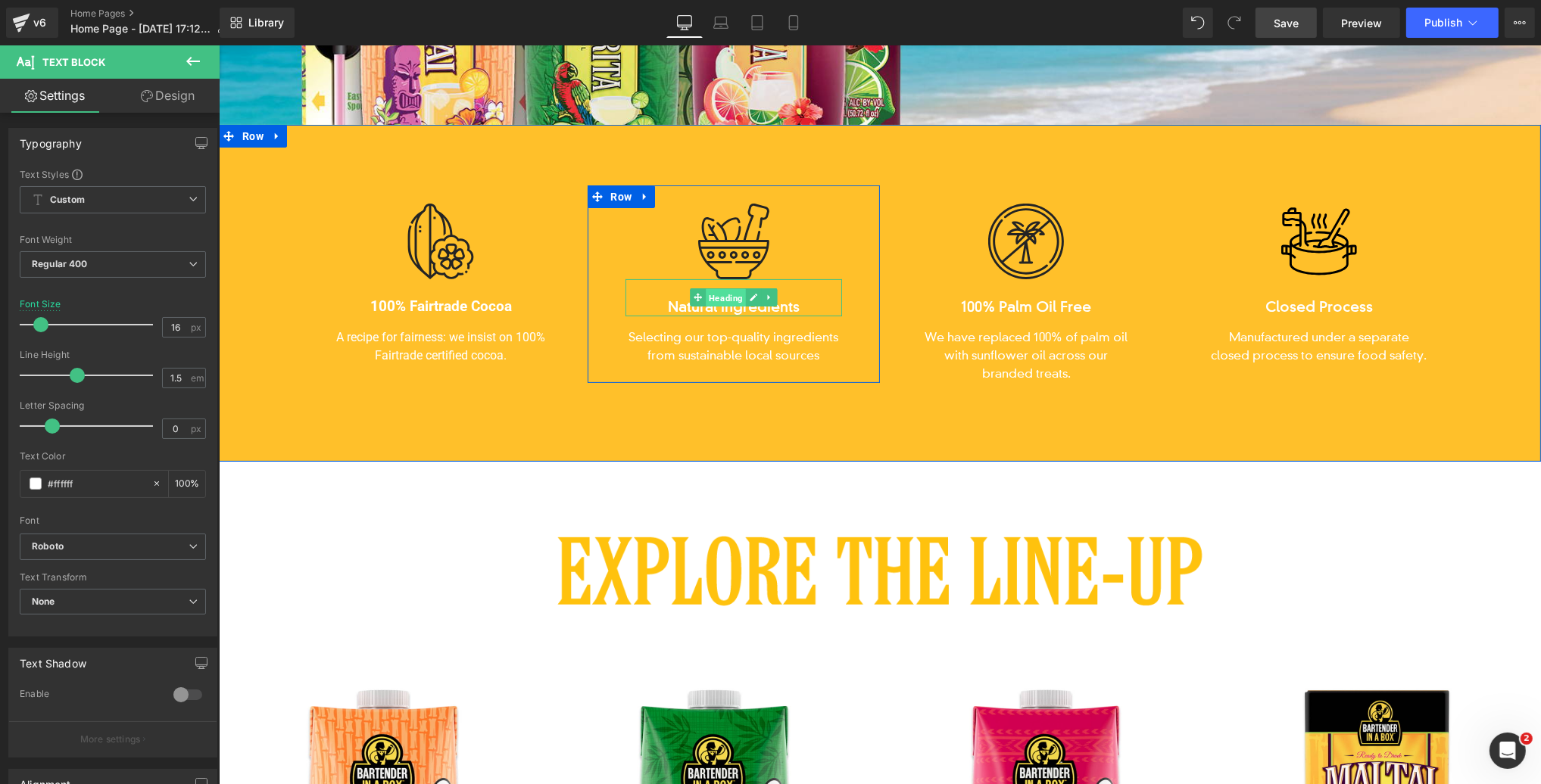
click at [729, 302] on span "Heading" at bounding box center [725, 298] width 40 height 18
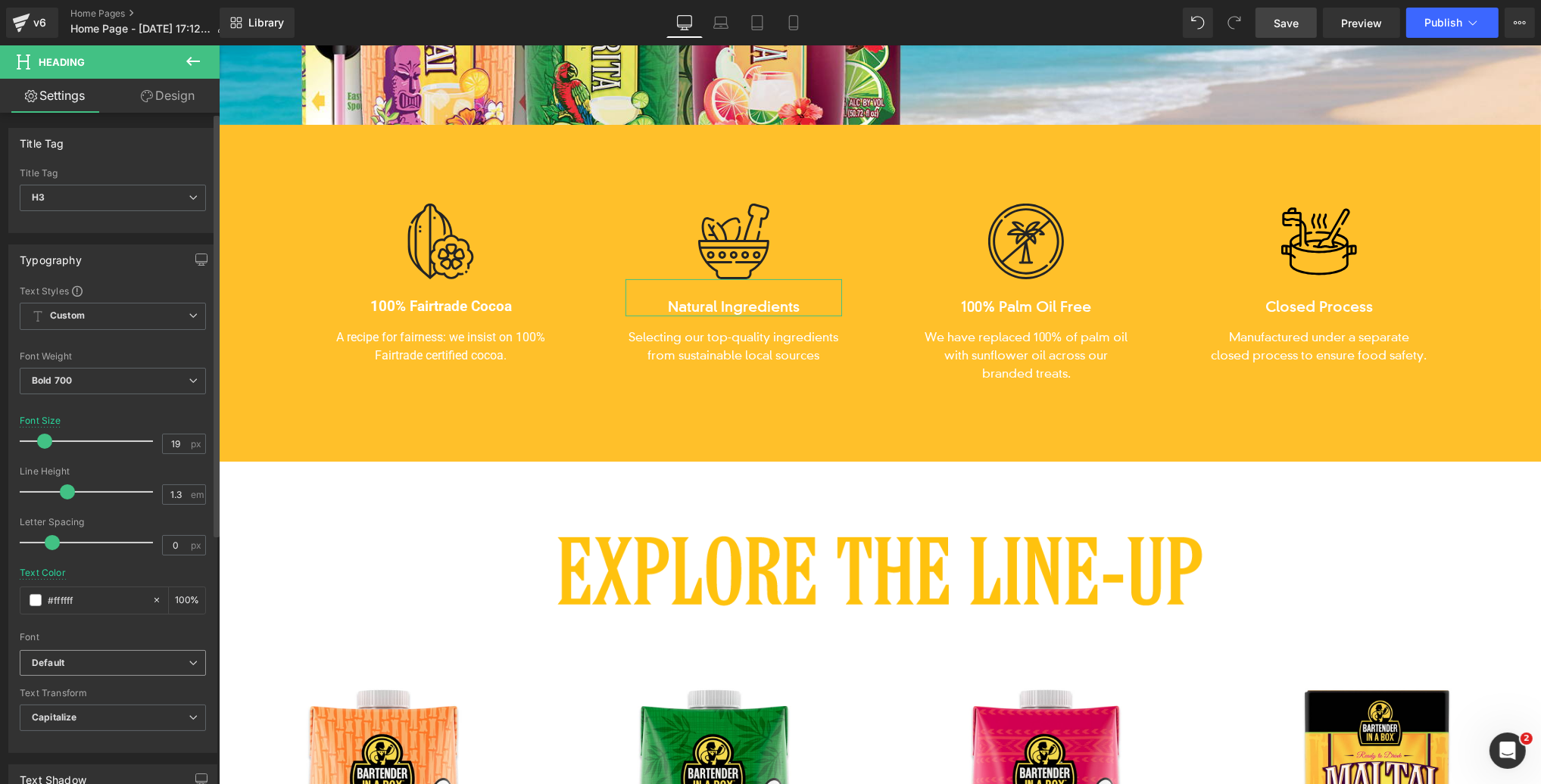
click at [54, 657] on icon "Default" at bounding box center [48, 663] width 33 height 13
drag, startPoint x: 60, startPoint y: 713, endPoint x: 80, endPoint y: 713, distance: 20.0
click at [60, 713] on p "Roboto" at bounding box center [64, 716] width 30 height 11
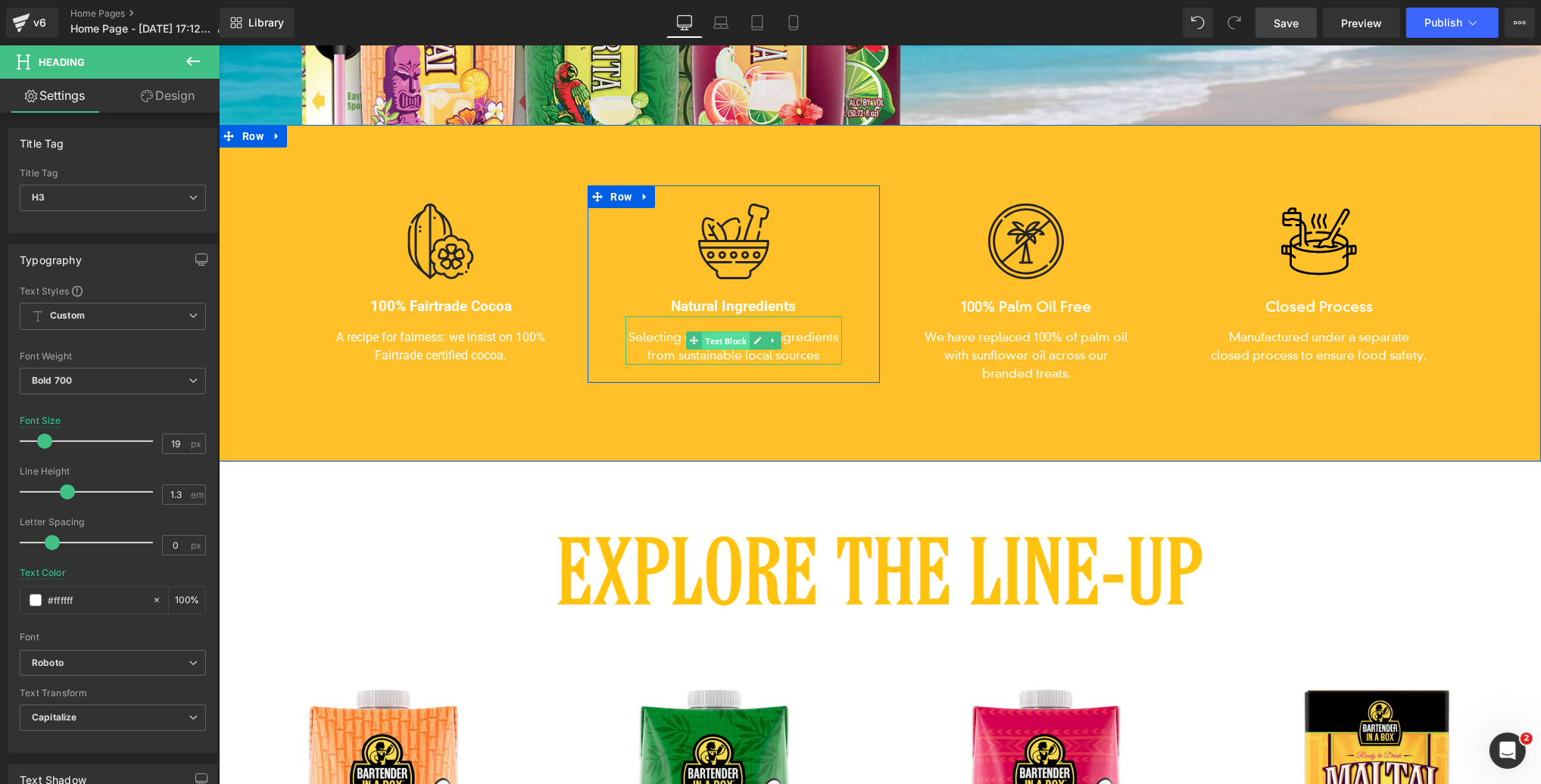
click at [722, 342] on span "Text Block" at bounding box center [725, 340] width 48 height 18
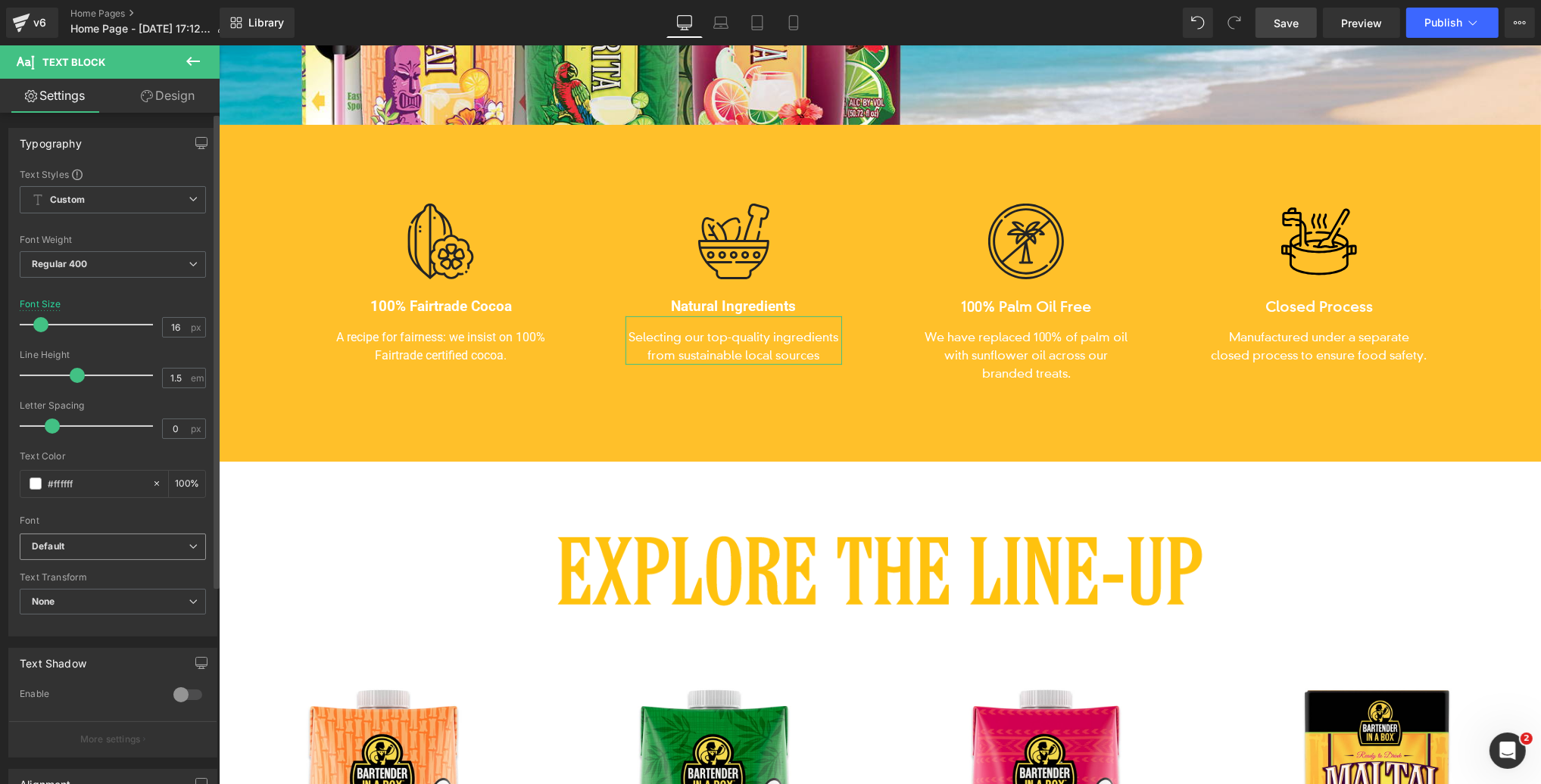
click at [60, 544] on icon "Default" at bounding box center [48, 547] width 33 height 13
click at [52, 594] on p "Roboto" at bounding box center [64, 599] width 30 height 11
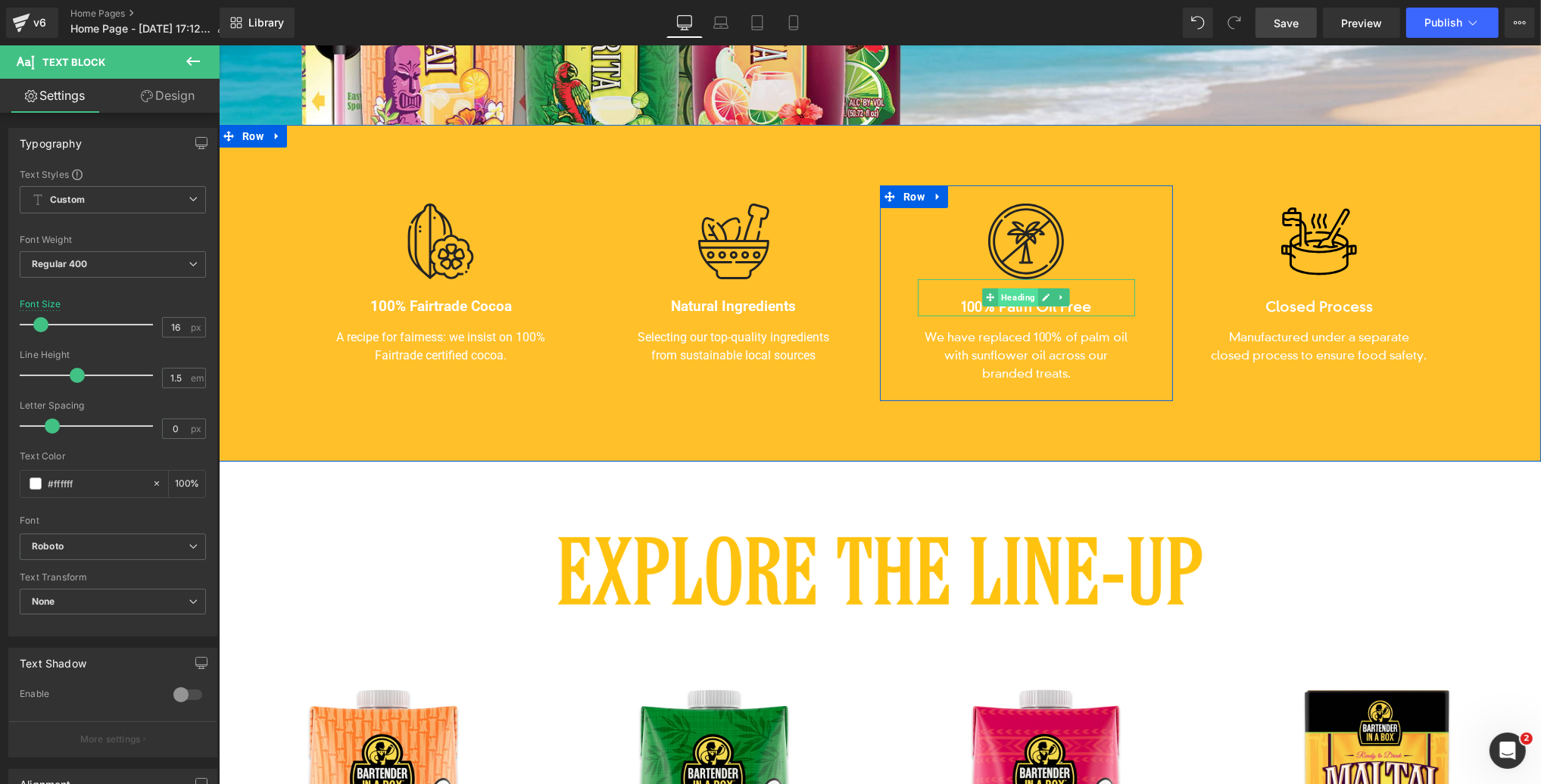
click at [1020, 298] on span "Heading" at bounding box center [1018, 297] width 40 height 18
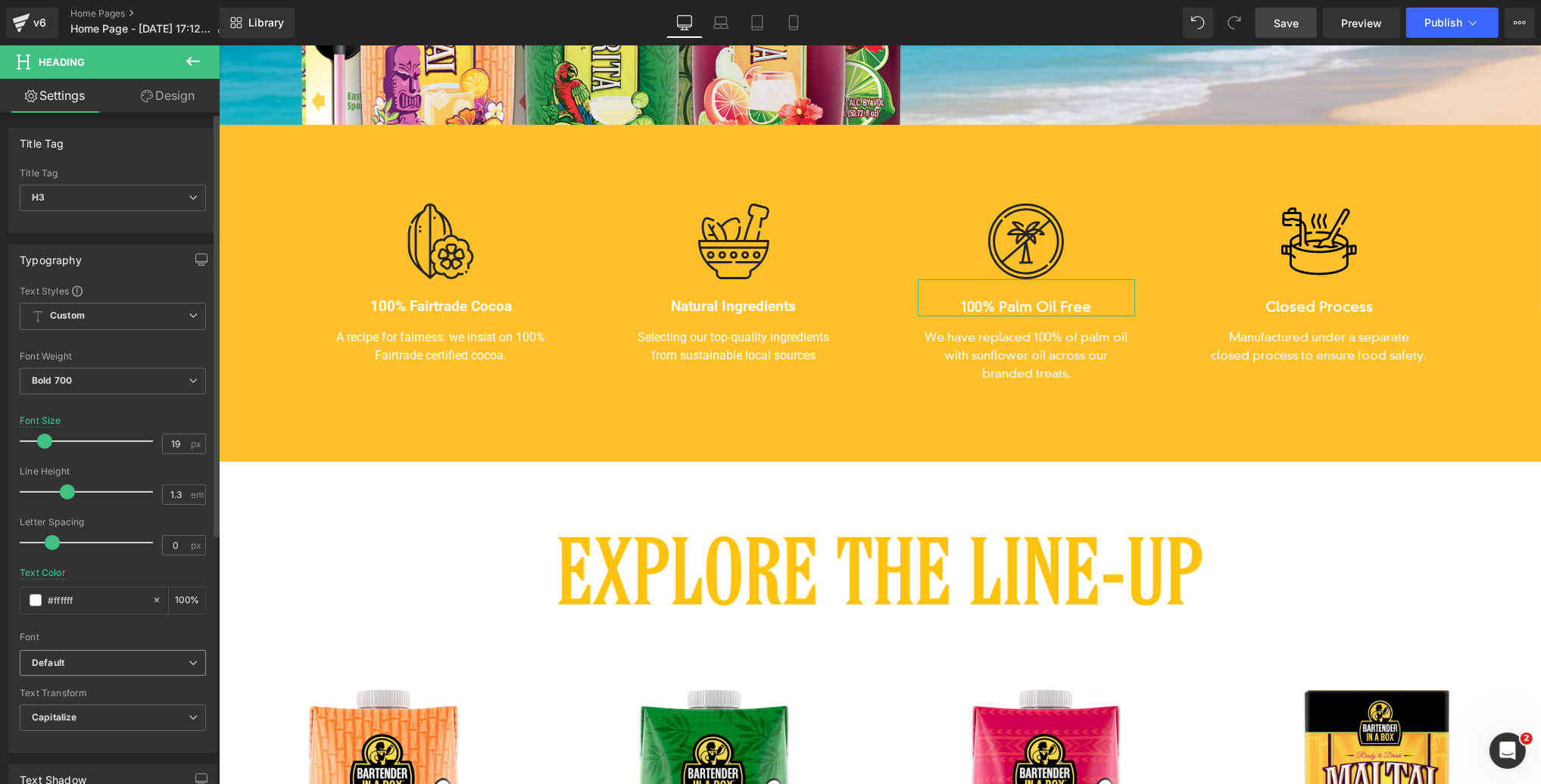
click at [60, 657] on icon "Default" at bounding box center [48, 663] width 33 height 13
click at [51, 713] on p "Roboto" at bounding box center [64, 716] width 30 height 11
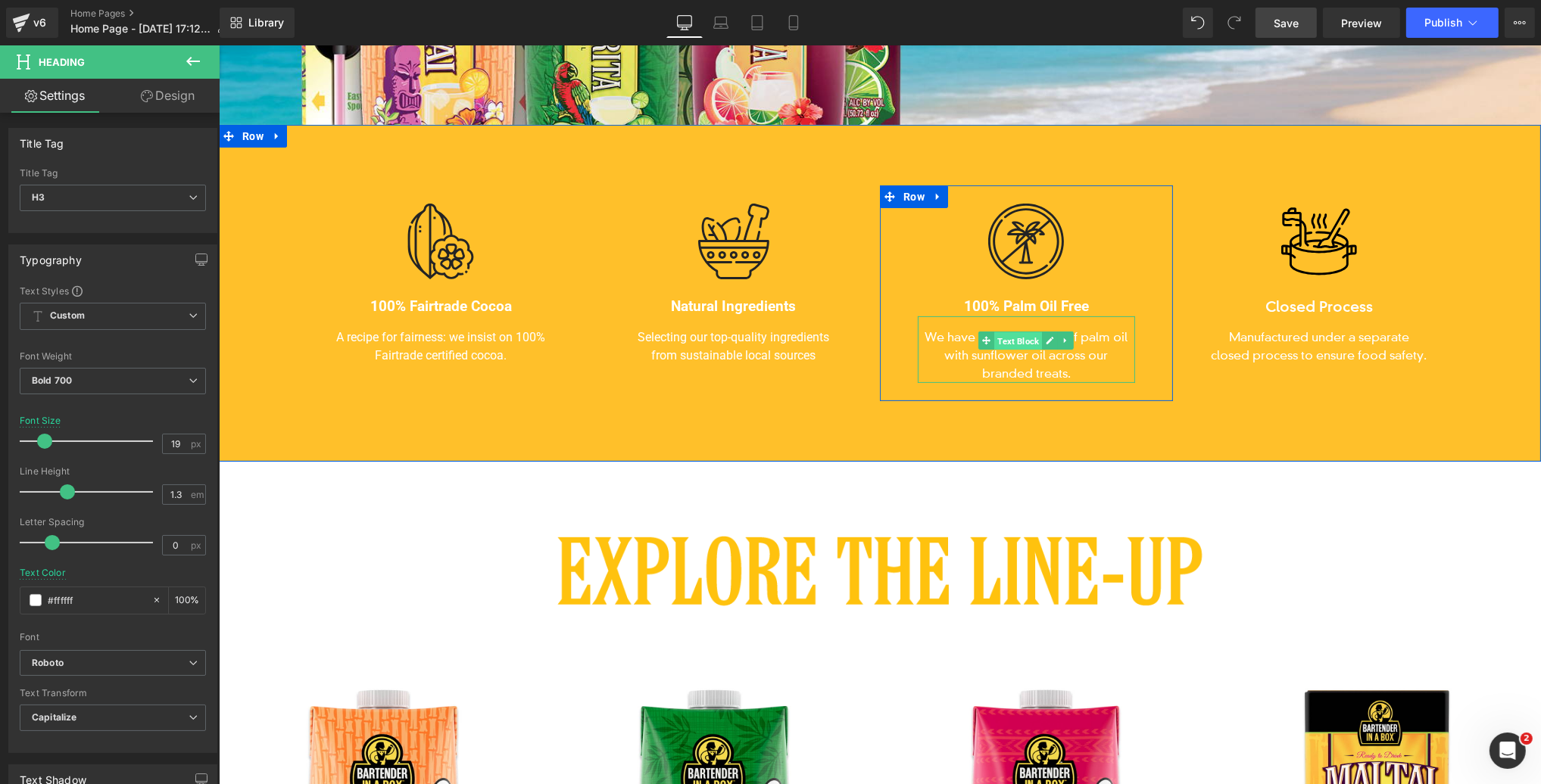
click at [1018, 340] on span "Text Block" at bounding box center [1018, 340] width 48 height 18
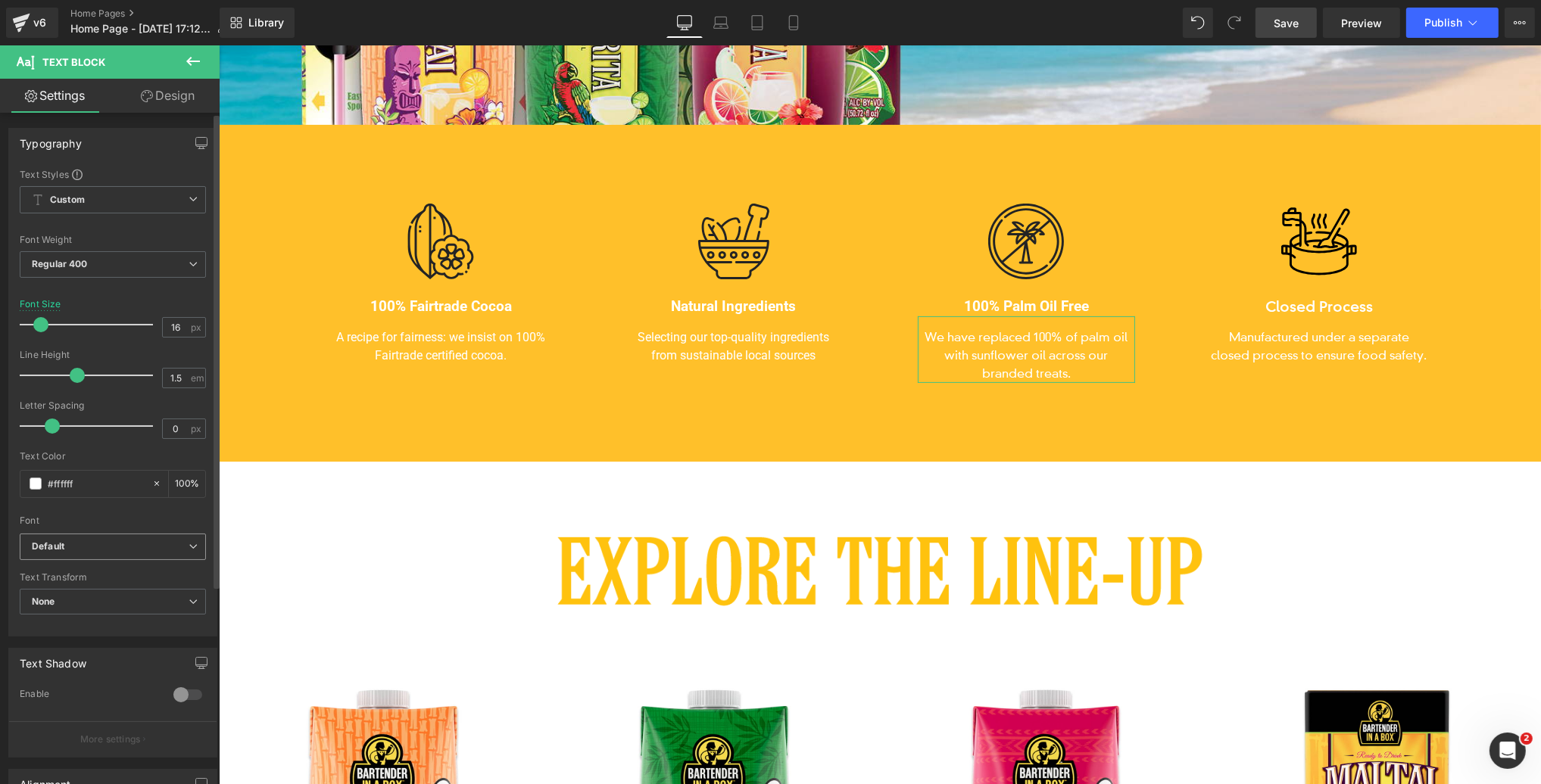
click at [74, 542] on b "Default" at bounding box center [110, 547] width 157 height 13
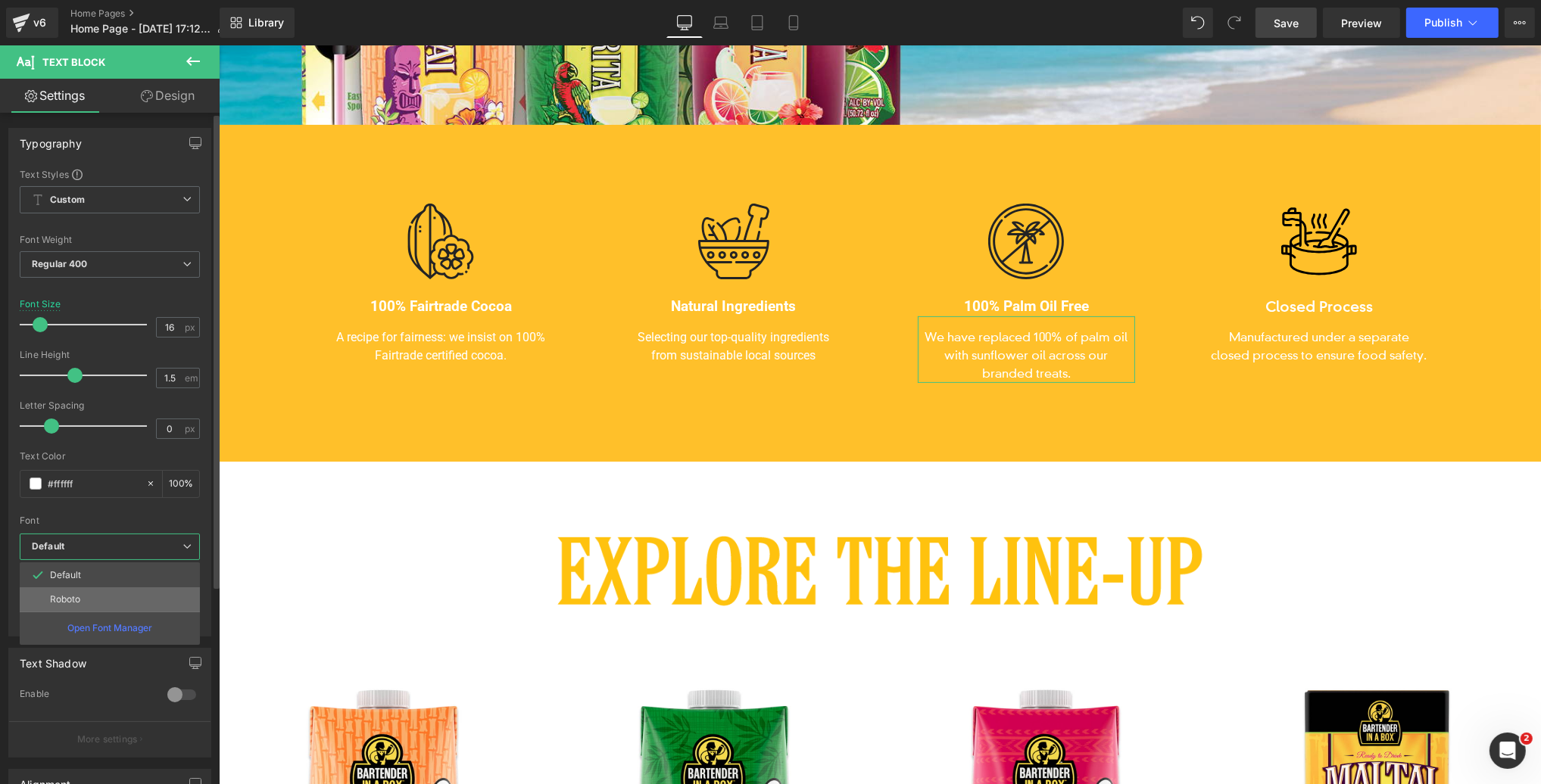
click at [77, 600] on p "Roboto" at bounding box center [64, 599] width 30 height 11
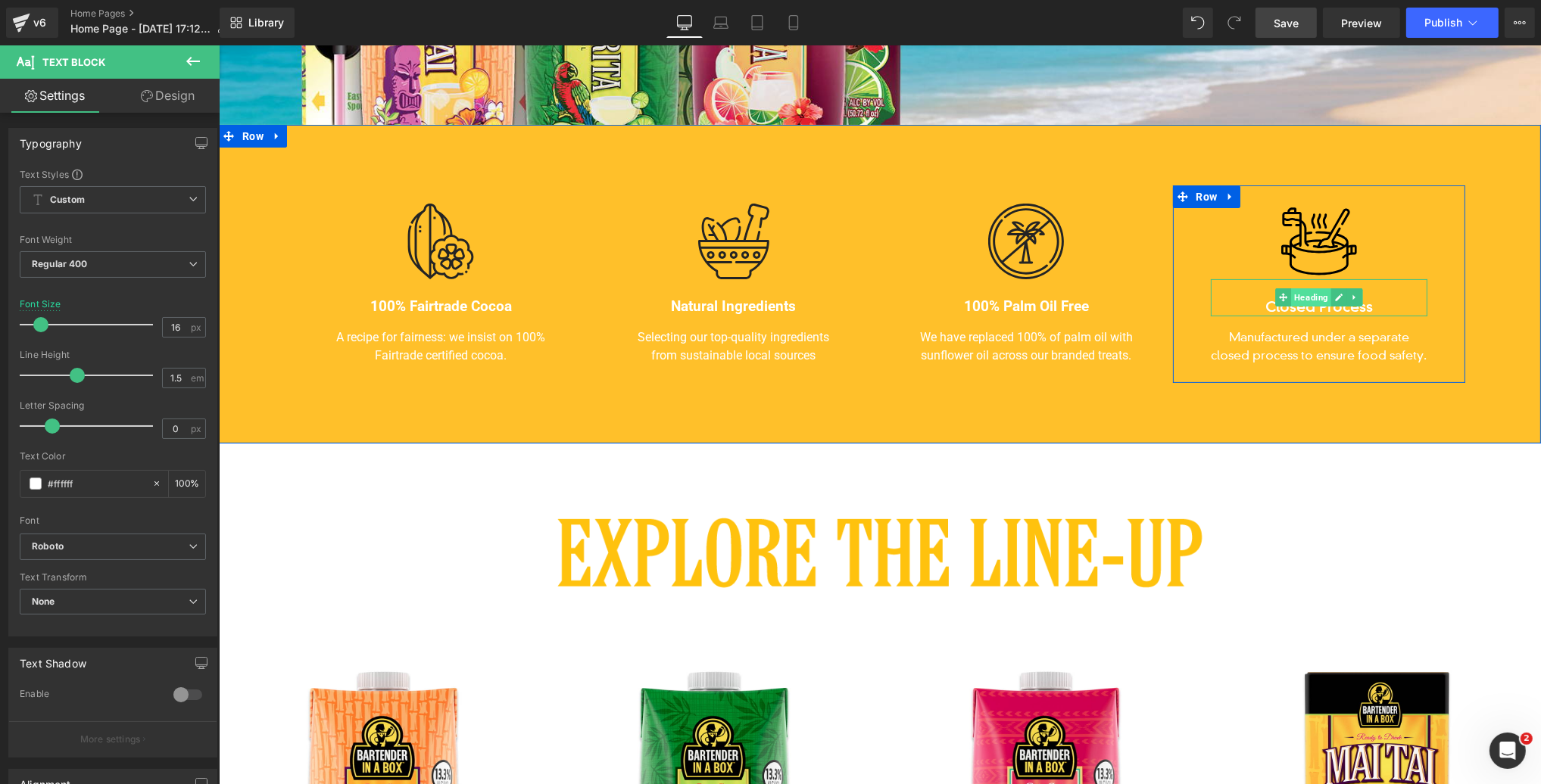
click at [1316, 300] on span "Heading" at bounding box center [1310, 297] width 40 height 18
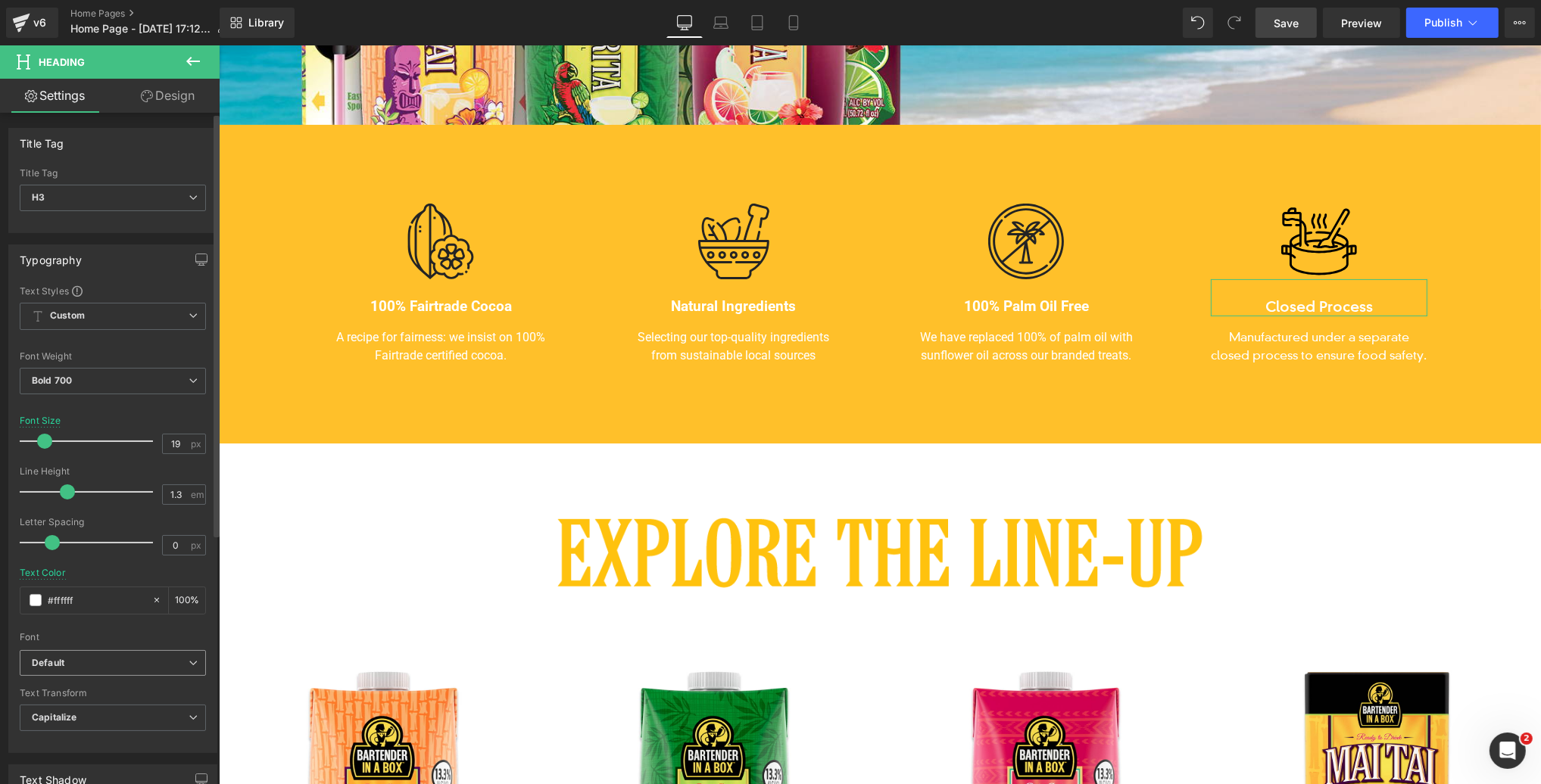
drag, startPoint x: 76, startPoint y: 659, endPoint x: 54, endPoint y: 709, distance: 54.6
click at [76, 659] on b "Default" at bounding box center [110, 663] width 157 height 13
click at [54, 710] on p "Roboto" at bounding box center [64, 716] width 30 height 11
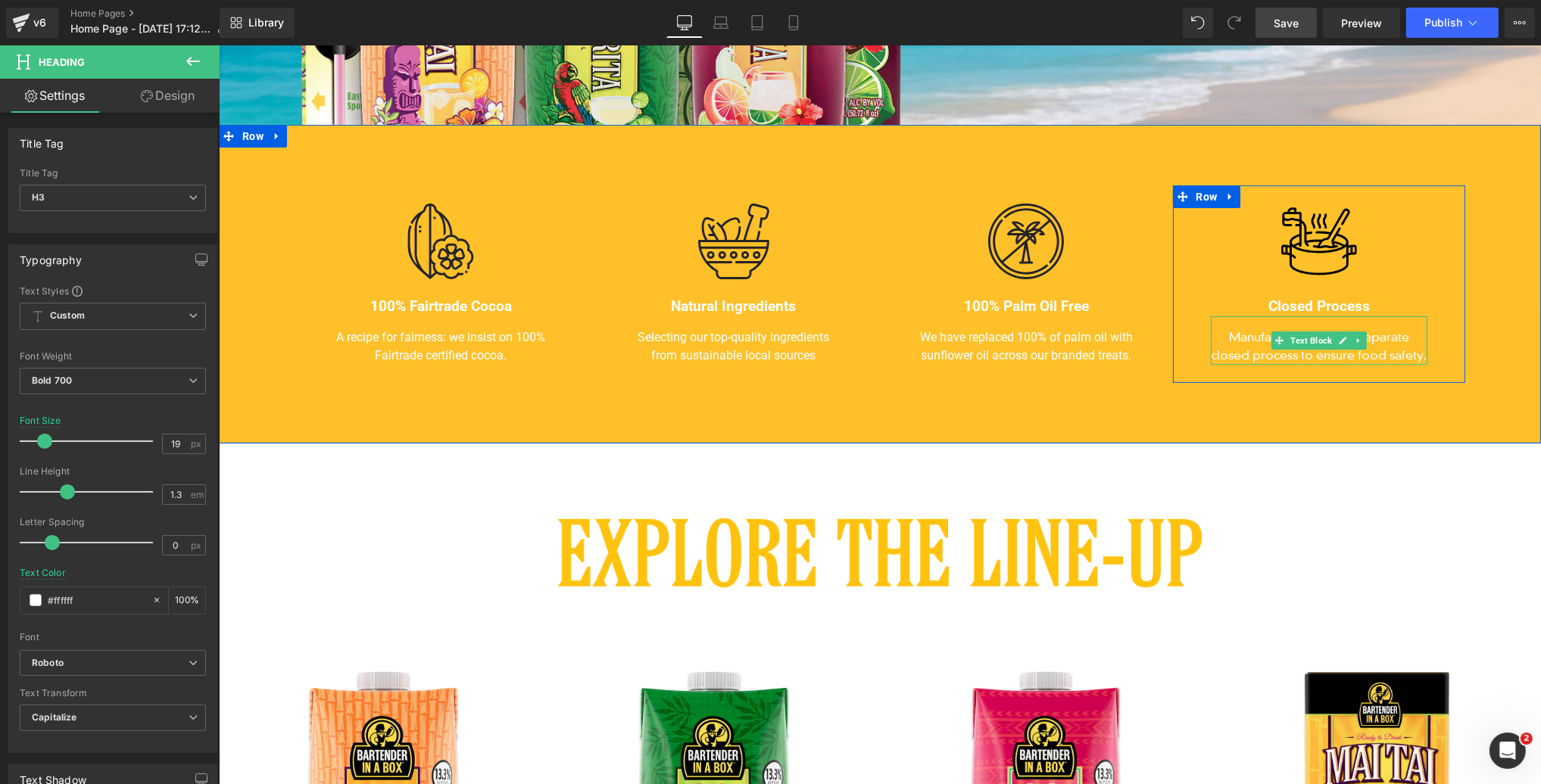
drag, startPoint x: 1318, startPoint y: 343, endPoint x: 405, endPoint y: 478, distance: 922.9
click at [1318, 343] on span "Text Block" at bounding box center [1311, 340] width 48 height 18
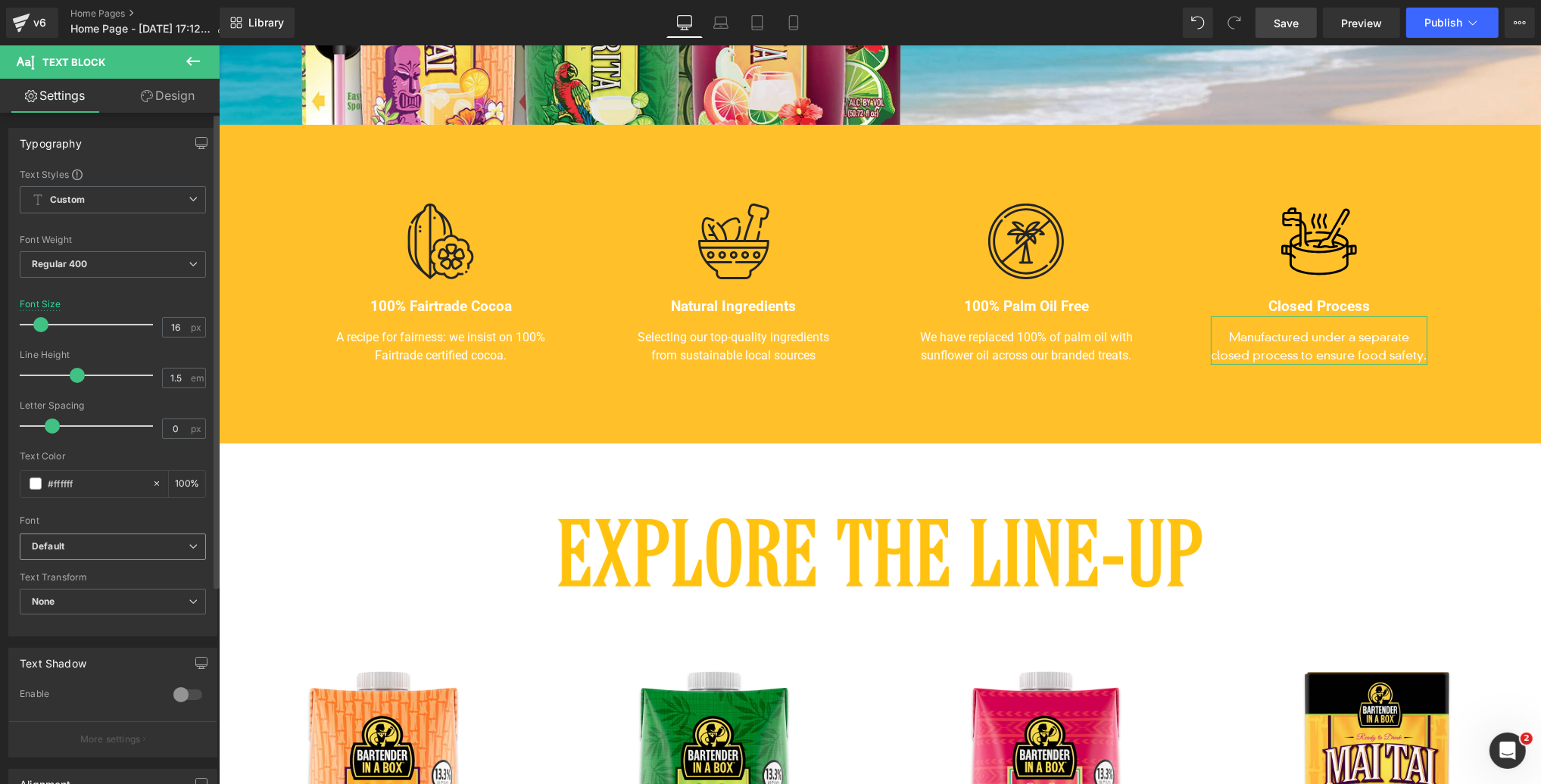
click at [70, 547] on b "Default" at bounding box center [110, 547] width 157 height 13
click at [69, 597] on p "Roboto" at bounding box center [64, 599] width 30 height 11
click at [1288, 23] on span "Save" at bounding box center [1286, 23] width 25 height 16
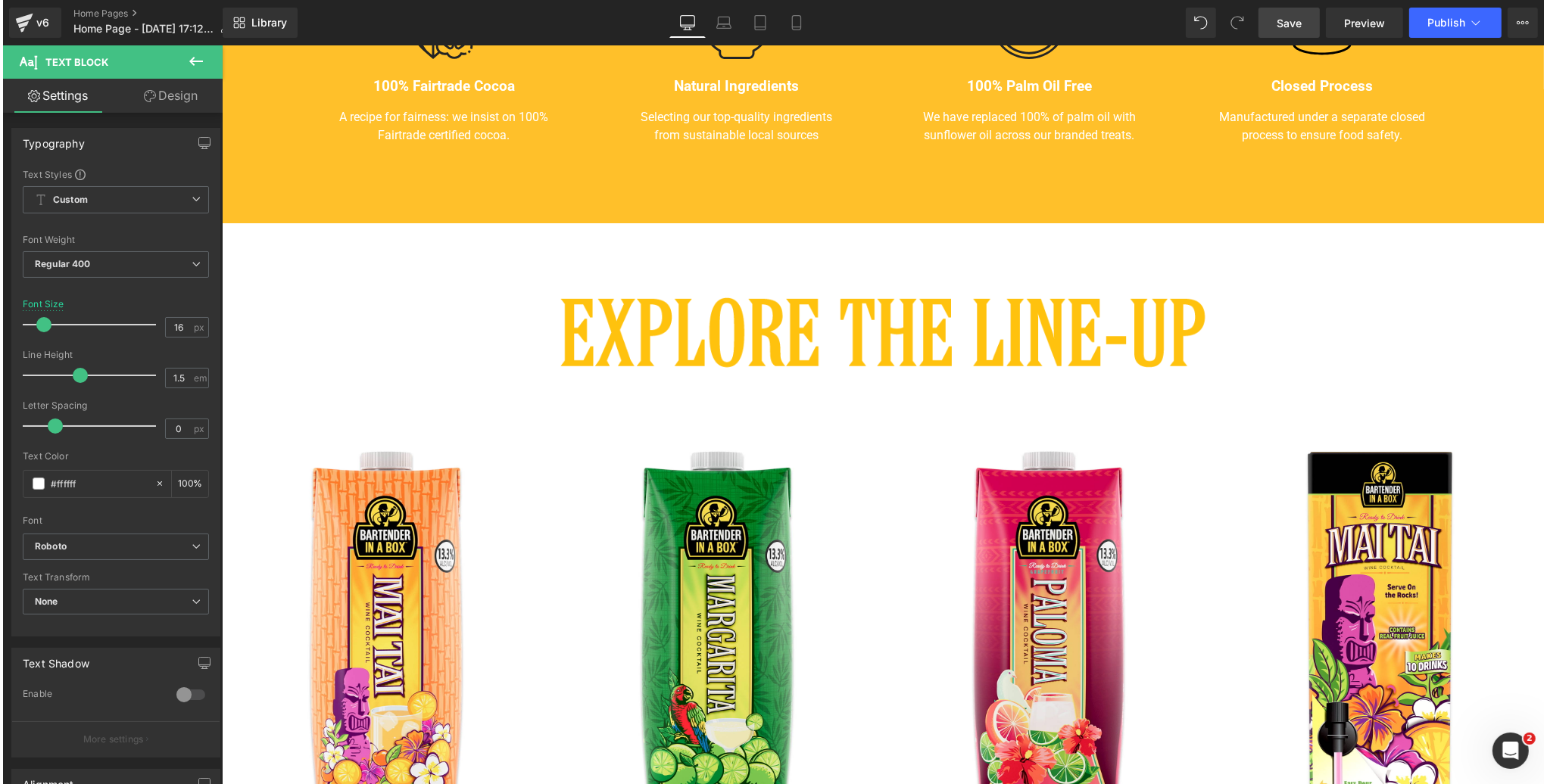
scroll to position [808, 0]
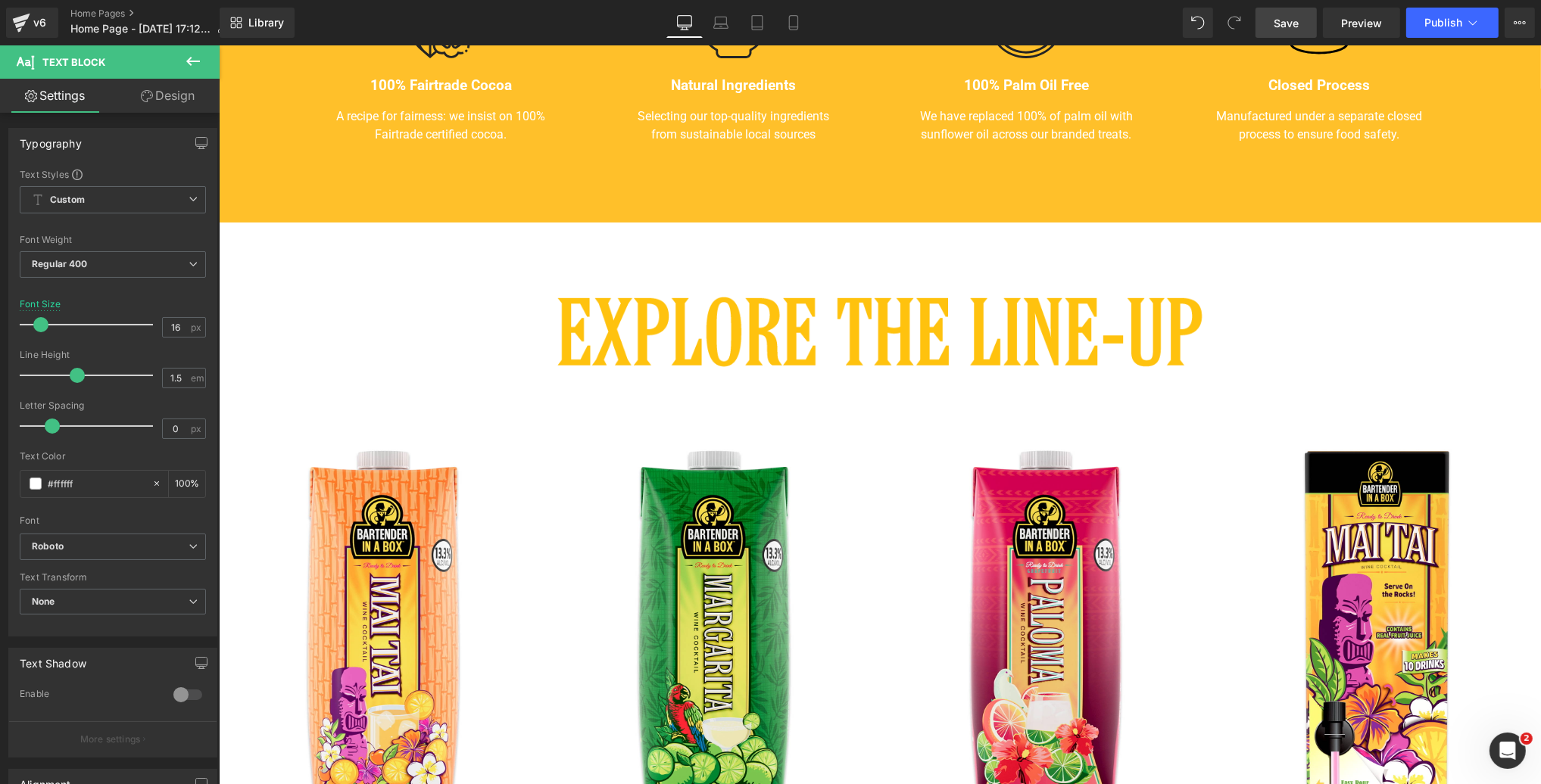
click at [1277, 22] on span "Save" at bounding box center [1286, 23] width 25 height 16
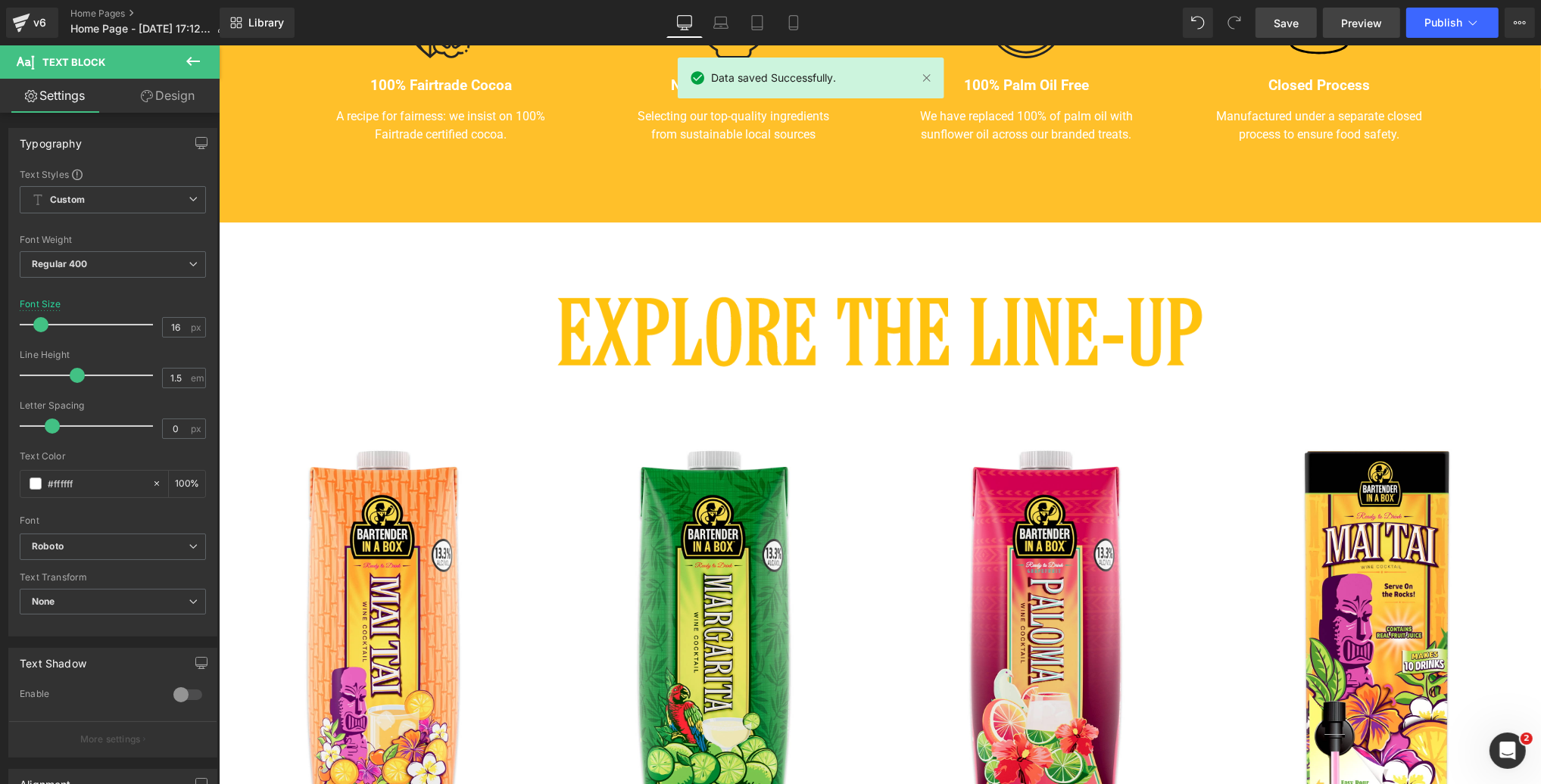
click at [1386, 18] on link "Preview" at bounding box center [1361, 22] width 78 height 30
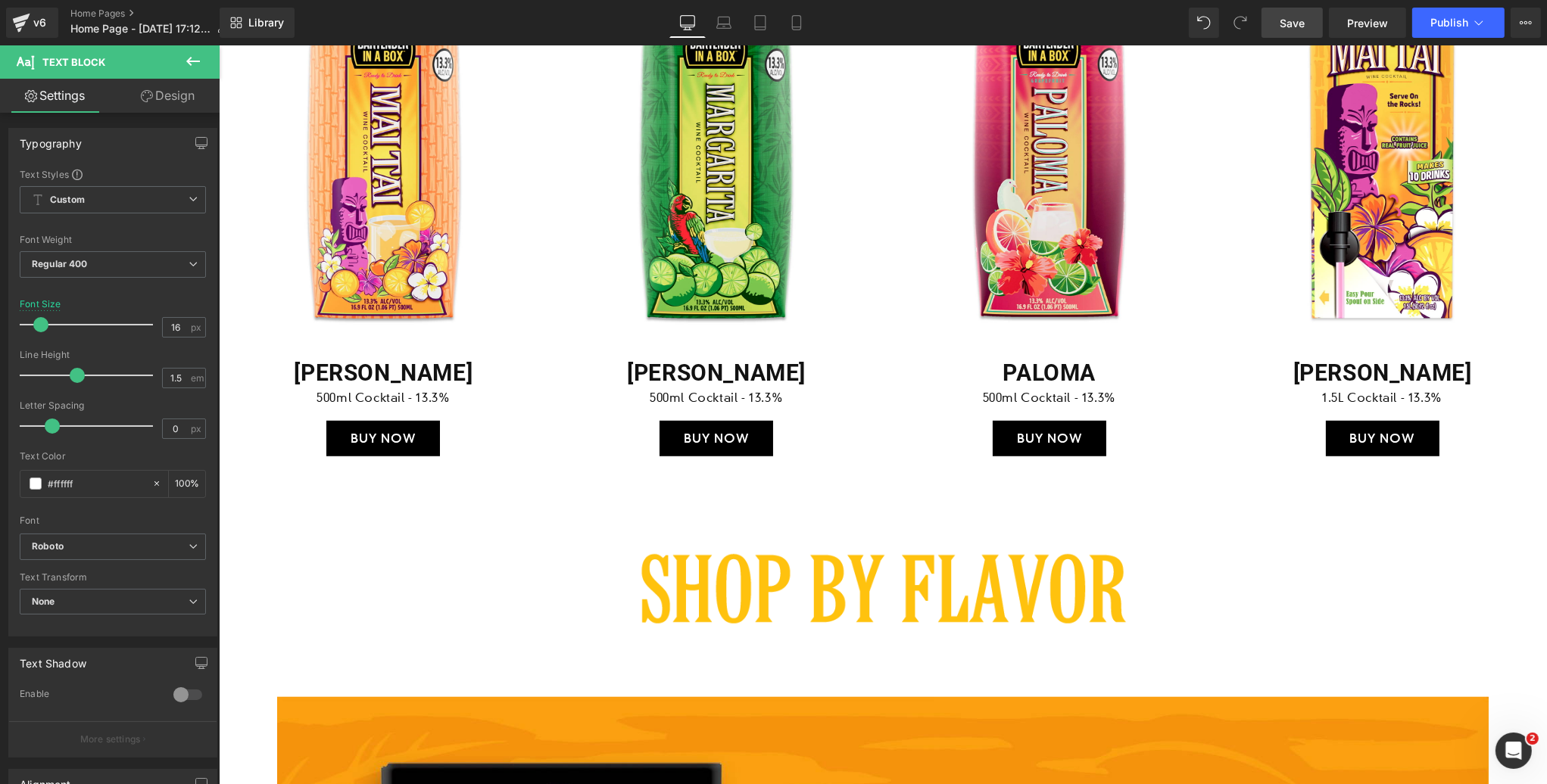
scroll to position [1321, 0]
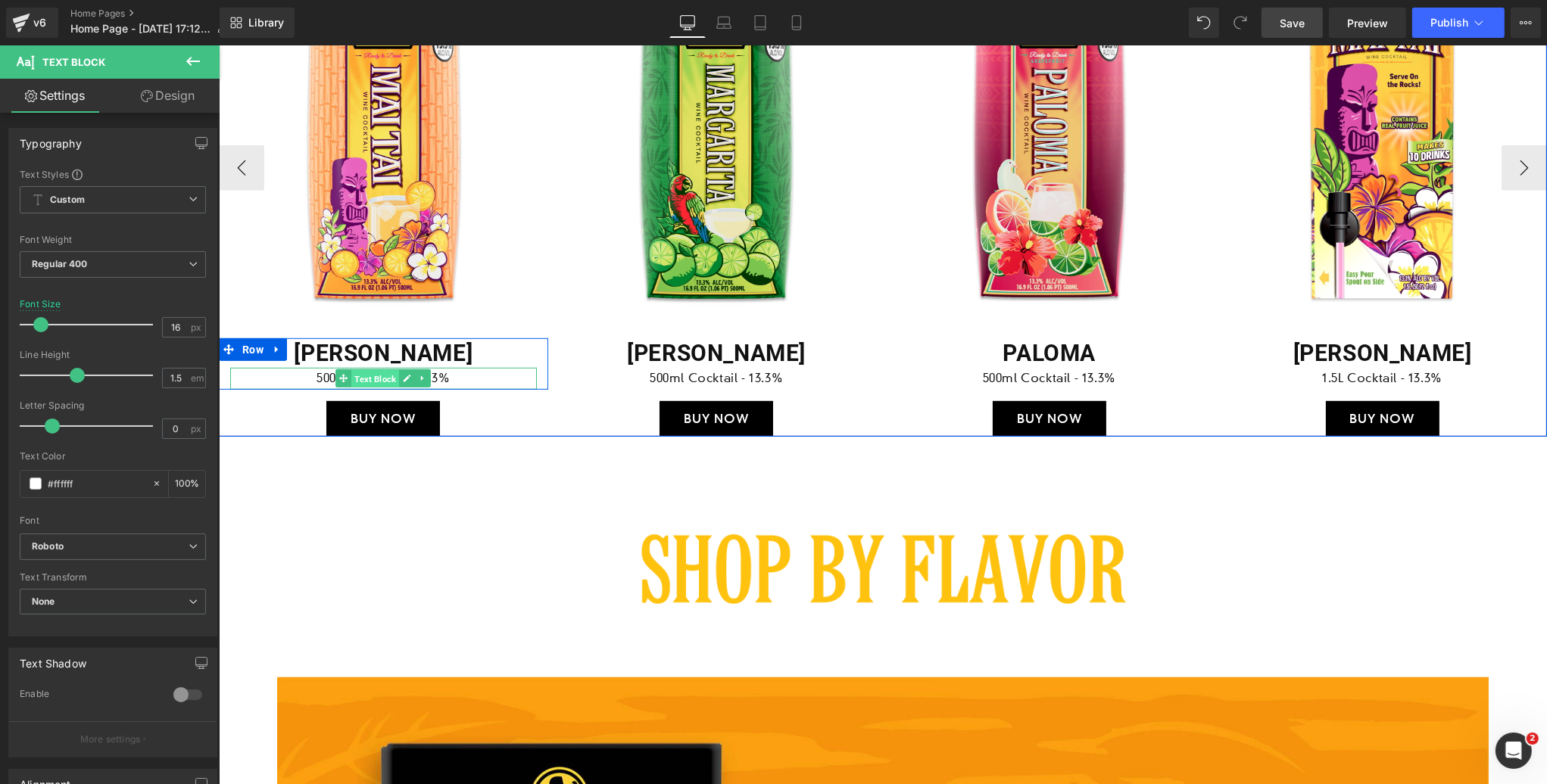
click at [376, 377] on span "Text Block" at bounding box center [375, 378] width 48 height 18
click at [380, 352] on span "Heading" at bounding box center [376, 352] width 40 height 18
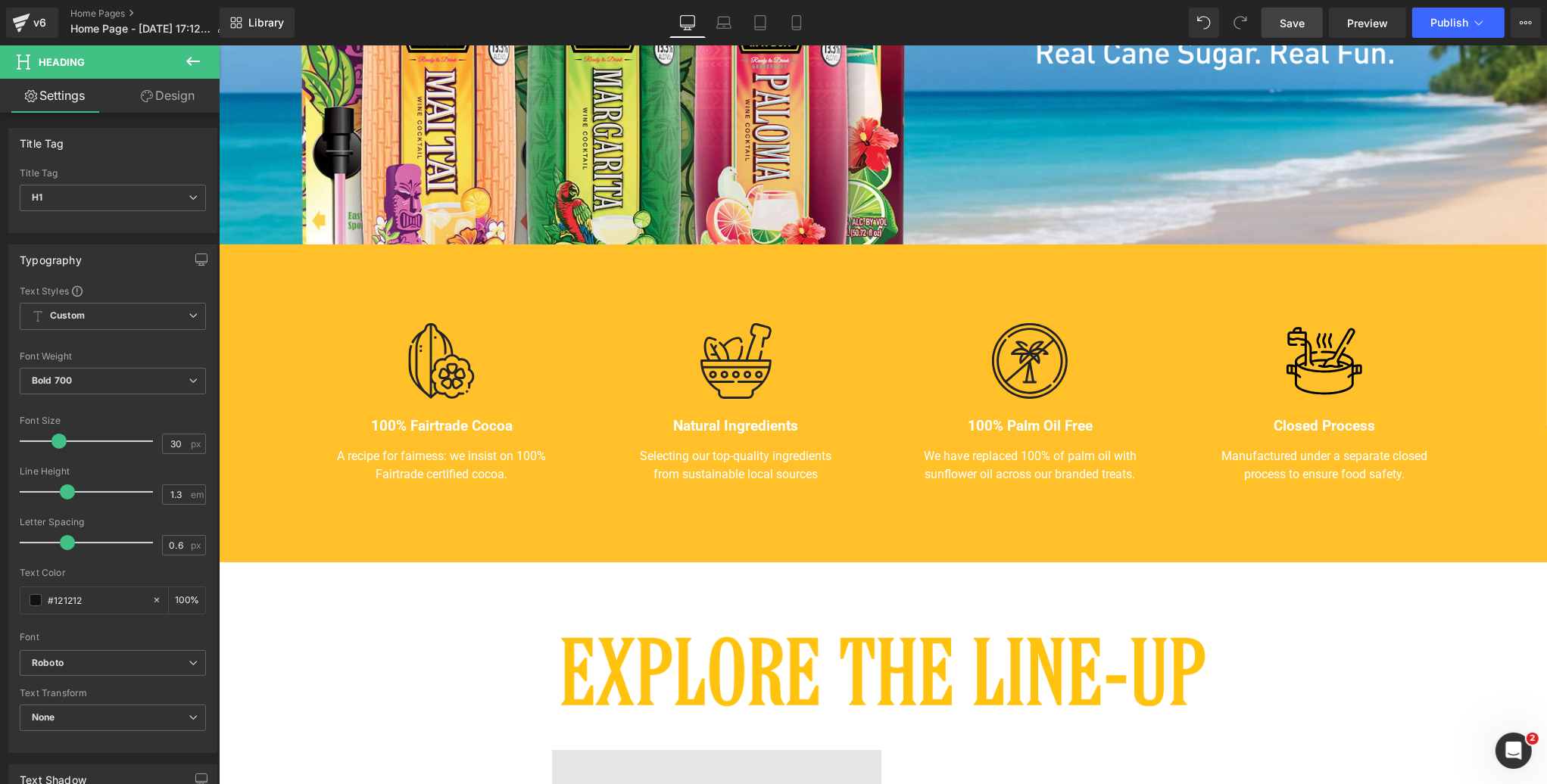
scroll to position [464, 0]
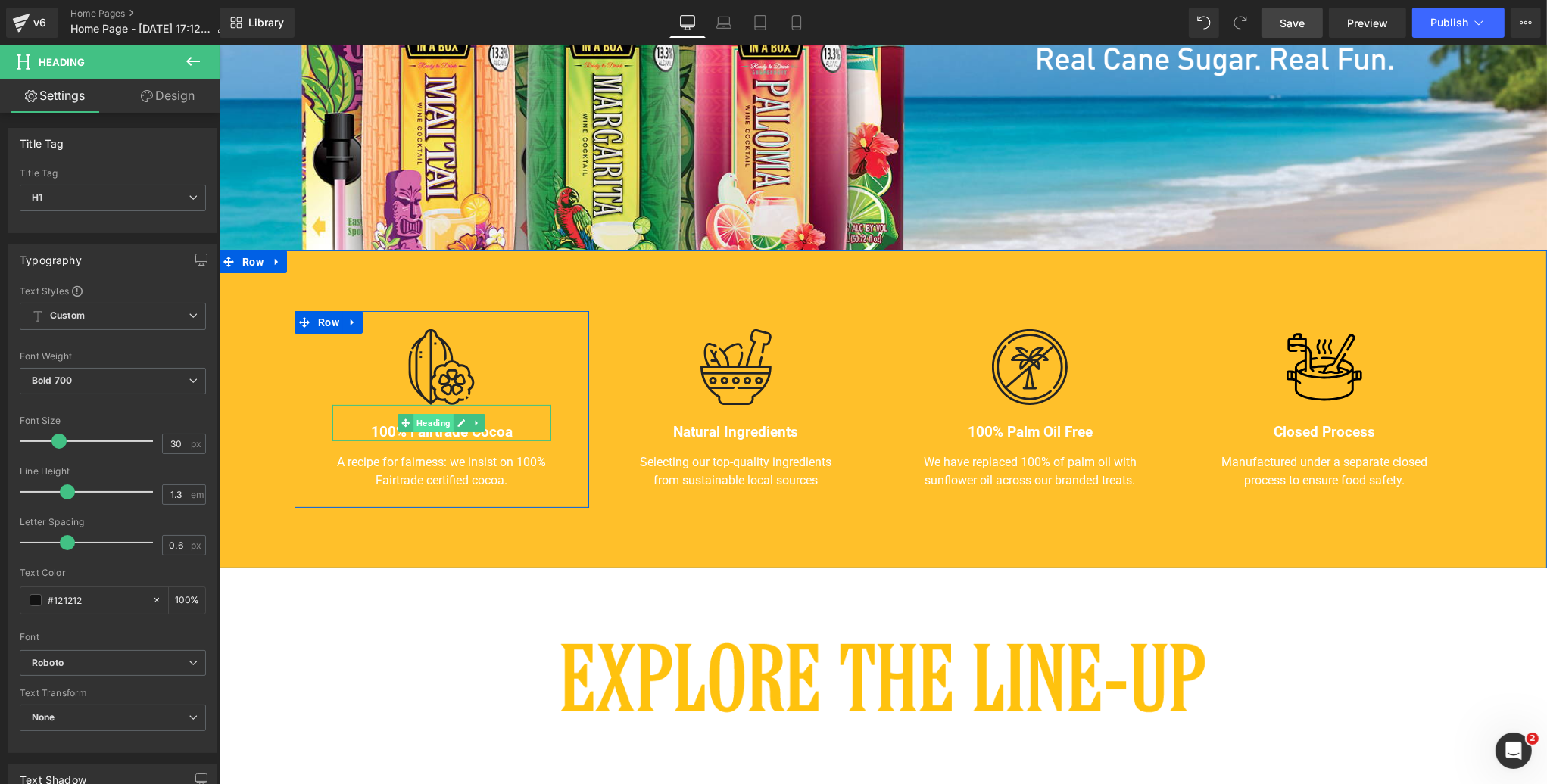
click at [434, 427] on span "Heading" at bounding box center [433, 423] width 40 height 18
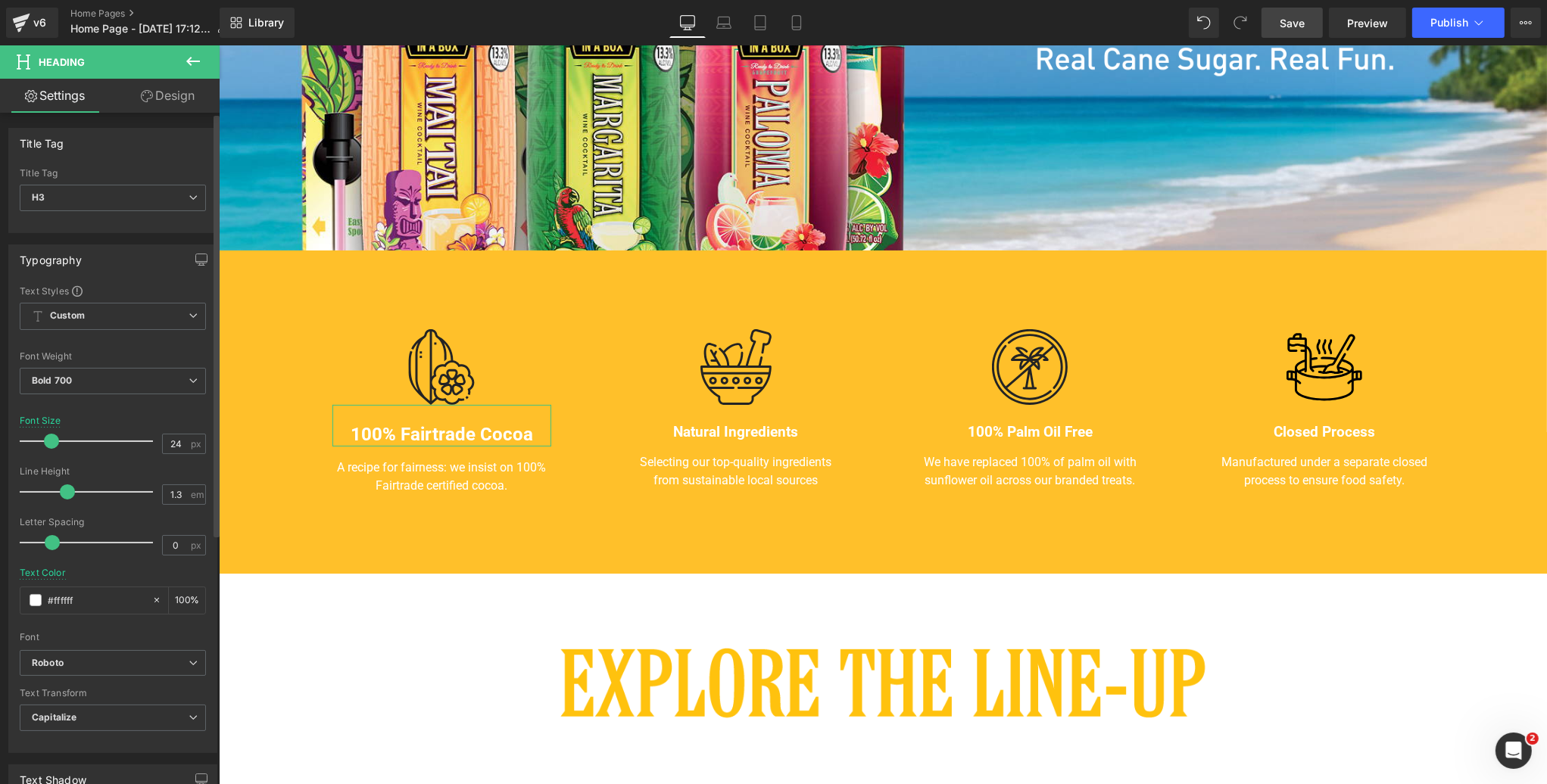
click at [53, 440] on span at bounding box center [52, 441] width 16 height 16
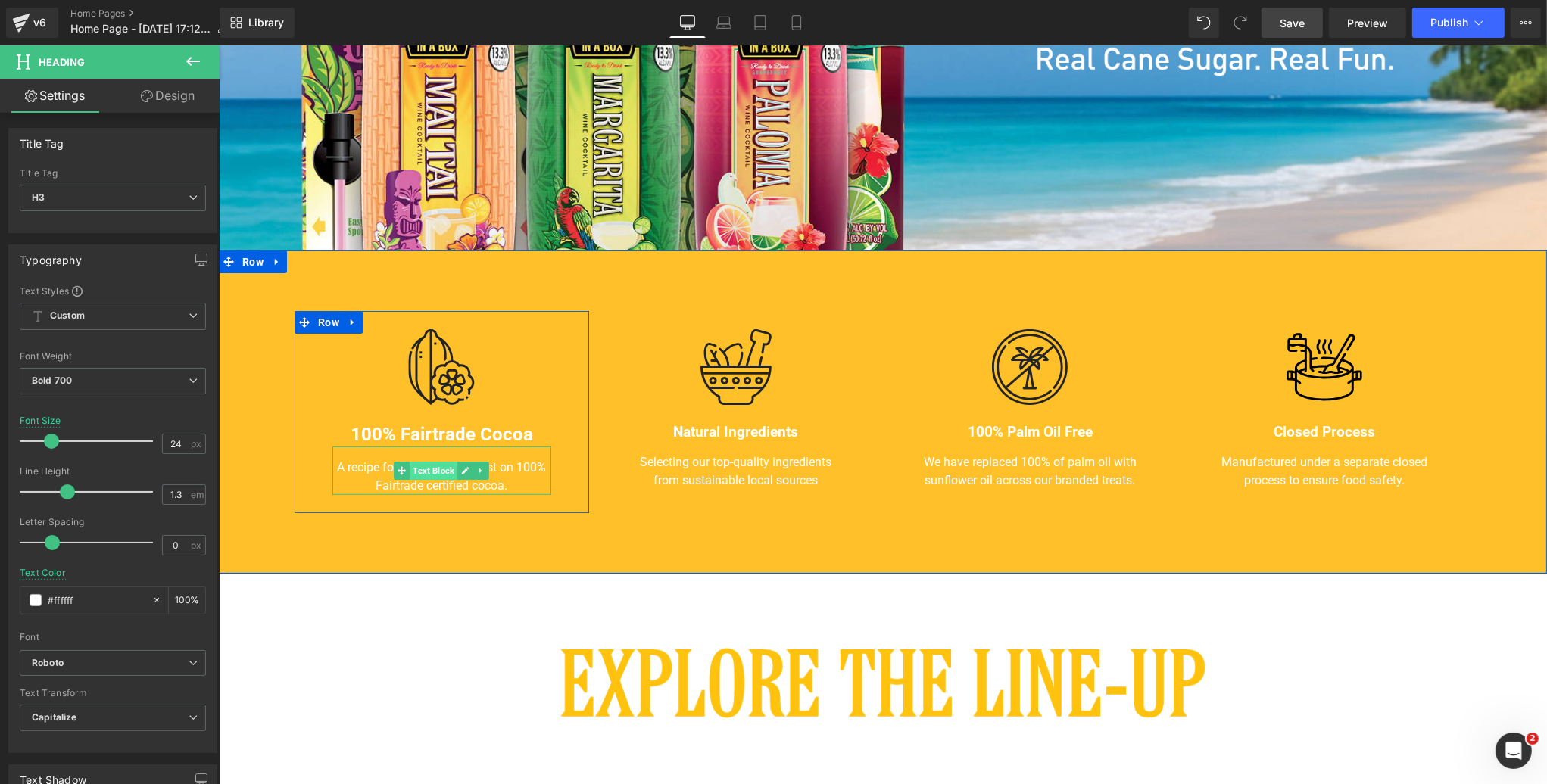
click at [438, 471] on span "Text Block" at bounding box center [433, 470] width 48 height 18
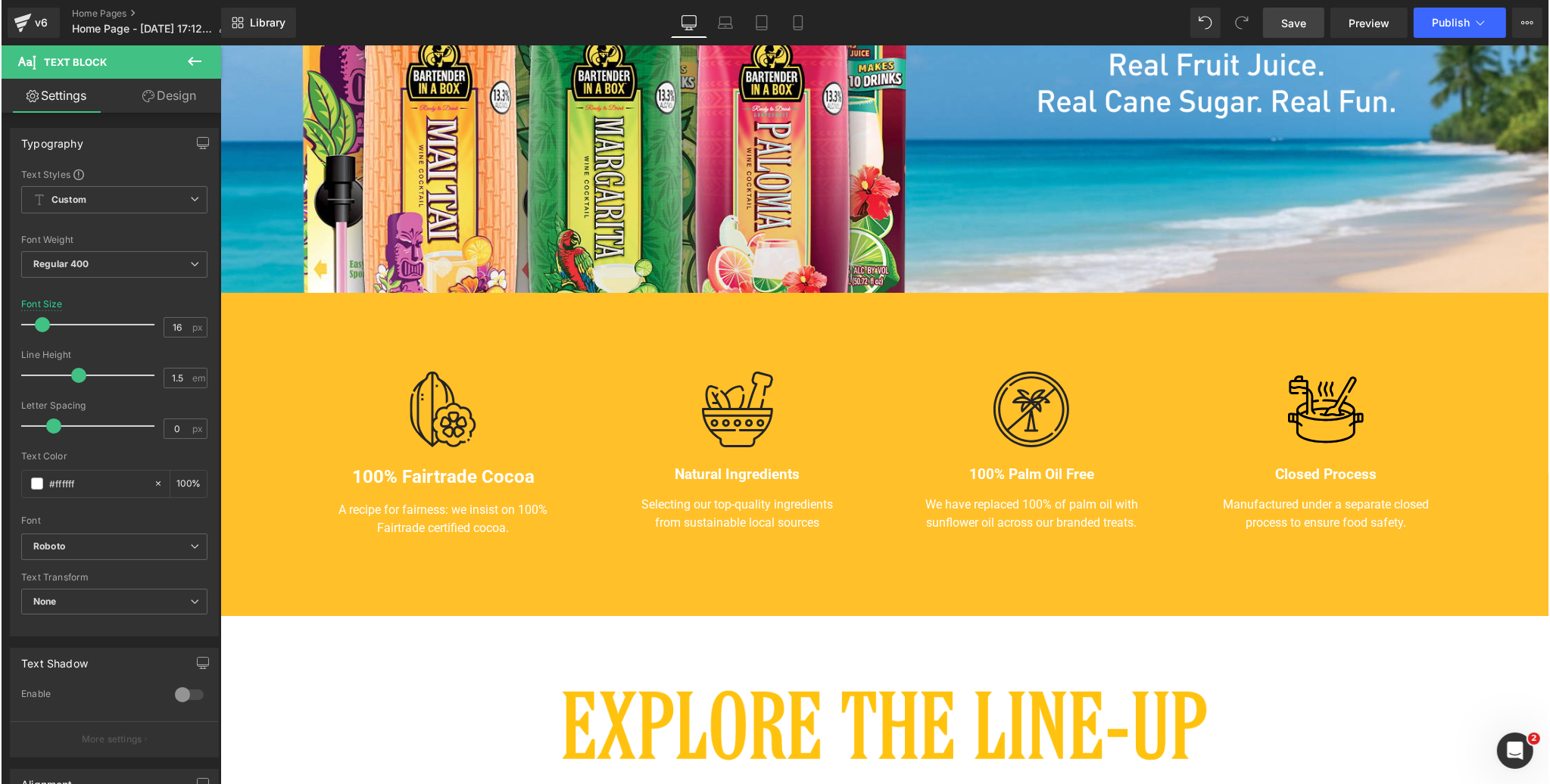
scroll to position [290, 0]
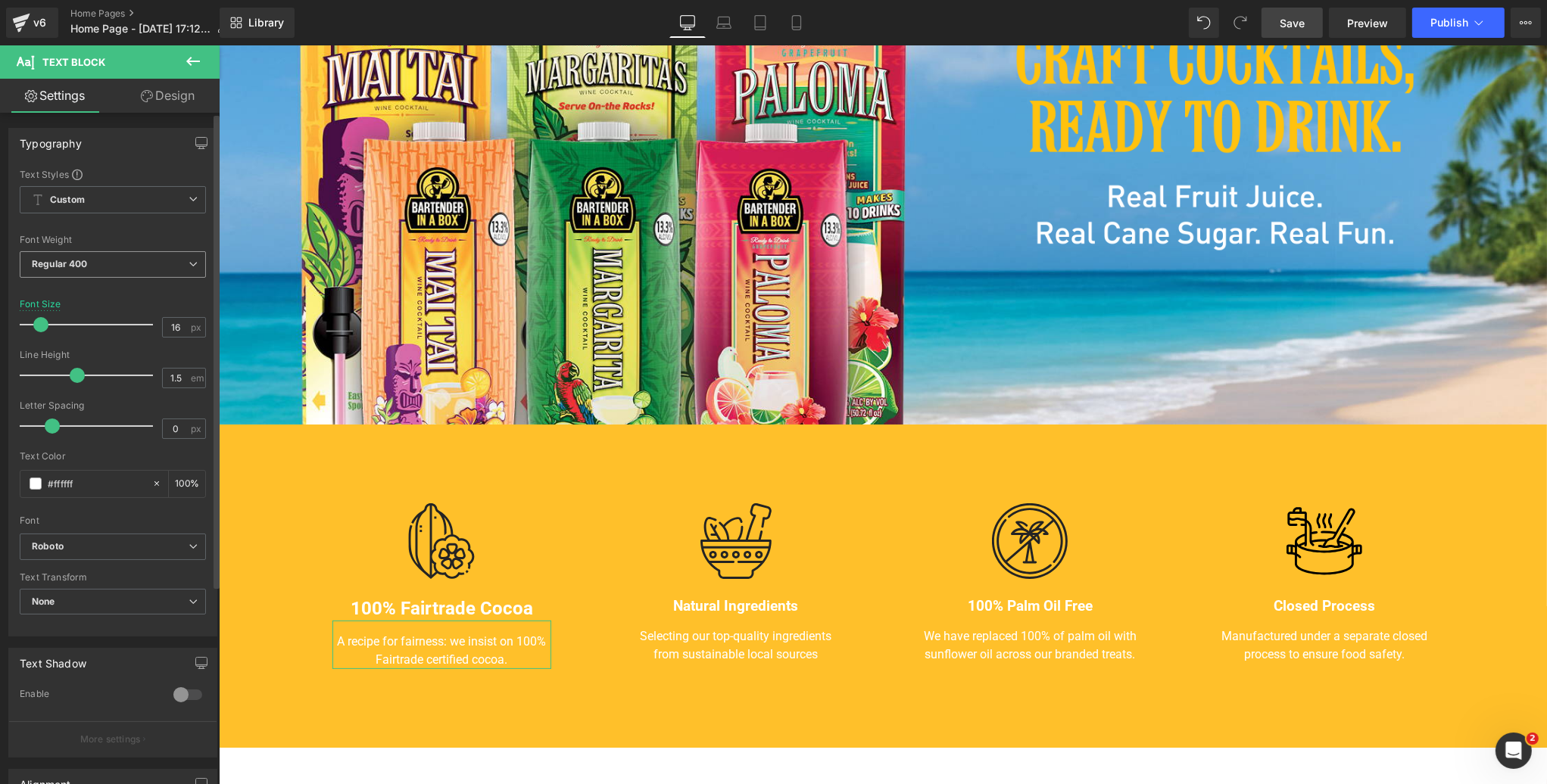
click at [76, 271] on span "Regular 400" at bounding box center [112, 264] width 186 height 26
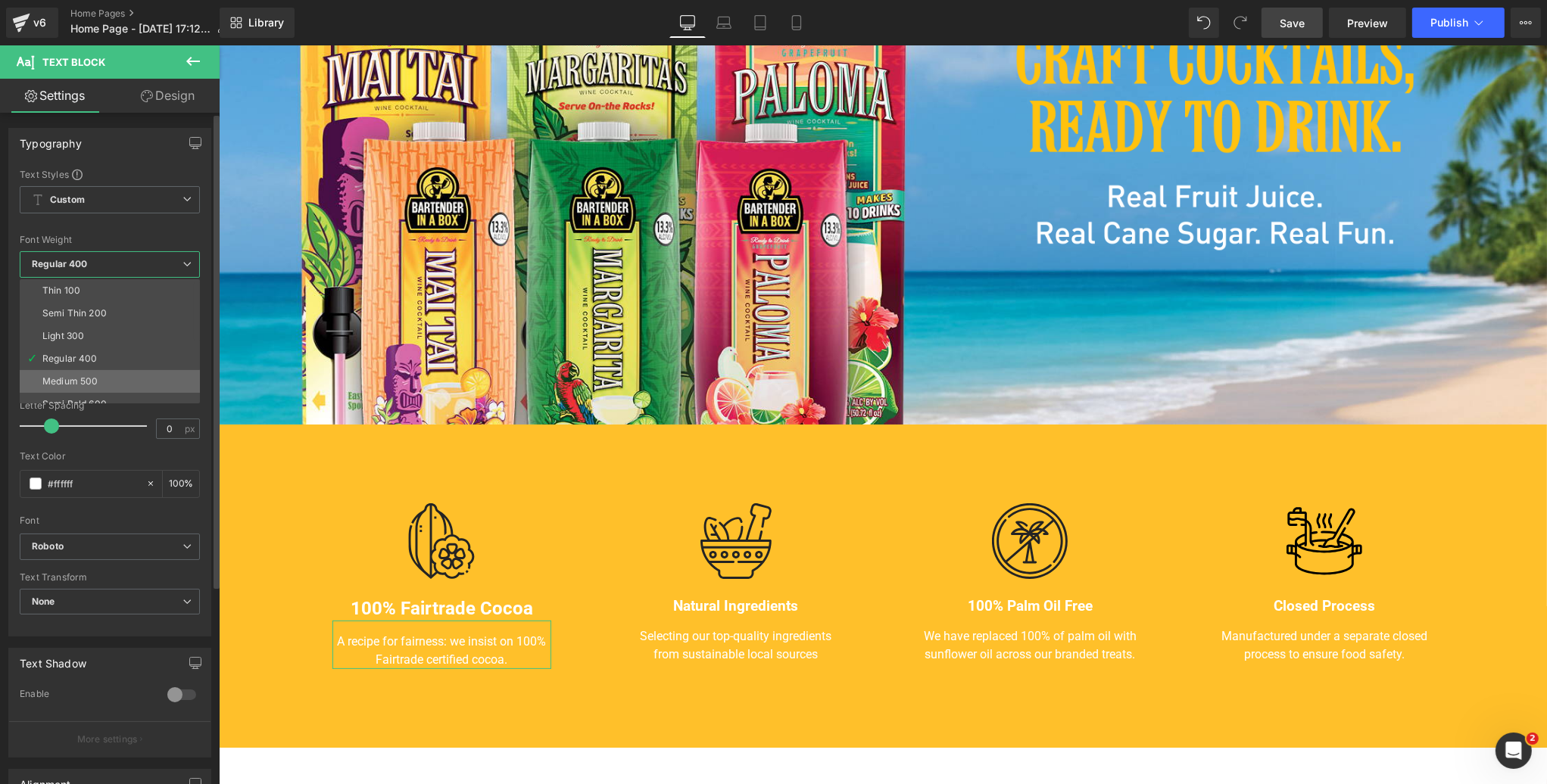
click at [68, 379] on div "Medium 500" at bounding box center [70, 382] width 55 height 11
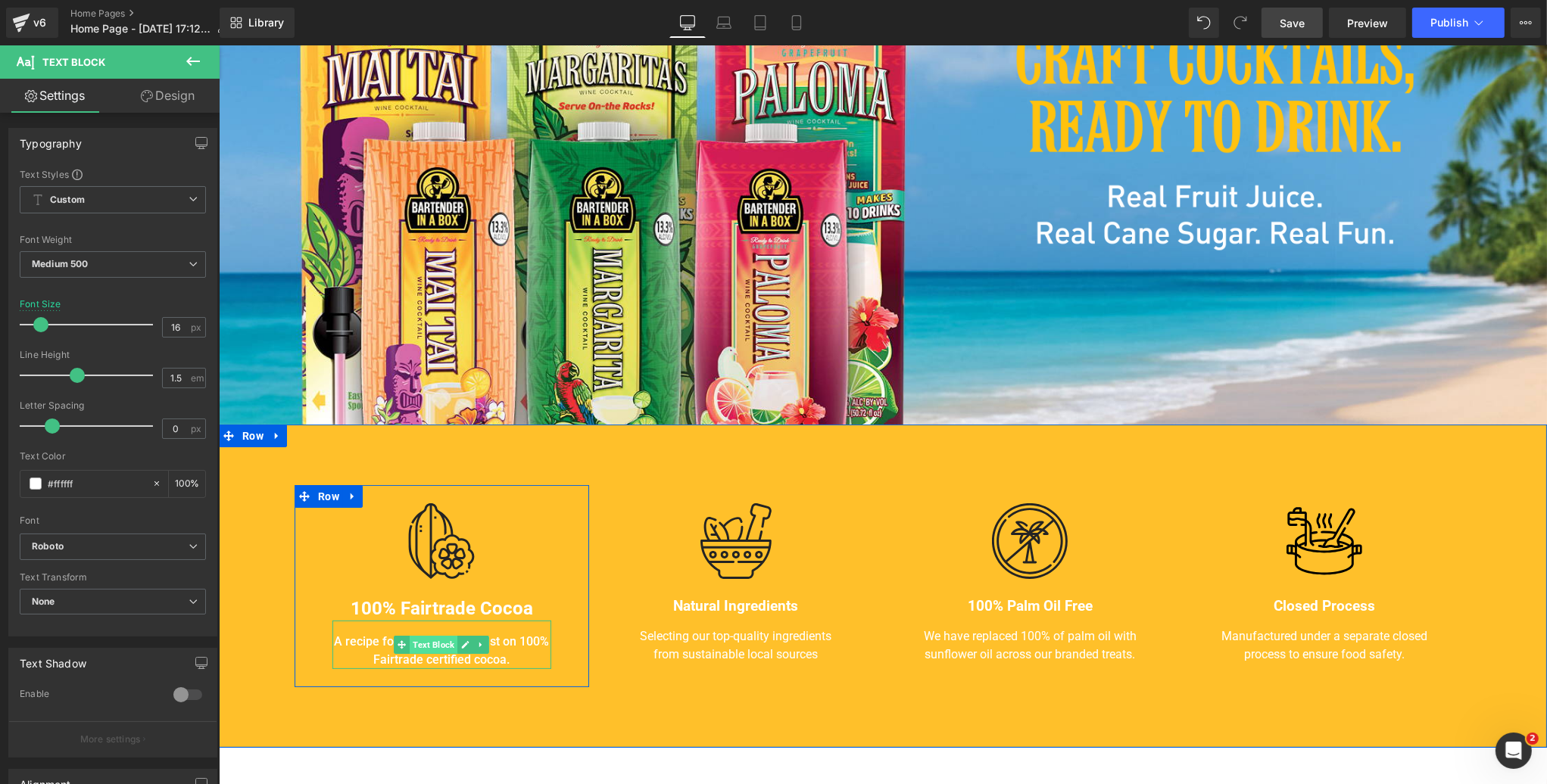
click at [438, 644] on span "Text Block" at bounding box center [433, 644] width 48 height 18
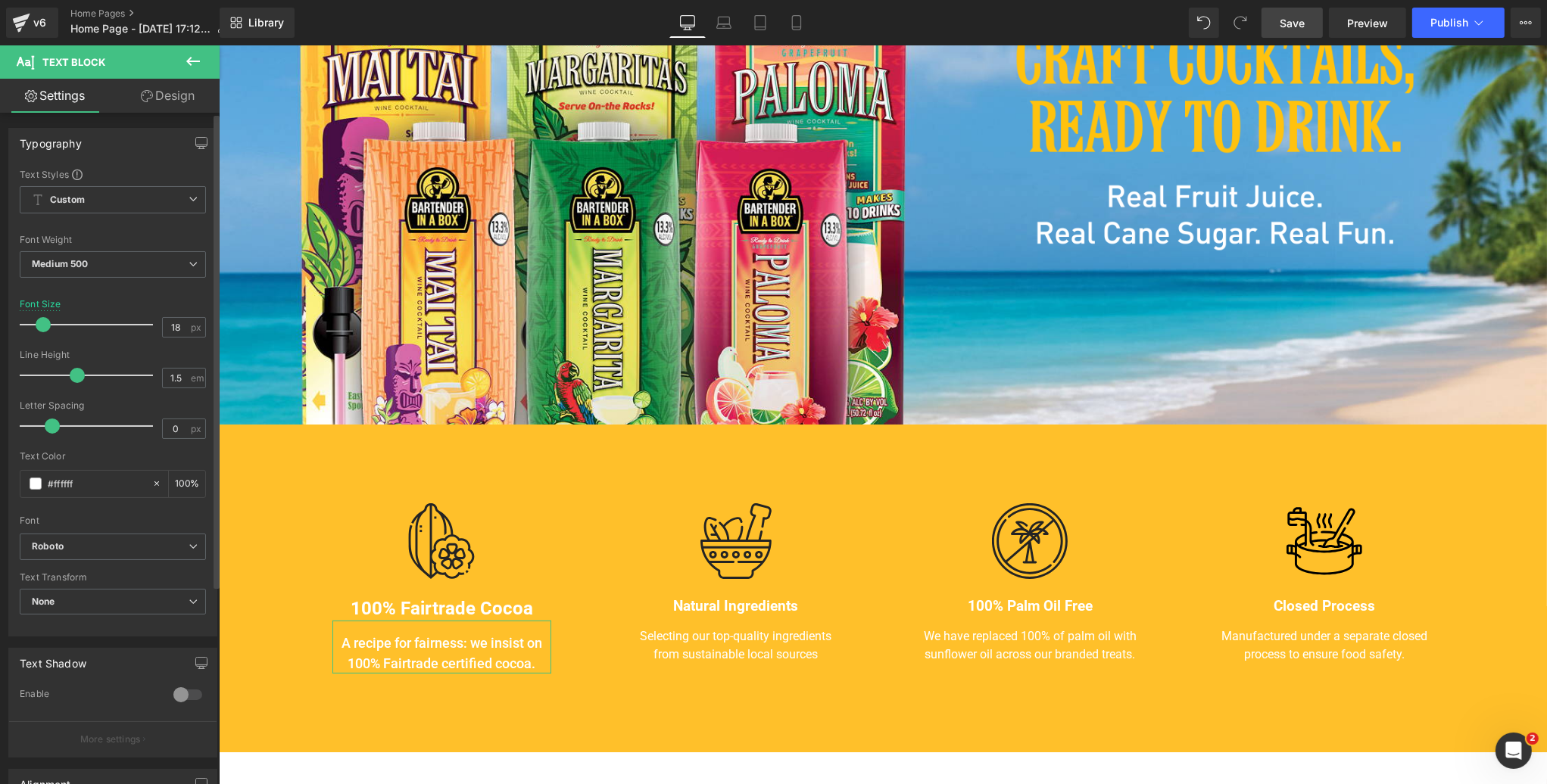
click at [39, 325] on span at bounding box center [43, 325] width 16 height 16
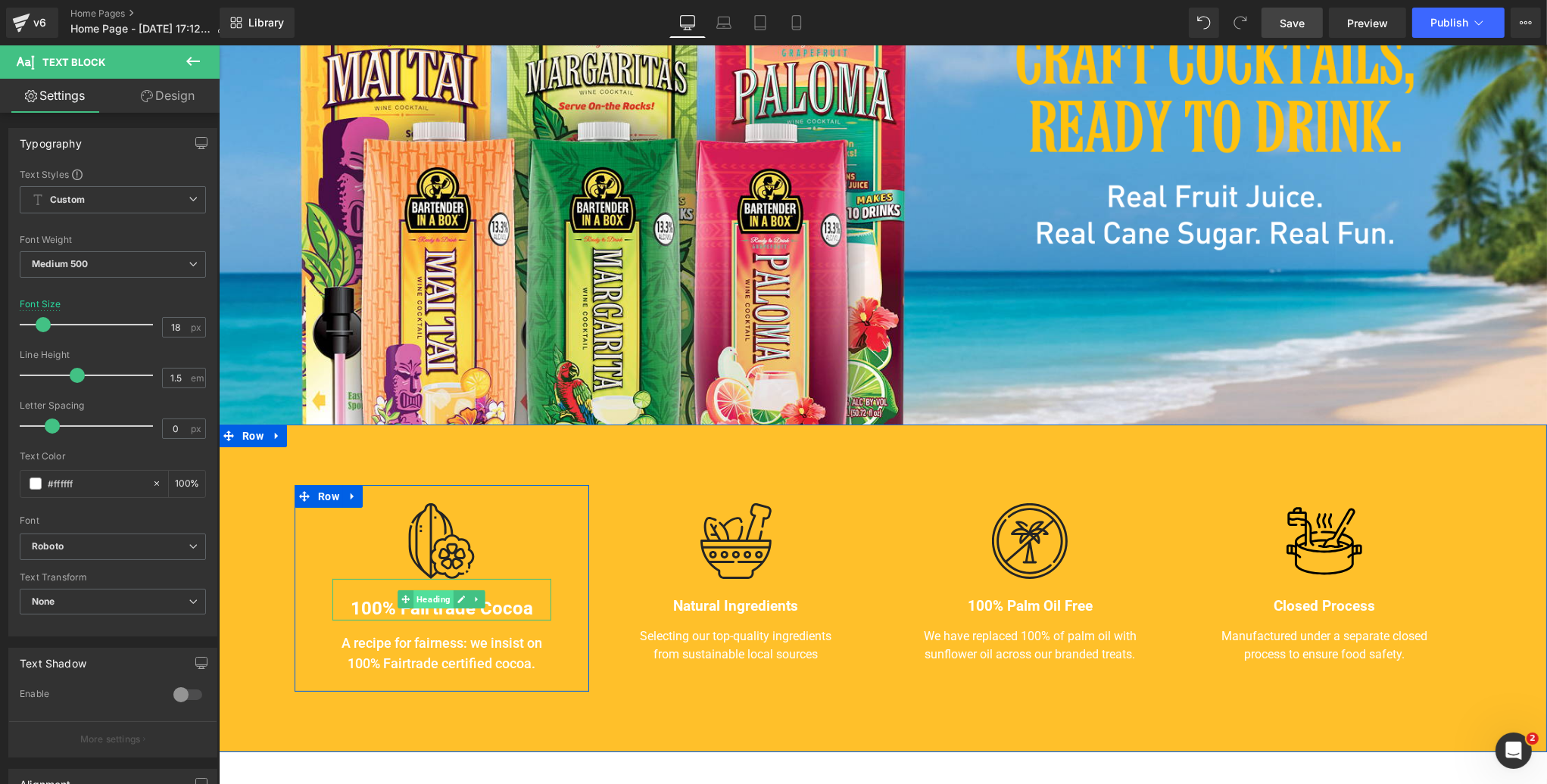
click at [434, 603] on span "Heading" at bounding box center [433, 599] width 40 height 18
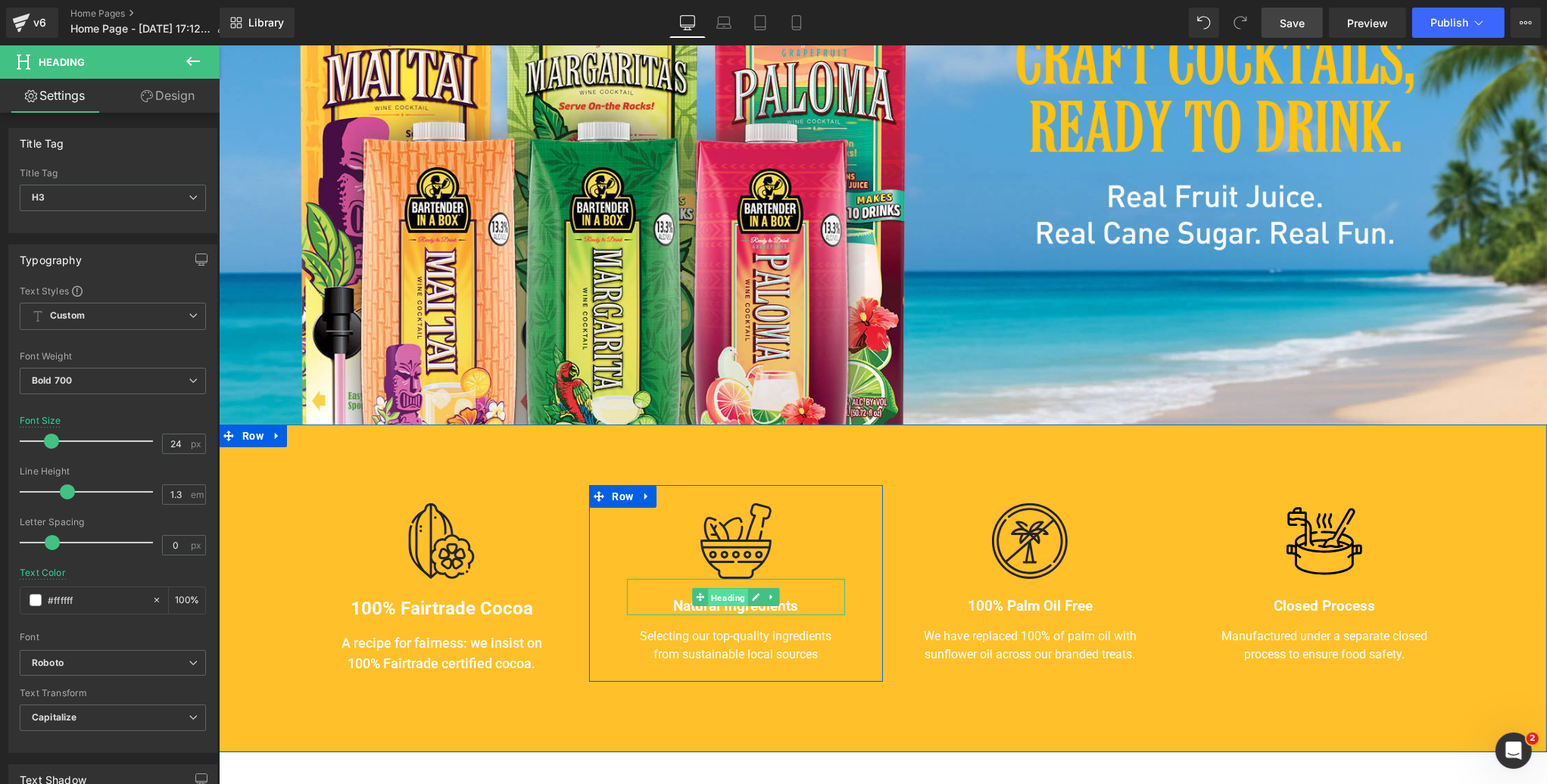
click at [731, 597] on span "Heading" at bounding box center [728, 598] width 40 height 18
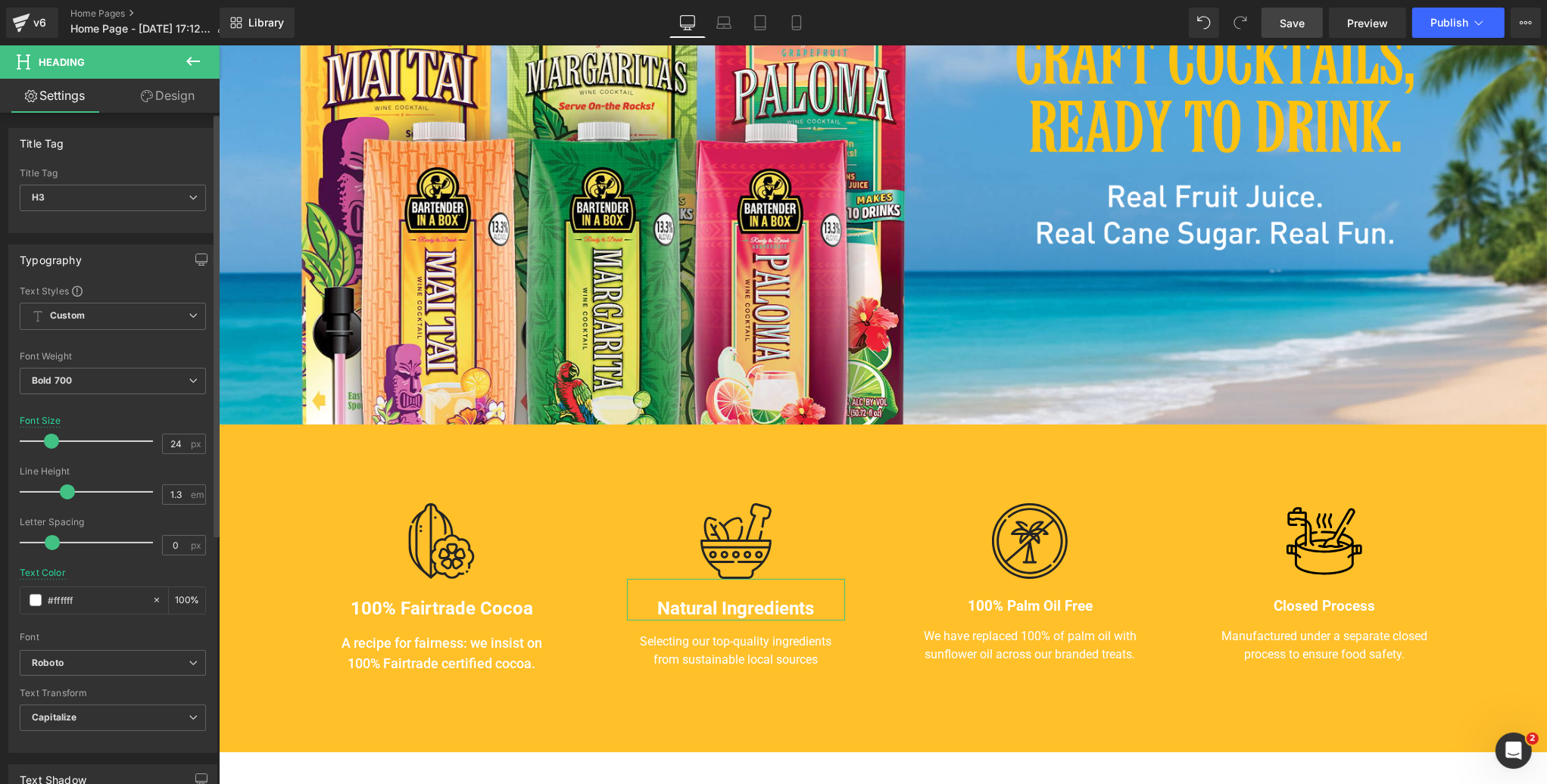
click at [48, 438] on span at bounding box center [52, 441] width 16 height 16
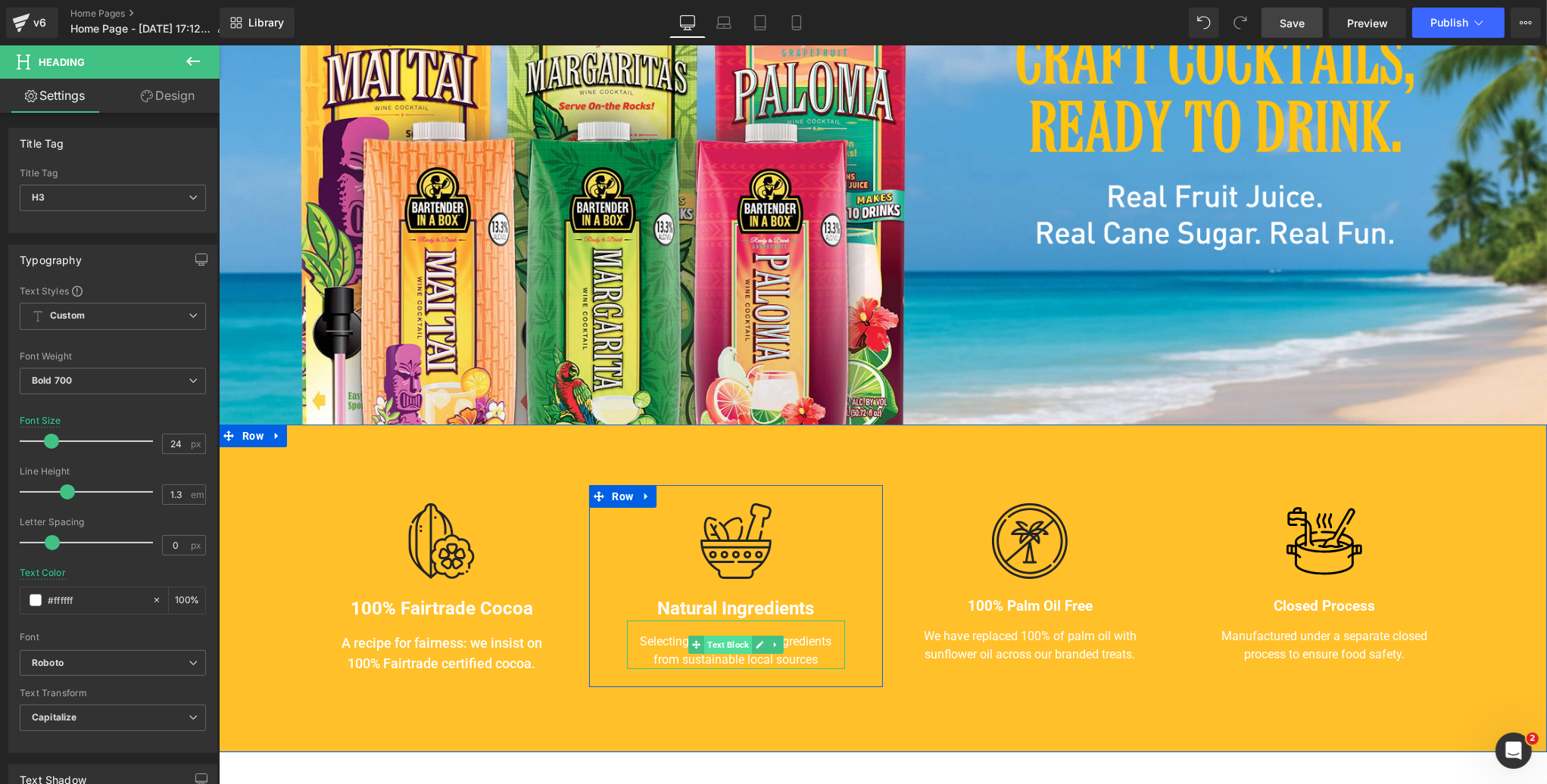
click at [727, 645] on span "Text Block" at bounding box center [728, 644] width 48 height 18
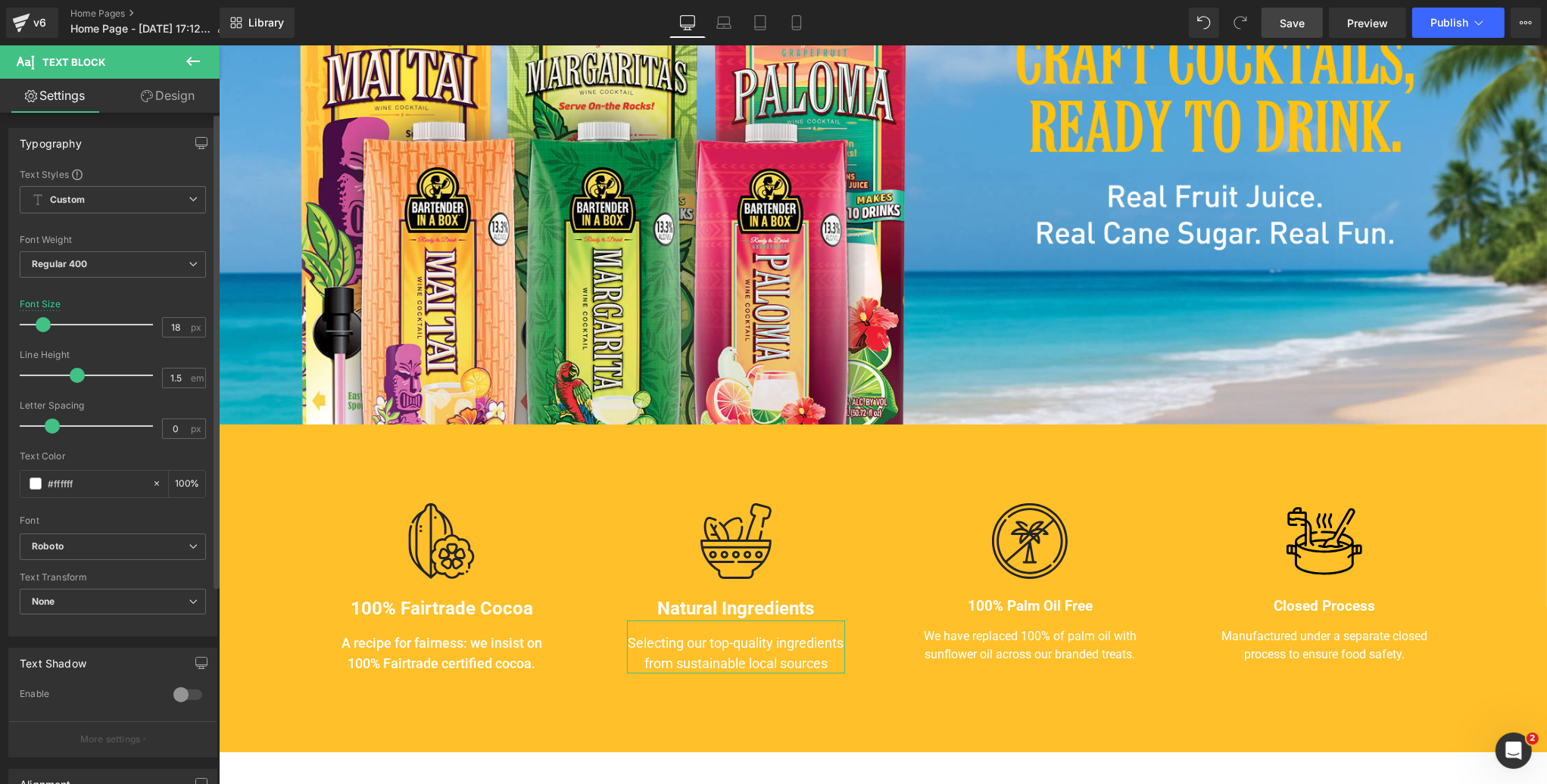
click at [43, 323] on span at bounding box center [43, 325] width 16 height 16
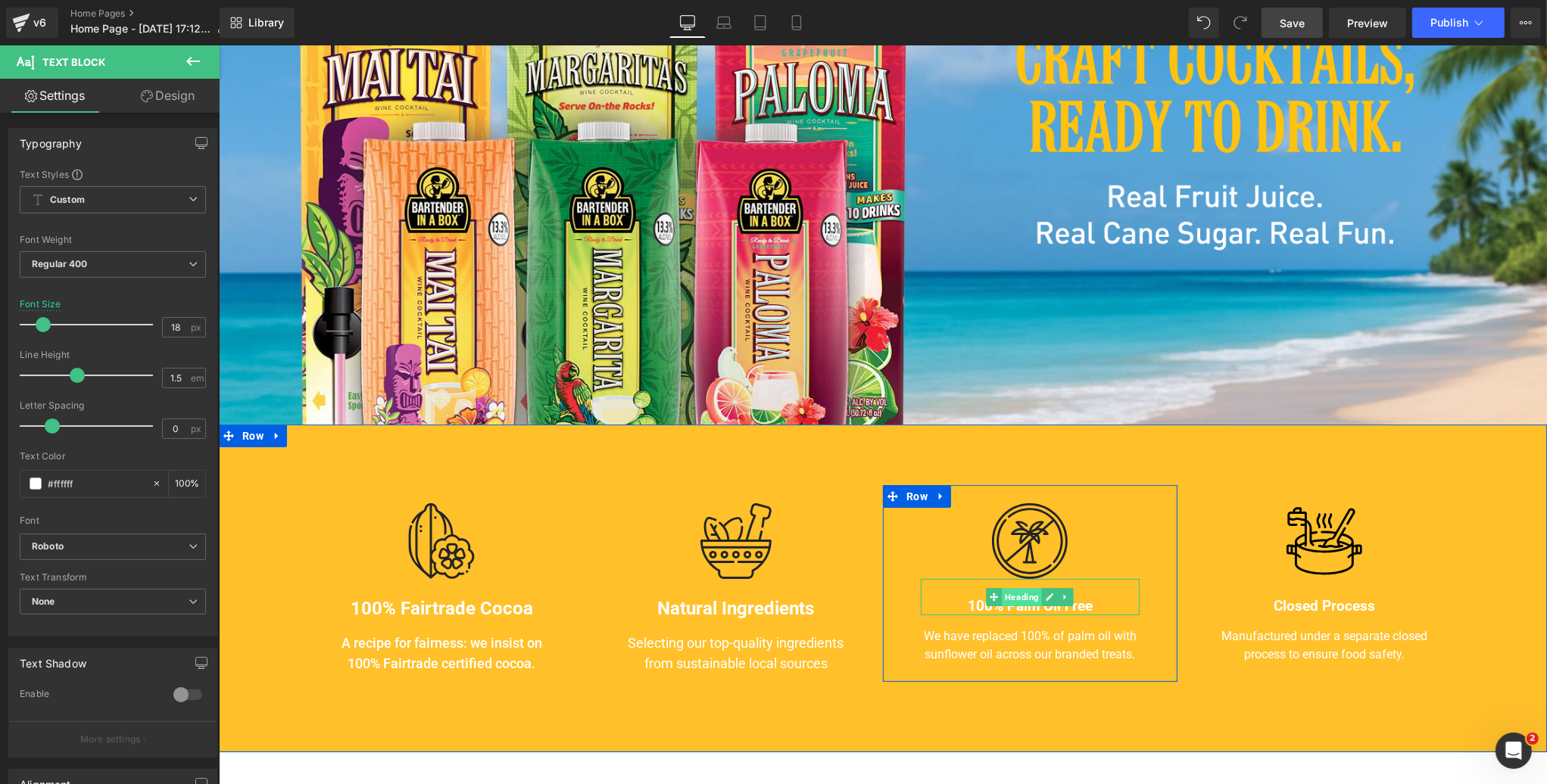
click at [1026, 599] on span "Heading" at bounding box center [1022, 597] width 40 height 18
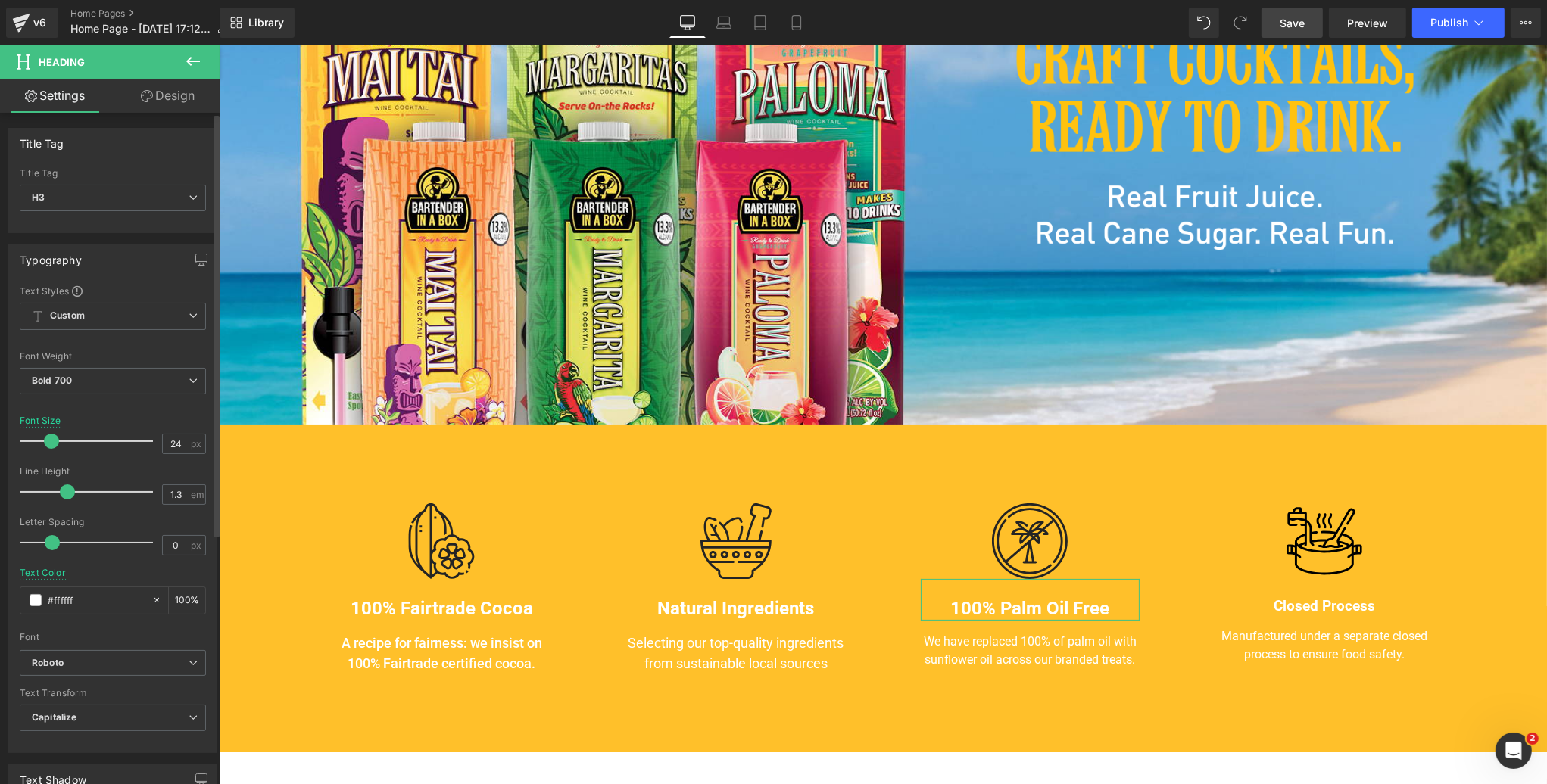
click at [48, 438] on span at bounding box center [52, 441] width 16 height 16
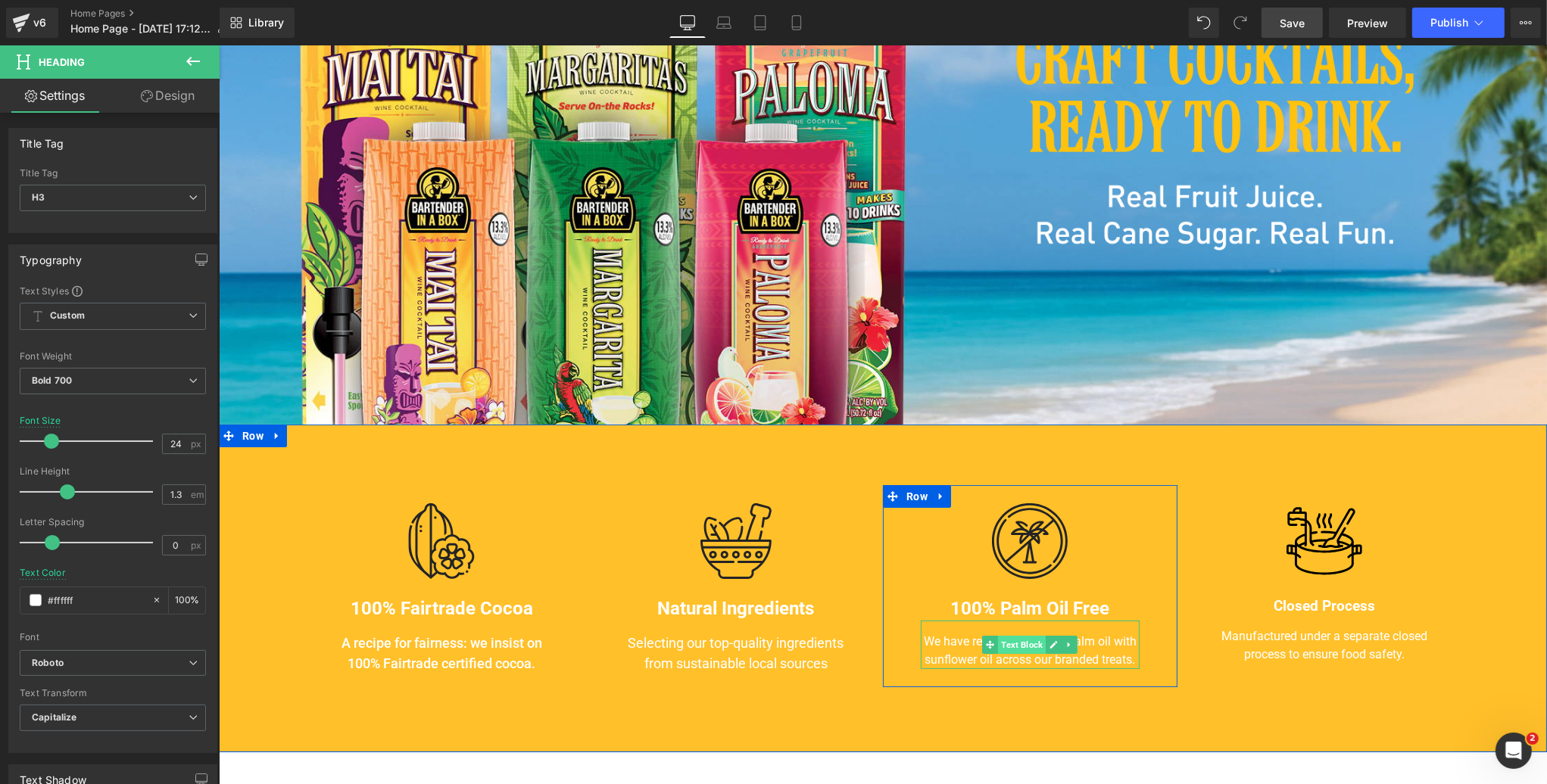
click at [1023, 645] on span "Text Block" at bounding box center [1022, 644] width 48 height 18
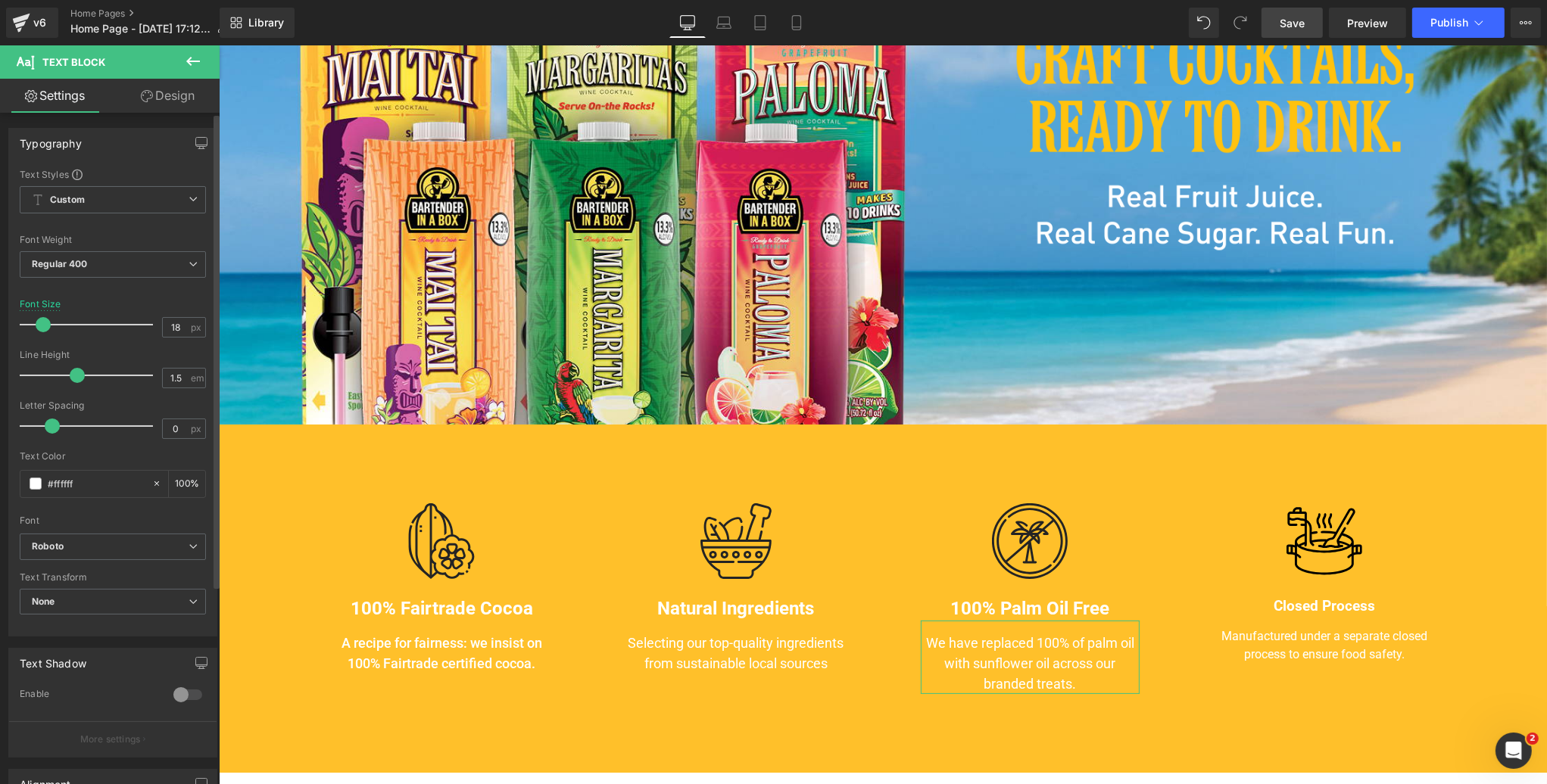
click at [42, 326] on span at bounding box center [43, 325] width 16 height 16
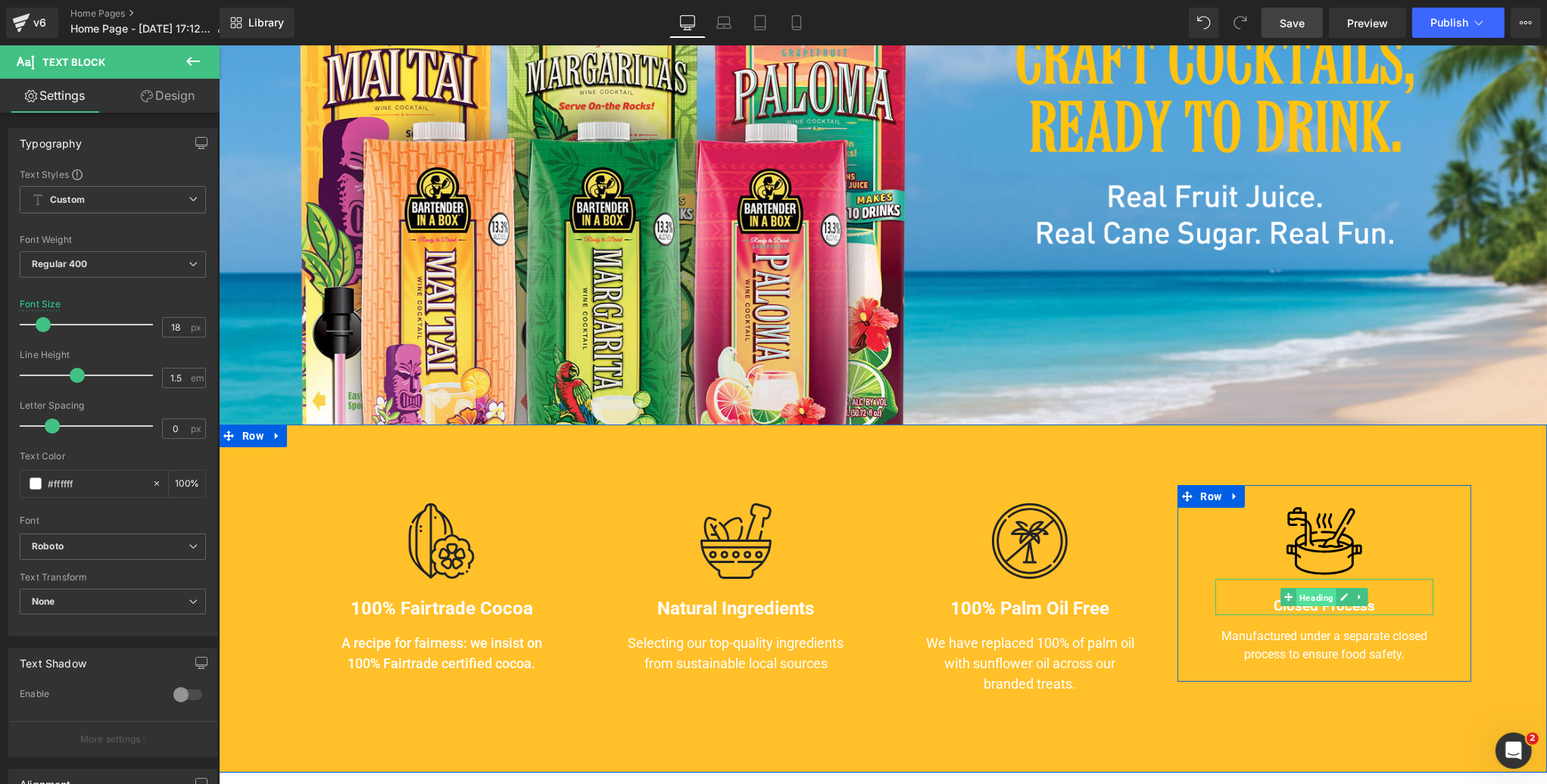
click at [1321, 599] on span "Heading" at bounding box center [1316, 598] width 40 height 18
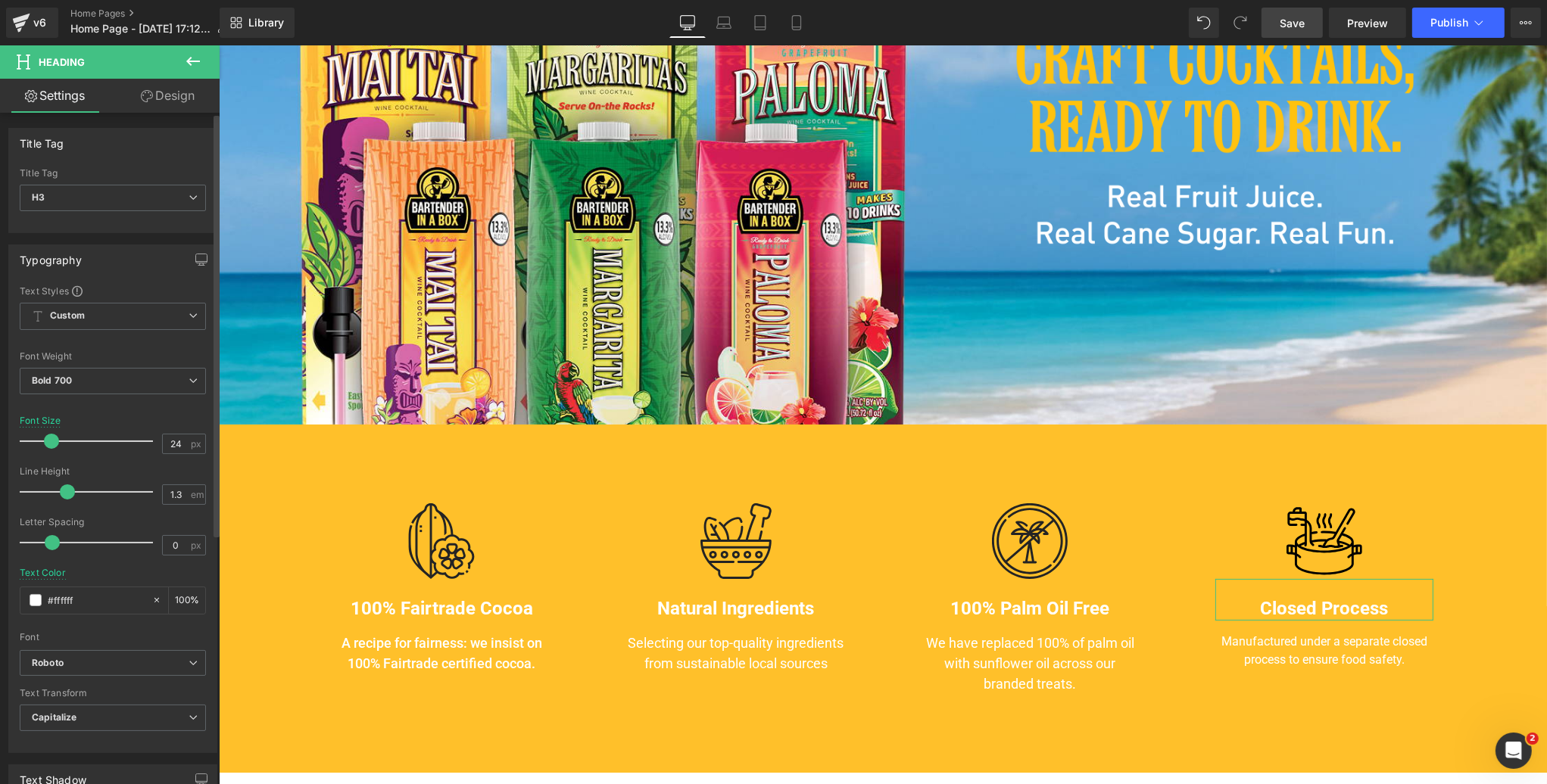
click at [52, 438] on span at bounding box center [52, 441] width 16 height 16
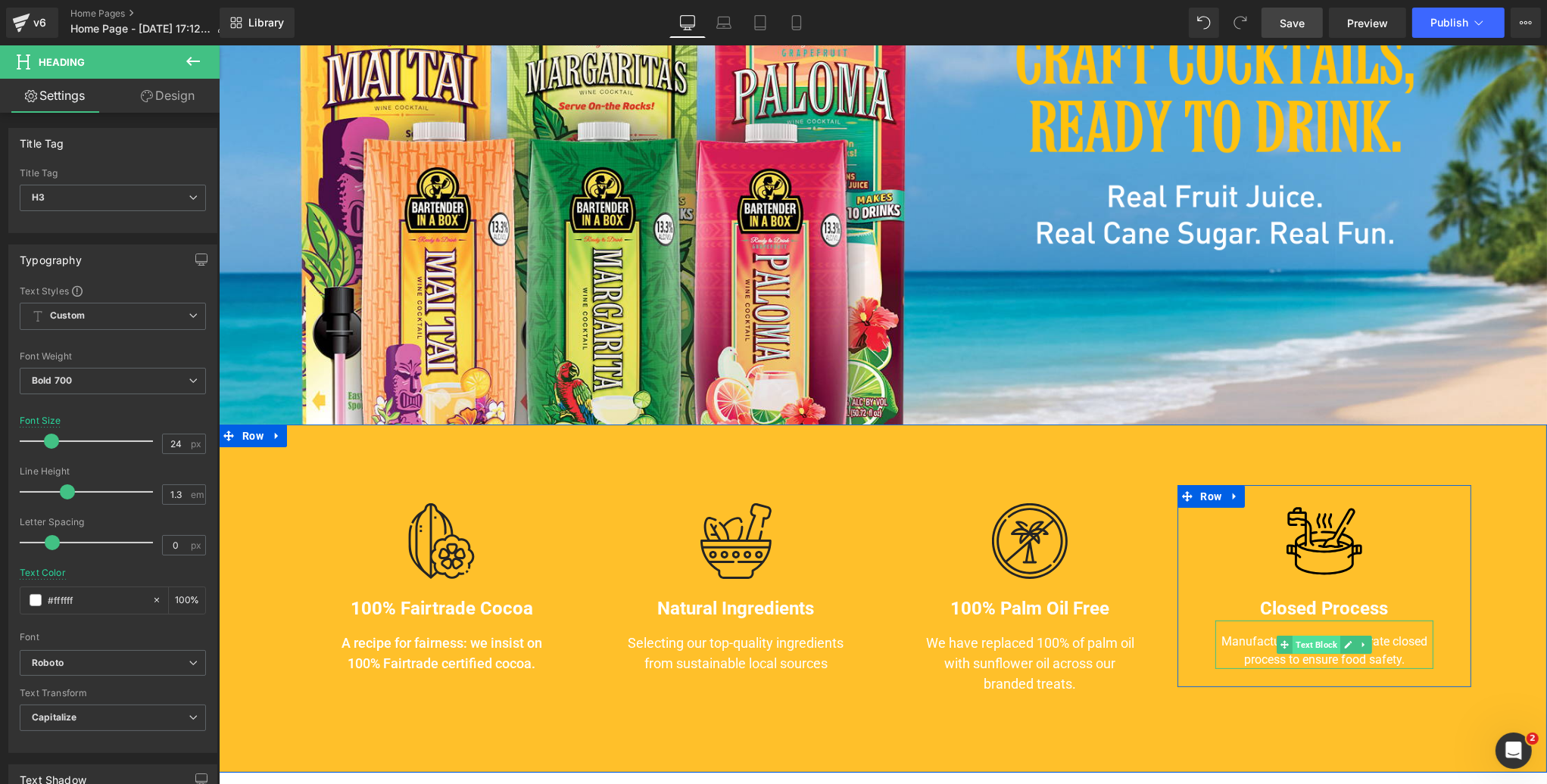
click at [1317, 646] on span "Text Block" at bounding box center [1316, 644] width 48 height 18
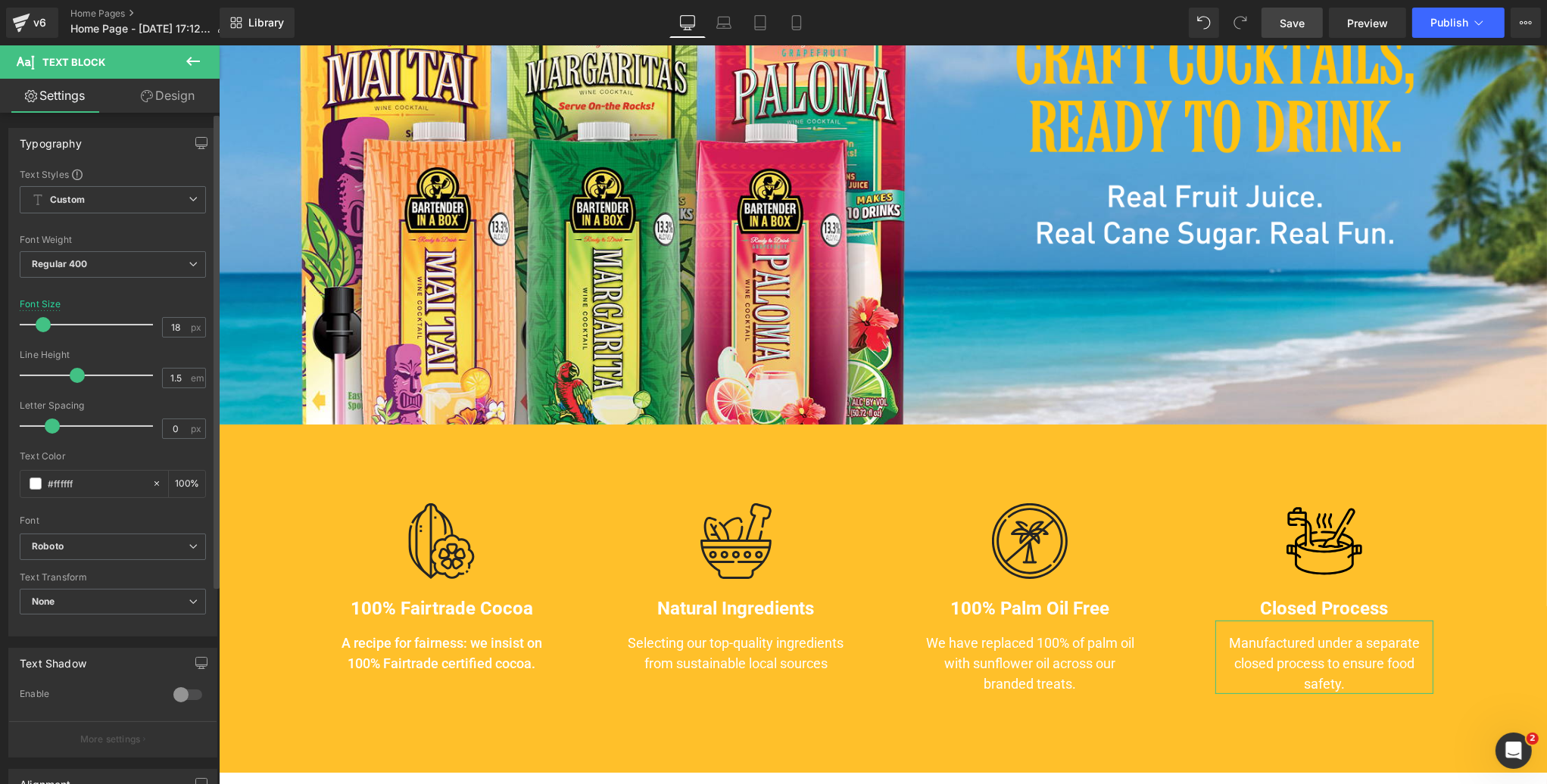
click at [45, 323] on span at bounding box center [43, 325] width 16 height 16
click at [1292, 21] on span "Save" at bounding box center [1293, 23] width 25 height 16
click at [1349, 22] on span "Preview" at bounding box center [1368, 23] width 41 height 16
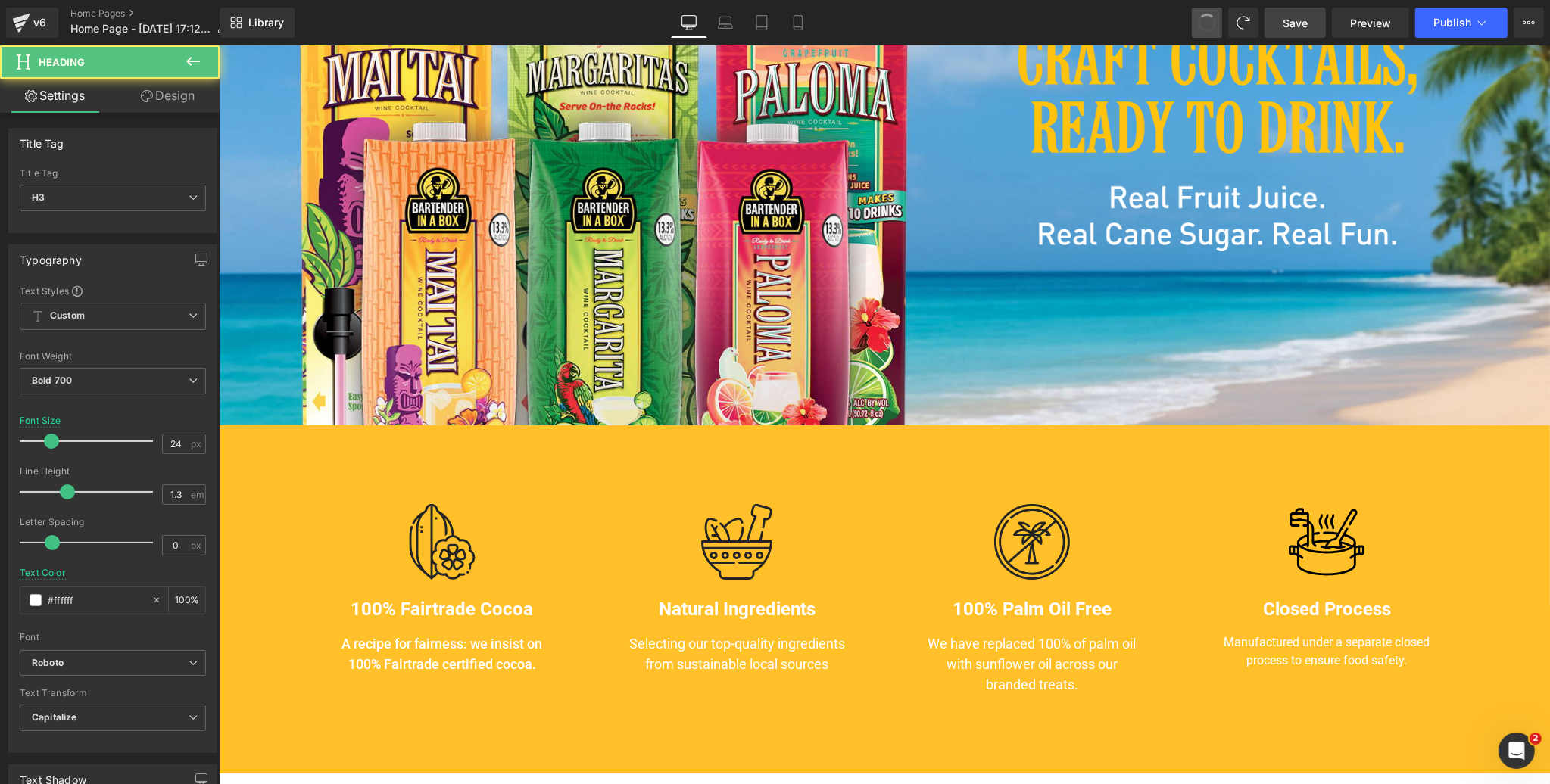
click at [1211, 20] on span at bounding box center [1206, 22] width 22 height 22
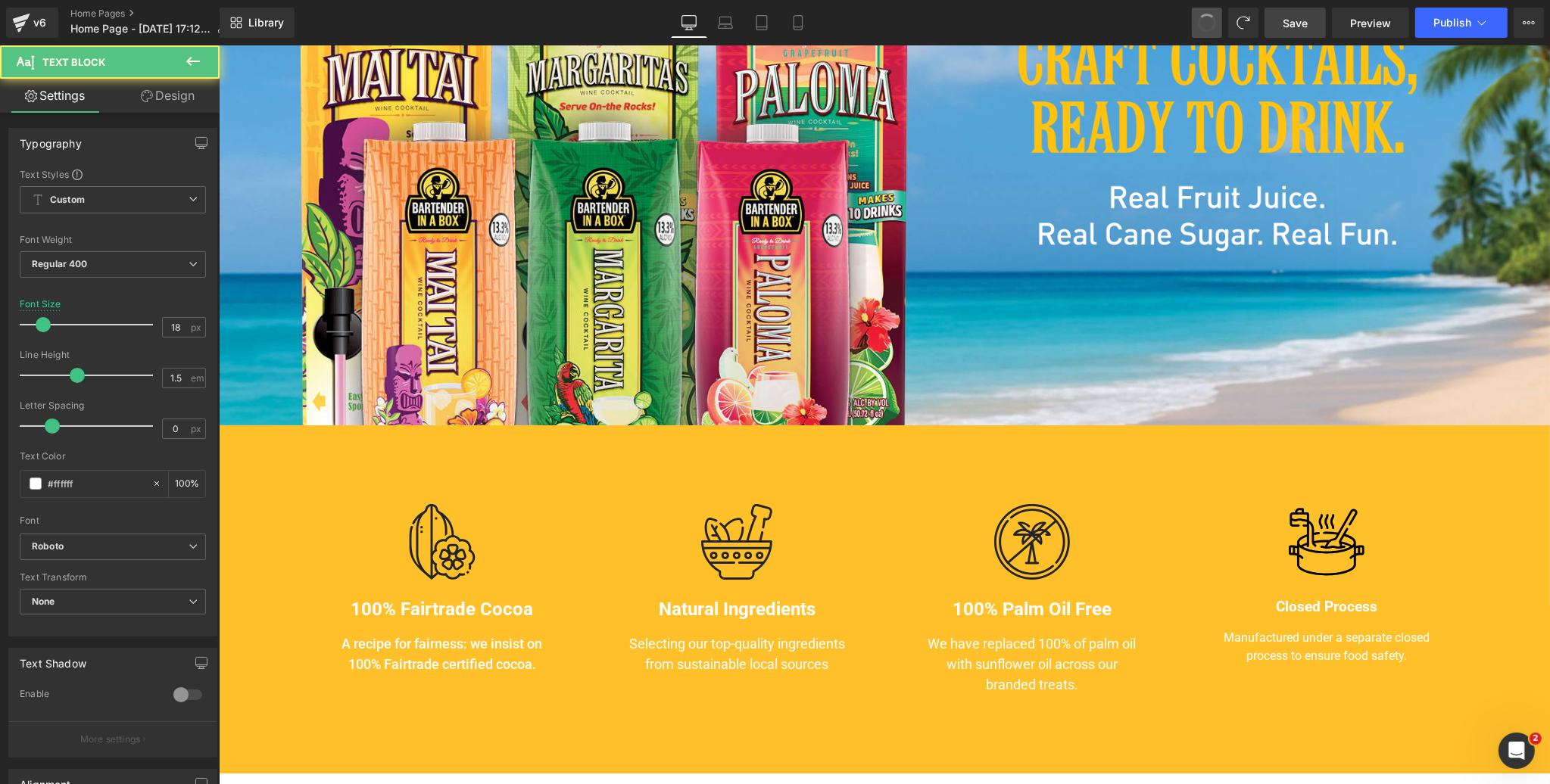
click at [1211, 20] on span at bounding box center [1207, 23] width 25 height 25
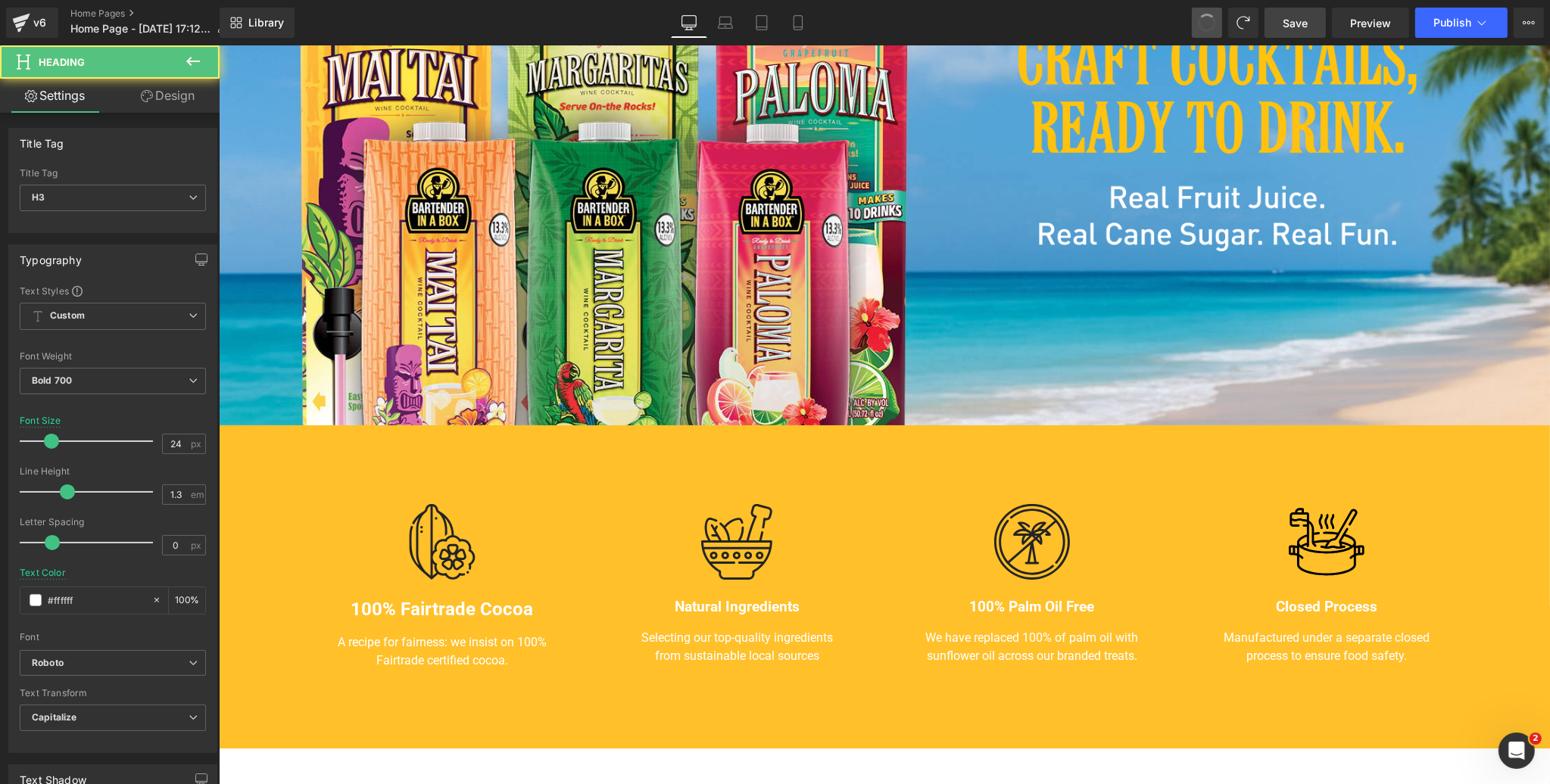
click at [1211, 20] on span at bounding box center [1207, 22] width 26 height 26
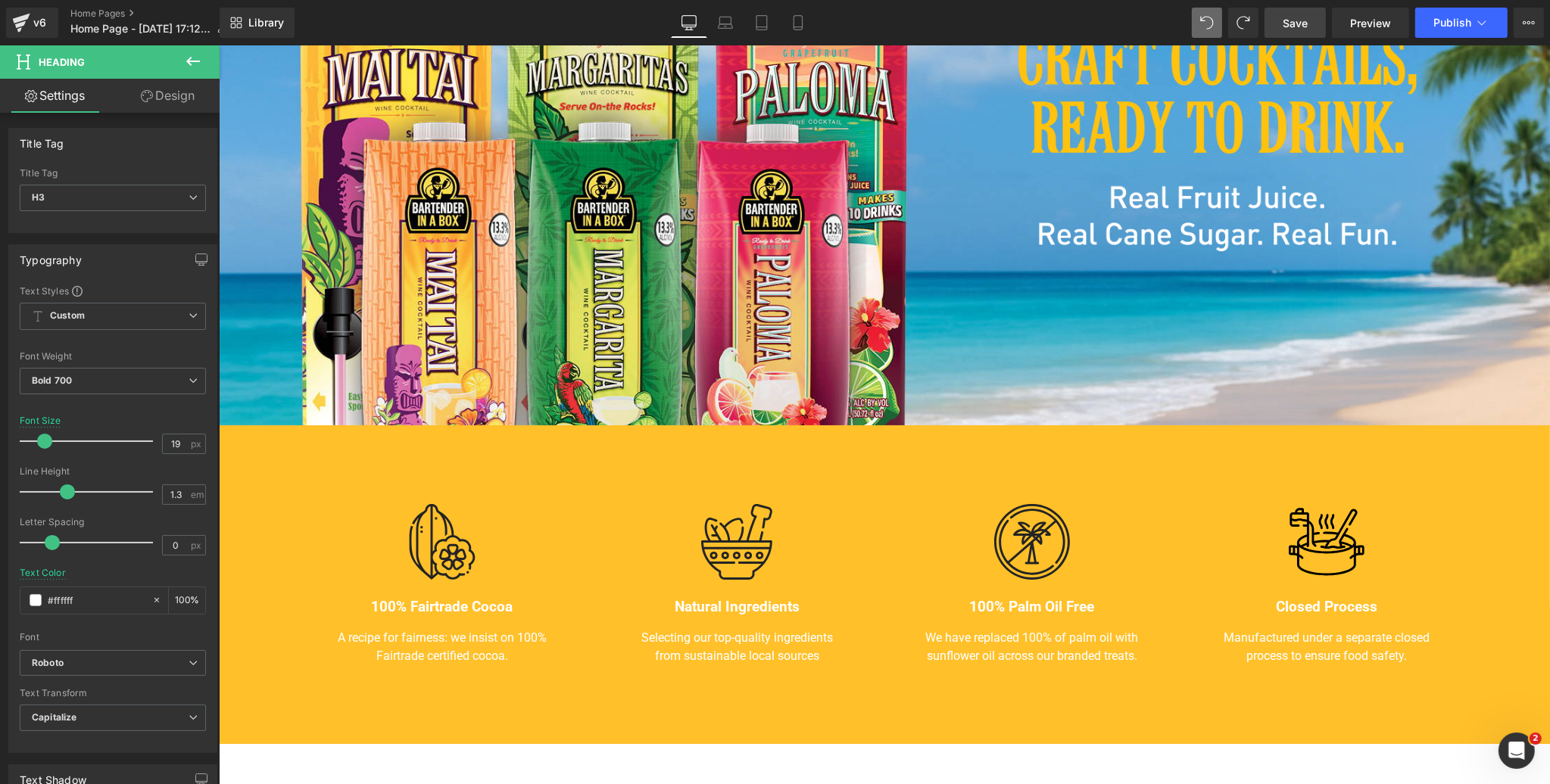
click at [1292, 21] on span "Save" at bounding box center [1296, 23] width 25 height 16
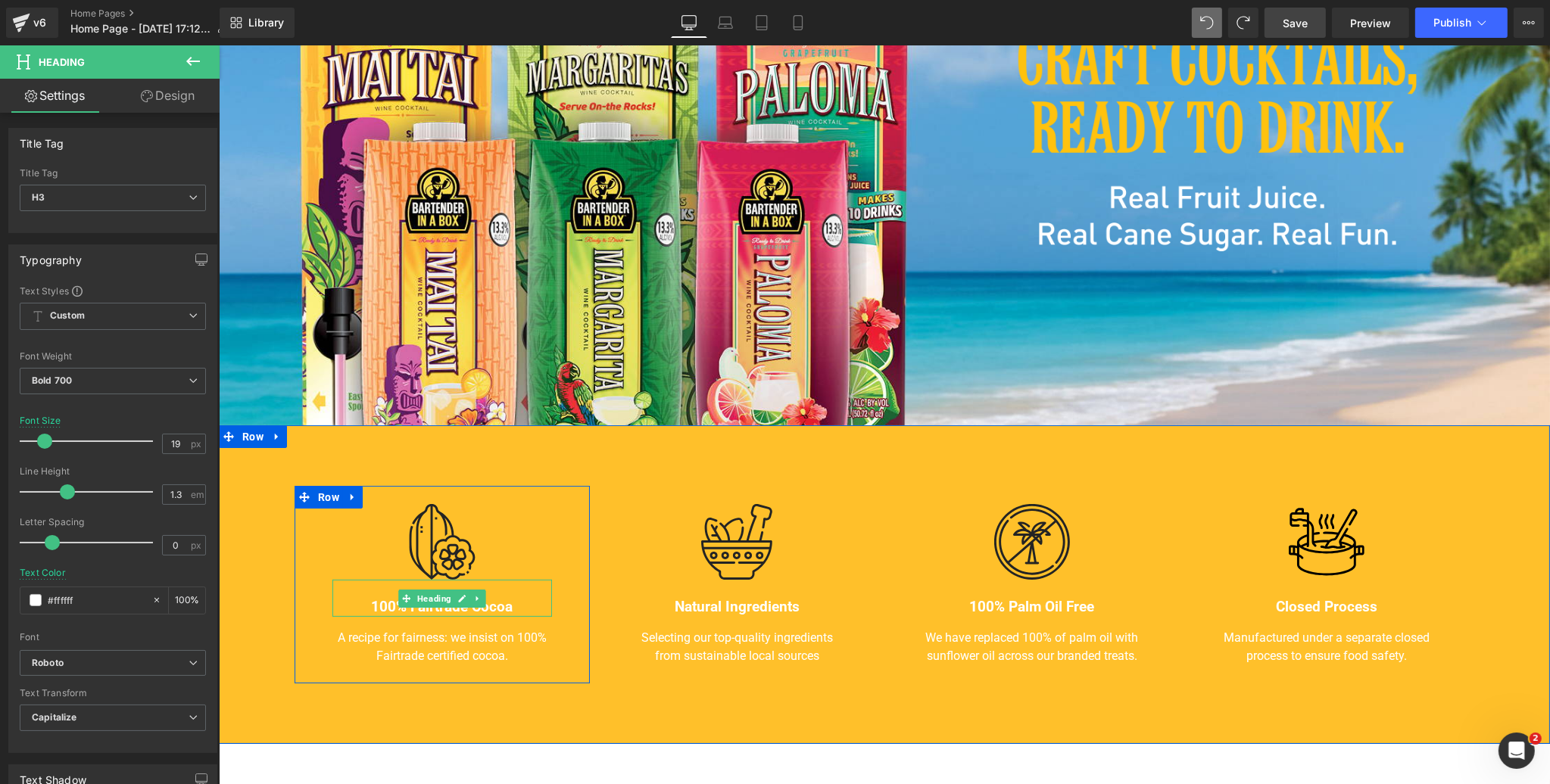
click at [500, 606] on h3 "100% Fairtrade Cocoa" at bounding box center [441, 607] width 220 height 19
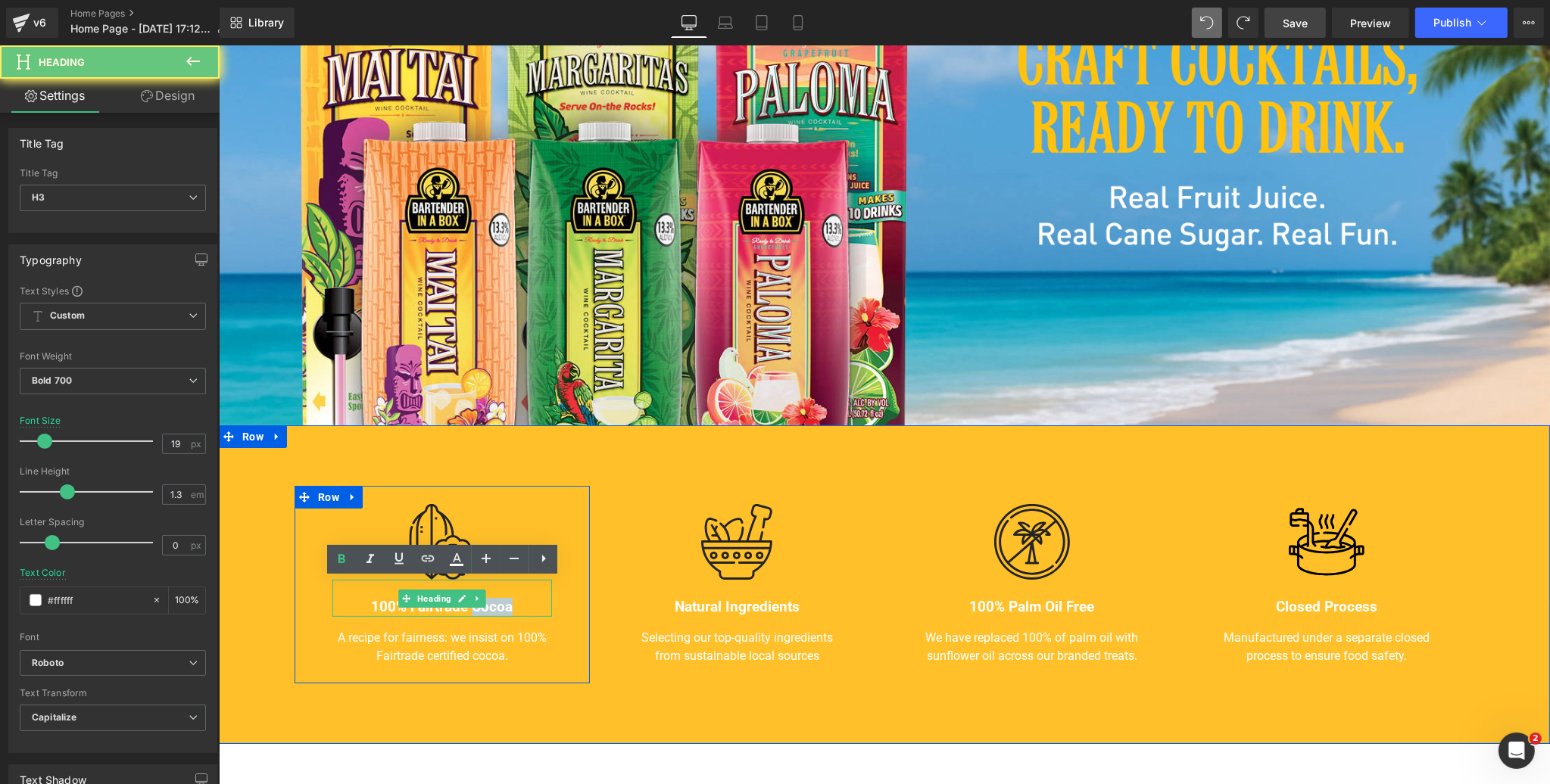
click at [500, 606] on h3 "100% Fairtrade Cocoa" at bounding box center [441, 607] width 220 height 19
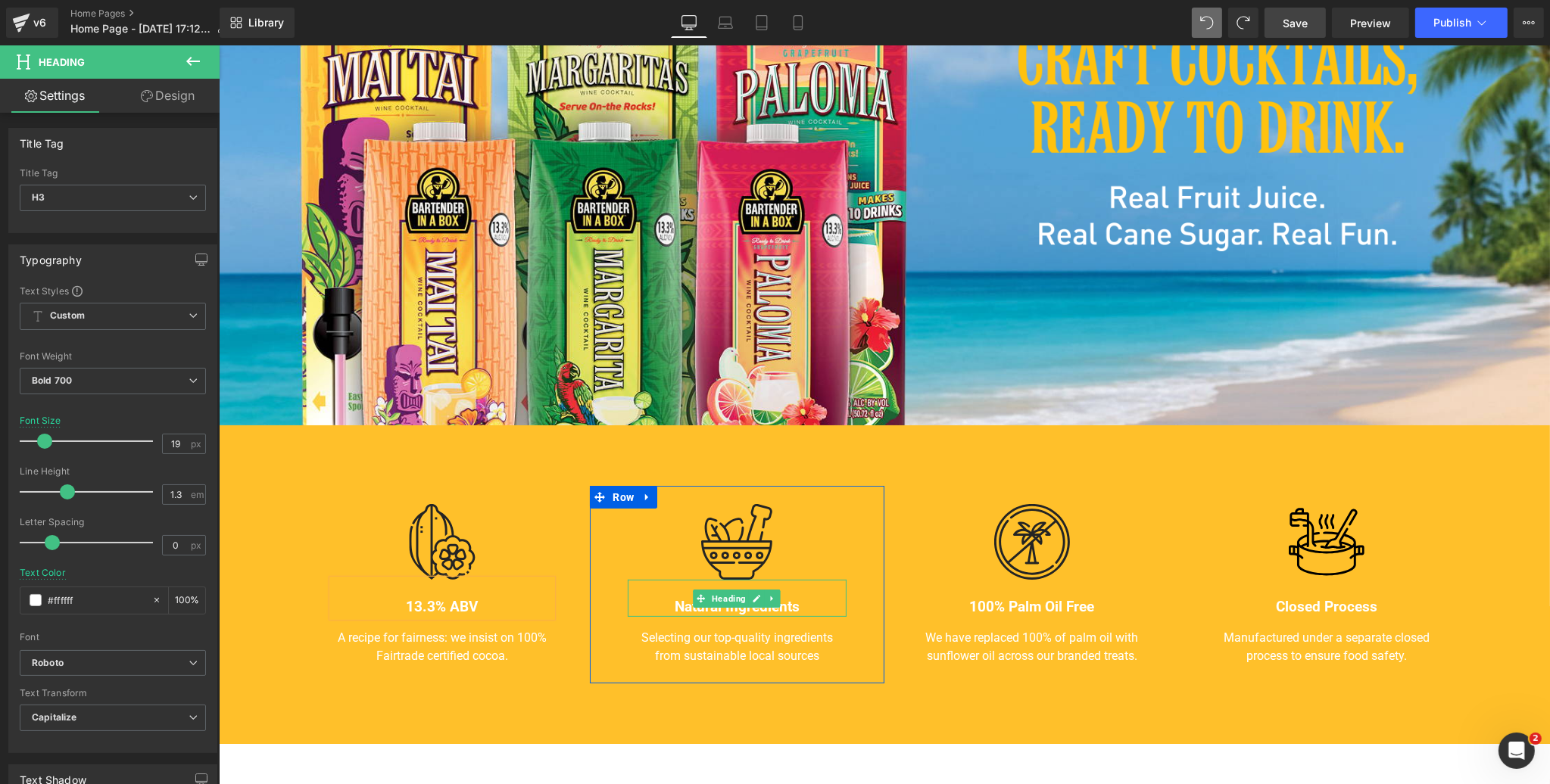
click at [791, 607] on h3 "Natural Ingredients" at bounding box center [736, 607] width 220 height 19
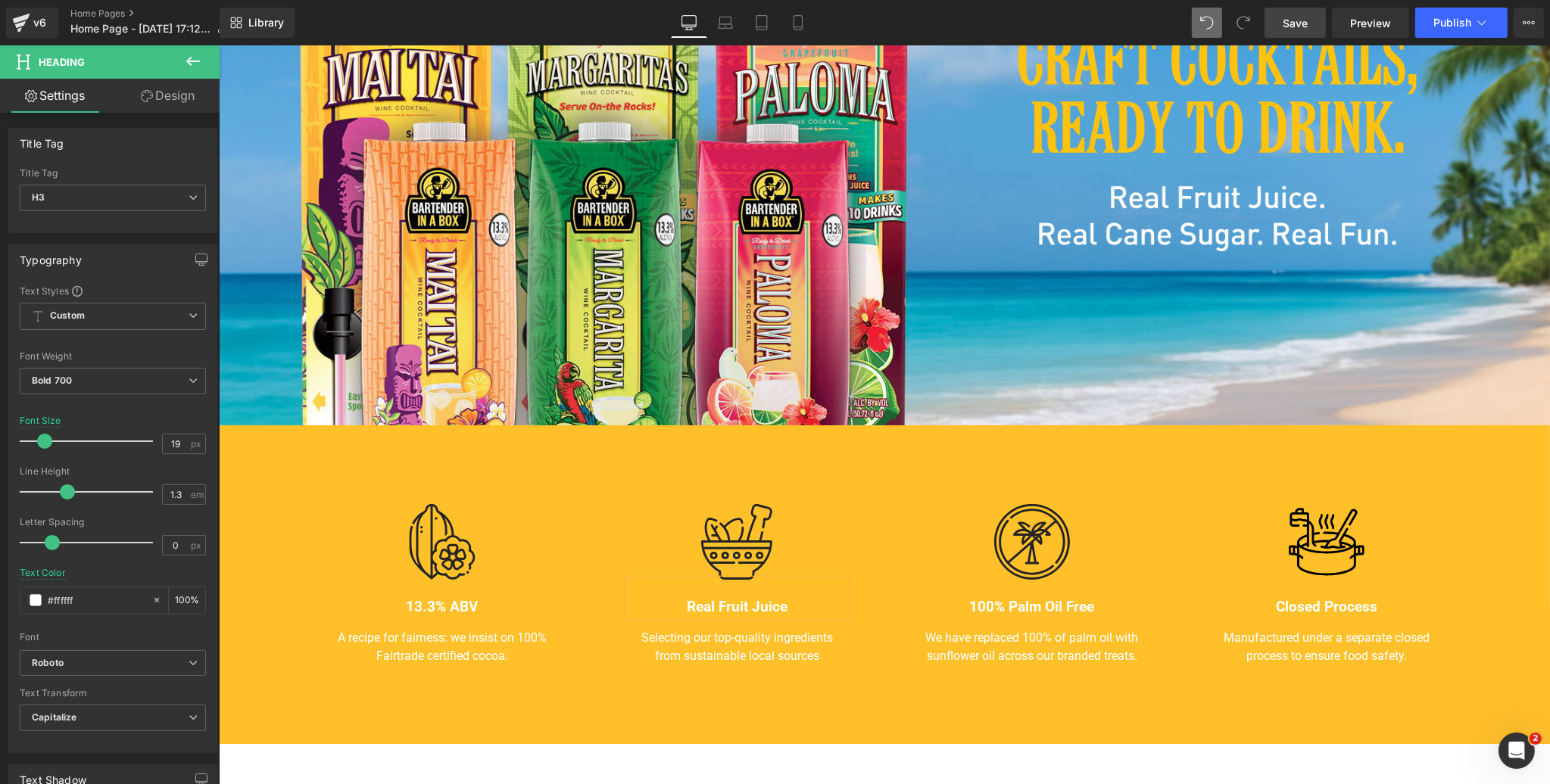
scroll to position [287, 0]
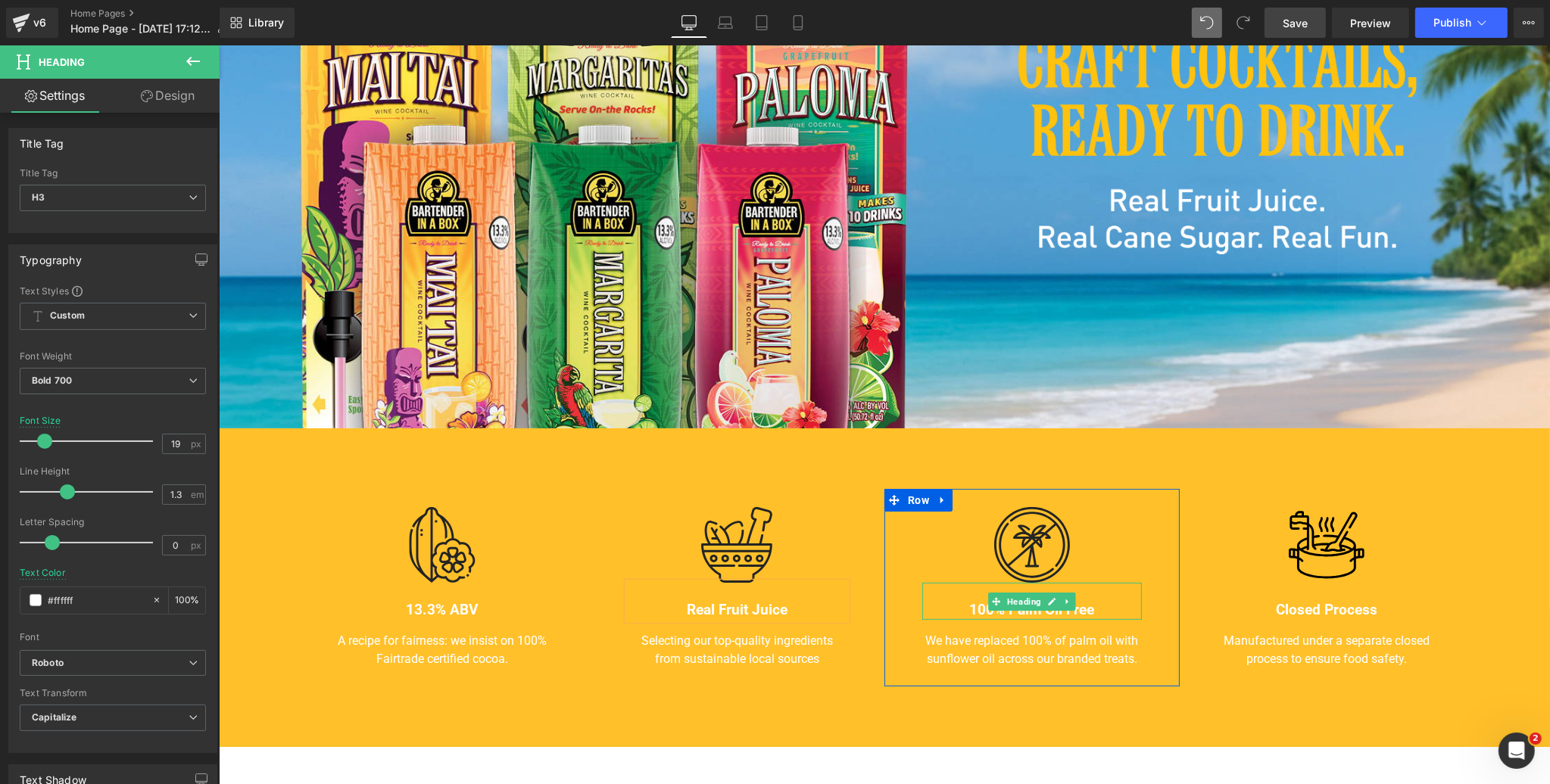
click at [1089, 610] on h3 "100% Palm Oil Free" at bounding box center [1031, 610] width 220 height 19
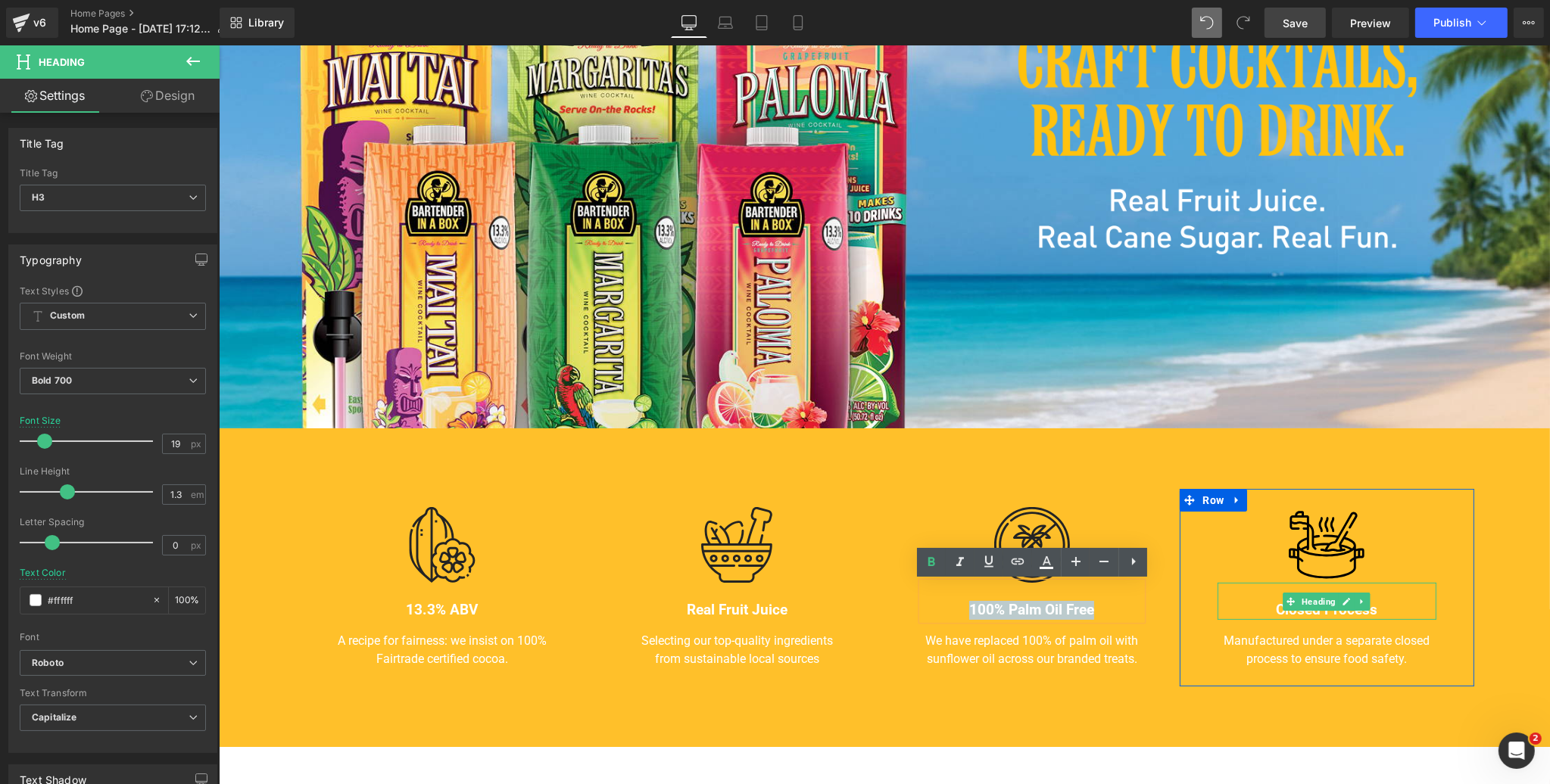
drag, startPoint x: 1378, startPoint y: 611, endPoint x: 1361, endPoint y: 613, distance: 17.1
click at [1378, 611] on h3 "Closed Process" at bounding box center [1327, 610] width 220 height 19
click at [1361, 613] on h3 "Closed Process" at bounding box center [1327, 610] width 220 height 19
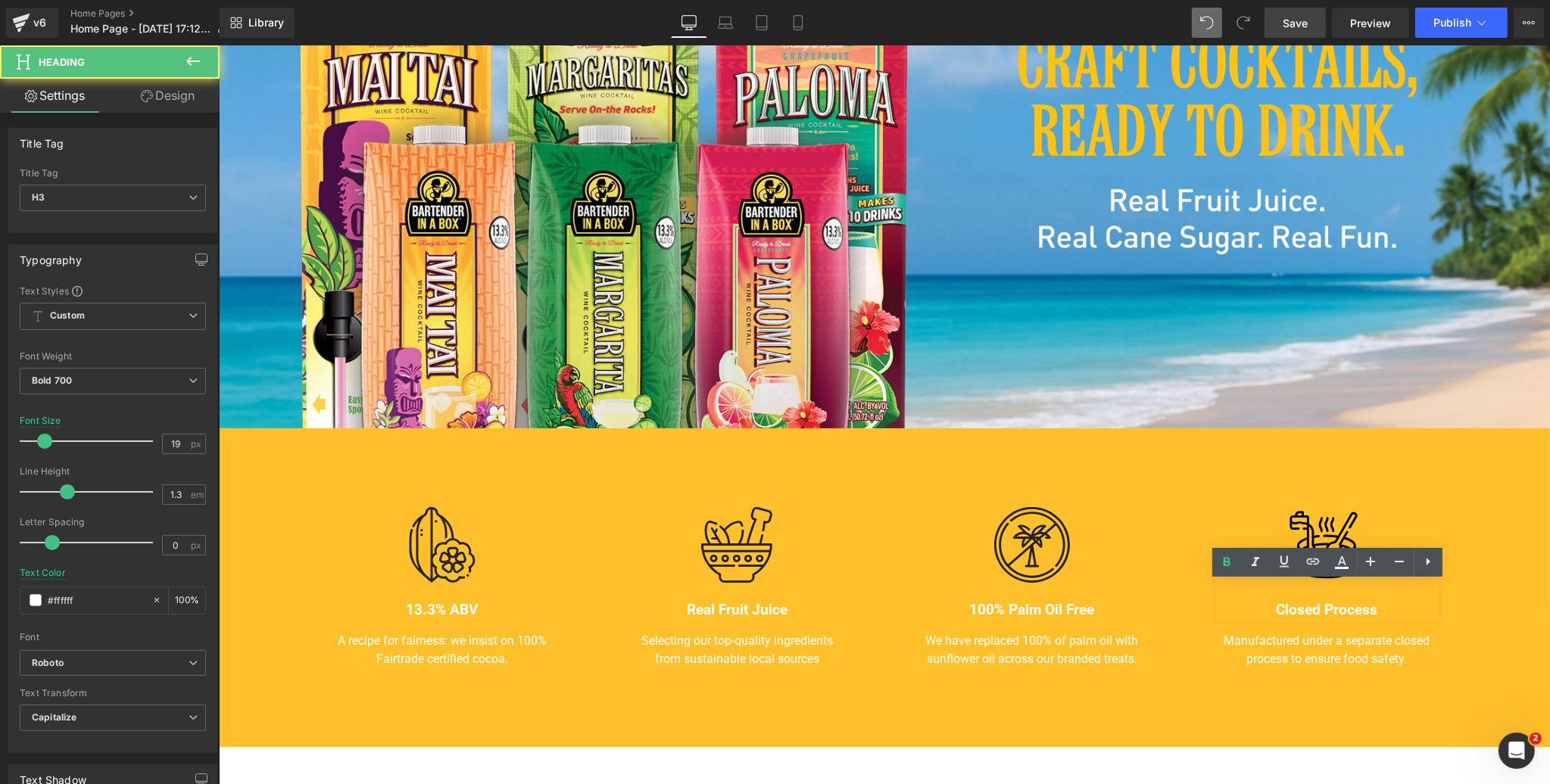
click at [1340, 611] on h3 "Closed Process" at bounding box center [1327, 610] width 220 height 19
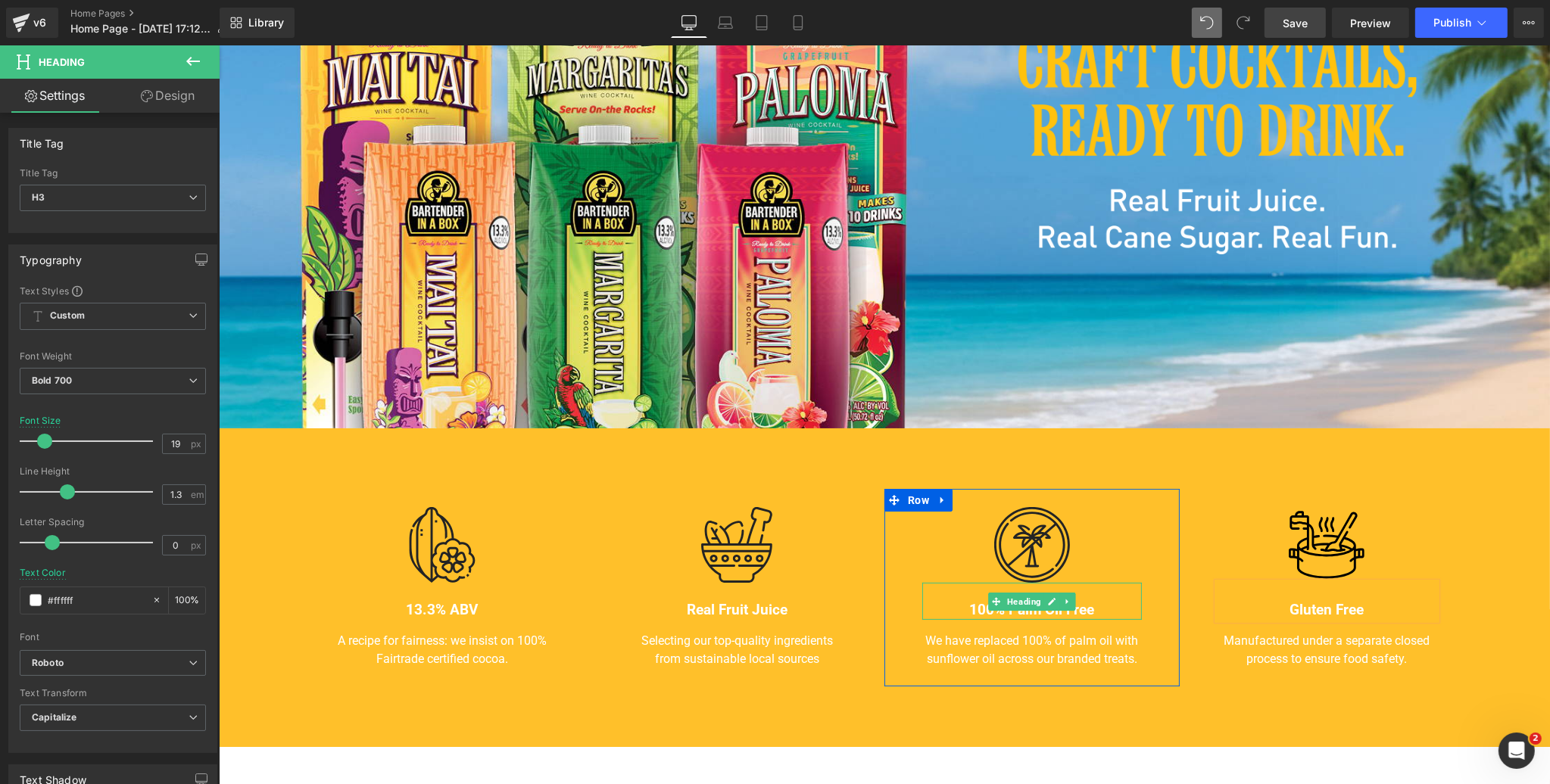
click at [1080, 611] on h3 "100% Palm Oil Free" at bounding box center [1031, 610] width 220 height 19
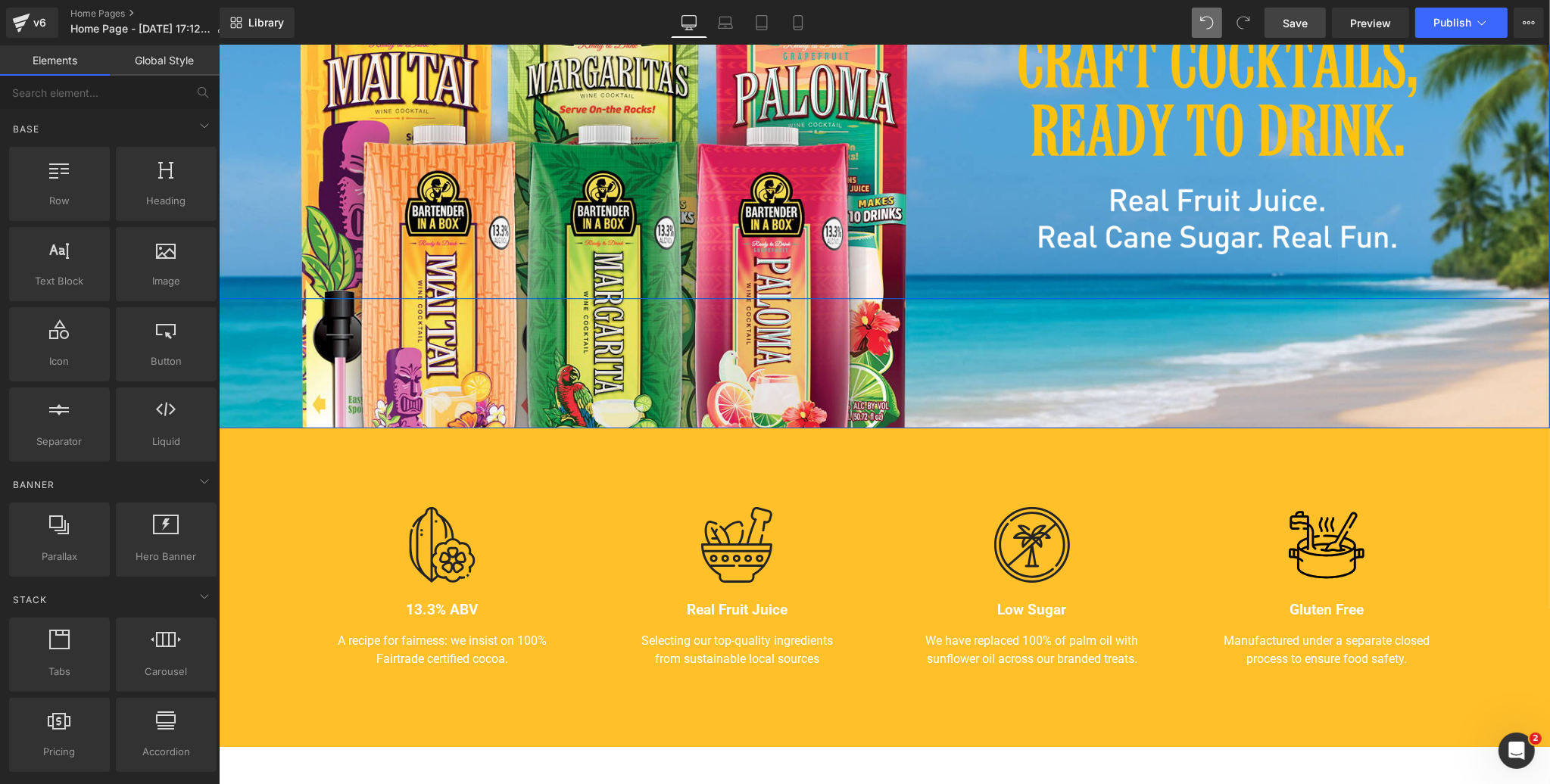
click at [1310, 25] on link "Save" at bounding box center [1295, 22] width 61 height 30
